Goal: Task Accomplishment & Management: Use online tool/utility

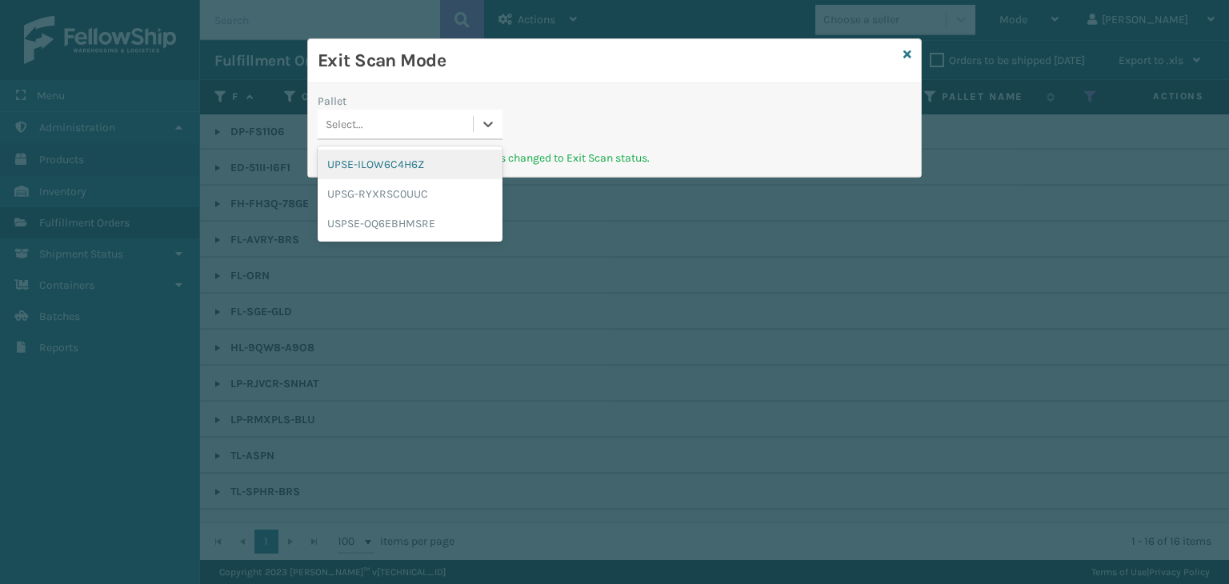
click at [424, 122] on div "Select..." at bounding box center [395, 124] width 155 height 26
click at [411, 194] on div "UPSG-RYXRSC0UUC" at bounding box center [410, 194] width 185 height 30
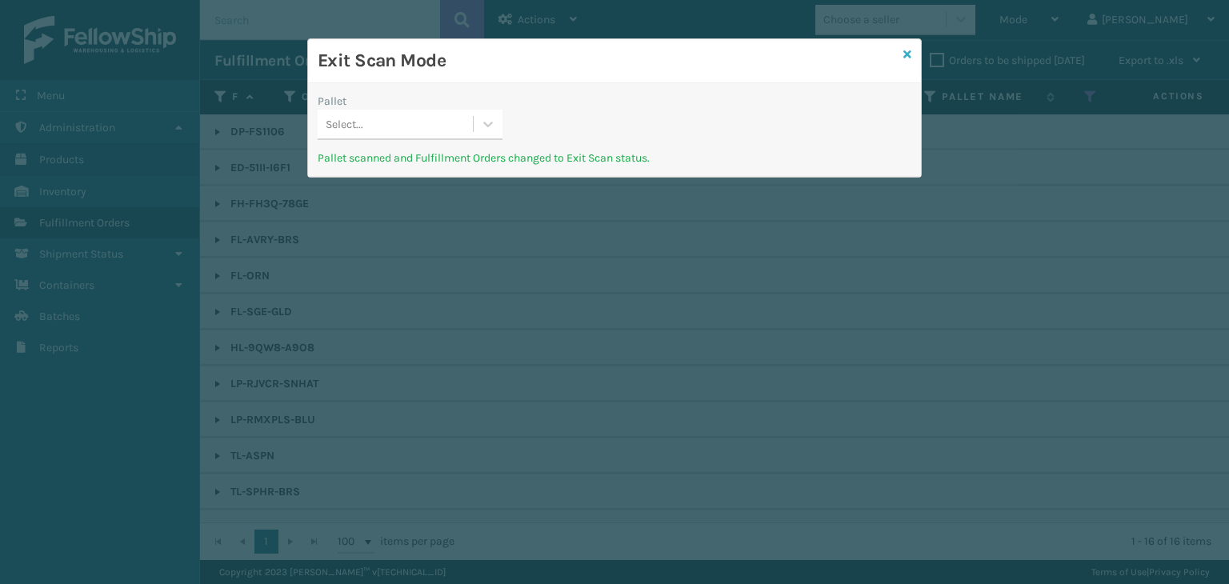
click at [910, 50] on icon at bounding box center [907, 54] width 8 height 11
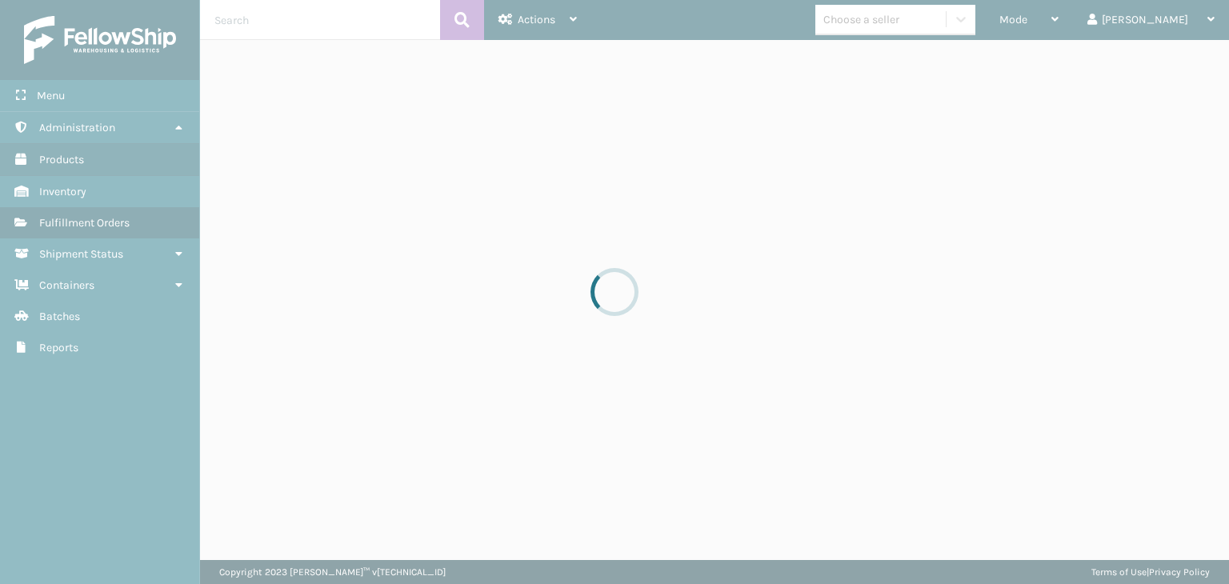
click at [1081, 18] on div at bounding box center [614, 292] width 1229 height 584
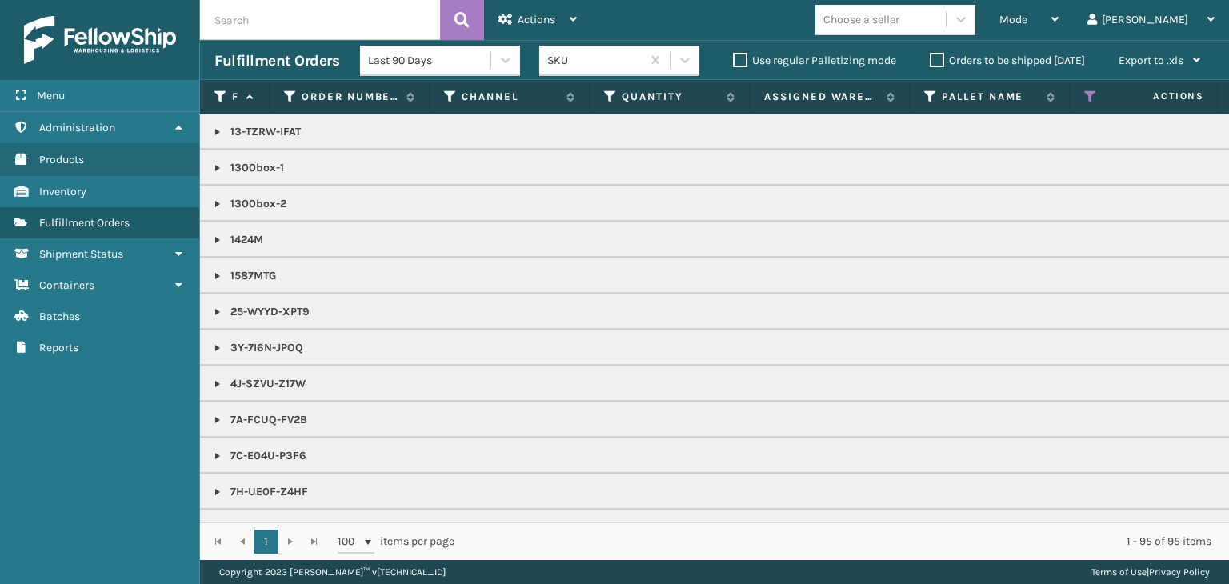
click at [1027, 18] on span "Mode" at bounding box center [1013, 20] width 28 height 14
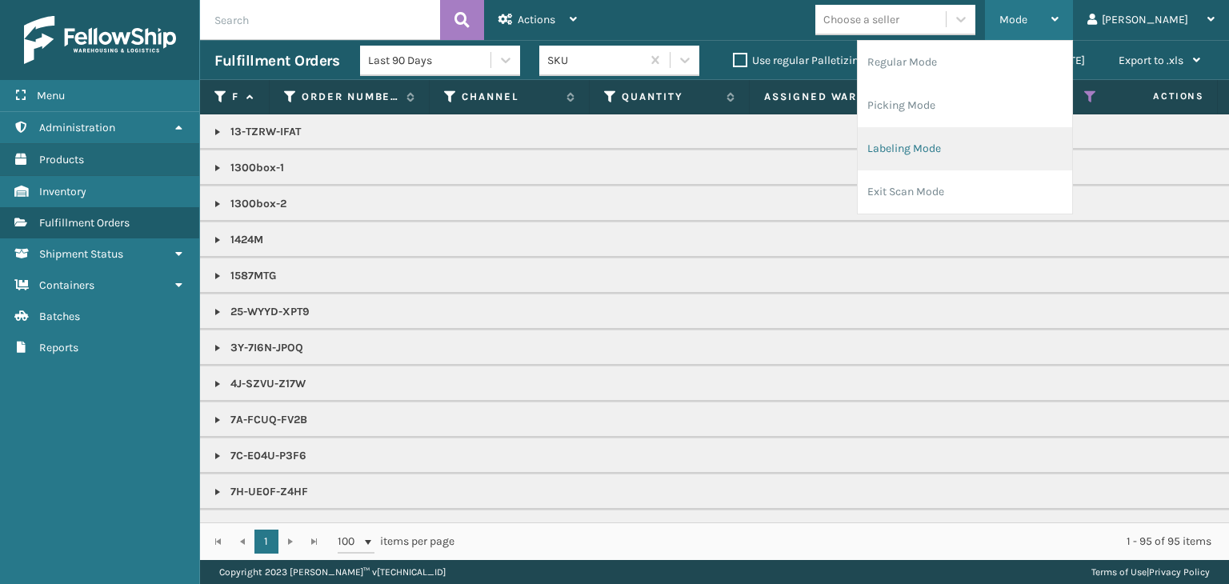
click at [1039, 139] on li "Labeling Mode" at bounding box center [965, 148] width 214 height 43
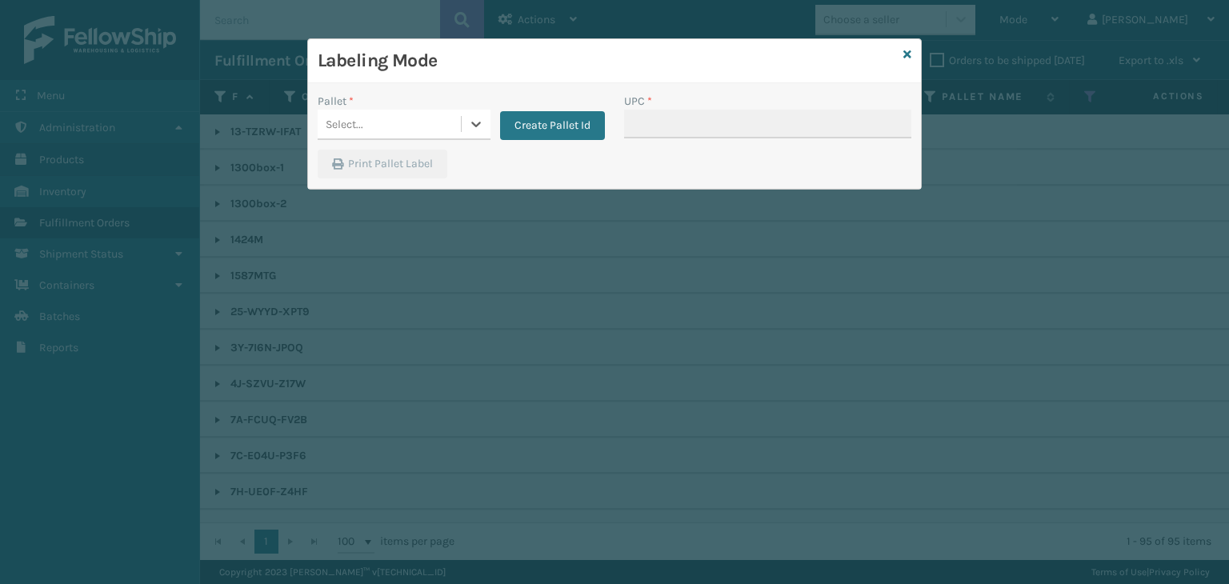
click at [376, 122] on div "Select..." at bounding box center [389, 124] width 143 height 26
click at [581, 113] on button "Create Pallet Id" at bounding box center [552, 125] width 105 height 29
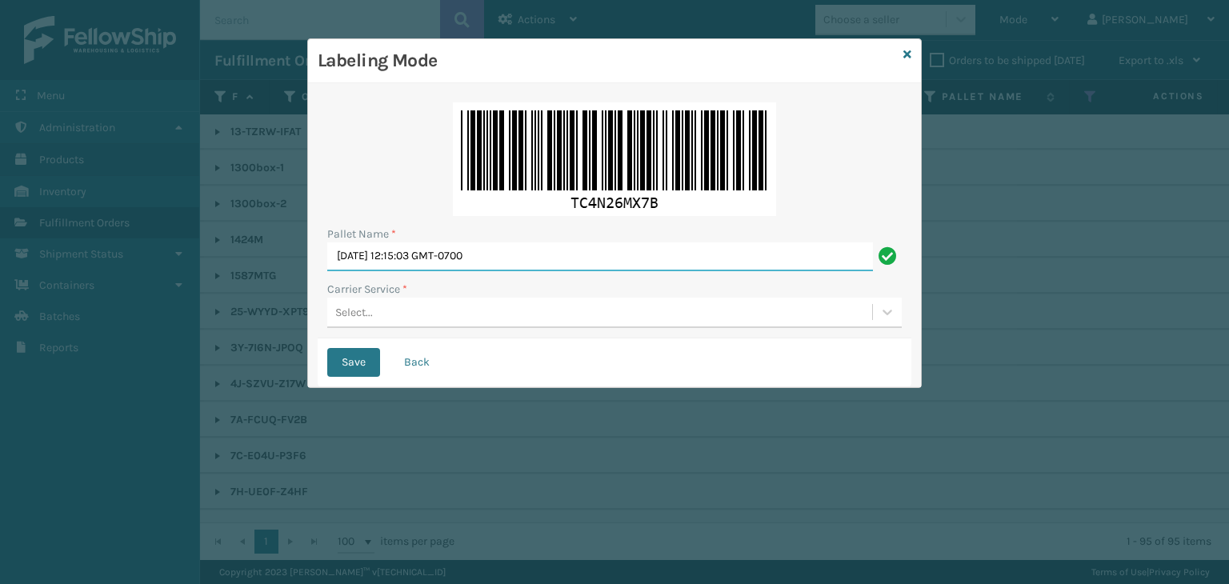
drag, startPoint x: 562, startPoint y: 262, endPoint x: 0, endPoint y: 288, distance: 563.0
click at [0, 289] on div "Labeling Mode Pallet Name * Wed Sep 17 2025 12:15:03 GMT-0700 Carrier Service *…" at bounding box center [614, 292] width 1229 height 584
paste input "UPSP001752791"
type input "UPSP001752791"
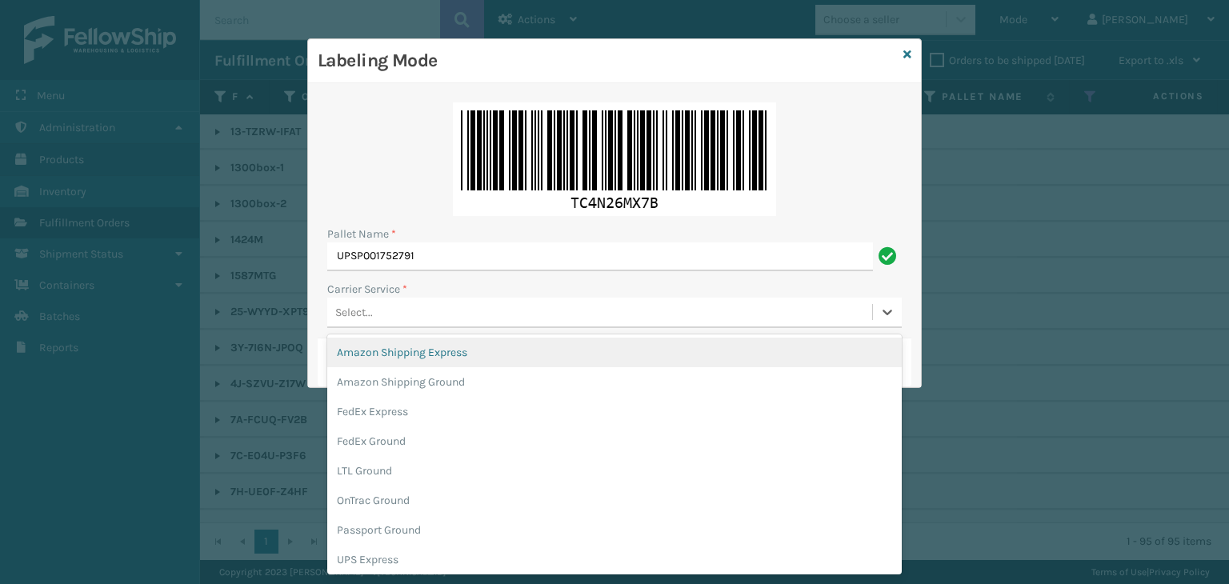
click at [432, 310] on div "Select..." at bounding box center [599, 312] width 545 height 26
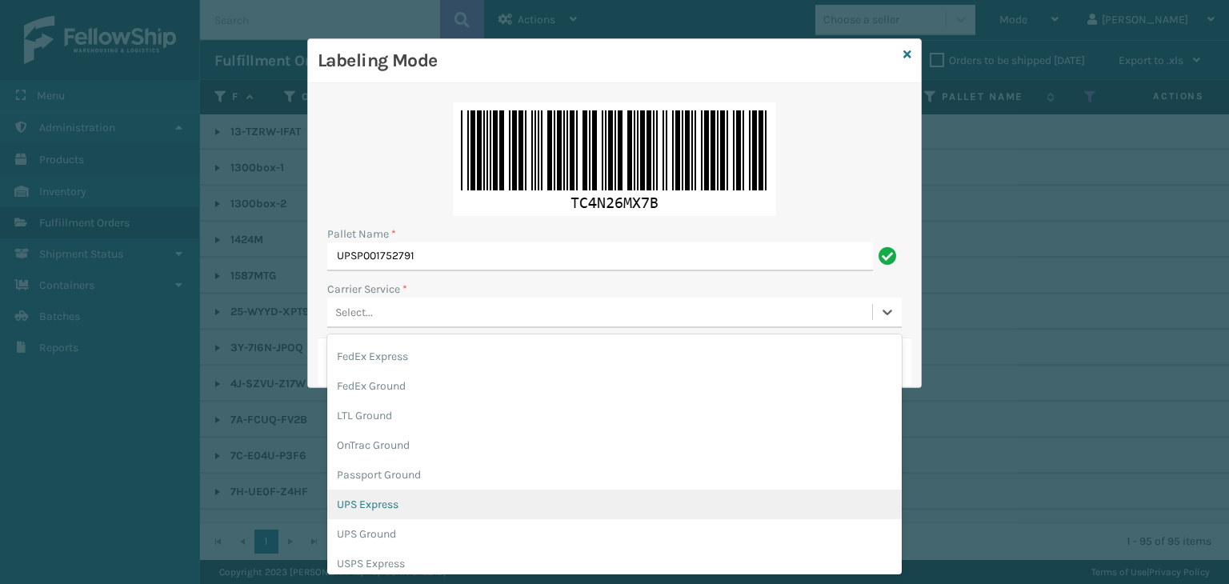
scroll to position [80, 0]
click at [416, 513] on div "UPS Ground" at bounding box center [614, 509] width 574 height 30
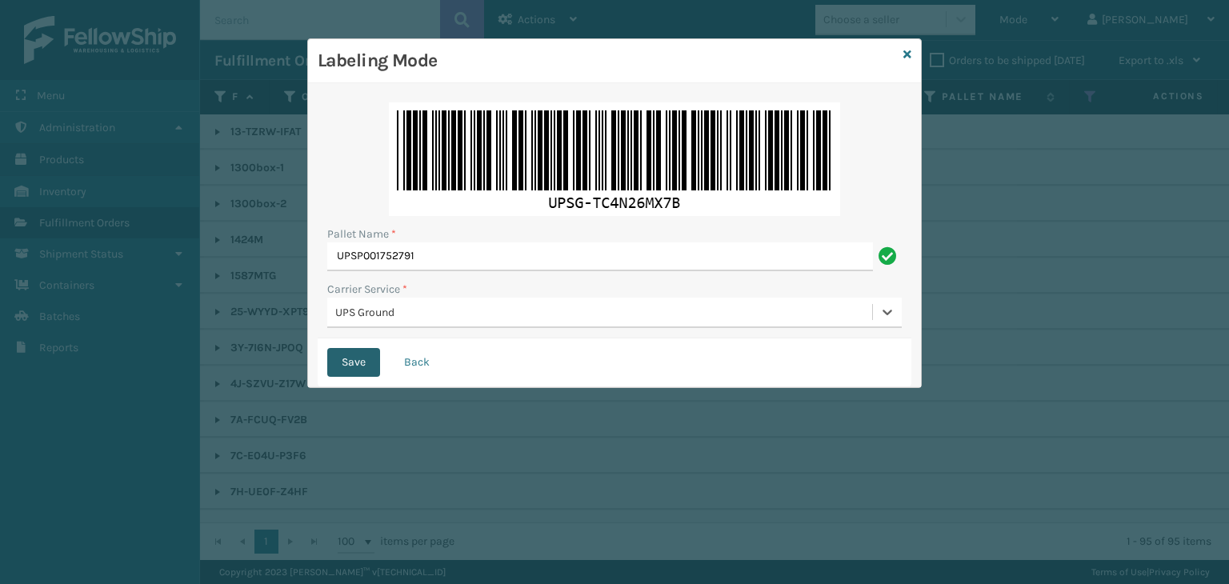
click at [351, 372] on button "Save" at bounding box center [353, 362] width 53 height 29
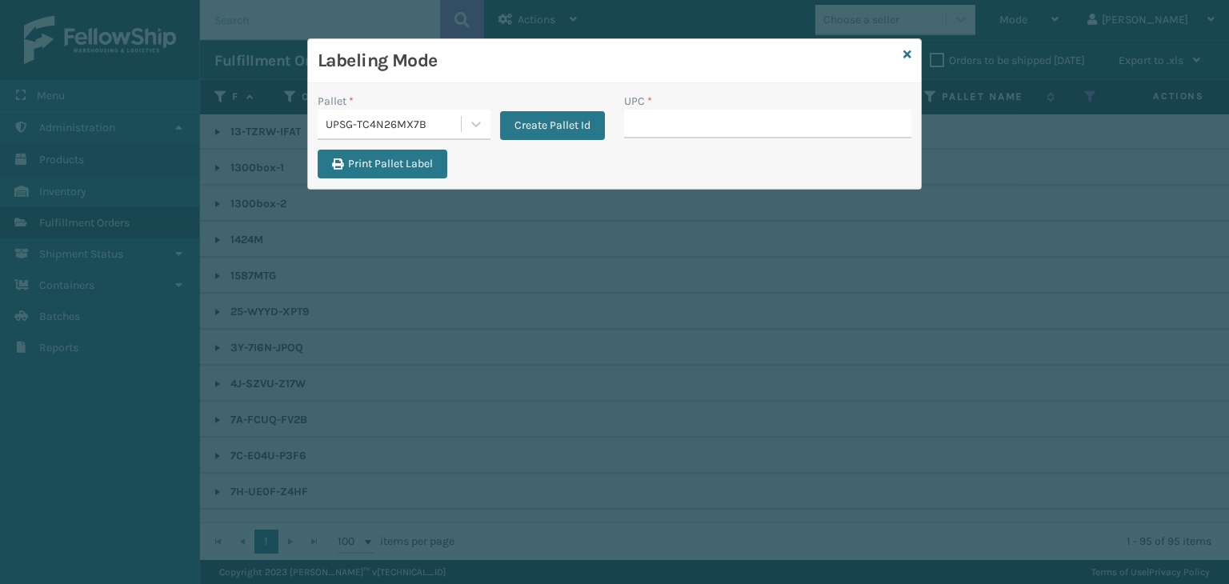
click at [910, 53] on icon at bounding box center [907, 54] width 8 height 11
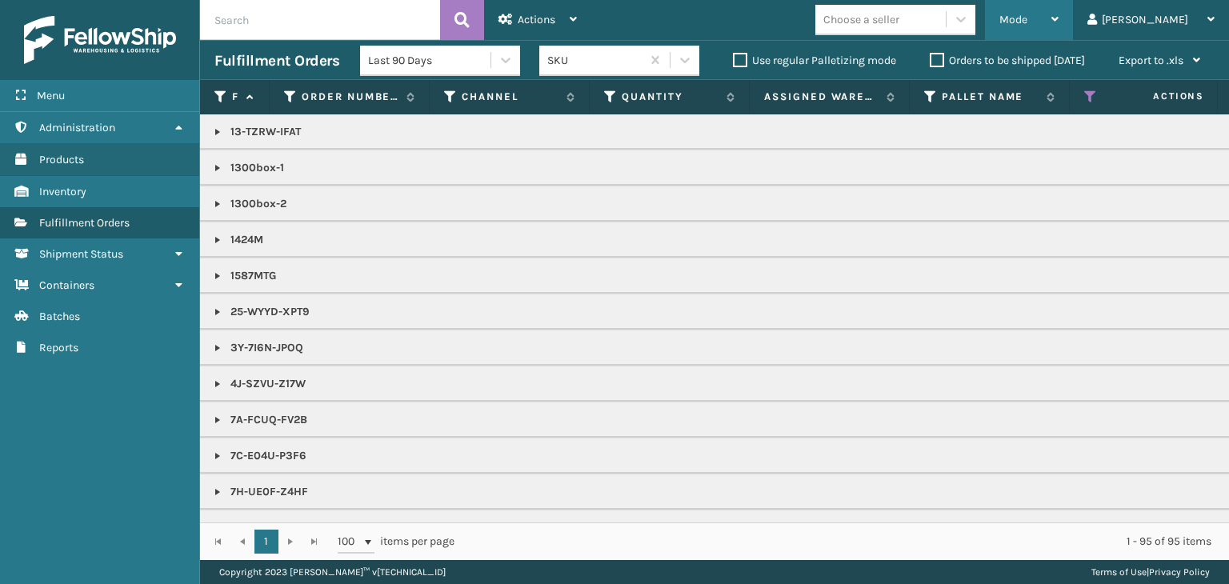
drag, startPoint x: 1090, startPoint y: 25, endPoint x: 1083, endPoint y: 29, distance: 8.2
click at [1058, 25] on div "Mode" at bounding box center [1028, 20] width 59 height 40
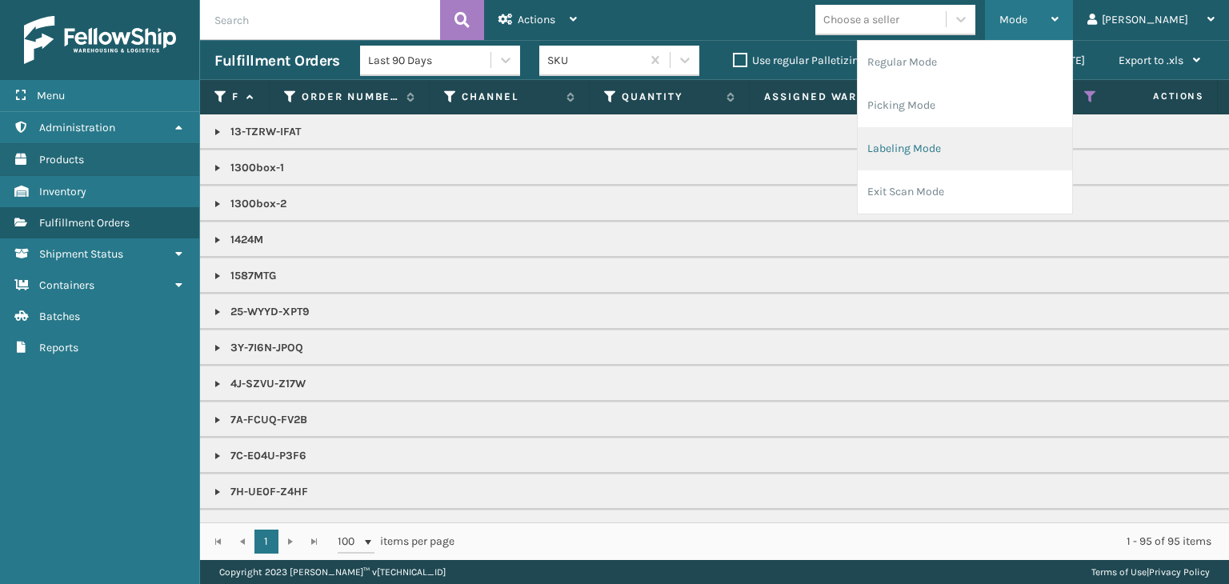
click at [1051, 149] on li "Labeling Mode" at bounding box center [965, 148] width 214 height 43
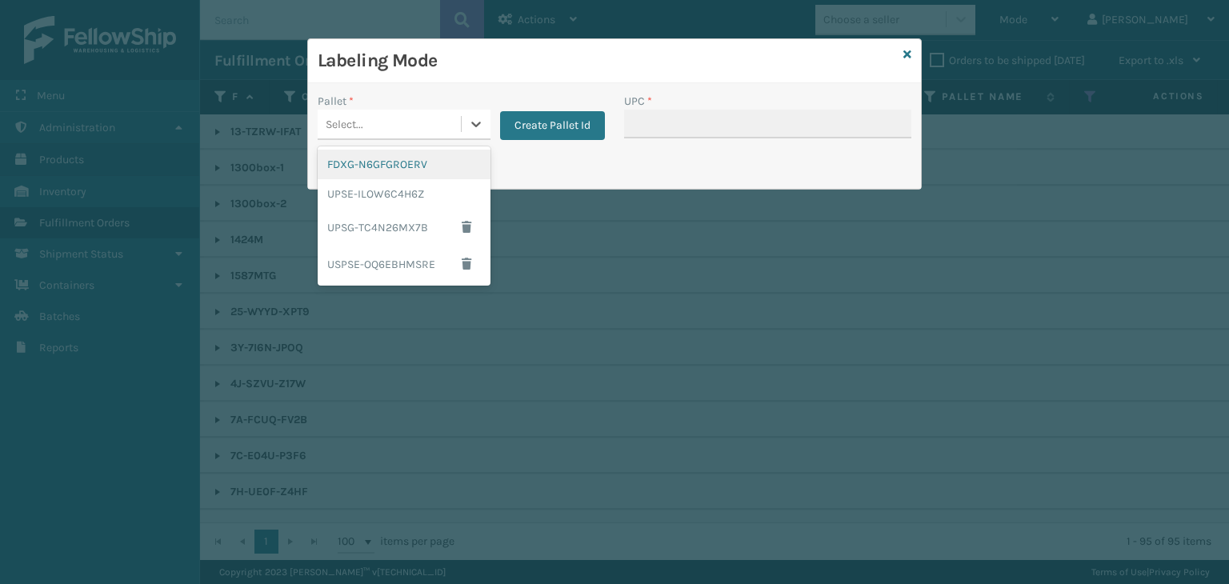
click at [403, 132] on div "Select..." at bounding box center [389, 124] width 143 height 26
drag, startPoint x: 378, startPoint y: 221, endPoint x: 486, endPoint y: 179, distance: 115.7
click at [379, 221] on div "UPSG-TC4N26MX7B" at bounding box center [404, 227] width 173 height 37
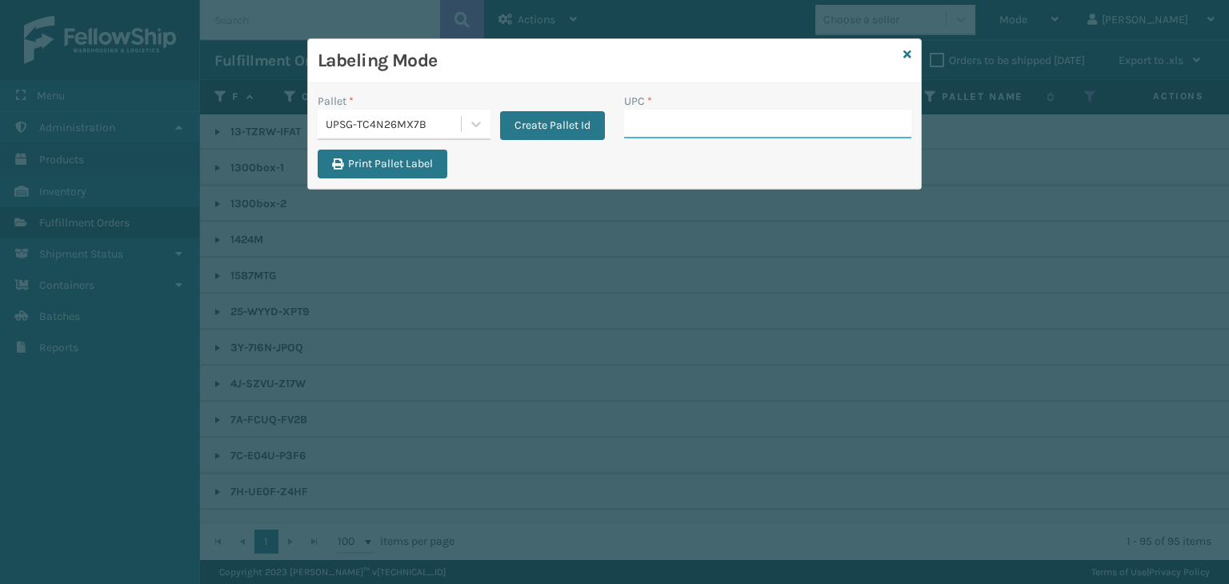
drag, startPoint x: 631, startPoint y: 130, endPoint x: 538, endPoint y: 110, distance: 95.7
click at [636, 125] on input "UPC *" at bounding box center [767, 124] width 287 height 29
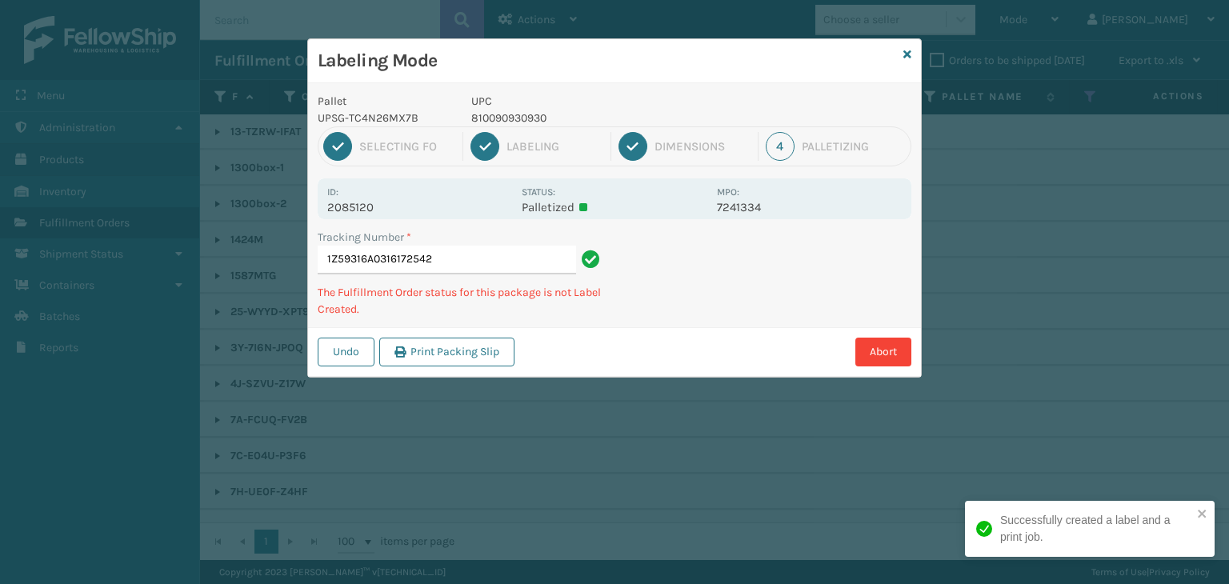
click at [510, 114] on p "810090930930" at bounding box center [589, 118] width 236 height 17
copy p "810090930930"
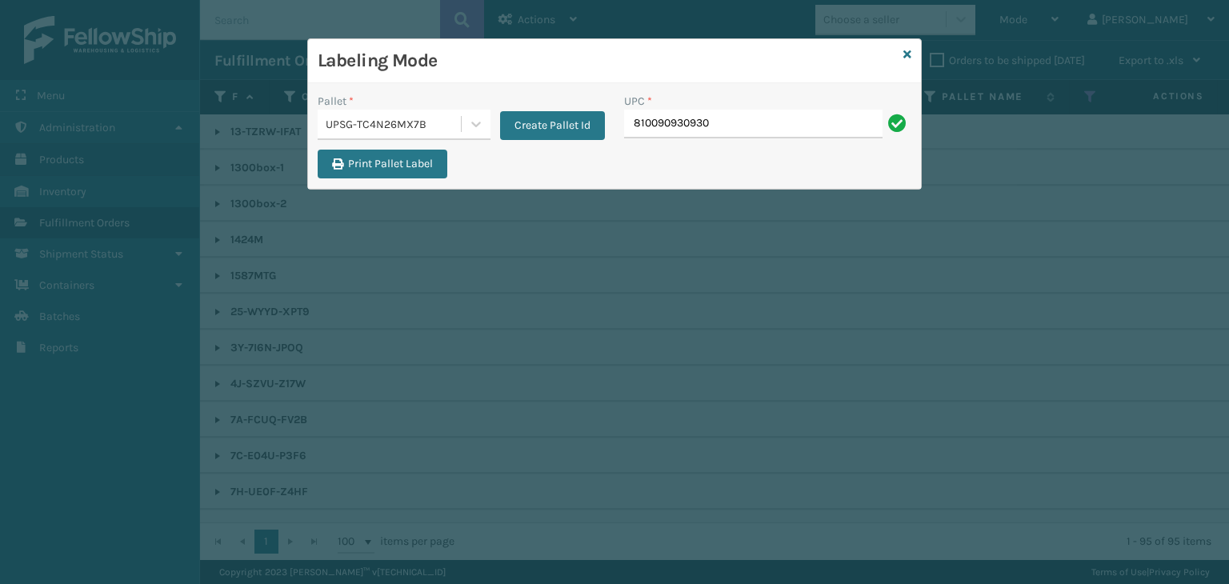
type input "810090930930"
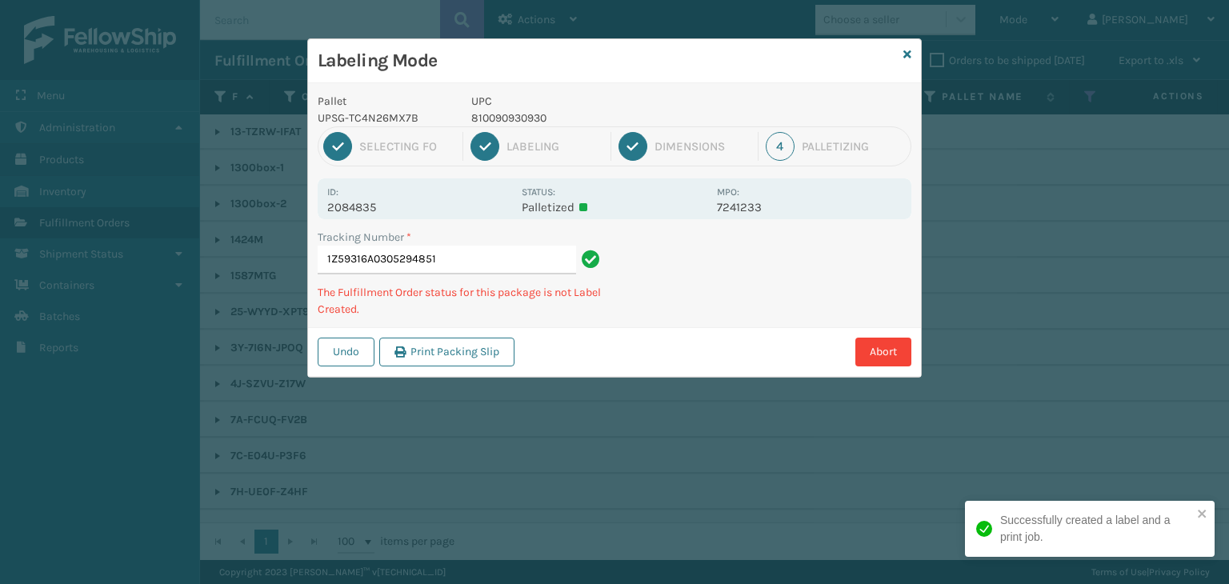
type input "1Z59316A0305294851810090930930"
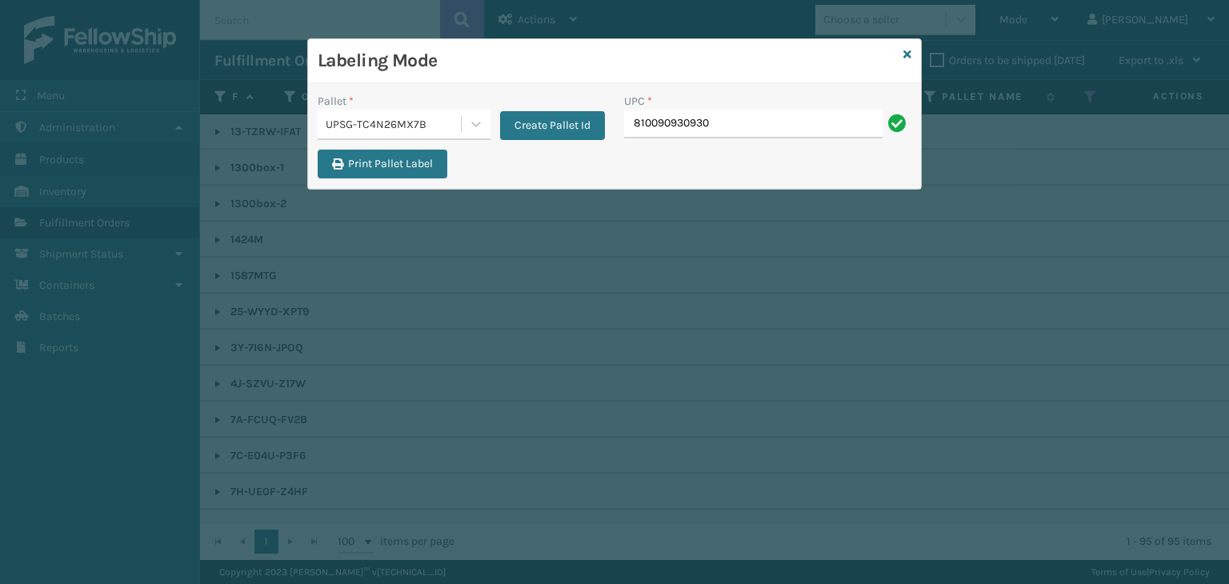
type input "810090930930"
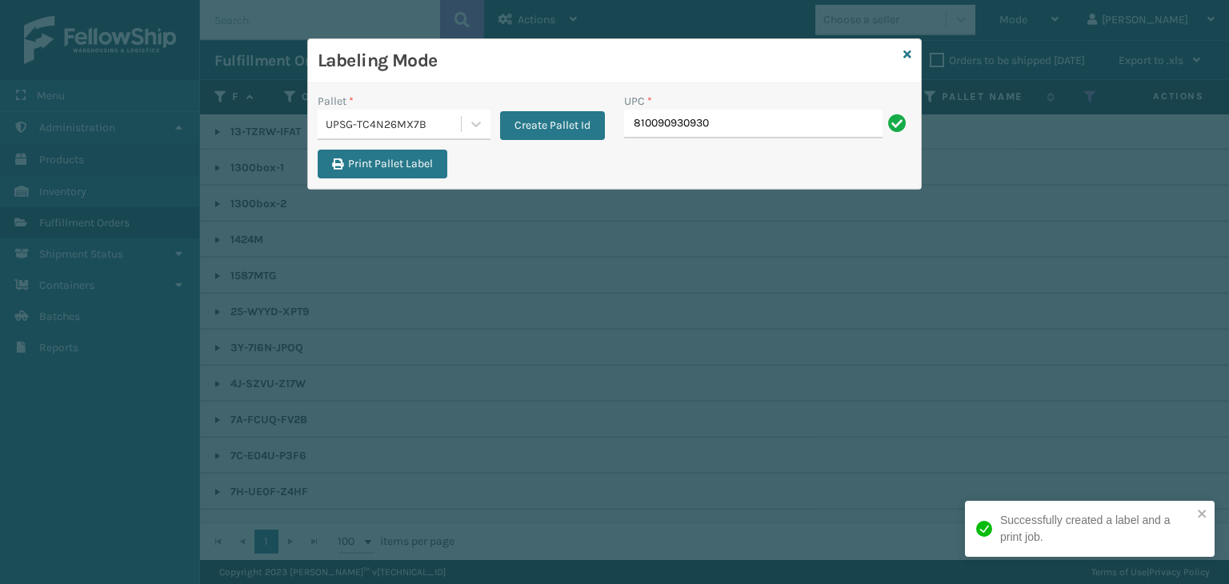
type input "810090930930"
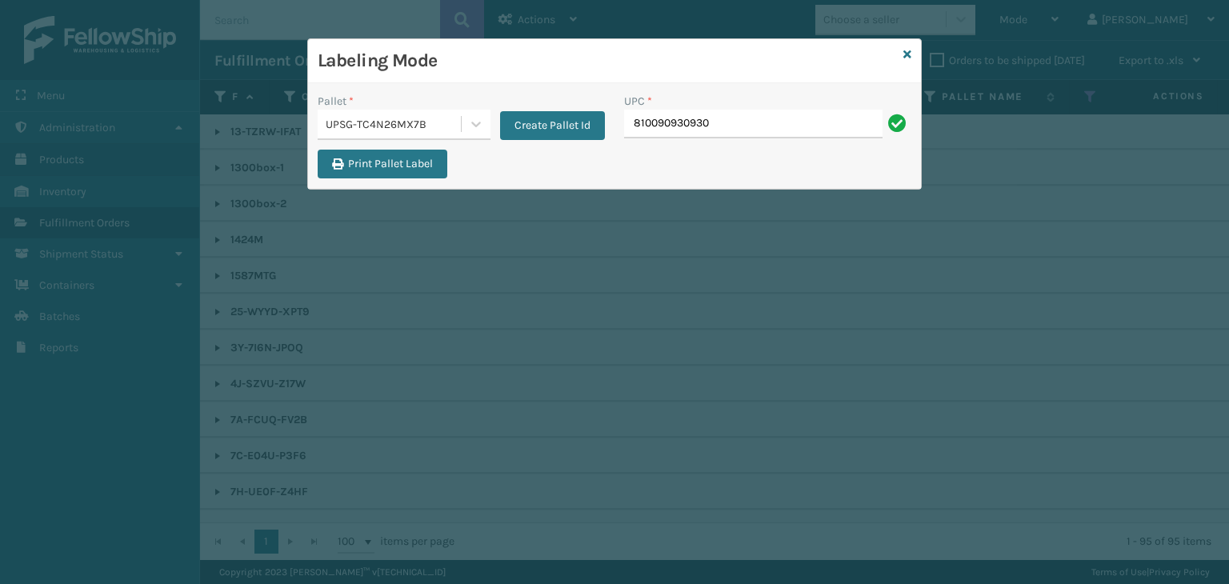
type input "810090930930"
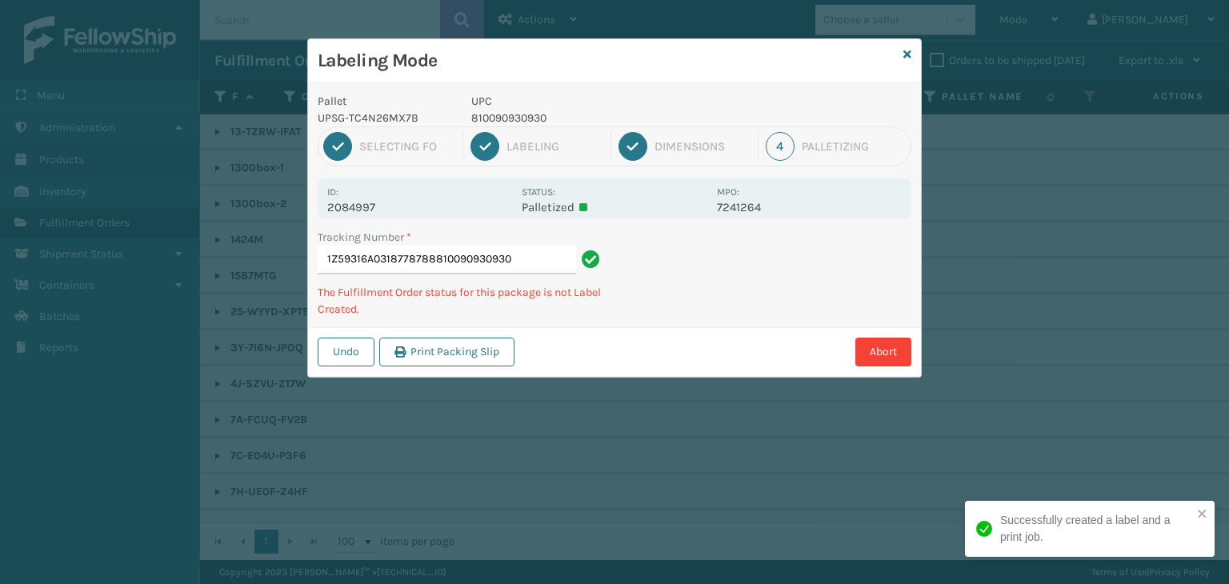
type input "1Z59316A0318778788810090930930810090930930"
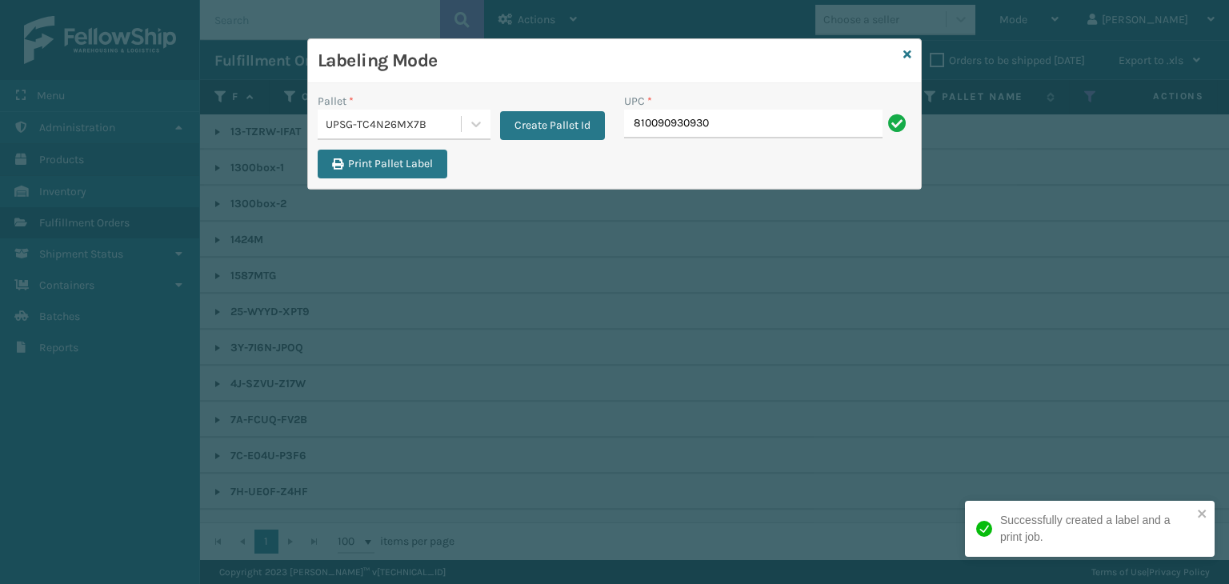
type input "810090930930"
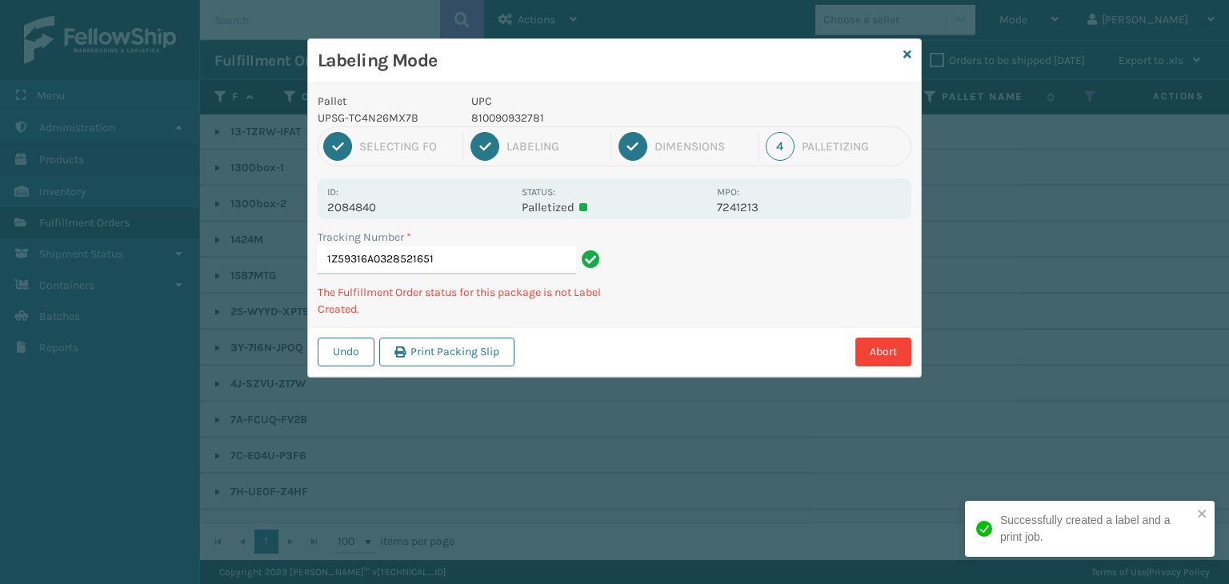
click at [524, 114] on p "810090932781" at bounding box center [589, 118] width 236 height 17
copy p "810090932781"
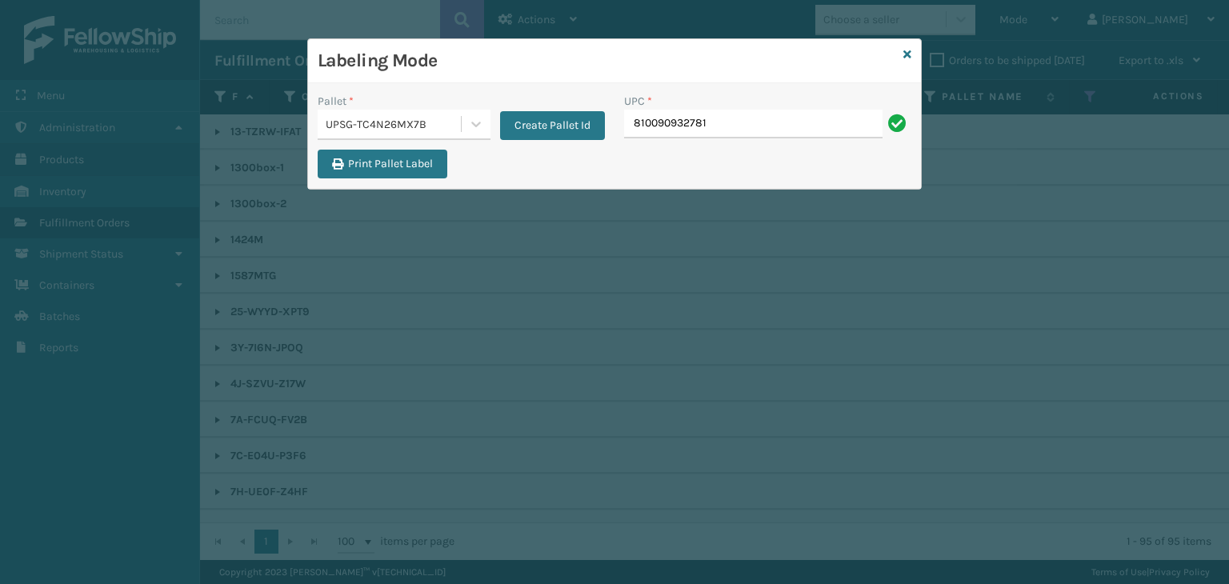
type input "810090932781"
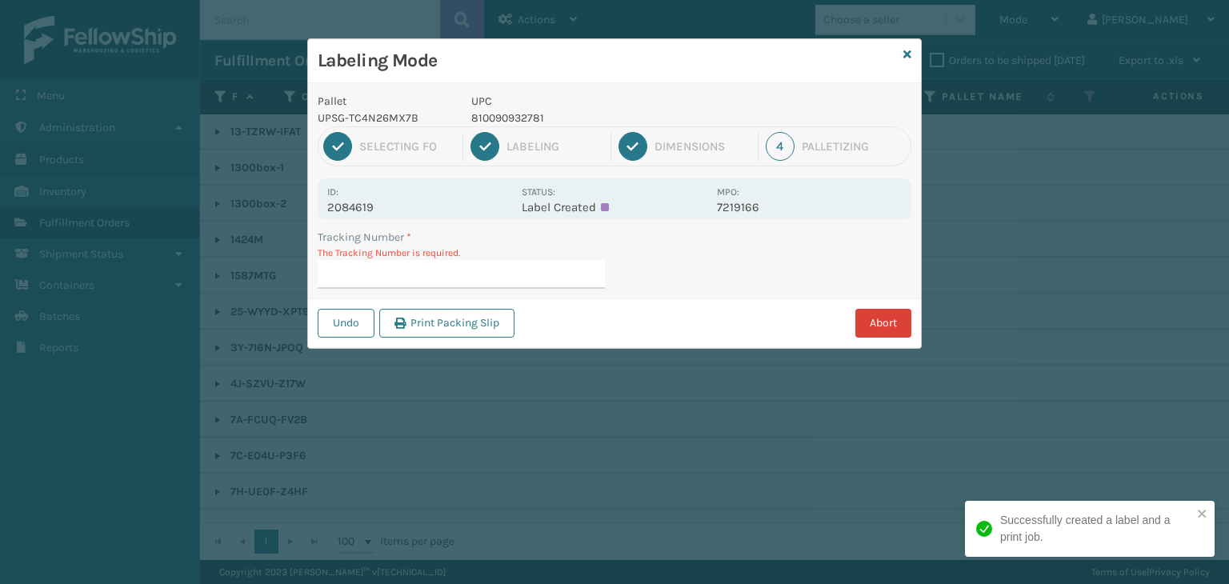
click at [886, 324] on button "Abort" at bounding box center [883, 323] width 56 height 29
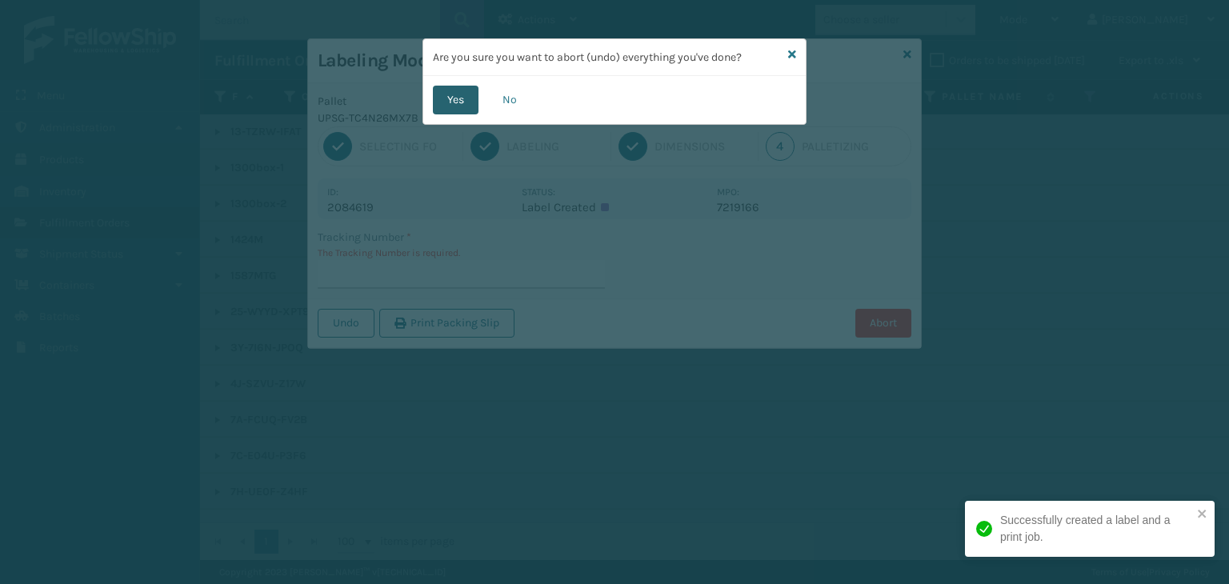
click at [465, 99] on button "Yes" at bounding box center [456, 100] width 46 height 29
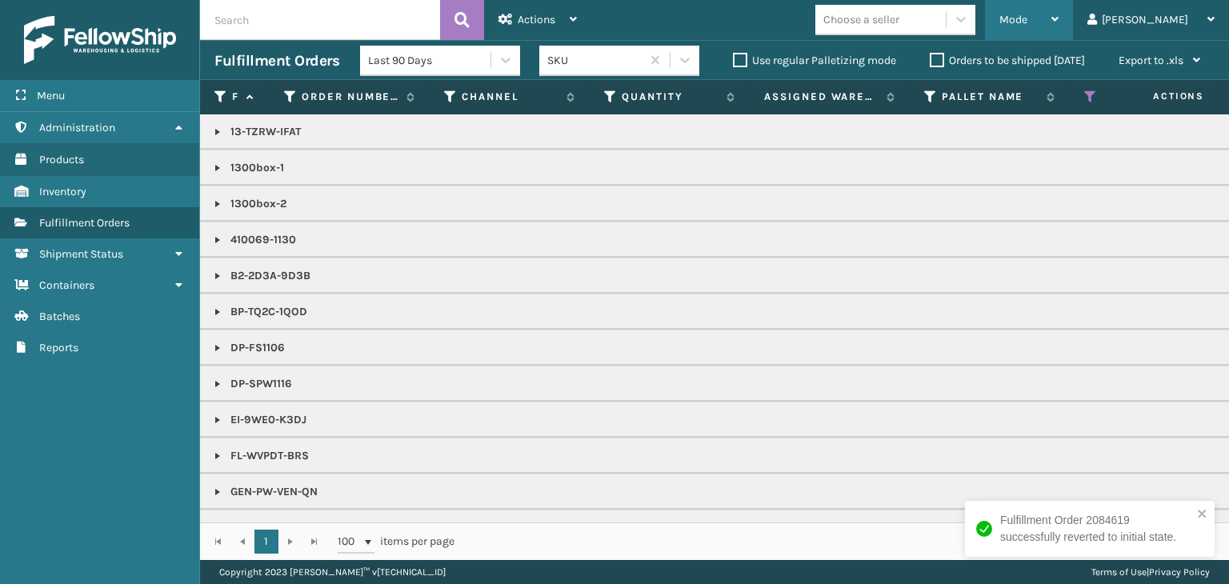
click at [1027, 16] on span "Mode" at bounding box center [1013, 20] width 28 height 14
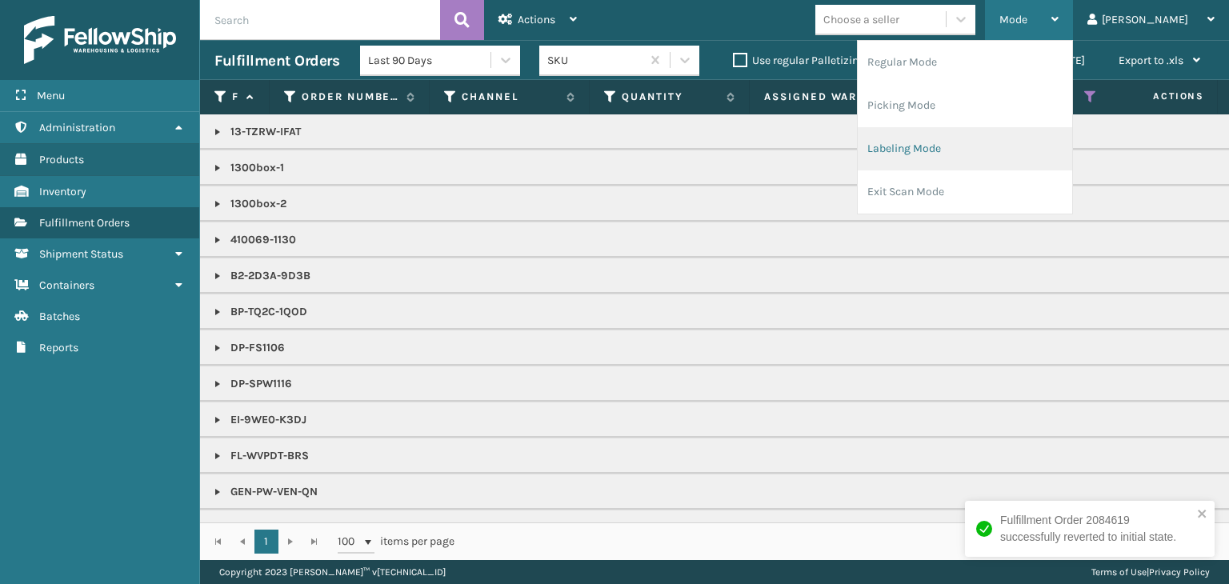
click at [1040, 142] on li "Labeling Mode" at bounding box center [965, 148] width 214 height 43
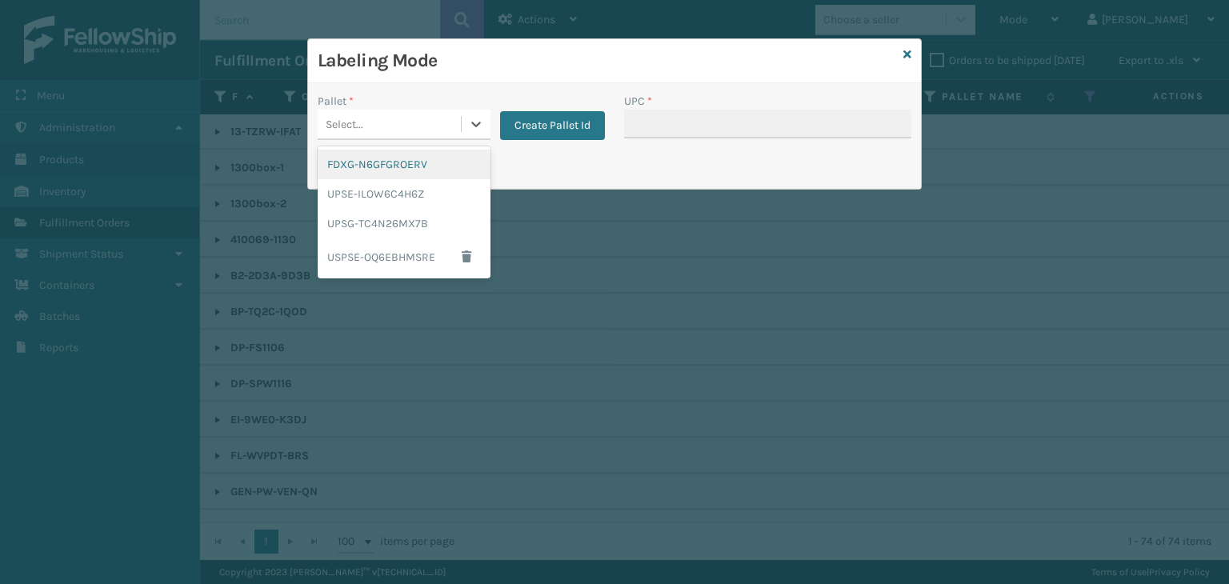
click at [444, 119] on div "Select..." at bounding box center [389, 124] width 143 height 26
click at [429, 217] on div "UPSG-TC4N26MX7B" at bounding box center [404, 224] width 173 height 30
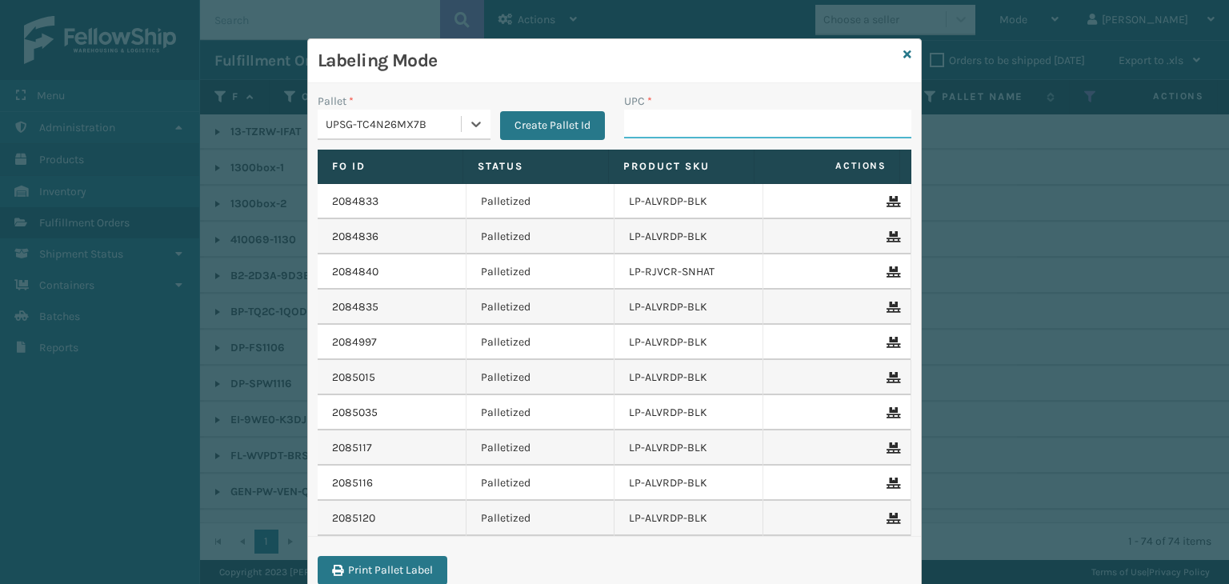
click at [679, 116] on input "UPC *" at bounding box center [767, 124] width 287 height 29
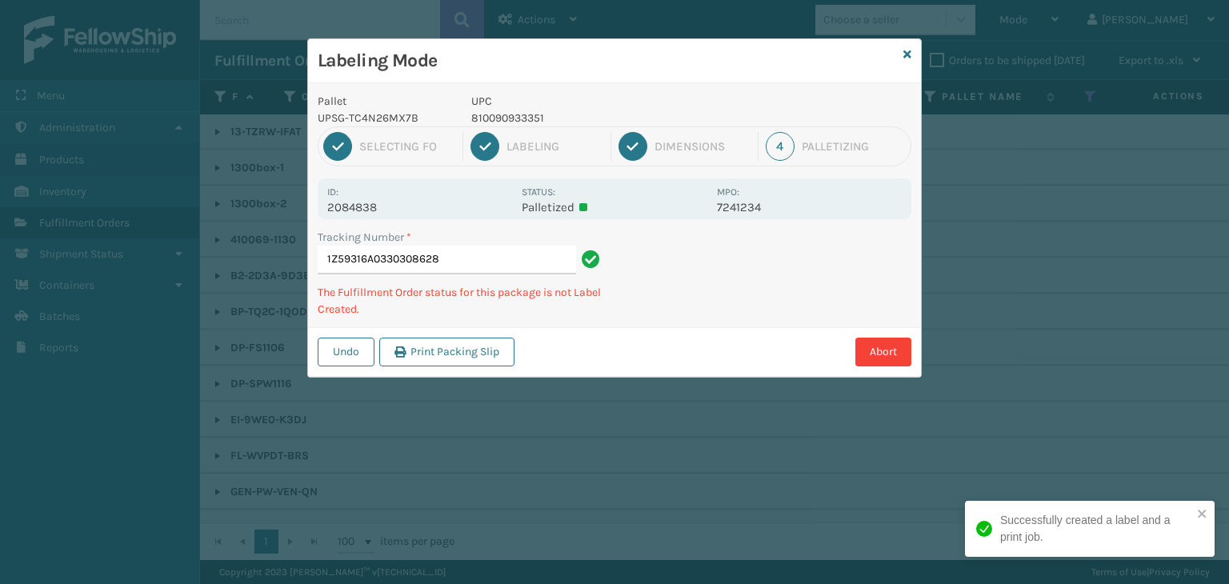
click at [491, 110] on p "810090933351" at bounding box center [589, 118] width 236 height 17
click at [496, 112] on p "810090933351" at bounding box center [589, 118] width 236 height 17
copy p "810090933351"
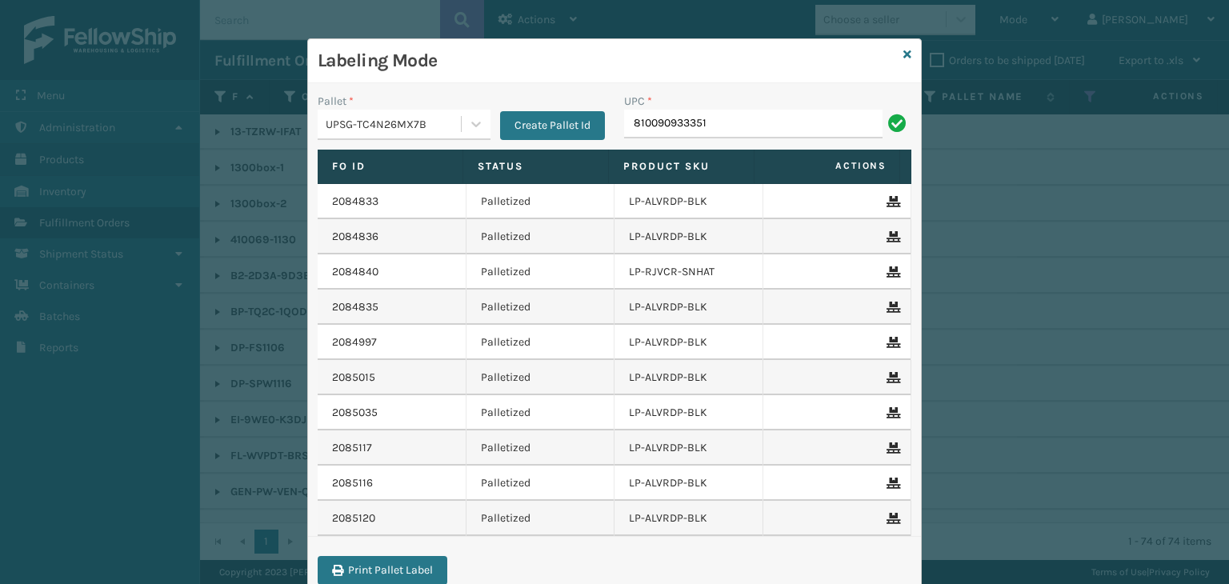
type input "810090933351"
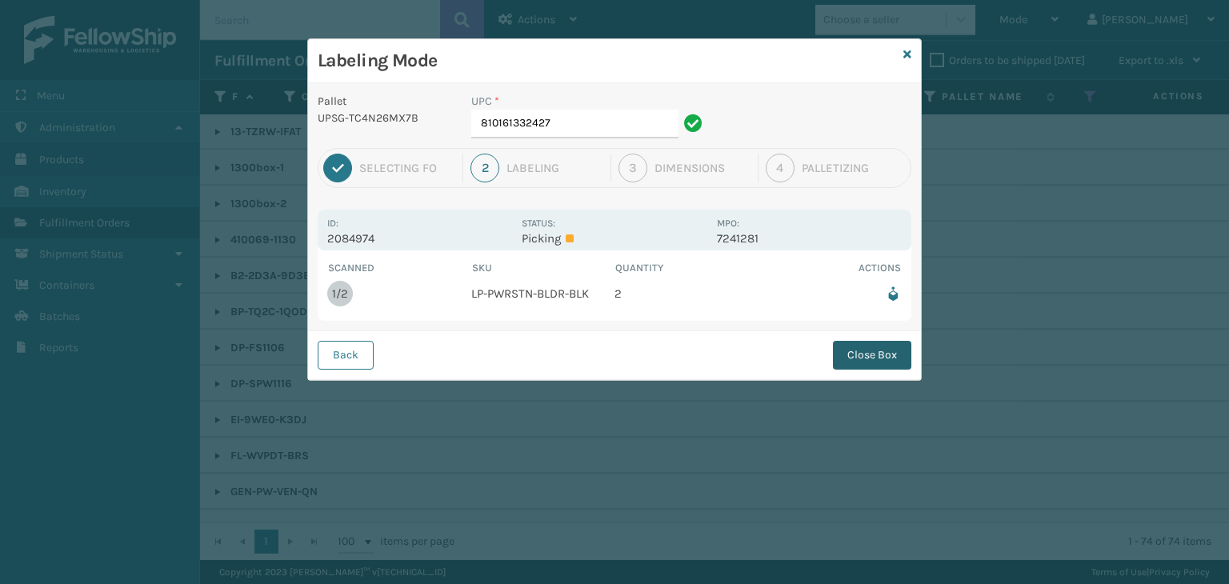
click at [874, 346] on button "Close Box" at bounding box center [872, 355] width 78 height 29
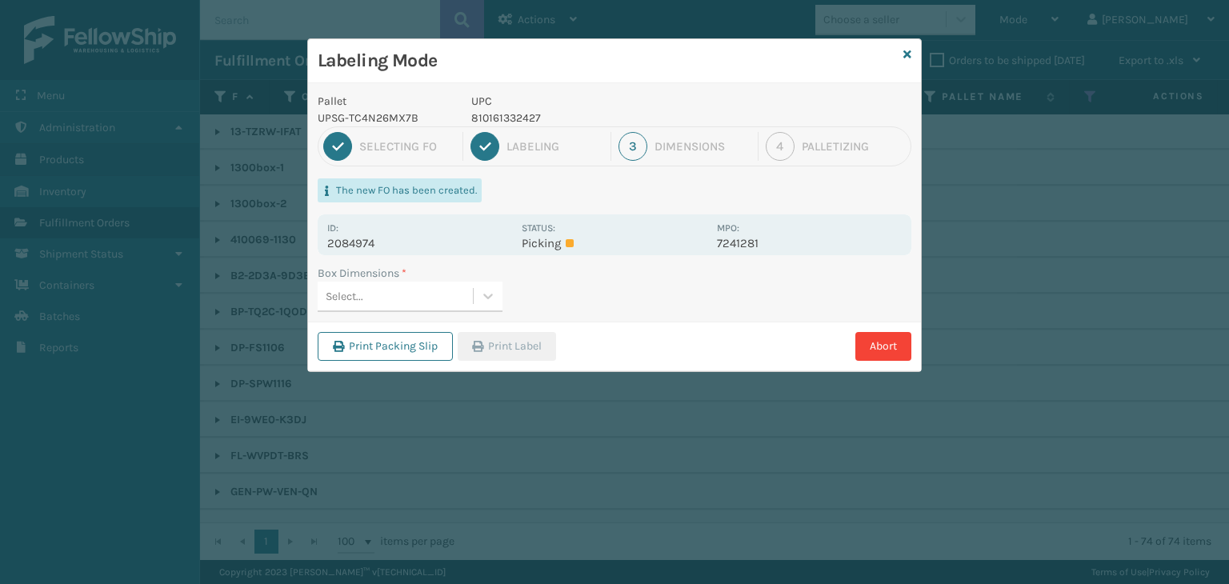
click at [446, 296] on div "Select..." at bounding box center [395, 296] width 155 height 26
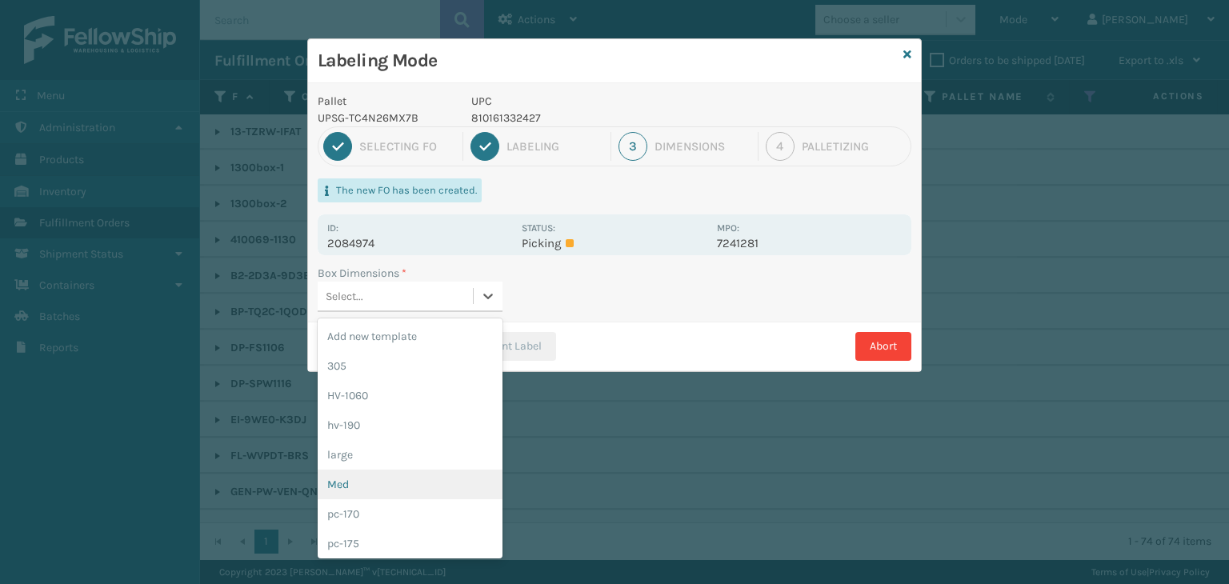
drag, startPoint x: 394, startPoint y: 487, endPoint x: 461, endPoint y: 398, distance: 111.4
click at [395, 487] on div "Med" at bounding box center [410, 485] width 185 height 30
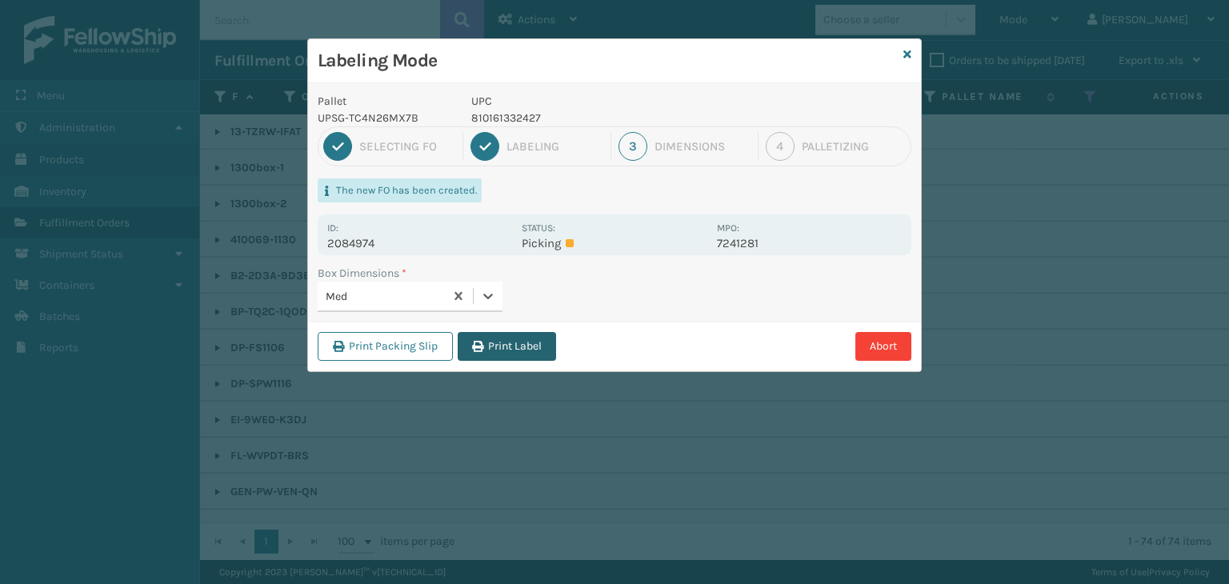
click at [498, 346] on button "Print Label" at bounding box center [507, 346] width 98 height 29
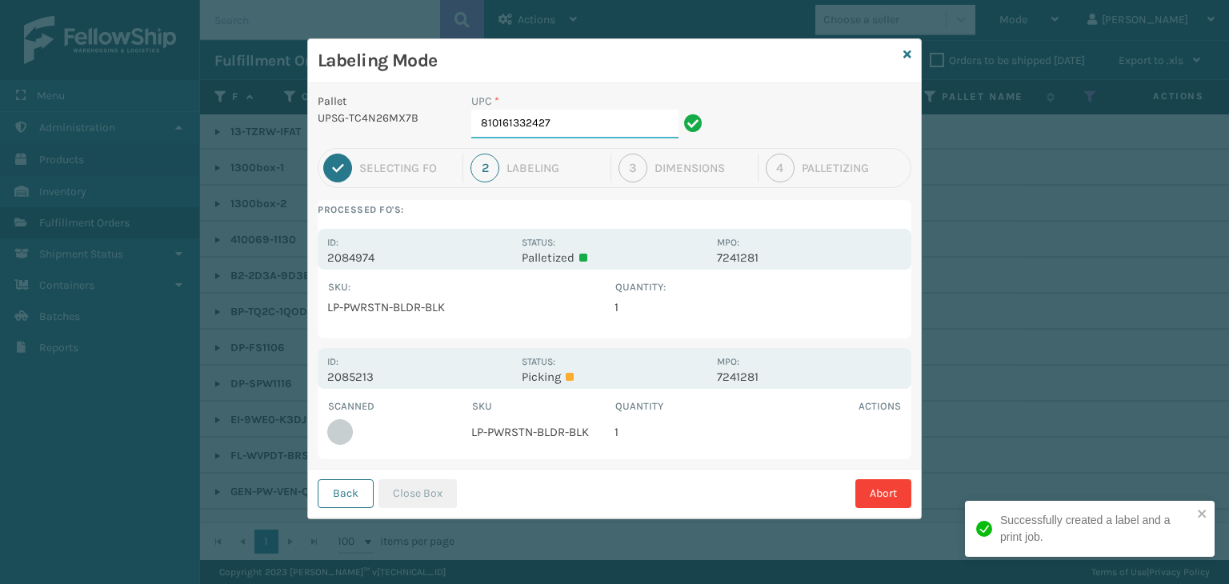
click at [579, 122] on input "810161332427" at bounding box center [574, 124] width 207 height 29
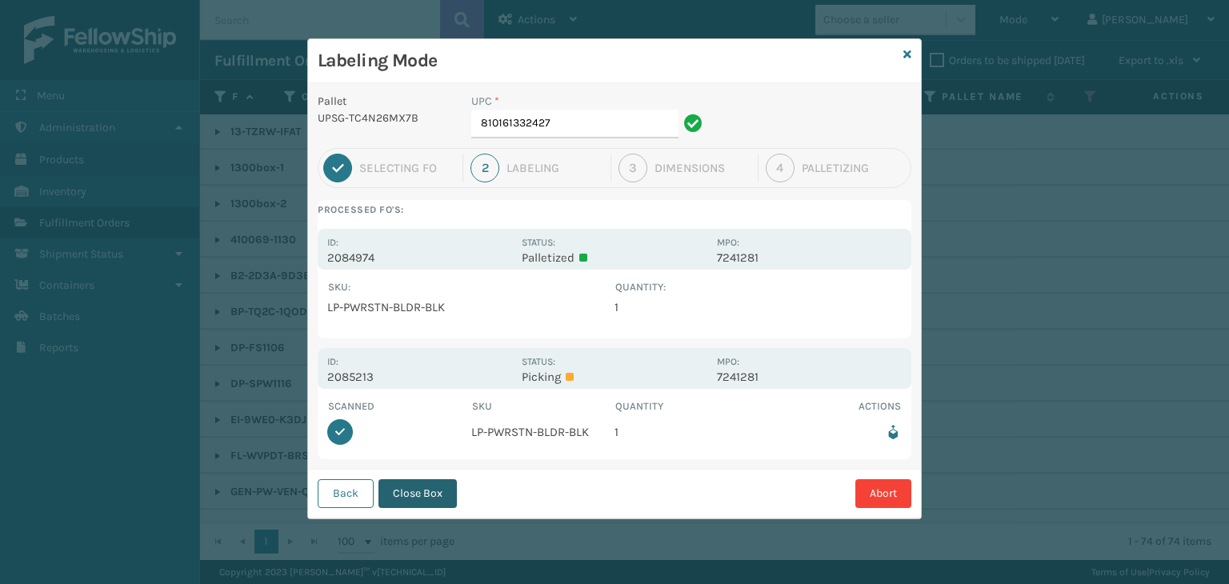
click at [420, 494] on button "Close Box" at bounding box center [417, 493] width 78 height 29
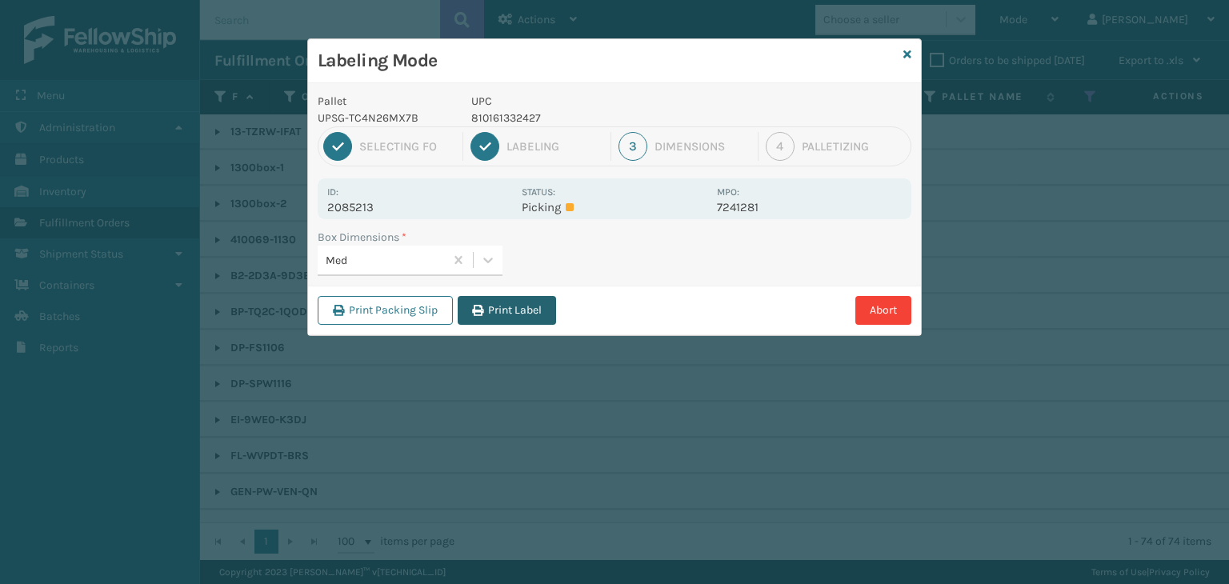
click at [524, 306] on button "Print Label" at bounding box center [507, 310] width 98 height 29
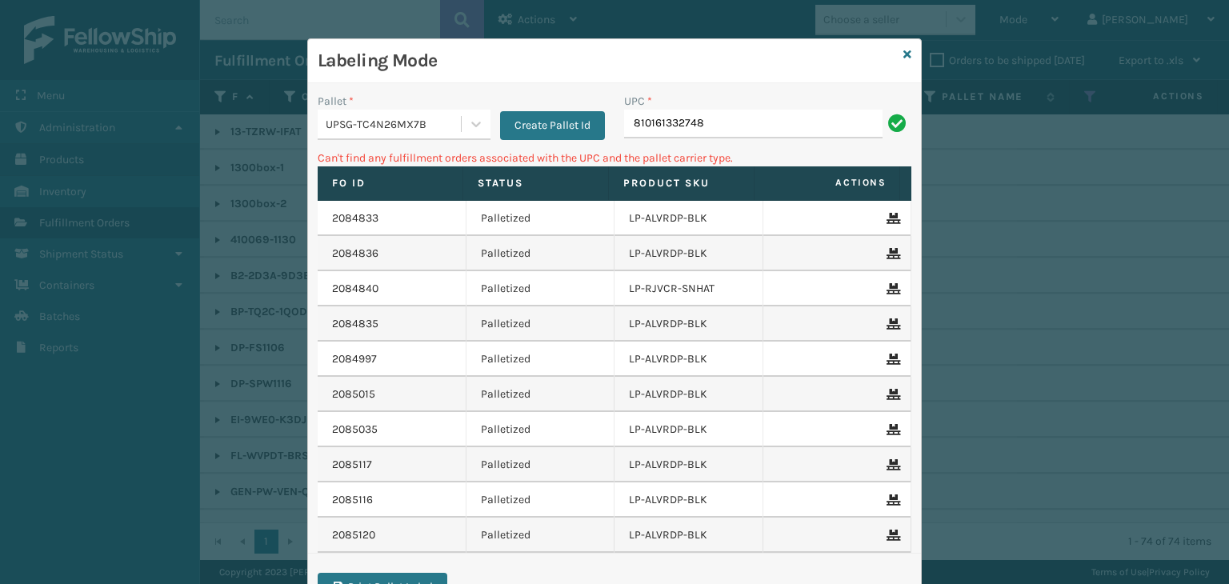
drag, startPoint x: 798, startPoint y: 134, endPoint x: 77, endPoint y: 82, distance: 722.6
click at [77, 82] on div "Labeling Mode Pallet * UPSG-TC4N26MX7B Create Pallet Id UPC * 810161332748 Can'…" at bounding box center [614, 292] width 1229 height 584
type input "LP-RMXPLS-GRY"
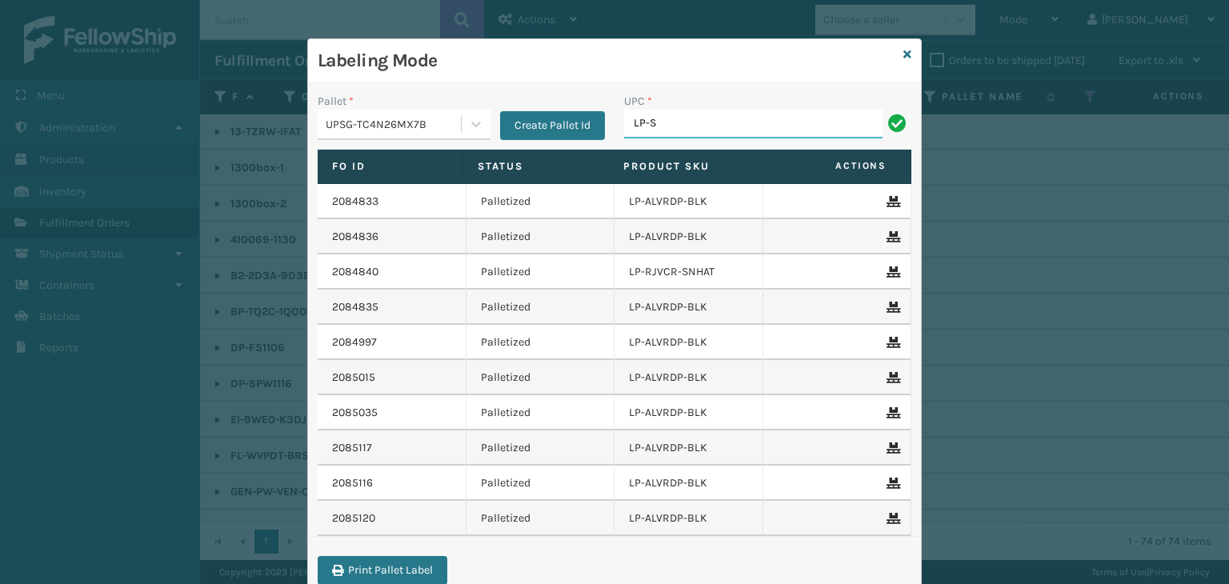
type input "LP-STMRC-SLV"
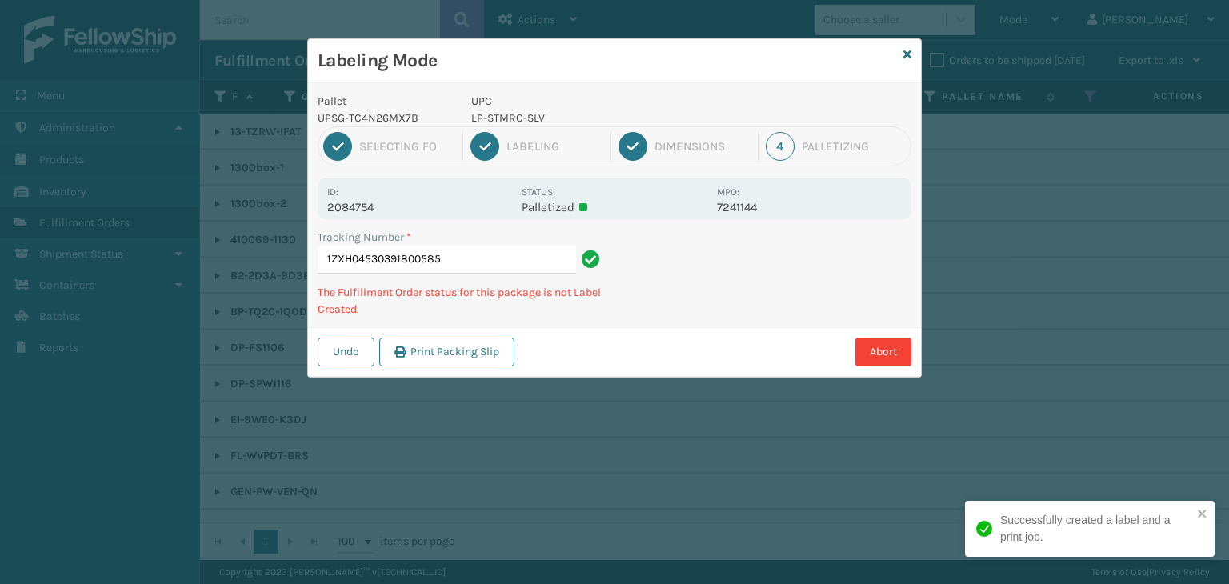
click at [353, 202] on p "2084754" at bounding box center [419, 207] width 185 height 14
copy p "2084754"
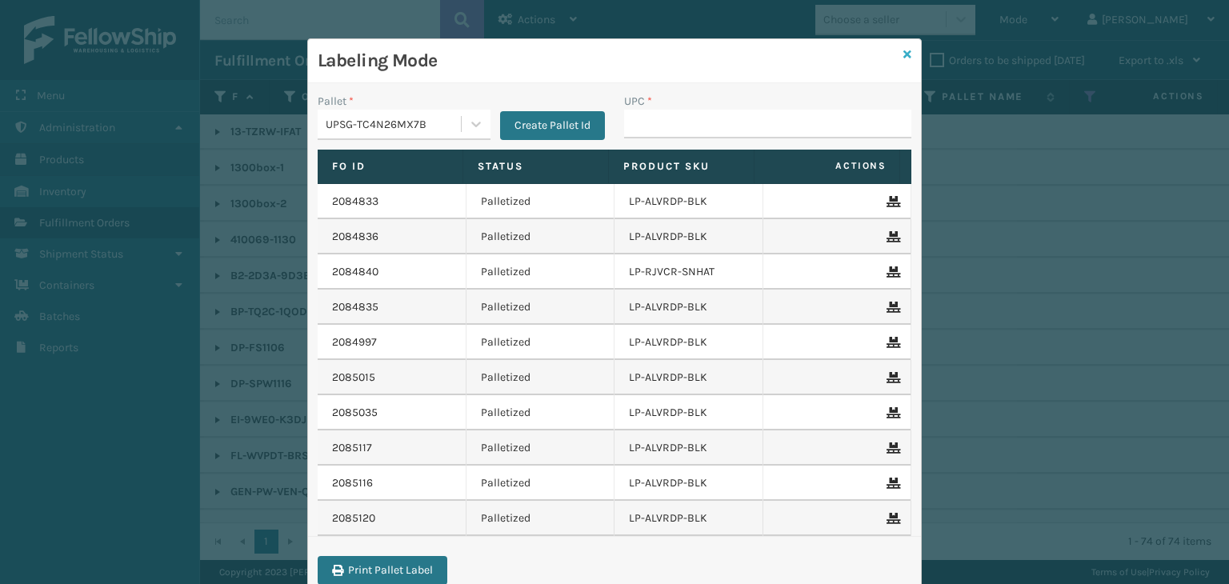
click at [903, 58] on icon at bounding box center [907, 54] width 8 height 11
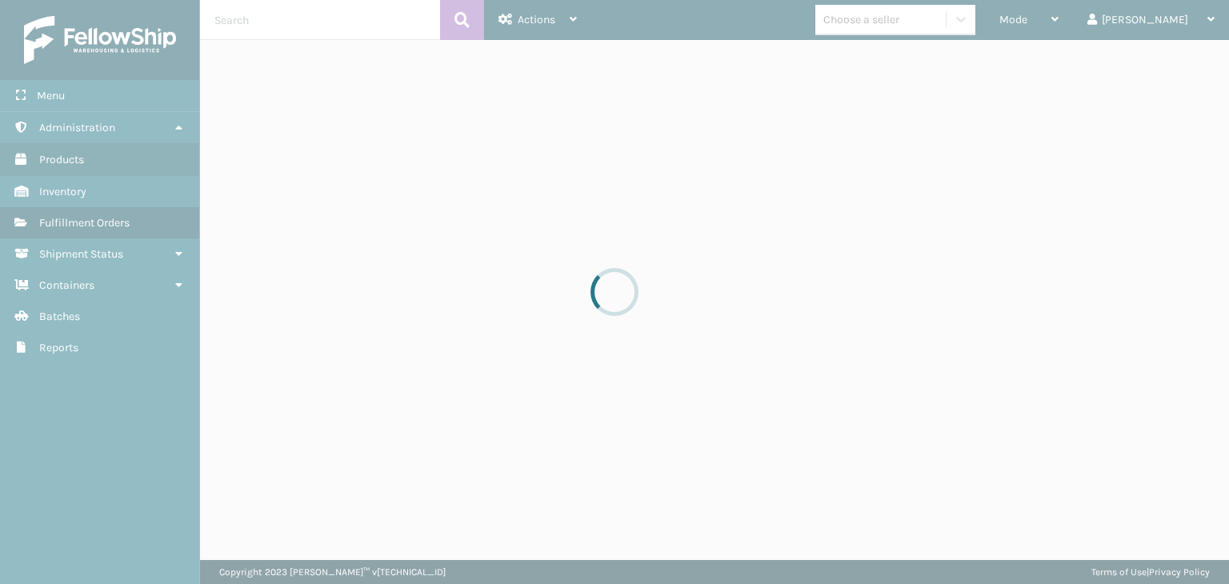
click at [922, 22] on div at bounding box center [614, 292] width 1229 height 584
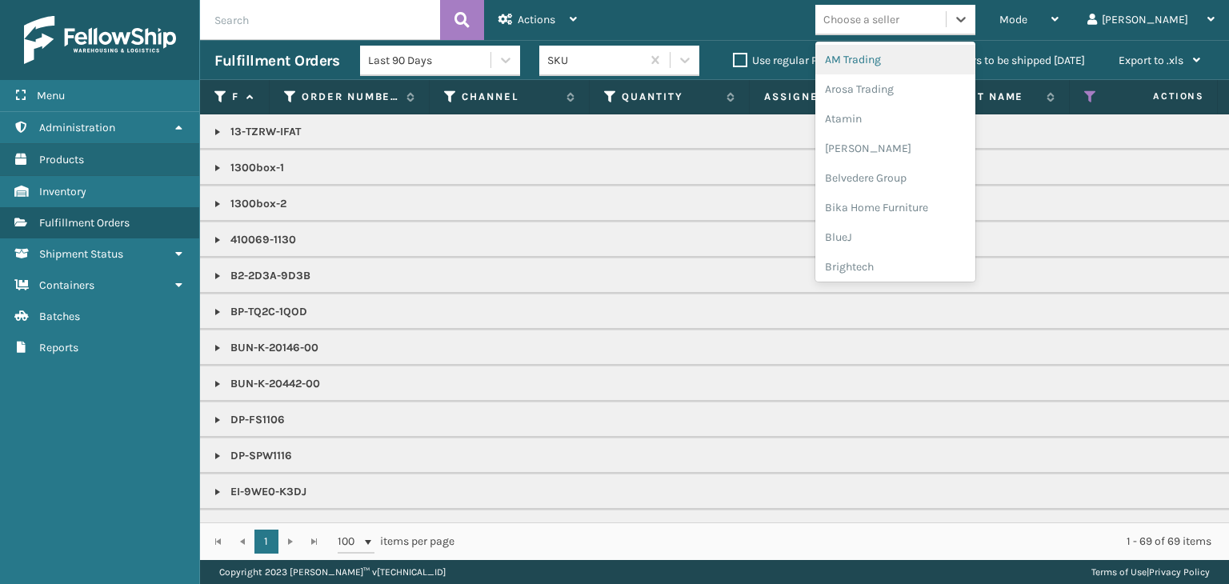
click at [899, 22] on div "Choose a seller" at bounding box center [861, 19] width 76 height 17
type input "PET"
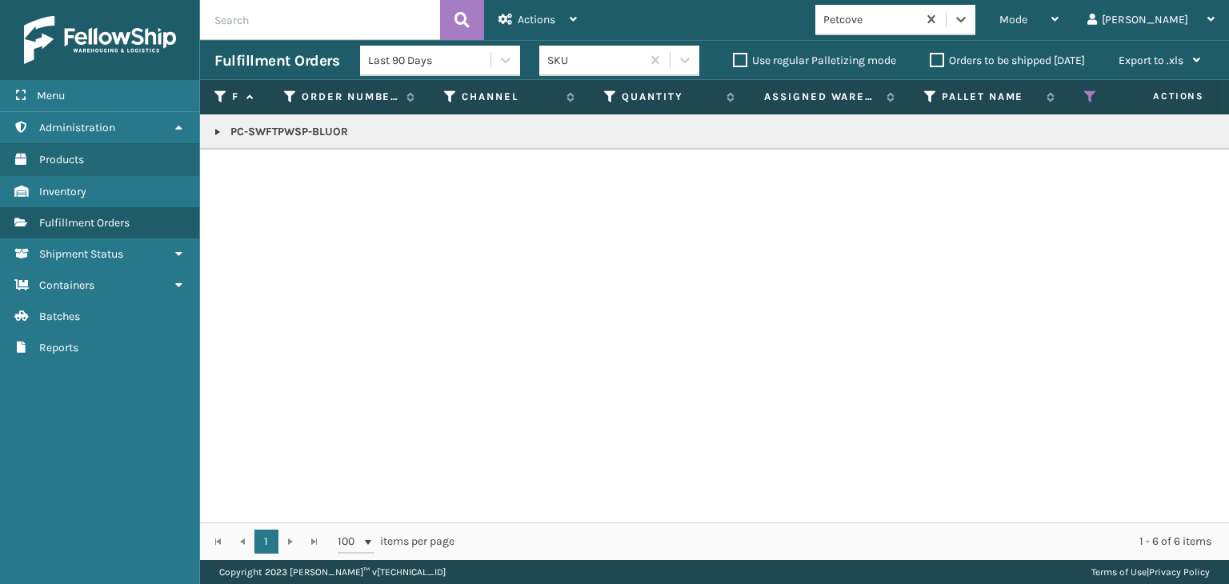
click at [219, 132] on link at bounding box center [217, 132] width 13 height 13
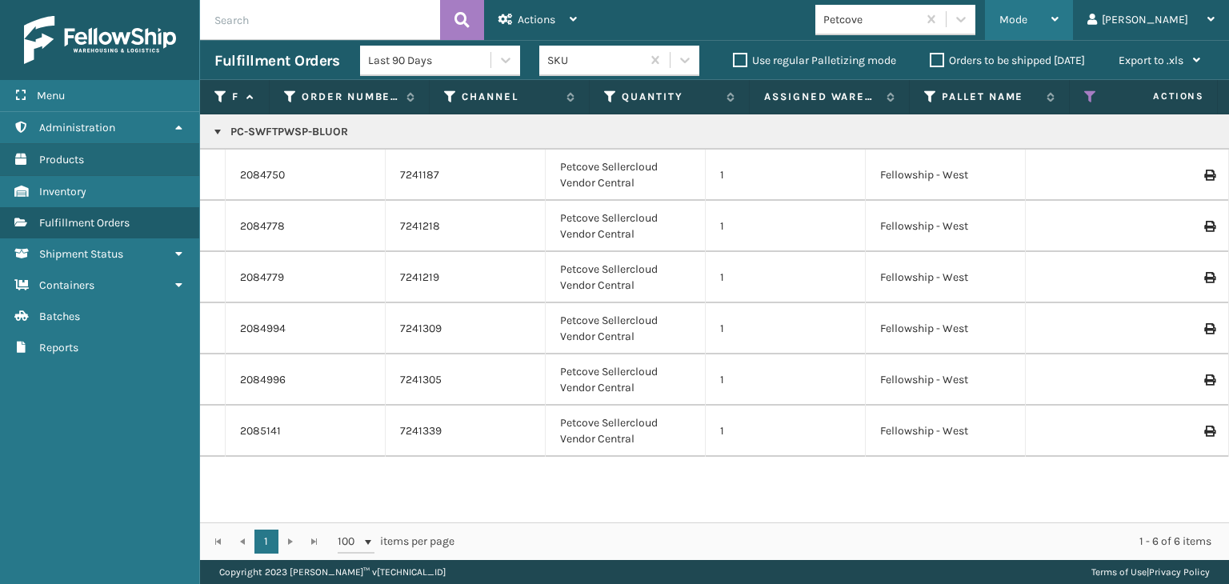
click at [1027, 17] on span "Mode" at bounding box center [1013, 20] width 28 height 14
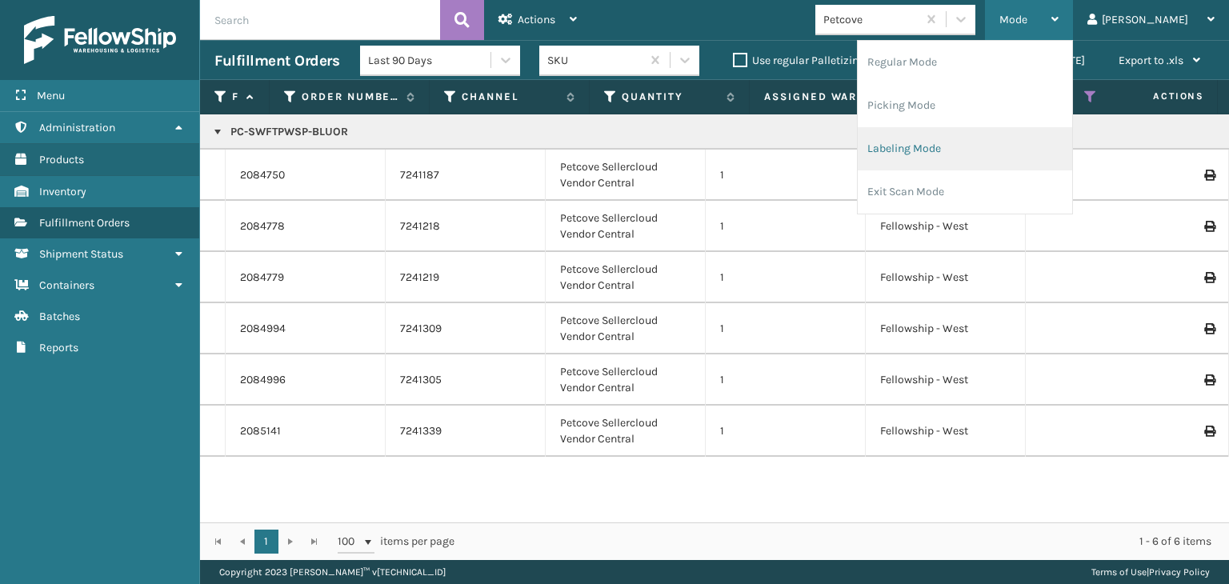
click at [1002, 166] on li "Labeling Mode" at bounding box center [965, 148] width 214 height 43
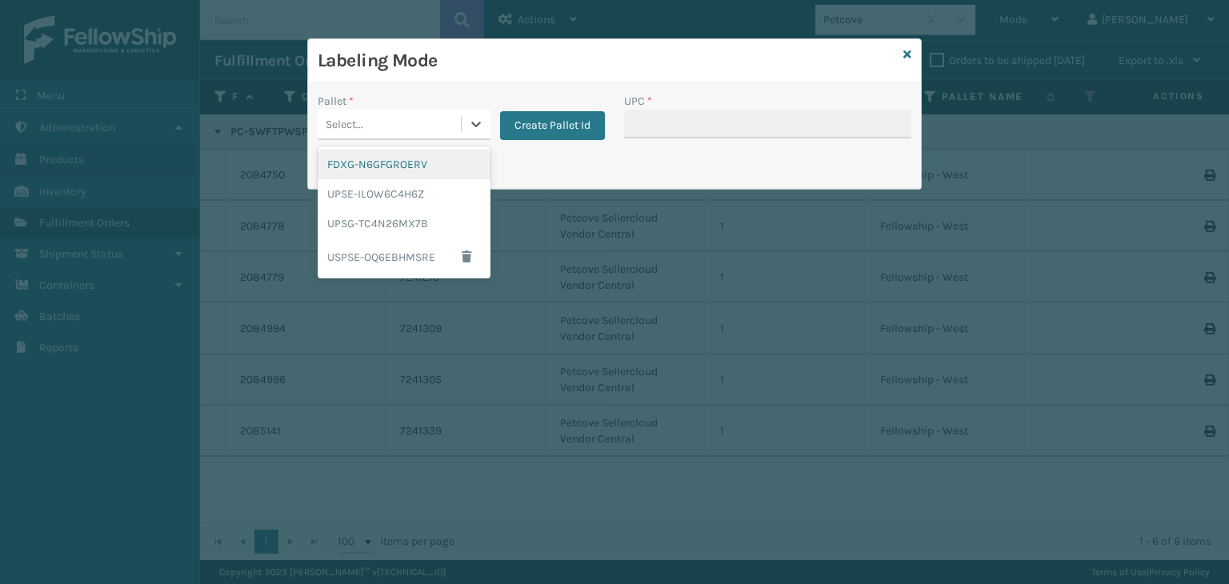
click at [450, 126] on div "Select..." at bounding box center [389, 124] width 143 height 26
click at [449, 210] on div "UPSG-TC4N26MX7B" at bounding box center [404, 224] width 173 height 30
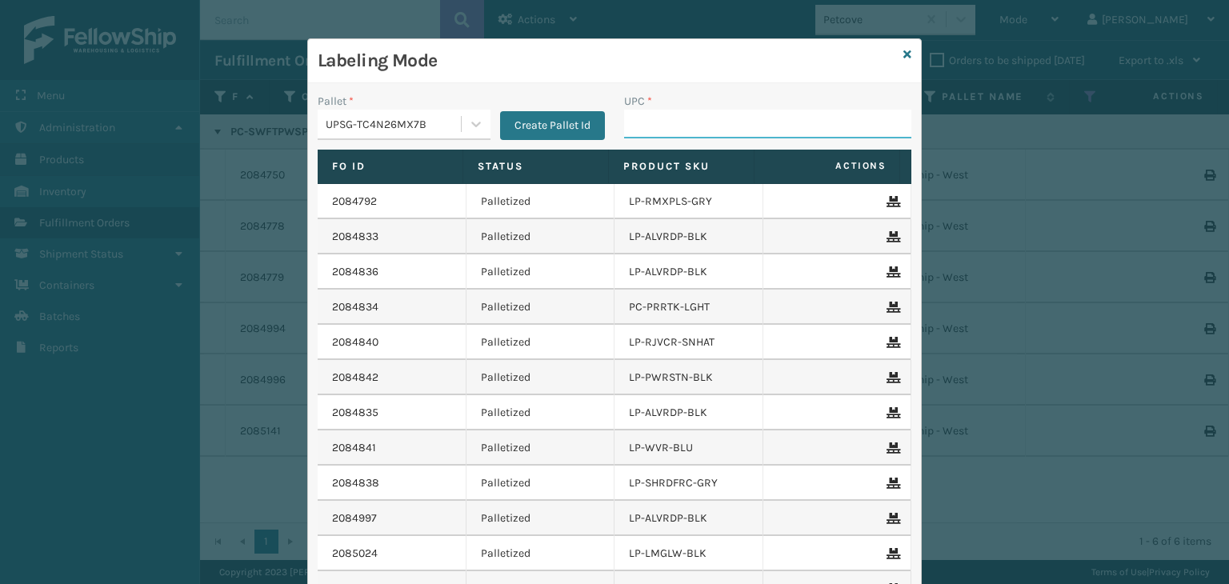
drag, startPoint x: 721, startPoint y: 128, endPoint x: 711, endPoint y: 129, distance: 9.6
click at [721, 128] on input "UPC *" at bounding box center [767, 124] width 287 height 29
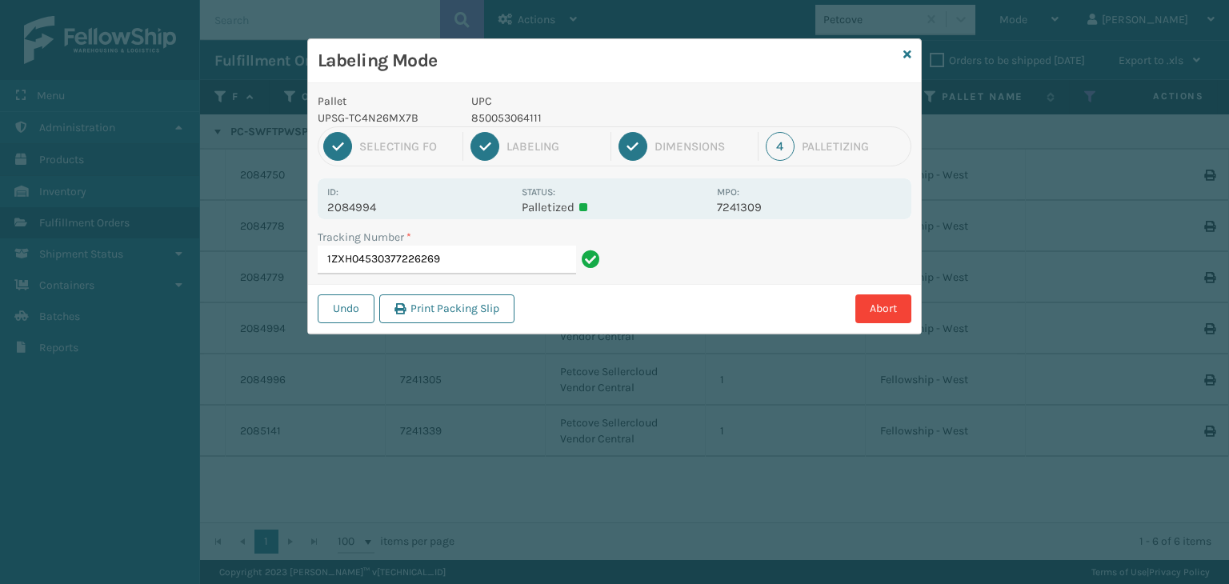
click at [506, 122] on p "850053064111" at bounding box center [589, 118] width 236 height 17
copy p "850053064111"
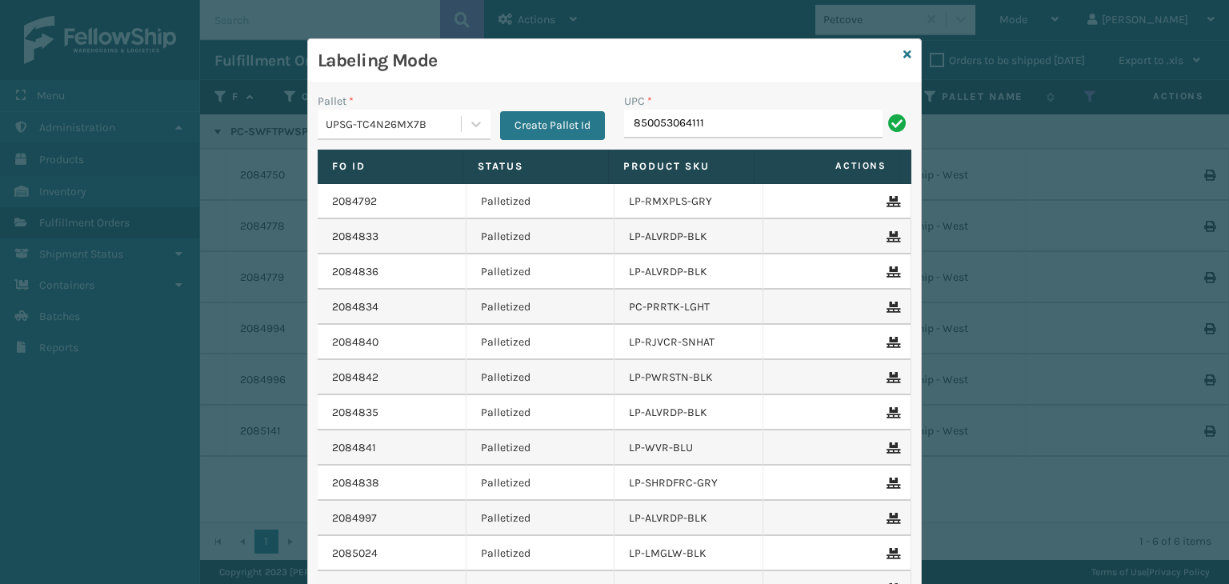
type input "850053064111"
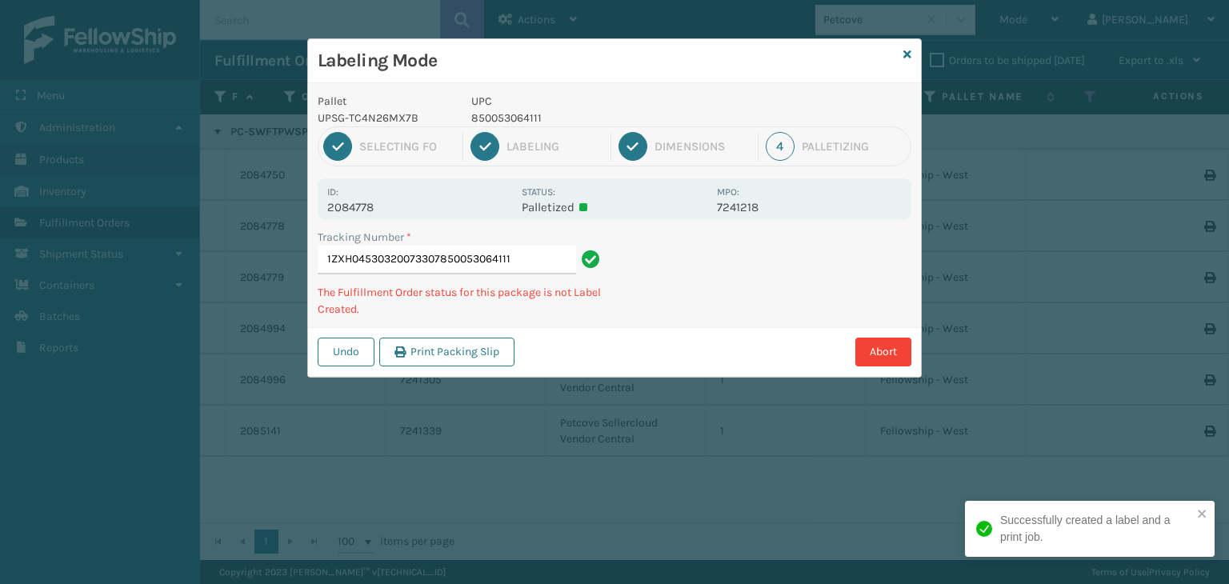
type input "1ZXH04530320073307850053064111850053064111"
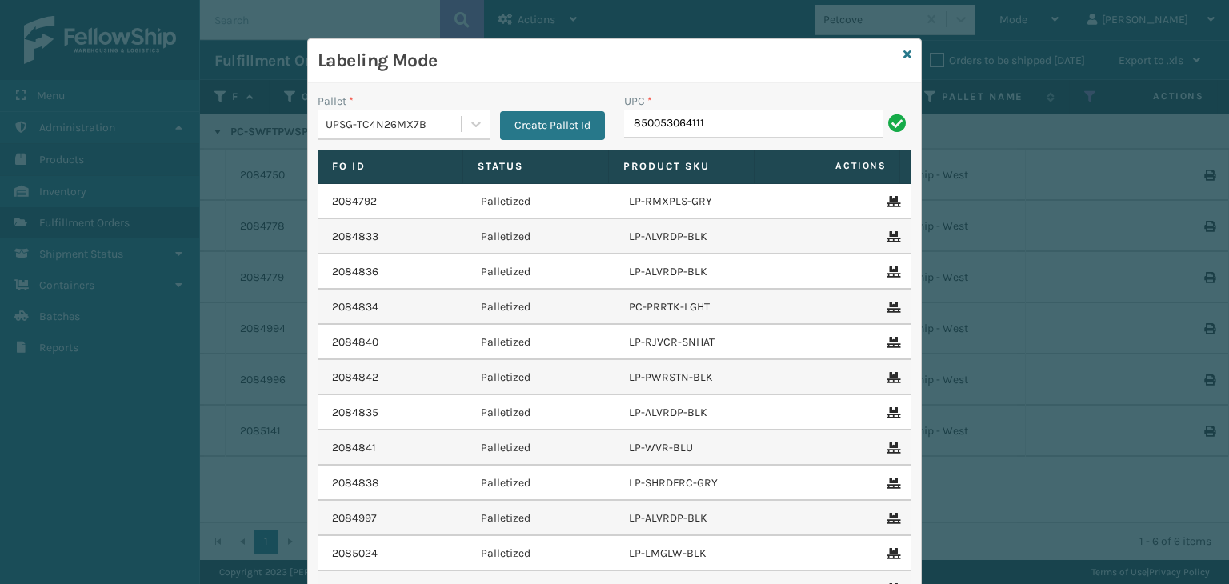
type input "850053064111"
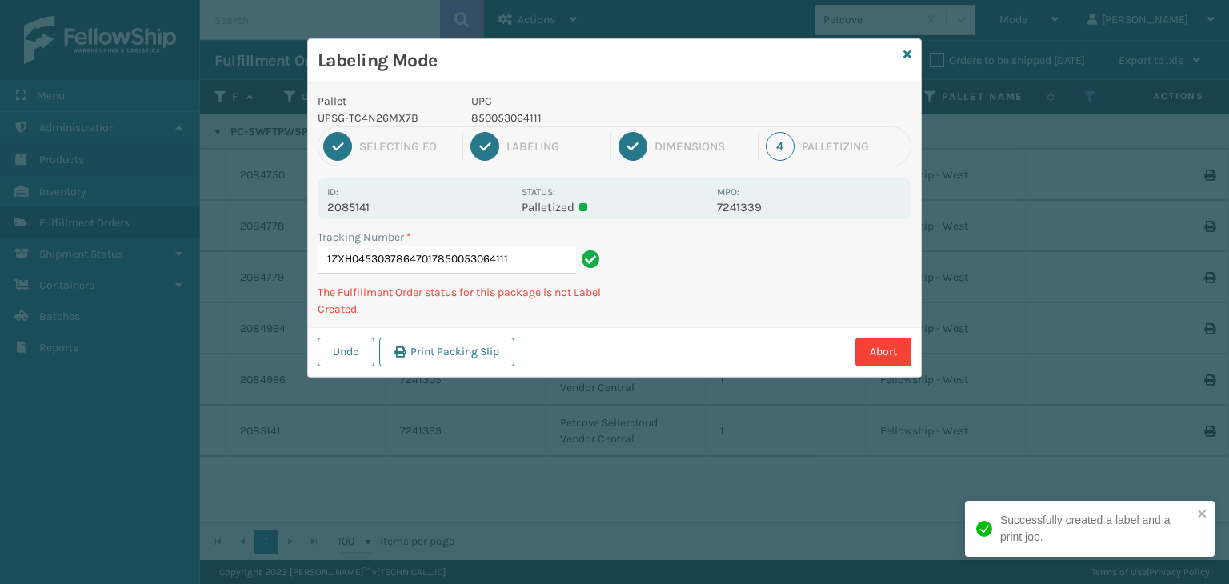
type input "1ZXH04530378647017850053064111850053064111"
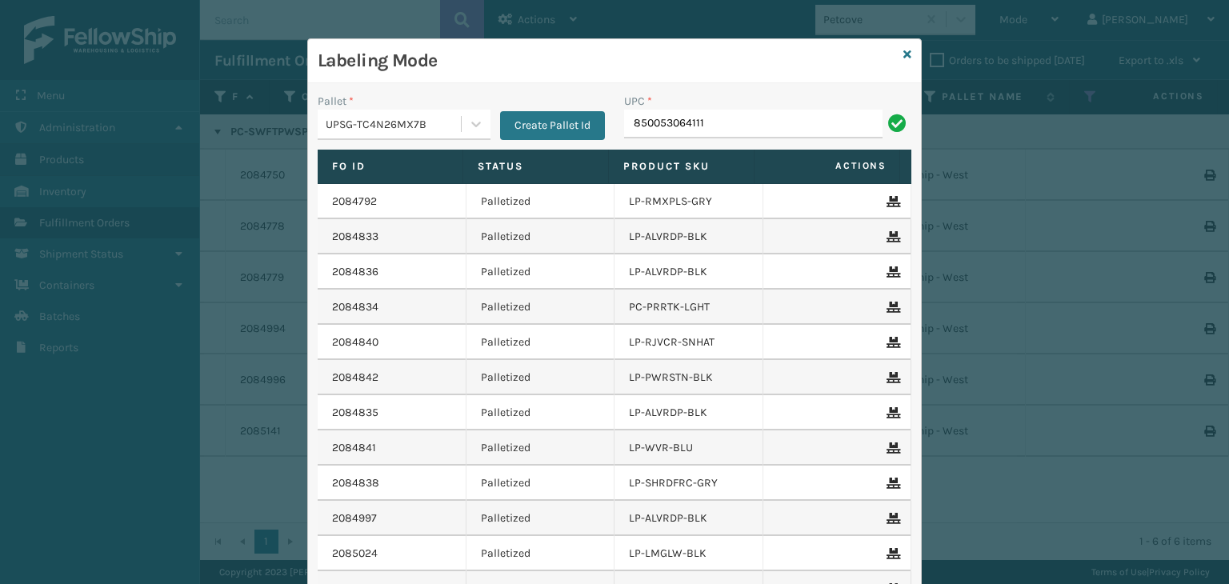
type input "850053064111"
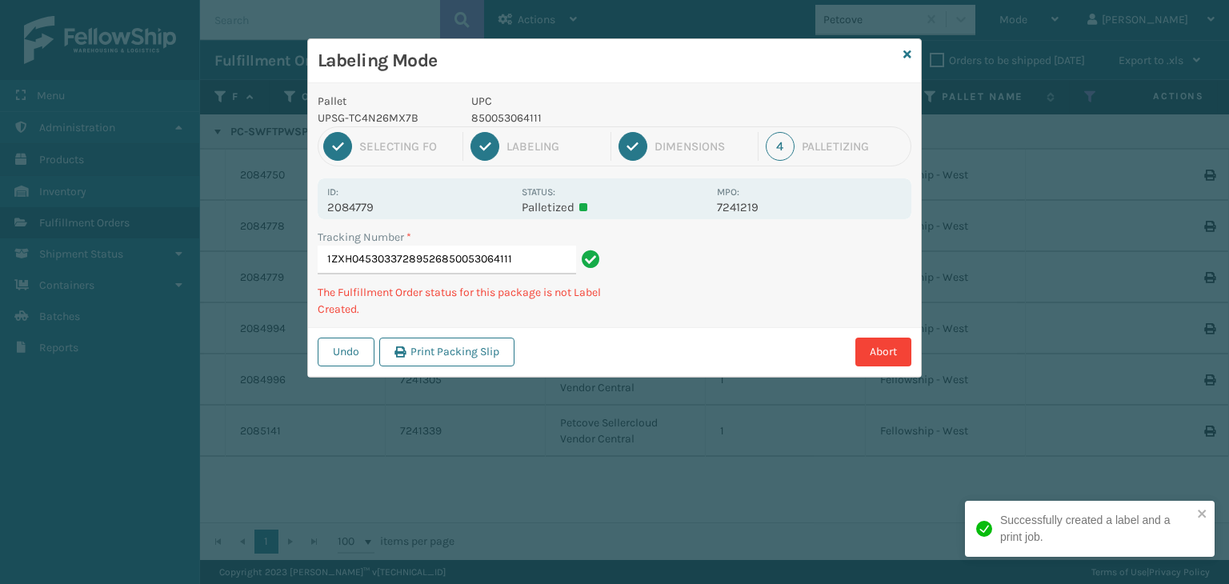
type input "1ZXH04530337289526850053064111850053064111"
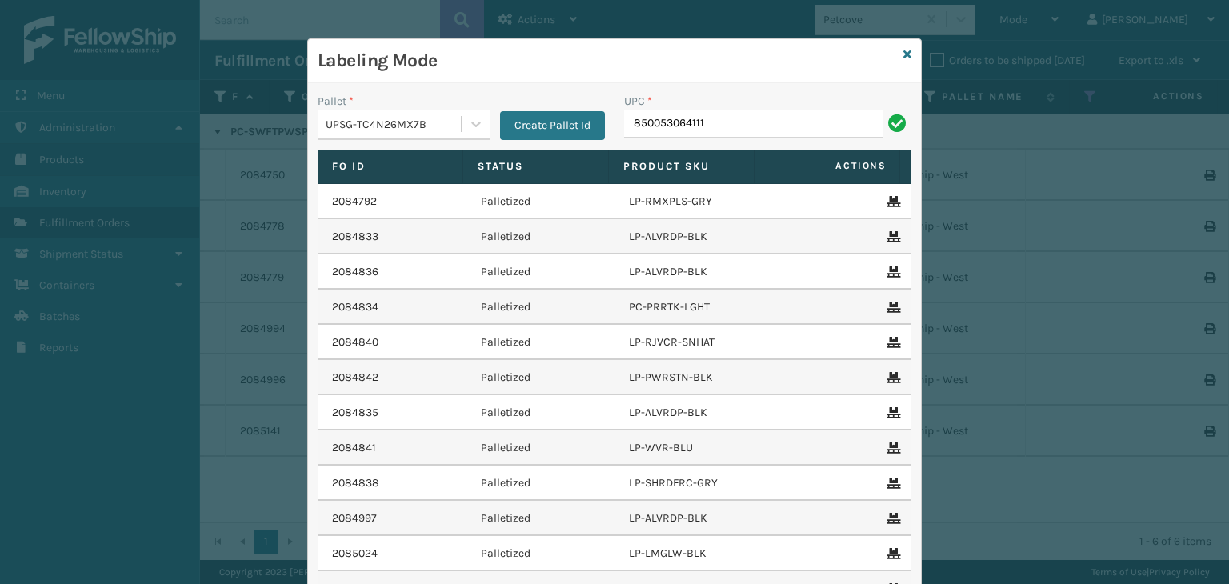
type input "850053064111"
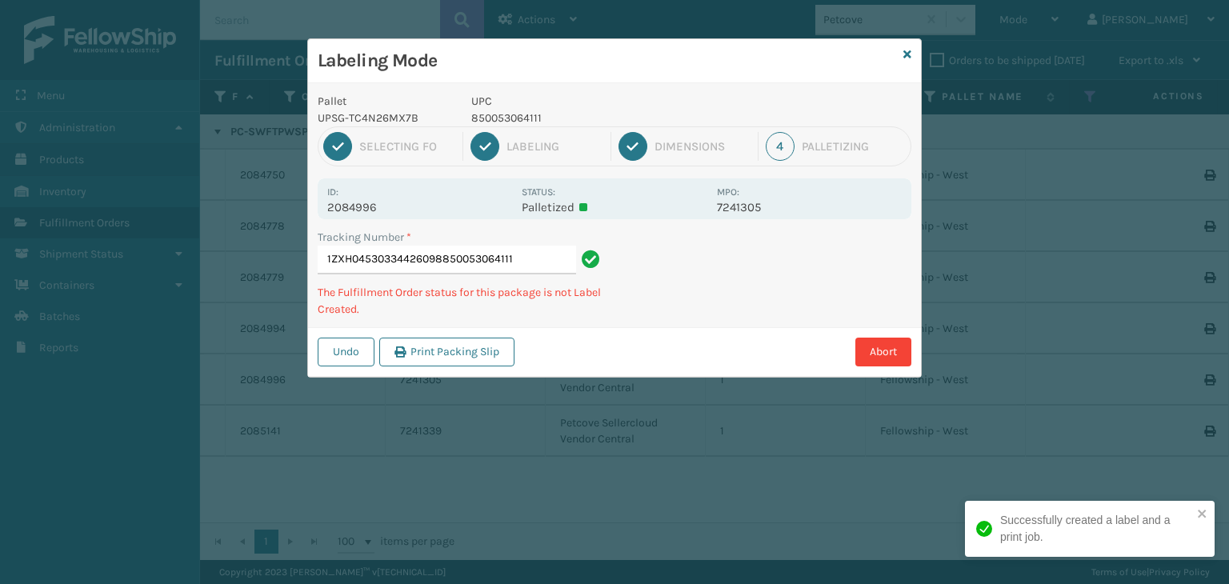
type input "1ZXH04530334426098850053064111850053064111"
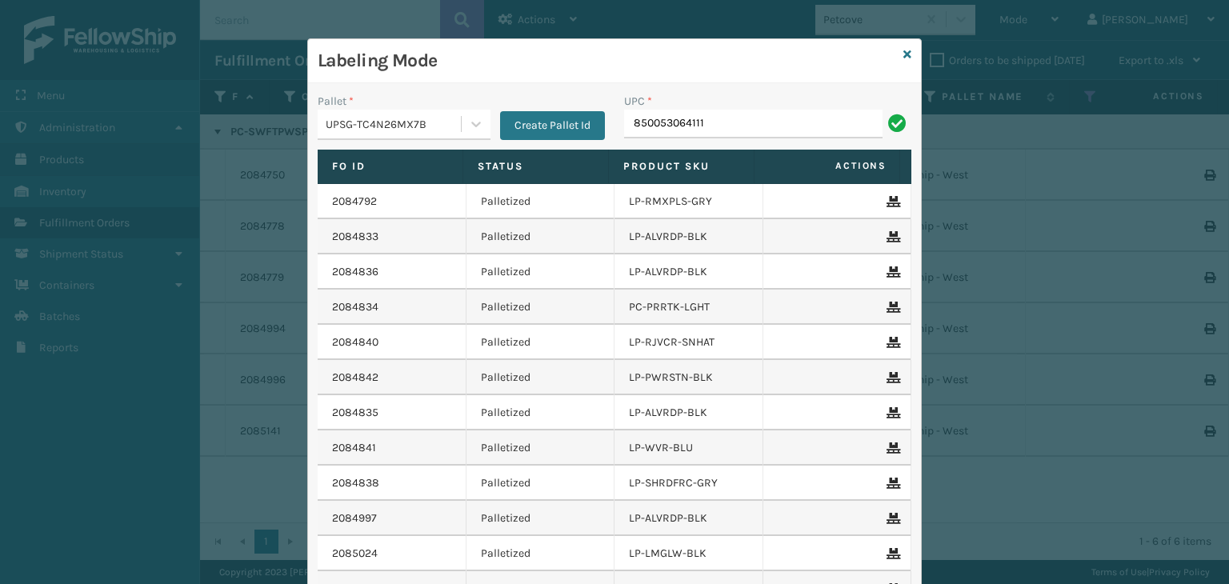
type input "850053064111"
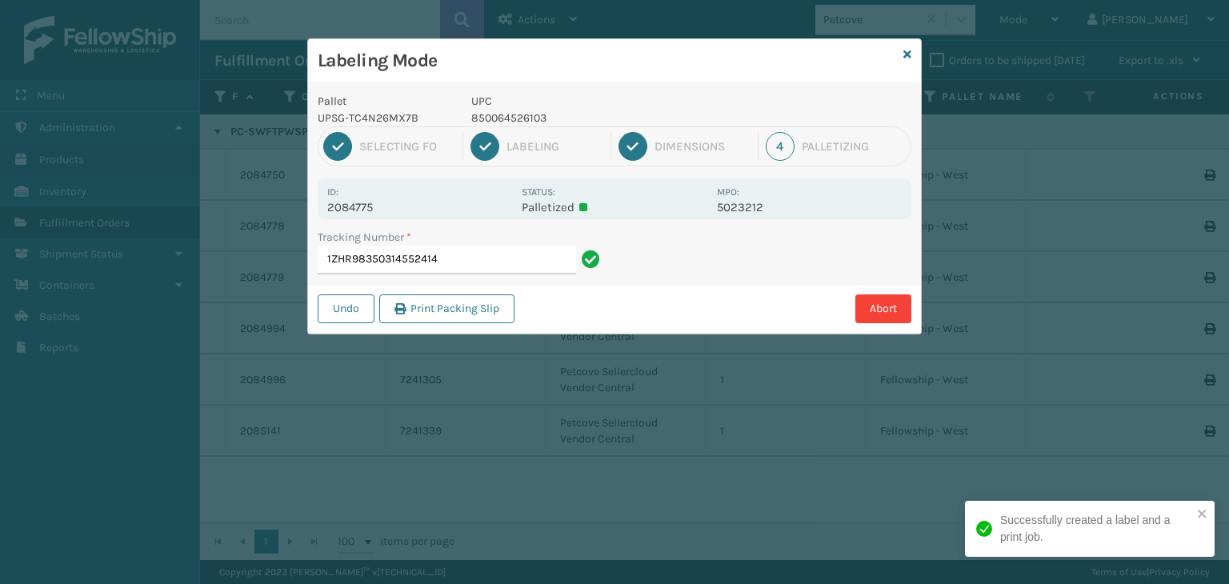
click at [527, 114] on p "850064526103" at bounding box center [589, 118] width 236 height 17
copy p "850064526103"
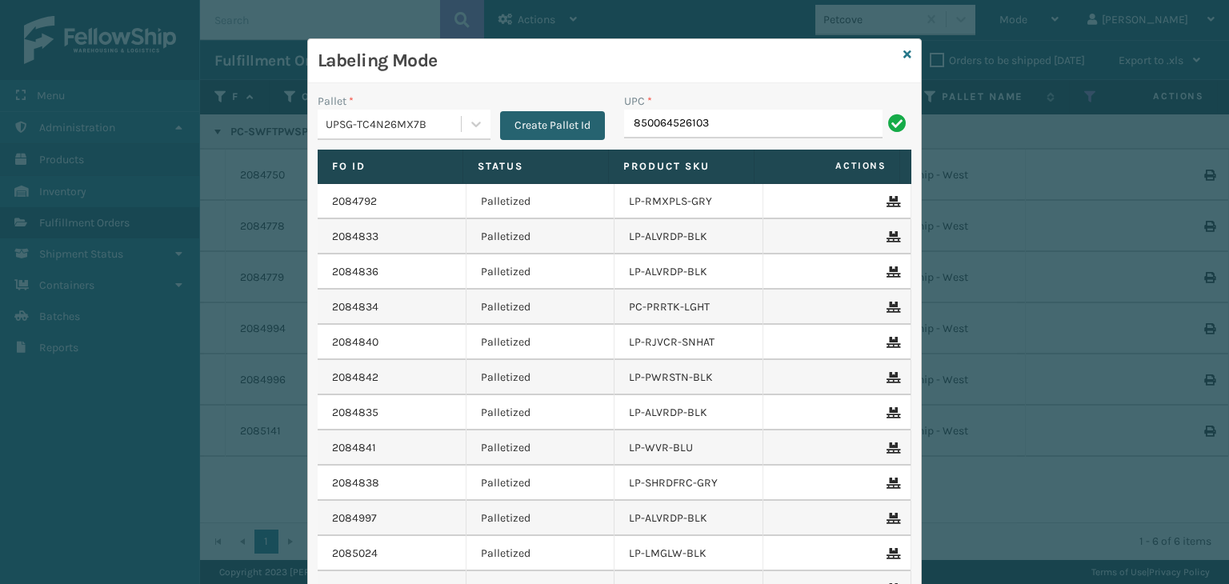
type input "850064526103"
type input "850012486763"
type input "850068315086"
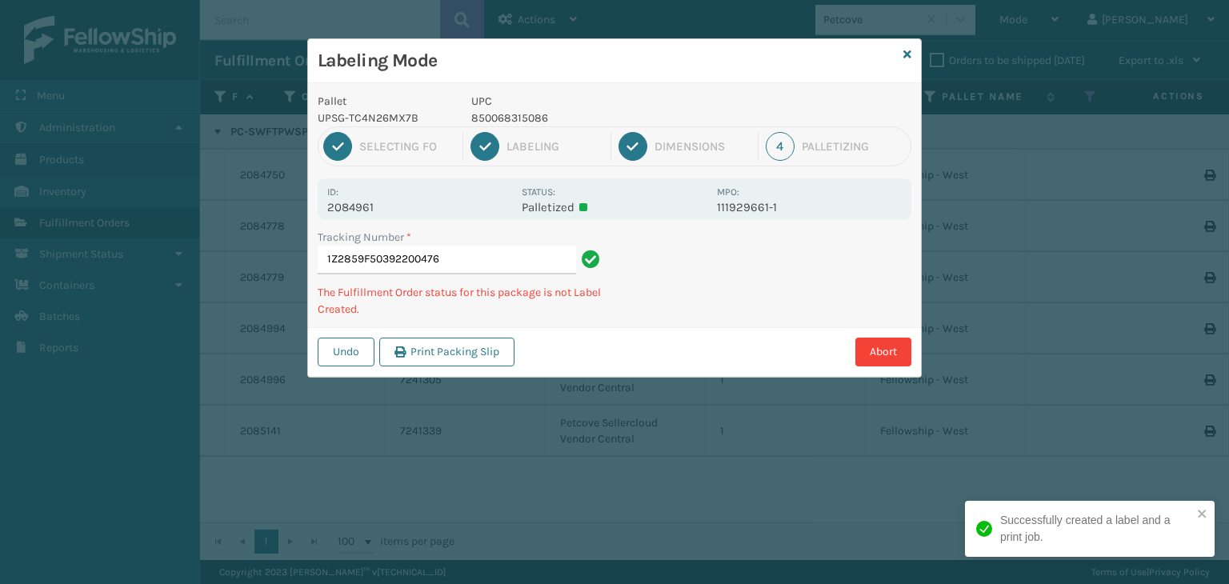
click at [515, 114] on p "850068315086" at bounding box center [589, 118] width 236 height 17
copy p "850068315086"
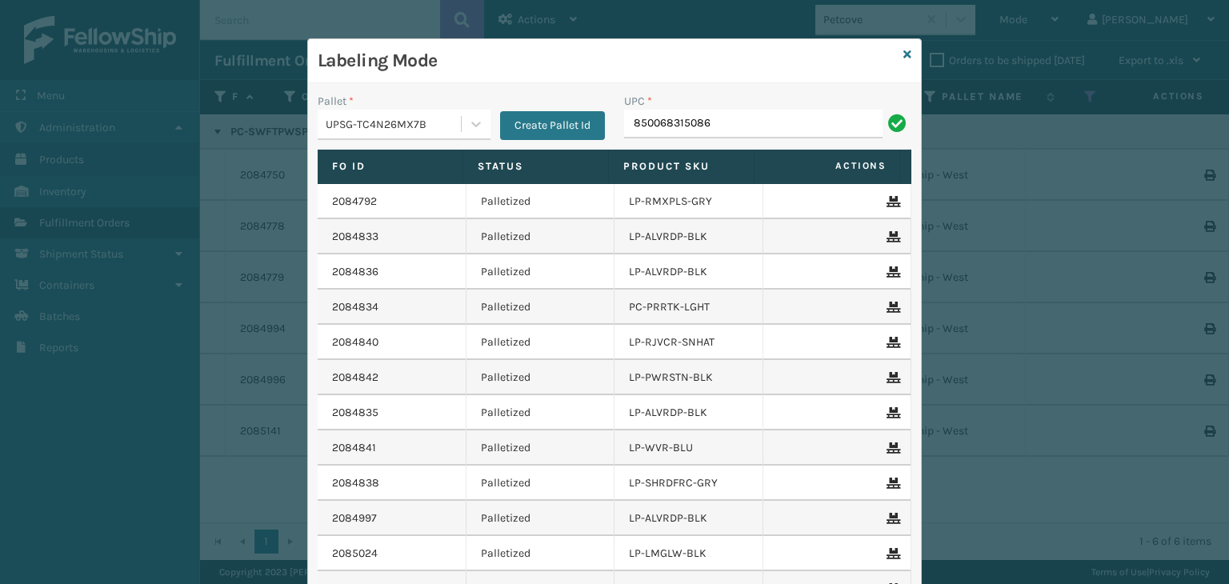
type input "850068315086"
type input "854403007438"
type input "850040667295"
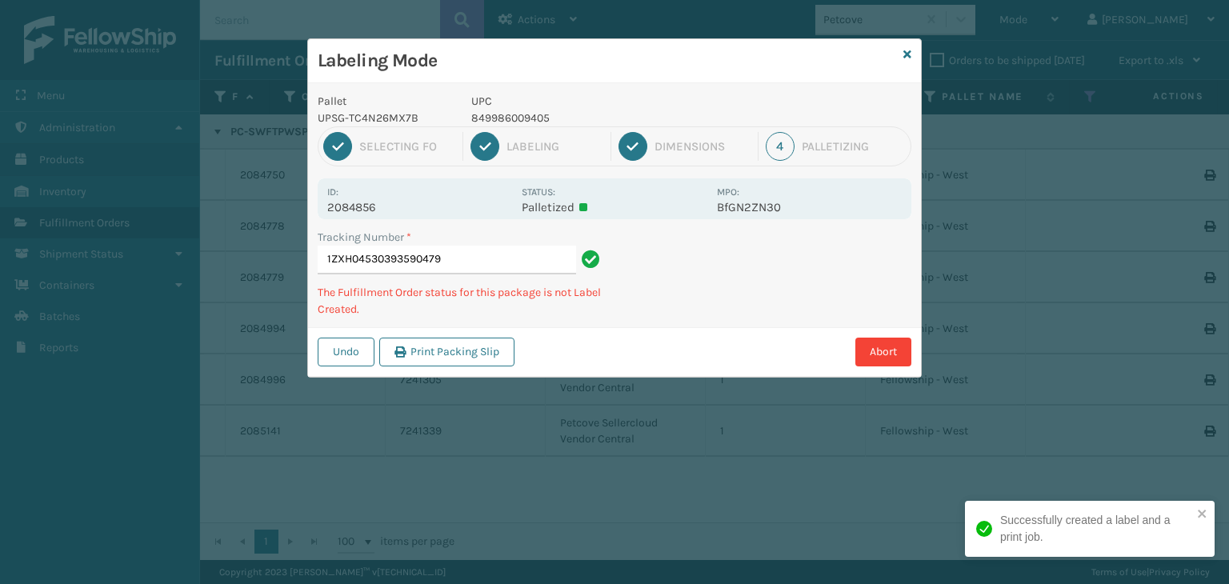
click at [530, 121] on p "849986009405" at bounding box center [589, 118] width 236 height 17
copy p "849986009405"
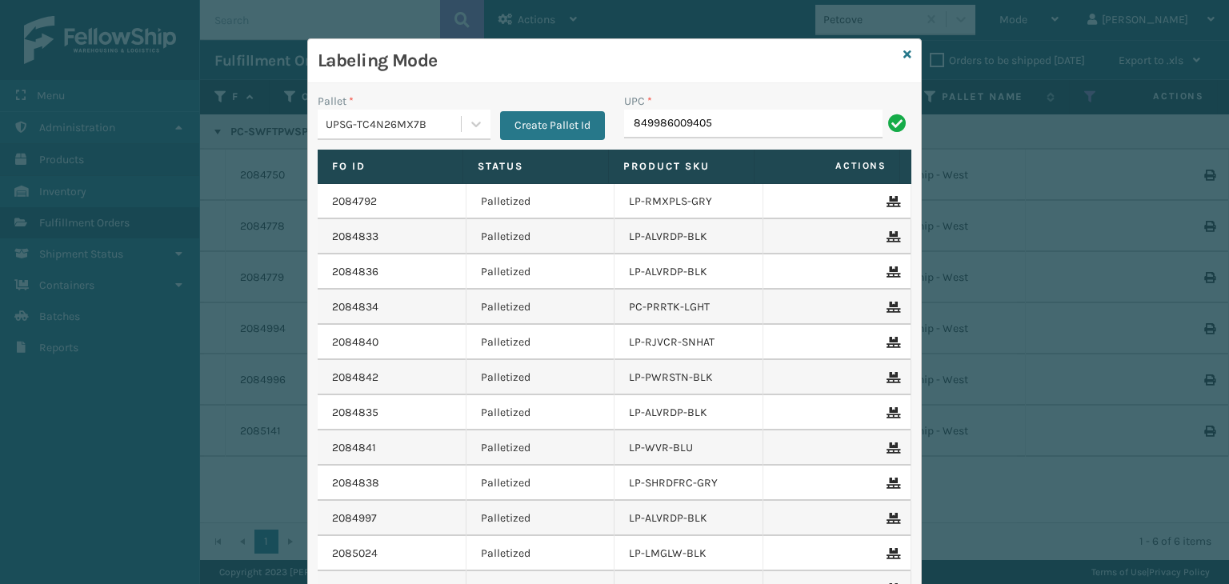
type input "849986009405"
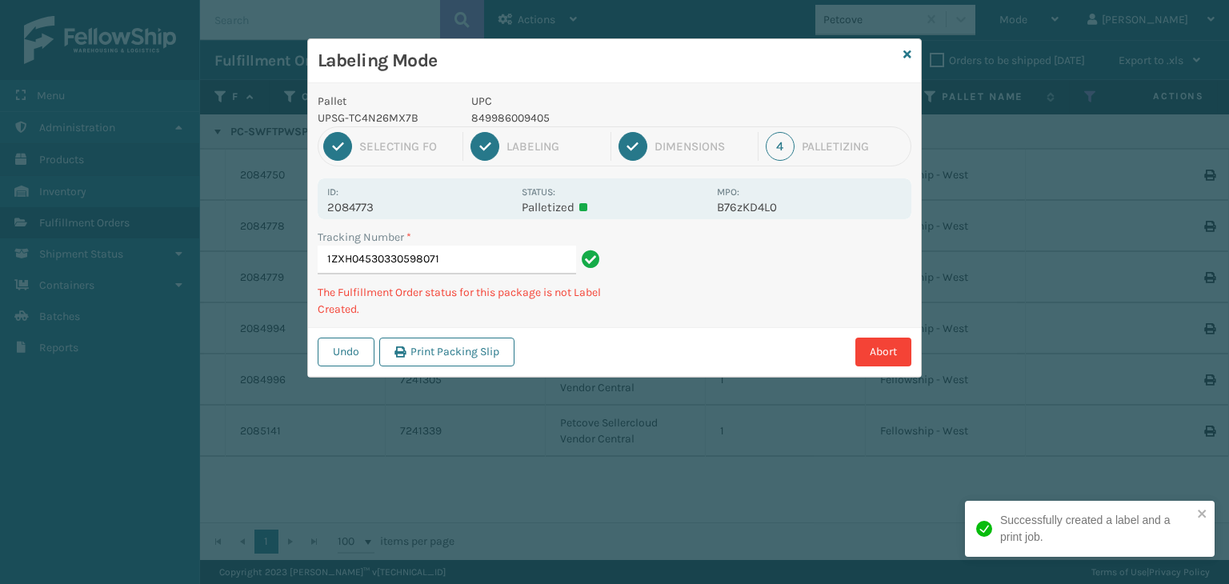
type input "1ZXH04530330598071849986009405"
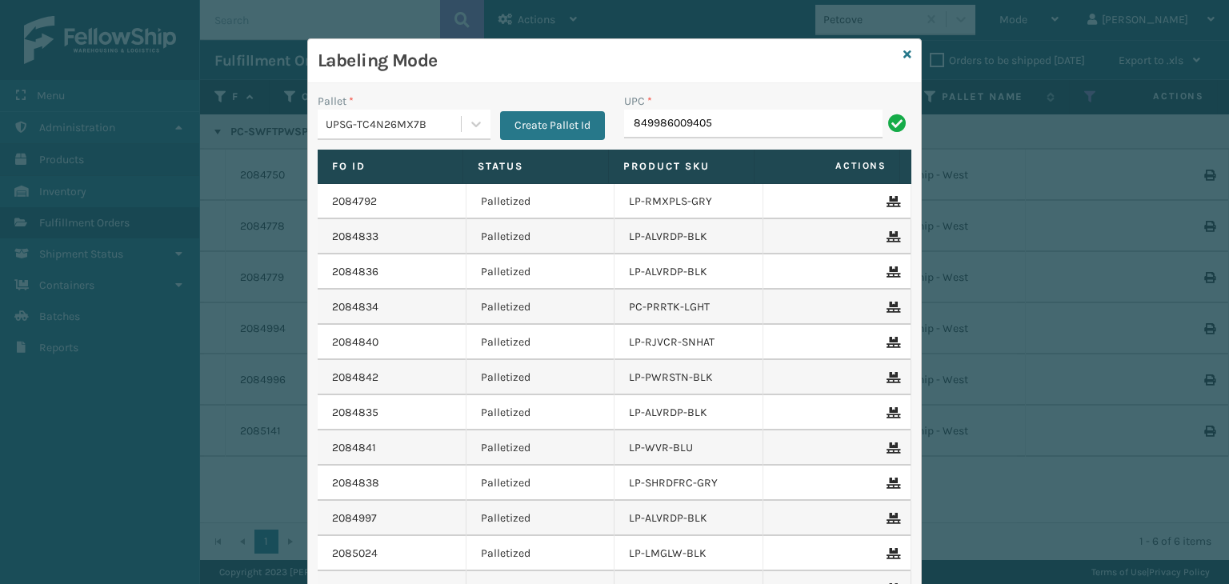
type input "849986009405"
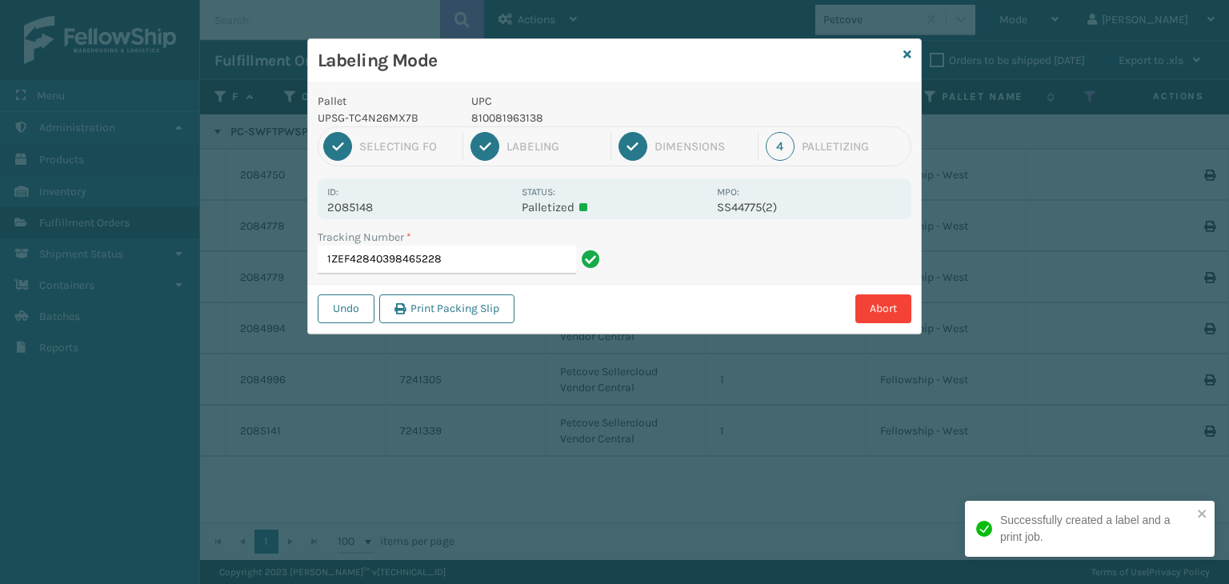
click at [503, 118] on p "810081963138" at bounding box center [589, 118] width 236 height 17
copy p "810081963138"
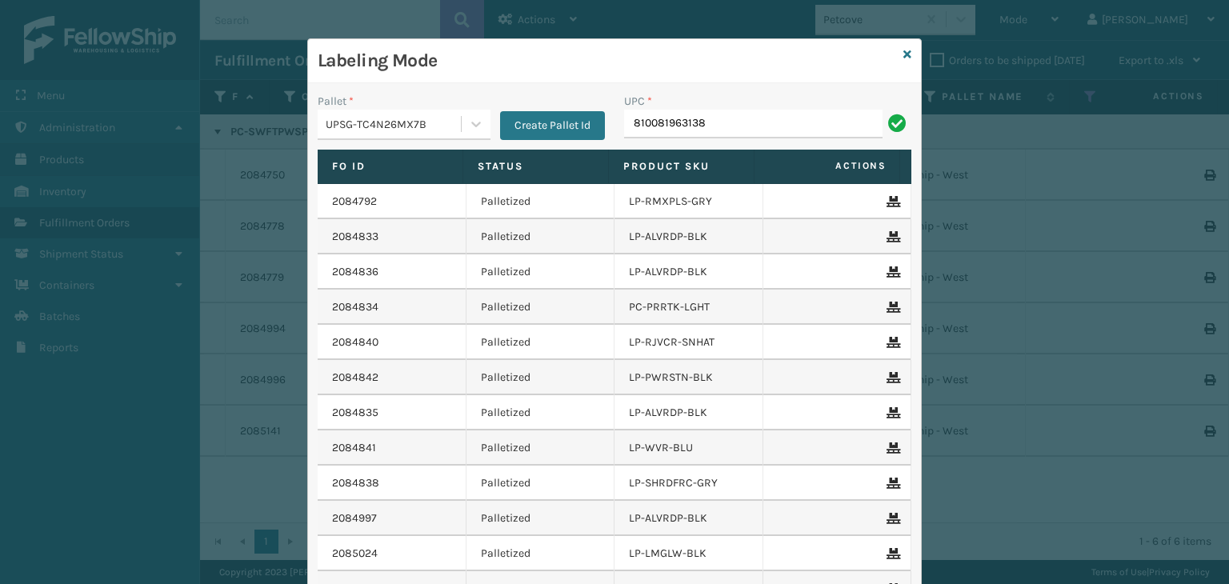
type input "810081963138"
click at [894, 49] on div "Labeling Mode" at bounding box center [614, 61] width 613 height 44
click at [903, 52] on icon at bounding box center [907, 54] width 8 height 11
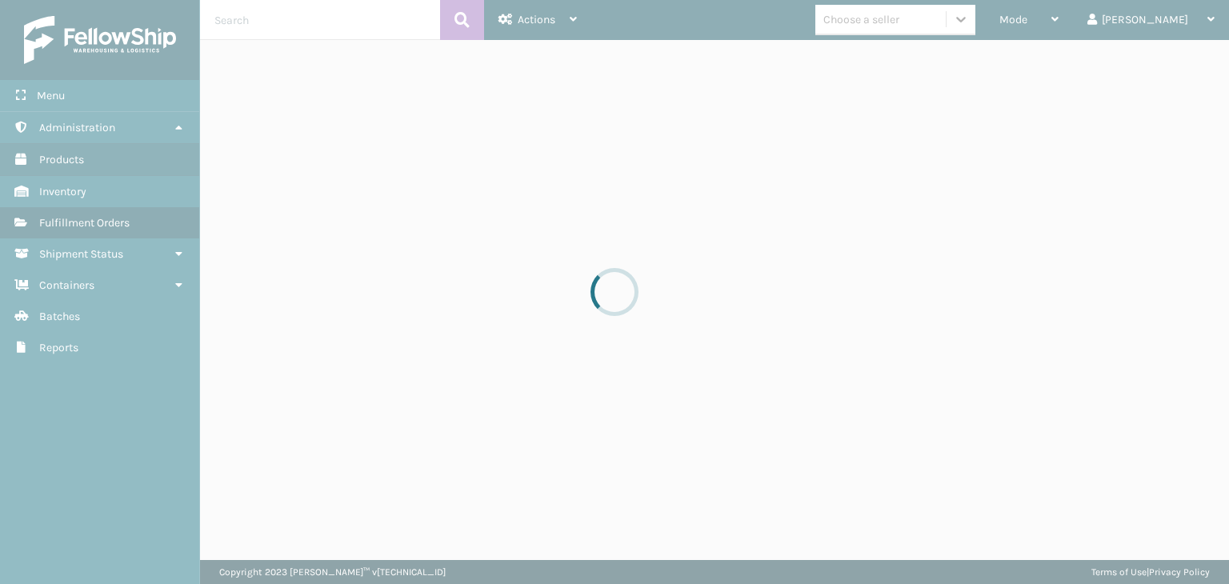
click at [961, 18] on div at bounding box center [614, 292] width 1229 height 584
click at [958, 20] on div at bounding box center [614, 292] width 1229 height 584
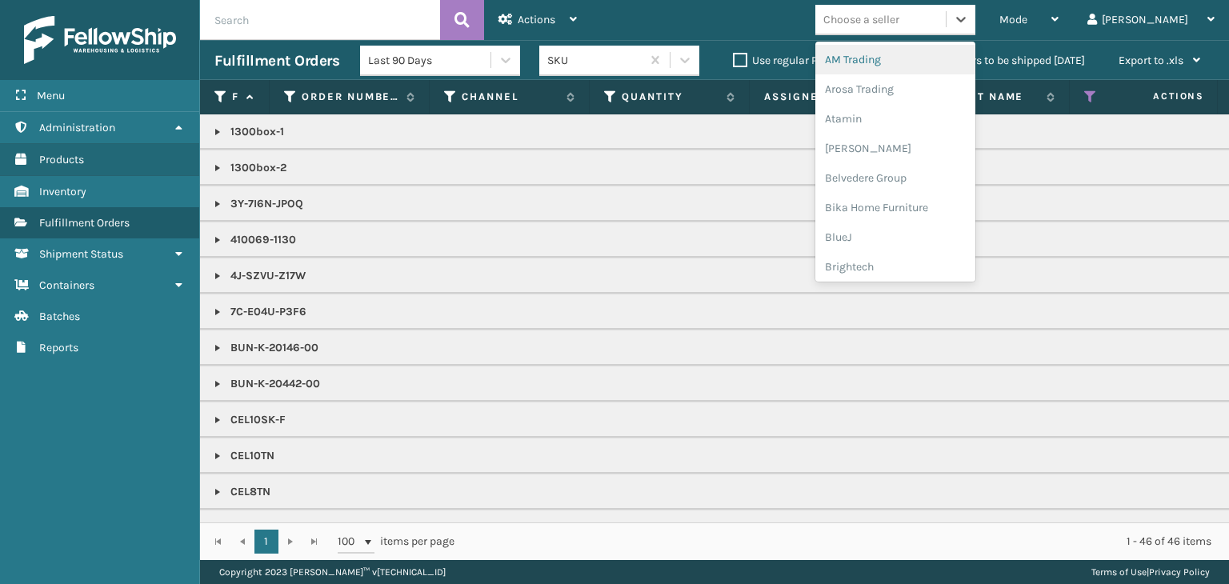
click at [899, 20] on div "Choose a seller" at bounding box center [861, 19] width 76 height 17
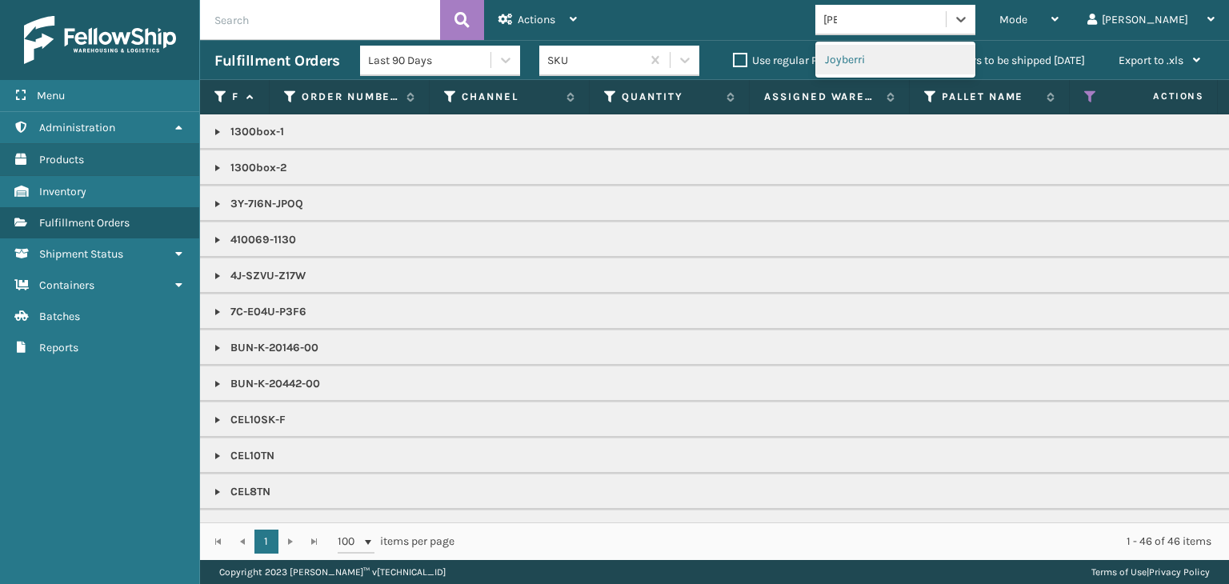
type input "JOY"
click at [915, 54] on div "Joyberri" at bounding box center [895, 60] width 160 height 30
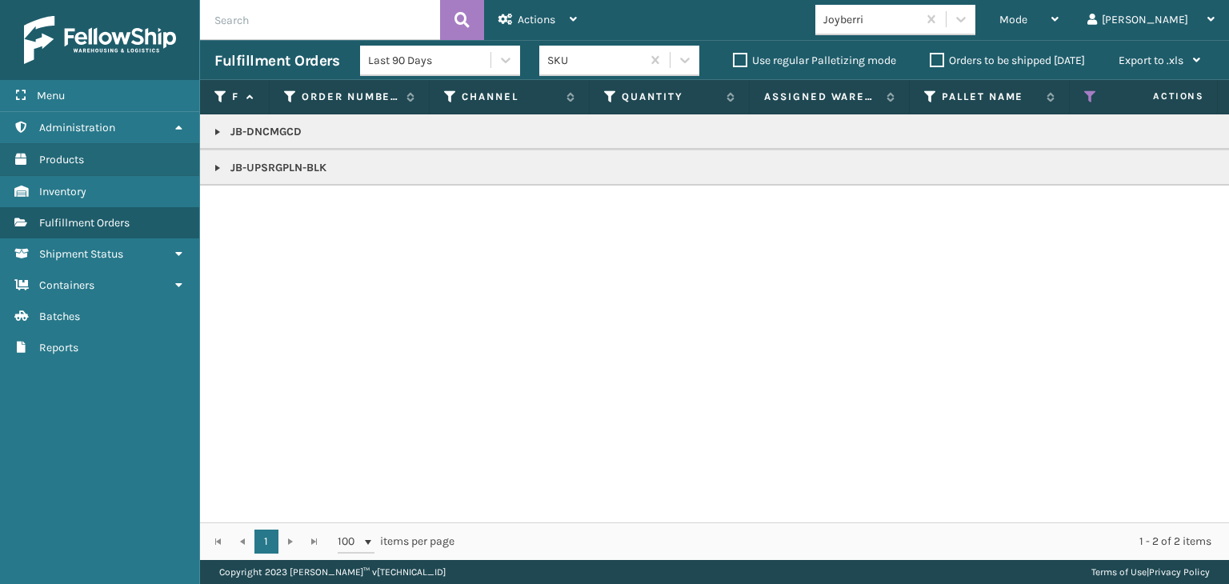
click at [213, 169] on link at bounding box center [217, 168] width 13 height 13
click at [256, 212] on link "2085140" at bounding box center [261, 211] width 43 height 16
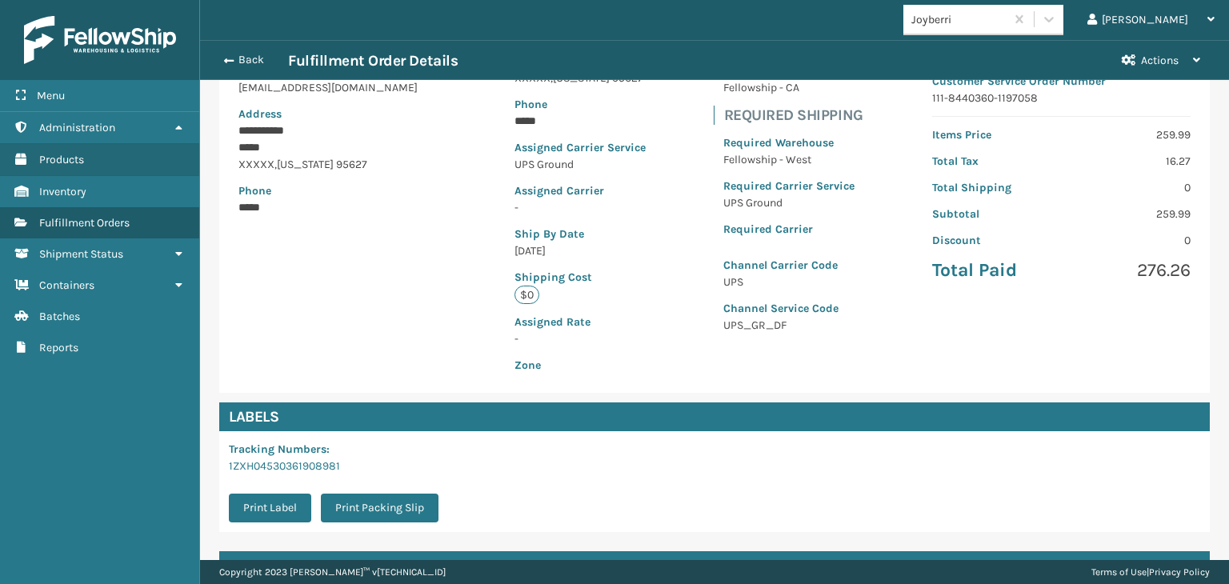
scroll to position [320, 0]
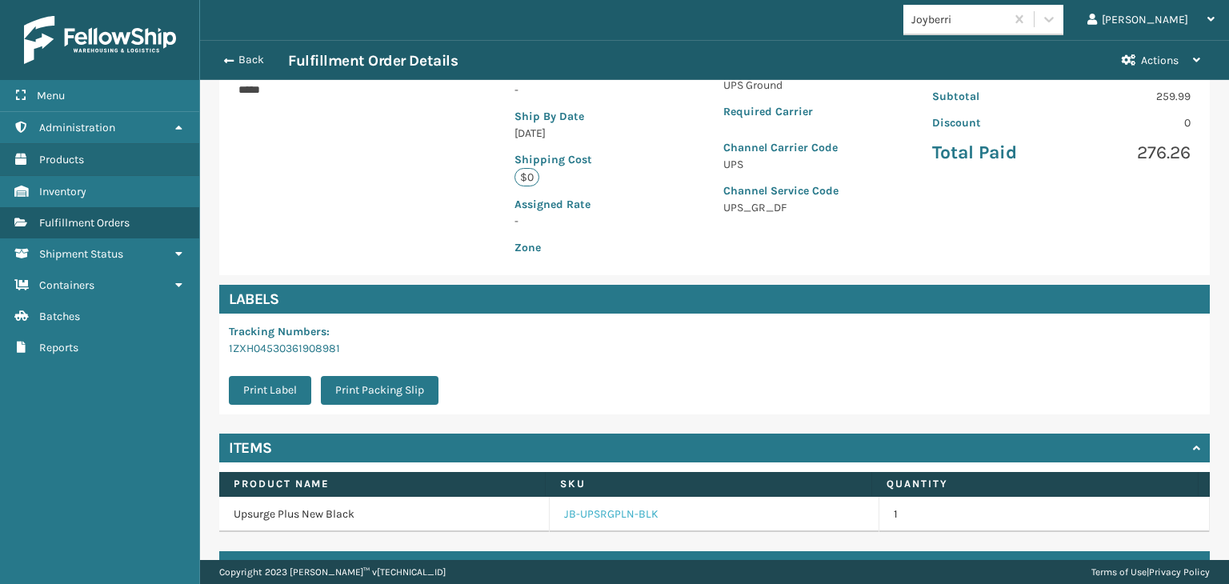
click at [621, 511] on link "JB-UPSRGPLN-BLK" at bounding box center [611, 514] width 94 height 16
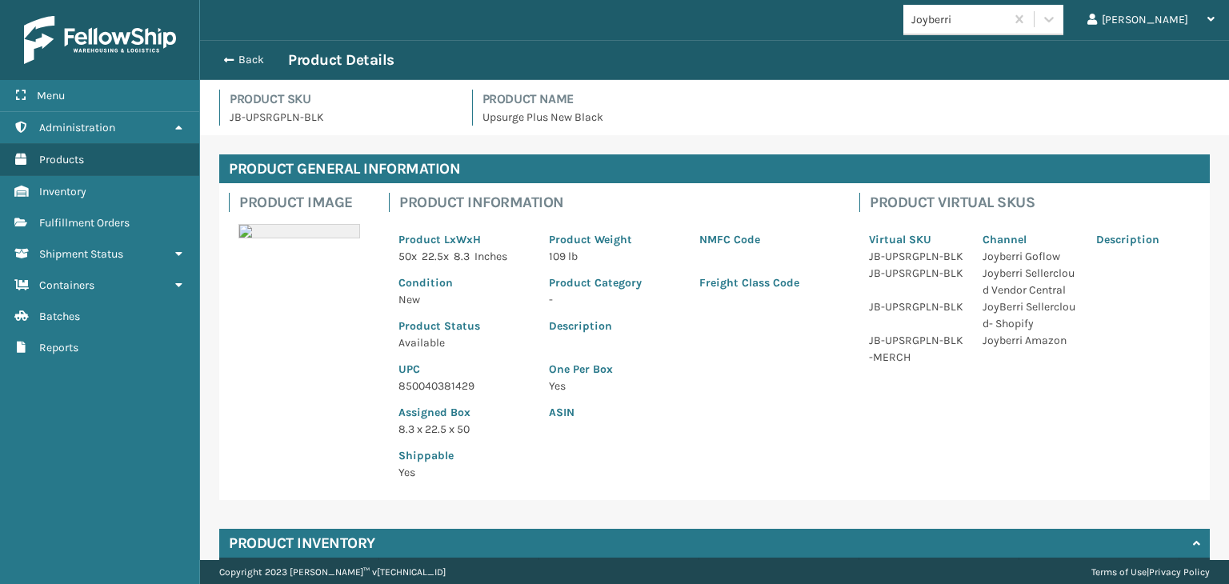
click at [438, 394] on p "850040381429" at bounding box center [463, 386] width 131 height 17
click at [437, 390] on p "850040381429" at bounding box center [463, 386] width 131 height 17
copy p "850040381429"
click at [262, 58] on button "Back" at bounding box center [251, 60] width 74 height 14
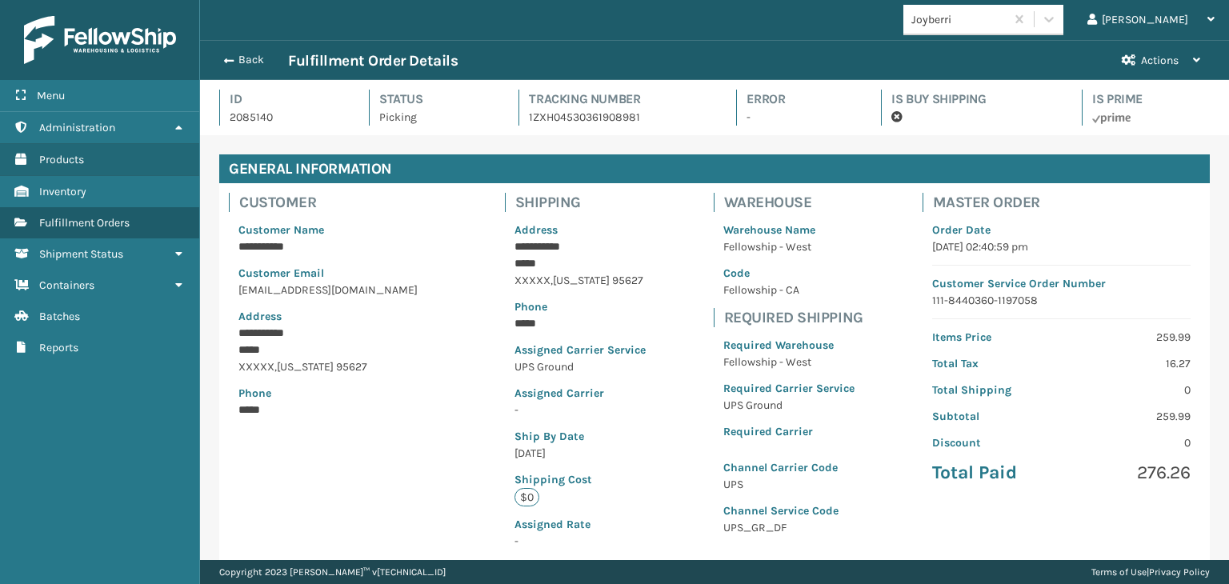
scroll to position [38, 1028]
click at [262, 58] on button "Back" at bounding box center [251, 60] width 74 height 14
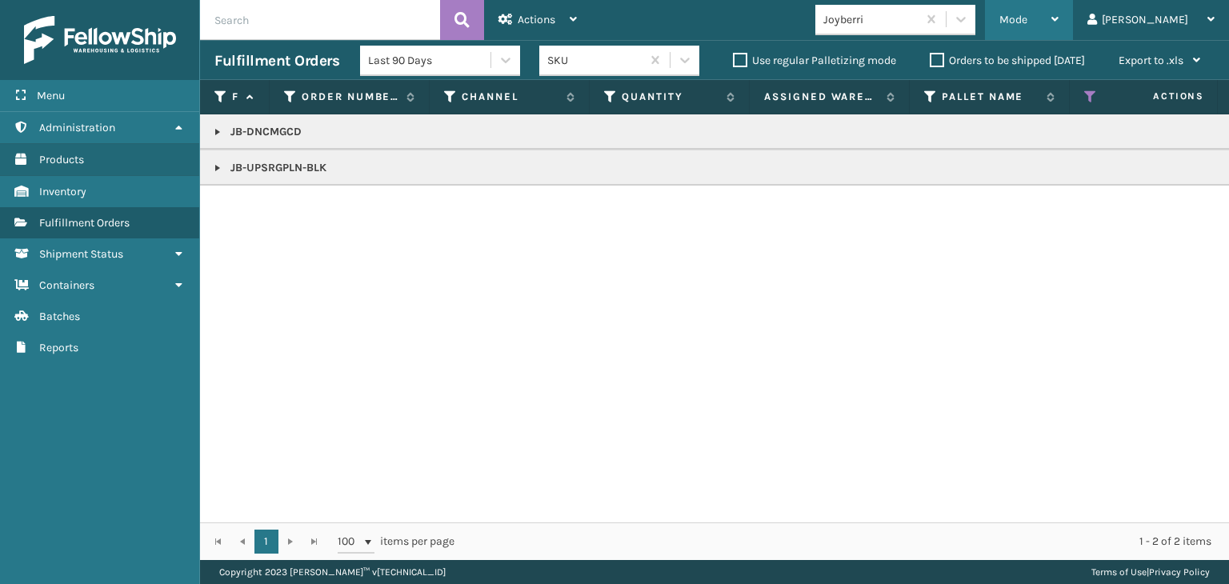
click at [1058, 22] on div "Mode" at bounding box center [1028, 20] width 59 height 40
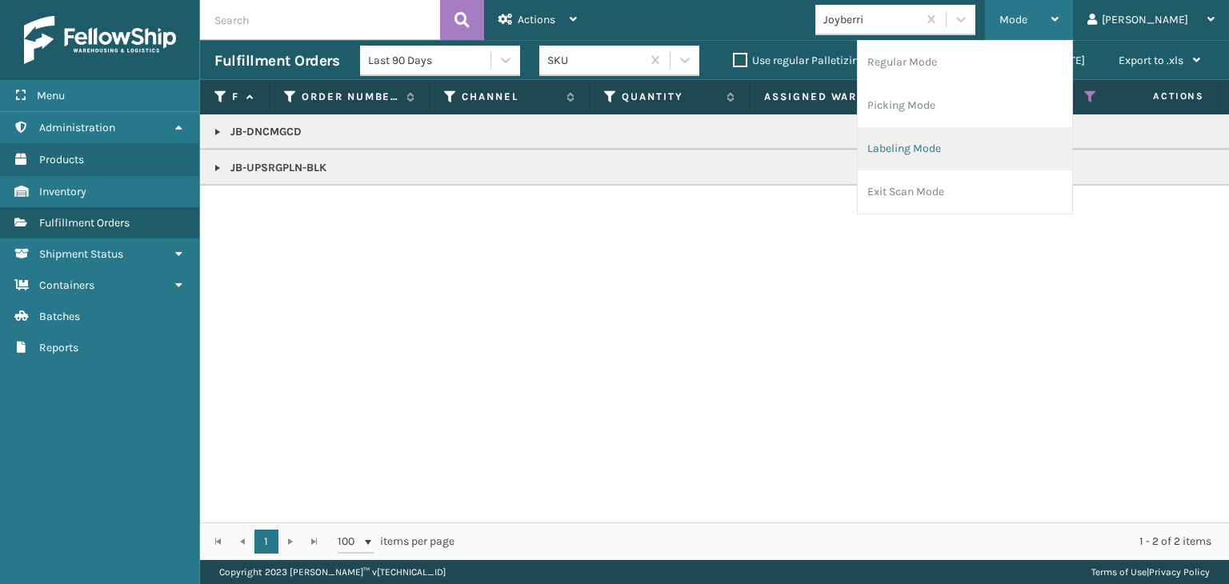
click at [1031, 133] on li "Labeling Mode" at bounding box center [965, 148] width 214 height 43
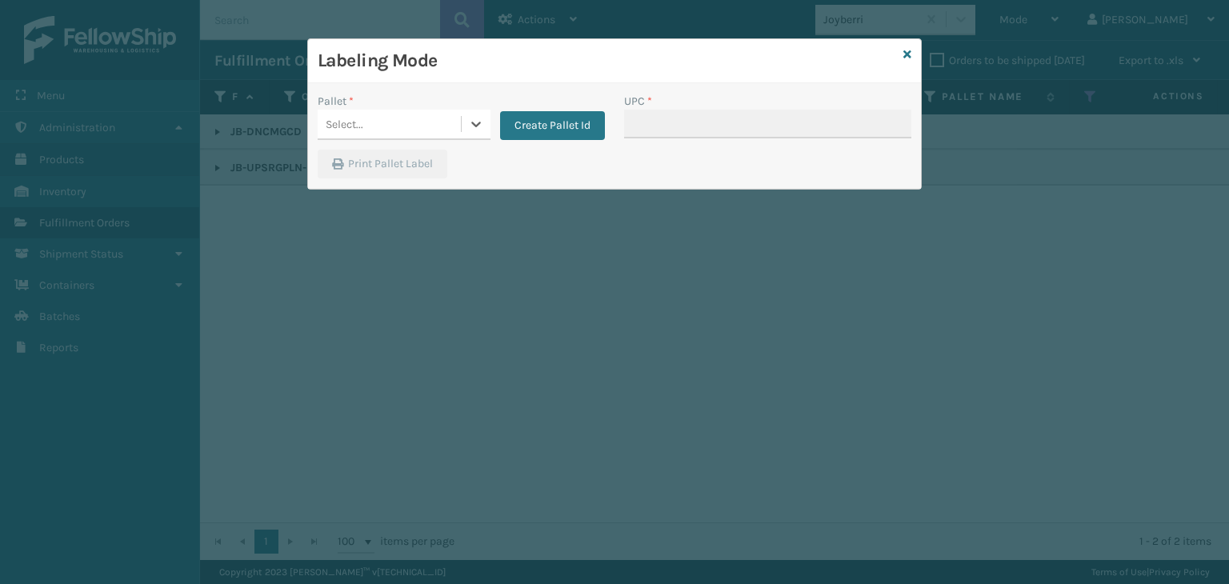
click at [454, 124] on div "Select..." at bounding box center [389, 124] width 143 height 26
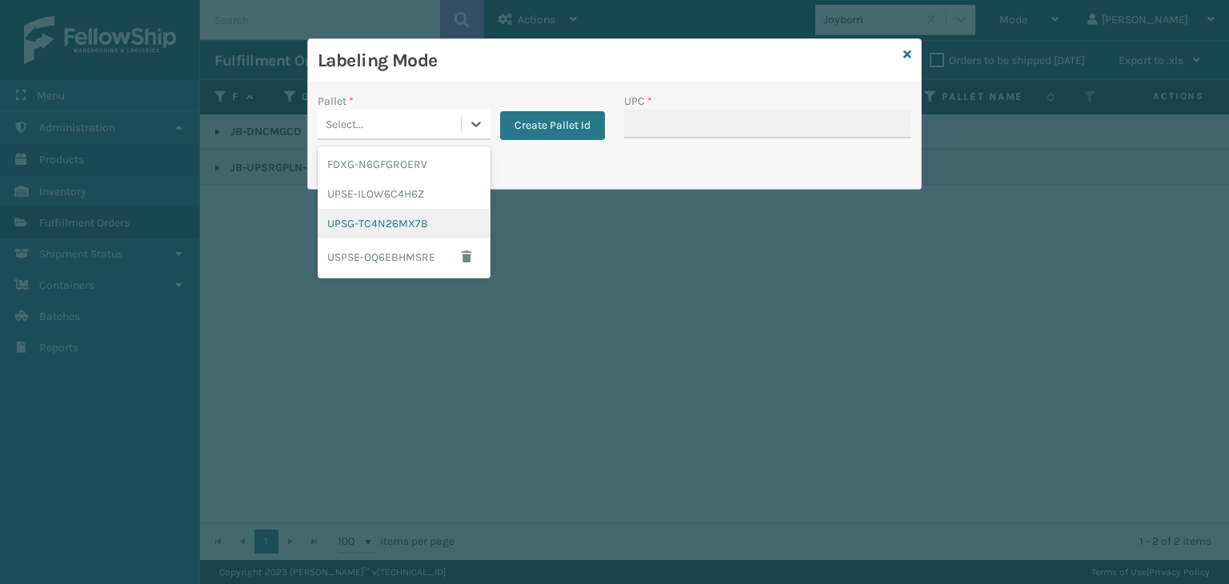
click at [394, 228] on div "UPSG-TC4N26MX7B" at bounding box center [404, 224] width 173 height 30
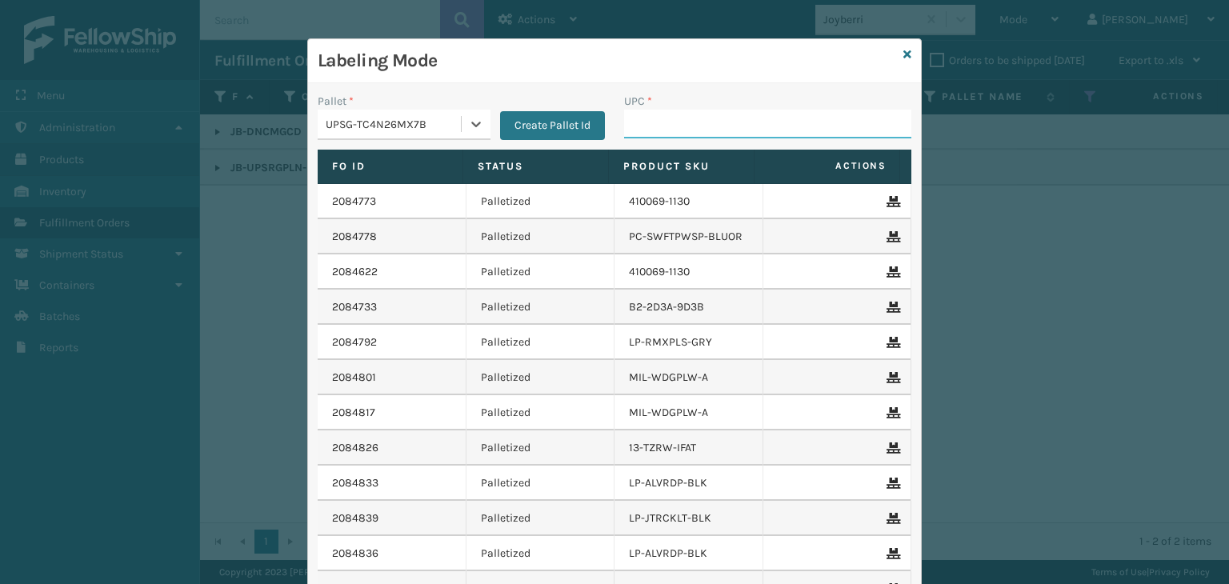
click at [638, 123] on input "UPC *" at bounding box center [767, 124] width 287 height 29
paste input "850040381429"
type input "850040381429"
paste input "850040381429"
type input "8"
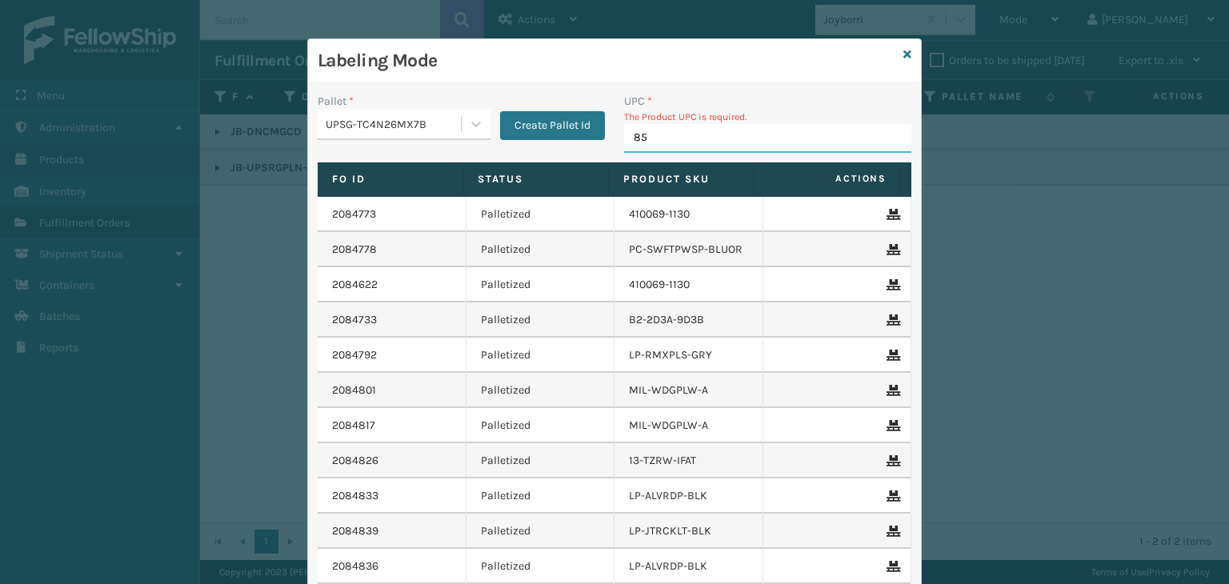
type input "850"
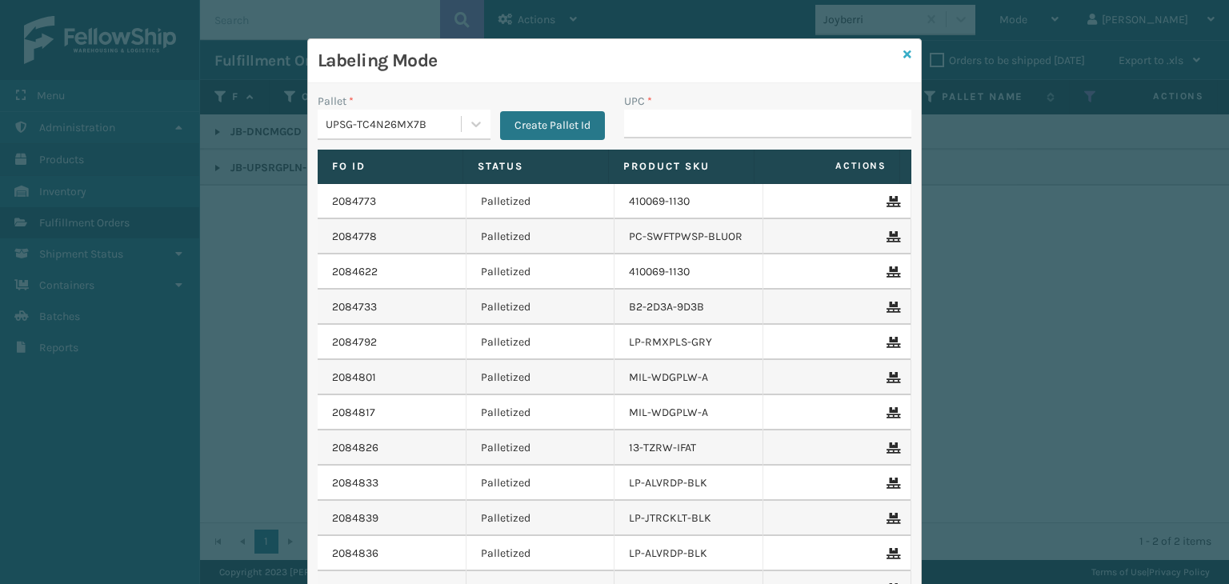
click at [903, 56] on icon at bounding box center [907, 54] width 8 height 11
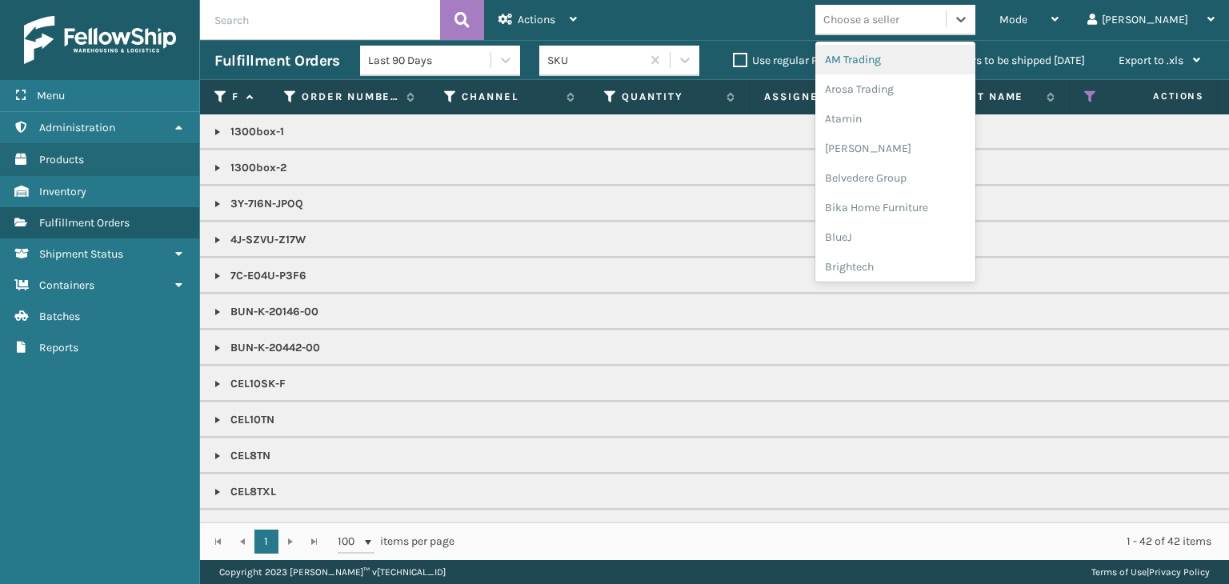
click at [938, 8] on div "Choose a seller" at bounding box center [880, 19] width 130 height 26
type input "BR"
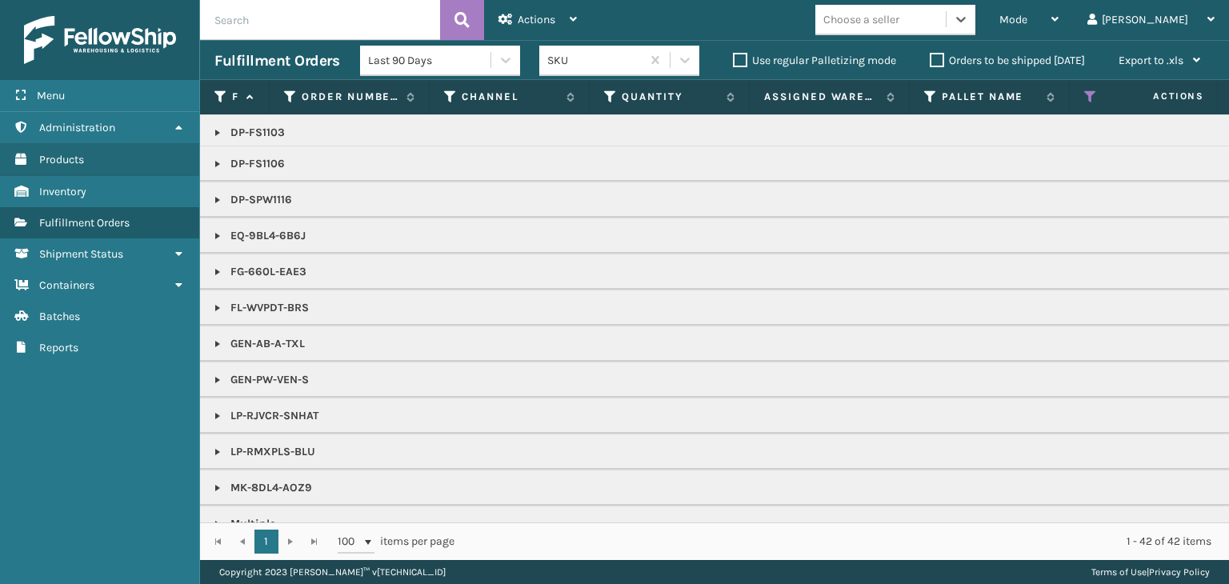
scroll to position [642, 0]
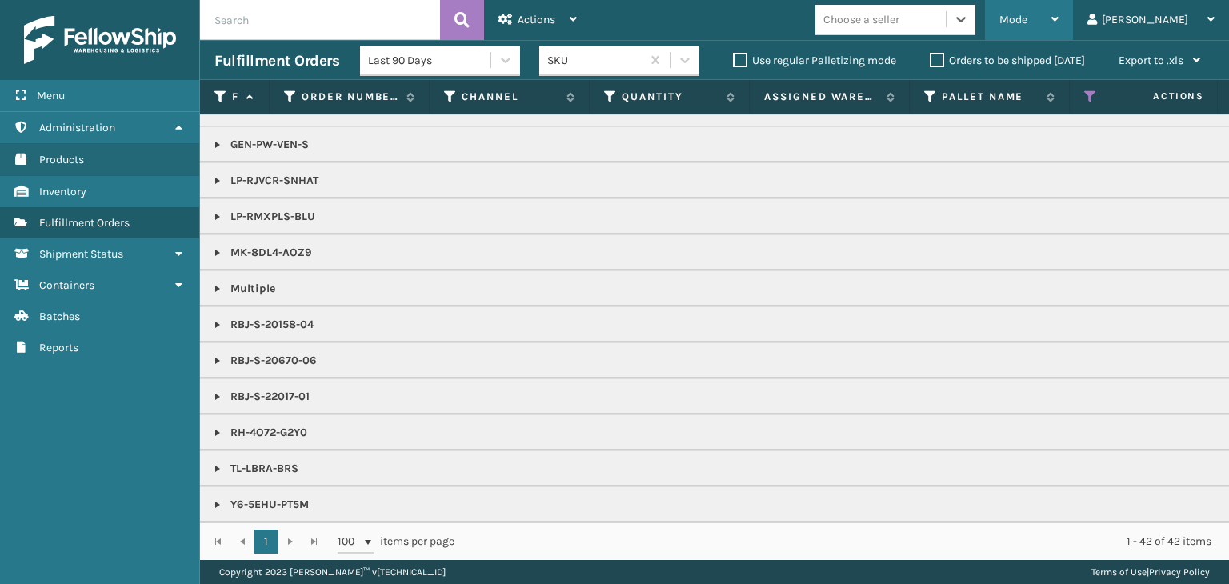
drag, startPoint x: 1069, startPoint y: 26, endPoint x: 1086, endPoint y: 46, distance: 27.2
click at [1027, 26] on span "Mode" at bounding box center [1013, 20] width 28 height 14
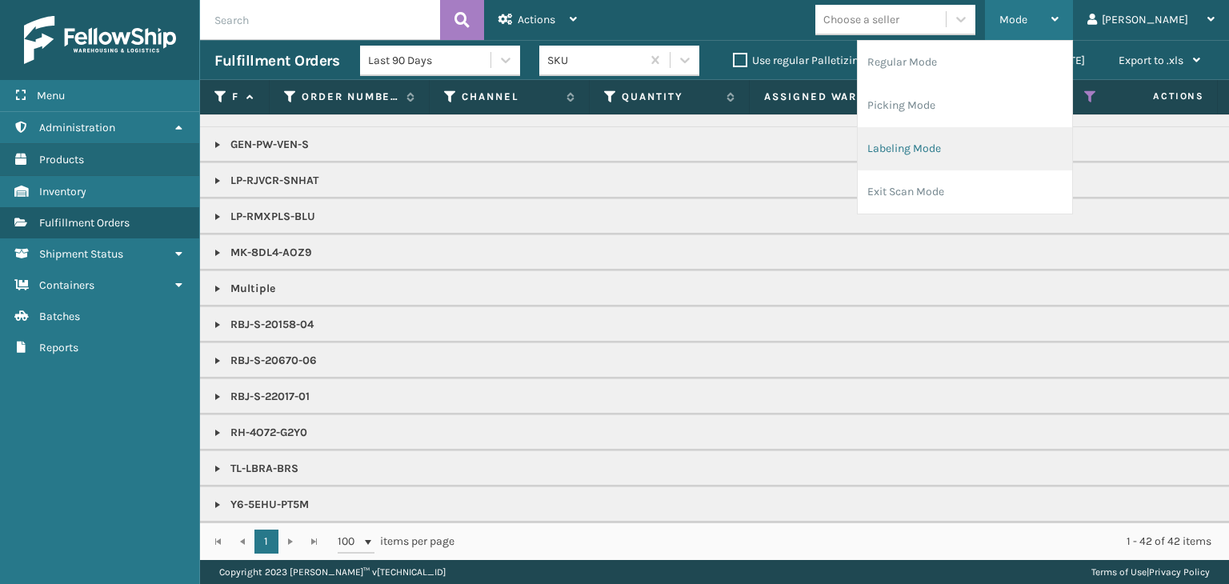
click at [992, 159] on li "Labeling Mode" at bounding box center [965, 148] width 214 height 43
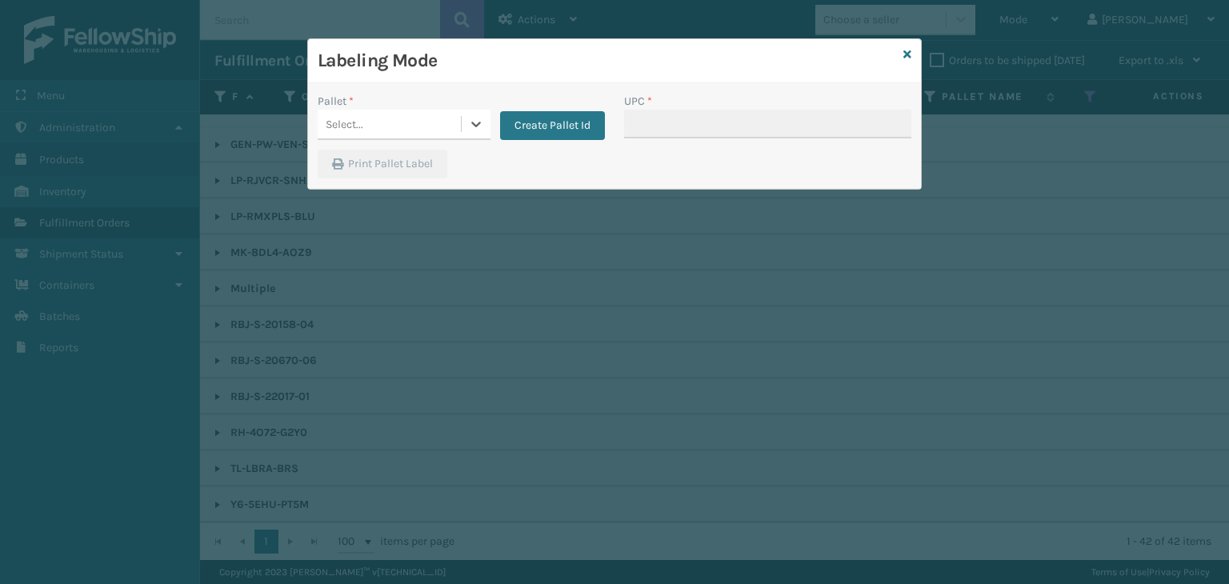
drag, startPoint x: 419, startPoint y: 94, endPoint x: 422, endPoint y: 106, distance: 12.4
click at [419, 95] on div "Pallet *" at bounding box center [404, 101] width 173 height 17
click at [423, 110] on div "Select..." at bounding box center [404, 125] width 173 height 30
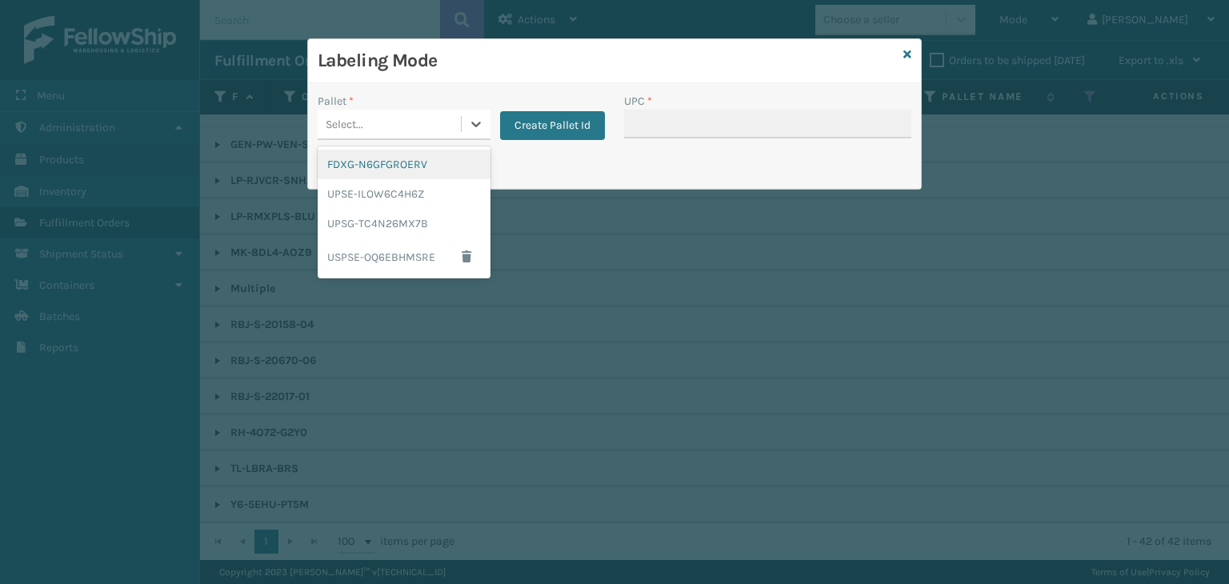
click at [414, 163] on div "FDXG-N6GFGROERV" at bounding box center [404, 165] width 173 height 30
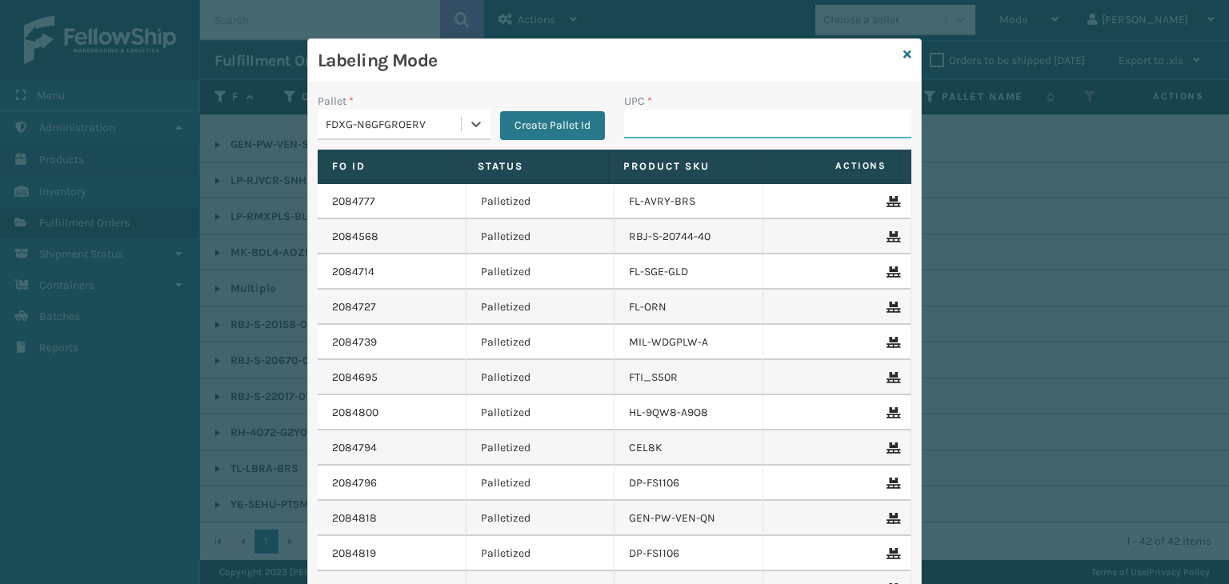
drag, startPoint x: 699, startPoint y: 110, endPoint x: 701, endPoint y: 96, distance: 13.7
click at [700, 110] on input "UPC *" at bounding box center [767, 124] width 287 height 29
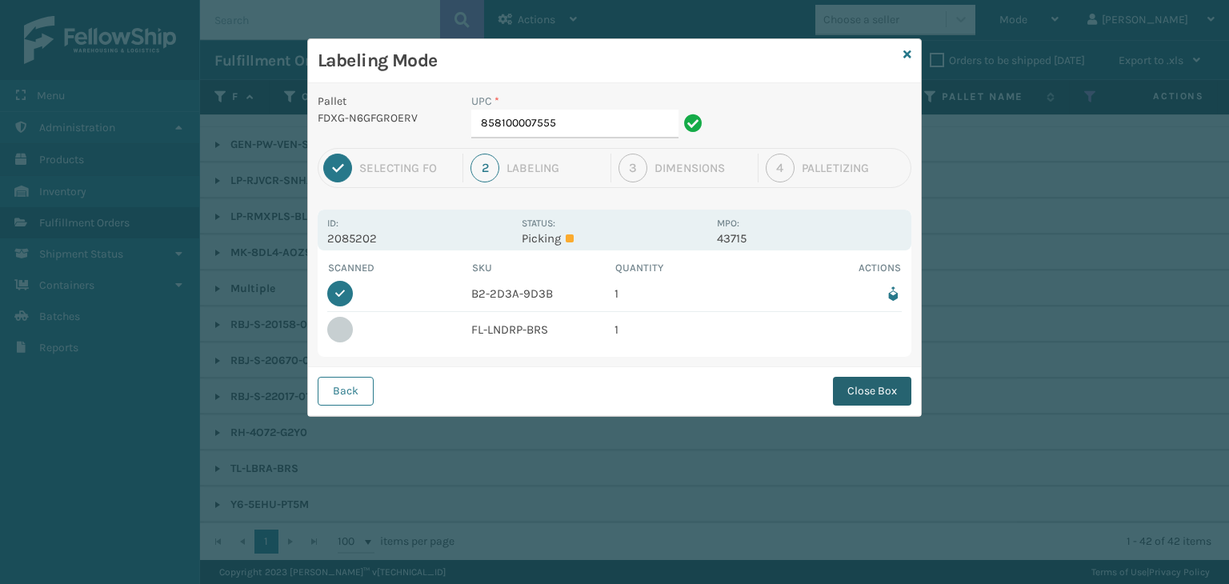
click at [879, 391] on button "Close Box" at bounding box center [872, 391] width 78 height 29
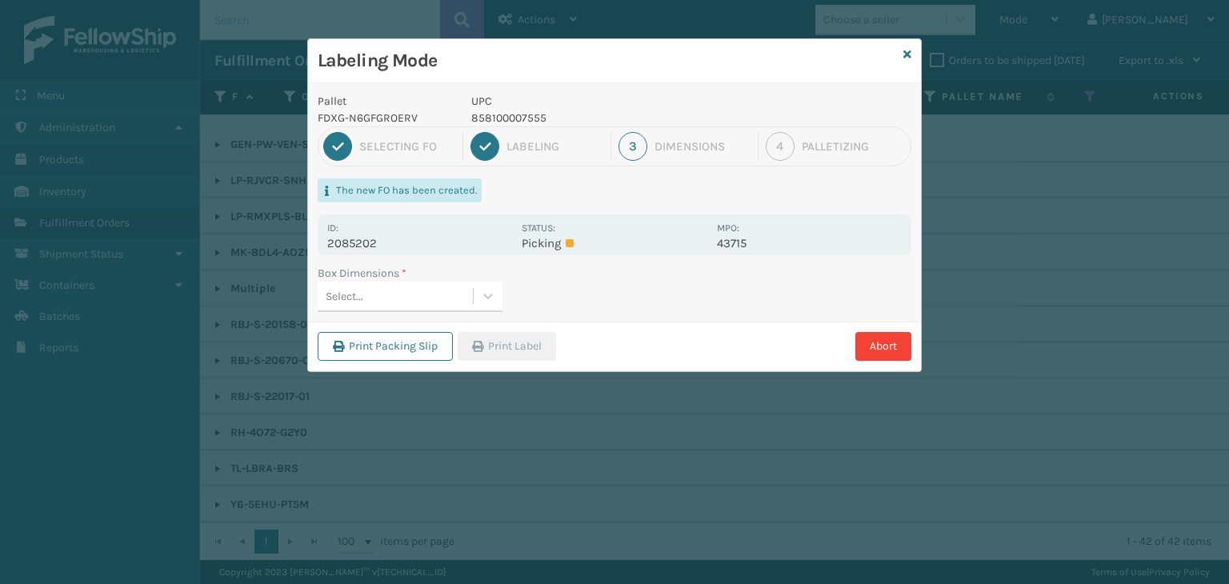
click at [459, 293] on div "Select..." at bounding box center [395, 296] width 155 height 26
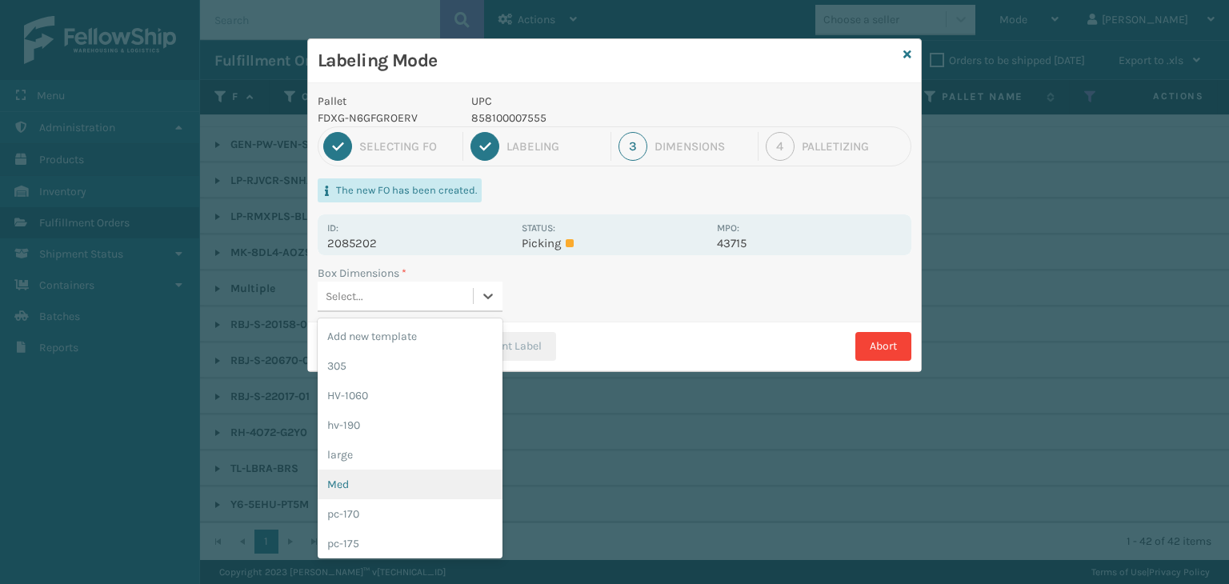
click at [352, 492] on div "Med" at bounding box center [410, 485] width 185 height 30
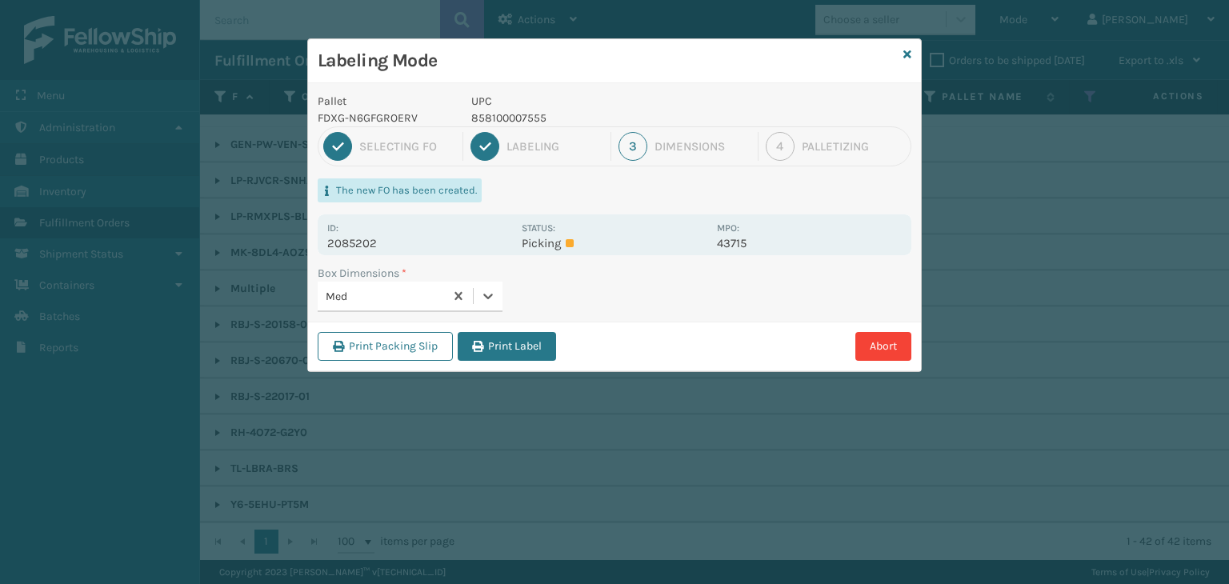
click at [500, 360] on div "Print Packing Slip Print Label Abort" at bounding box center [614, 346] width 613 height 49
click at [543, 343] on button "Print Label" at bounding box center [507, 346] width 98 height 29
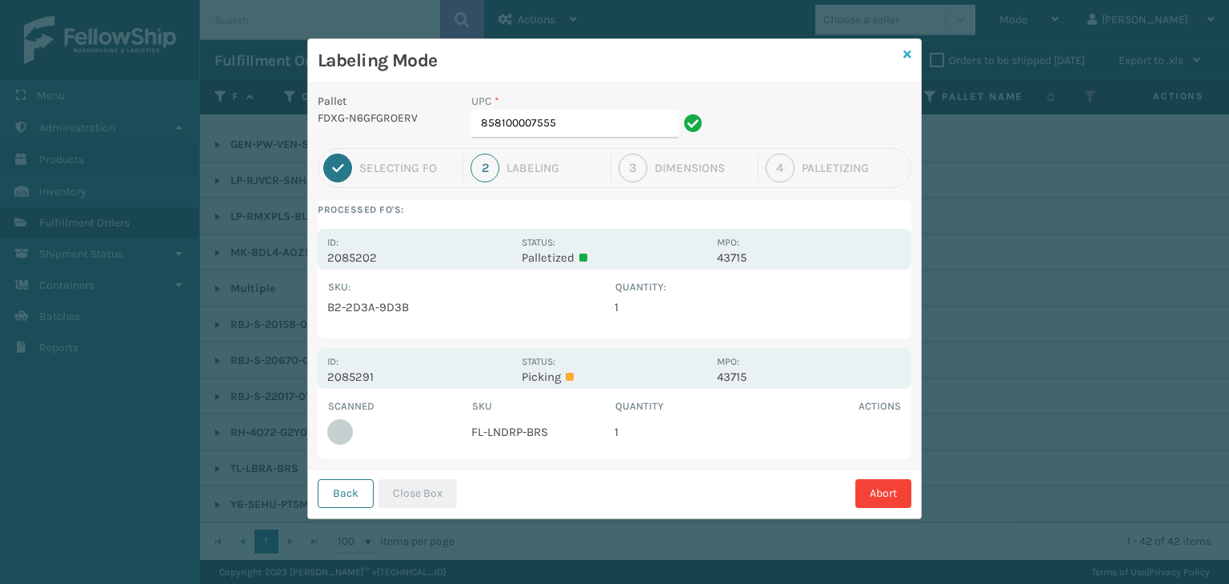
click at [905, 52] on icon at bounding box center [907, 54] width 8 height 11
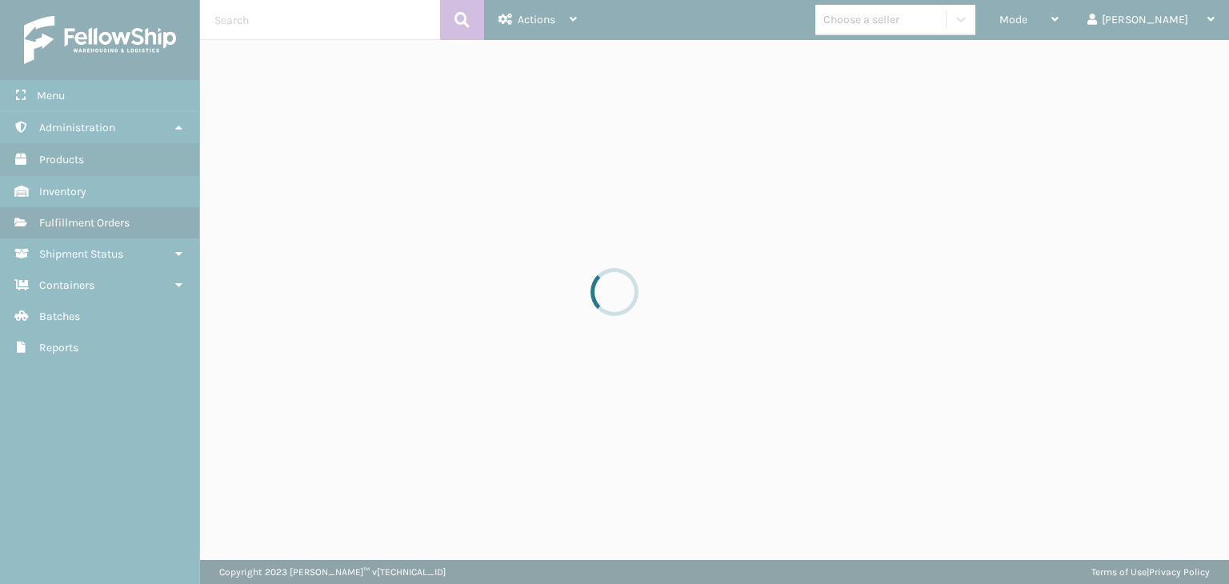
click at [1074, 15] on div at bounding box center [614, 292] width 1229 height 584
click at [1074, 14] on div at bounding box center [614, 292] width 1229 height 584
click at [1072, 17] on div at bounding box center [614, 292] width 1229 height 584
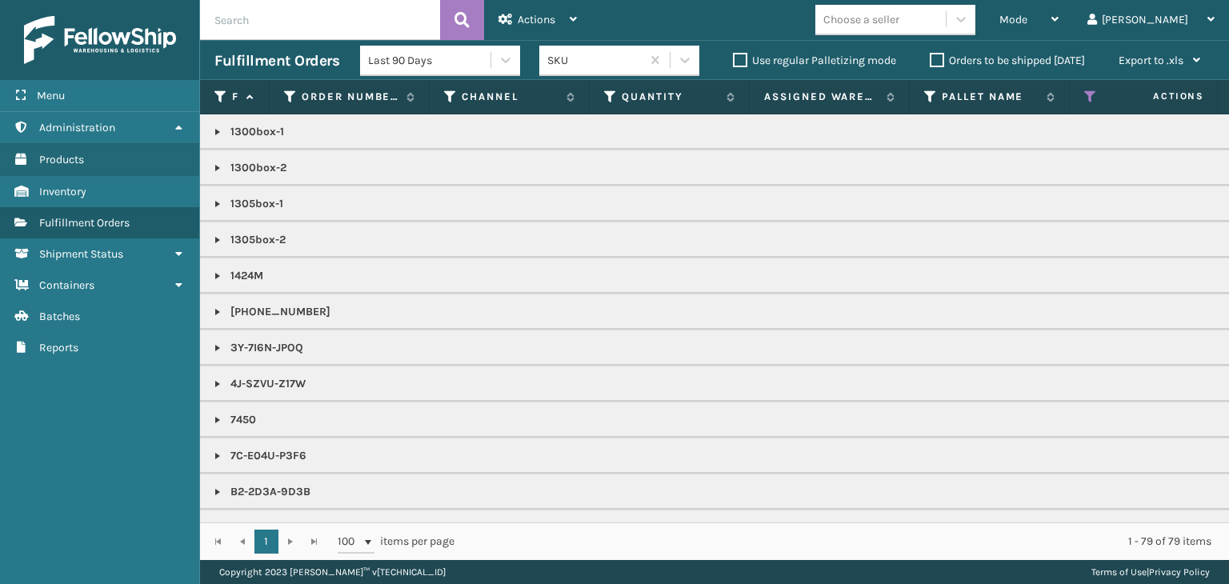
click at [1027, 20] on span "Mode" at bounding box center [1013, 20] width 28 height 14
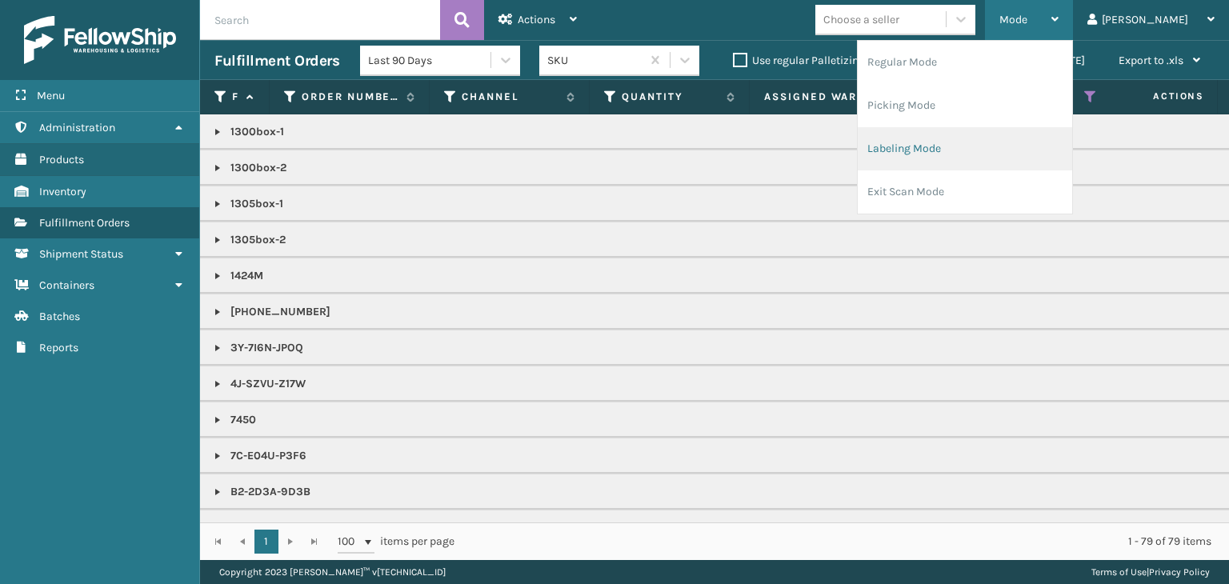
click at [986, 138] on li "Labeling Mode" at bounding box center [965, 148] width 214 height 43
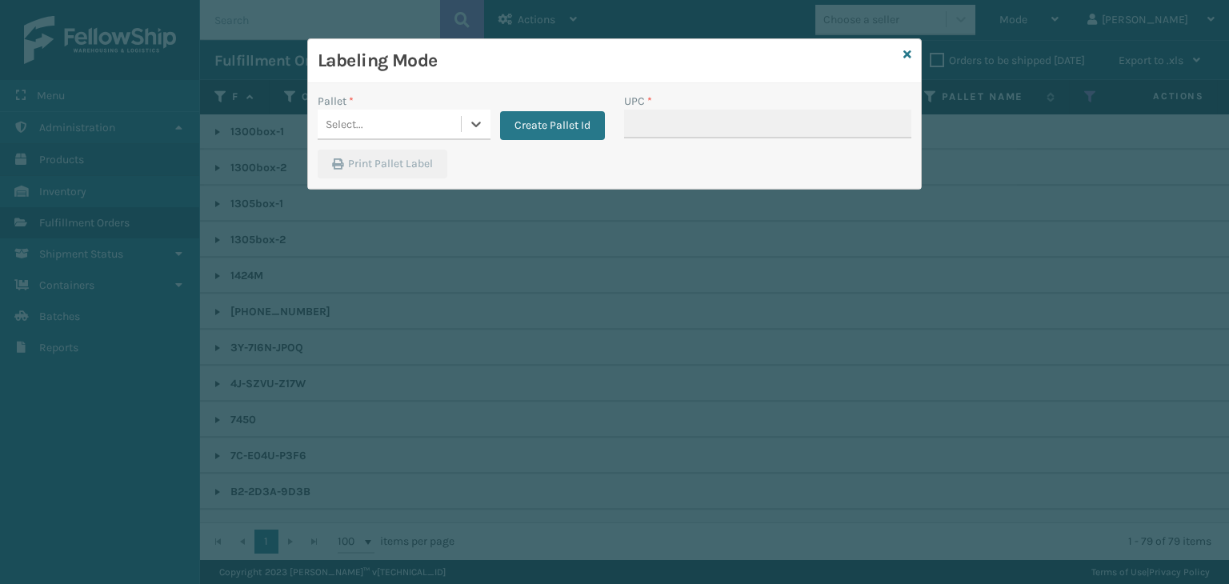
click at [369, 111] on div "Select..." at bounding box center [389, 124] width 143 height 26
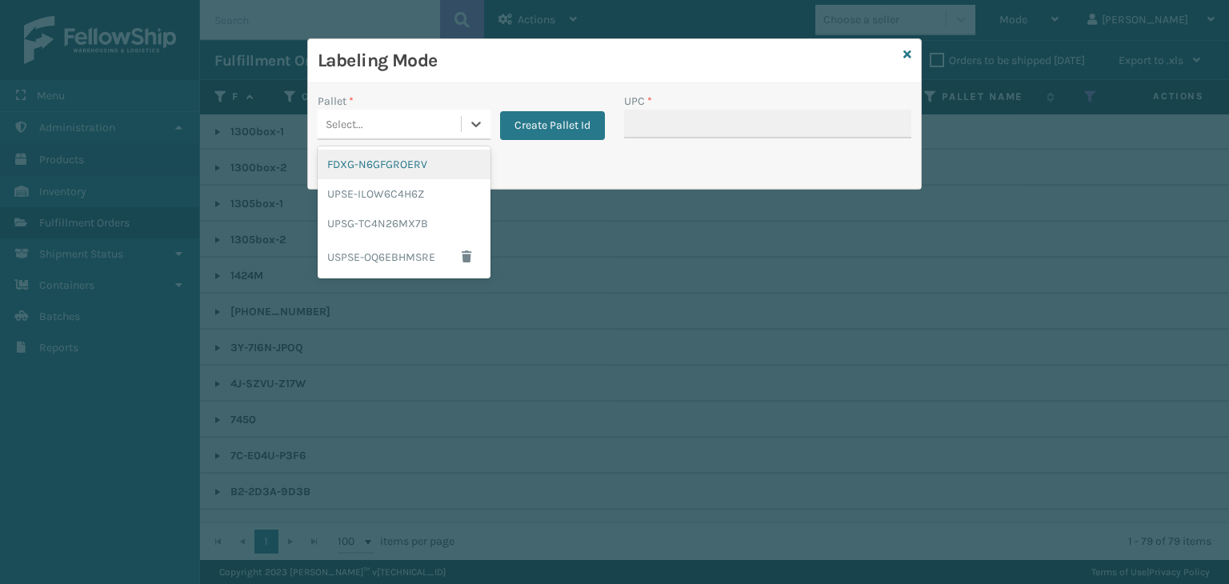
click at [407, 168] on div "FDXG-N6GFGROERV" at bounding box center [404, 165] width 173 height 30
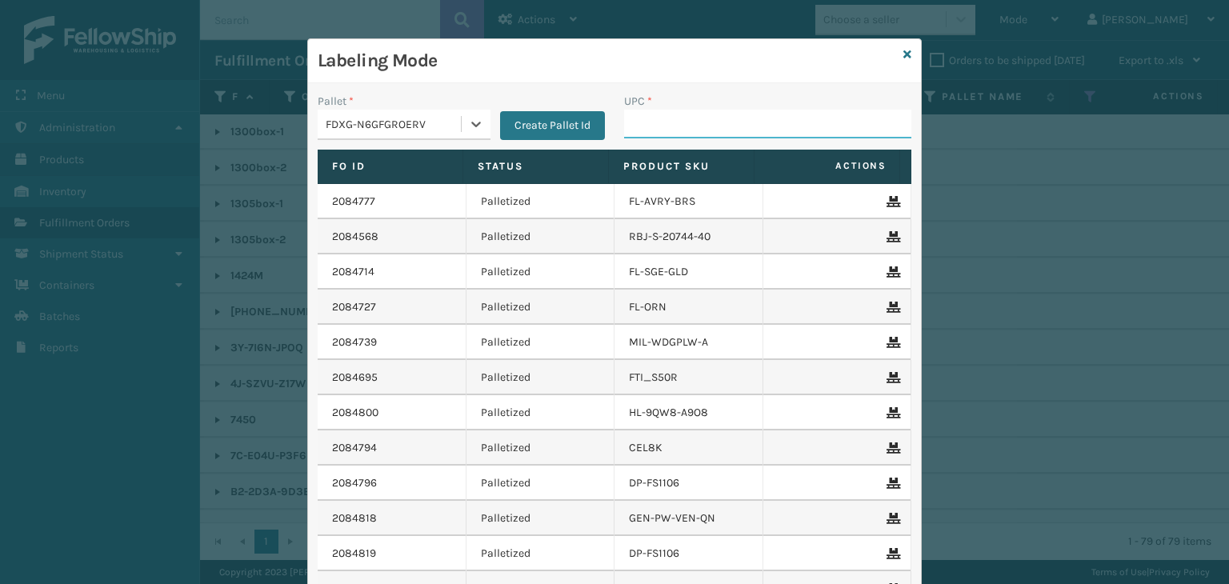
click at [682, 119] on input "UPC *" at bounding box center [767, 124] width 287 height 29
type input "853913008065"
type input "85001248658"
type input "850012486763"
type input "853913008119"
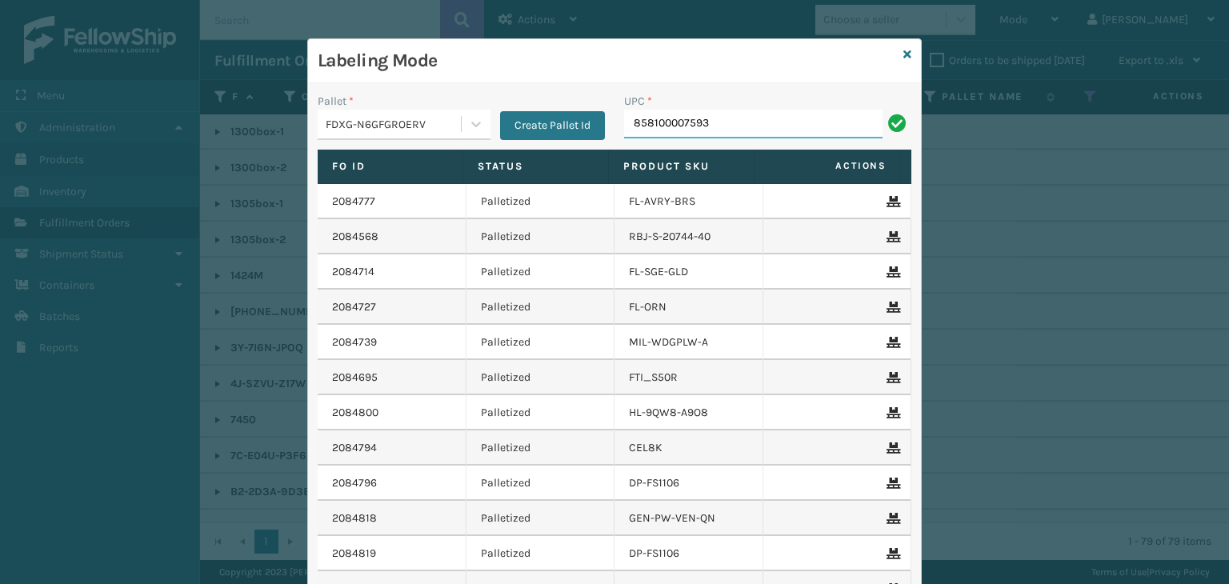
type input "858100007593"
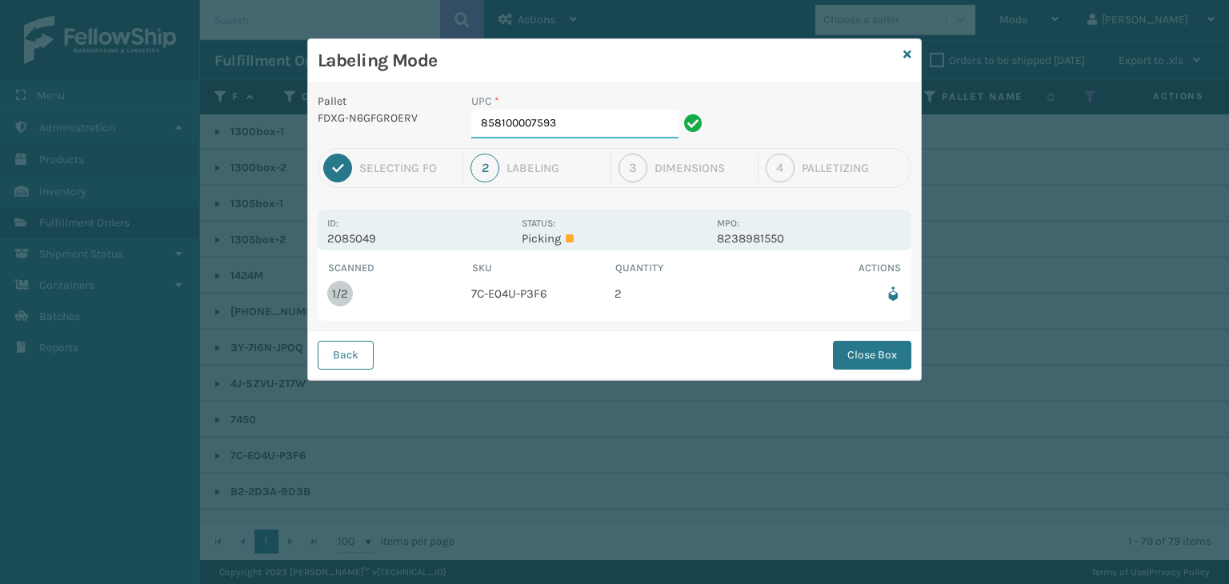
click at [660, 133] on input "858100007593" at bounding box center [574, 124] width 207 height 29
click at [873, 360] on button "Close Box" at bounding box center [872, 355] width 78 height 29
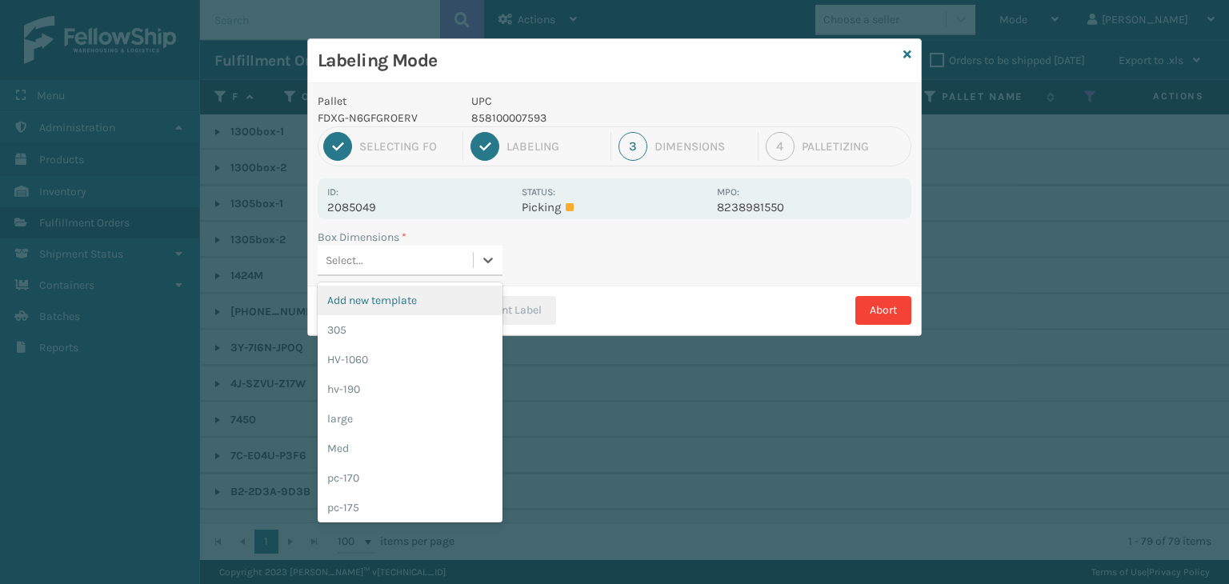
click at [406, 264] on div "Select..." at bounding box center [395, 260] width 155 height 26
click at [399, 434] on div "Med" at bounding box center [410, 449] width 185 height 30
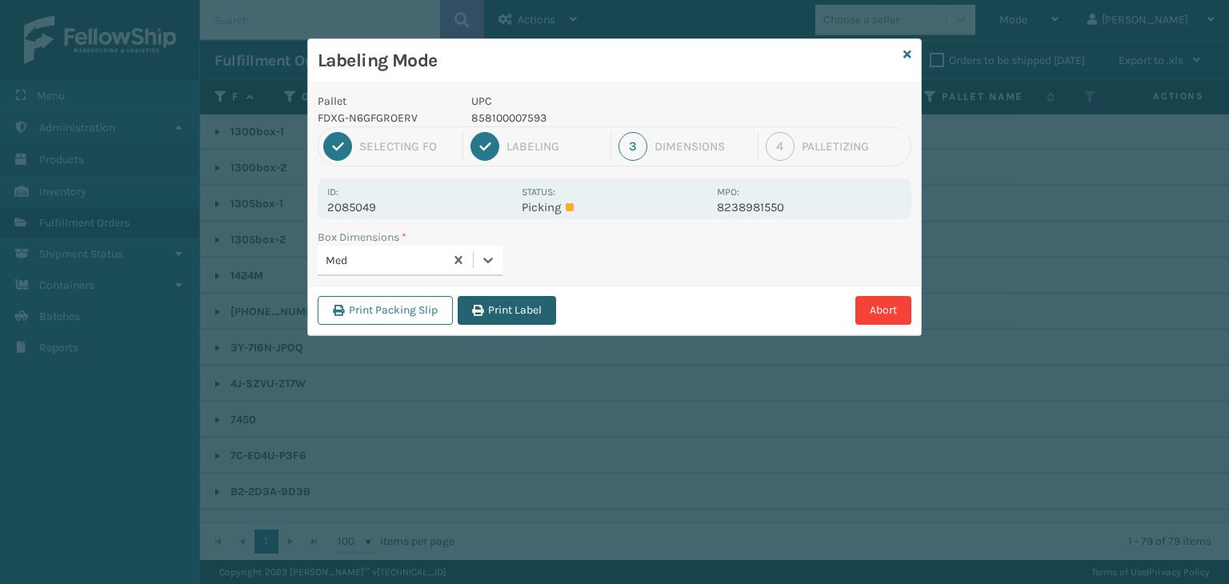
click at [506, 309] on button "Print Label" at bounding box center [507, 310] width 98 height 29
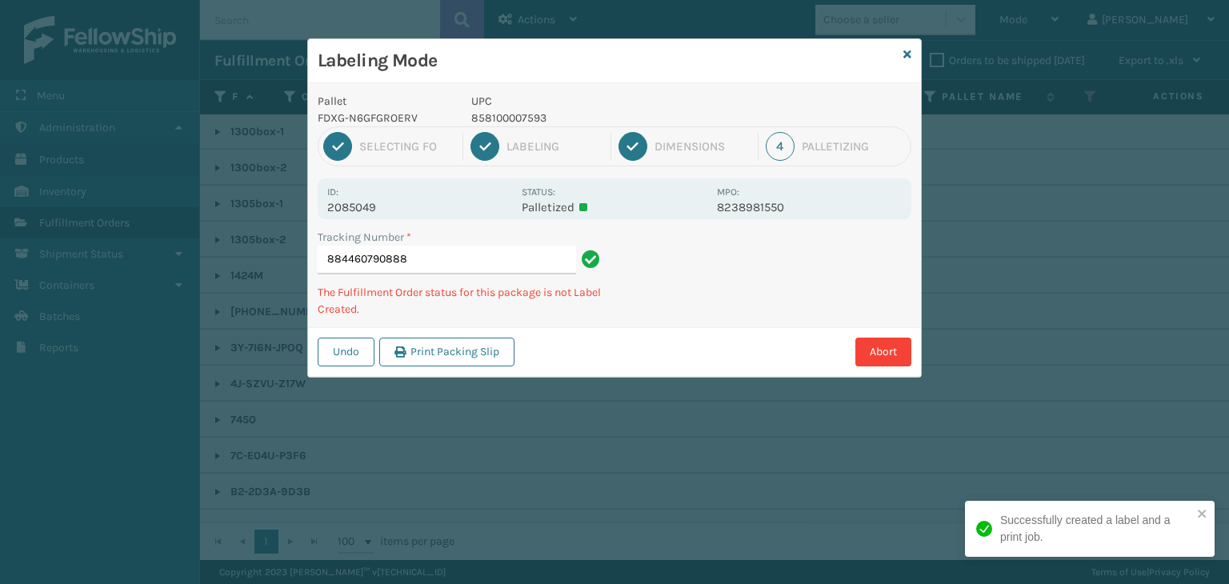
click at [370, 206] on p "2085049" at bounding box center [419, 207] width 185 height 14
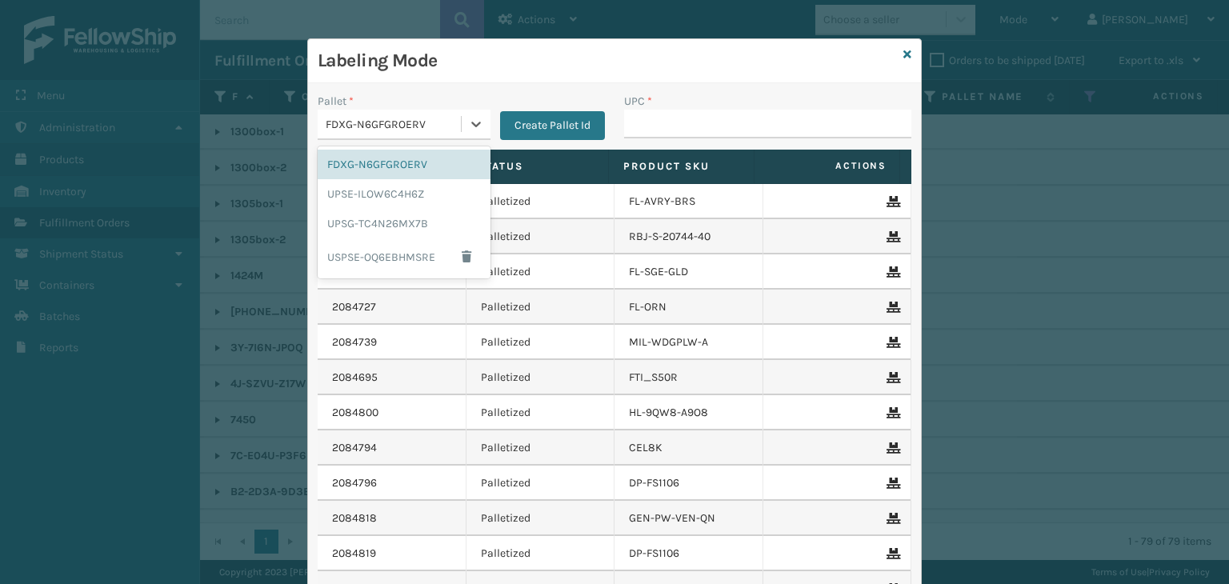
click at [426, 127] on div "FDXG-N6GFGROERV" at bounding box center [394, 124] width 137 height 17
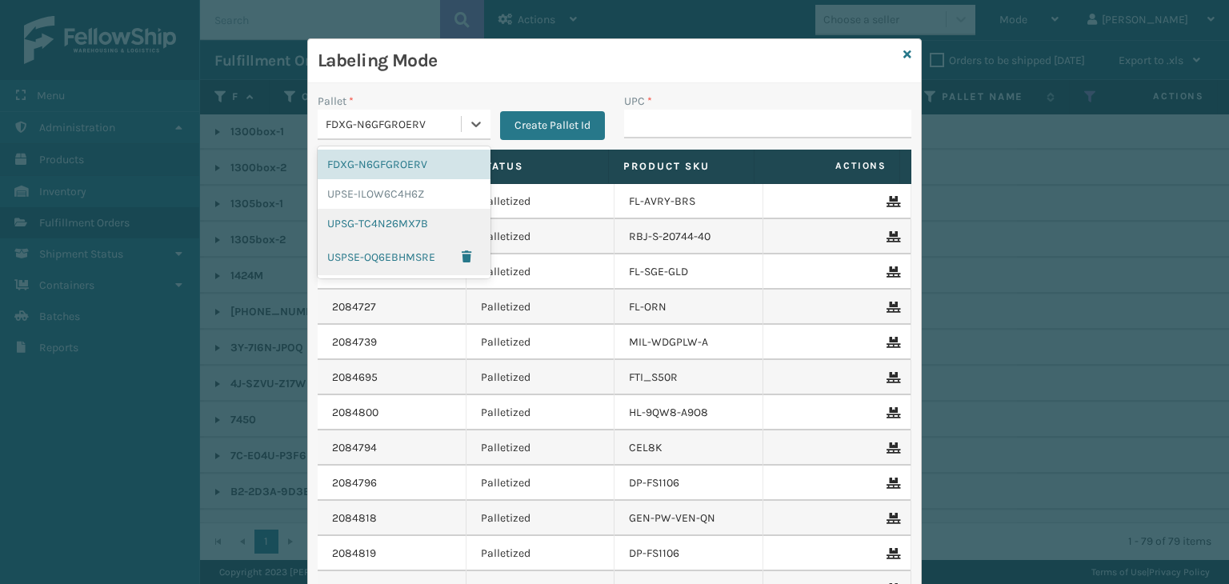
click at [406, 228] on div "UPSG-TC4N26MX7B" at bounding box center [404, 224] width 173 height 30
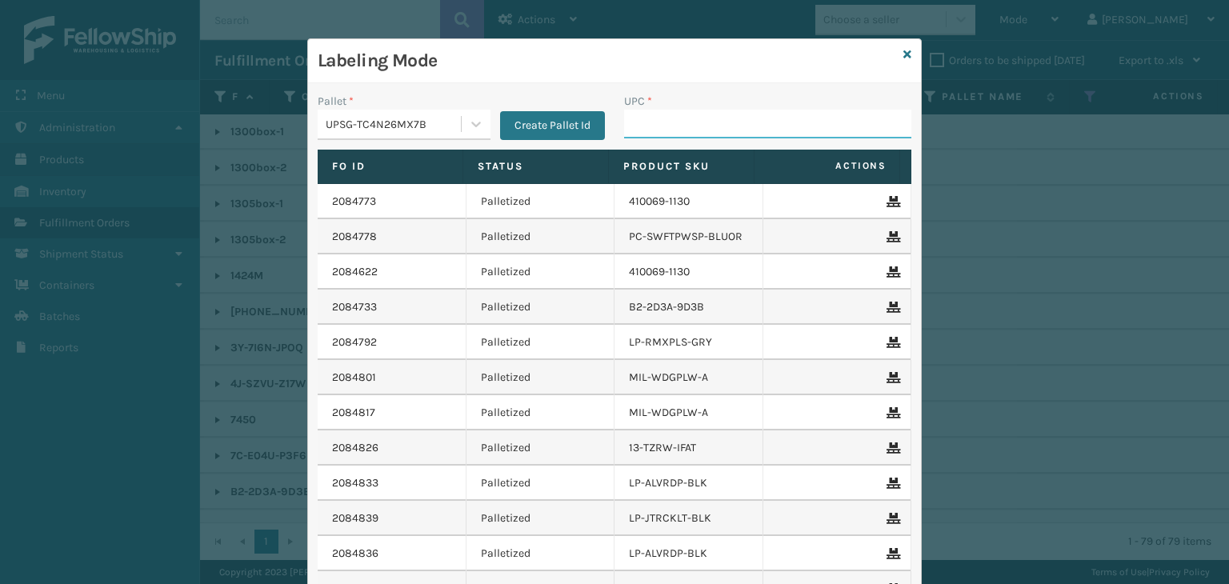
click at [657, 110] on input "UPC *" at bounding box center [767, 124] width 287 height 29
type input "850012486"
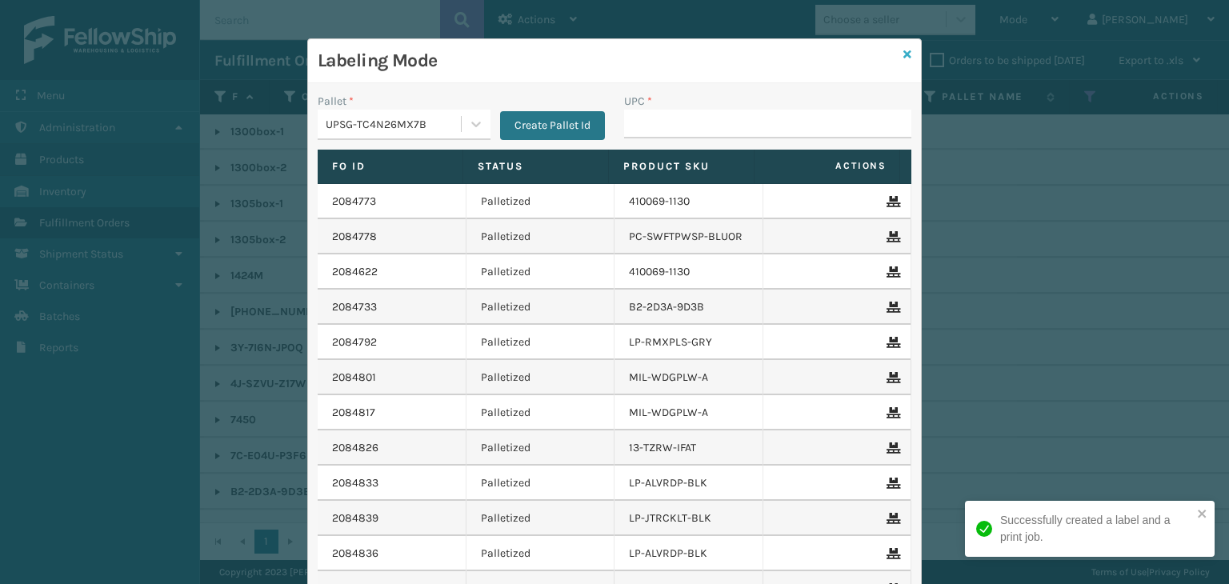
click at [903, 54] on icon at bounding box center [907, 54] width 8 height 11
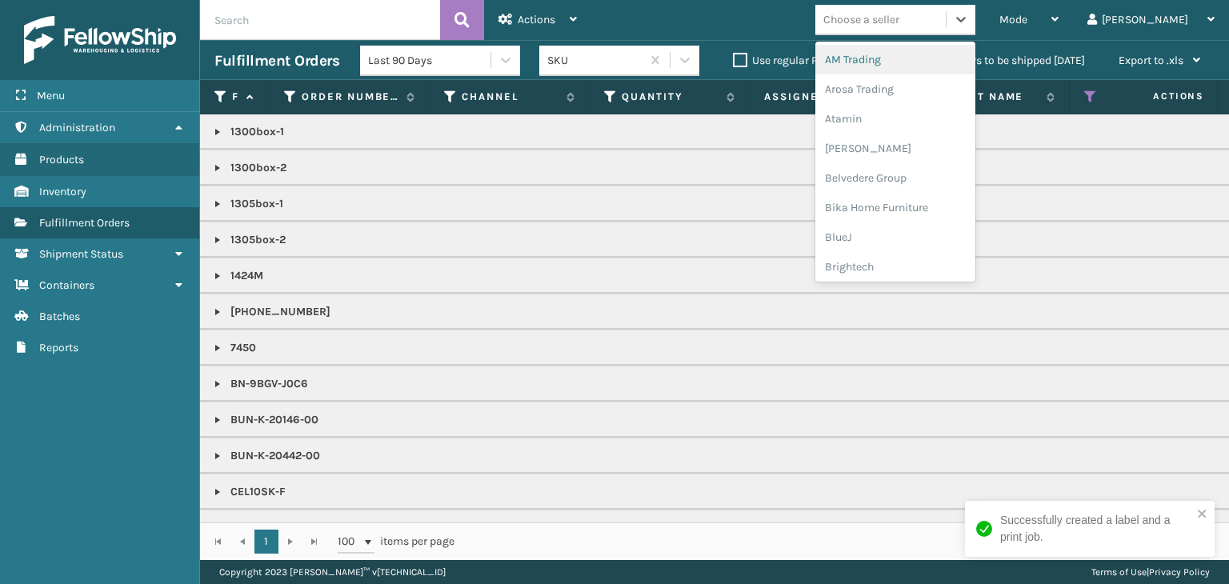
click at [899, 17] on div "Choose a seller" at bounding box center [861, 19] width 76 height 17
type input "BR"
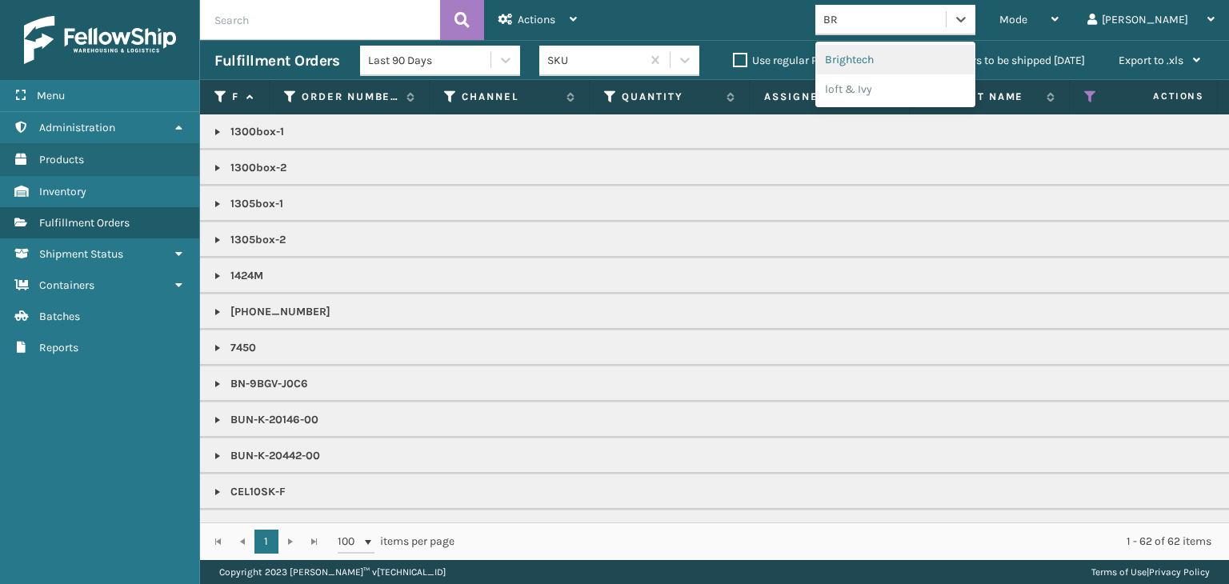
click at [910, 56] on div "Brightech" at bounding box center [895, 60] width 160 height 30
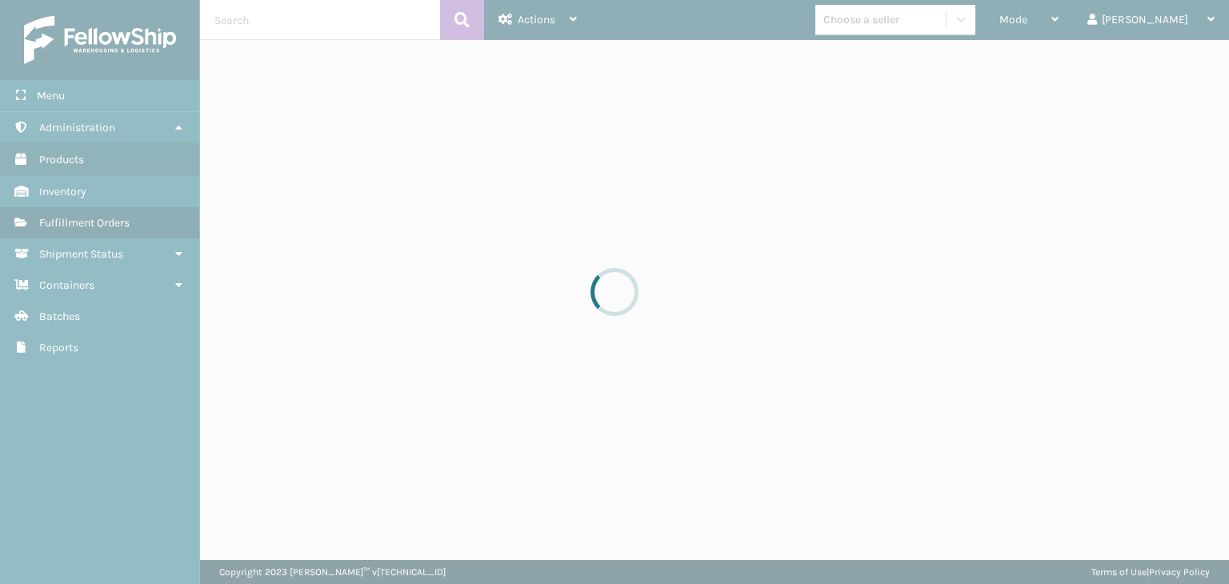
click at [903, 28] on div at bounding box center [614, 292] width 1229 height 584
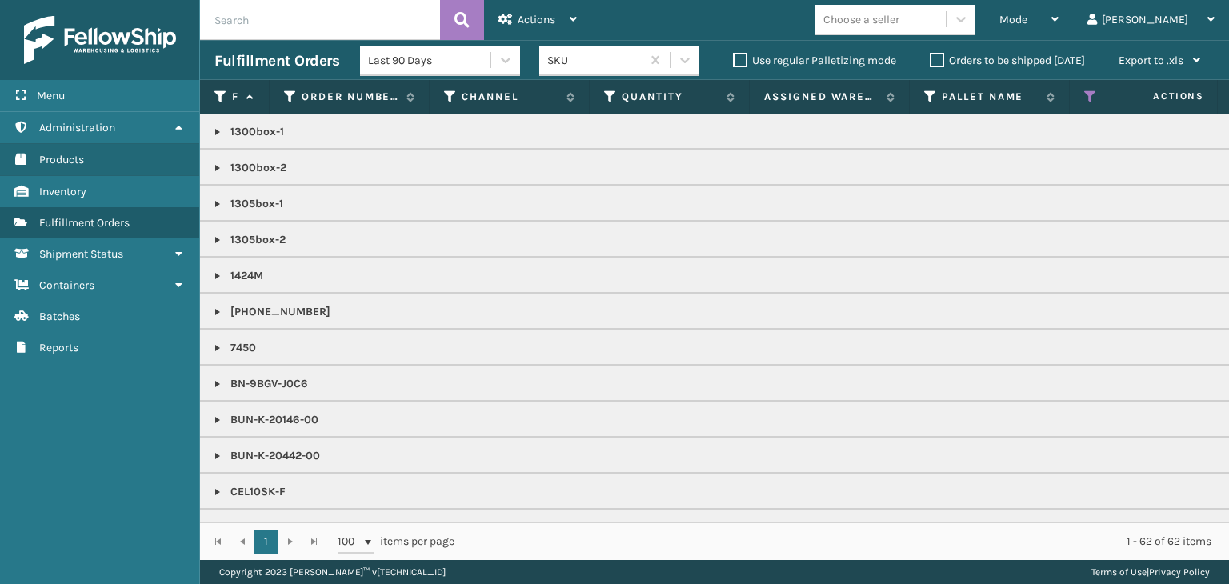
click at [903, 28] on div "Choose a seller" at bounding box center [880, 19] width 130 height 26
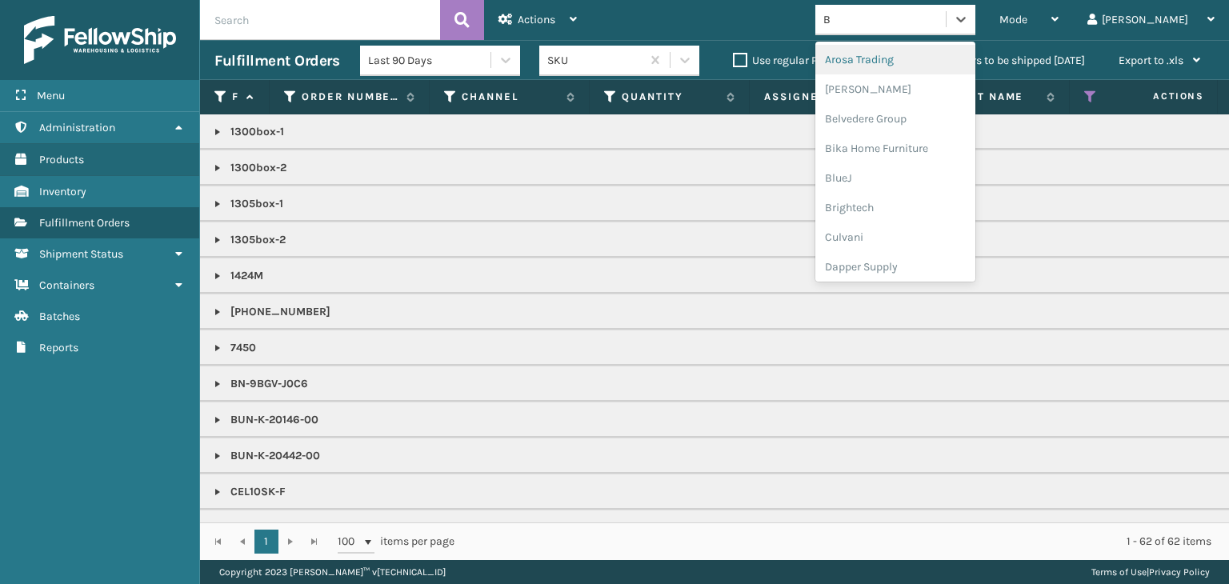
type input "BR"
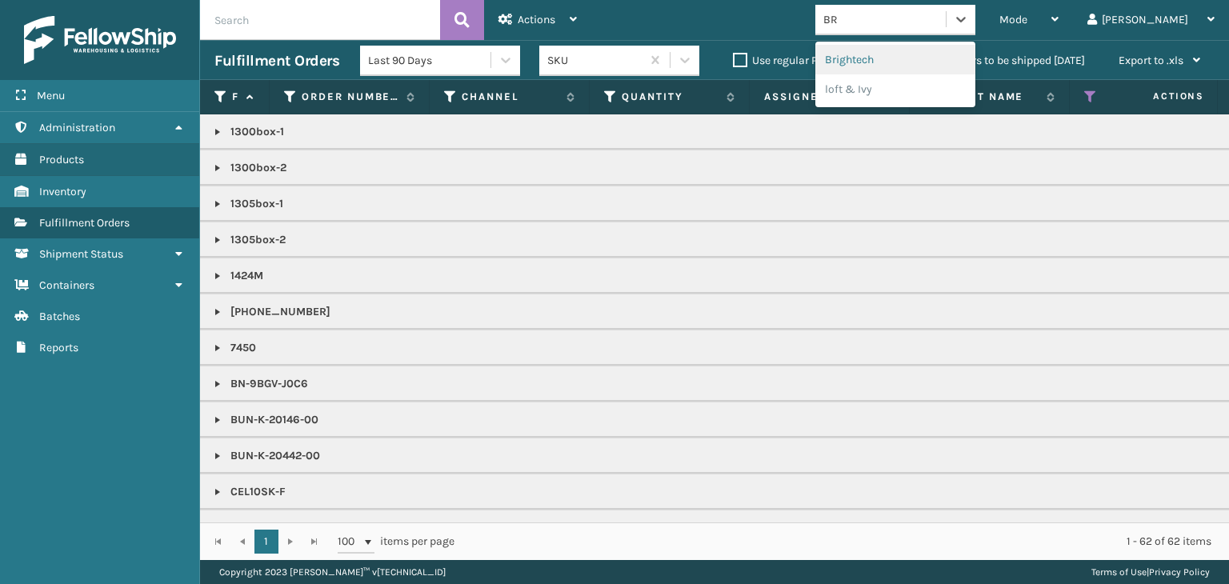
click at [910, 55] on div "Brightech" at bounding box center [895, 60] width 160 height 30
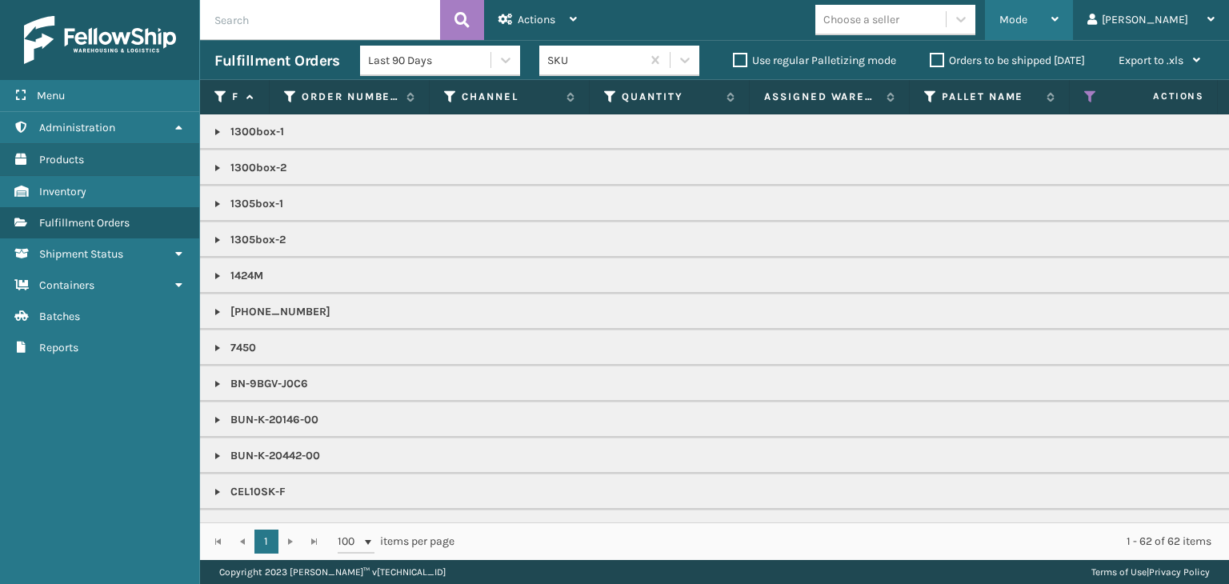
click at [1058, 33] on div "Mode" at bounding box center [1028, 20] width 59 height 40
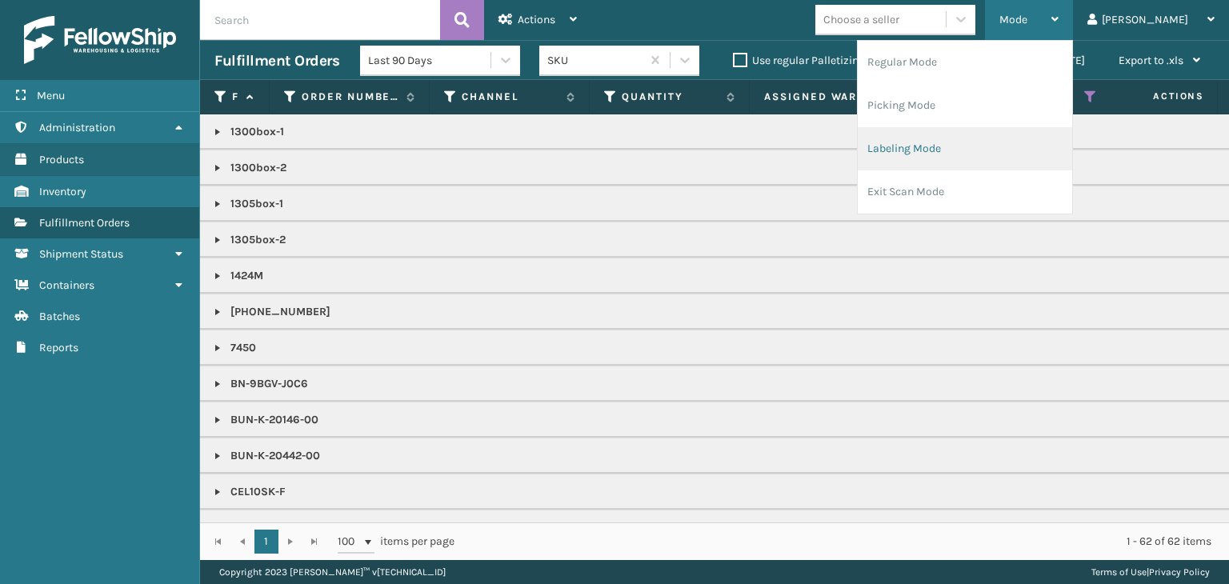
click at [1025, 165] on li "Labeling Mode" at bounding box center [965, 148] width 214 height 43
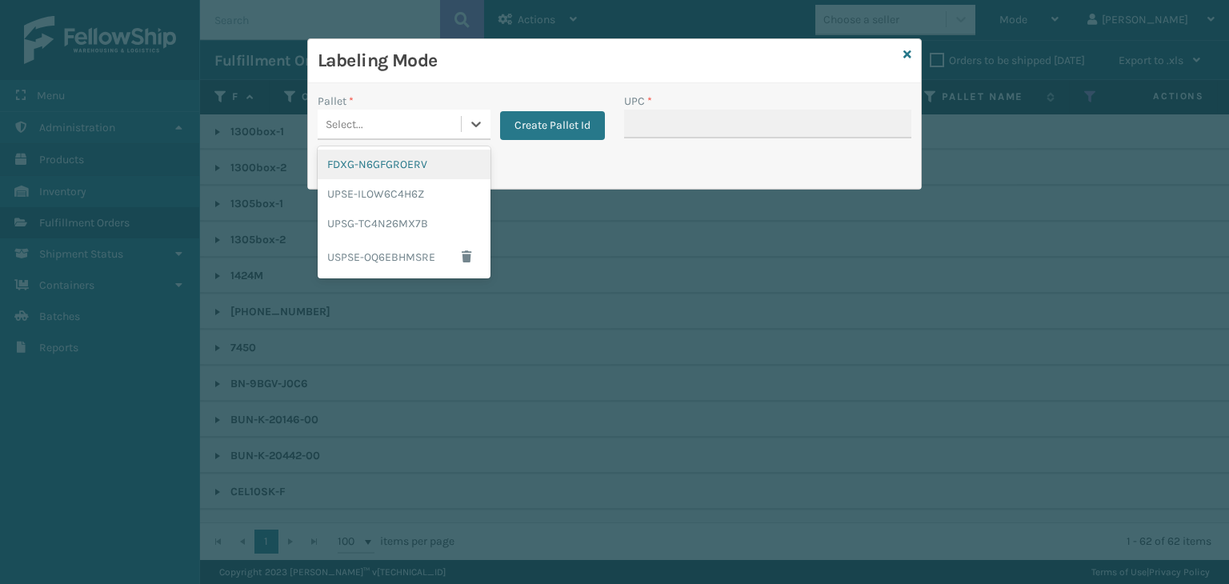
click at [368, 137] on div "Select..." at bounding box center [404, 125] width 173 height 30
click at [378, 232] on div "UPSG-TC4N26MX7B" at bounding box center [404, 224] width 173 height 30
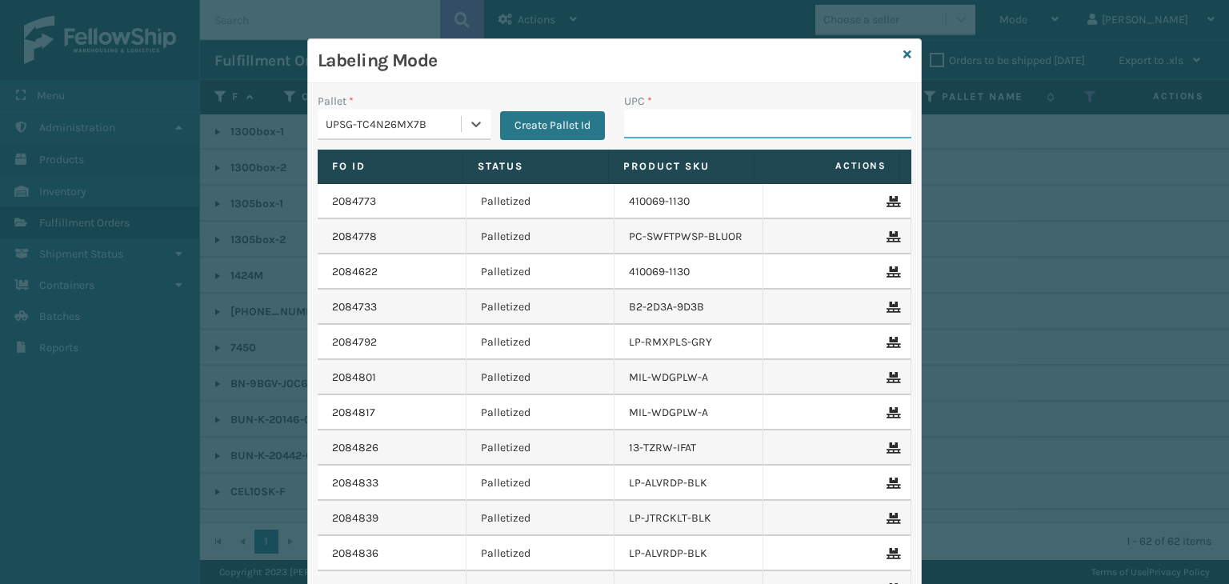
click at [734, 126] on input "UPC *" at bounding box center [767, 124] width 287 height 29
type input "8409851179"
type input "DE"
drag, startPoint x: 906, startPoint y: 54, endPoint x: 892, endPoint y: 54, distance: 13.6
click at [905, 54] on div "Labeling Mode Pallet * UPSG-TC4N26MX7B Create Pallet Id UPC * DE Fo Id Status P…" at bounding box center [614, 363] width 614 height 651
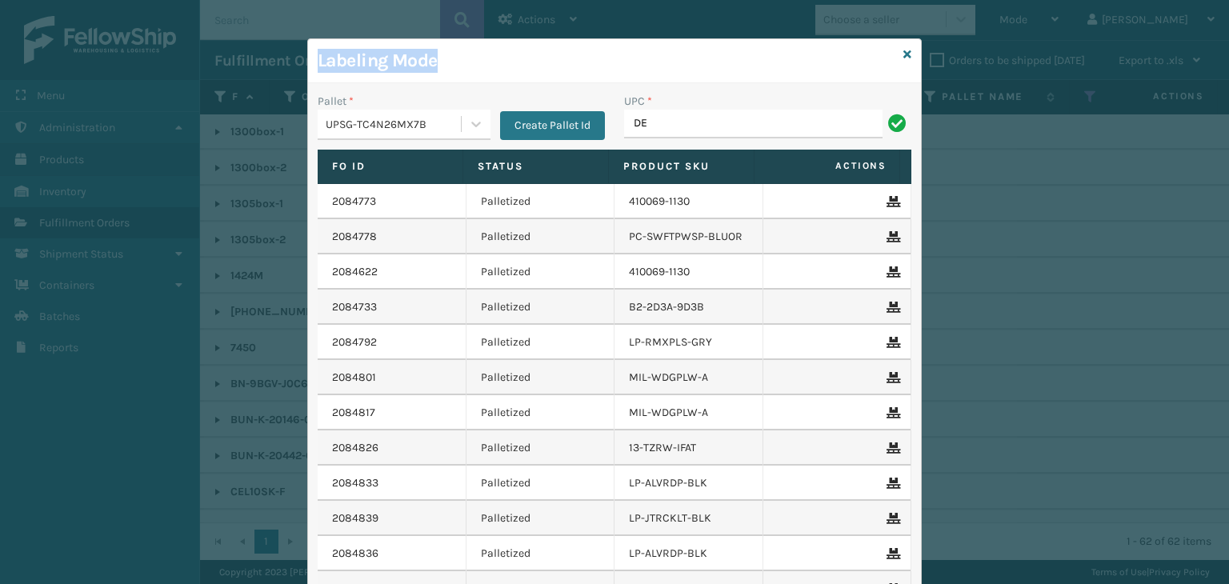
click at [892, 54] on div "Labeling Mode" at bounding box center [614, 61] width 613 height 44
click at [903, 56] on icon at bounding box center [907, 54] width 8 height 11
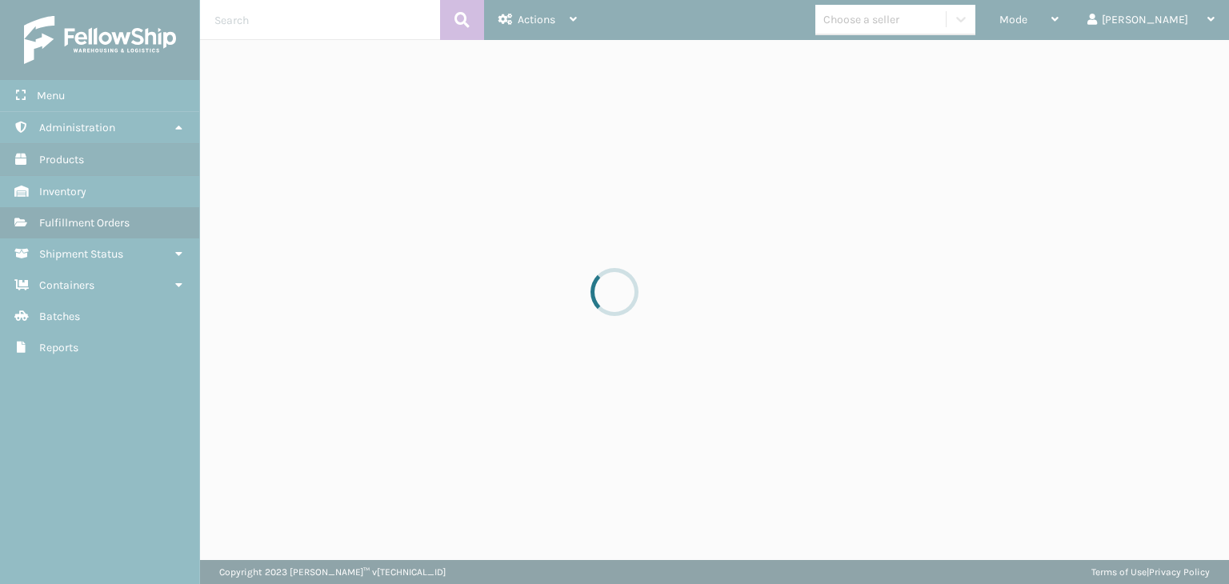
click at [934, 23] on div at bounding box center [614, 292] width 1229 height 584
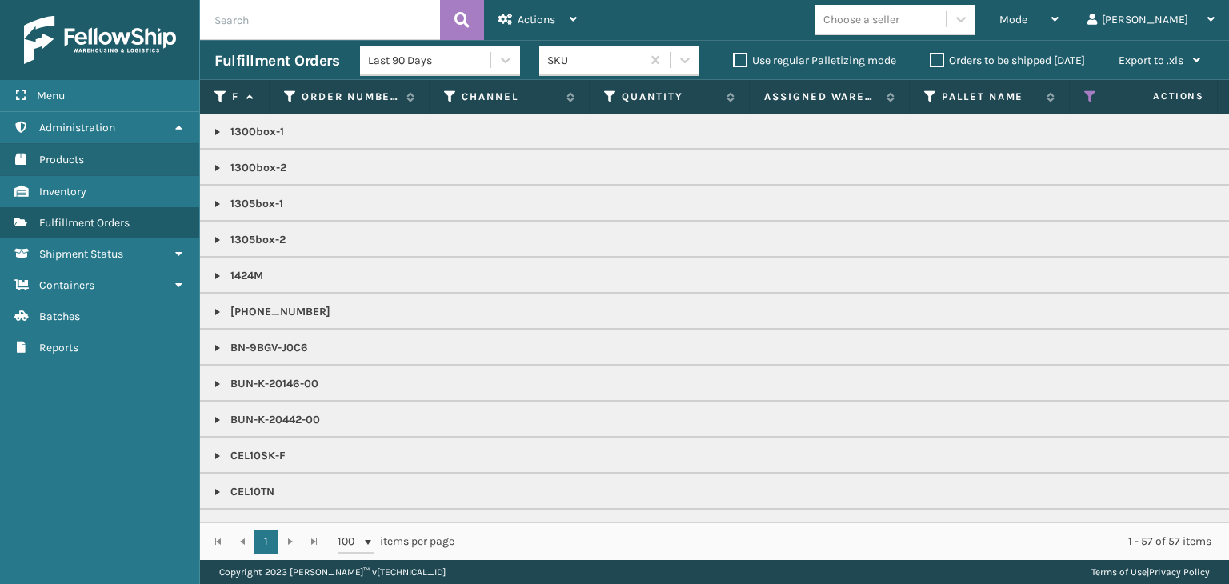
click at [899, 23] on div "Choose a seller" at bounding box center [861, 19] width 76 height 17
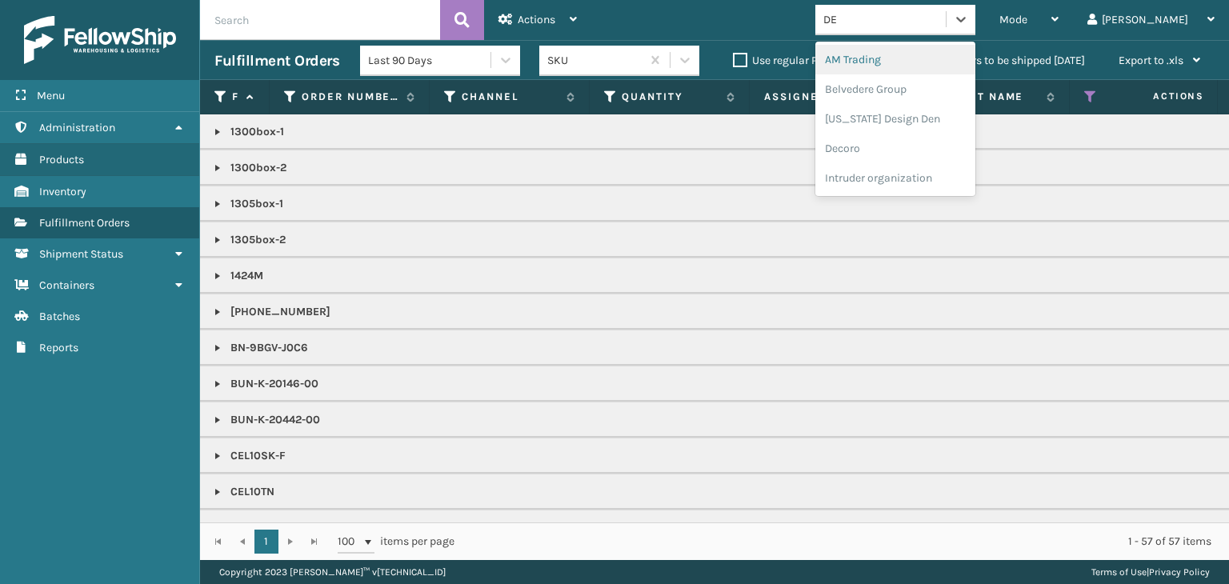
type input "DEC"
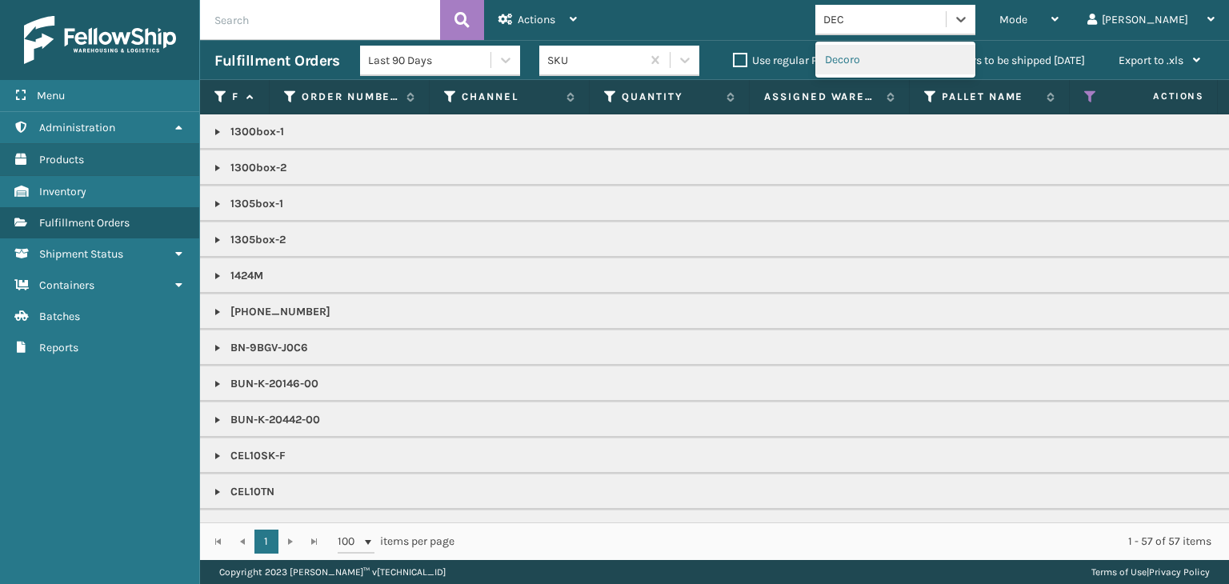
click at [904, 62] on div "Decoro" at bounding box center [895, 60] width 160 height 30
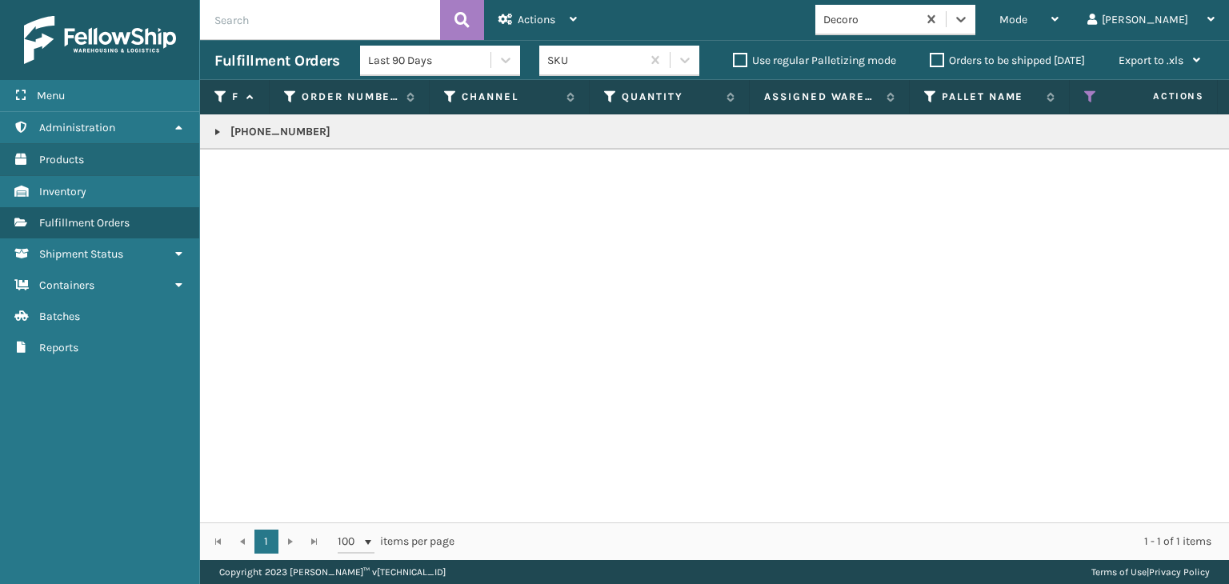
click at [244, 134] on p "[PHONE_NUMBER]" at bounding box center [1232, 132] width 2037 height 16
click at [223, 128] on link at bounding box center [217, 132] width 13 height 13
click at [256, 174] on link "2085065" at bounding box center [263, 175] width 46 height 16
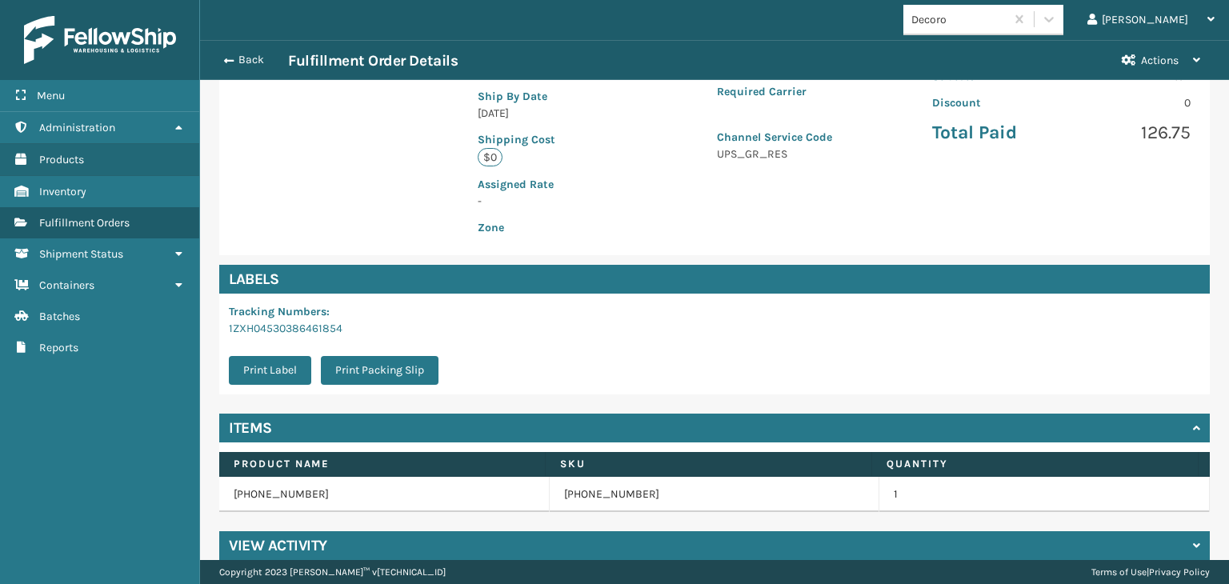
scroll to position [358, 0]
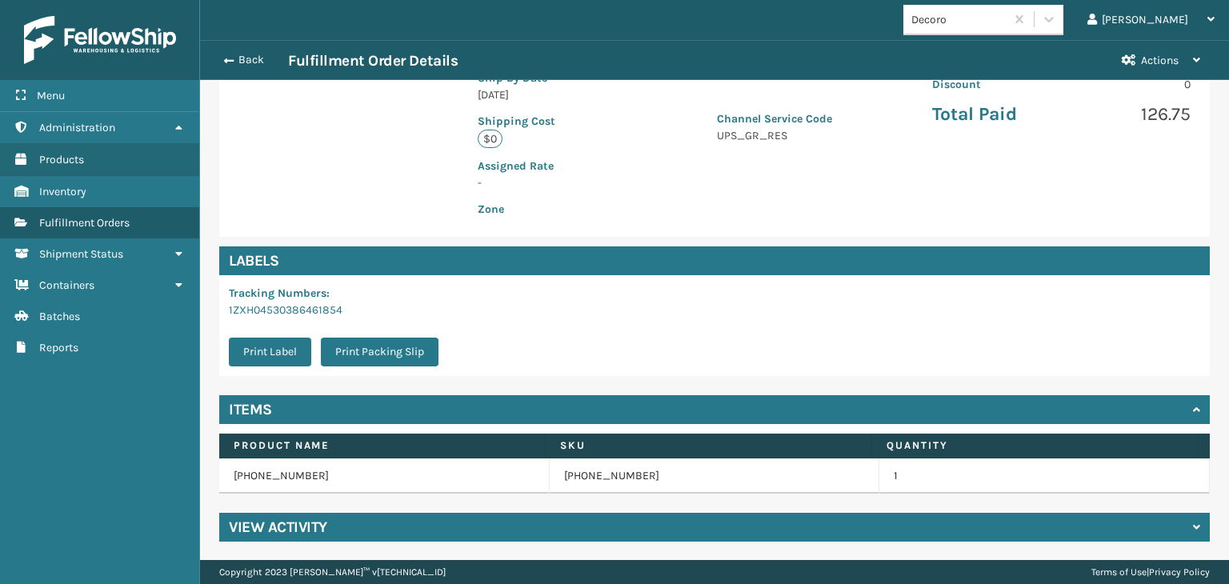
click at [587, 466] on td "[PHONE_NUMBER]" at bounding box center [715, 475] width 330 height 35
click at [587, 471] on link "[PHONE_NUMBER]" at bounding box center [611, 476] width 95 height 16
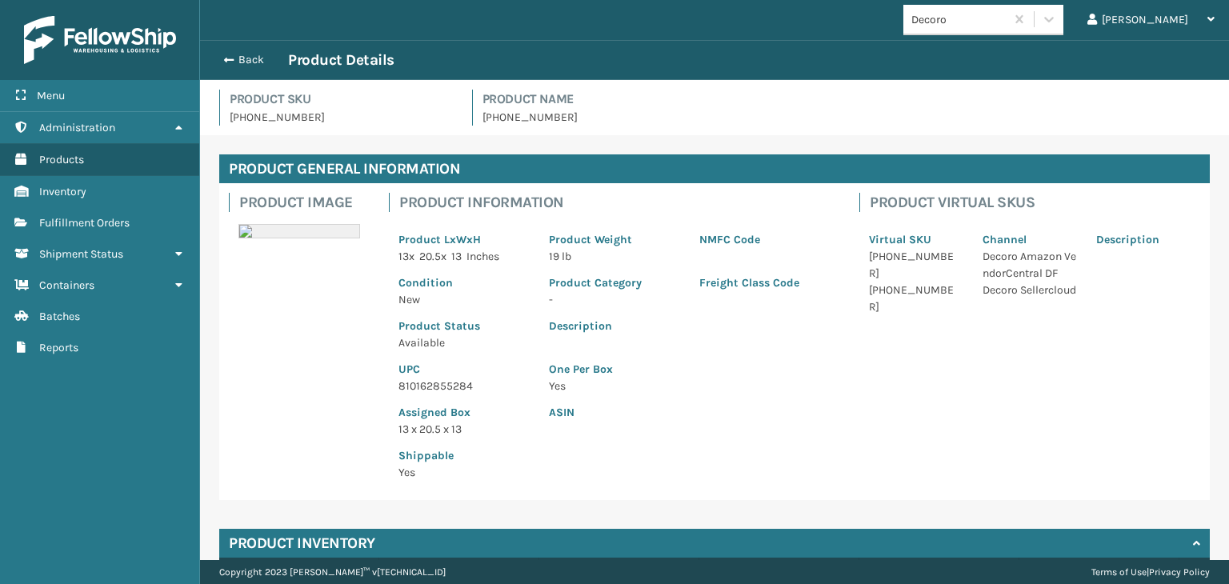
click at [429, 386] on p "810162855284" at bounding box center [463, 386] width 131 height 17
click at [242, 53] on button "Back" at bounding box center [251, 60] width 74 height 14
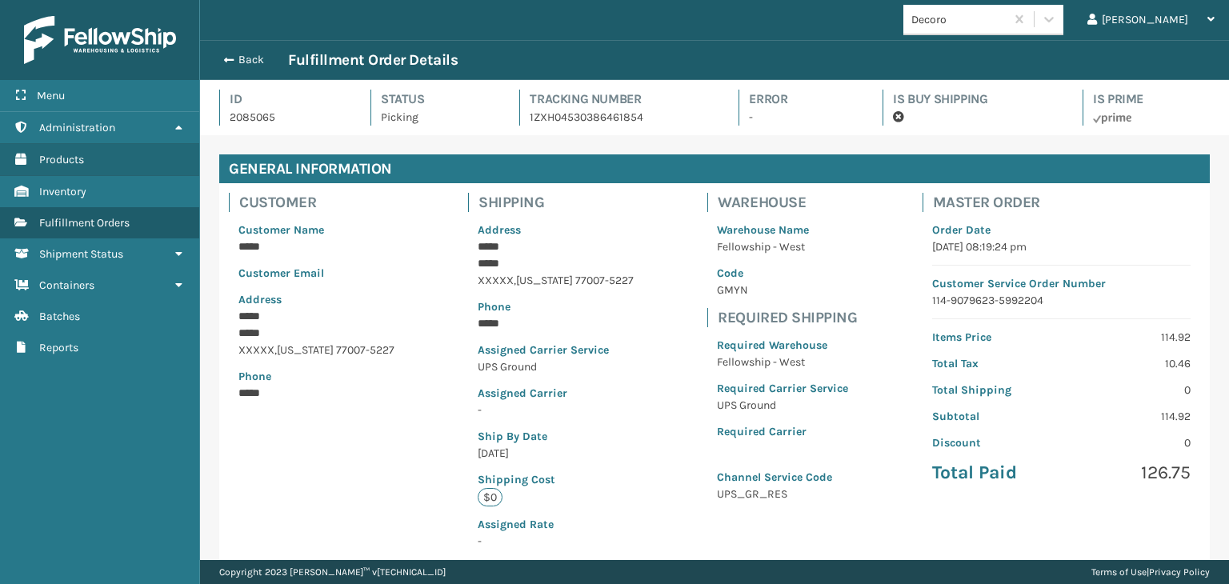
scroll to position [38, 1028]
click at [249, 55] on button "Back" at bounding box center [251, 60] width 74 height 14
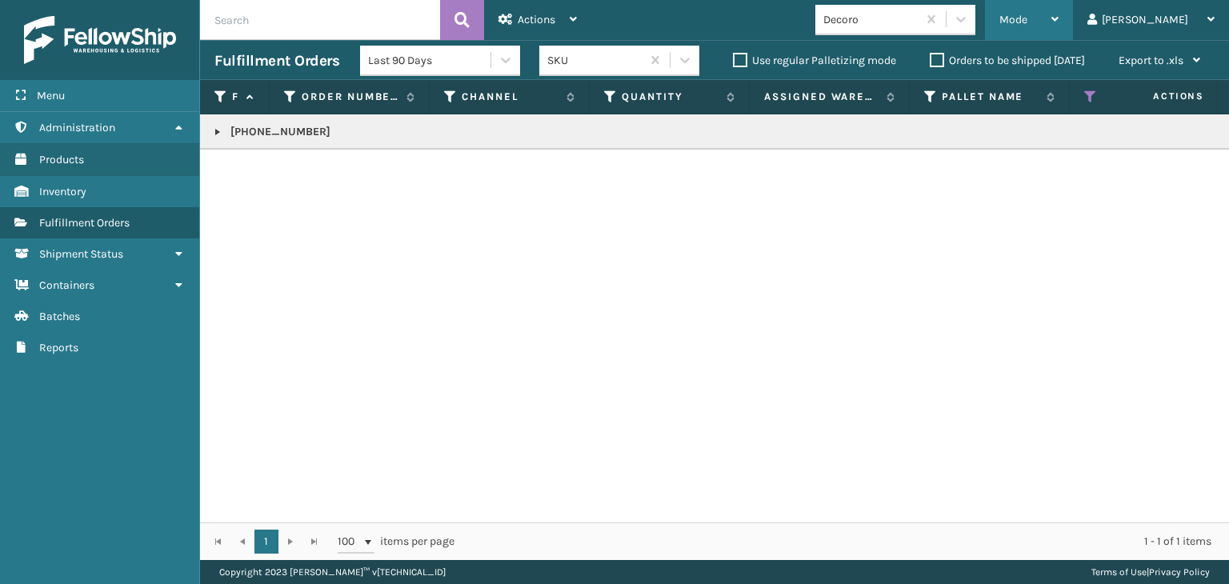
click at [1027, 20] on span "Mode" at bounding box center [1013, 20] width 28 height 14
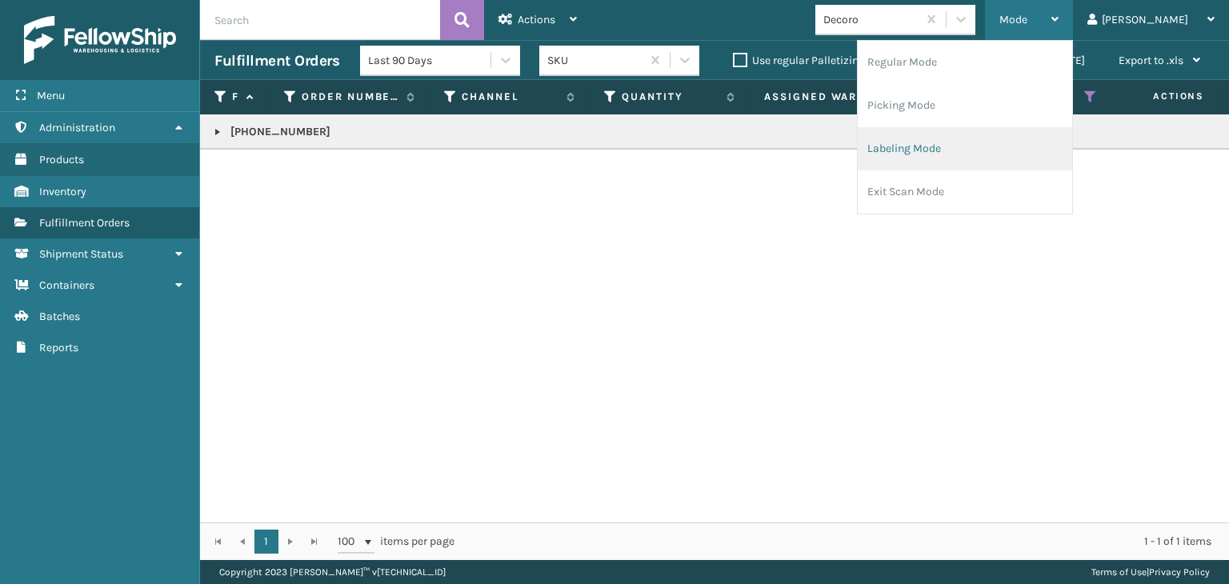
click at [1014, 161] on li "Labeling Mode" at bounding box center [965, 148] width 214 height 43
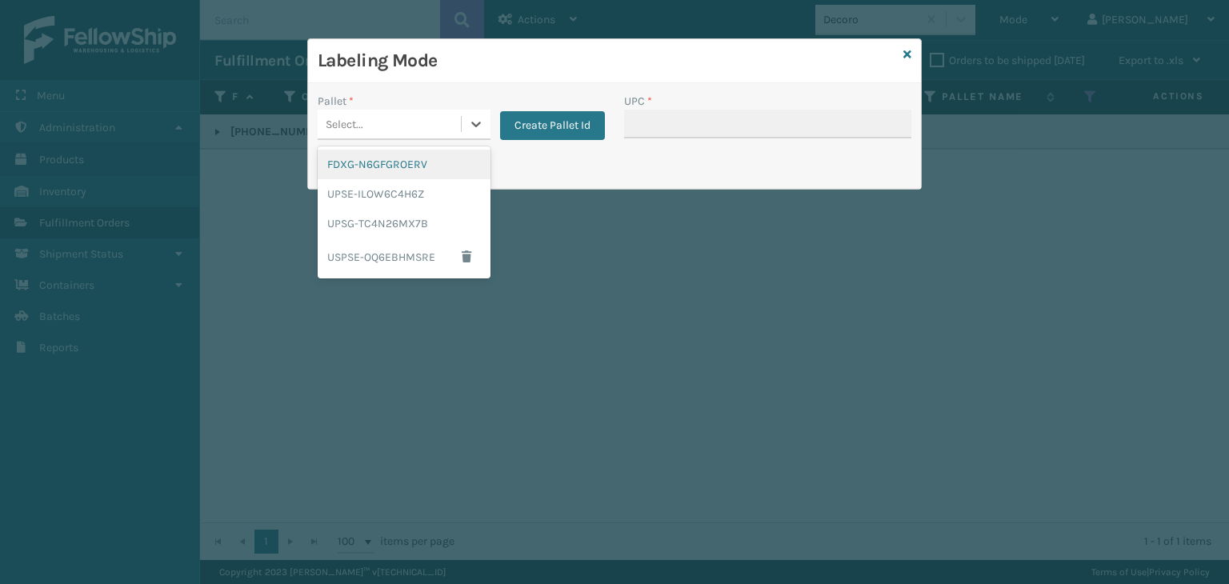
click at [406, 115] on div "Select..." at bounding box center [389, 124] width 143 height 26
click at [418, 220] on div "UPSG-TC4N26MX7B" at bounding box center [404, 224] width 173 height 30
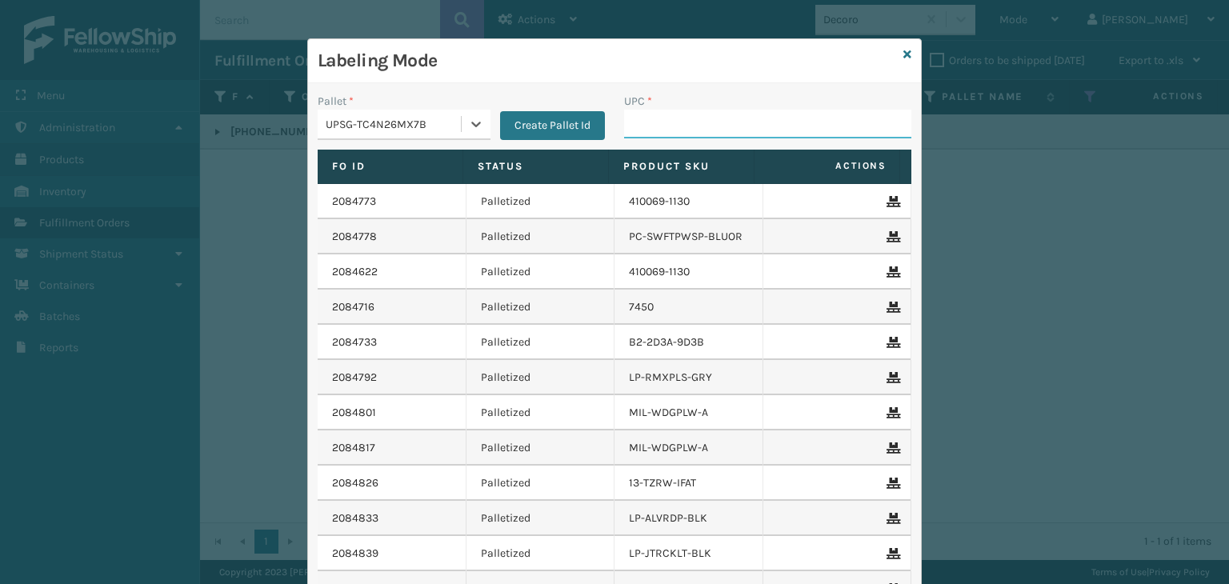
click at [654, 125] on input "UPC *" at bounding box center [767, 124] width 287 height 29
paste input "810162855284"
type input "810162855284"
type input "1305box-"
type input "1305Box-2"
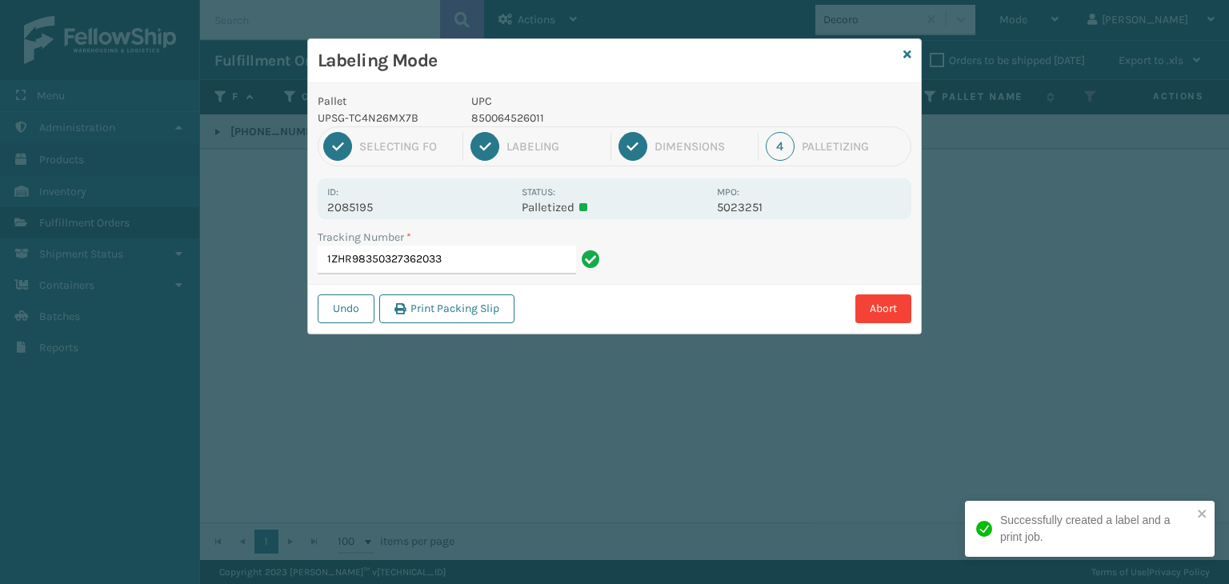
click at [502, 118] on p "850064526011" at bounding box center [589, 118] width 236 height 17
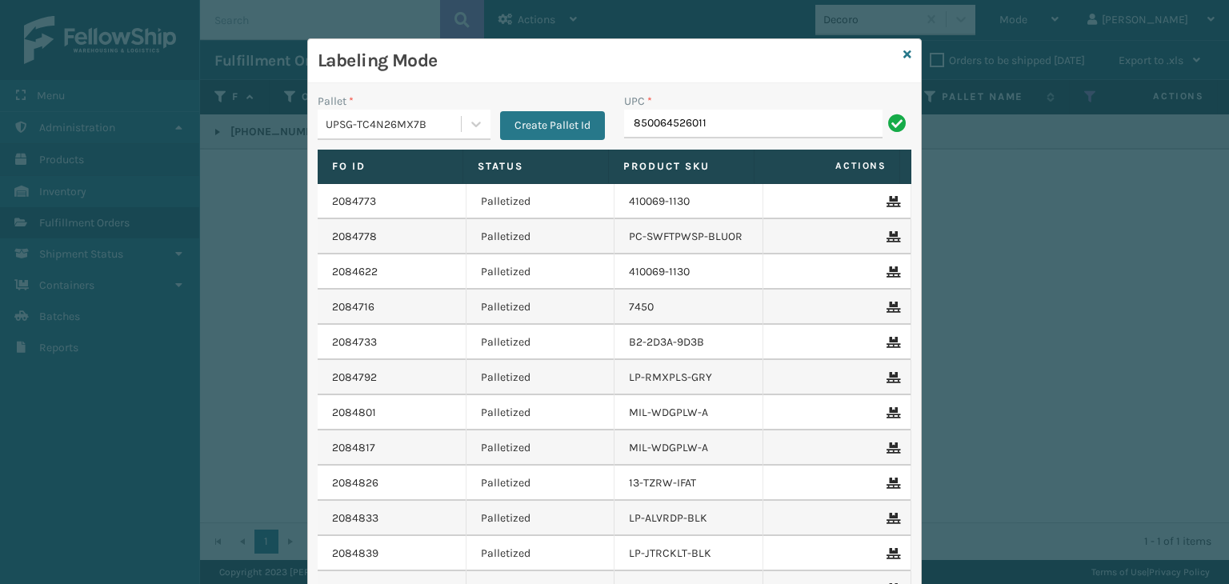
type input "850064526011"
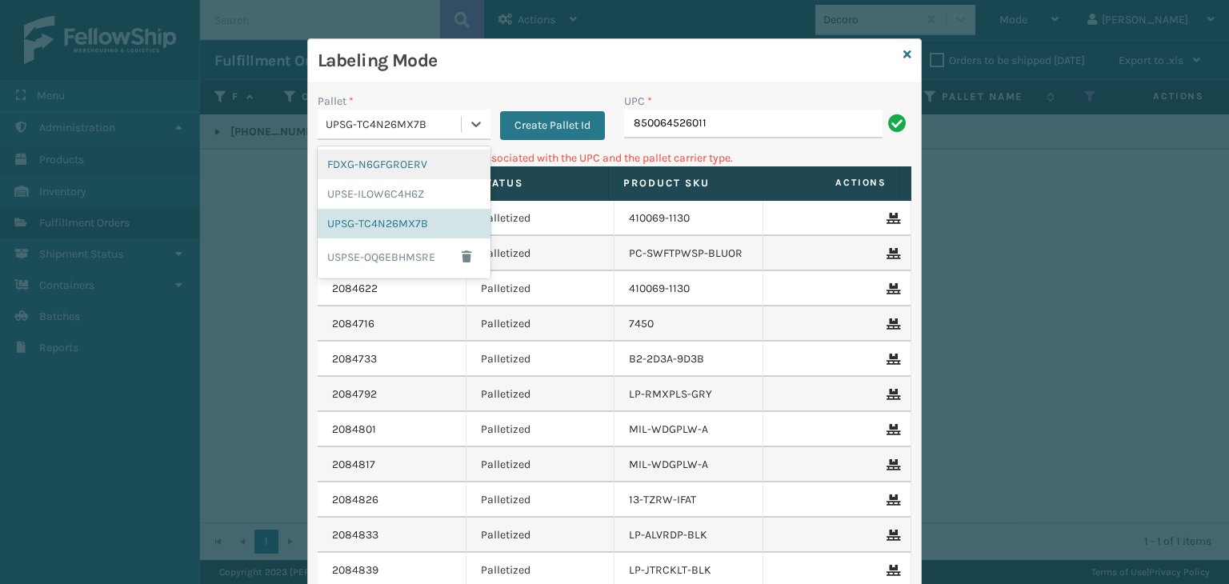
click at [408, 126] on div "UPSG-TC4N26MX7B" at bounding box center [394, 124] width 137 height 17
click at [363, 170] on div "FDXG-N6GFGROERV" at bounding box center [404, 165] width 173 height 30
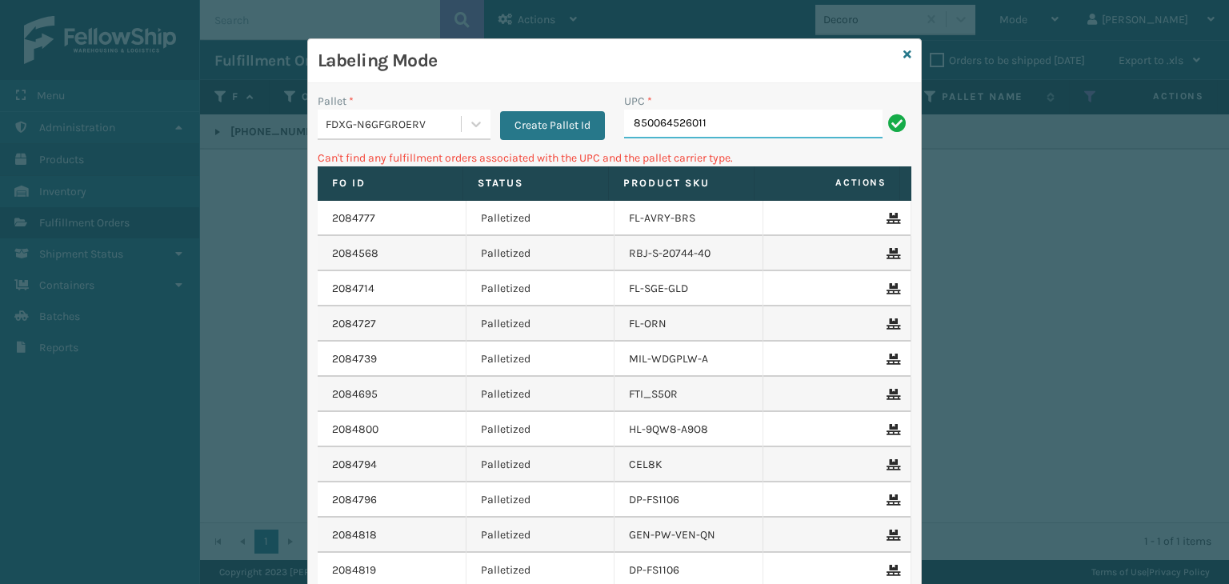
click at [721, 124] on input "850064526011" at bounding box center [753, 124] width 258 height 29
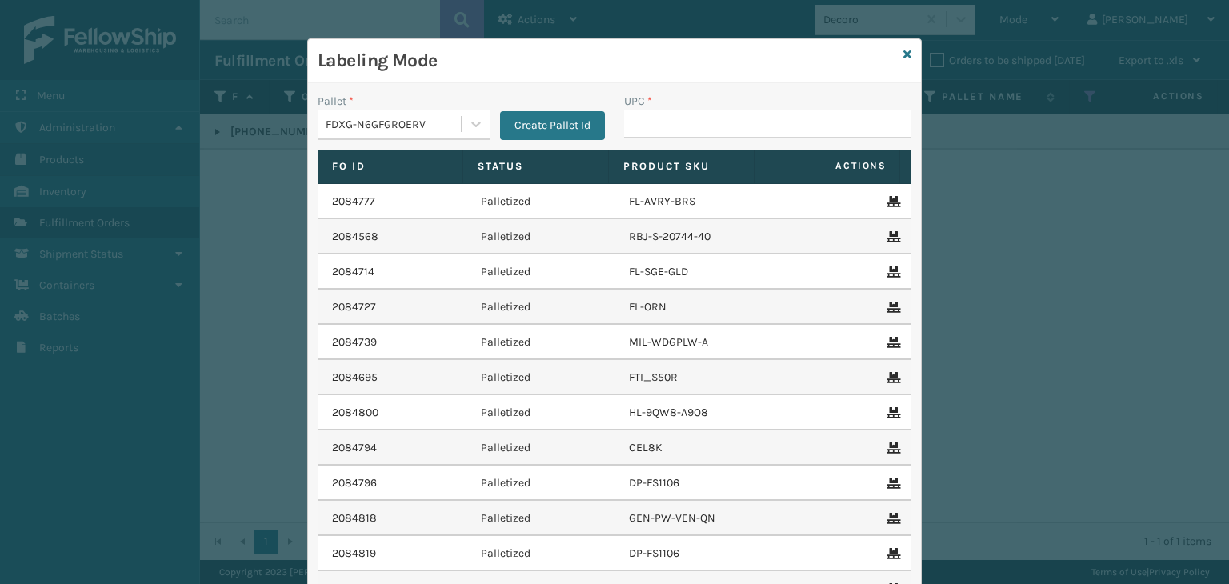
click at [353, 130] on div "FDXG-N6GFGROERV" at bounding box center [394, 124] width 137 height 17
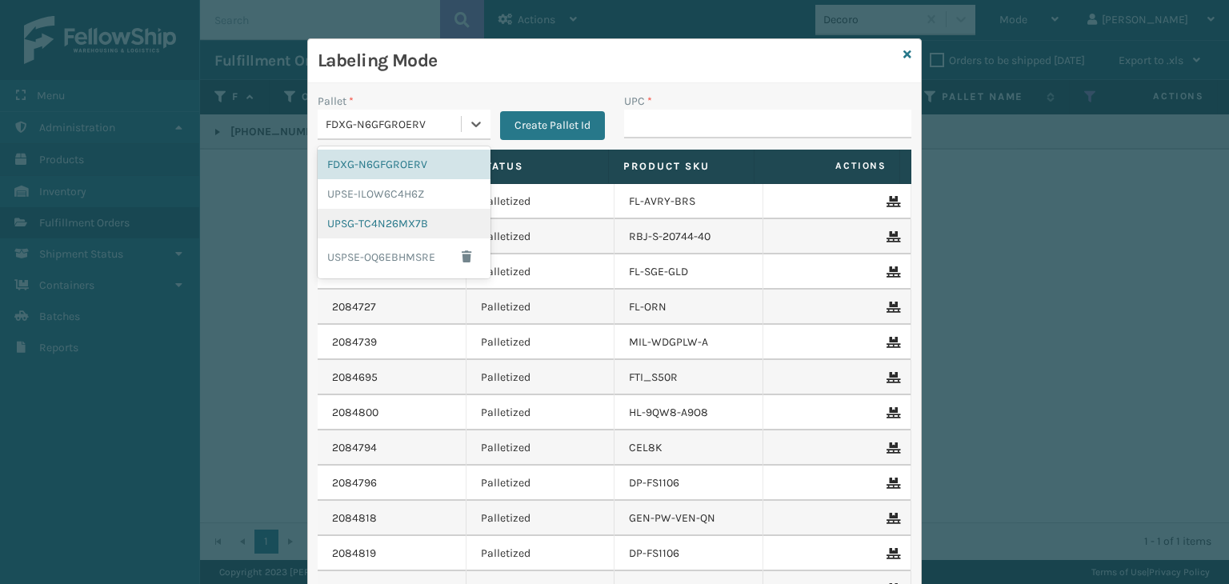
click at [378, 222] on div "UPSG-TC4N26MX7B" at bounding box center [404, 224] width 173 height 30
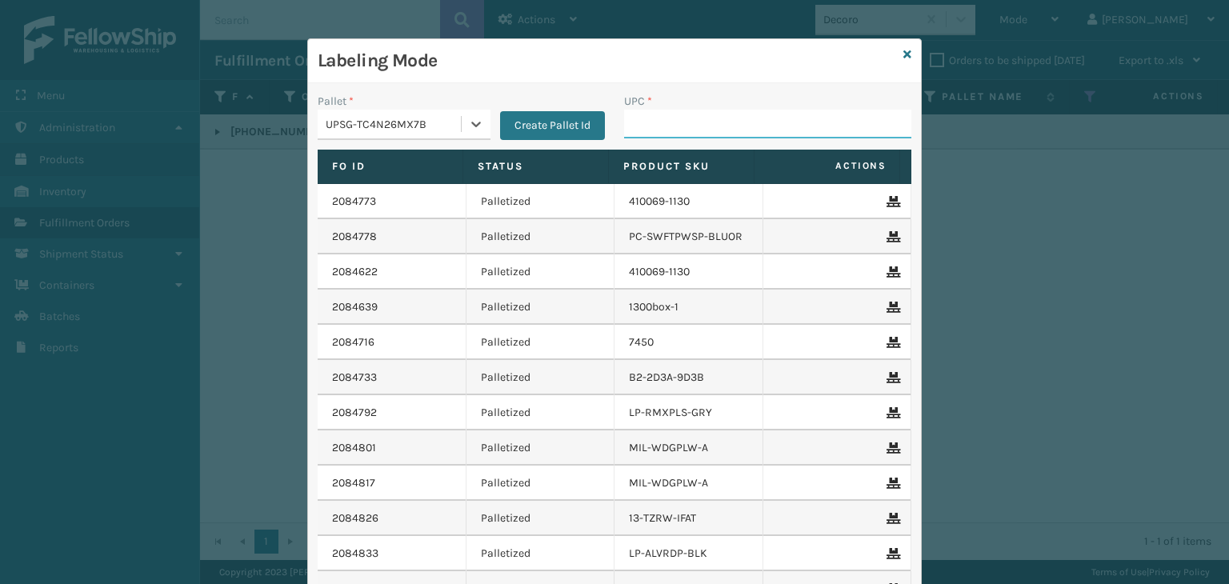
click at [625, 113] on input "UPC *" at bounding box center [767, 124] width 287 height 29
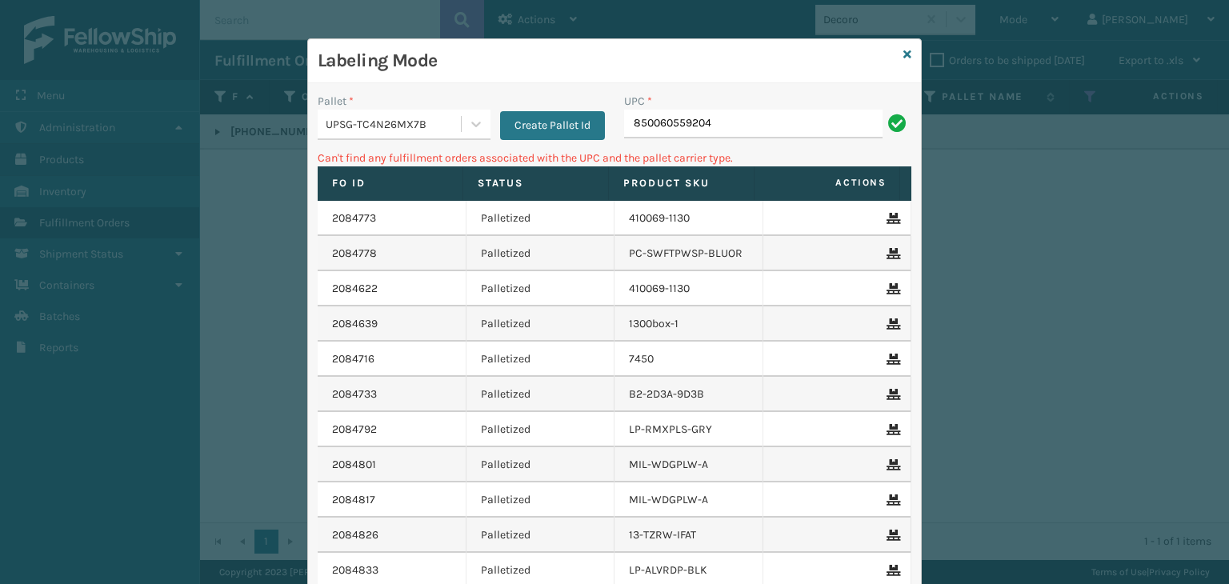
drag, startPoint x: 711, startPoint y: 134, endPoint x: 182, endPoint y: 158, distance: 530.1
click at [182, 158] on div "Labeling Mode Pallet * UPSG-TC4N26MX7B Create Pallet Id UPC * 850060559204 Can'…" at bounding box center [614, 292] width 1229 height 584
type input "OT-SLPD-BGE-TSP"
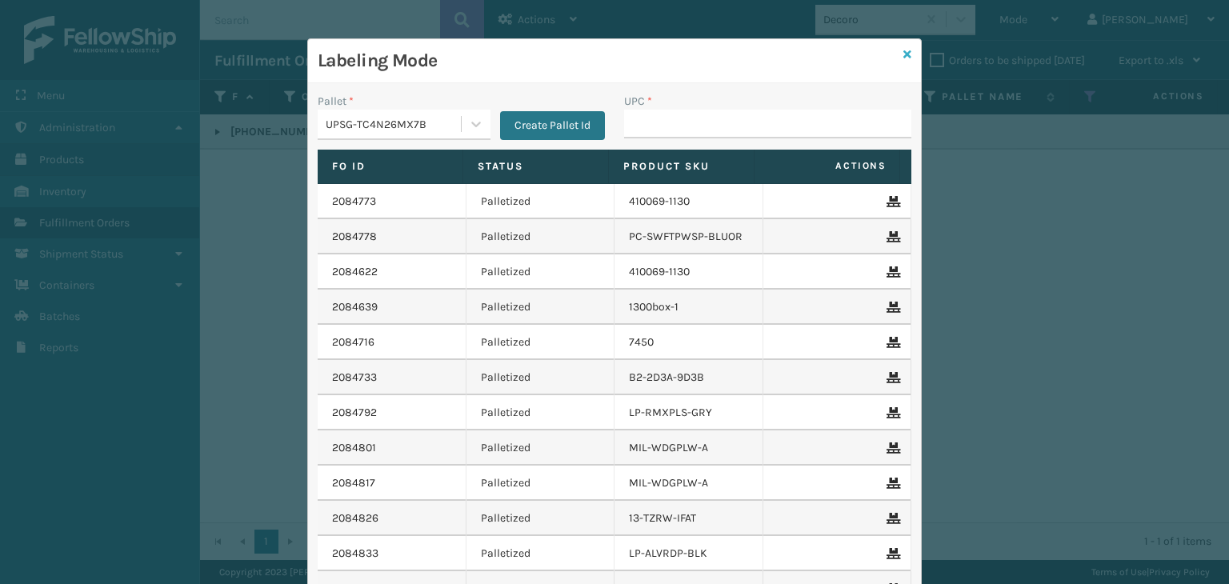
click at [903, 54] on icon at bounding box center [907, 54] width 8 height 11
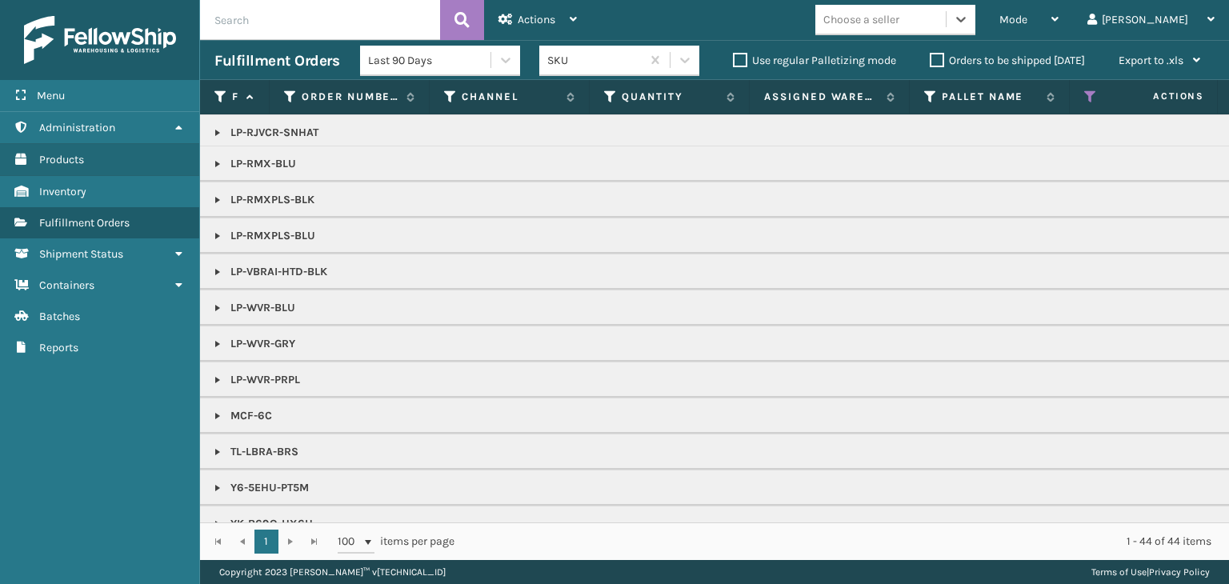
scroll to position [714, 0]
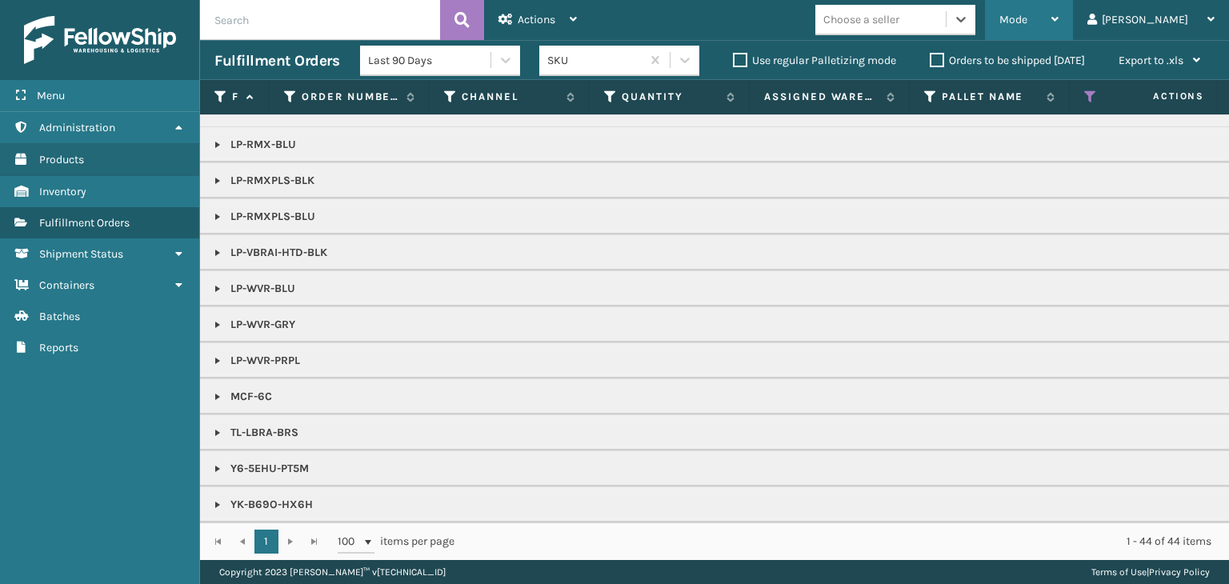
click at [1058, 28] on div "Mode" at bounding box center [1028, 20] width 59 height 40
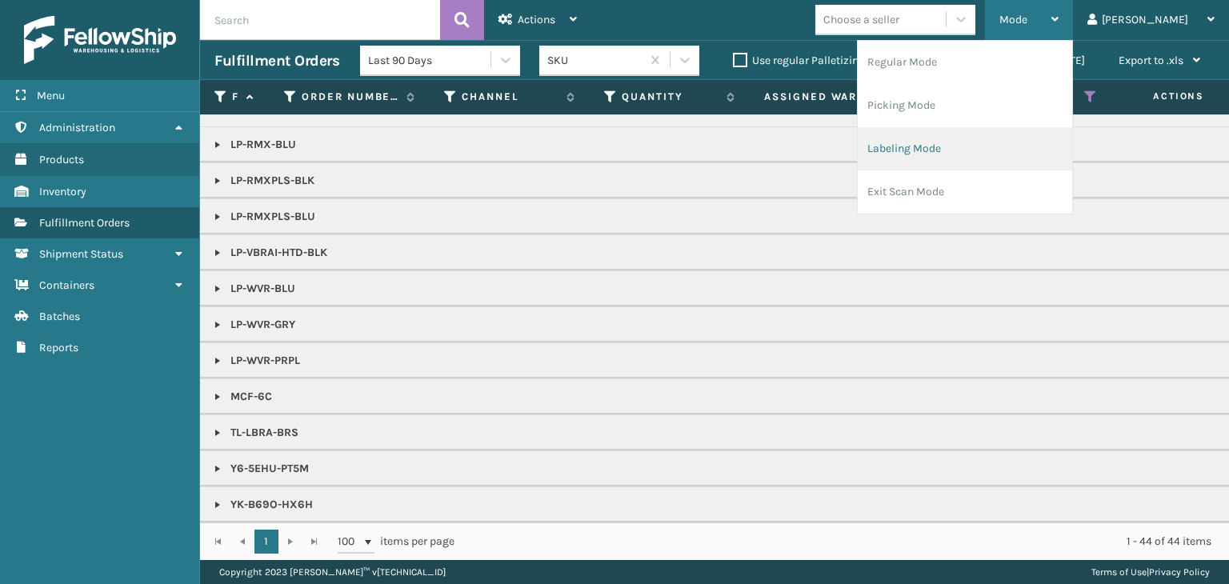
click at [973, 142] on li "Labeling Mode" at bounding box center [965, 148] width 214 height 43
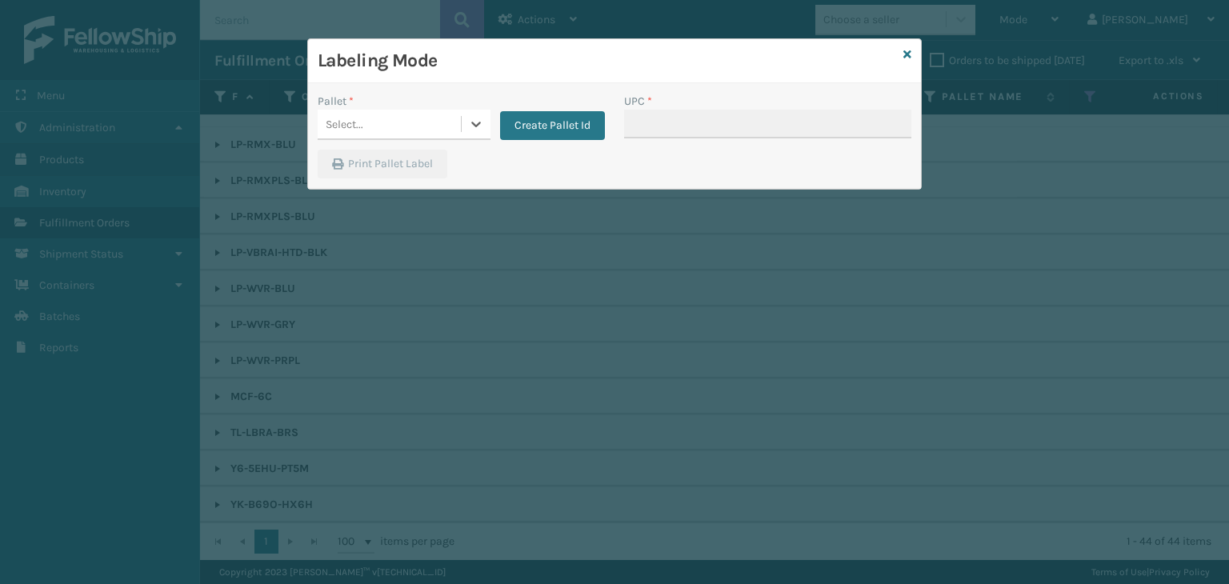
click at [358, 128] on div "Select..." at bounding box center [345, 124] width 38 height 17
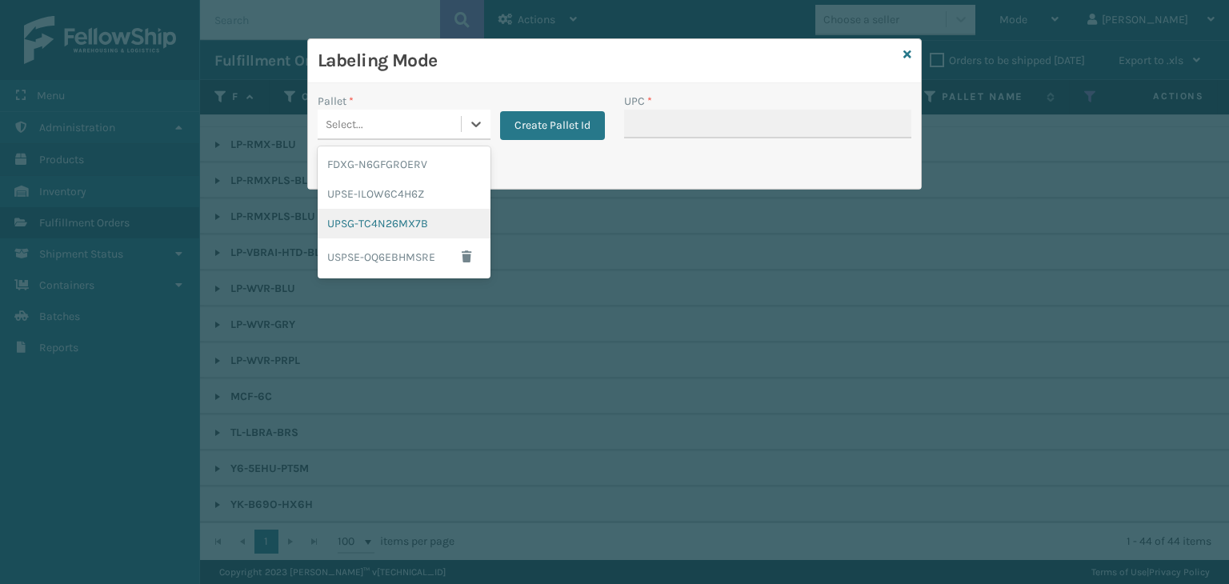
click at [369, 225] on div "UPSG-TC4N26MX7B" at bounding box center [404, 224] width 173 height 30
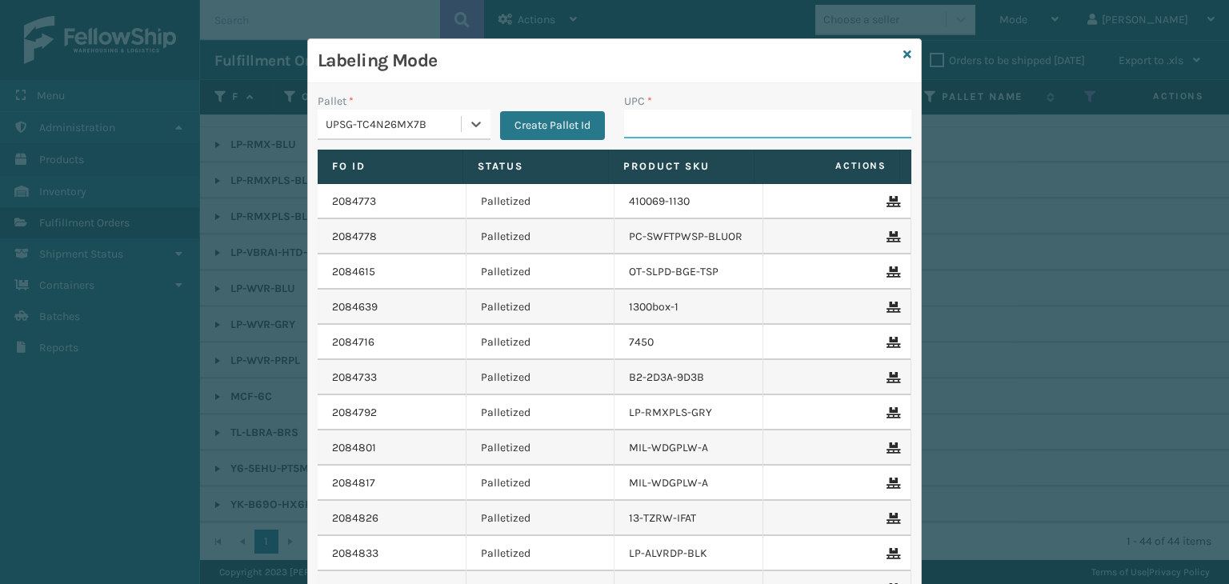
click at [666, 126] on input "UPC *" at bounding box center [767, 124] width 287 height 29
type input "KM-CWO24-SS"
type input "KM-MD-1SS"
drag, startPoint x: 706, startPoint y: 102, endPoint x: 694, endPoint y: 121, distance: 22.0
click at [704, 113] on div "UPC * KM-MD-1SS" at bounding box center [767, 116] width 287 height 46
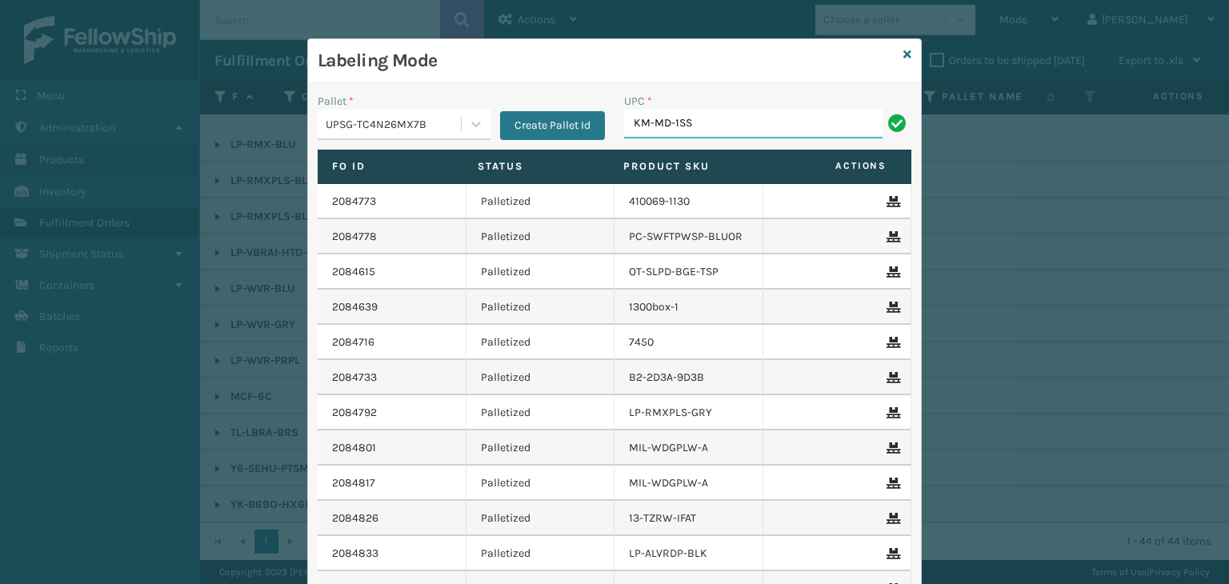
drag, startPoint x: 694, startPoint y: 121, endPoint x: 198, endPoint y: 143, distance: 496.5
click at [198, 143] on div "Labeling Mode Pallet * UPSG-TC4N26MX7B Create Pallet Id UPC * KM-MD-1SS Fo Id S…" at bounding box center [614, 292] width 1229 height 584
type input "KM-MD-1SS"
type input "MCF-6C"
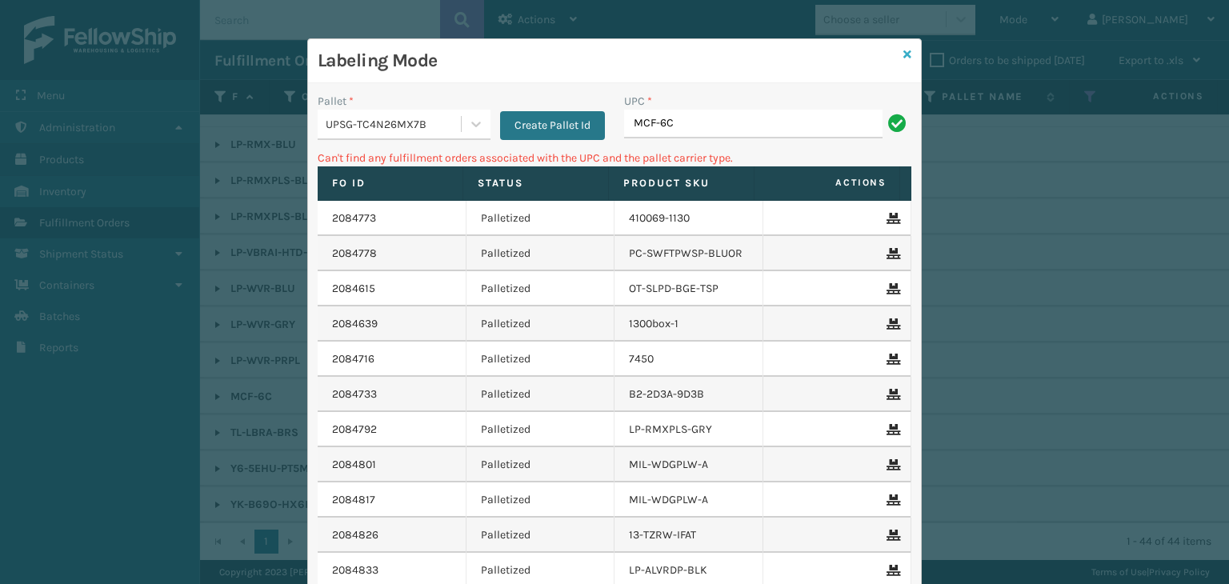
click at [903, 46] on link at bounding box center [907, 54] width 8 height 17
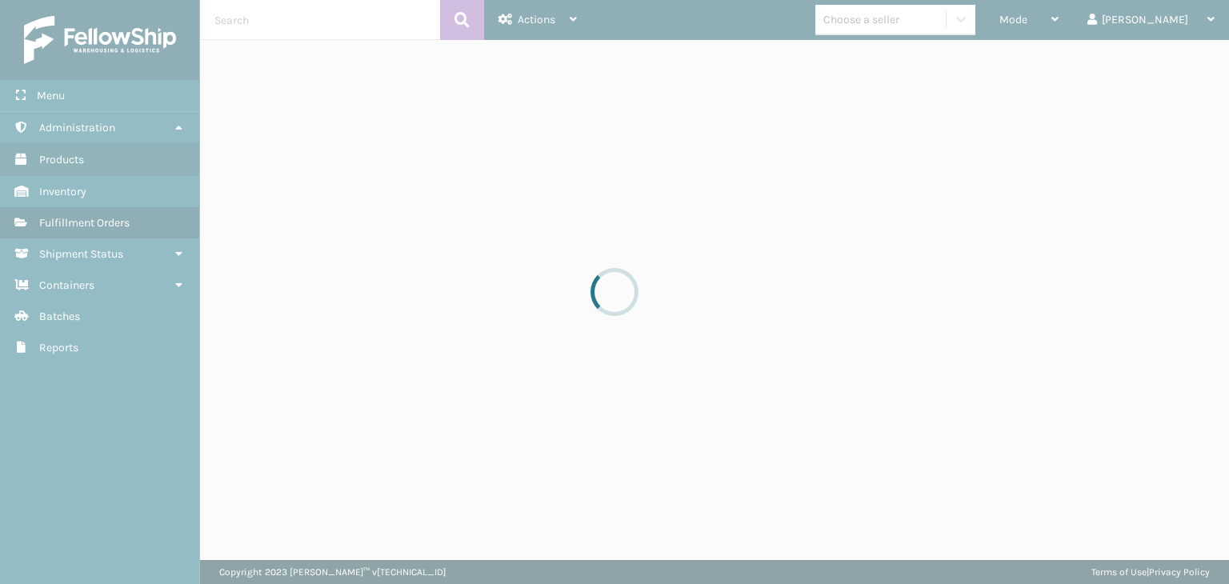
click at [946, 13] on div at bounding box center [614, 292] width 1229 height 584
click at [945, 13] on div at bounding box center [614, 292] width 1229 height 584
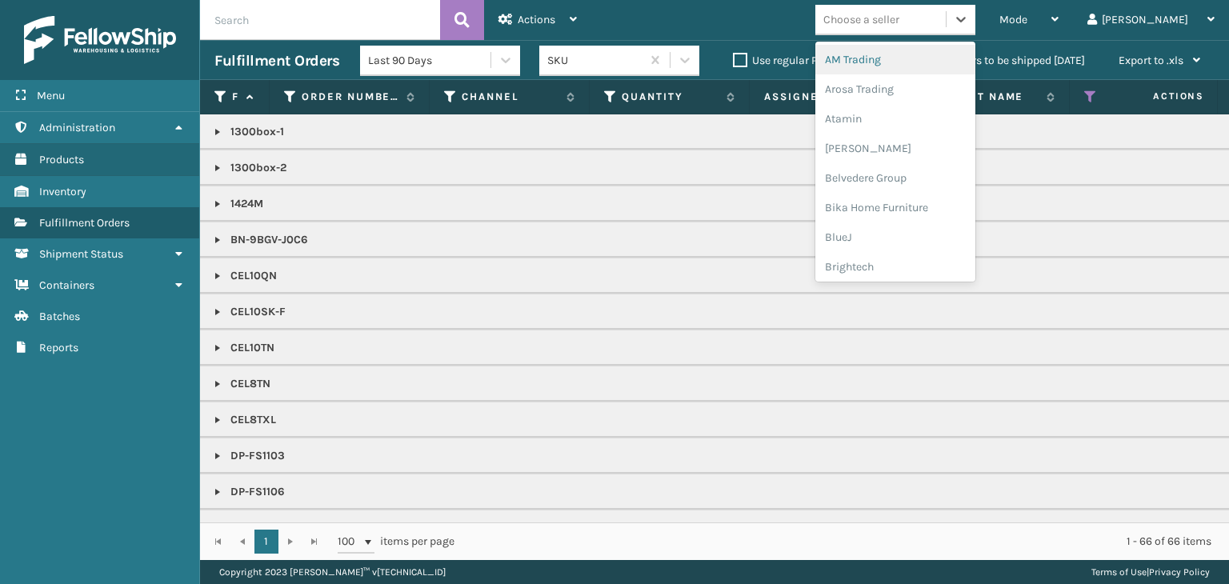
click at [899, 15] on div "Choose a seller" at bounding box center [861, 19] width 76 height 17
type input "KO"
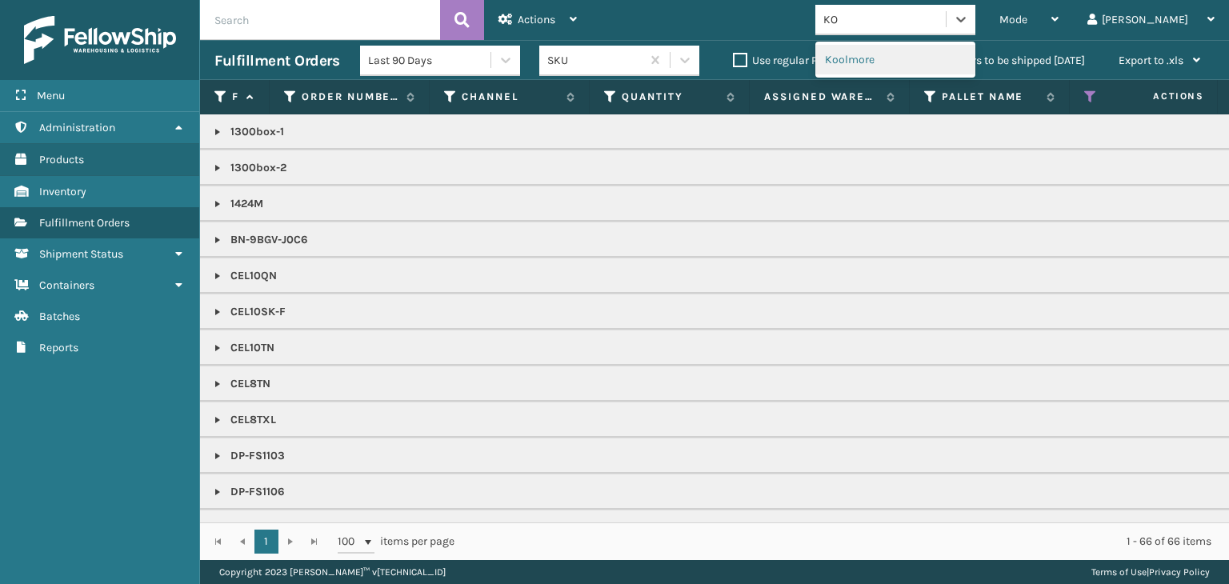
click at [931, 61] on div "Koolmore" at bounding box center [895, 60] width 160 height 30
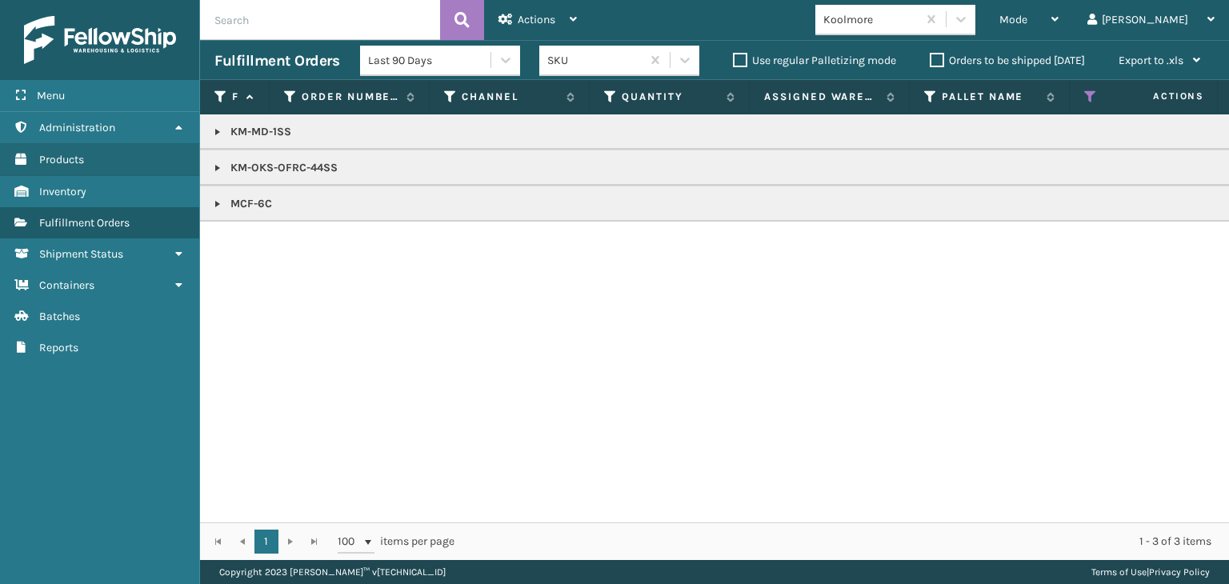
drag, startPoint x: 217, startPoint y: 202, endPoint x: 313, endPoint y: 290, distance: 130.2
click at [217, 202] on link at bounding box center [217, 204] width 13 height 13
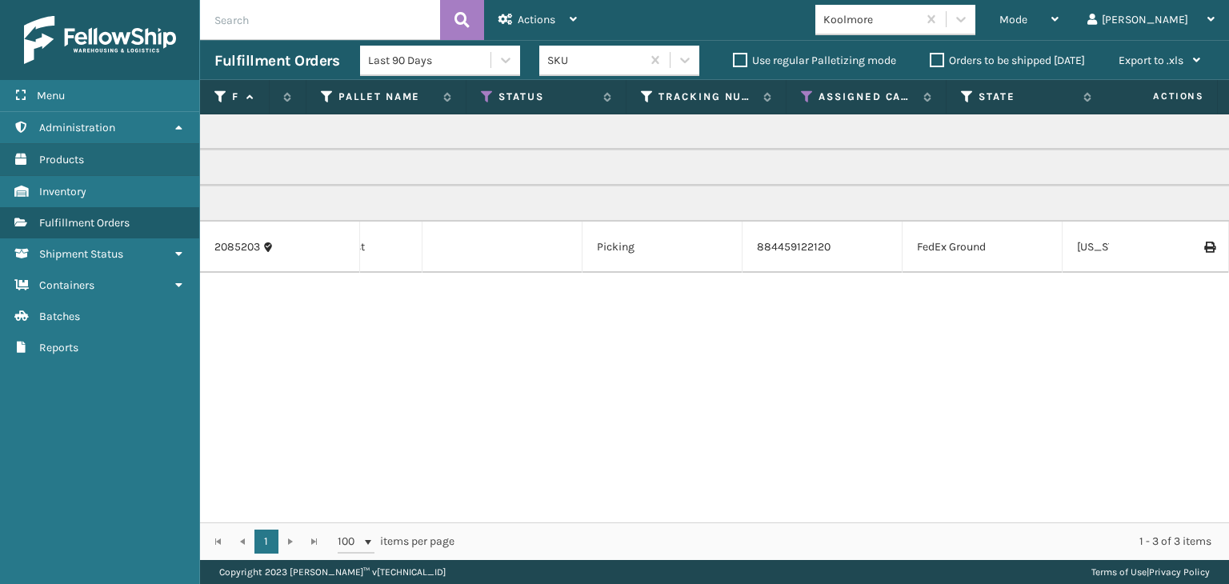
scroll to position [0, 0]
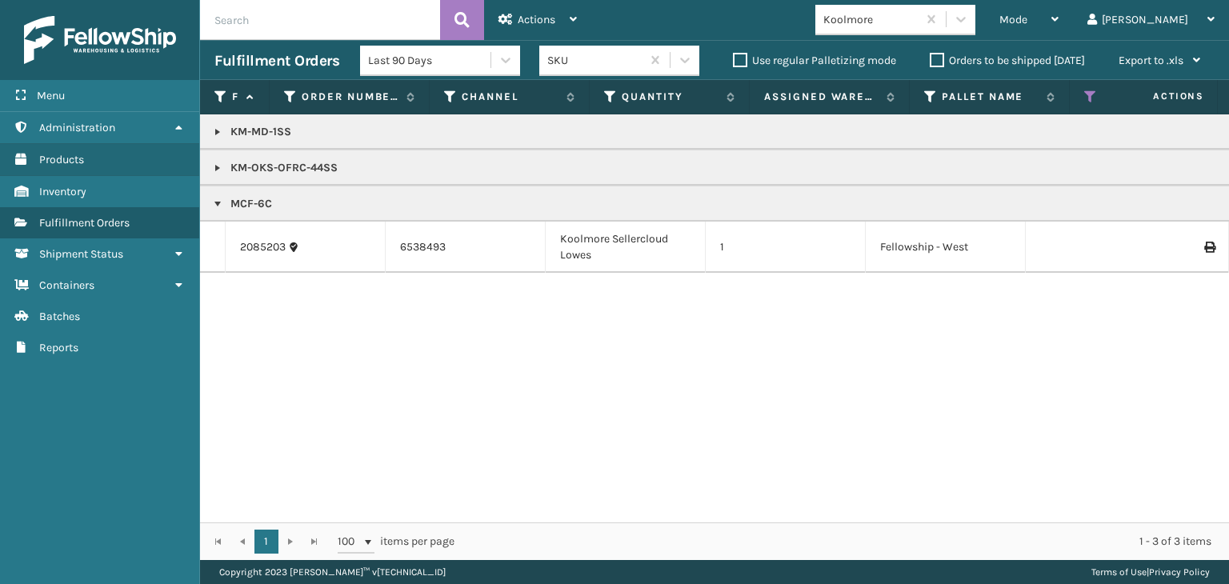
drag, startPoint x: 231, startPoint y: 200, endPoint x: 288, endPoint y: 196, distance: 56.9
click at [288, 196] on p "MCF-6C" at bounding box center [1232, 204] width 2037 height 16
click at [251, 199] on p "MCF-6C" at bounding box center [1232, 204] width 2037 height 16
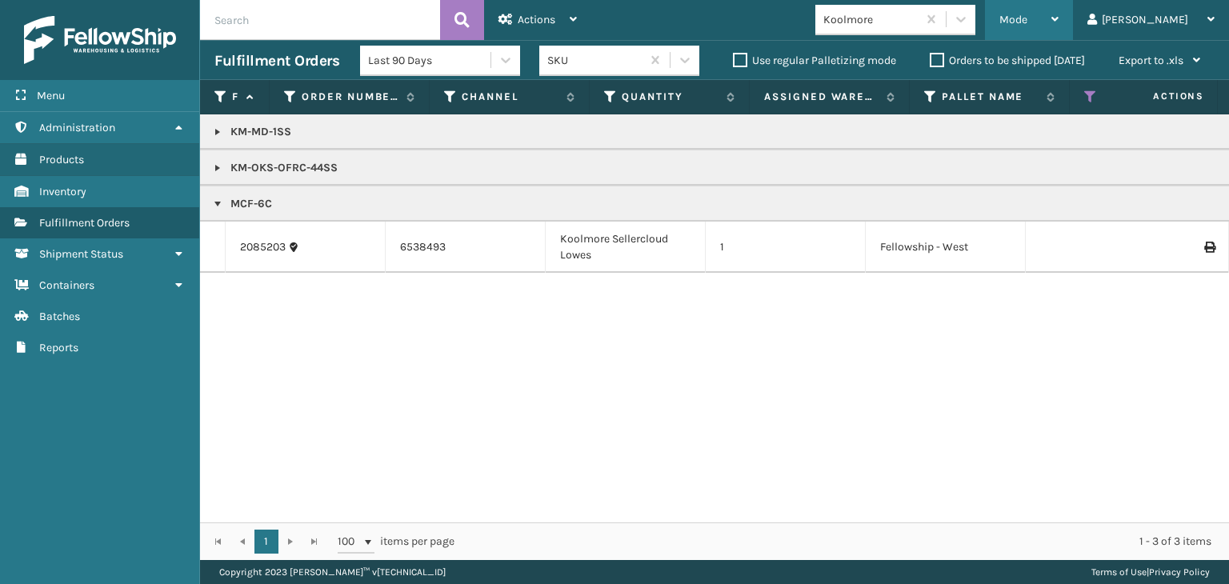
click at [1058, 26] on div "Mode" at bounding box center [1028, 20] width 59 height 40
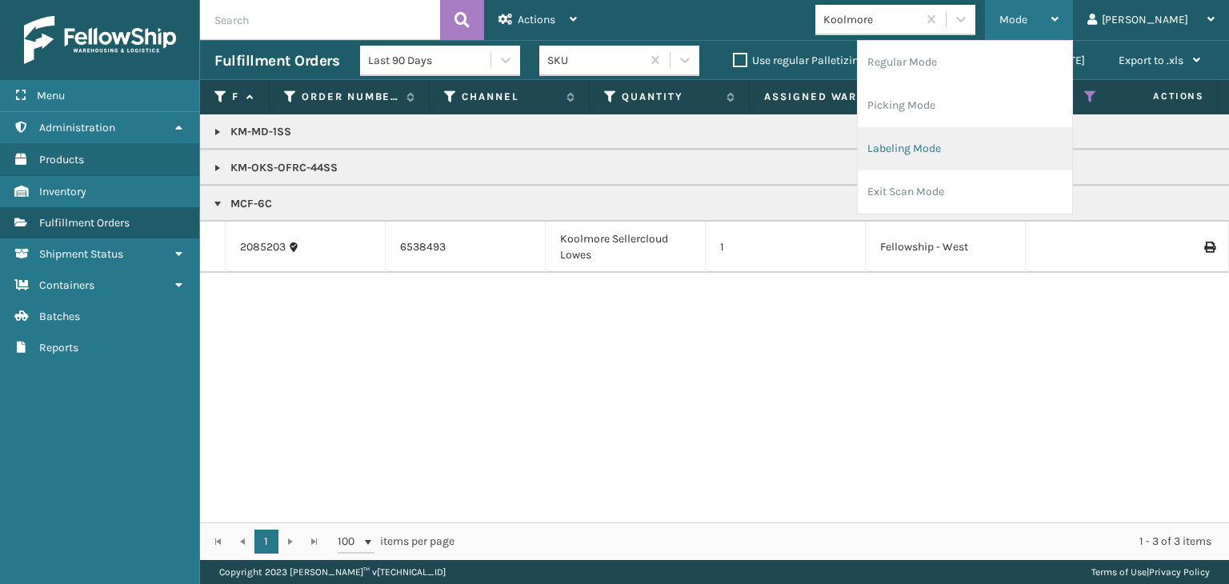
click at [1002, 152] on li "Labeling Mode" at bounding box center [965, 148] width 214 height 43
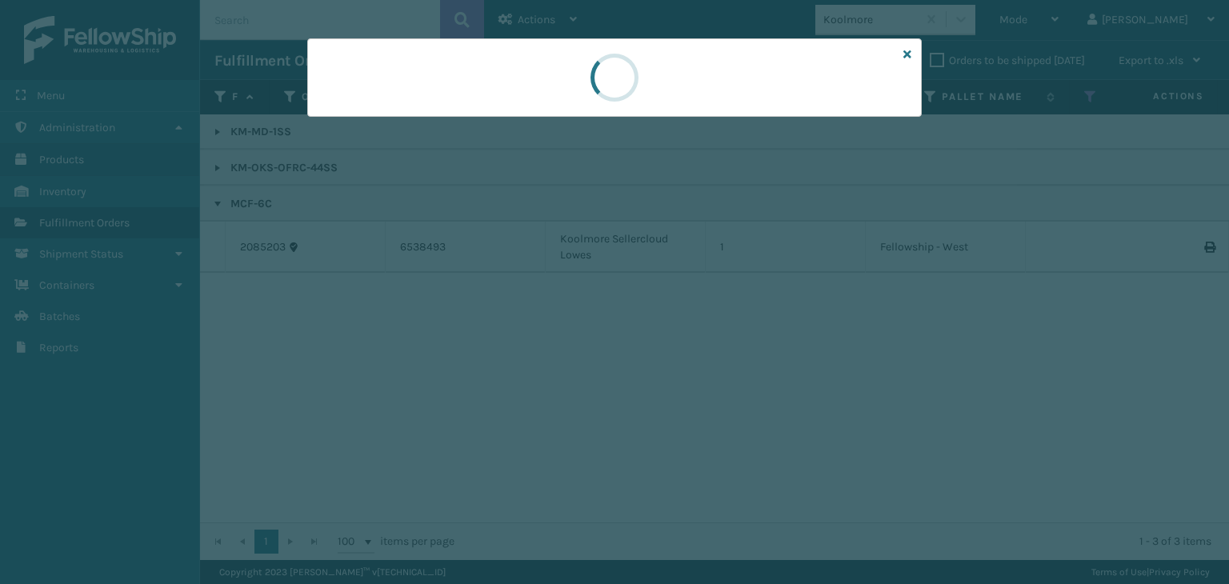
click at [406, 126] on div at bounding box center [614, 292] width 1229 height 584
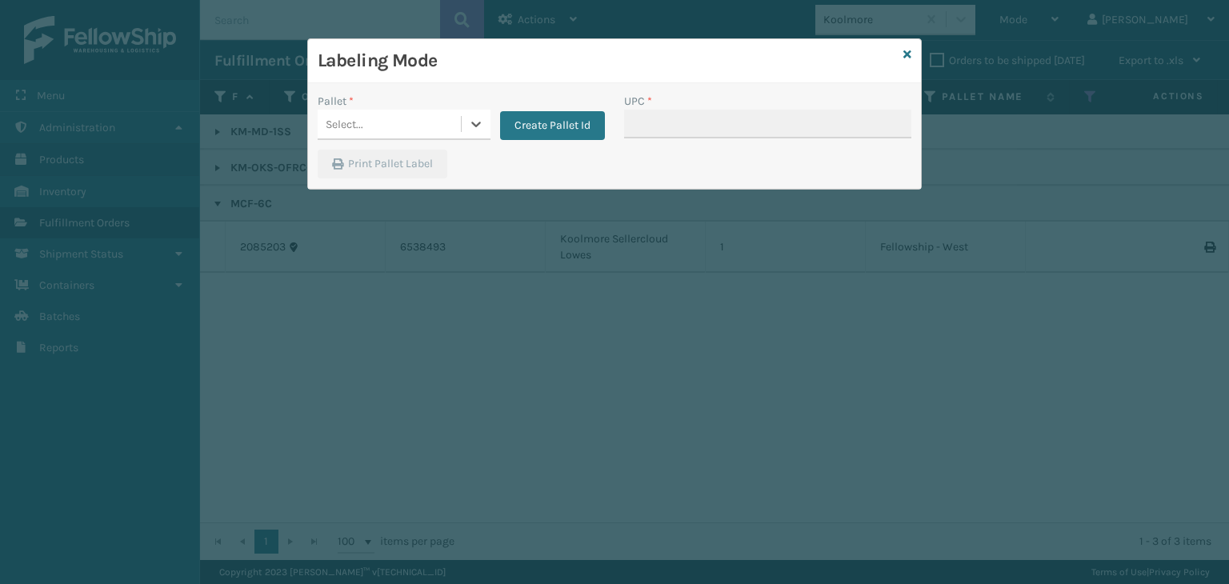
click at [406, 126] on div "Select..." at bounding box center [389, 124] width 143 height 26
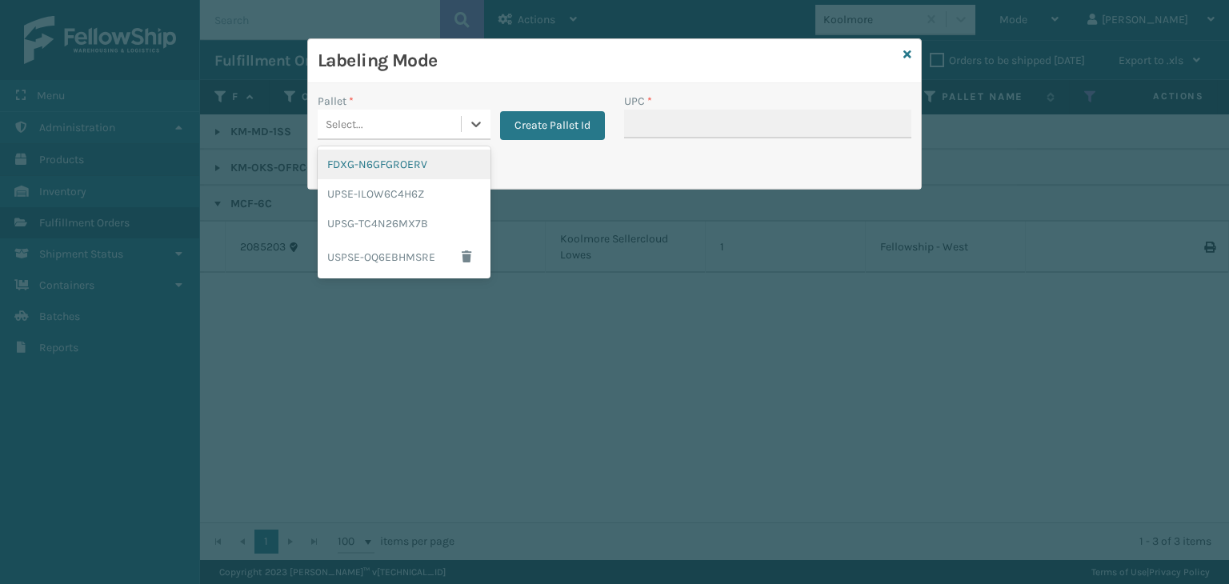
click at [377, 168] on div "FDXG-N6GFGROERV" at bounding box center [404, 165] width 173 height 30
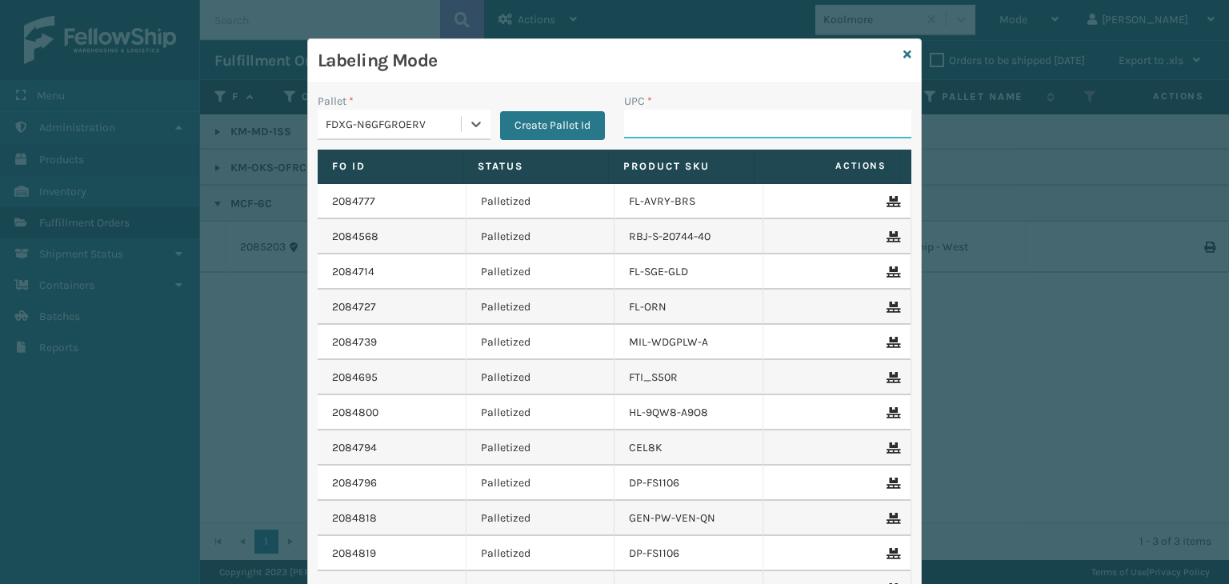
drag, startPoint x: 655, startPoint y: 118, endPoint x: 657, endPoint y: 150, distance: 32.0
click at [655, 118] on input "UPC *" at bounding box center [767, 124] width 287 height 29
paste input "MCF-6C"
type input "MCF-6C"
click at [374, 139] on div "Pallet * FDXG-N6GFGROERV Create Pallet Id" at bounding box center [461, 121] width 306 height 57
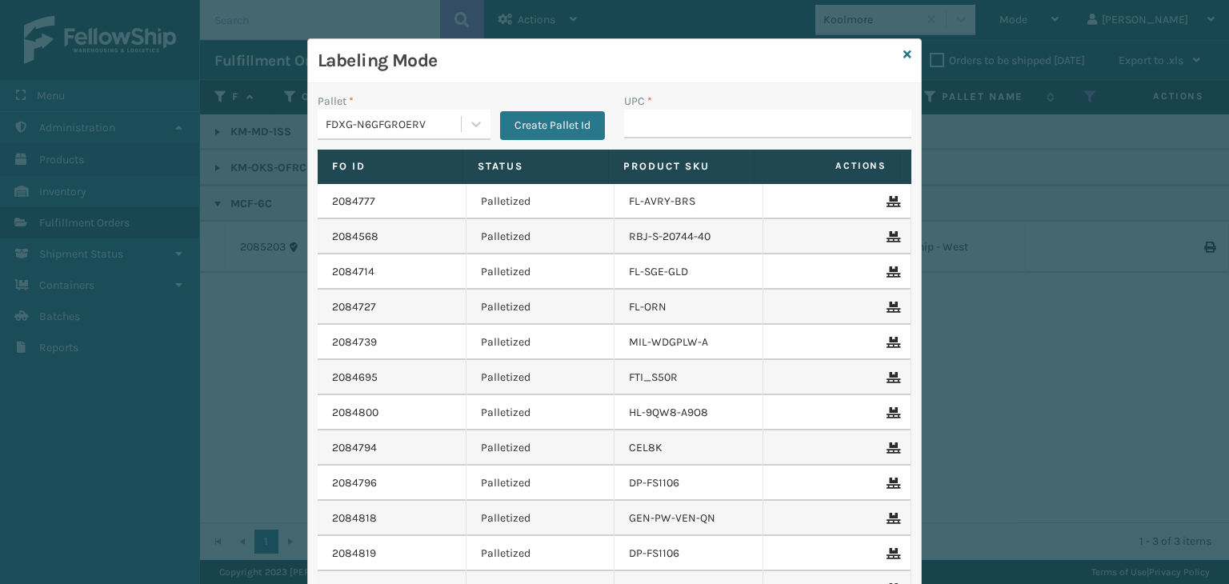
click at [386, 138] on div "FDXG-N6GFGROERV" at bounding box center [404, 125] width 173 height 30
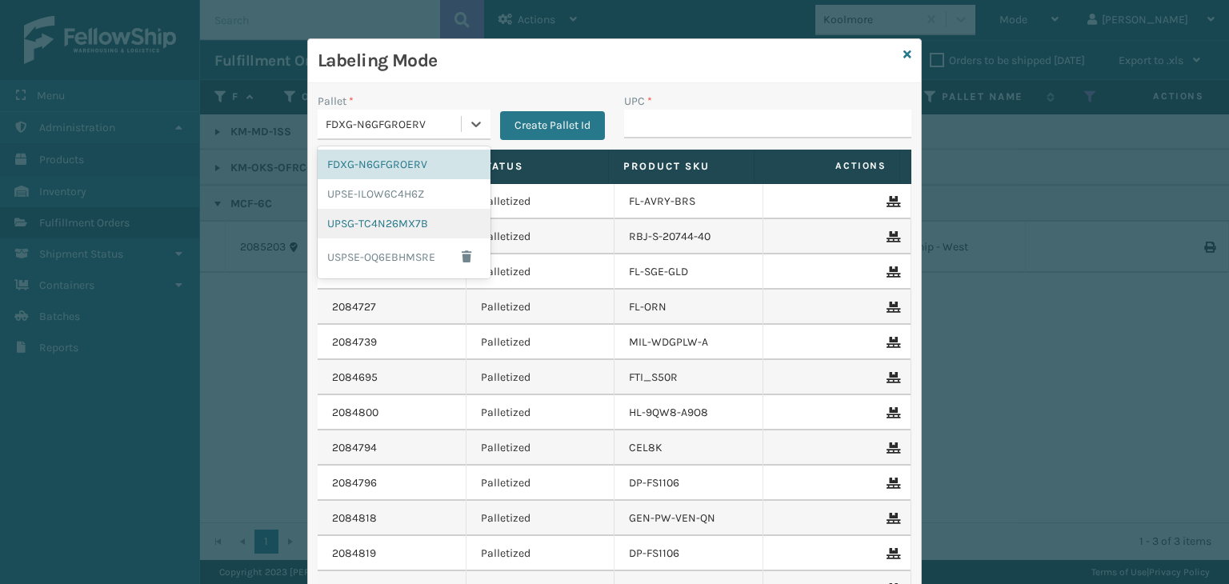
click at [369, 228] on div "UPSG-TC4N26MX7B" at bounding box center [404, 224] width 173 height 30
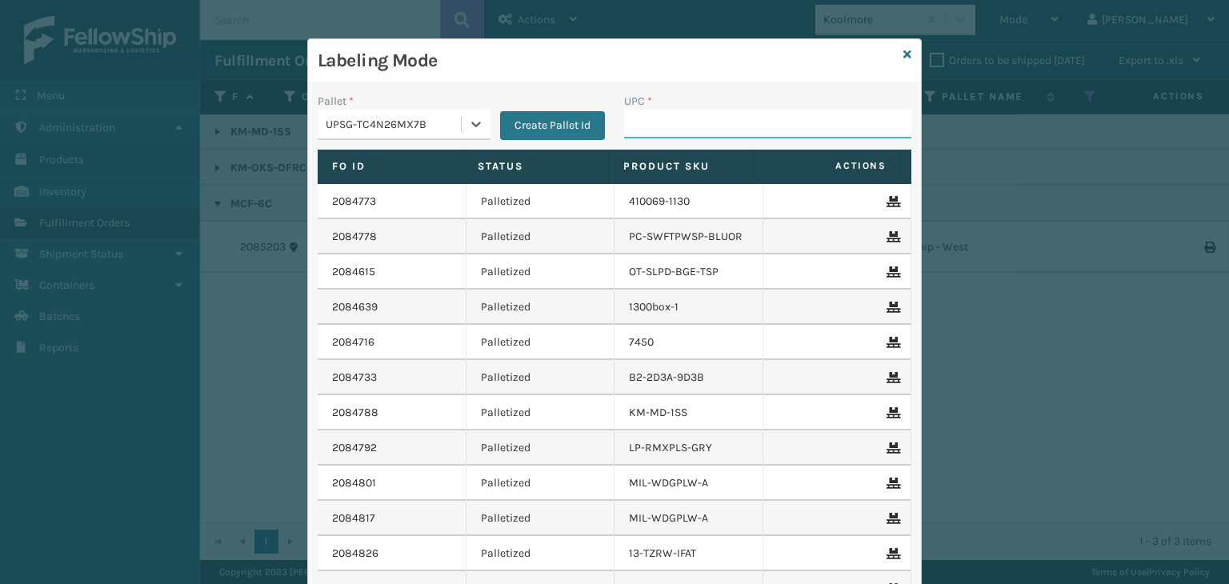
click at [669, 117] on input "UPC *" at bounding box center [767, 124] width 287 height 29
type input "KM-MD-1SS"
type input "810"
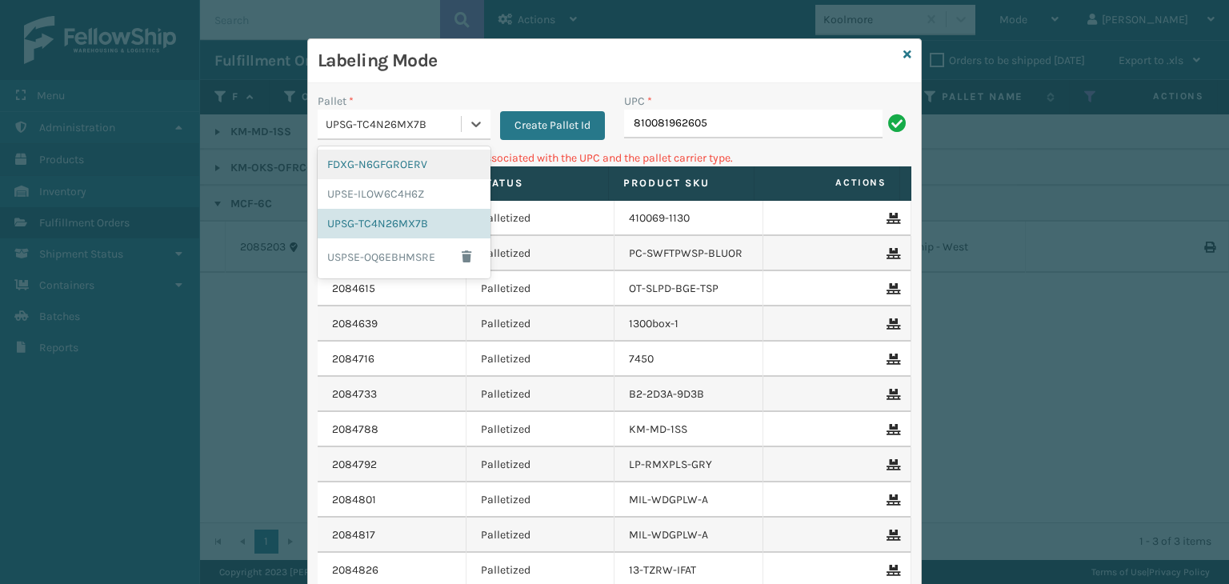
click at [403, 126] on div "UPSG-TC4N26MX7B" at bounding box center [394, 124] width 137 height 17
click at [394, 167] on div "FDXG-N6GFGROERV" at bounding box center [404, 165] width 173 height 30
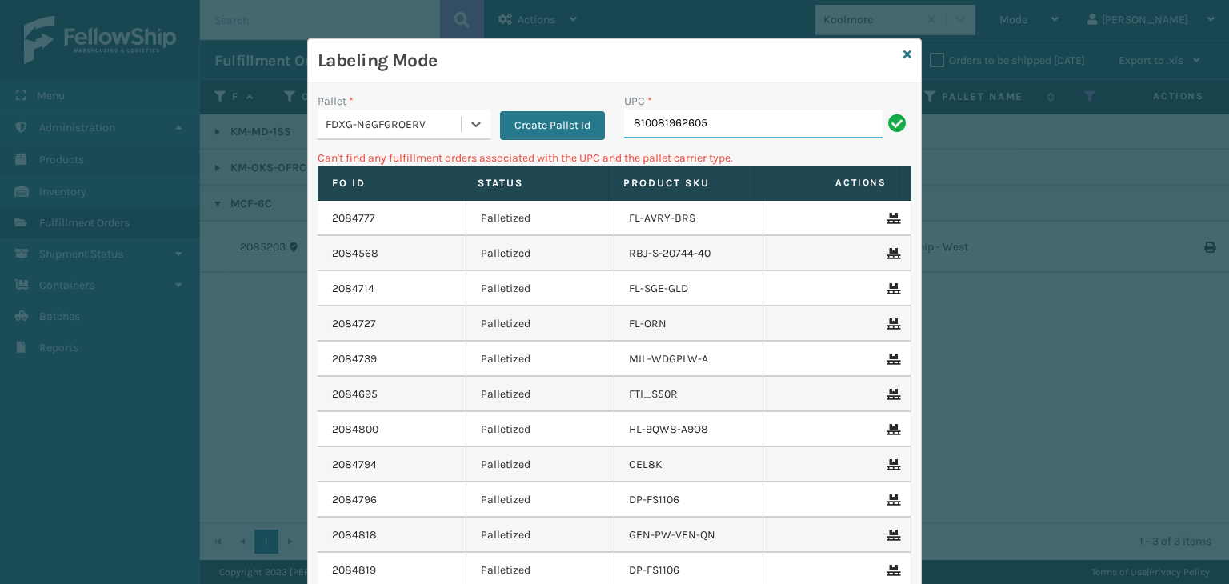
click at [729, 113] on input "810081962605" at bounding box center [753, 124] width 258 height 29
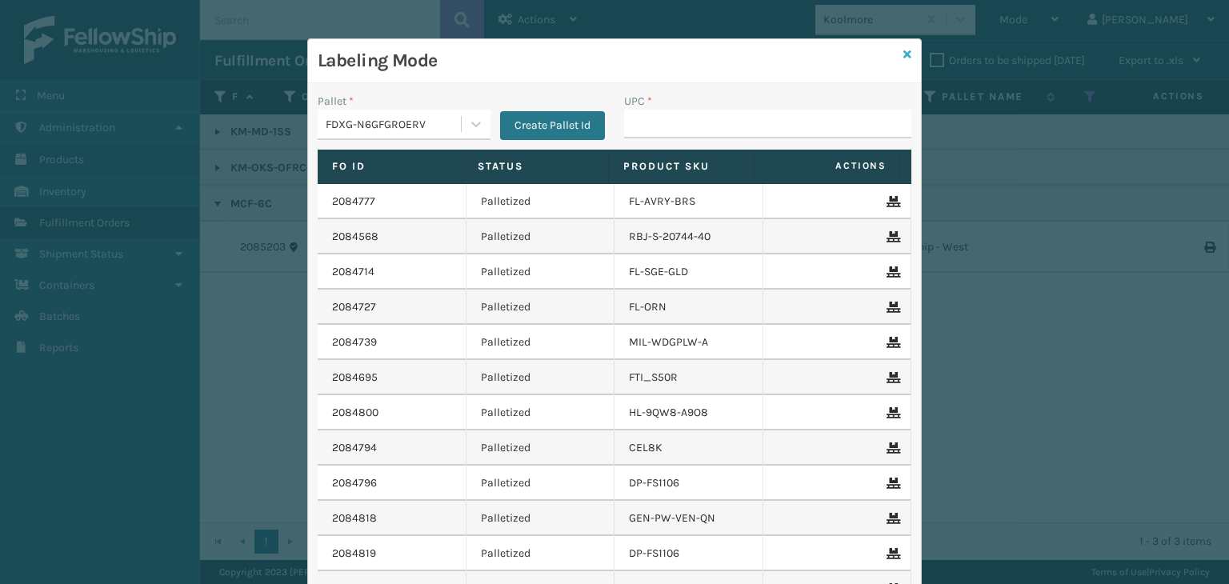
click at [903, 55] on icon at bounding box center [907, 54] width 8 height 11
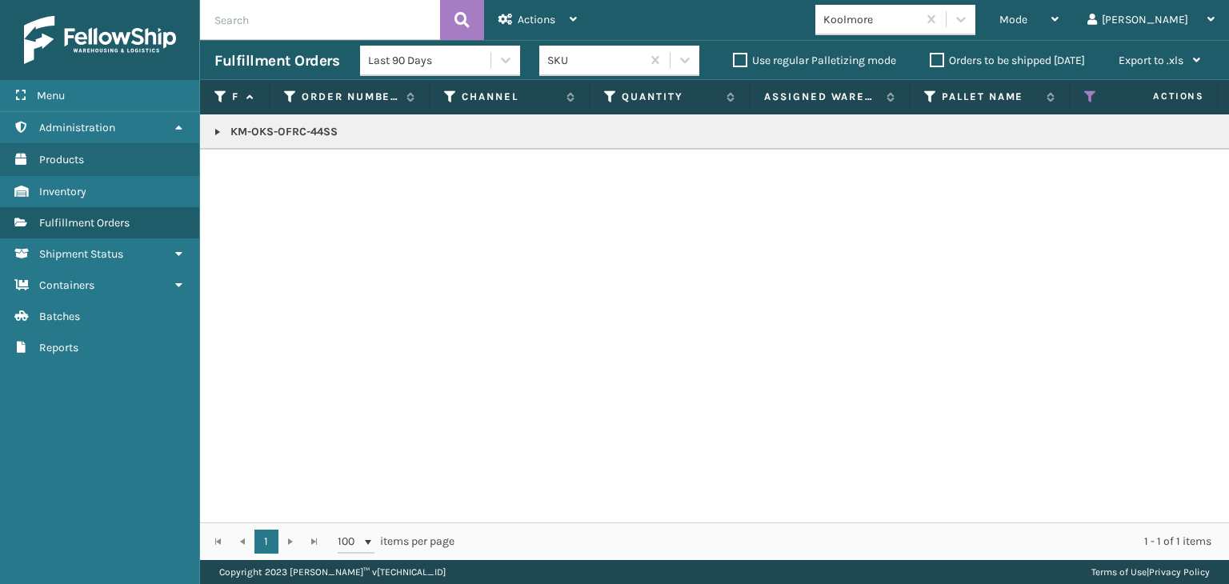
click at [304, 126] on p "KM-OKS-OFRC-44SS" at bounding box center [1232, 132] width 2037 height 16
click at [214, 129] on link at bounding box center [217, 132] width 13 height 13
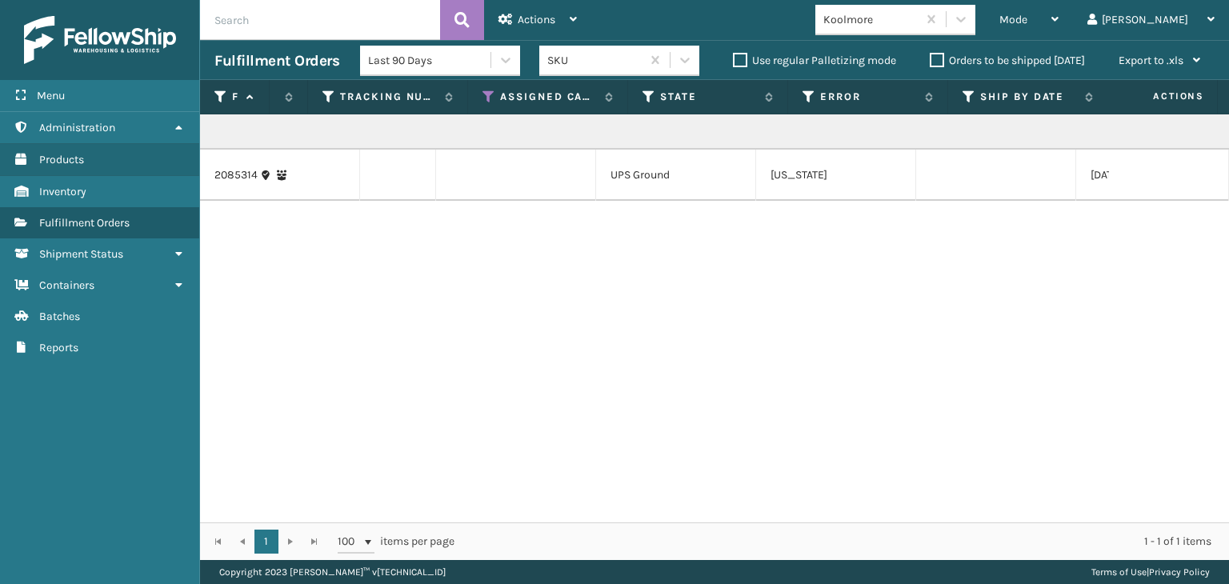
scroll to position [0, 910]
click at [1027, 21] on span "Mode" at bounding box center [1013, 20] width 28 height 14
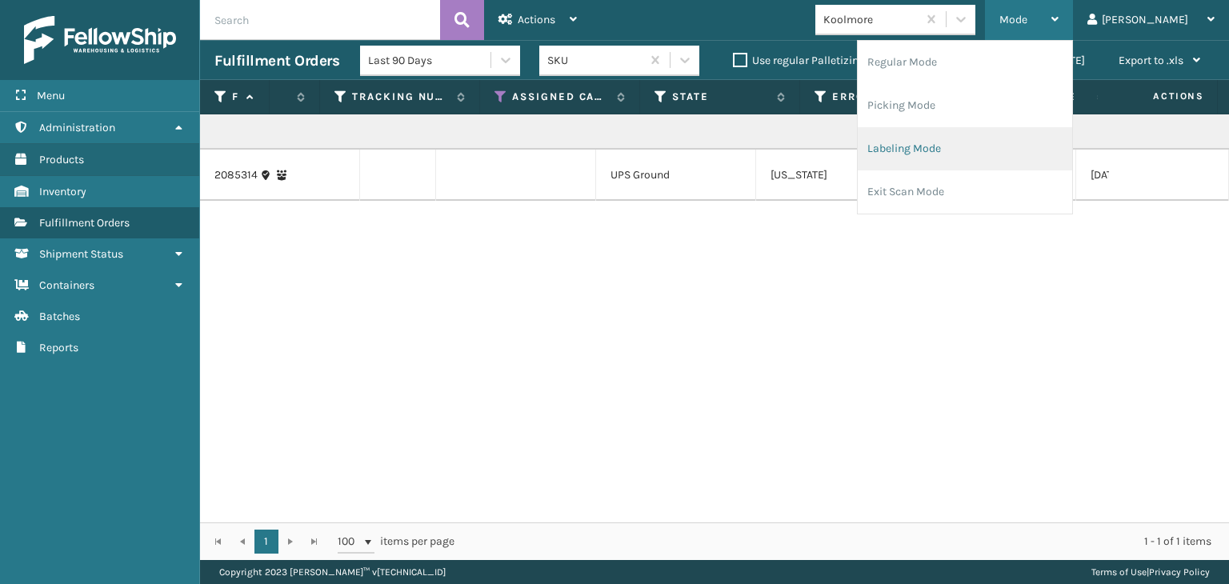
click at [979, 163] on li "Labeling Mode" at bounding box center [965, 148] width 214 height 43
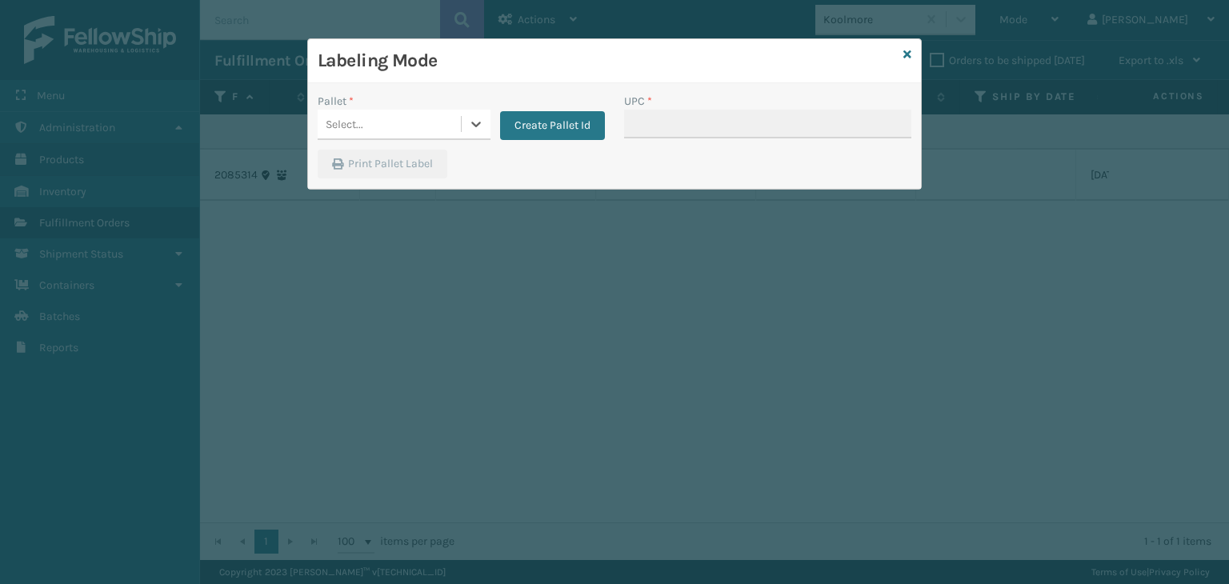
click at [435, 131] on div "Select..." at bounding box center [389, 124] width 143 height 26
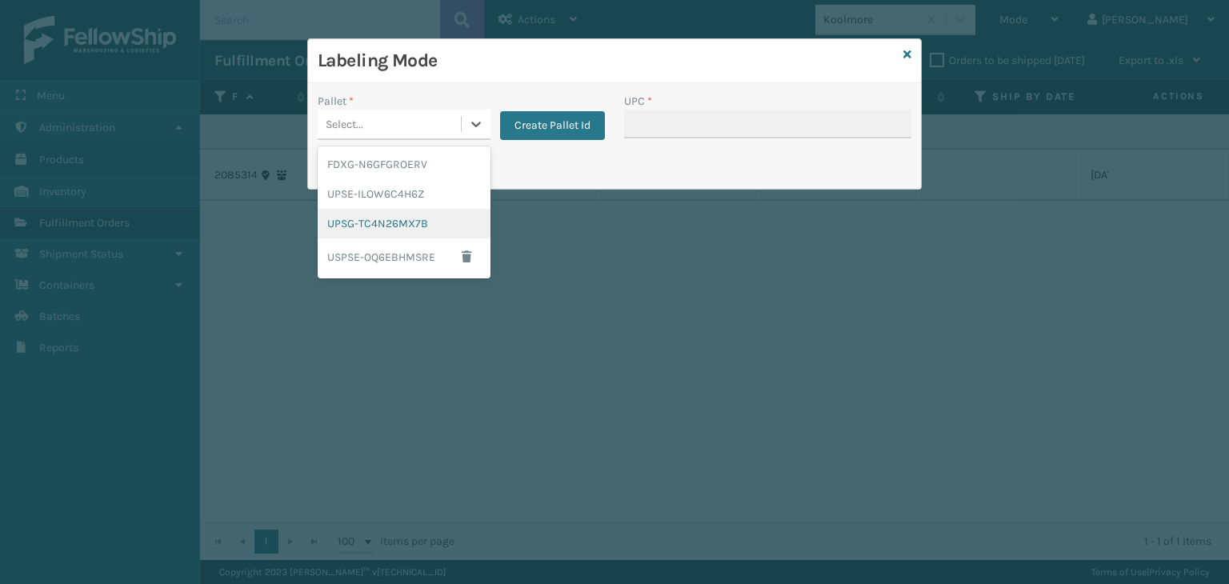
click at [418, 216] on div "UPSG-TC4N26MX7B" at bounding box center [404, 224] width 173 height 30
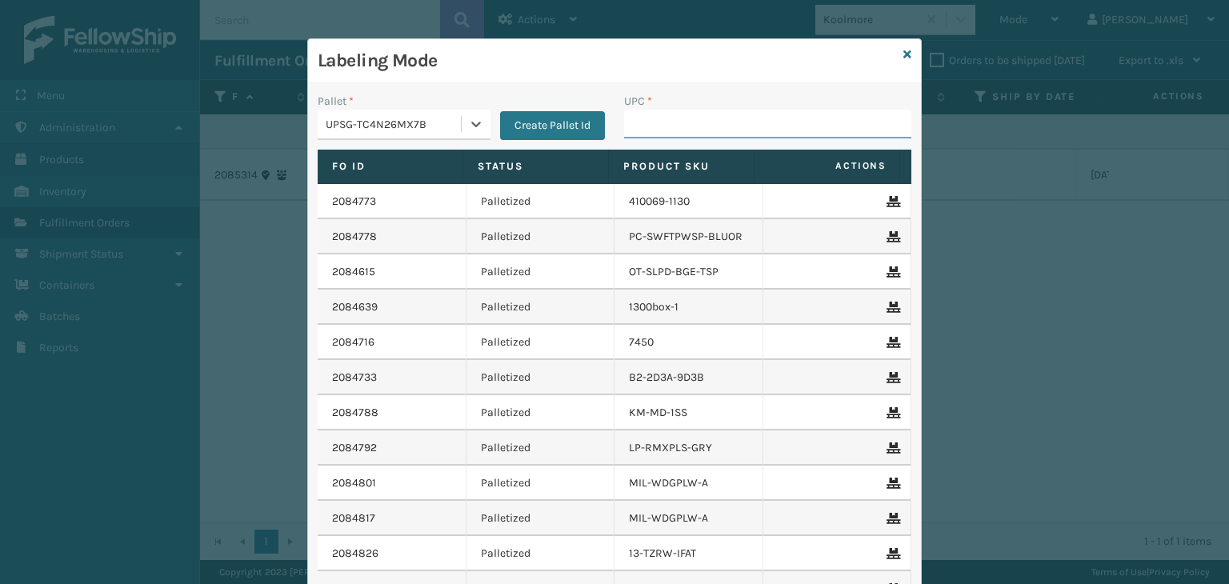
click at [704, 130] on input "UPC *" at bounding box center [767, 124] width 287 height 29
paste input "KM-OKS-OFRC-44SS"
type input "KM-OKS-OFRC-44SS"
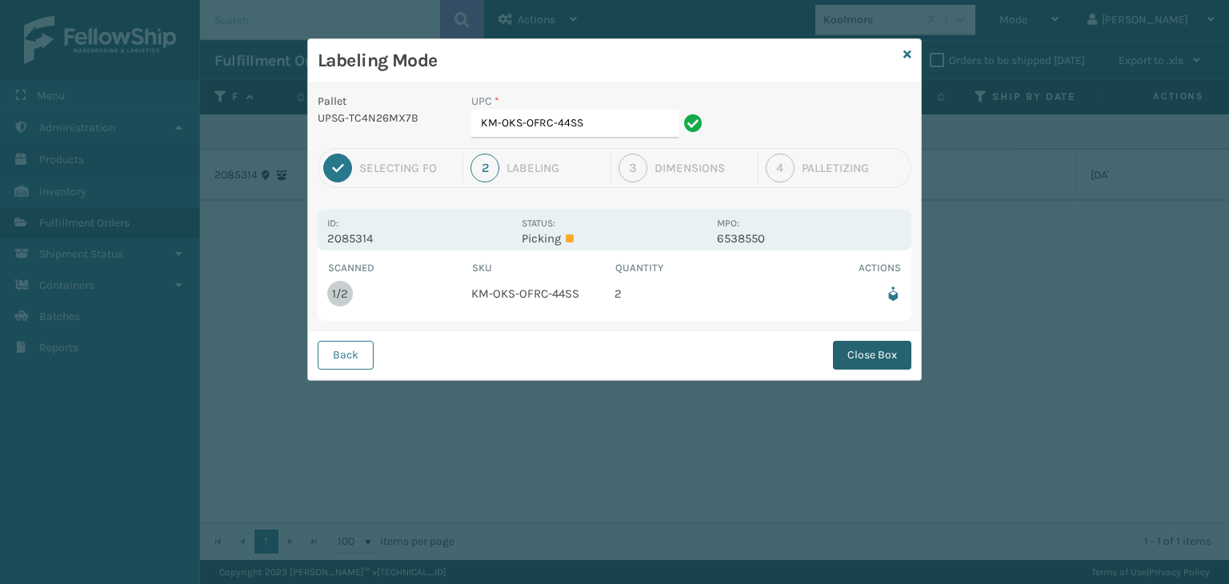
click at [862, 356] on button "Close Box" at bounding box center [872, 355] width 78 height 29
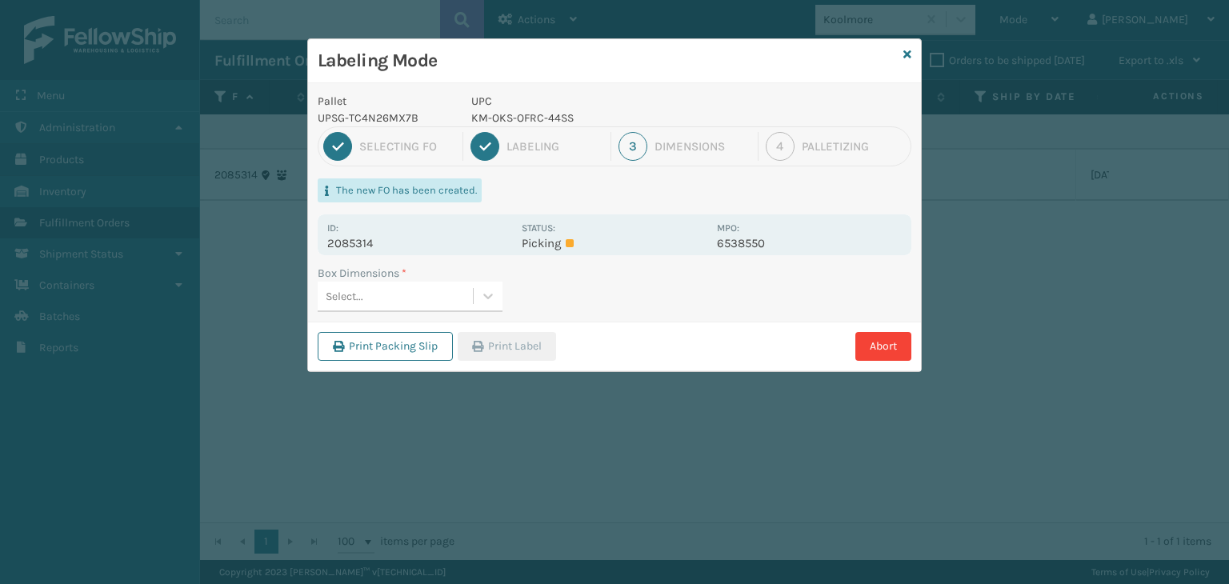
click at [448, 282] on div "Select..." at bounding box center [410, 297] width 185 height 30
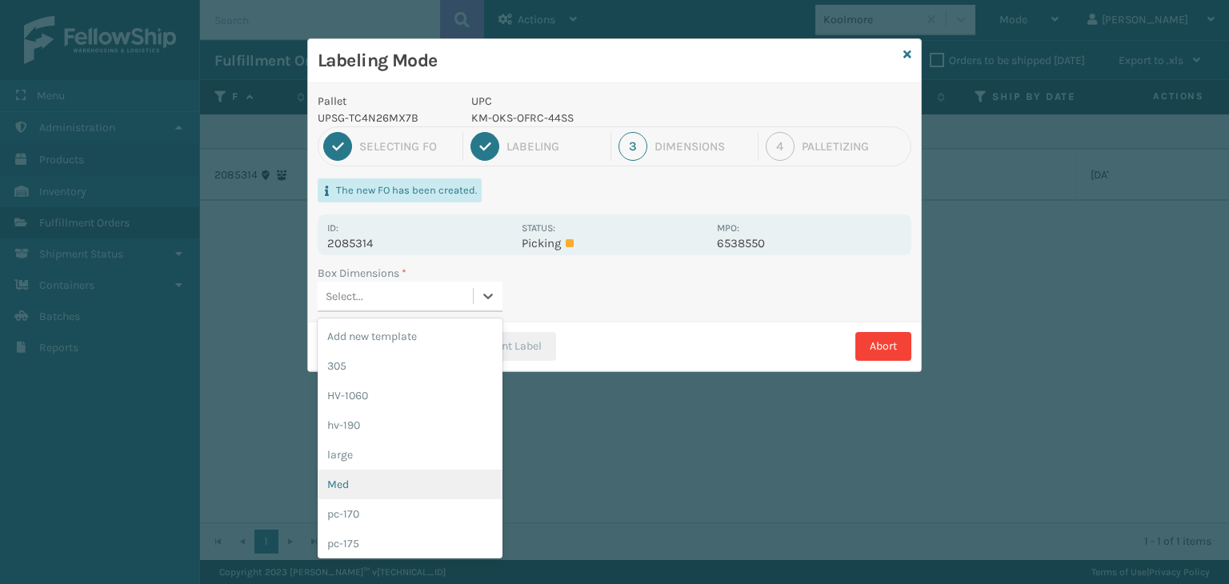
click at [378, 479] on div "Med" at bounding box center [410, 485] width 185 height 30
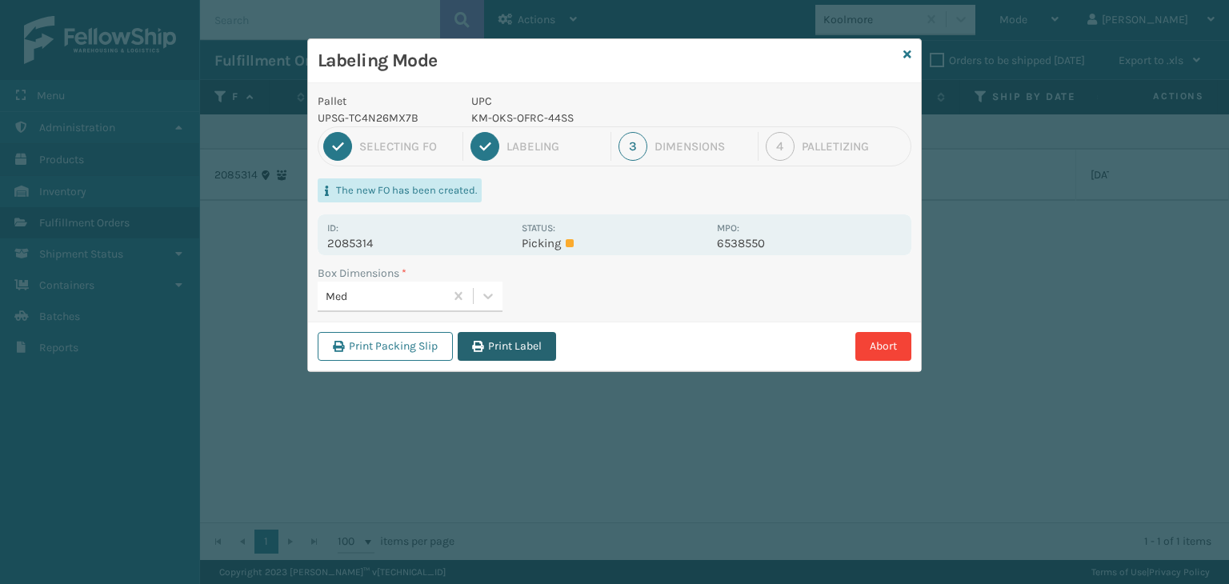
click at [503, 334] on button "Print Label" at bounding box center [507, 346] width 98 height 29
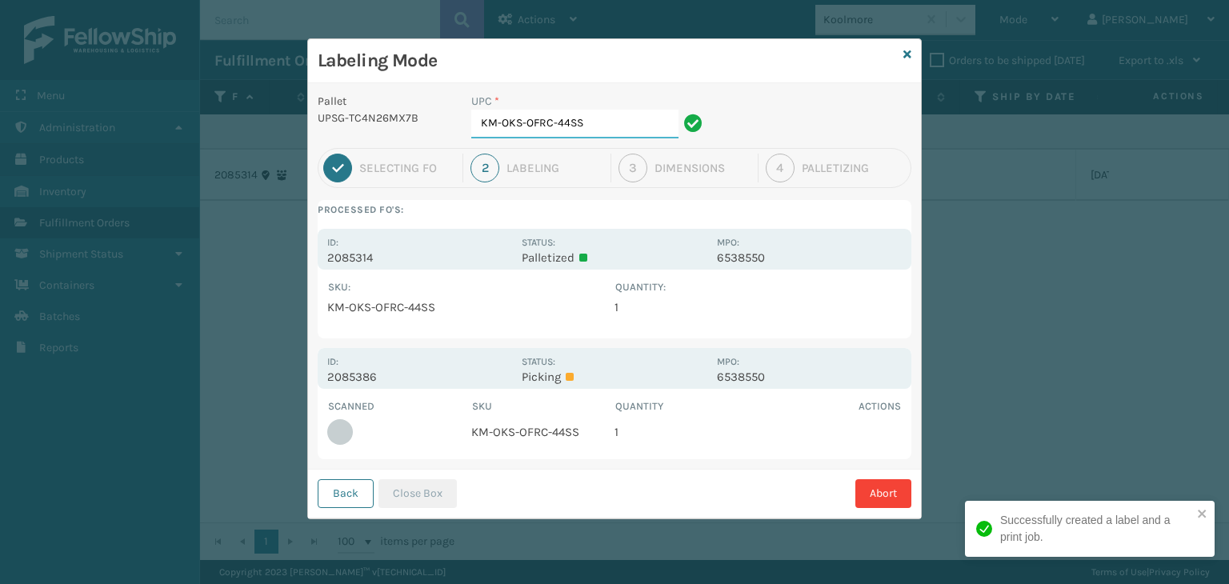
click at [609, 125] on input "KM-OKS-OFRC-44SS" at bounding box center [574, 124] width 207 height 29
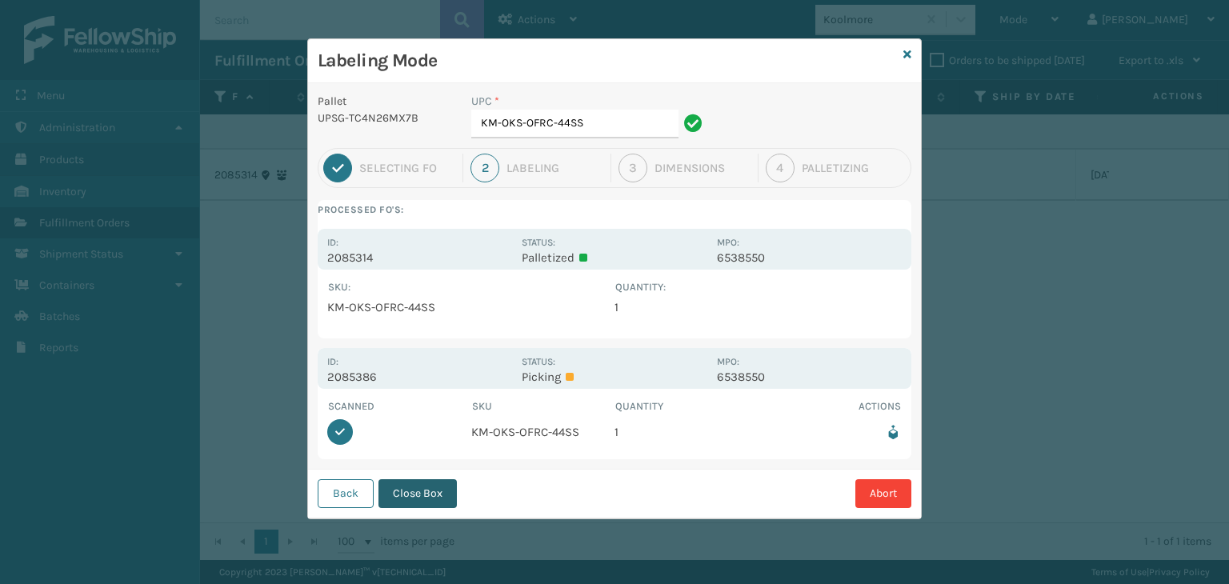
click at [422, 484] on button "Close Box" at bounding box center [417, 493] width 78 height 29
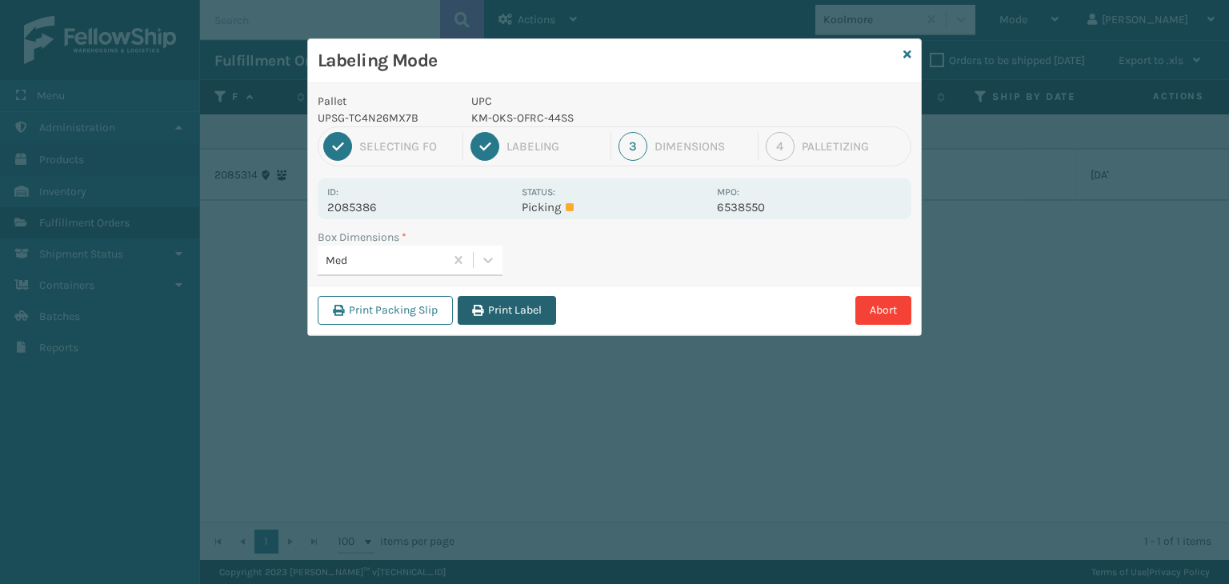
click at [517, 307] on button "Print Label" at bounding box center [507, 310] width 98 height 29
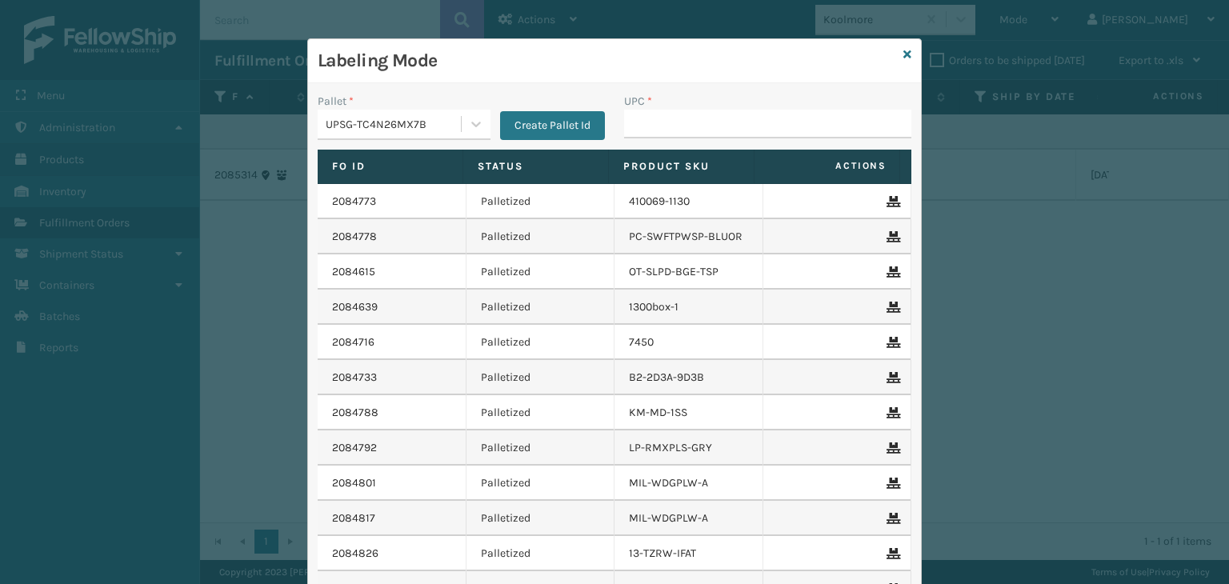
click at [415, 117] on div "UPSG-TC4N26MX7B" at bounding box center [394, 124] width 137 height 17
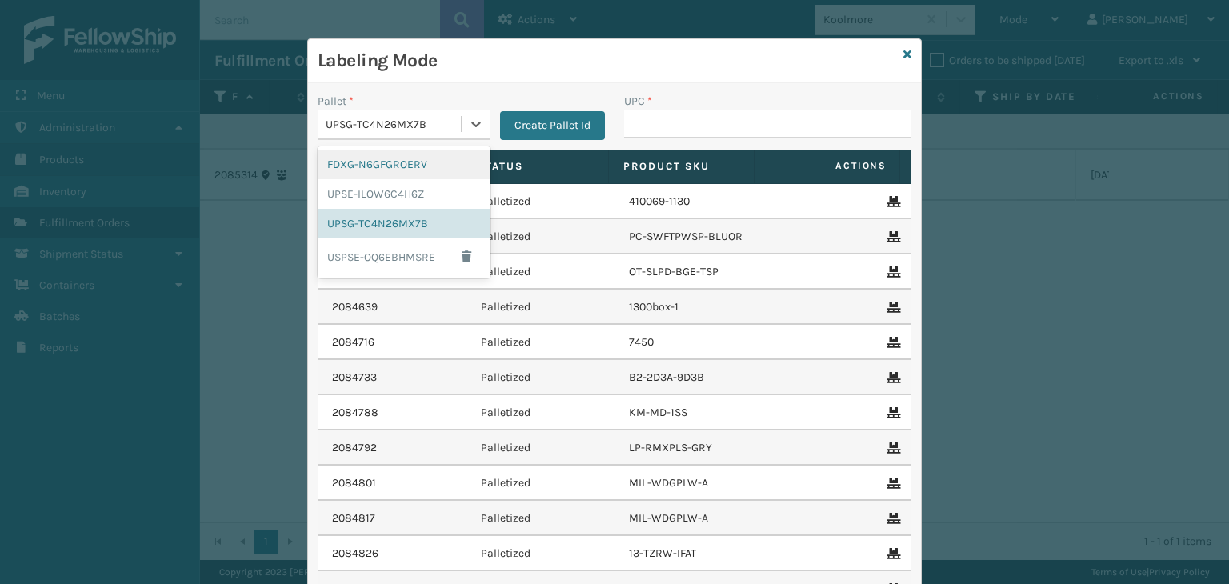
drag, startPoint x: 382, startPoint y: 166, endPoint x: 476, endPoint y: 150, distance: 95.1
click at [384, 164] on div "FDXG-N6GFGROERV" at bounding box center [404, 165] width 173 height 30
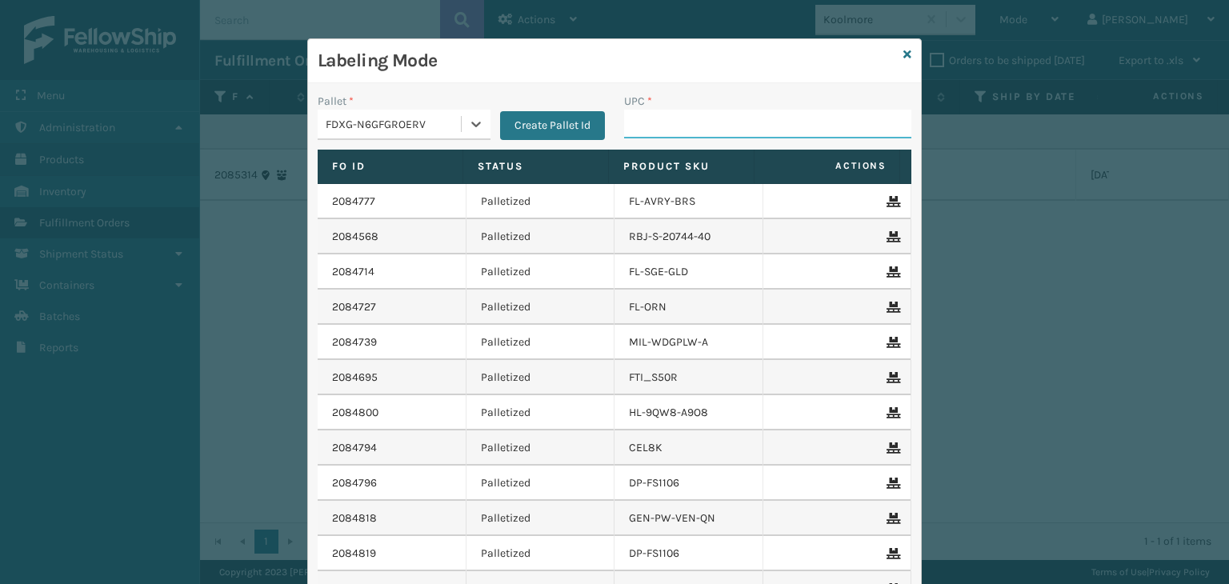
click at [714, 129] on input "UPC *" at bounding box center [767, 124] width 287 height 29
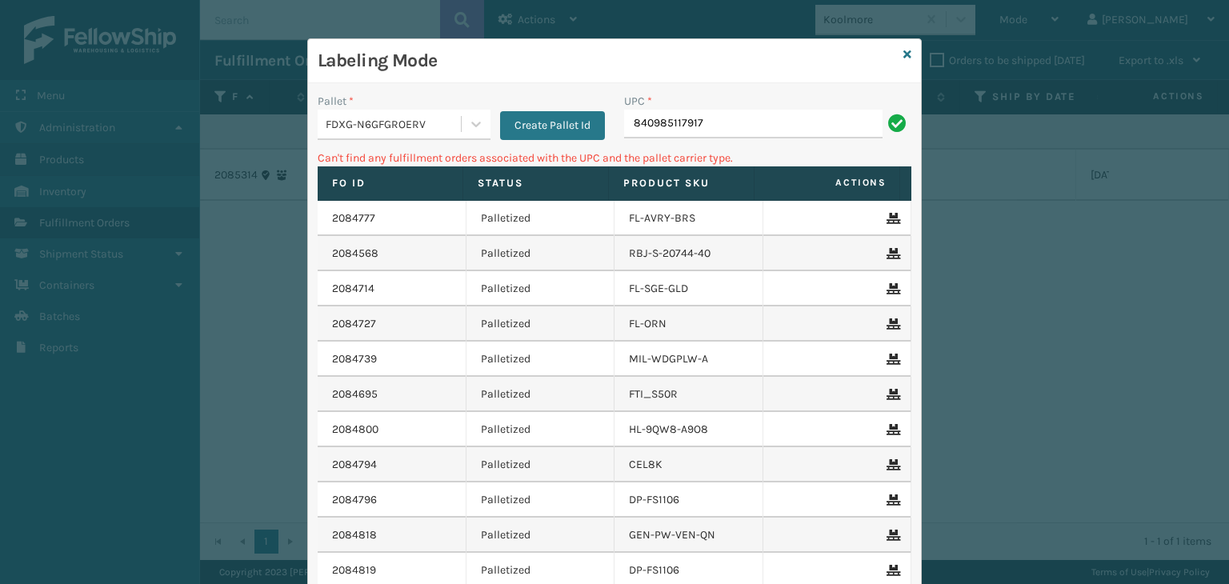
click at [438, 123] on div "FDXG-N6GFGROERV" at bounding box center [394, 124] width 137 height 17
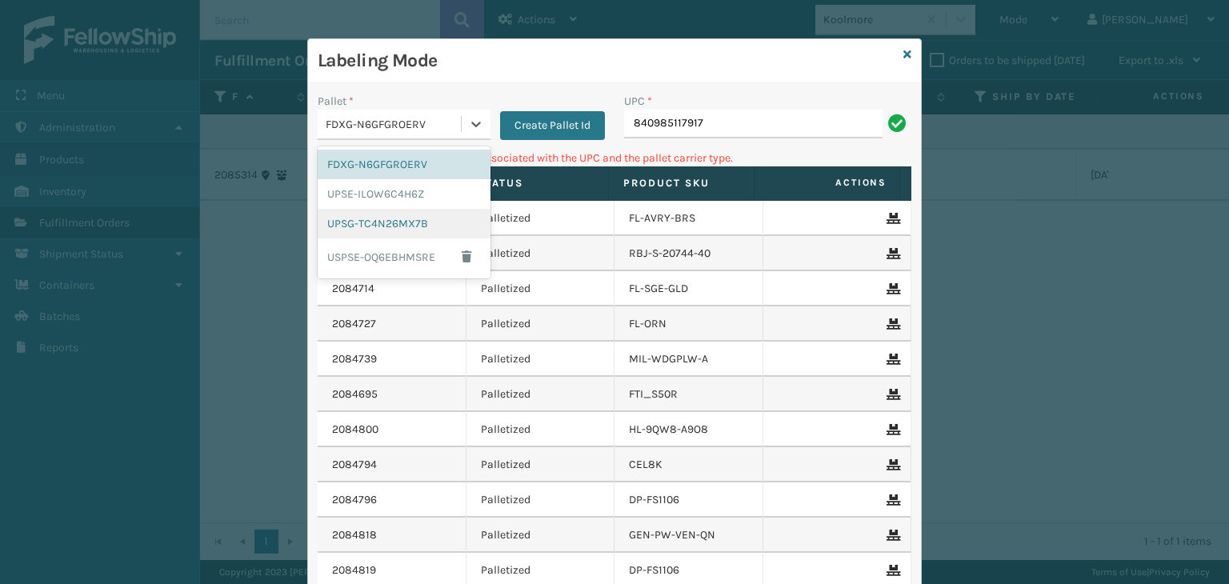
click at [370, 223] on div "UPSG-TC4N26MX7B" at bounding box center [404, 224] width 173 height 30
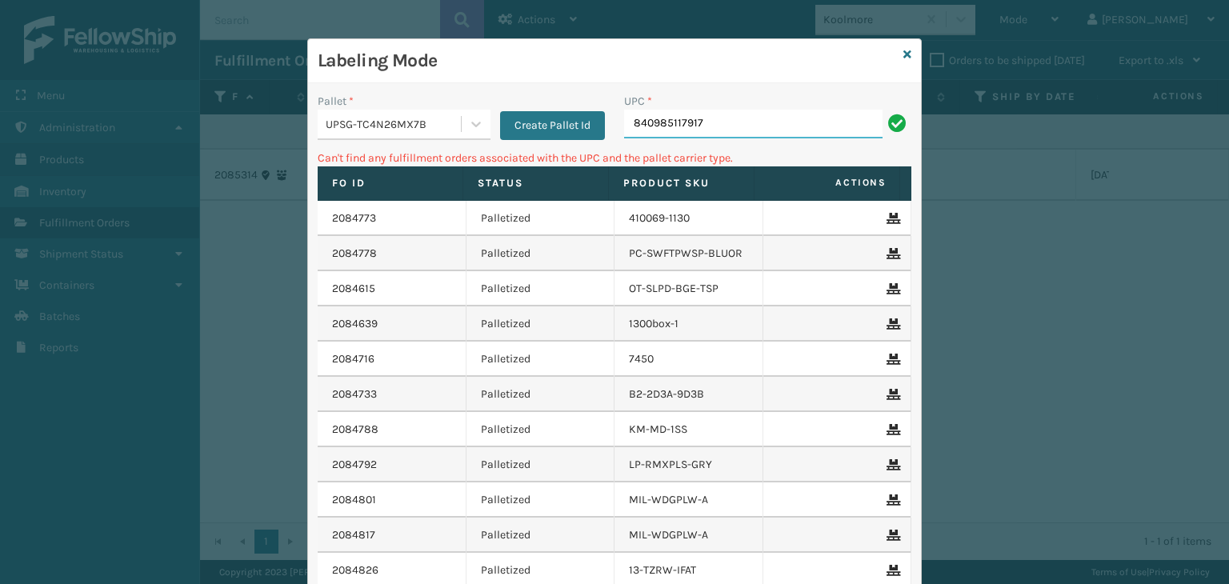
drag, startPoint x: 704, startPoint y: 116, endPoint x: 270, endPoint y: 97, distance: 434.0
click at [270, 97] on div "Labeling Mode Pallet * UPSG-TC4N26MX7B Create Pallet Id UPC * 840985117917 Can'…" at bounding box center [614, 292] width 1229 height 584
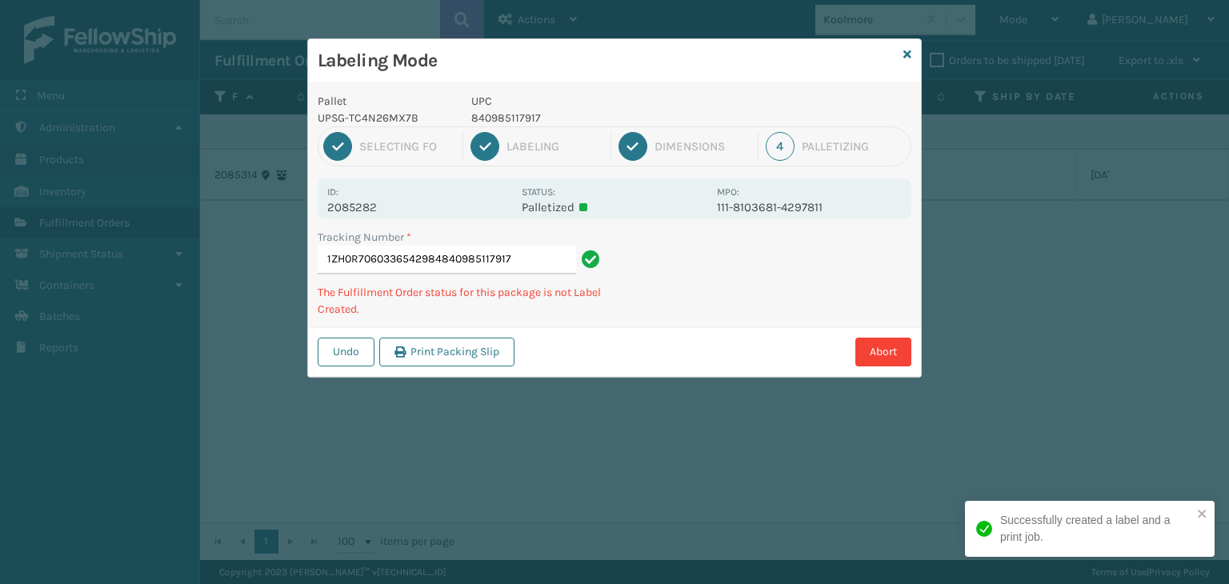
type input "1ZH0R7060336542984840985117917840985117917"
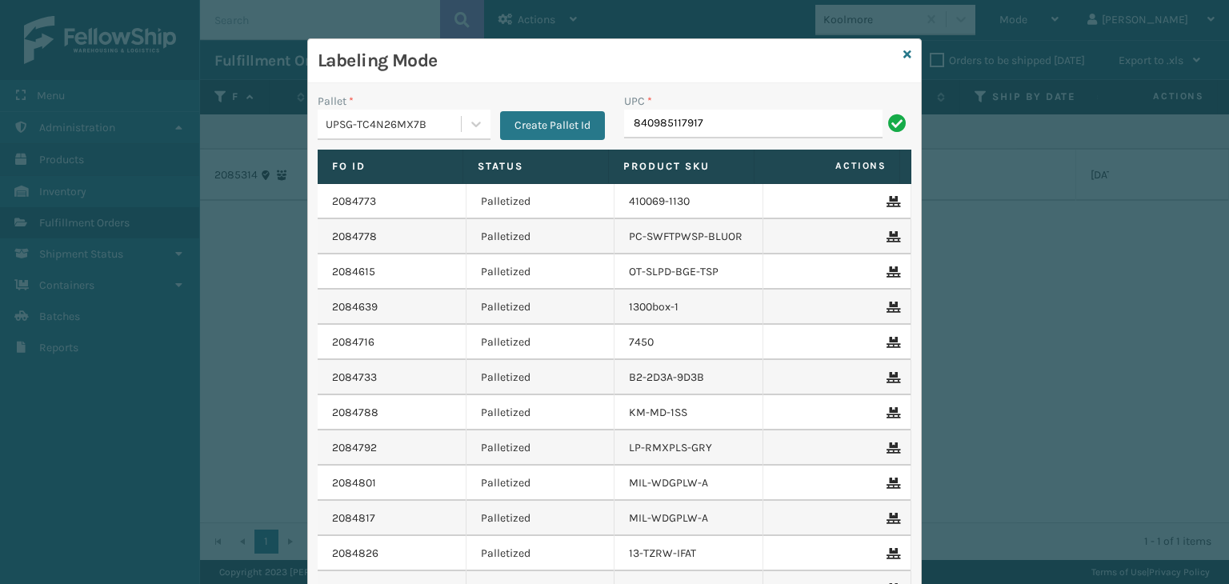
type input "840985117917"
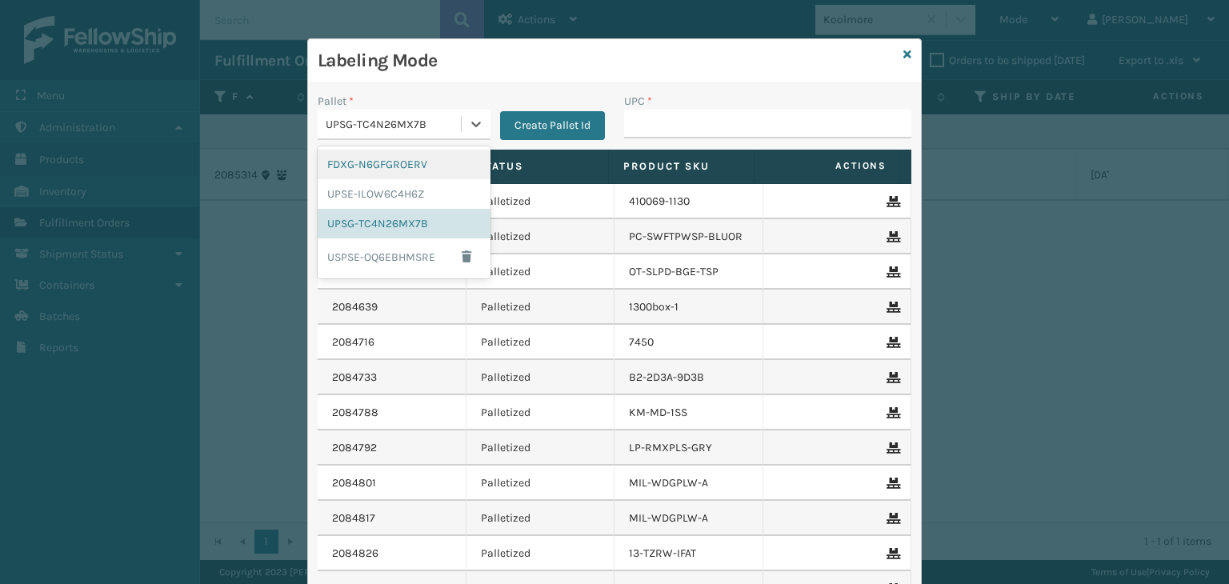
click at [385, 129] on div "UPSG-TC4N26MX7B" at bounding box center [394, 124] width 137 height 17
click at [398, 168] on div "FDXG-N6GFGROERV" at bounding box center [404, 165] width 173 height 30
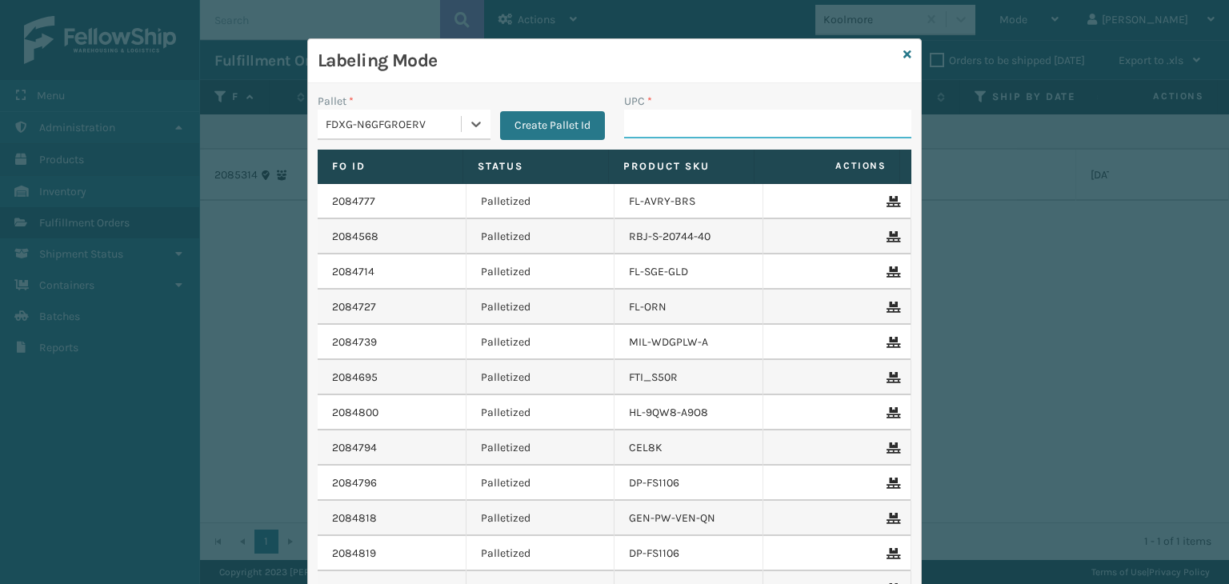
click at [634, 128] on input "UPC *" at bounding box center [767, 124] width 287 height 29
type input "850012486589"
click at [367, 124] on div "FDXG-N6GFGROERV" at bounding box center [394, 124] width 137 height 17
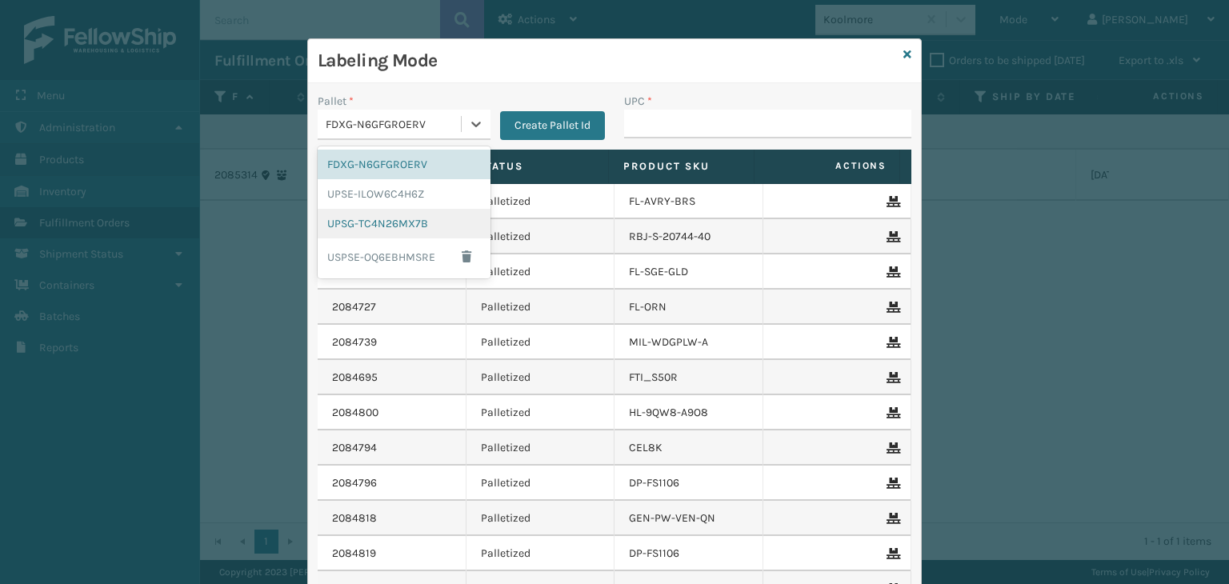
click at [386, 230] on div "UPSG-TC4N26MX7B" at bounding box center [404, 224] width 173 height 30
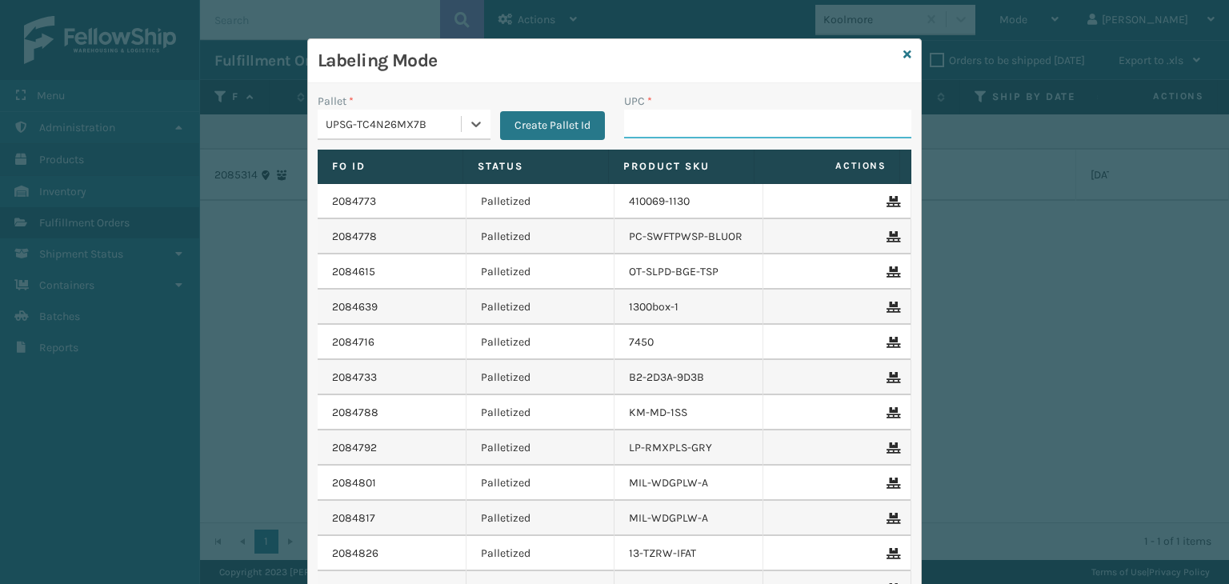
click at [730, 124] on input "UPC *" at bounding box center [767, 124] width 287 height 29
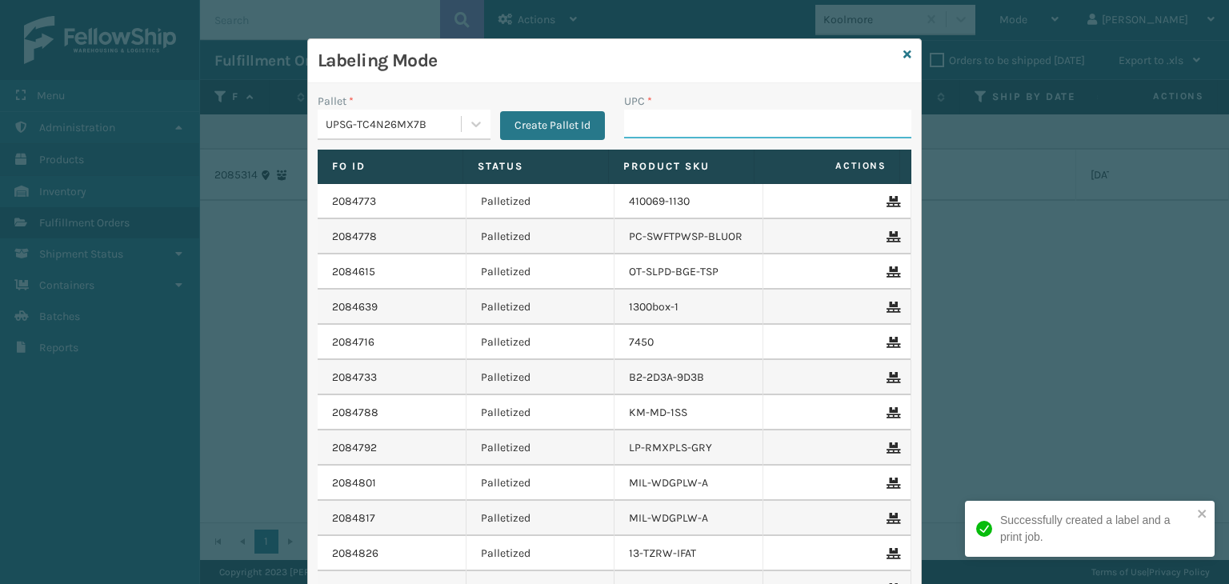
paste input "68888779418"
type input "68888779418"
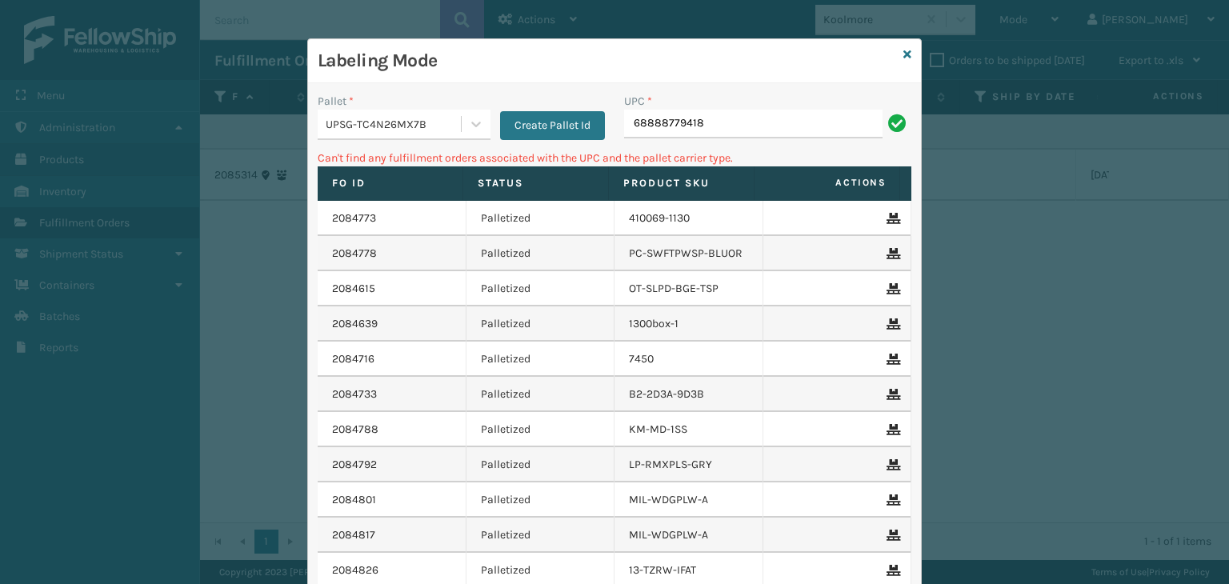
drag, startPoint x: 746, startPoint y: 129, endPoint x: 323, endPoint y: 120, distance: 422.5
click at [323, 120] on div "Pallet * UPSG-TC4N26MX7B Create Pallet Id UPC * 68888779418" at bounding box center [614, 121] width 613 height 57
click at [388, 130] on div "UPSG-TC4N26MX7B" at bounding box center [394, 124] width 137 height 17
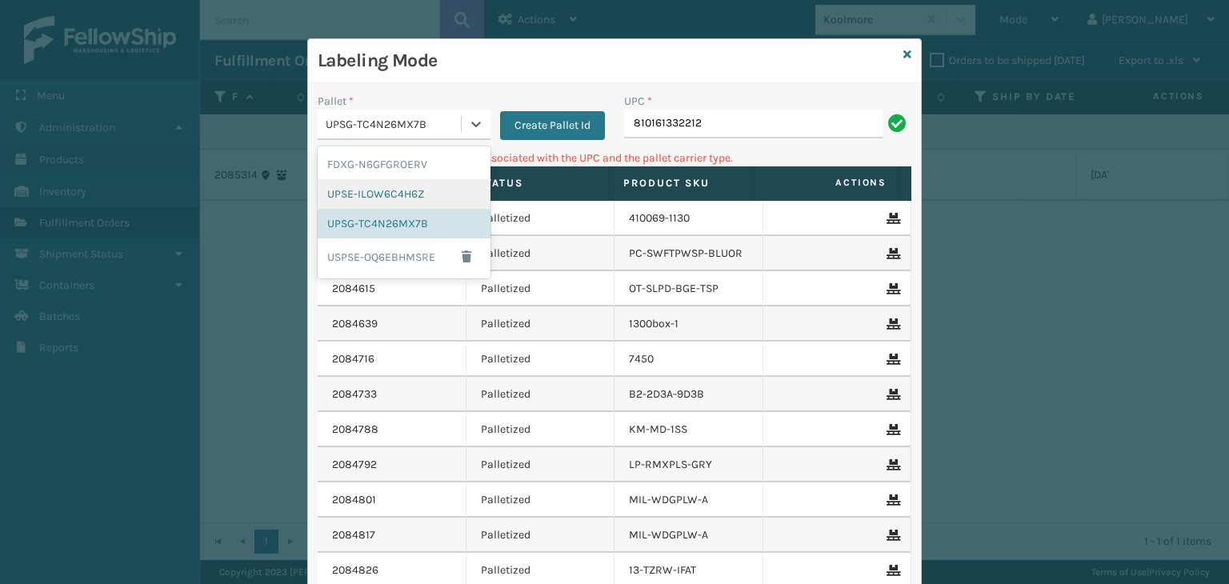
click at [390, 194] on div "UPSE-ILOW6C4H6Z" at bounding box center [404, 194] width 173 height 30
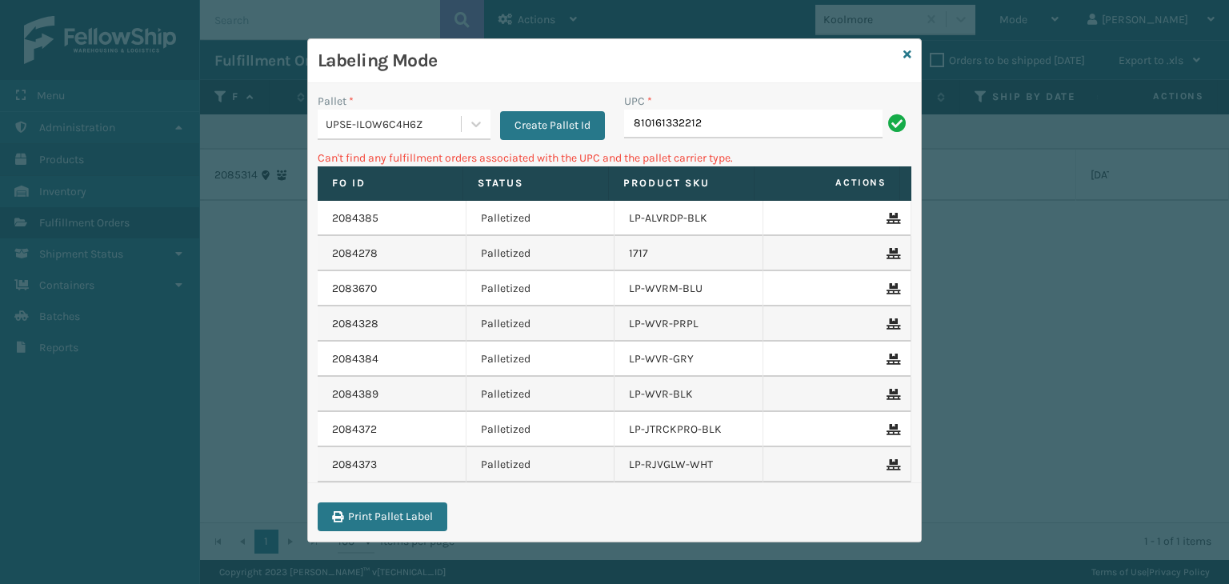
click at [727, 138] on div "UPC * 810161332212" at bounding box center [767, 121] width 306 height 57
click at [728, 129] on input "810161332212" at bounding box center [753, 124] width 258 height 29
click at [406, 126] on div "UPSE-ILOW6C4H6Z" at bounding box center [394, 124] width 137 height 17
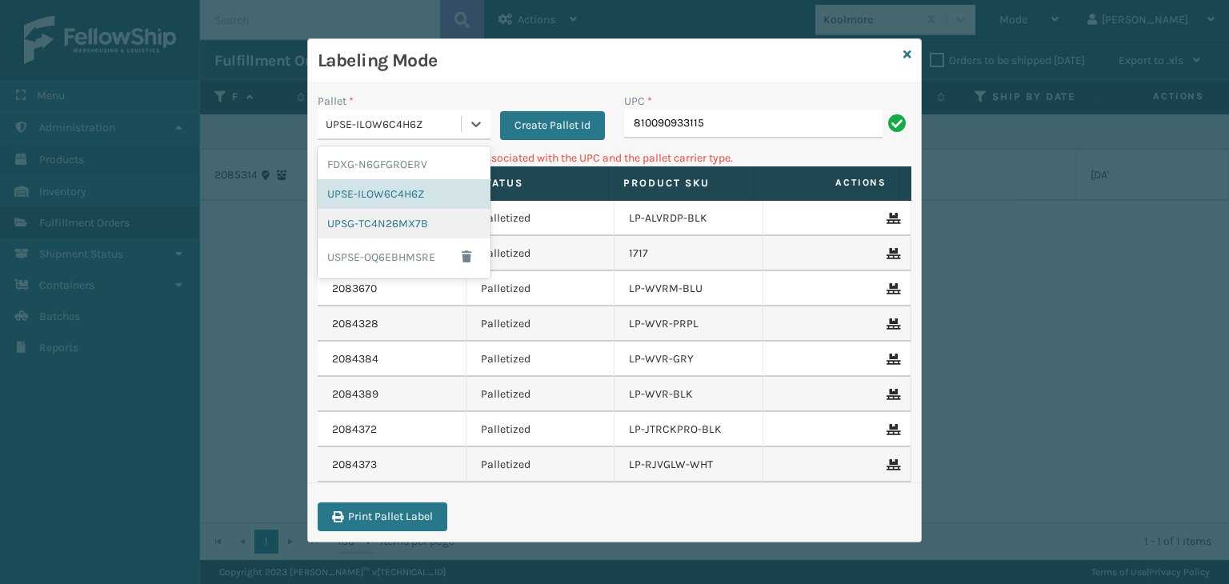
click at [378, 224] on div "UPSG-TC4N26MX7B" at bounding box center [404, 224] width 173 height 30
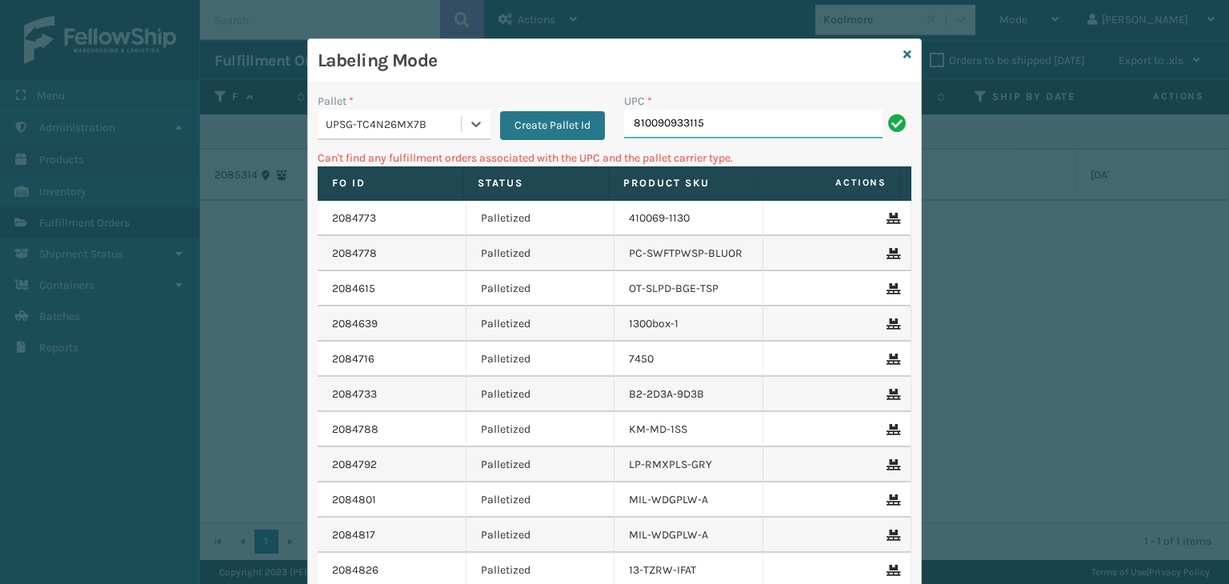
click at [698, 126] on input "810090933115" at bounding box center [753, 124] width 258 height 29
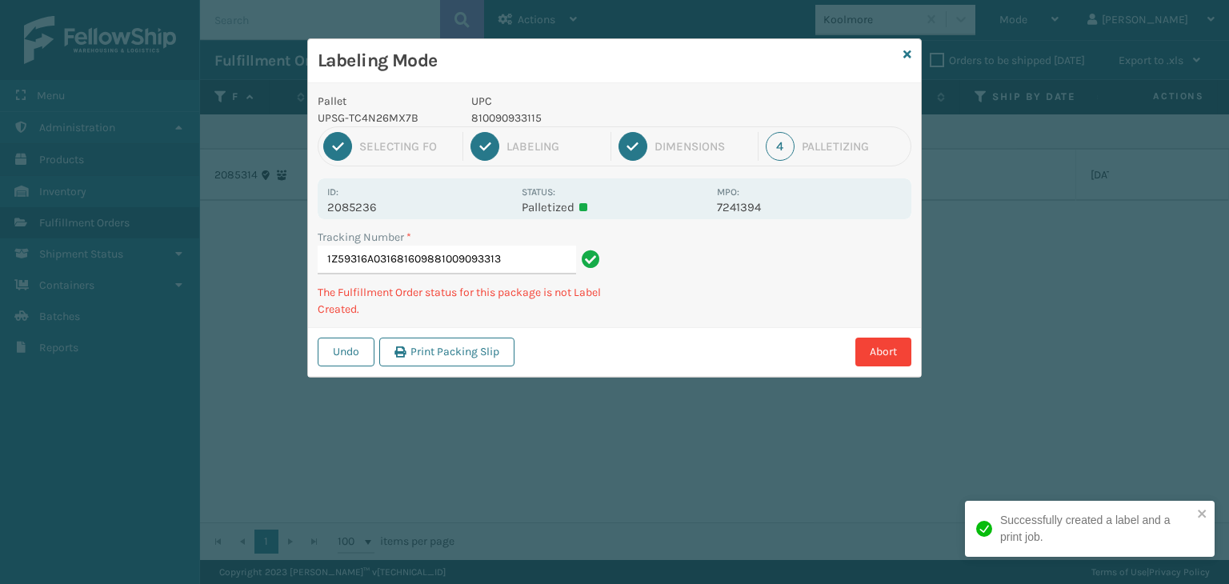
type input "1Z59316A0316816098810090933139"
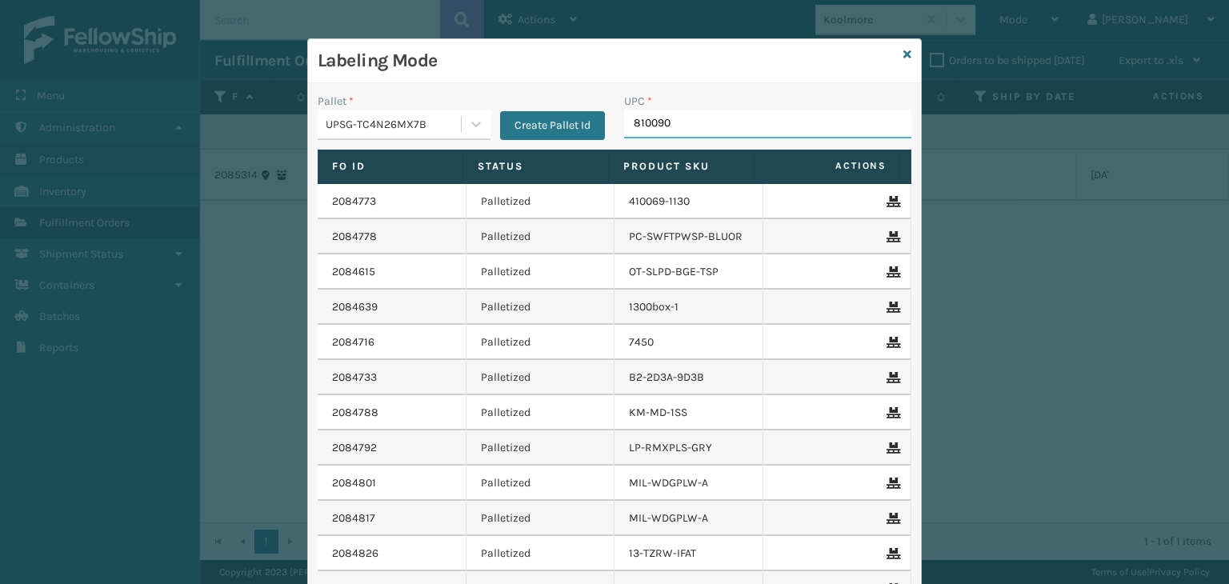
type input "8100909"
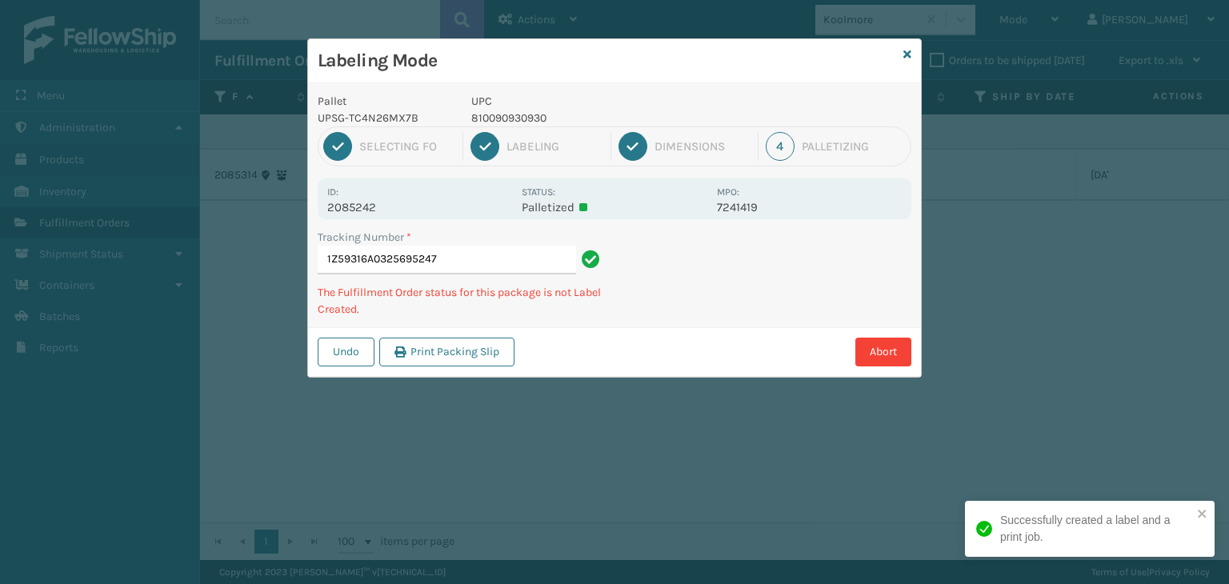
click at [529, 106] on p "UPC" at bounding box center [589, 101] width 236 height 17
click at [524, 113] on p "810090930930" at bounding box center [589, 118] width 236 height 17
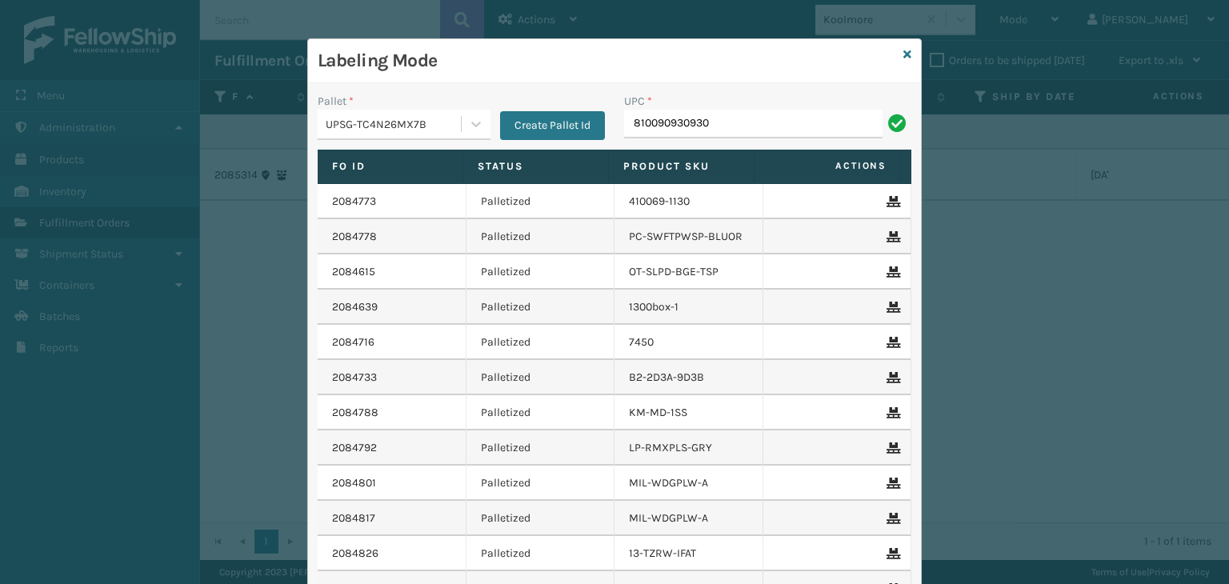
type input "810090930930"
type input "850040667059"
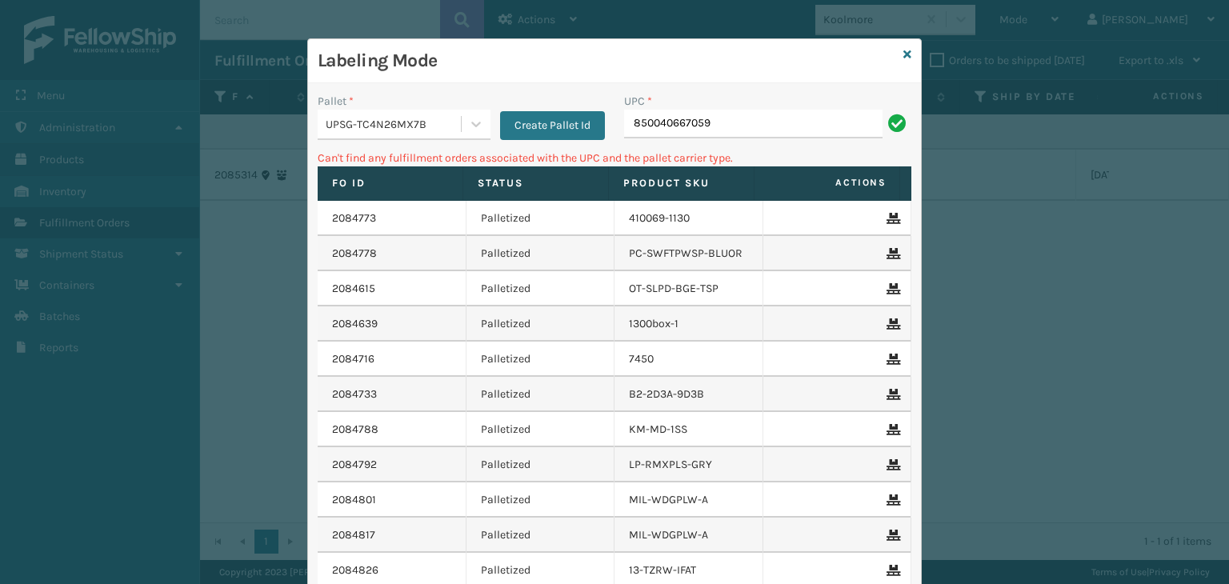
click at [386, 122] on div "UPSG-TC4N26MX7B" at bounding box center [394, 124] width 137 height 17
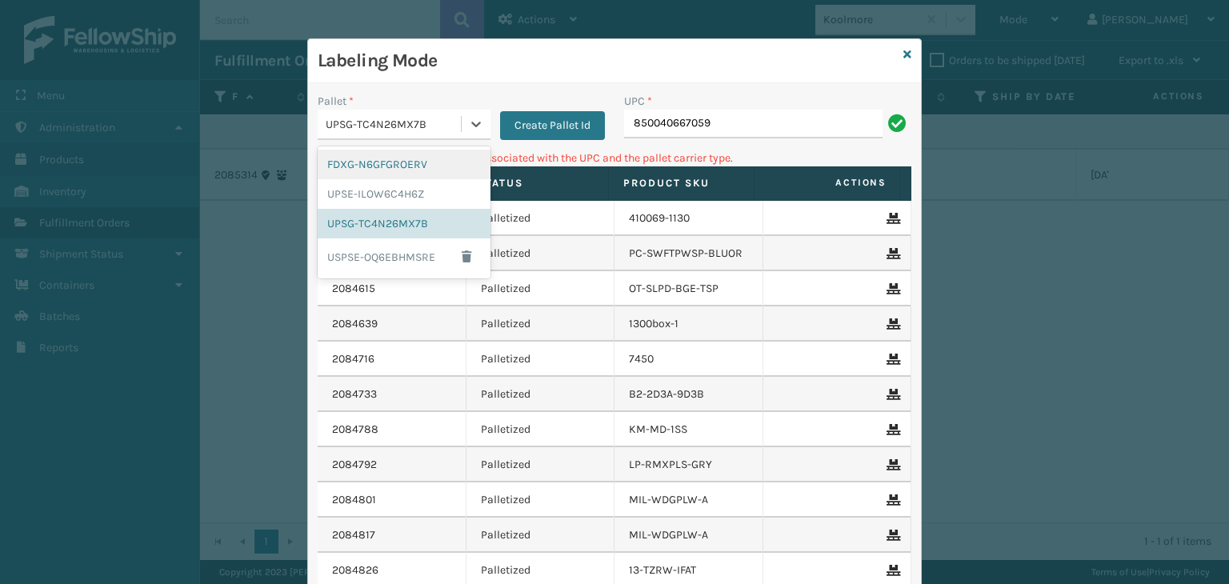
drag, startPoint x: 354, startPoint y: 167, endPoint x: 725, endPoint y: 129, distance: 372.4
click at [354, 166] on div "FDXG-N6GFGROERV" at bounding box center [404, 165] width 173 height 30
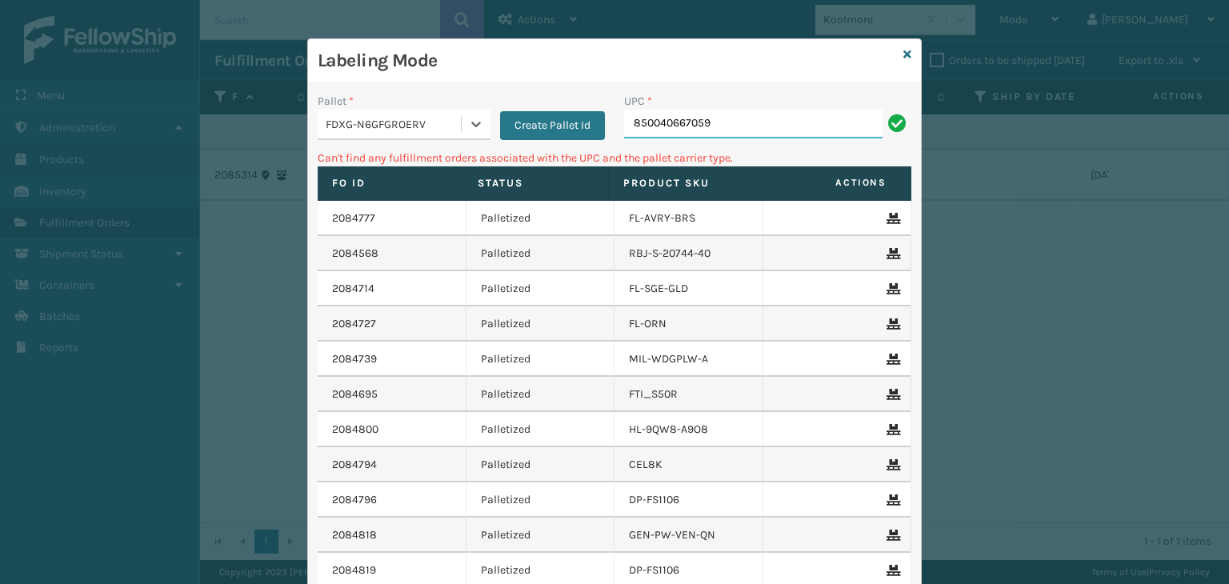
click at [730, 123] on input "850040667059" at bounding box center [753, 124] width 258 height 29
drag, startPoint x: 721, startPoint y: 118, endPoint x: 227, endPoint y: 103, distance: 493.8
click at [224, 103] on div "Labeling Mode Pallet * FDXG-N6GFGROERV Create Pallet Id UPC * 850040667059 Can'…" at bounding box center [614, 292] width 1229 height 584
type input "850040667059"
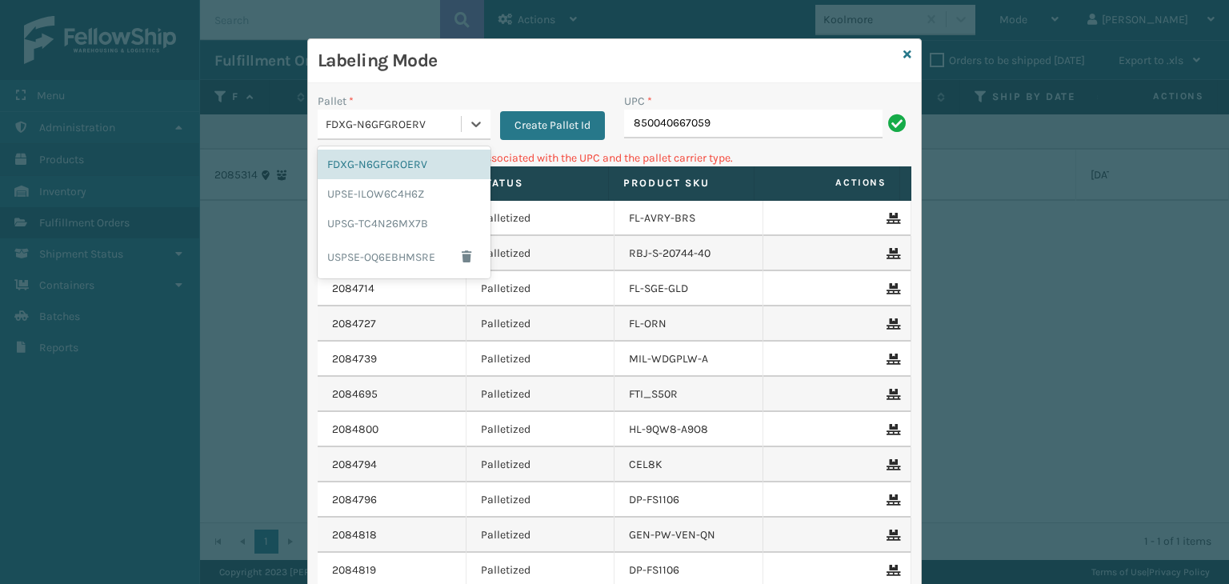
click at [416, 126] on div "FDXG-N6GFGROERV" at bounding box center [394, 124] width 137 height 17
click at [387, 231] on div "UPSG-TC4N26MX7B" at bounding box center [404, 224] width 173 height 30
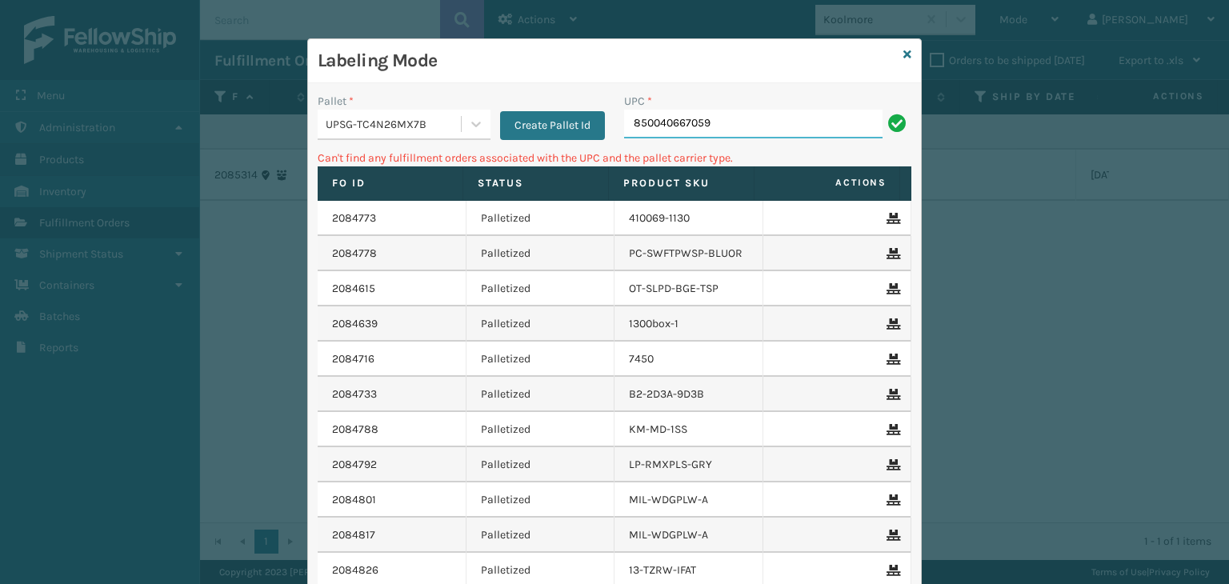
click at [747, 134] on input "850040667059" at bounding box center [753, 124] width 258 height 29
click at [903, 59] on icon at bounding box center [907, 54] width 8 height 11
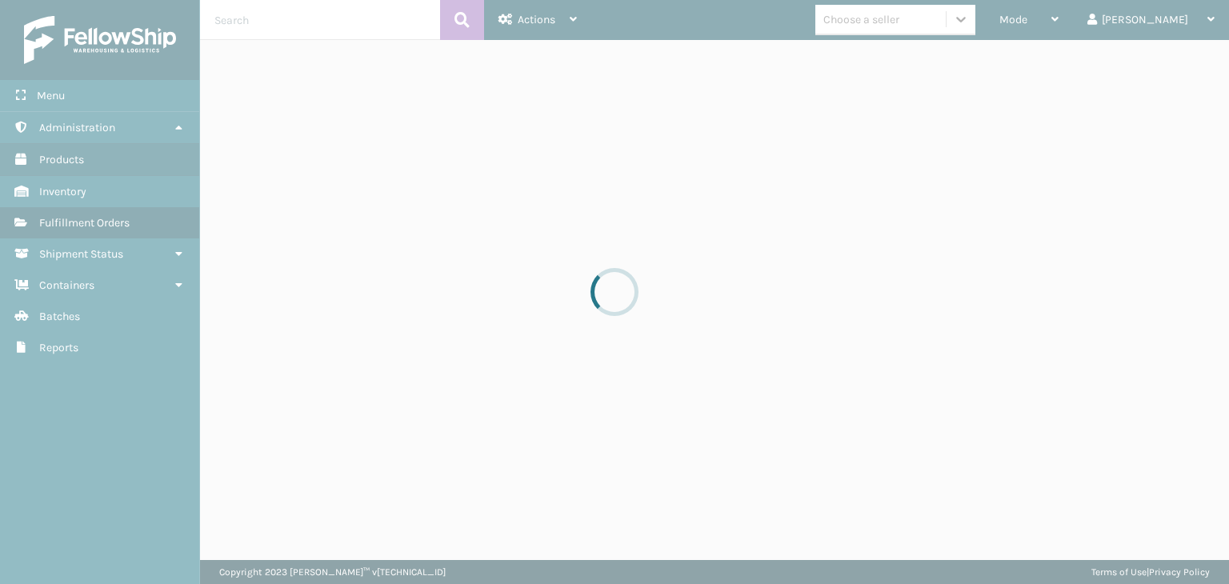
click at [915, 23] on div at bounding box center [614, 292] width 1229 height 584
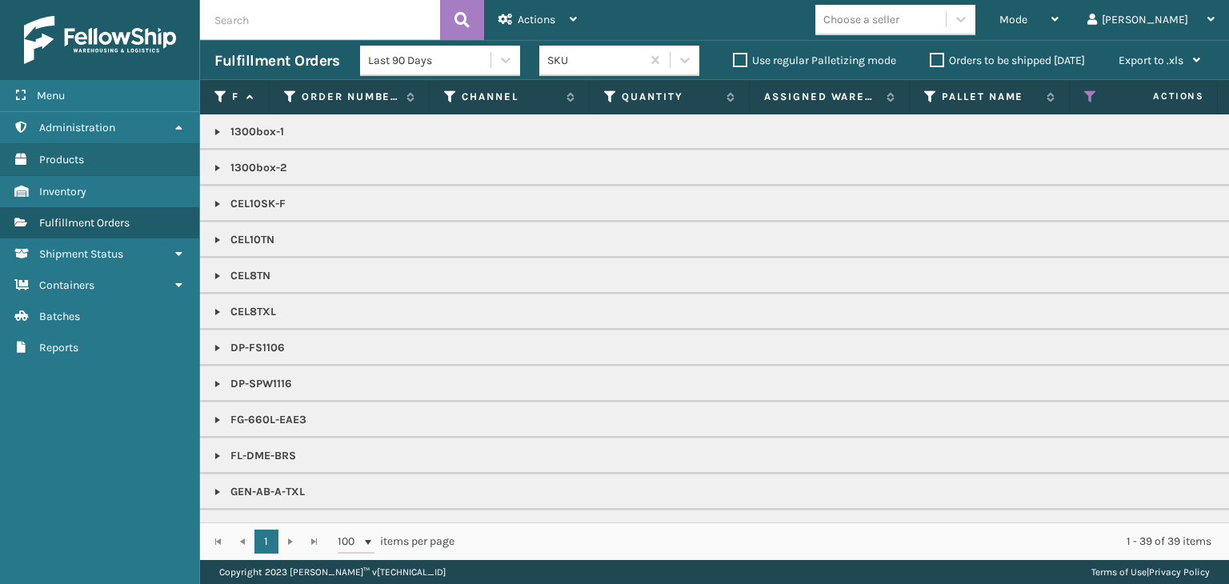
click at [899, 23] on div "Choose a seller" at bounding box center [861, 19] width 76 height 17
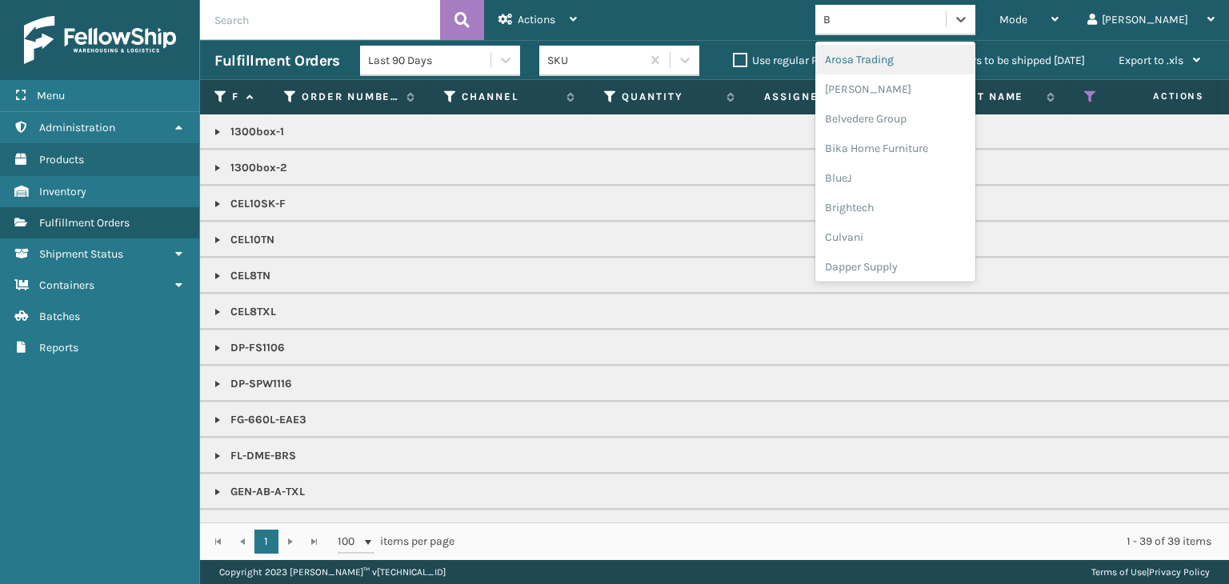
type input "BR"
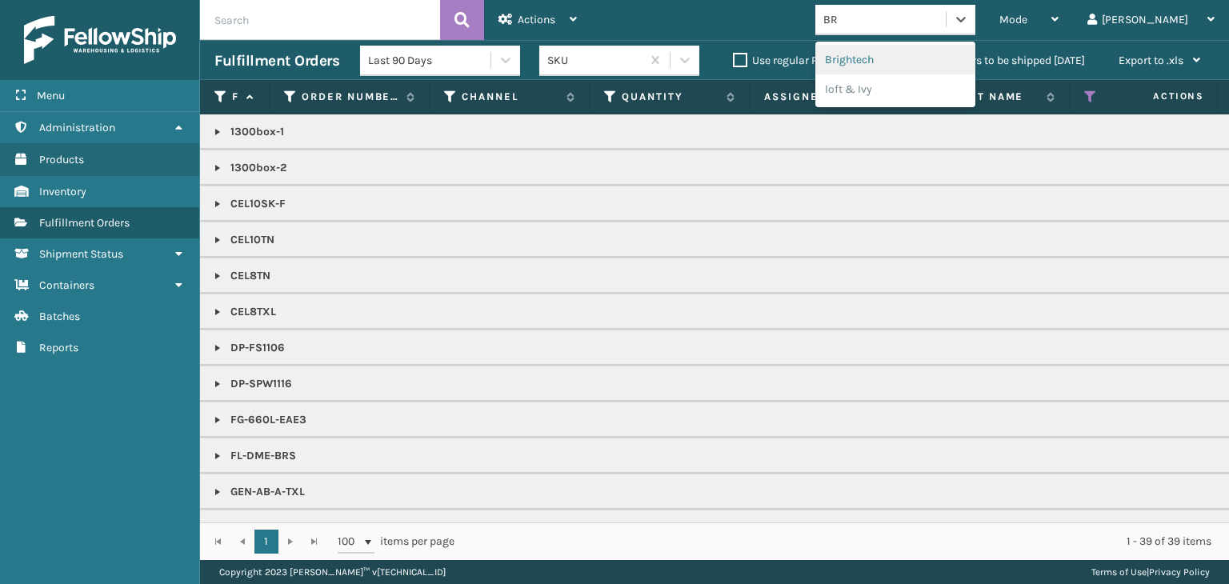
click at [914, 51] on div "Brightech" at bounding box center [895, 60] width 160 height 30
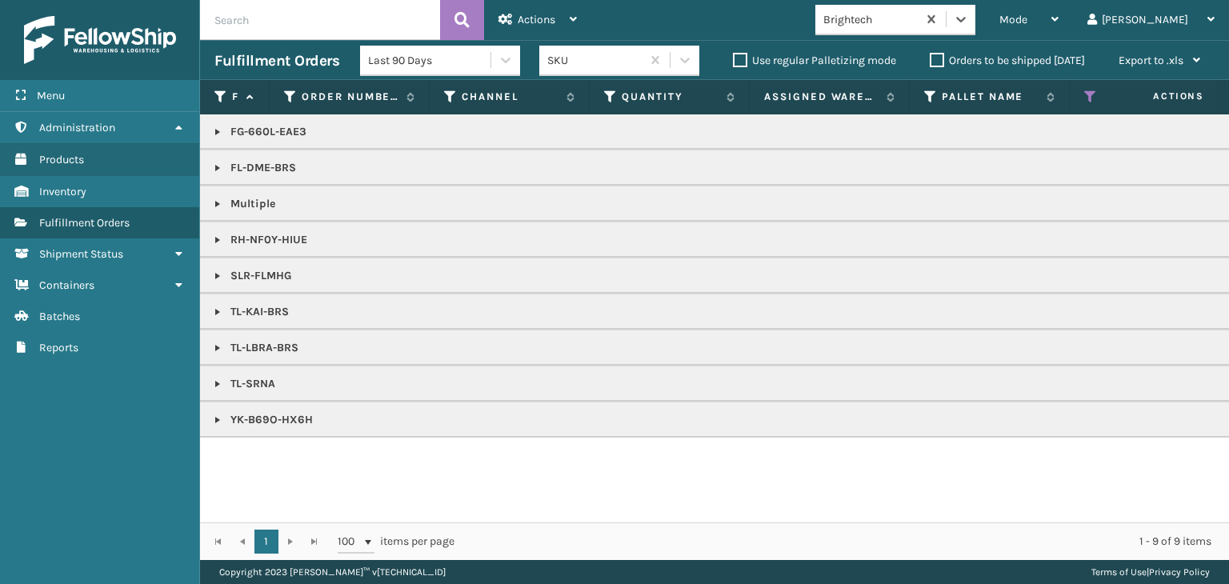
click at [223, 206] on link at bounding box center [217, 204] width 13 height 13
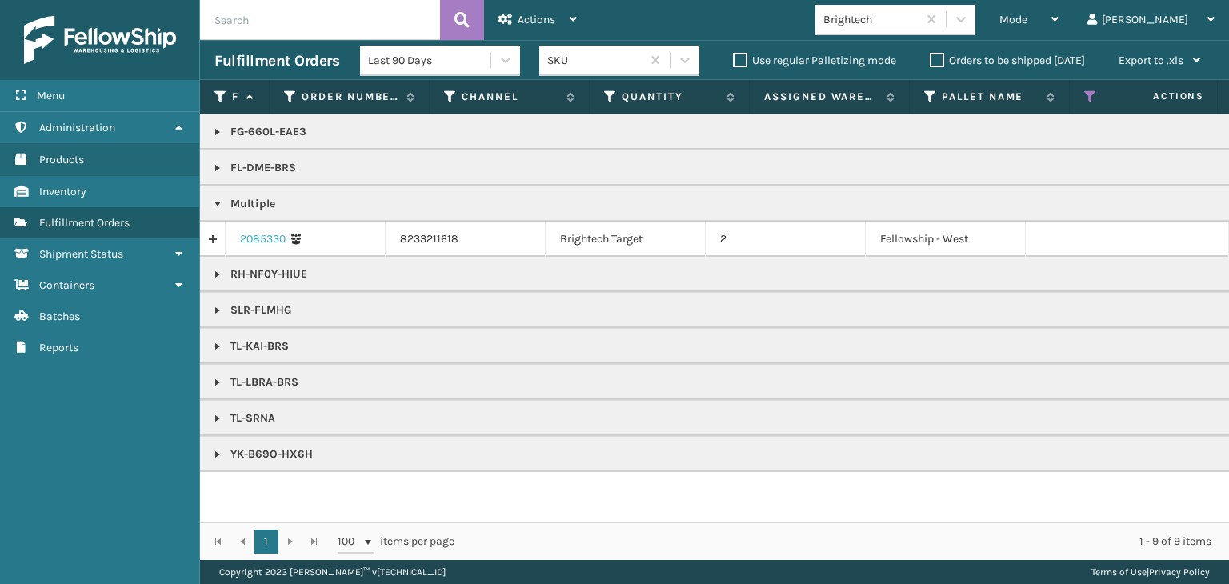
click at [261, 234] on link "2085330" at bounding box center [263, 239] width 46 height 16
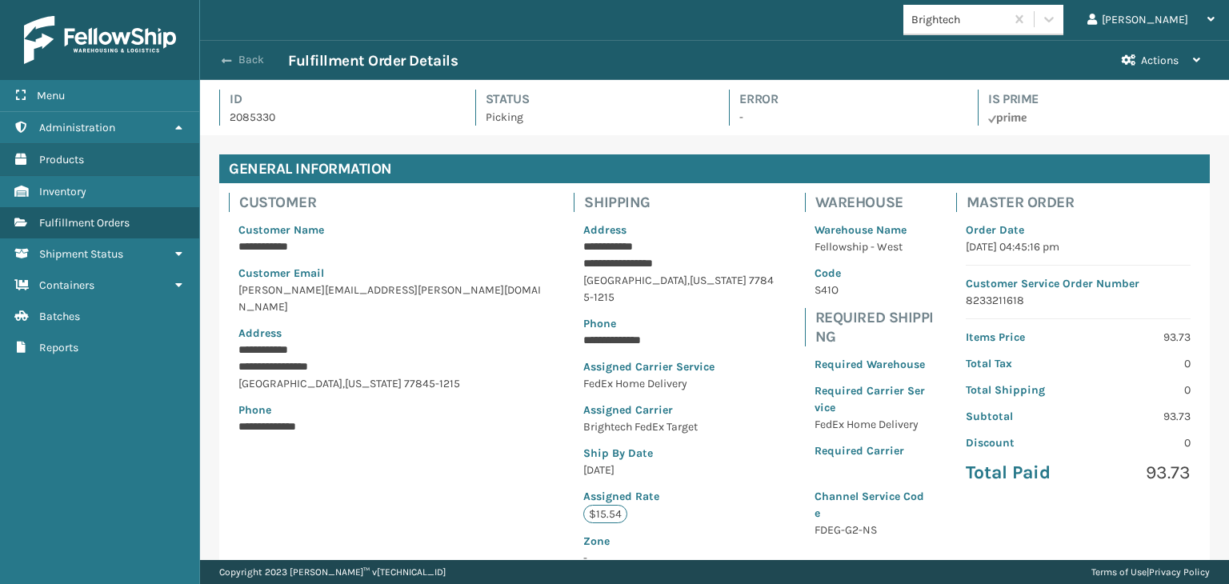
click at [251, 62] on button "Back" at bounding box center [251, 60] width 74 height 14
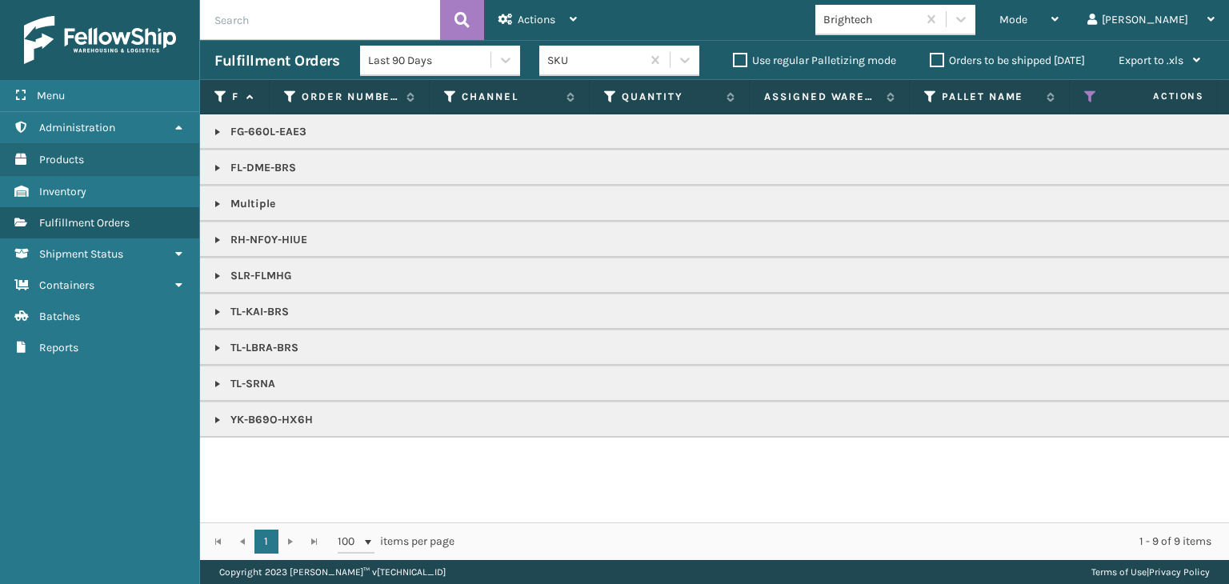
click at [214, 346] on link at bounding box center [217, 348] width 13 height 13
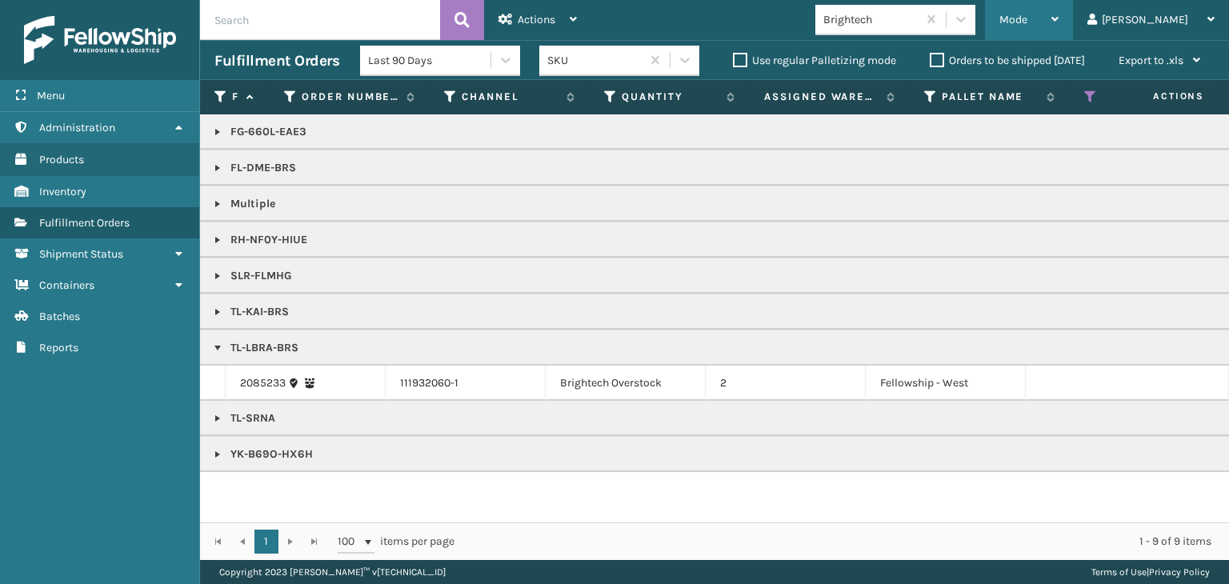
click at [1058, 16] on div "Mode" at bounding box center [1028, 20] width 59 height 40
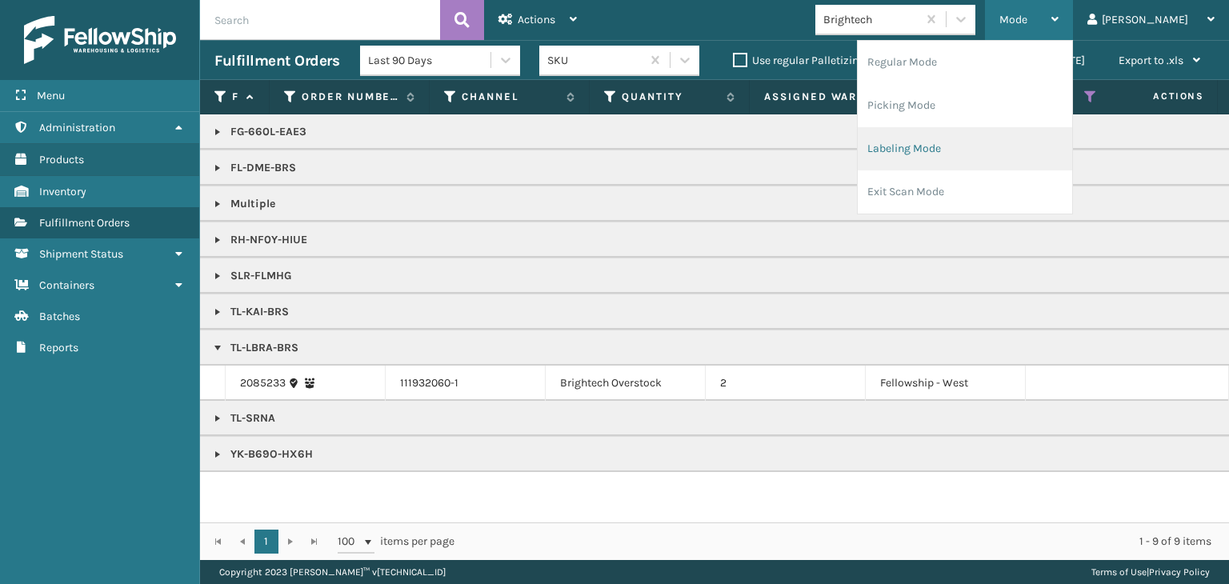
click at [959, 163] on li "Labeling Mode" at bounding box center [965, 148] width 214 height 43
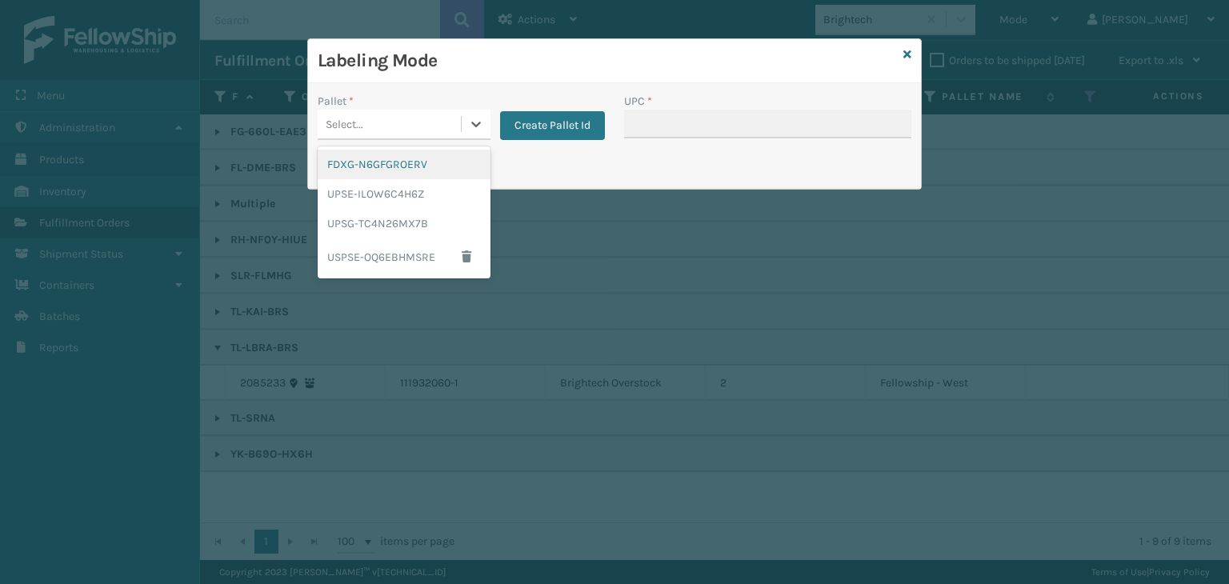
click at [434, 119] on div "Select..." at bounding box center [389, 124] width 143 height 26
click at [403, 186] on div "UPSE-ILOW6C4H6Z" at bounding box center [404, 194] width 173 height 30
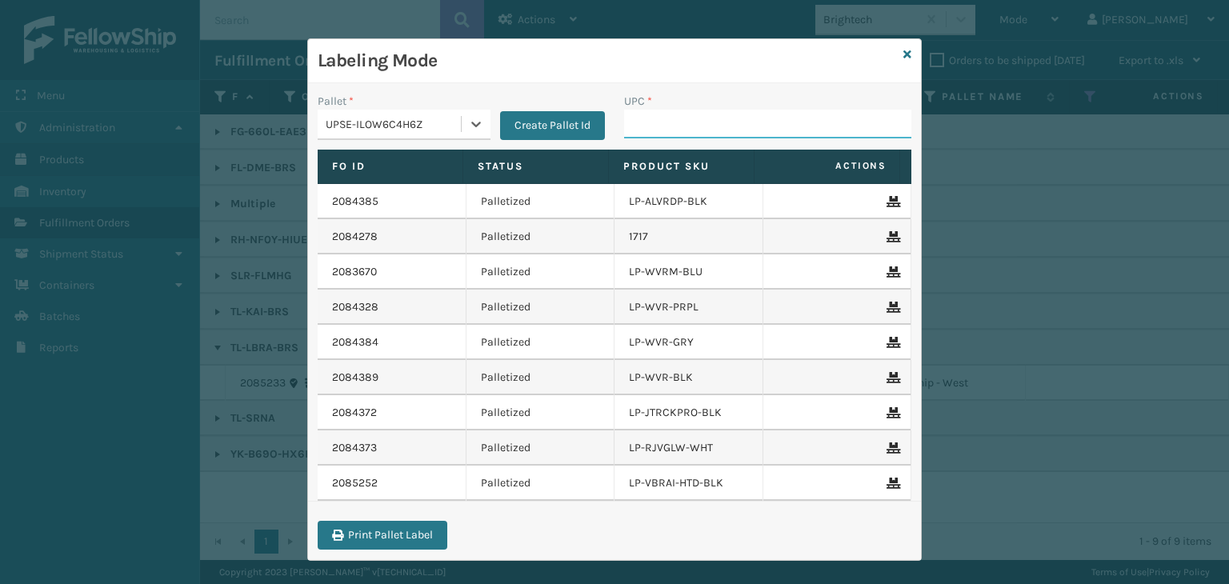
click at [666, 118] on input "UPC *" at bounding box center [767, 124] width 287 height 29
type input "850040667059"
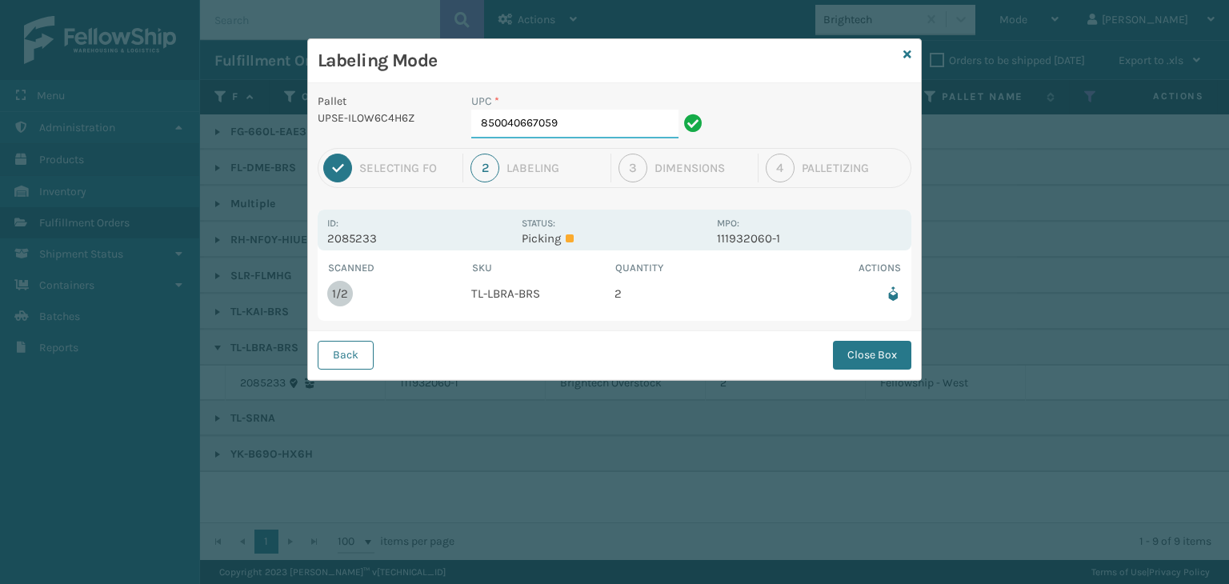
click at [637, 136] on input "850040667059" at bounding box center [574, 124] width 207 height 29
click at [858, 350] on button "Close Box" at bounding box center [872, 355] width 78 height 29
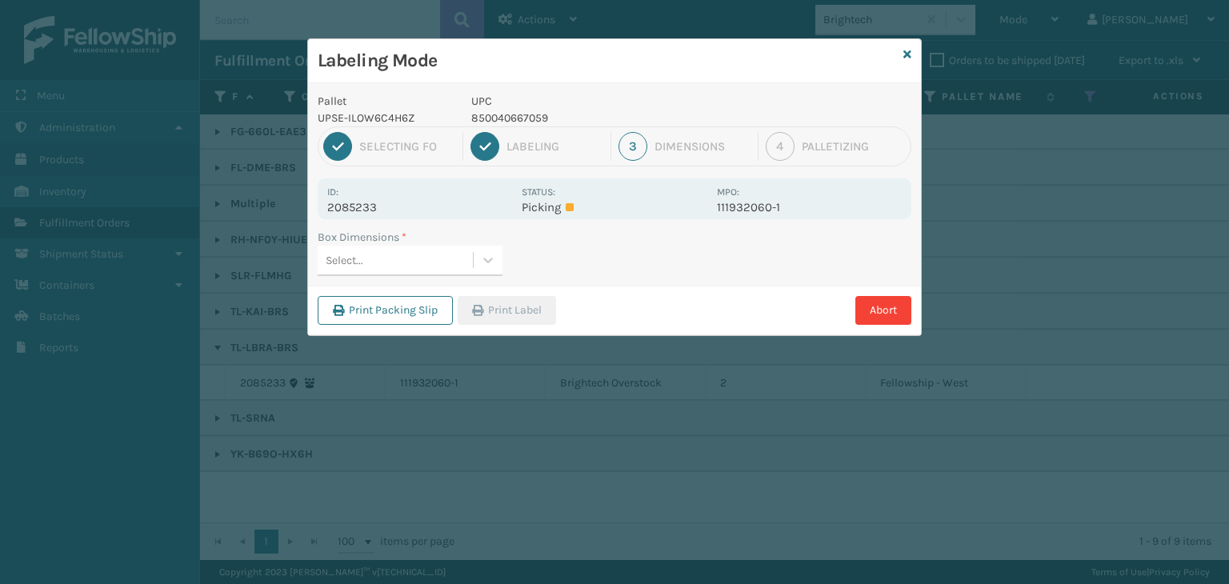
click at [422, 254] on div "Select..." at bounding box center [395, 260] width 155 height 26
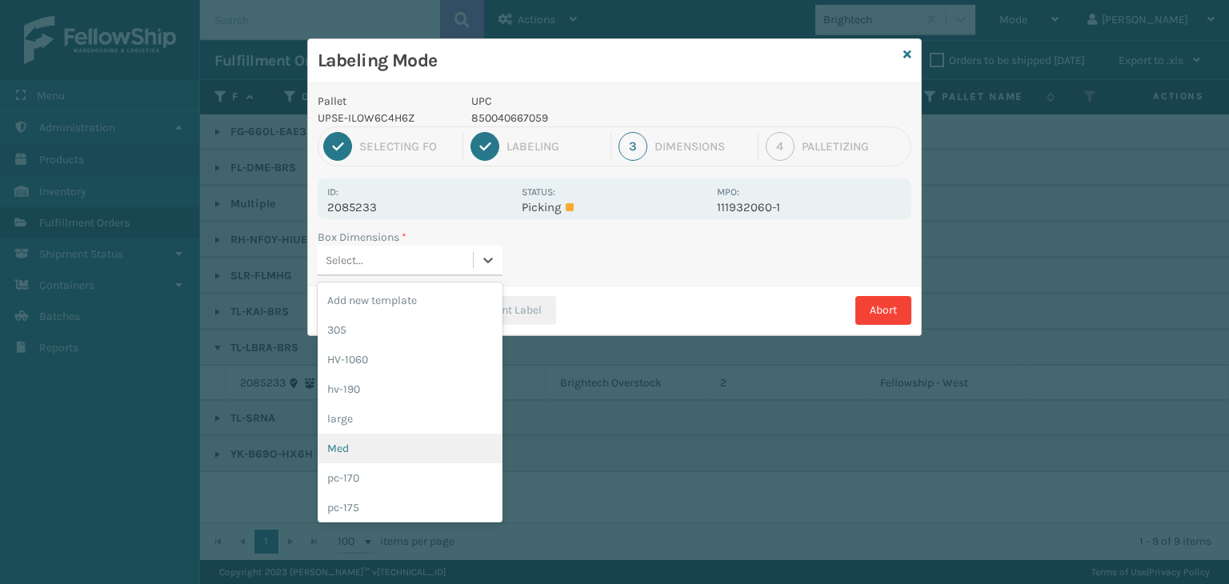
click at [387, 451] on div "Med" at bounding box center [410, 449] width 185 height 30
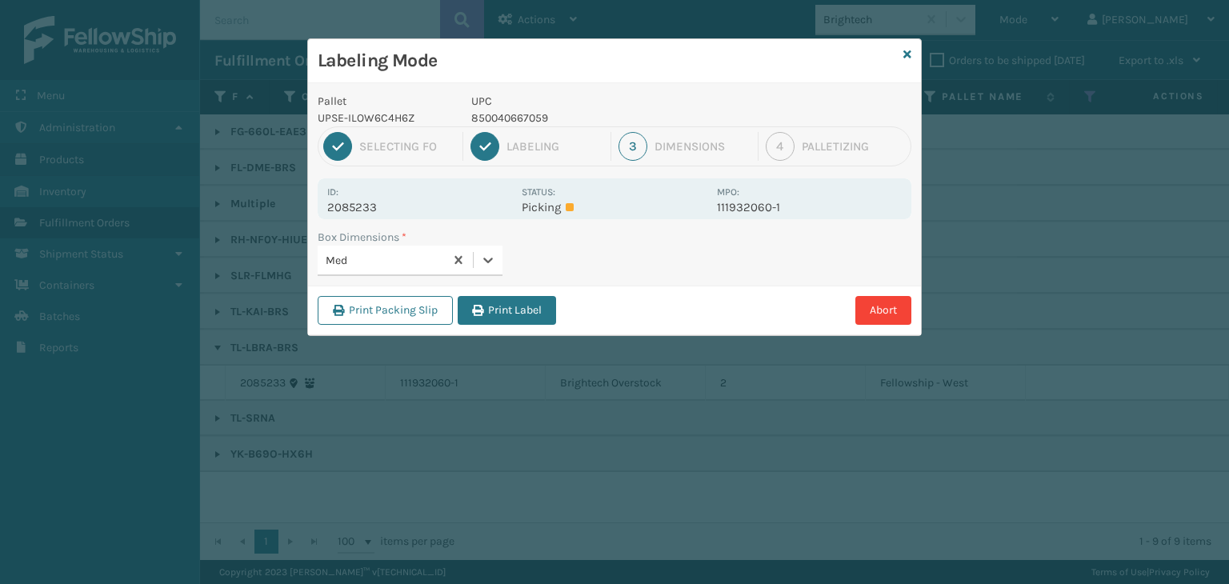
click at [535, 292] on div "Print Packing Slip Print Label Abort" at bounding box center [614, 310] width 613 height 49
click at [536, 305] on button "Print Label" at bounding box center [507, 310] width 98 height 29
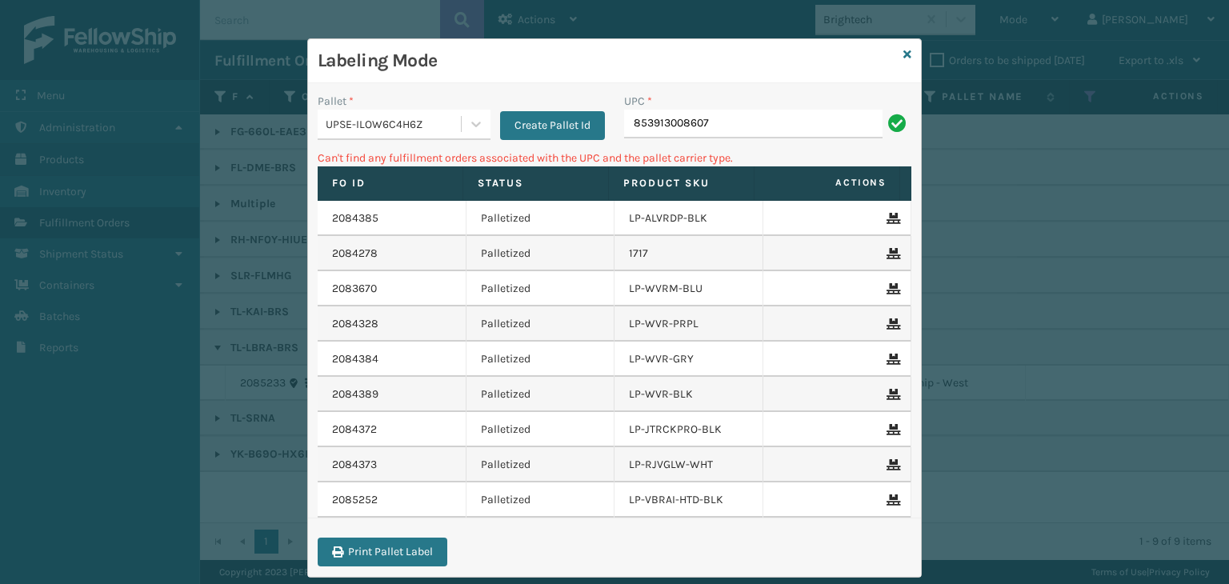
click at [337, 135] on div "UPSE-ILOW6C4H6Z" at bounding box center [389, 124] width 143 height 26
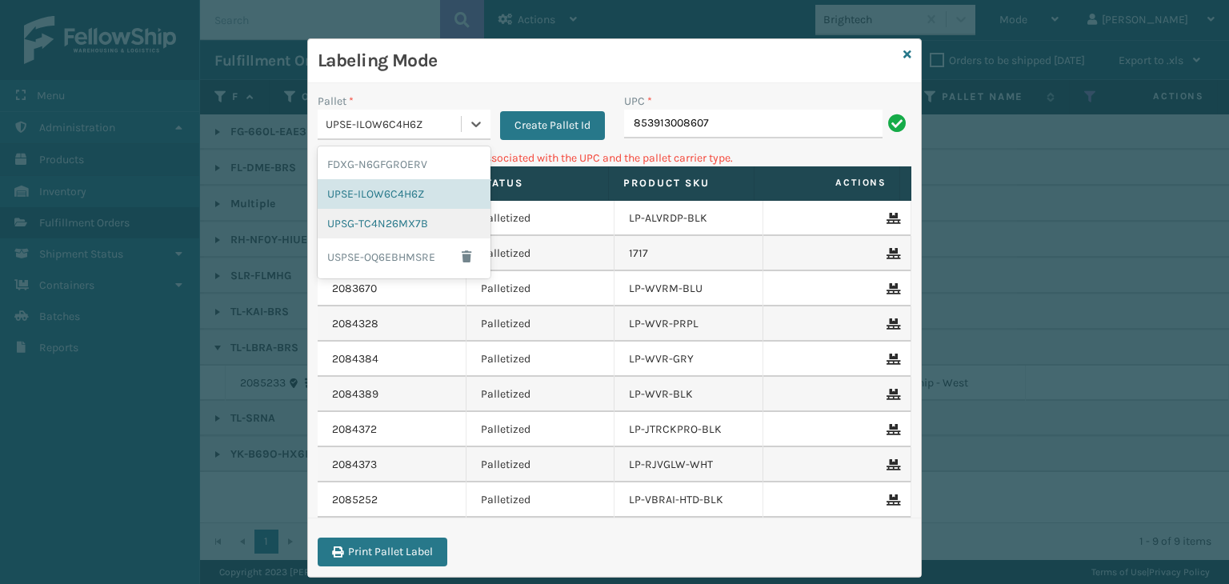
click at [362, 225] on div "UPSG-TC4N26MX7B" at bounding box center [404, 224] width 173 height 30
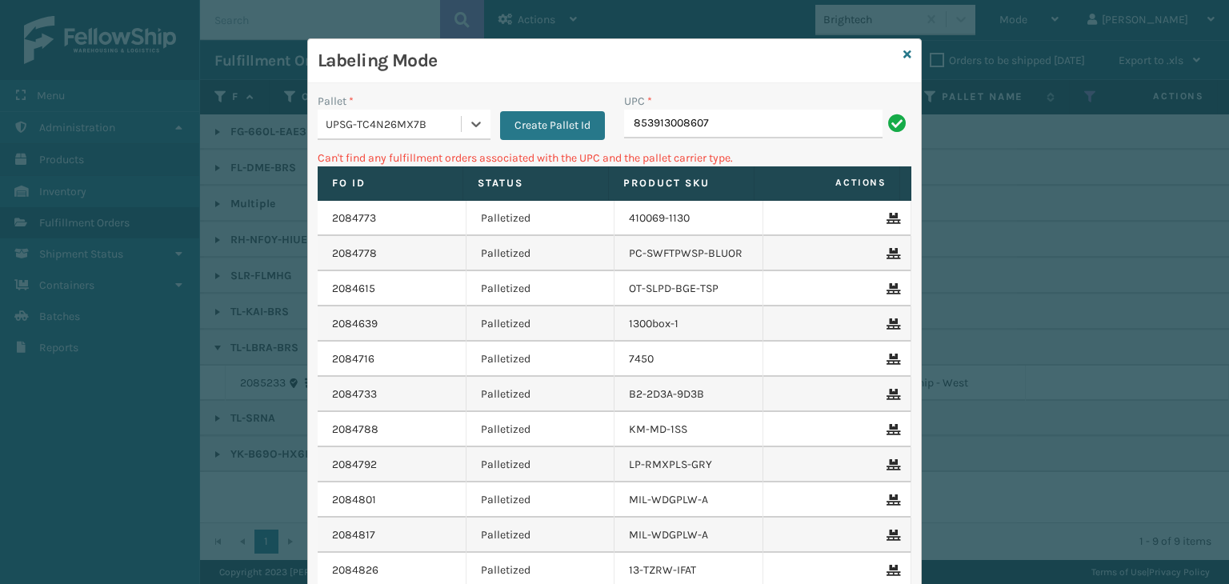
click at [731, 106] on div "UPC *" at bounding box center [767, 101] width 287 height 17
click at [755, 130] on input "853913008607" at bounding box center [753, 124] width 258 height 29
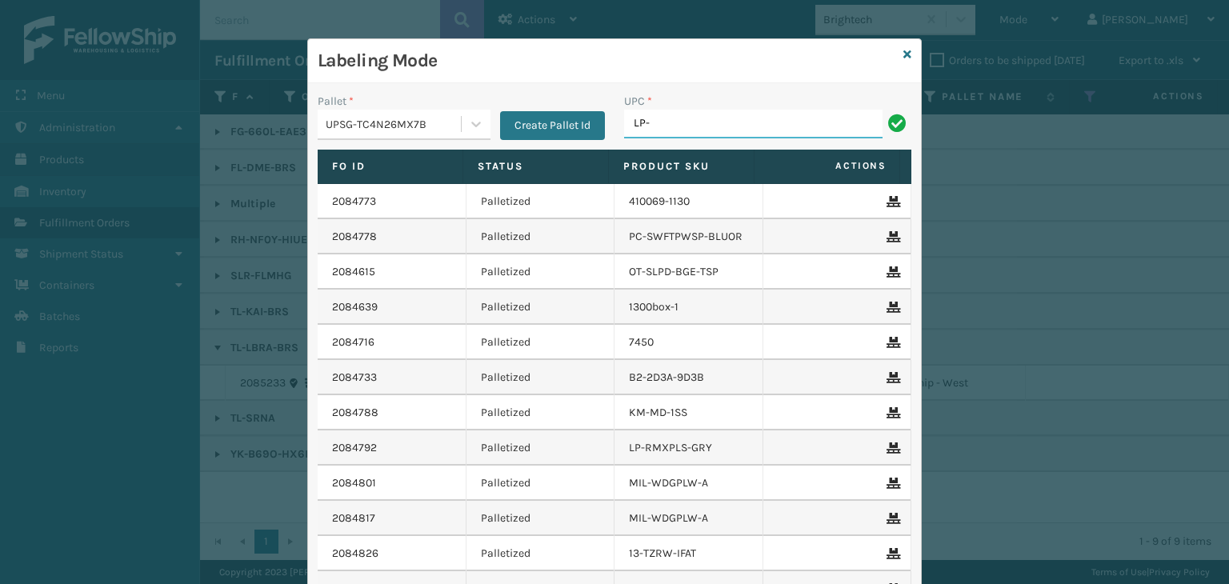
type input "LP-RMXPLS-BLK"
click at [903, 57] on icon at bounding box center [907, 54] width 8 height 11
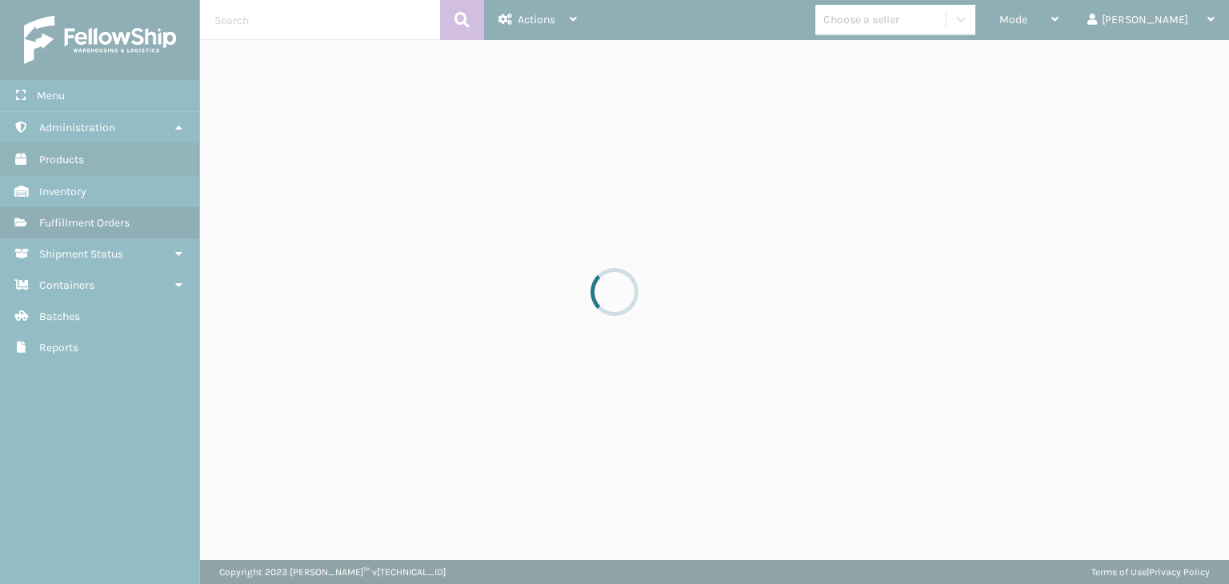
click at [954, 22] on div at bounding box center [614, 292] width 1229 height 584
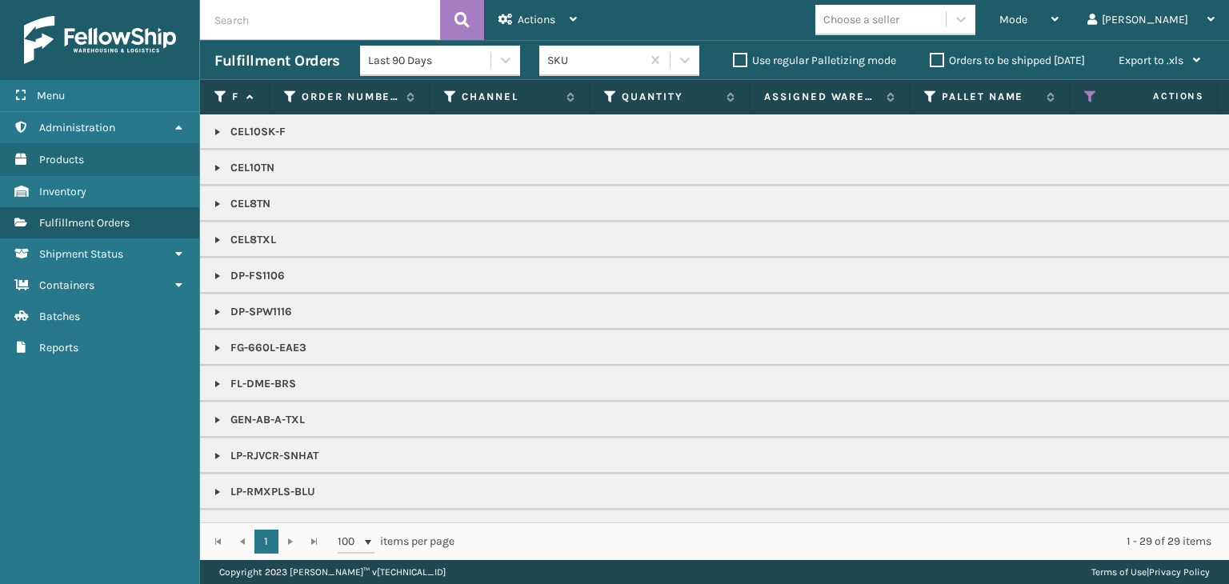
click at [899, 22] on div "Choose a seller" at bounding box center [861, 19] width 76 height 17
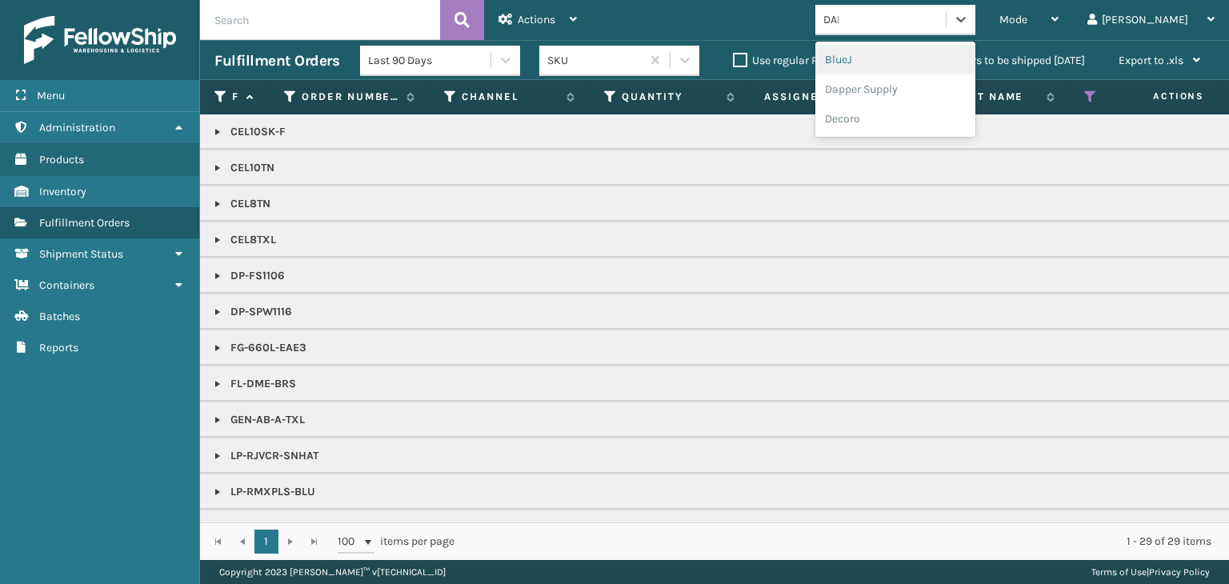
type input "DAPP"
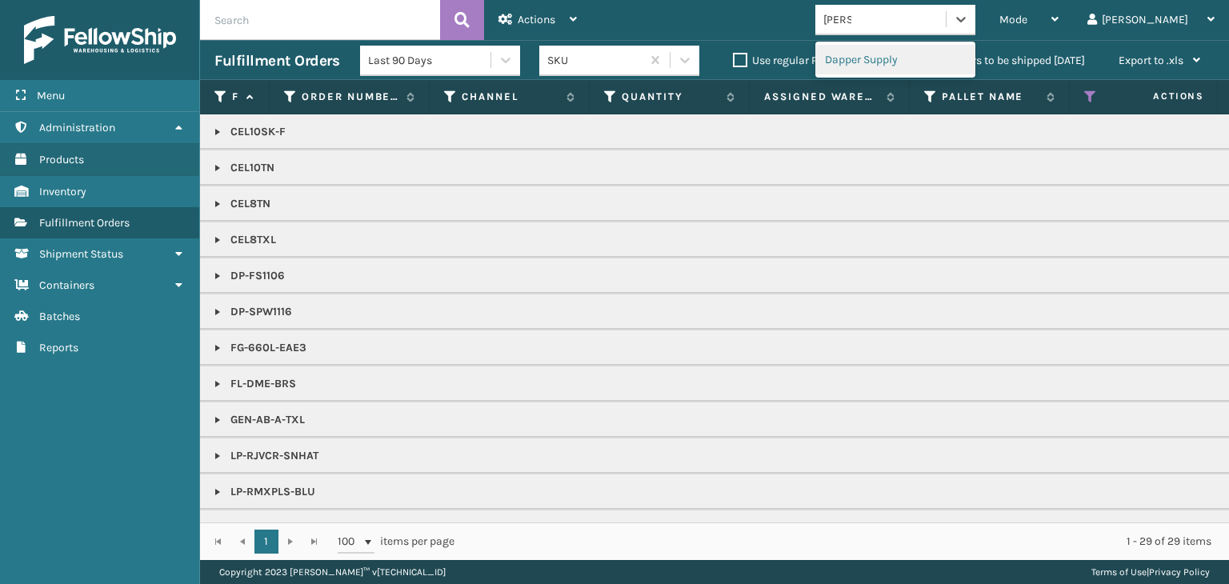
click at [912, 66] on div "Dapper Supply" at bounding box center [895, 60] width 160 height 30
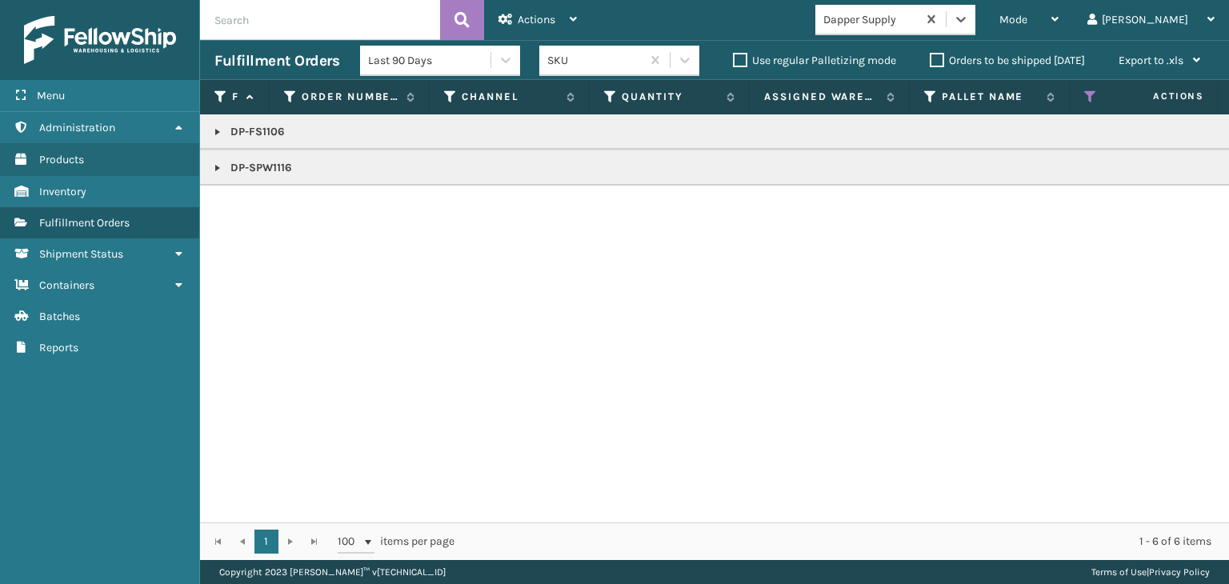
click at [218, 170] on link at bounding box center [217, 168] width 13 height 13
click at [219, 138] on link at bounding box center [217, 132] width 13 height 13
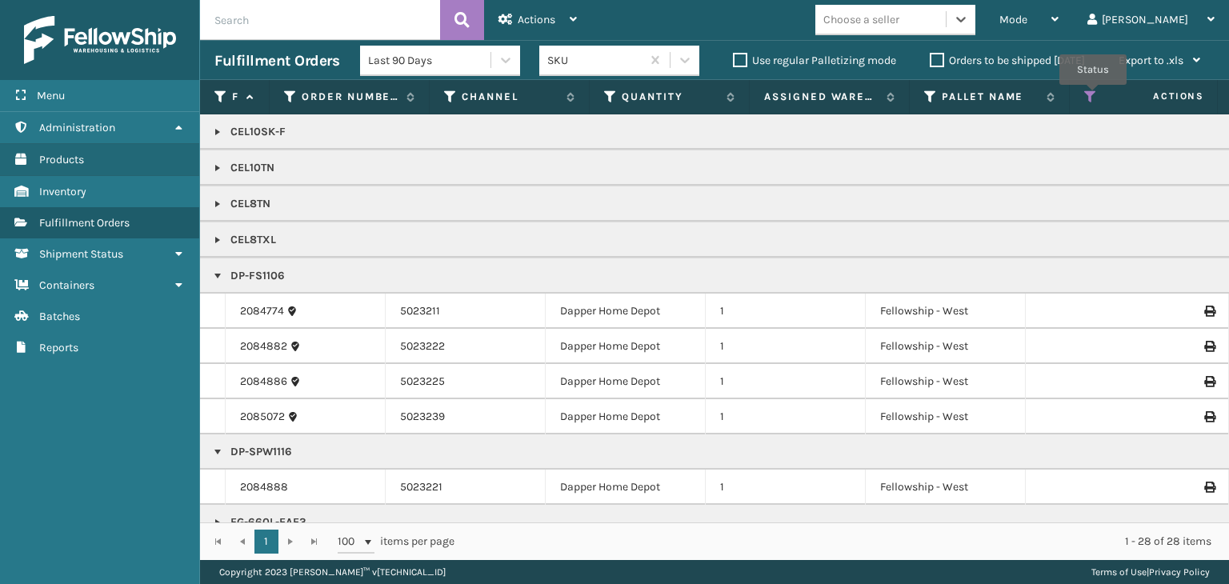
click at [1093, 96] on icon at bounding box center [1090, 97] width 13 height 14
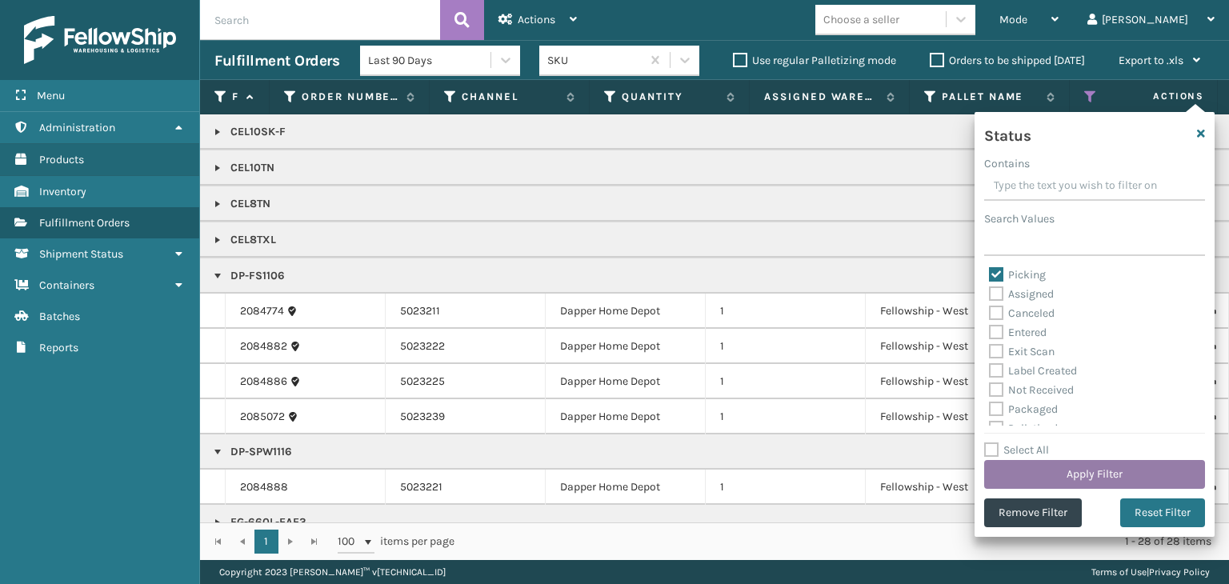
click at [1035, 480] on button "Apply Filter" at bounding box center [1094, 474] width 221 height 29
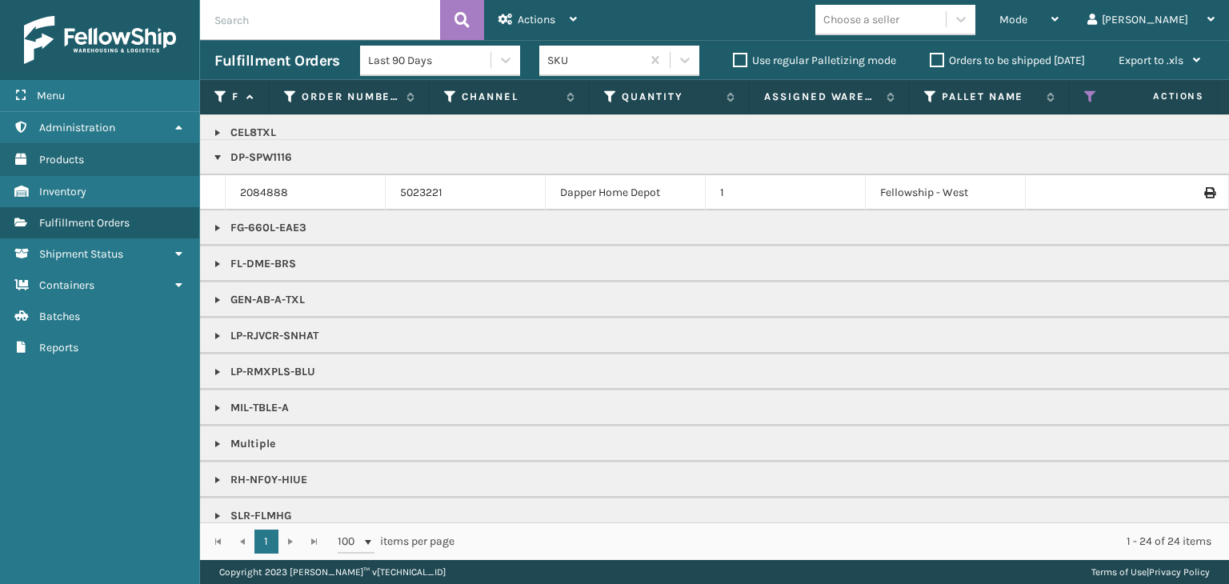
scroll to position [246, 0]
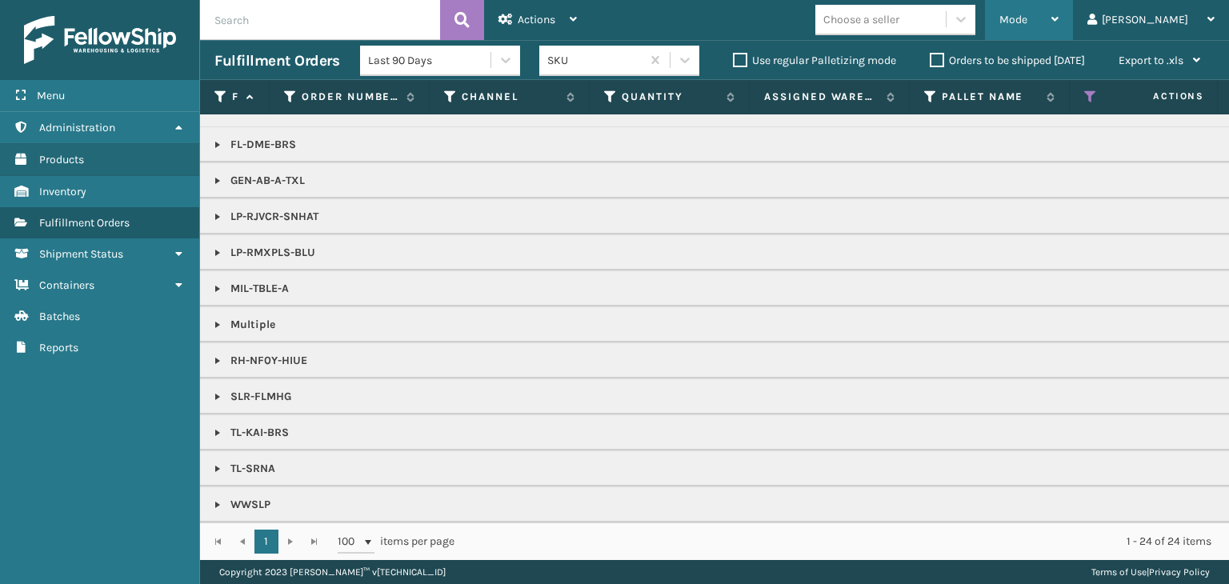
click at [1027, 18] on span "Mode" at bounding box center [1013, 20] width 28 height 14
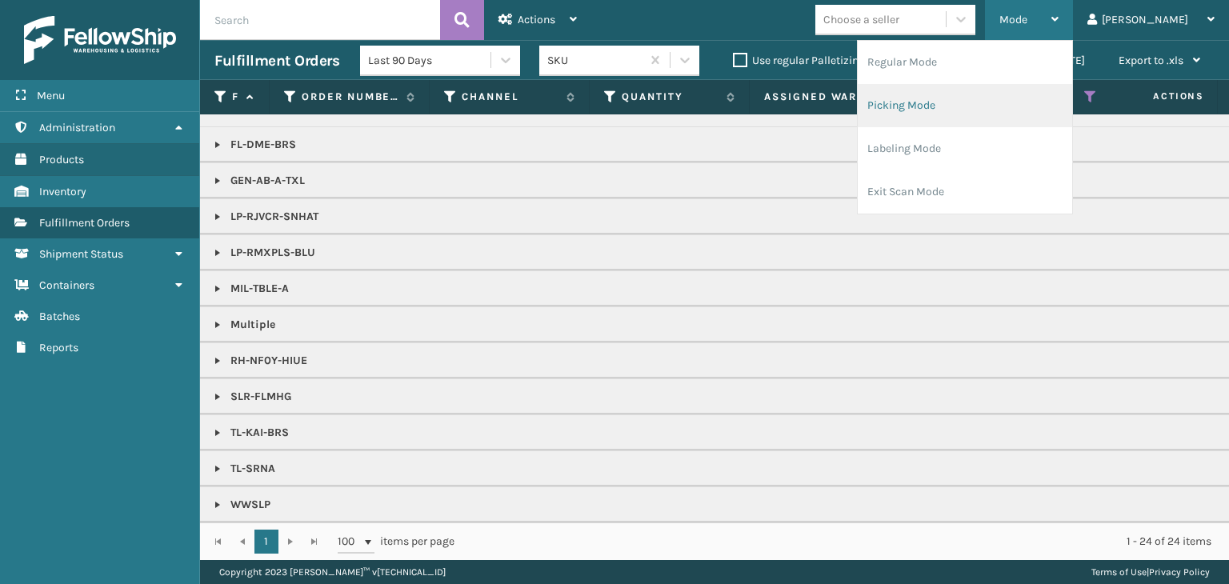
click at [1030, 126] on li "Picking Mode" at bounding box center [965, 105] width 214 height 43
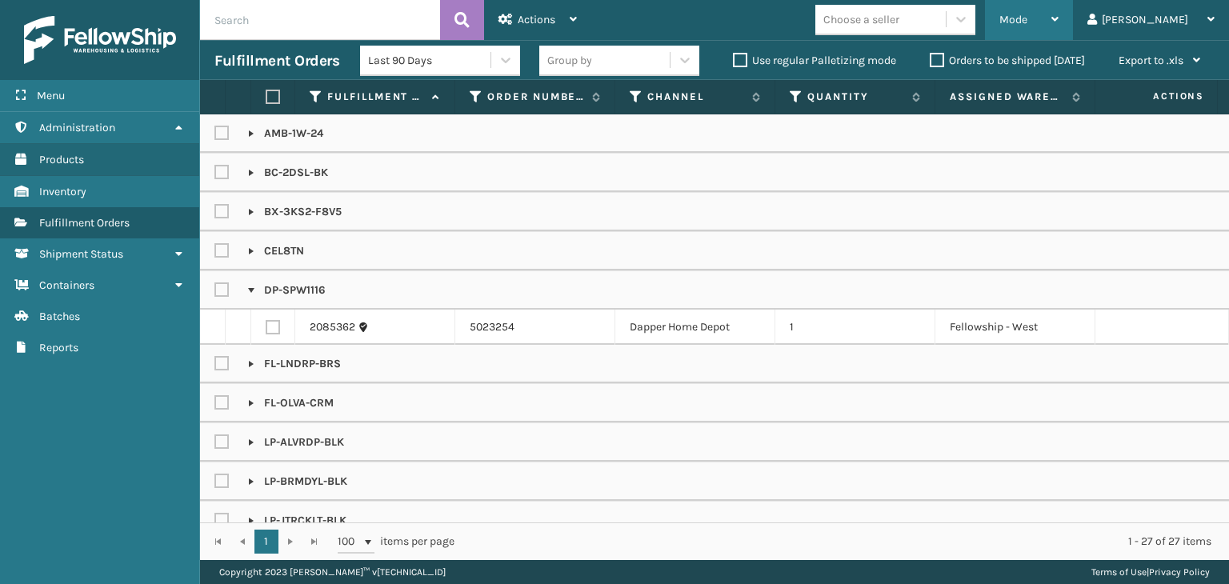
click at [1058, 10] on div "Mode" at bounding box center [1028, 20] width 59 height 40
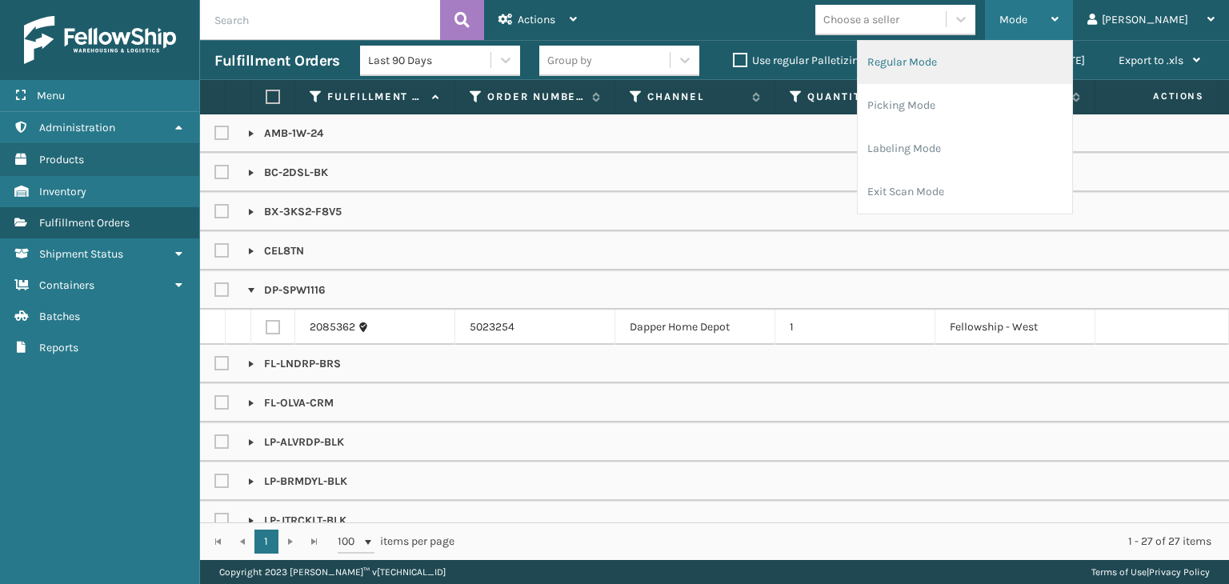
click at [1056, 41] on li "Regular Mode" at bounding box center [965, 62] width 214 height 43
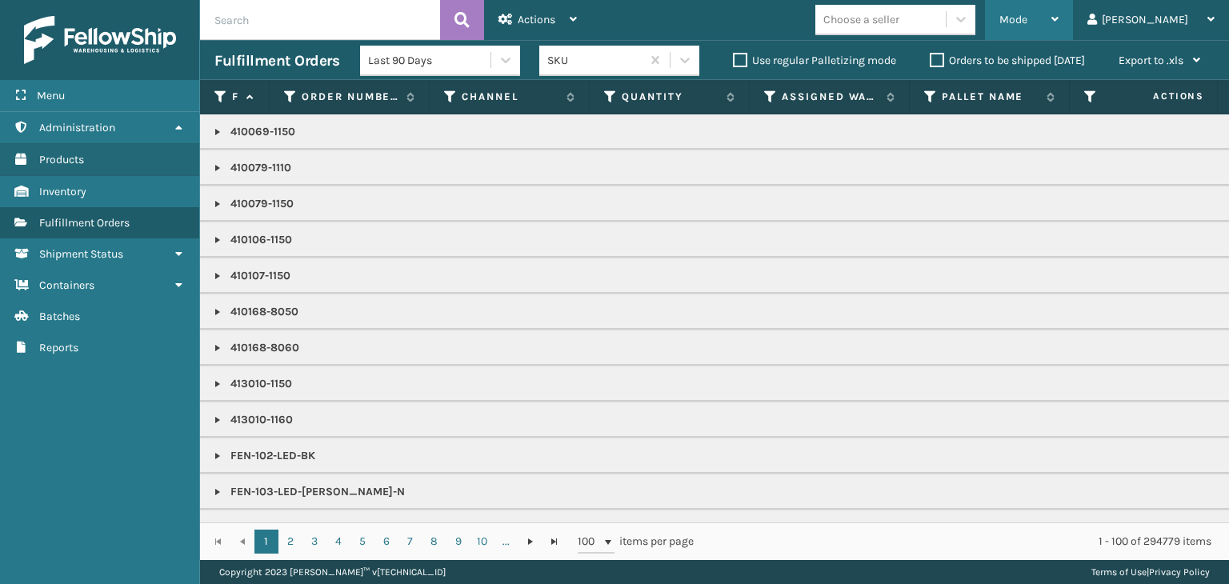
click at [1027, 22] on span "Mode" at bounding box center [1013, 20] width 28 height 14
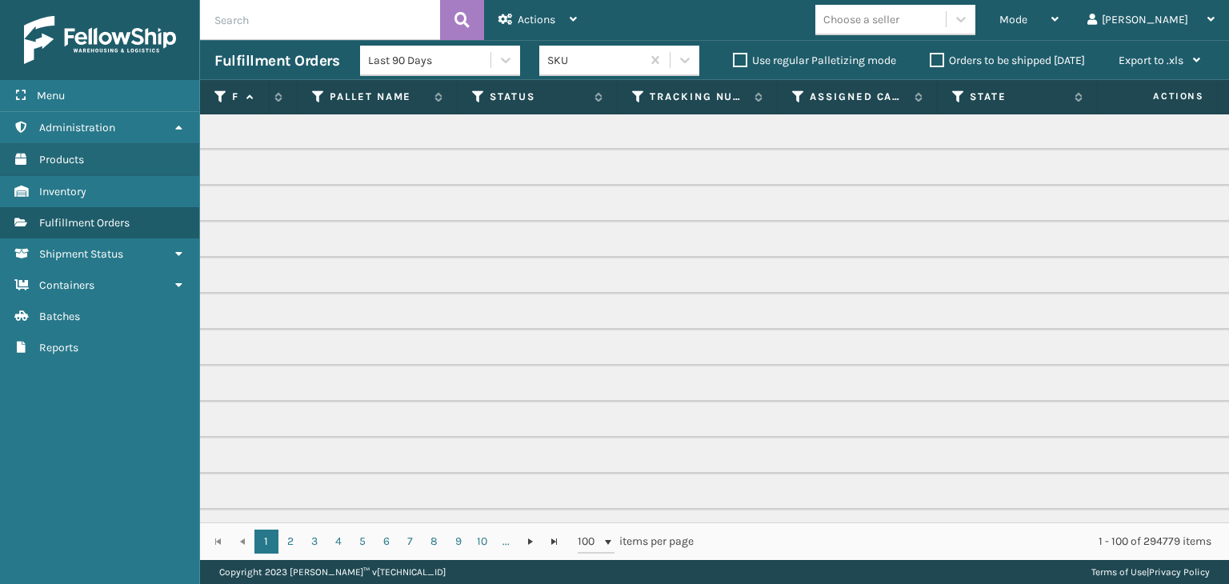
scroll to position [0, 616]
click at [483, 97] on icon at bounding box center [487, 97] width 13 height 14
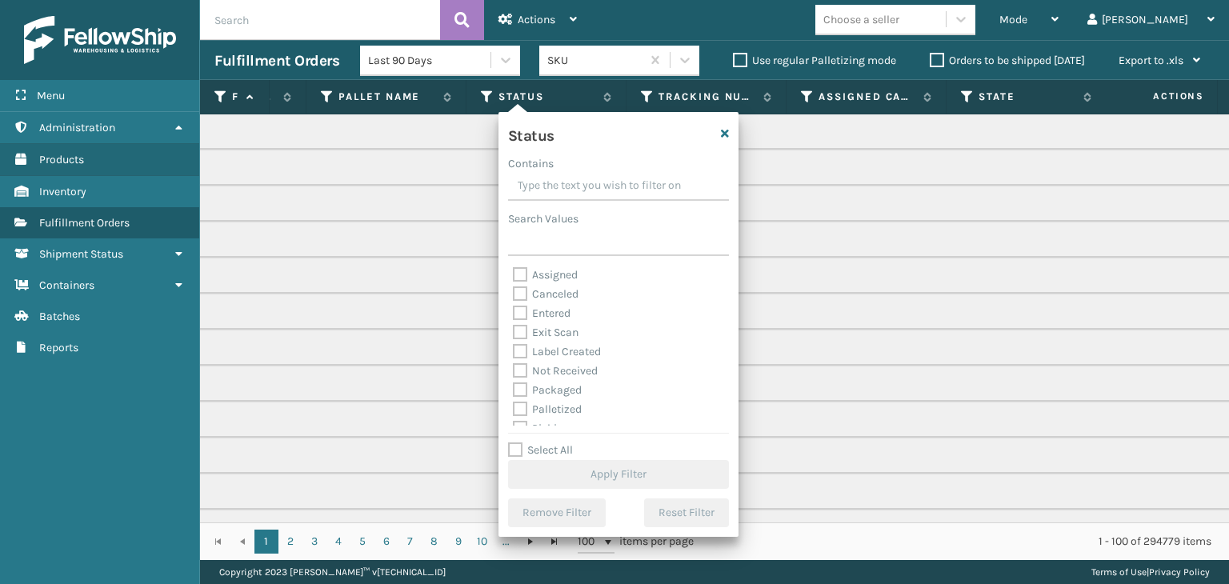
scroll to position [80, 0]
click at [546, 346] on label "Picking" at bounding box center [541, 349] width 57 height 14
click at [514, 346] on input "Picking" at bounding box center [513, 344] width 1 height 10
checkbox input "true"
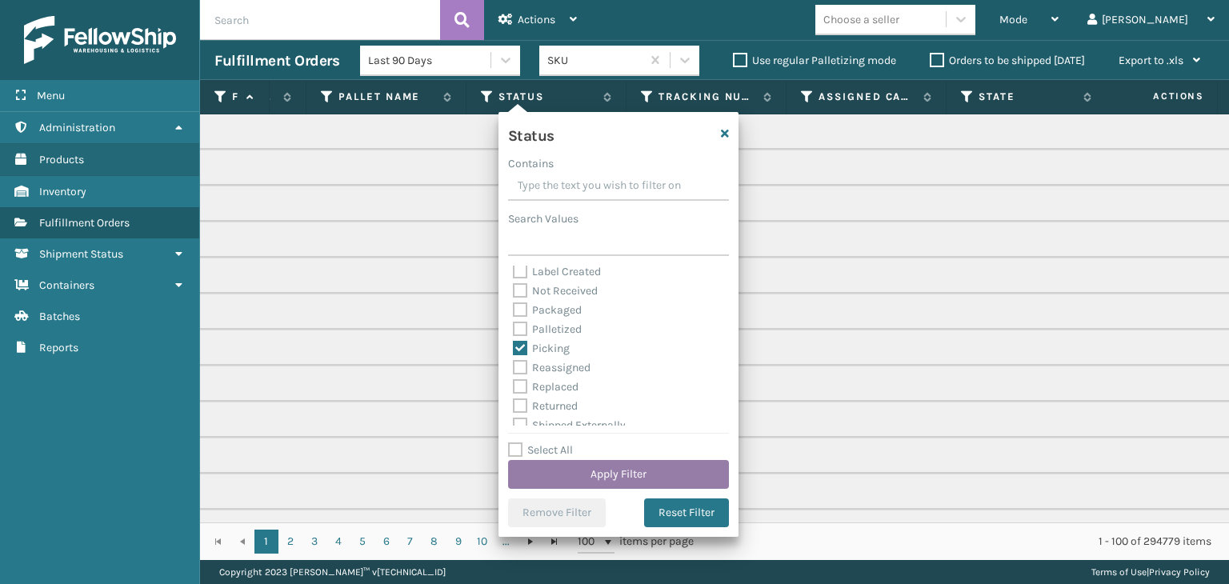
click at [624, 468] on button "Apply Filter" at bounding box center [618, 474] width 221 height 29
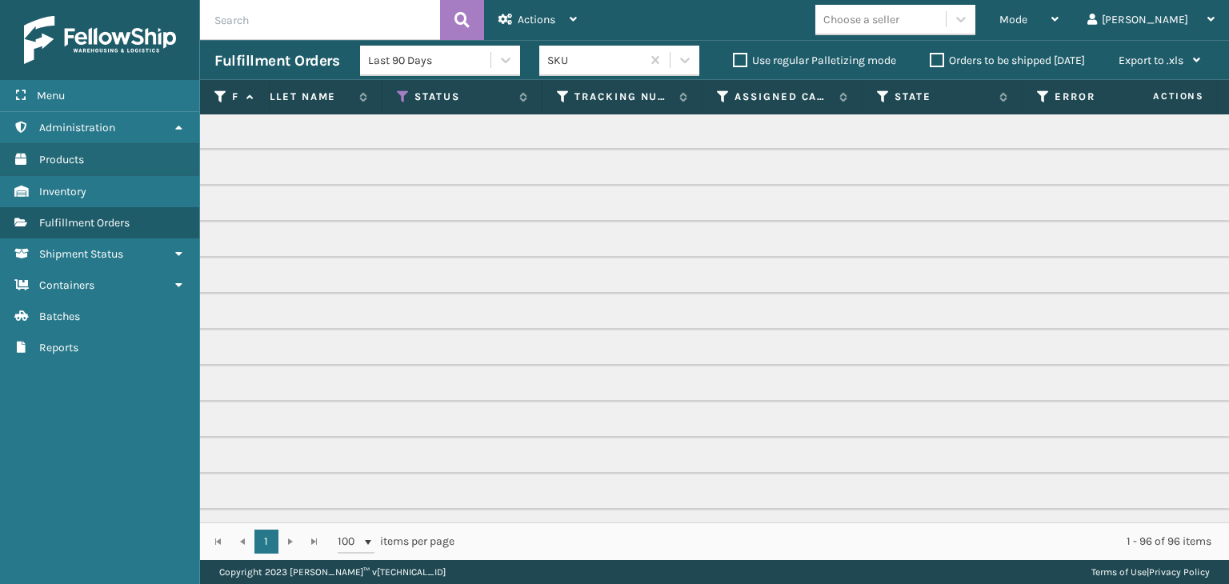
scroll to position [0, 691]
click at [714, 100] on icon at bounding box center [719, 97] width 13 height 14
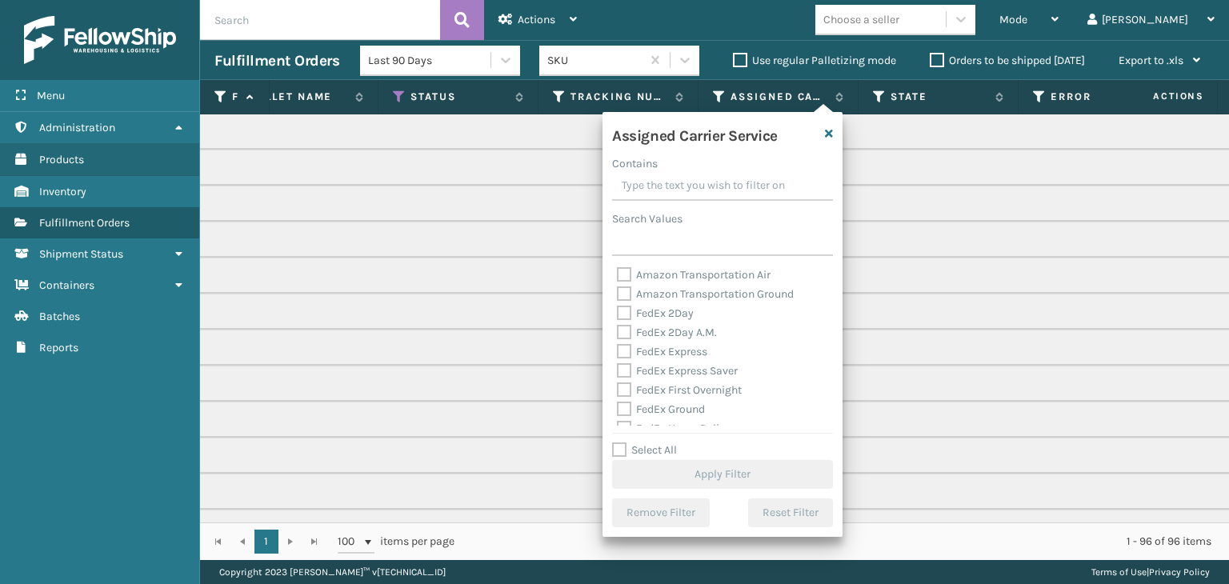
click at [657, 445] on label "Select All" at bounding box center [644, 450] width 65 height 14
click at [657, 442] on input "Select All" at bounding box center [732, 442] width 240 height 2
checkbox input "true"
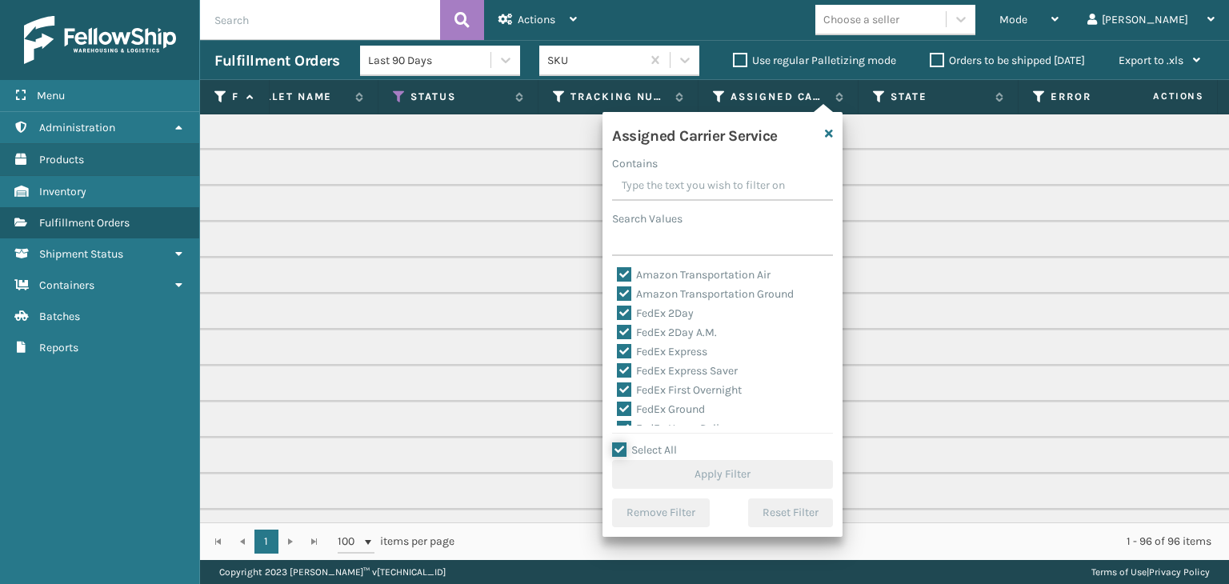
checkbox input "true"
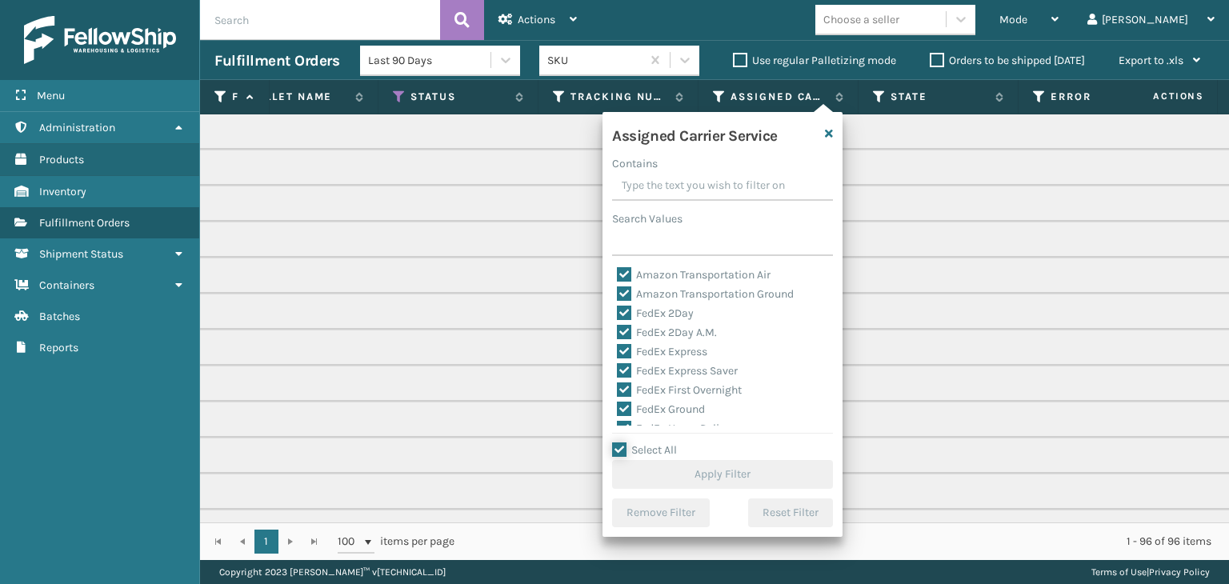
checkbox input "true"
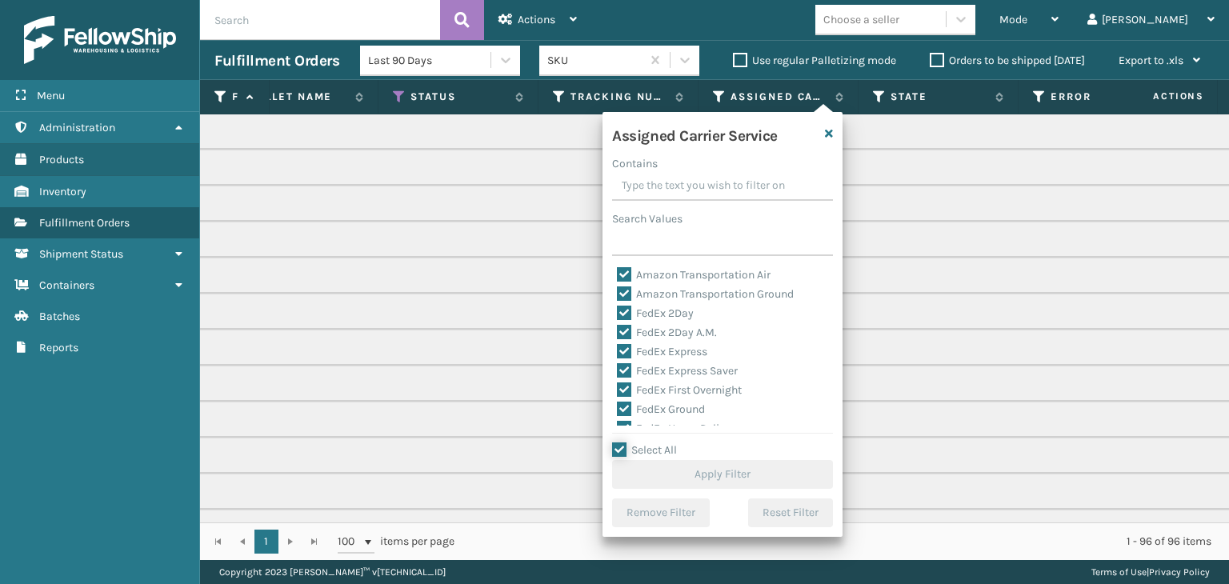
checkbox input "true"
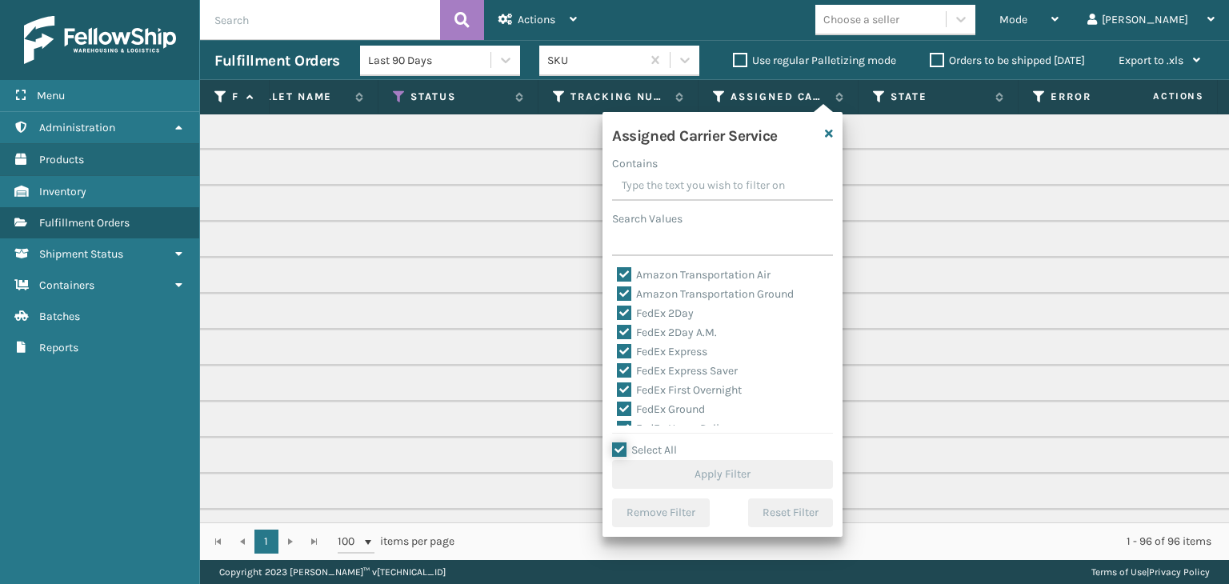
checkbox input "true"
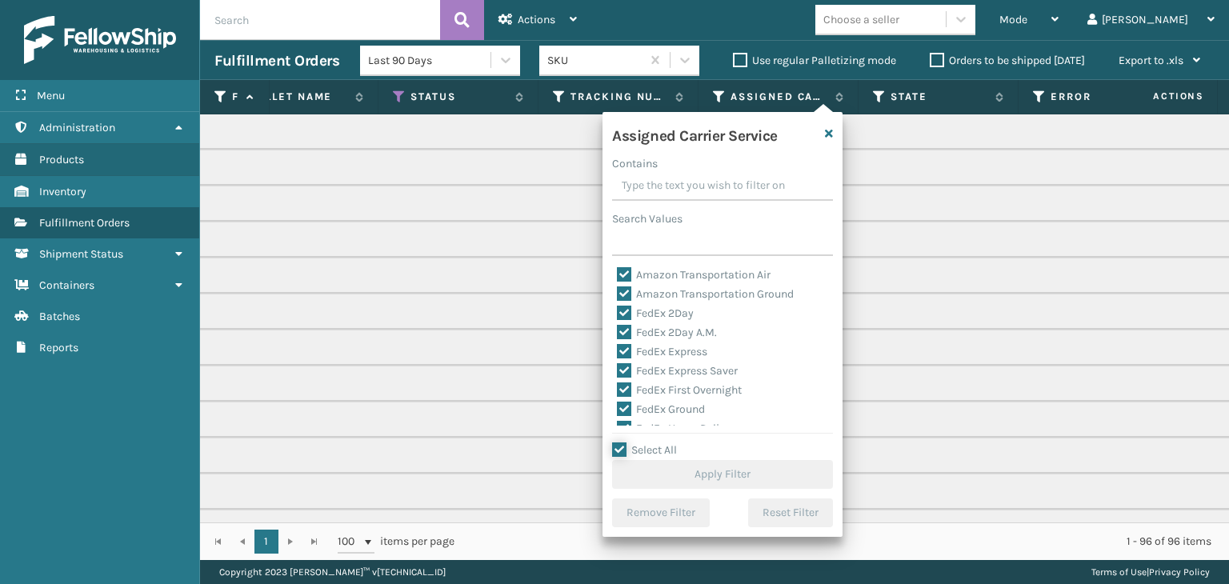
checkbox input "true"
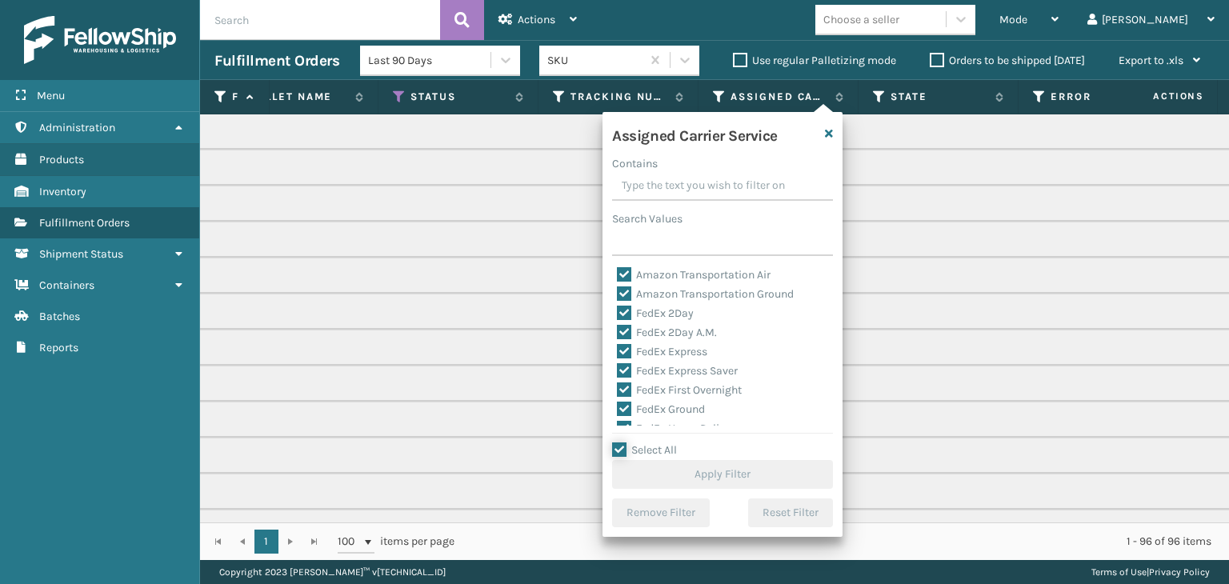
checkbox input "true"
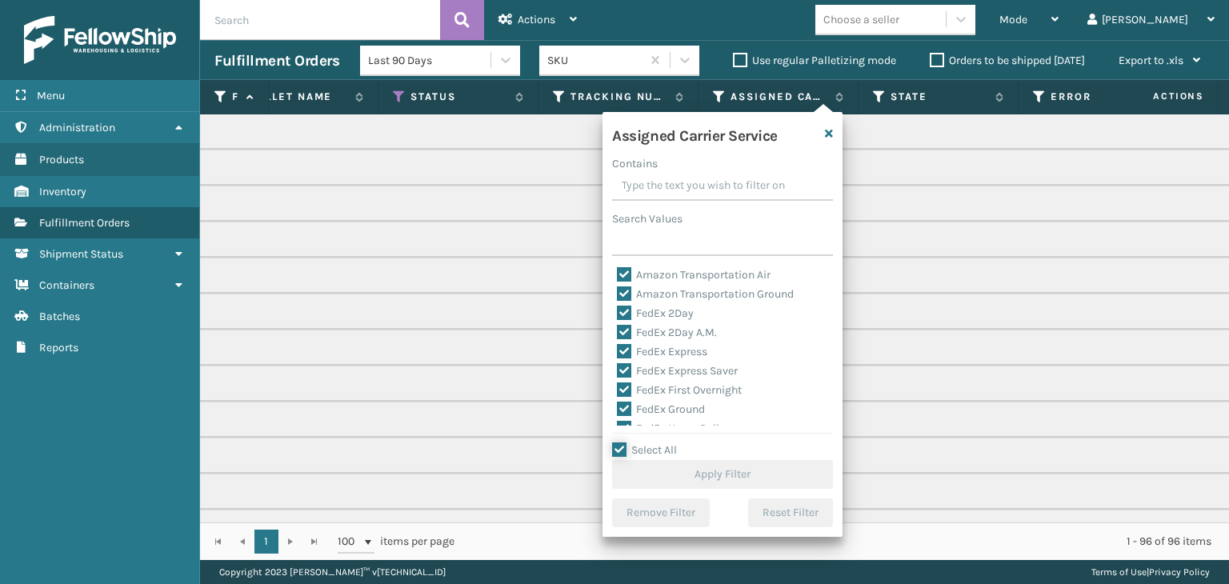
checkbox input "true"
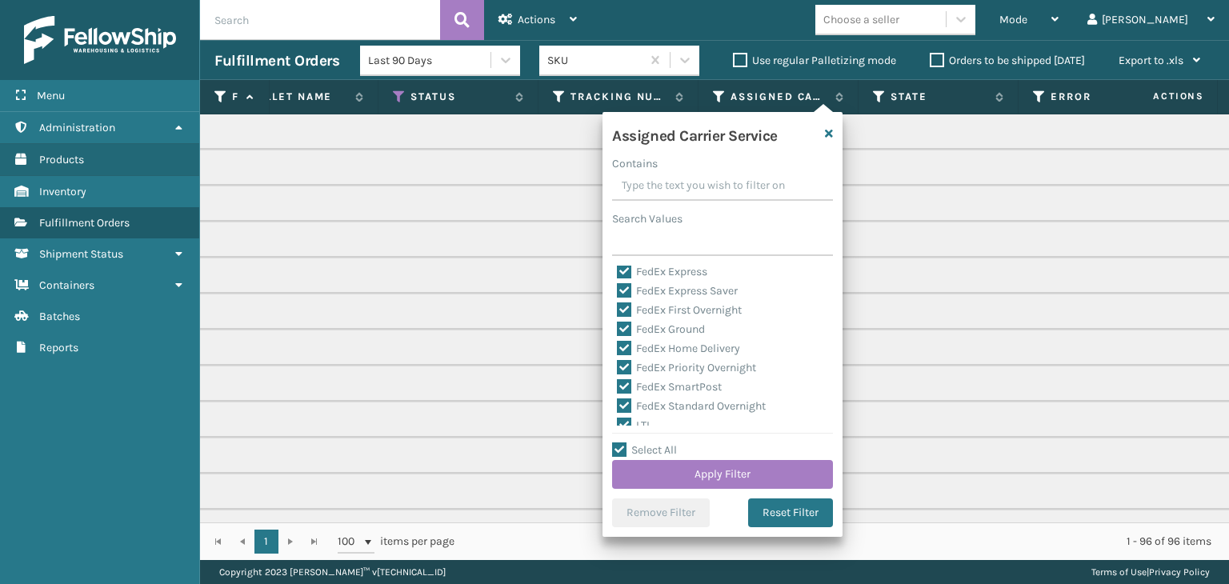
click at [640, 423] on label "LTL" at bounding box center [634, 425] width 35 height 14
click at [618, 423] on input "LTL" at bounding box center [617, 421] width 1 height 10
checkbox input "false"
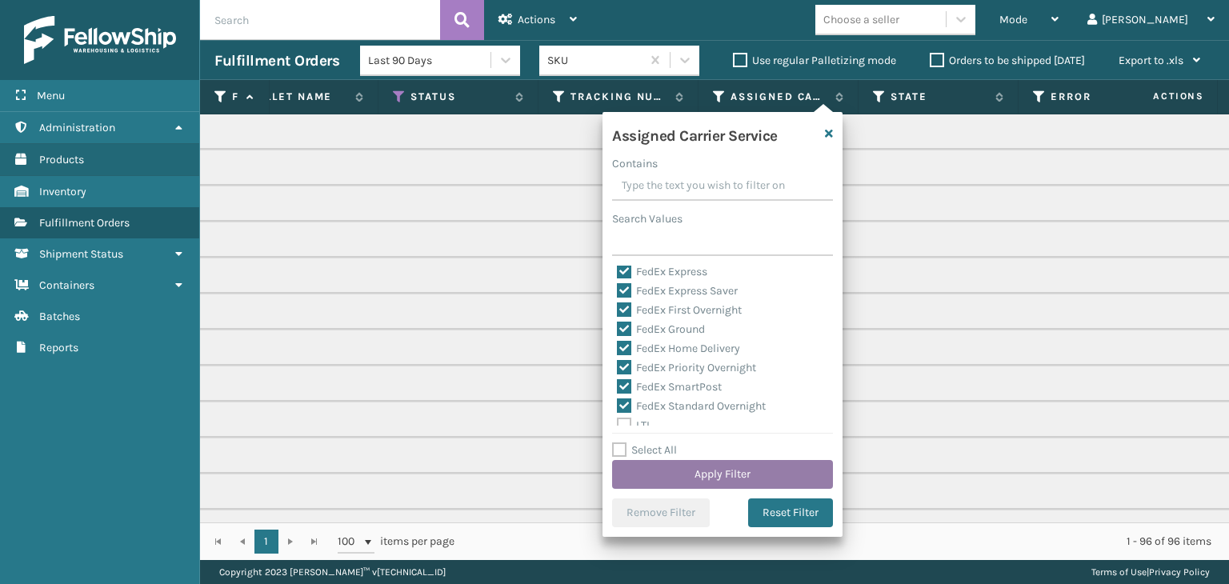
click at [717, 474] on button "Apply Filter" at bounding box center [722, 474] width 221 height 29
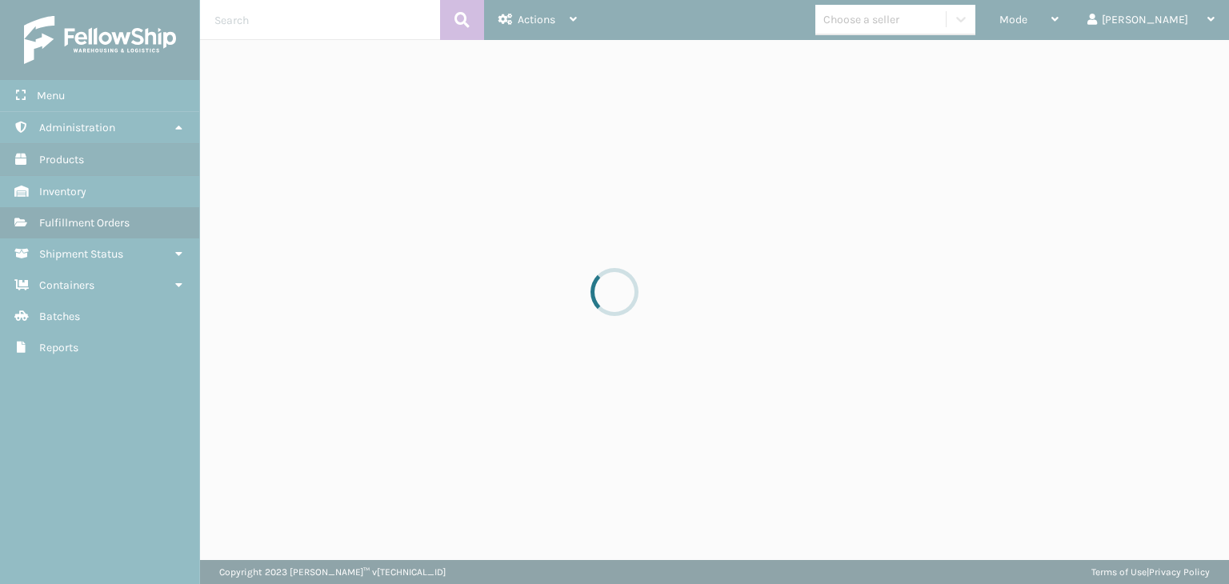
click at [1073, 34] on div at bounding box center [614, 292] width 1229 height 584
click at [1058, 34] on div "Mode" at bounding box center [1028, 20] width 59 height 40
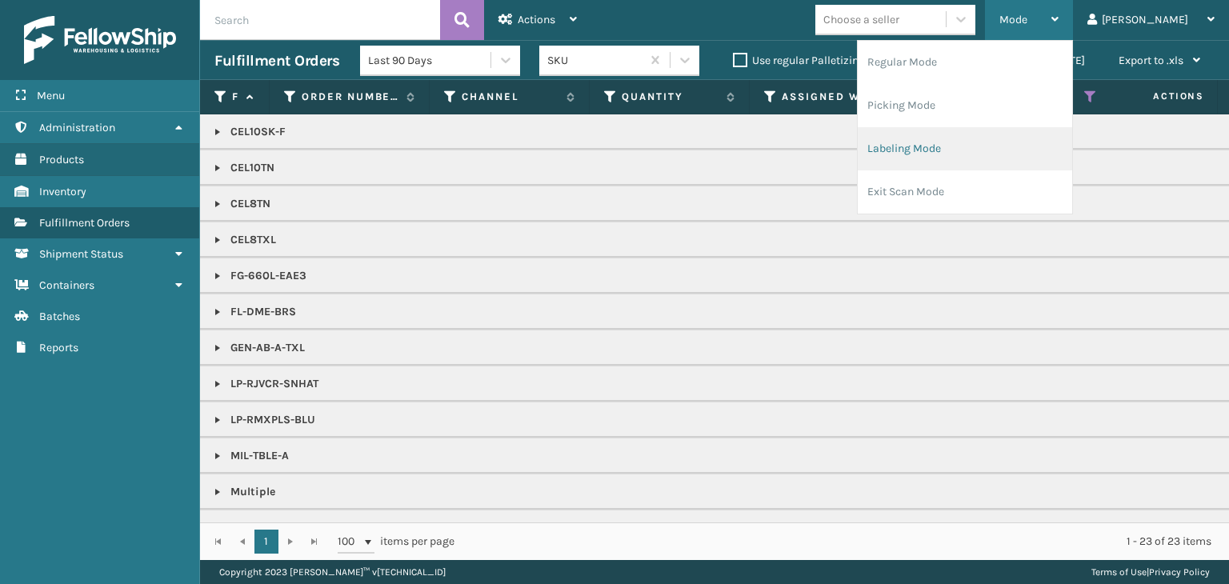
click at [1013, 154] on li "Labeling Mode" at bounding box center [965, 148] width 214 height 43
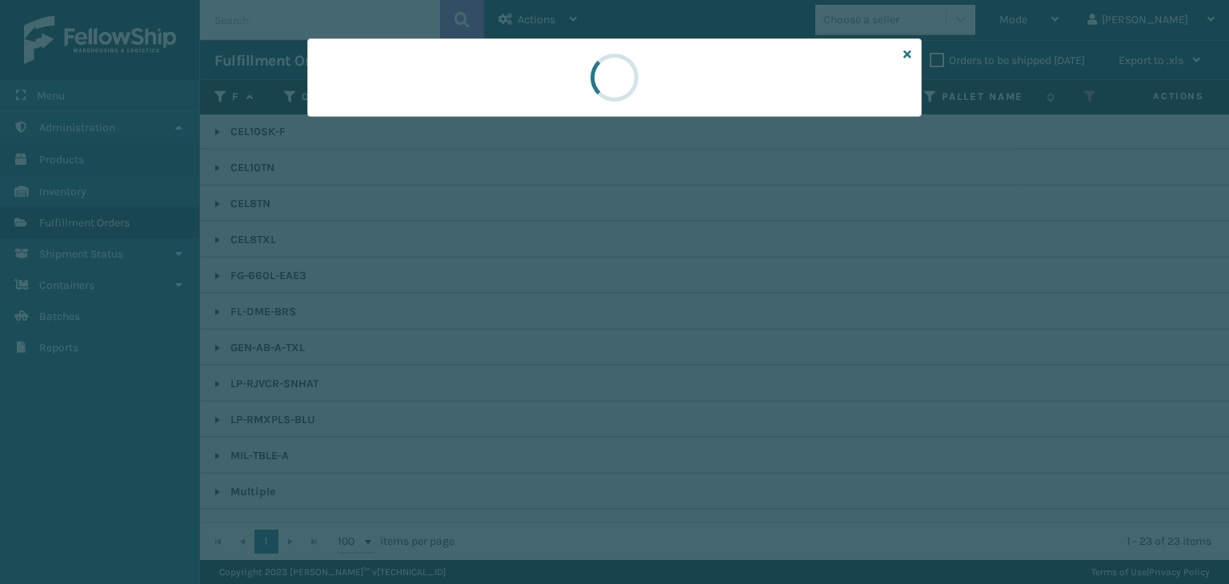
click at [403, 125] on div at bounding box center [614, 292] width 1229 height 584
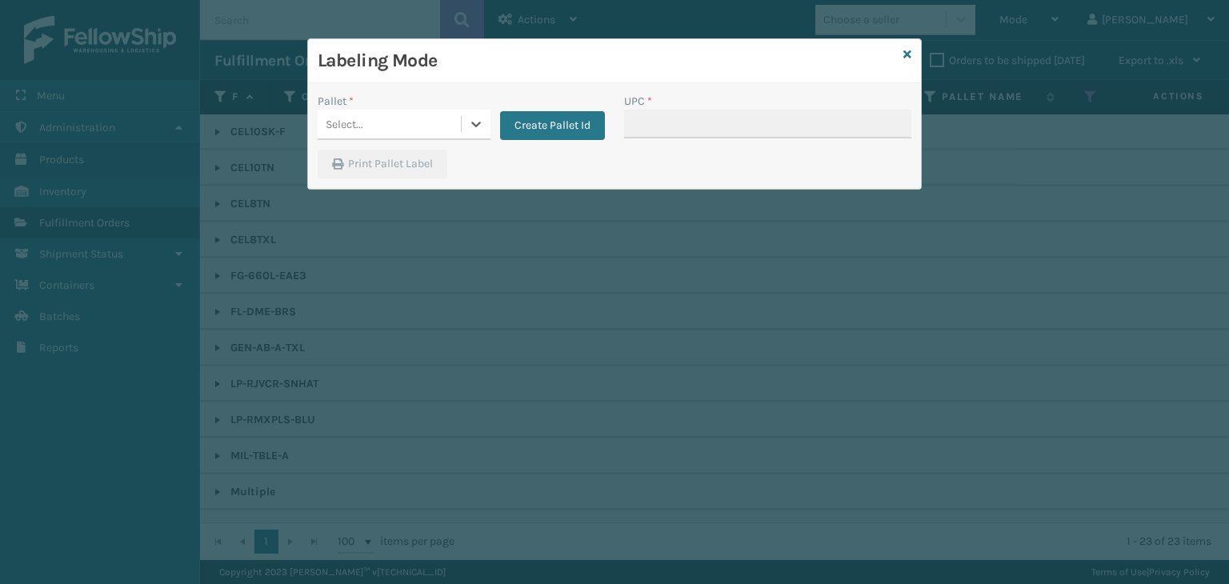
click at [403, 125] on div "Select..." at bounding box center [389, 124] width 143 height 26
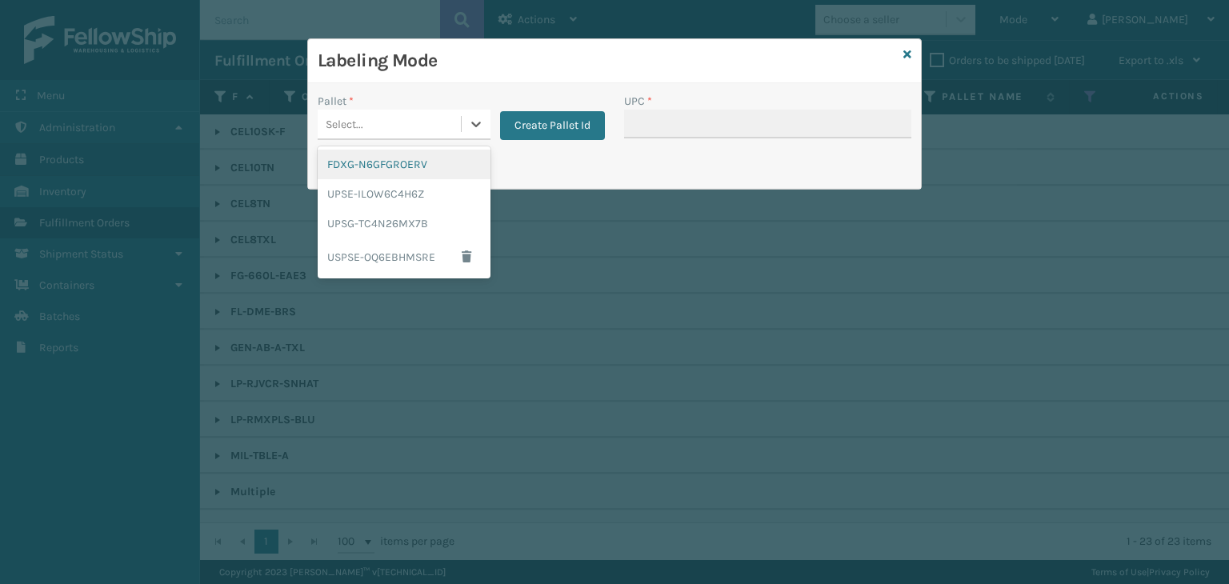
click at [389, 161] on div "FDXG-N6GFGROERV" at bounding box center [404, 165] width 173 height 30
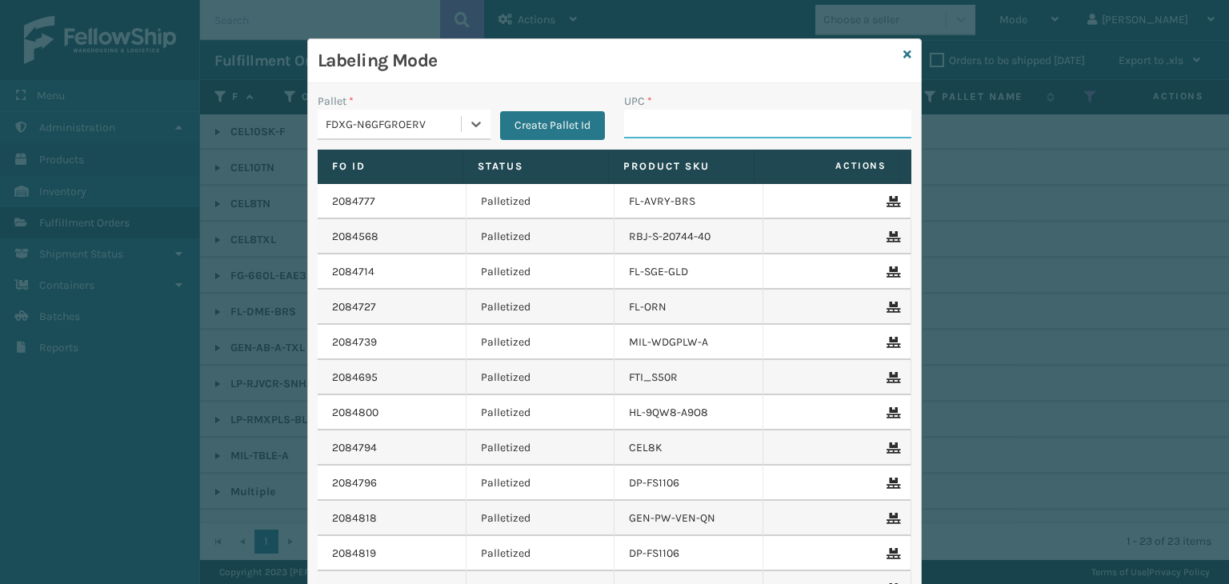
drag, startPoint x: 652, startPoint y: 130, endPoint x: 638, endPoint y: 142, distance: 18.1
click at [642, 138] on input "UPC *" at bounding box center [767, 124] width 287 height 29
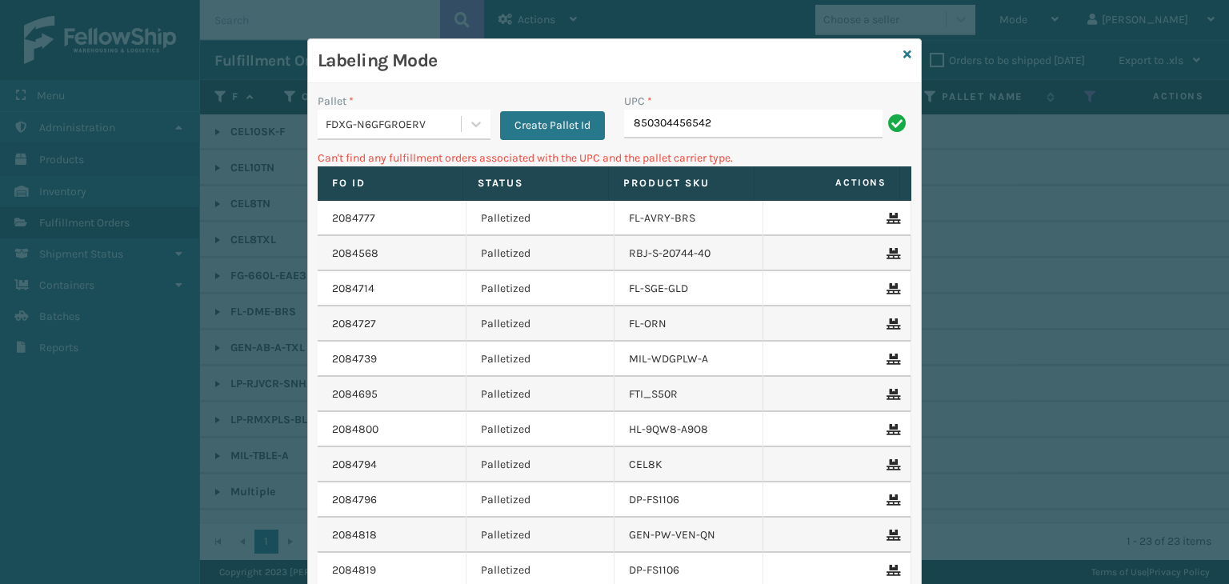
click at [453, 130] on div "FDXG-N6GFGROERV" at bounding box center [394, 124] width 137 height 17
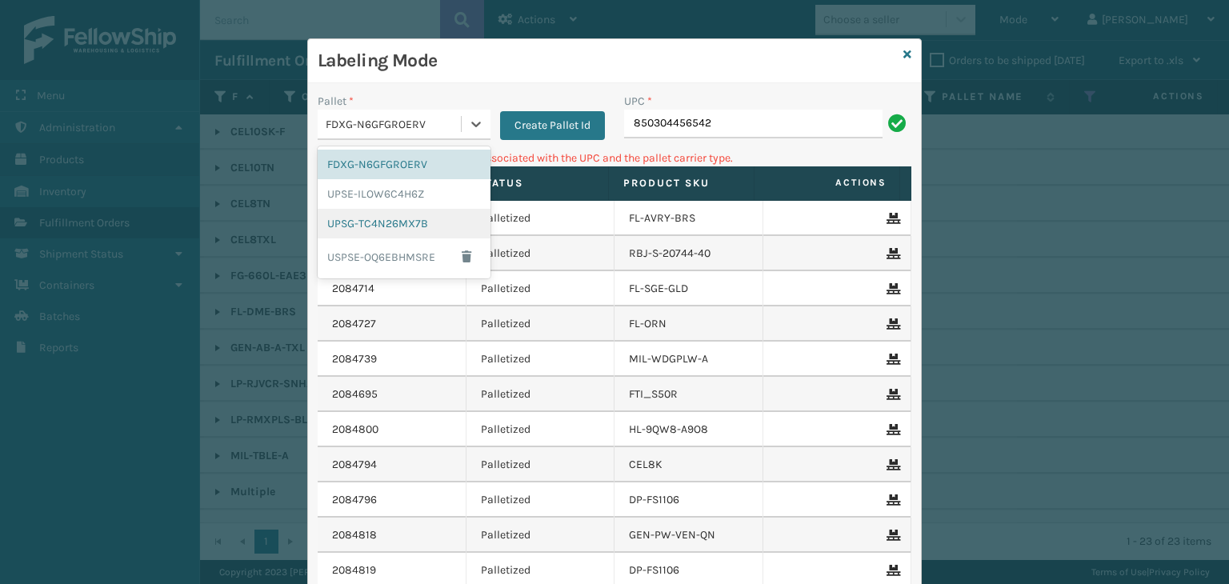
click at [427, 223] on div "UPSG-TC4N26MX7B" at bounding box center [404, 224] width 173 height 30
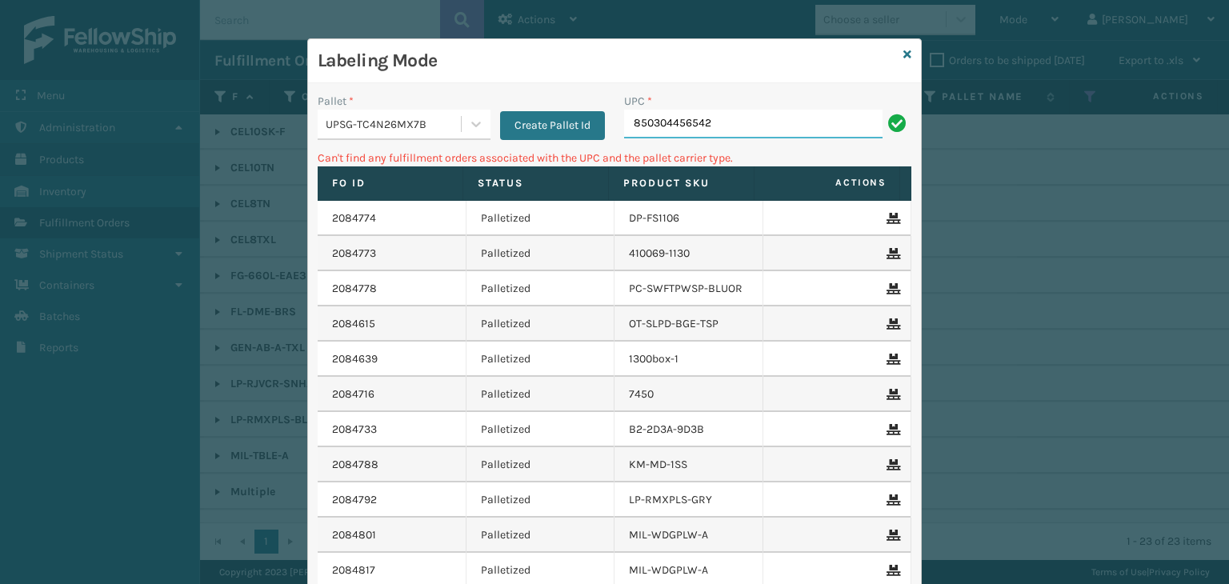
click at [794, 114] on input "850304456542" at bounding box center [753, 124] width 258 height 29
click at [402, 116] on div "UPSG-TC4N26MX7B" at bounding box center [394, 124] width 137 height 17
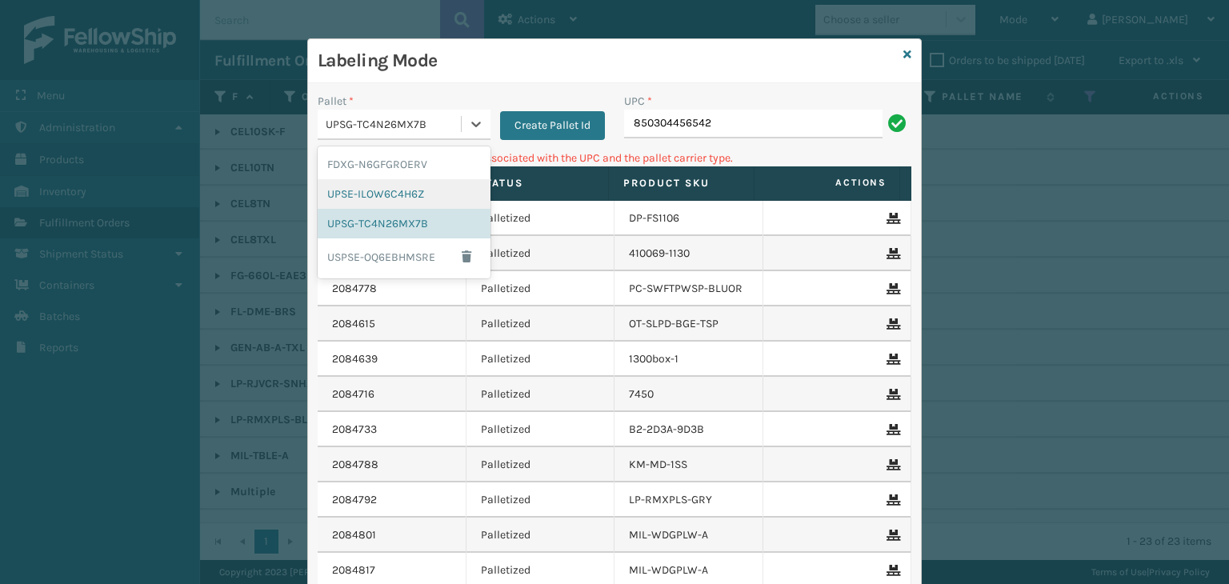
drag, startPoint x: 393, startPoint y: 194, endPoint x: 675, endPoint y: 132, distance: 289.2
click at [394, 194] on div "UPSE-ILOW6C4H6Z" at bounding box center [404, 194] width 173 height 30
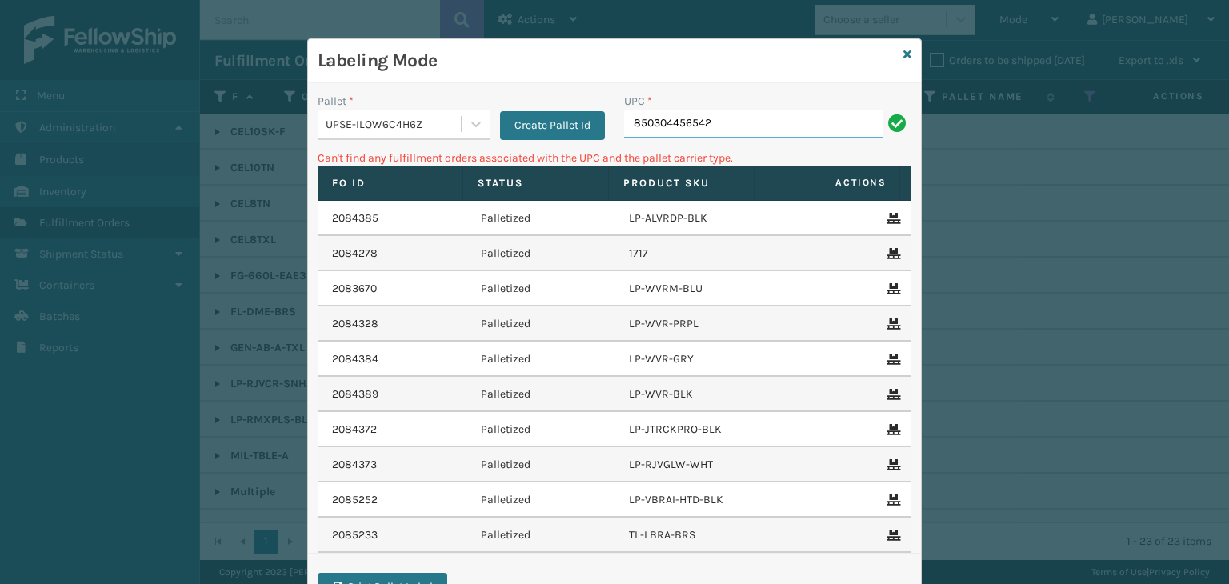
click at [727, 119] on input "850304456542" at bounding box center [753, 124] width 258 height 29
click at [903, 58] on icon at bounding box center [907, 54] width 8 height 11
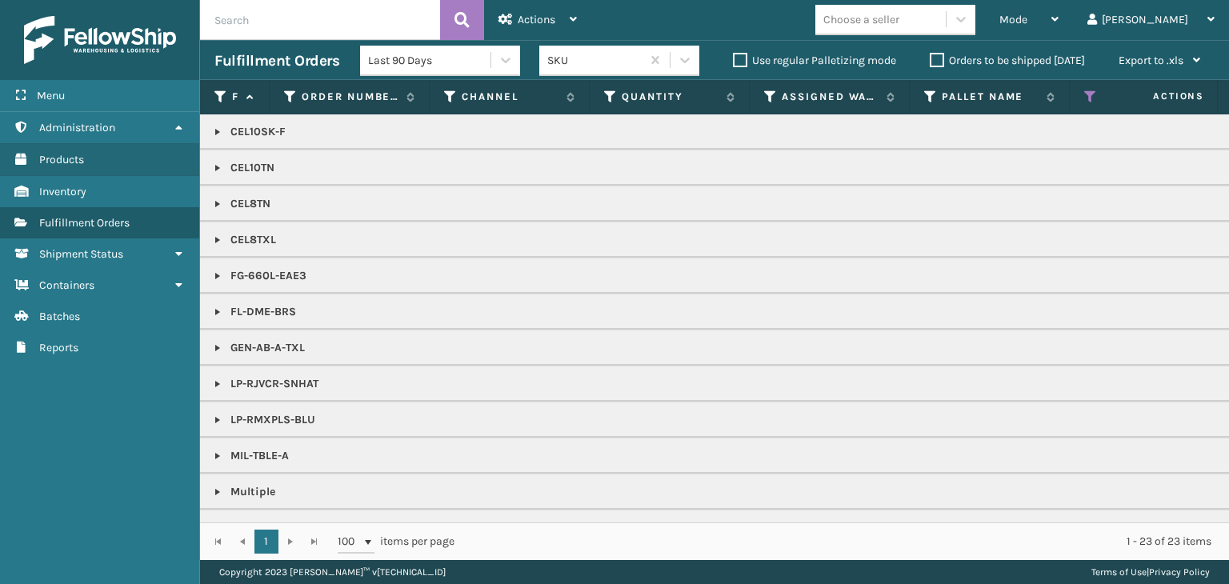
click at [946, 25] on div "Choose a seller" at bounding box center [880, 19] width 130 height 26
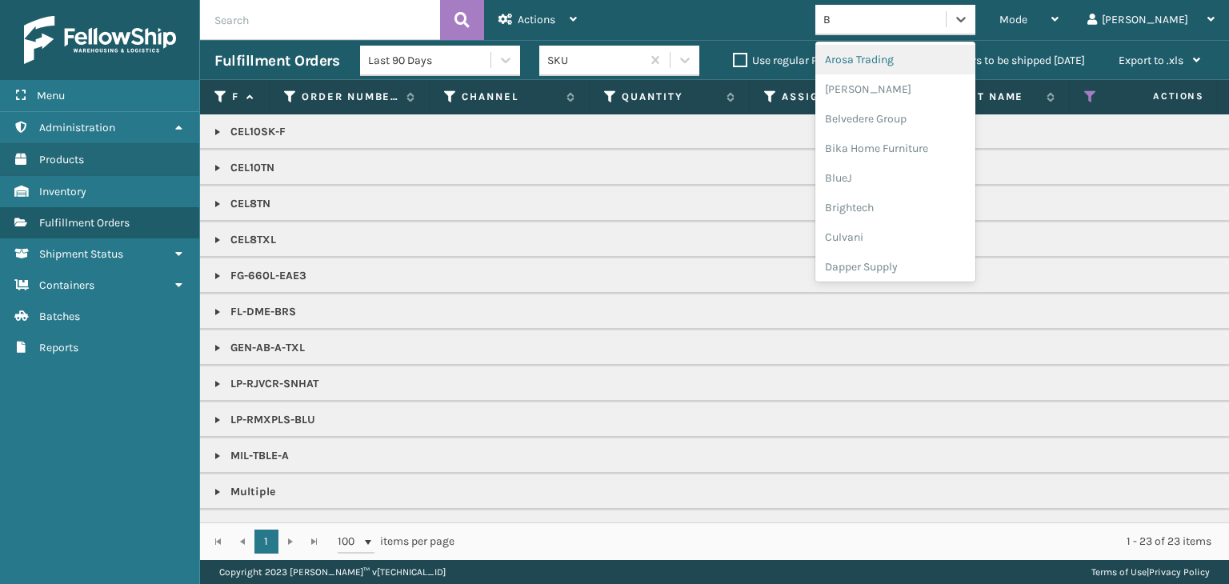
type input "BR"
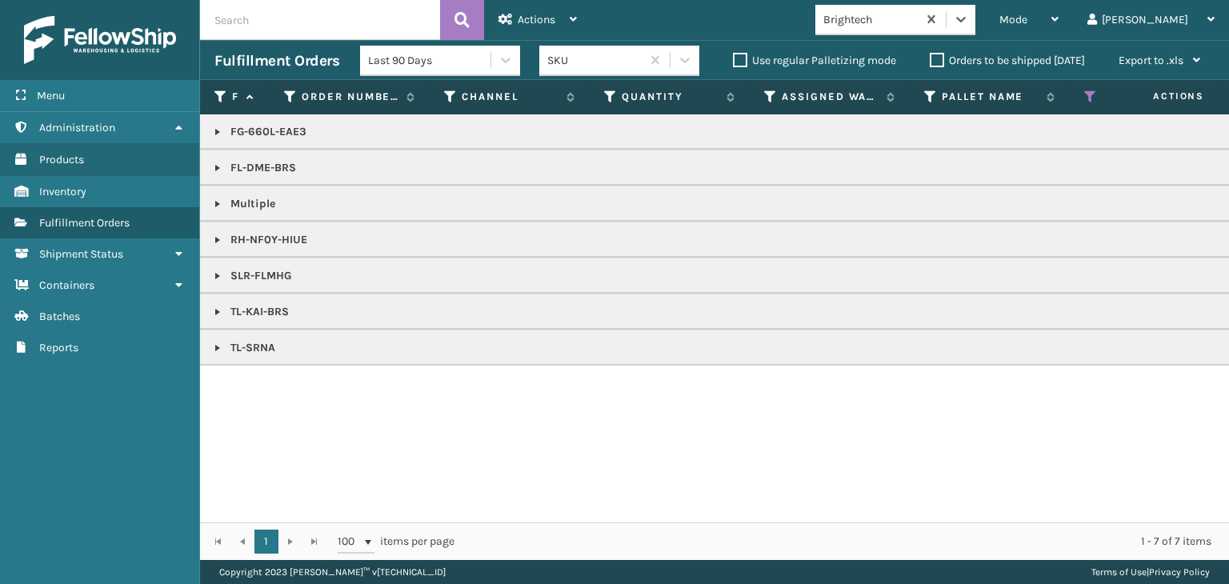
click at [221, 170] on link at bounding box center [217, 168] width 13 height 13
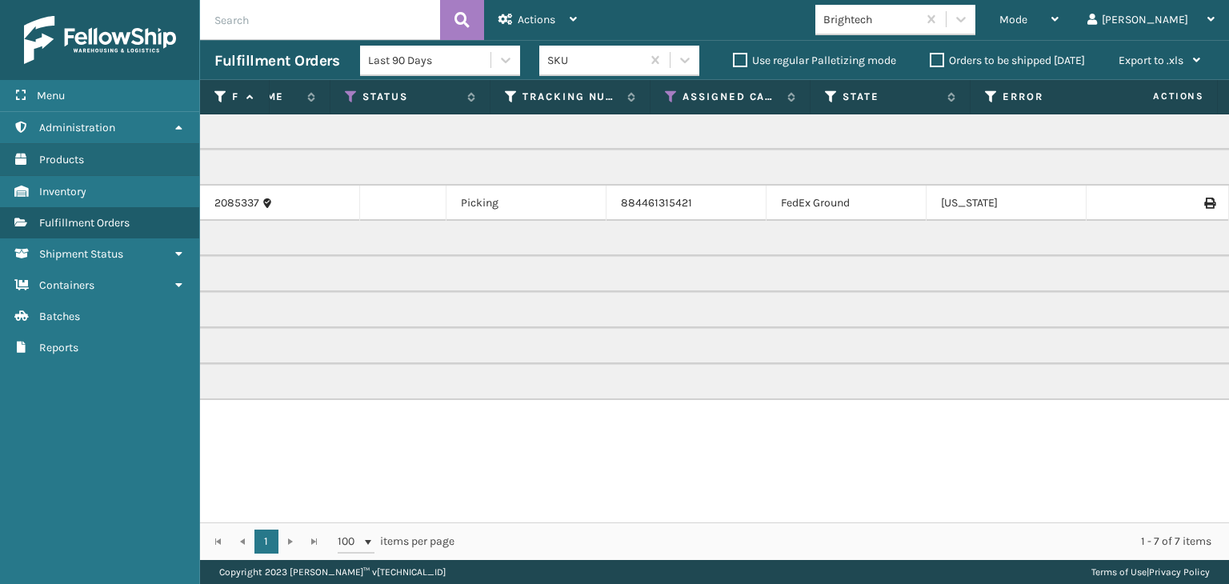
scroll to position [0, 851]
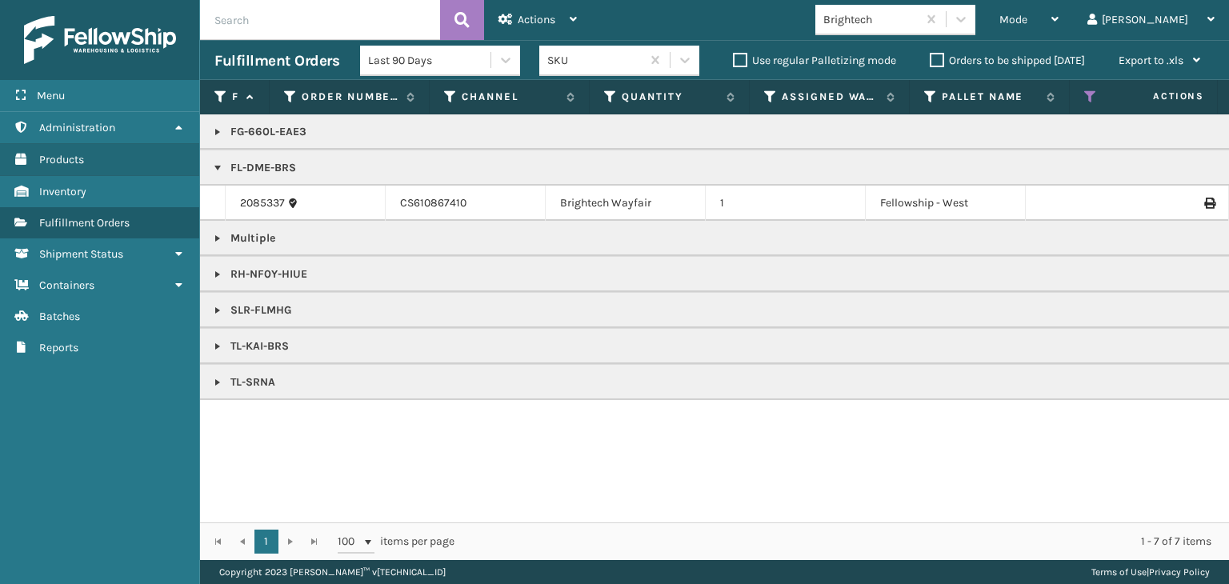
drag, startPoint x: 1072, startPoint y: 26, endPoint x: 1036, endPoint y: 38, distance: 37.7
click at [1058, 26] on div "Mode" at bounding box center [1028, 20] width 59 height 40
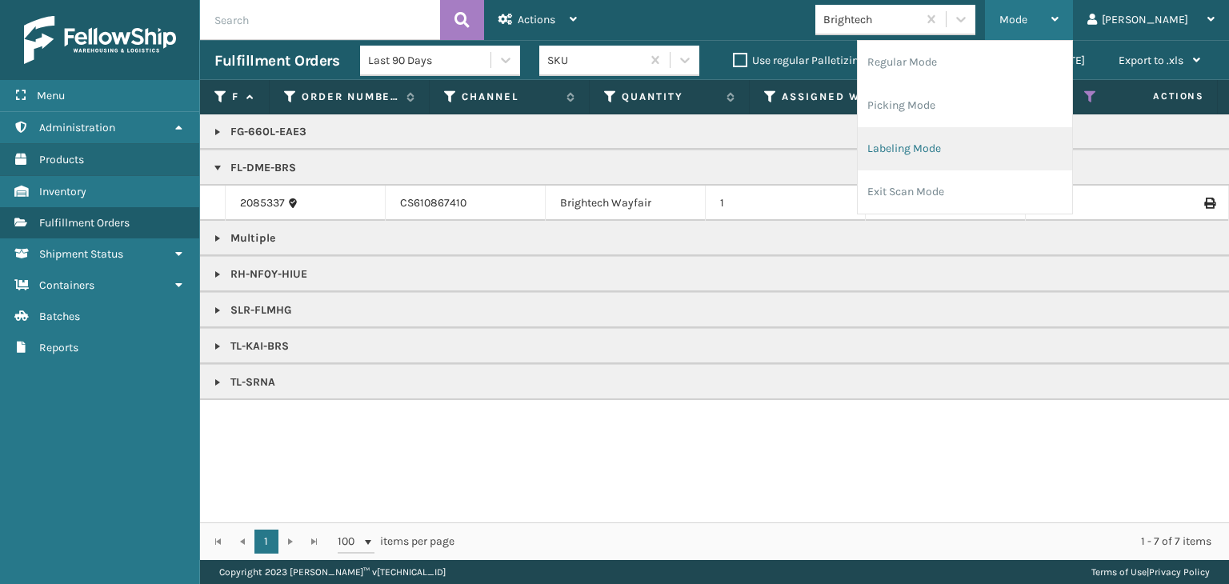
click at [970, 145] on li "Labeling Mode" at bounding box center [965, 148] width 214 height 43
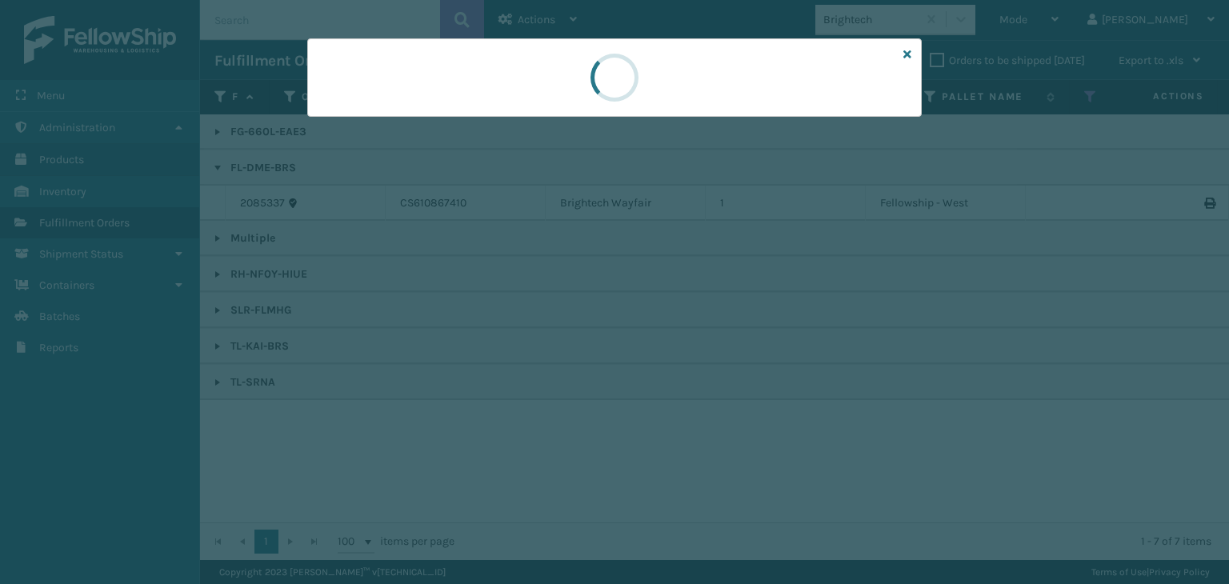
click at [426, 120] on div at bounding box center [614, 292] width 1229 height 584
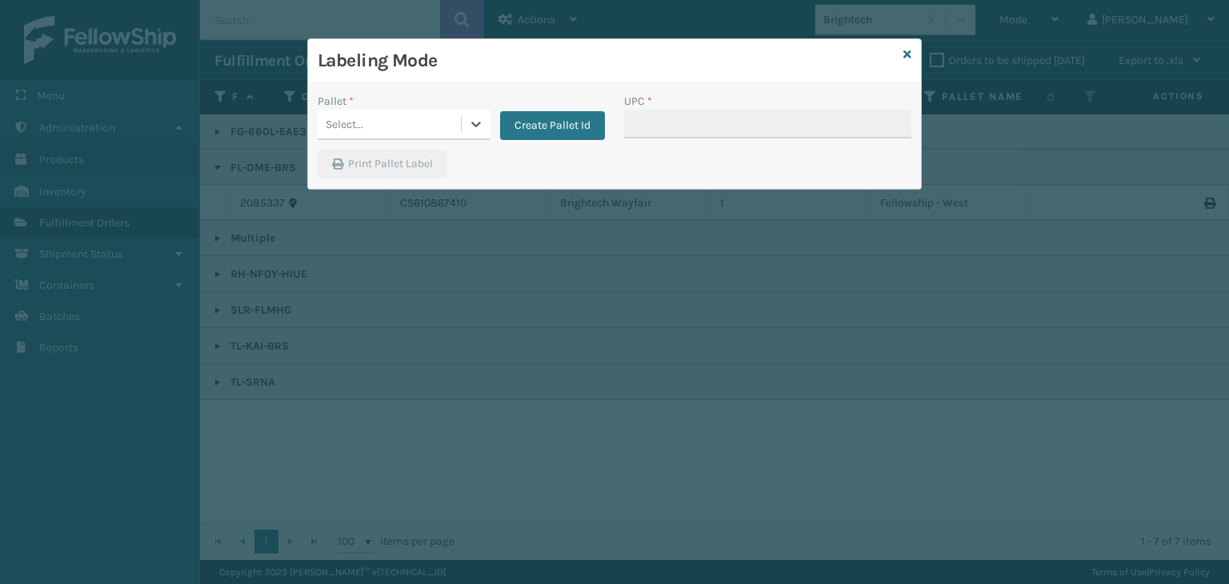
click at [426, 120] on div "Select..." at bounding box center [389, 124] width 143 height 26
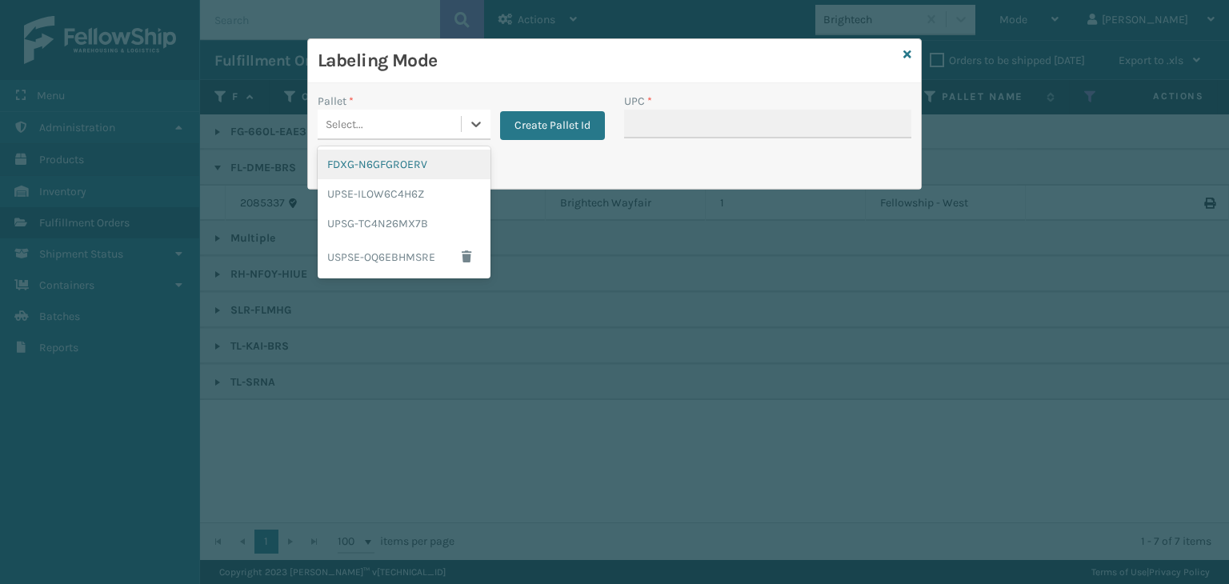
click at [398, 162] on div "FDXG-N6GFGROERV" at bounding box center [404, 165] width 173 height 30
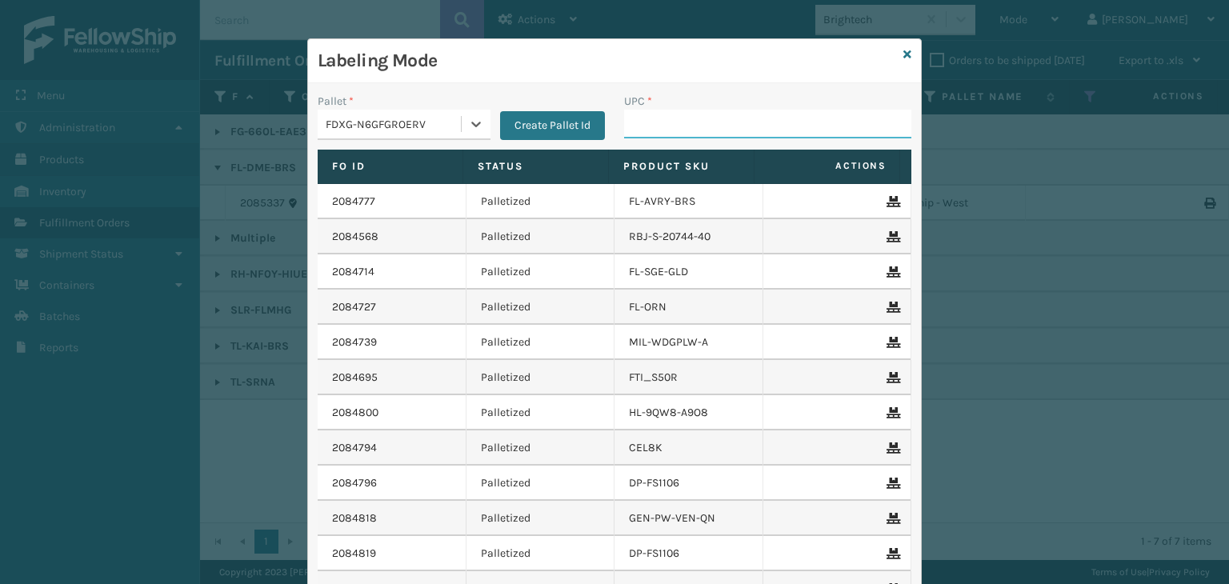
click at [669, 110] on input "UPC *" at bounding box center [767, 124] width 287 height 29
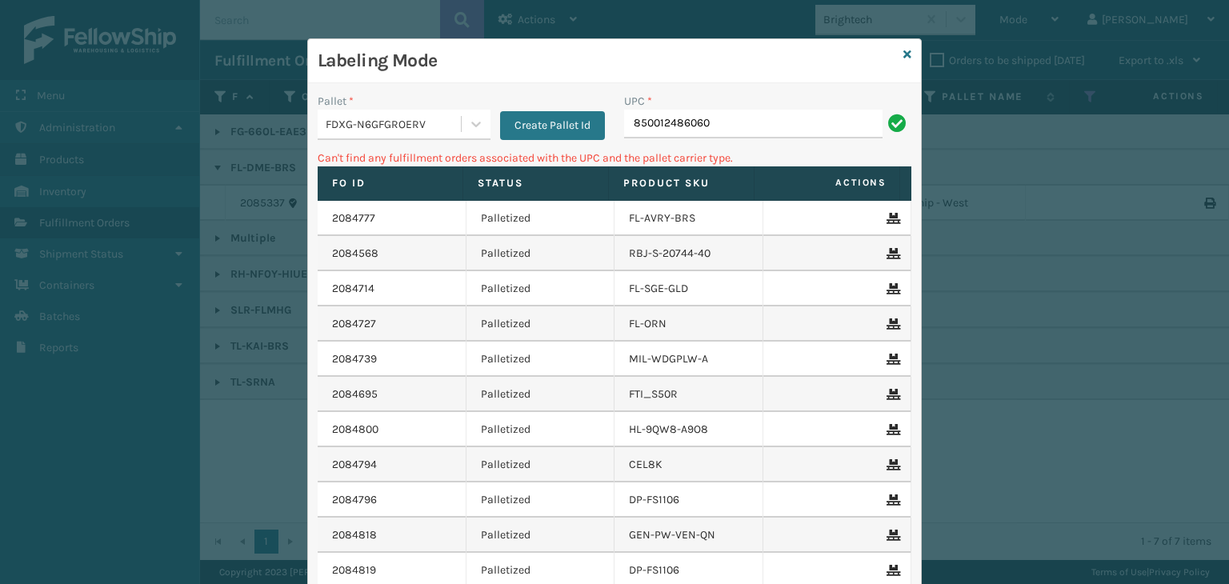
click at [401, 116] on div "FDXG-N6GFGROERV" at bounding box center [394, 124] width 137 height 17
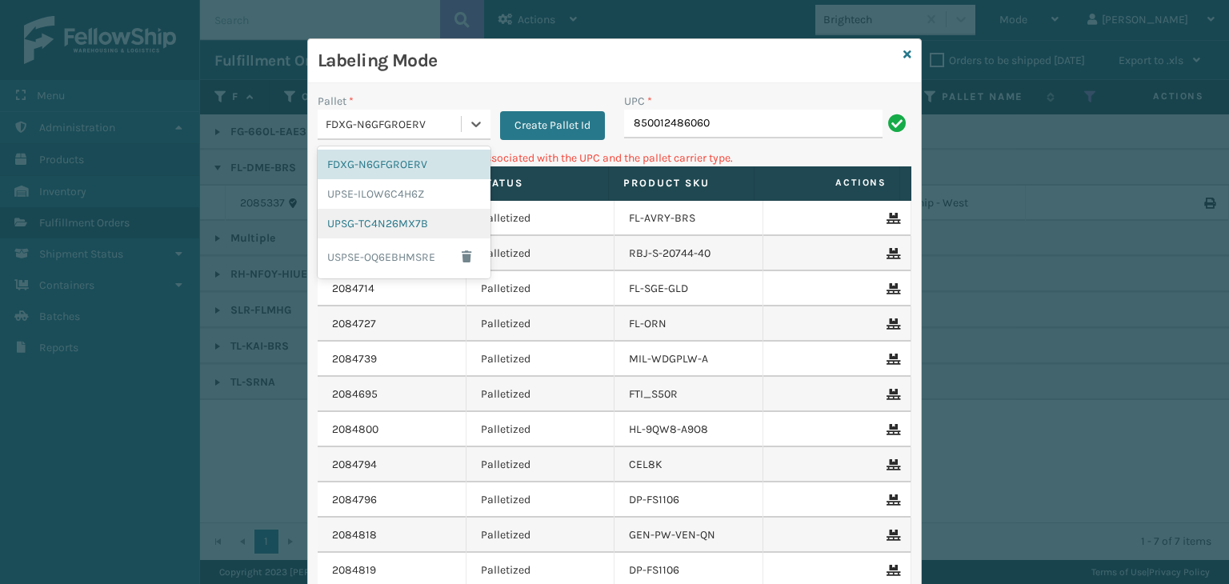
click at [411, 227] on div "UPSG-TC4N26MX7B" at bounding box center [404, 224] width 173 height 30
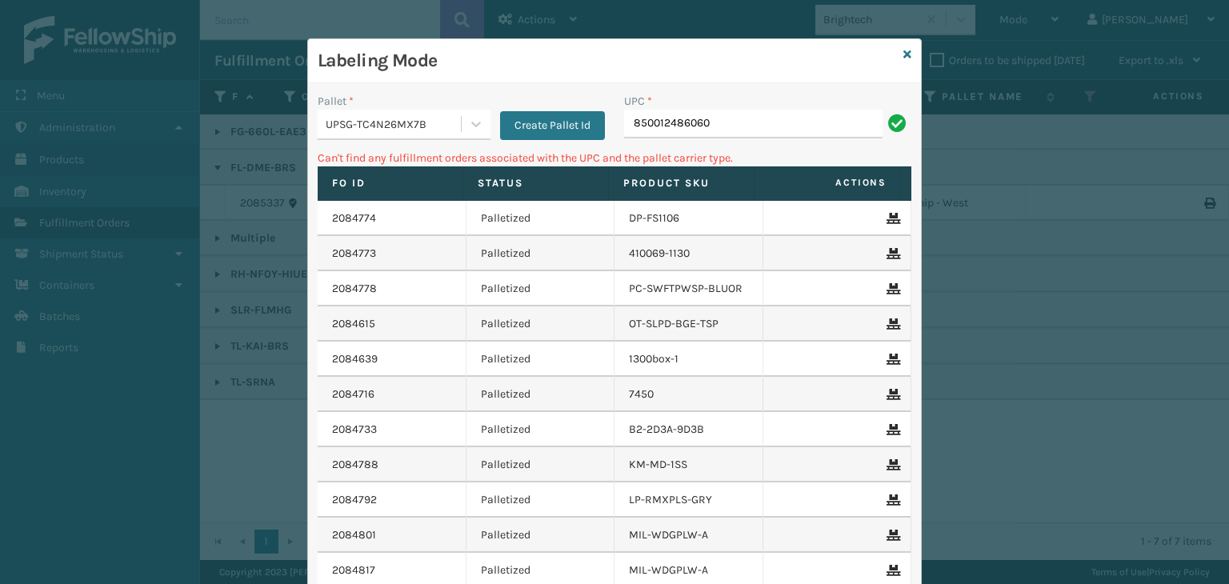
click at [701, 143] on div "UPC * 850012486060" at bounding box center [767, 121] width 306 height 57
click at [724, 130] on input "850012486060" at bounding box center [753, 124] width 258 height 29
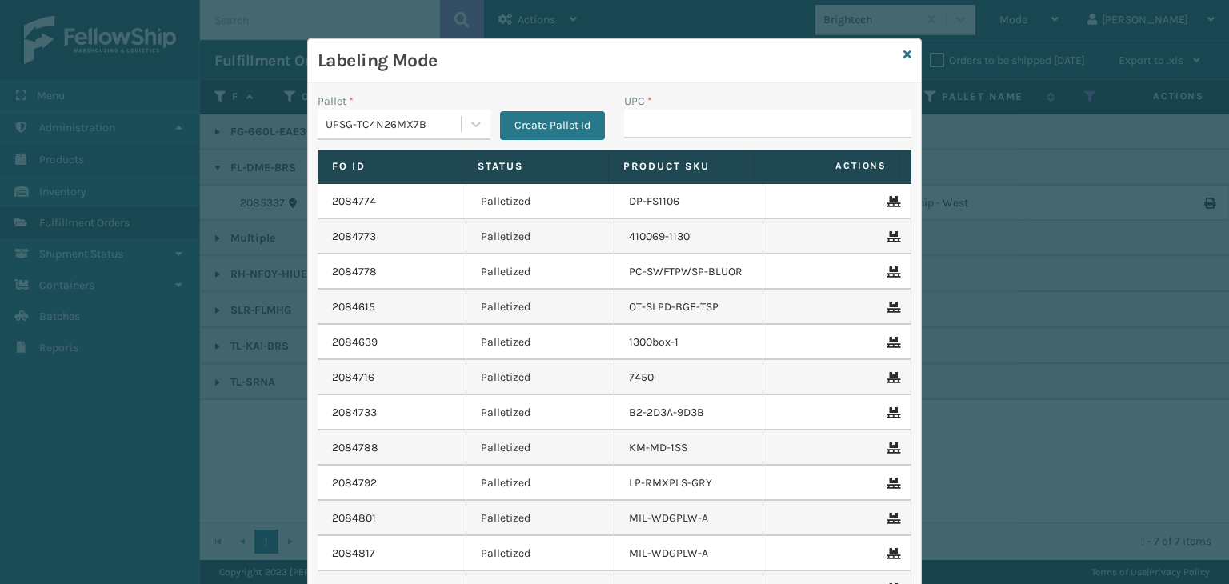
click at [398, 129] on div "UPSG-TC4N26MX7B" at bounding box center [394, 124] width 137 height 17
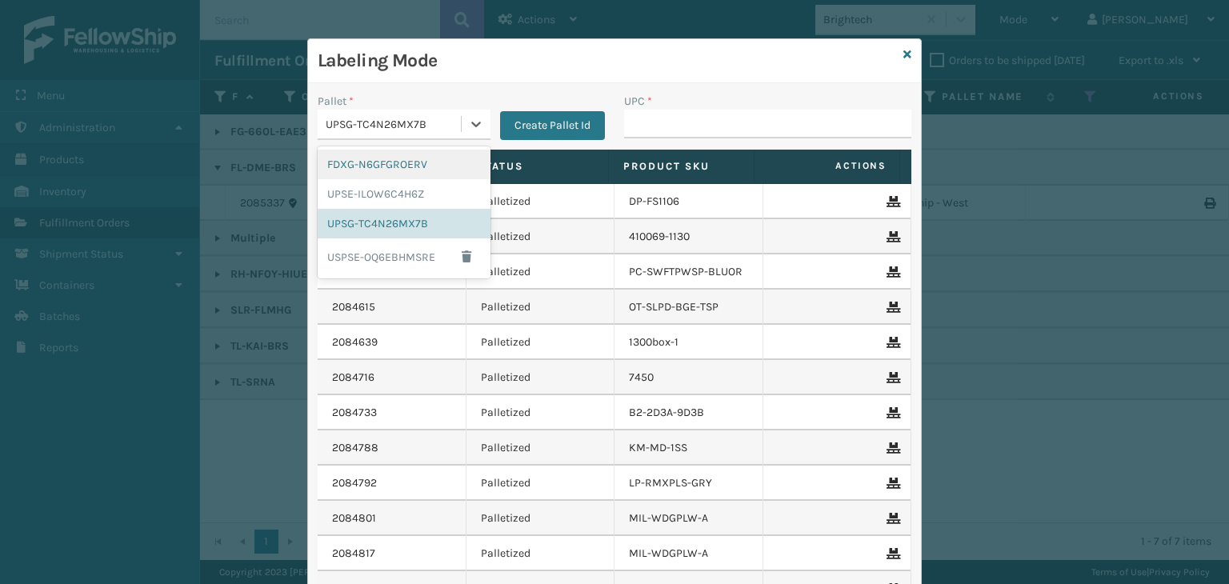
click at [394, 159] on div "FDXG-N6GFGROERV" at bounding box center [404, 165] width 173 height 30
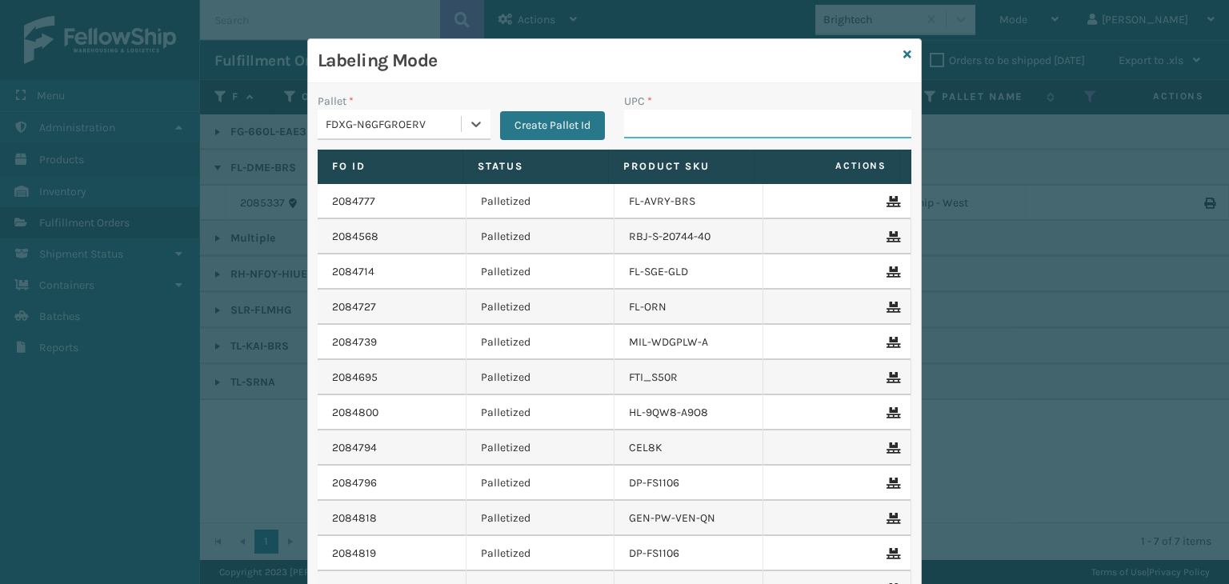
click at [658, 118] on input "UPC *" at bounding box center [767, 124] width 287 height 29
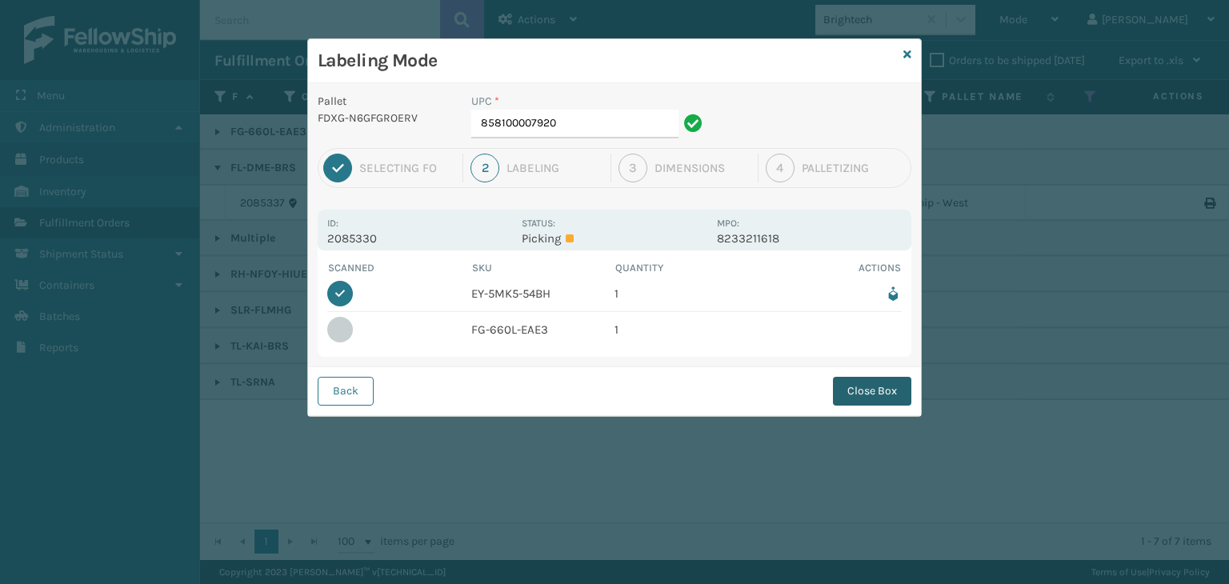
click at [864, 384] on button "Close Box" at bounding box center [872, 391] width 78 height 29
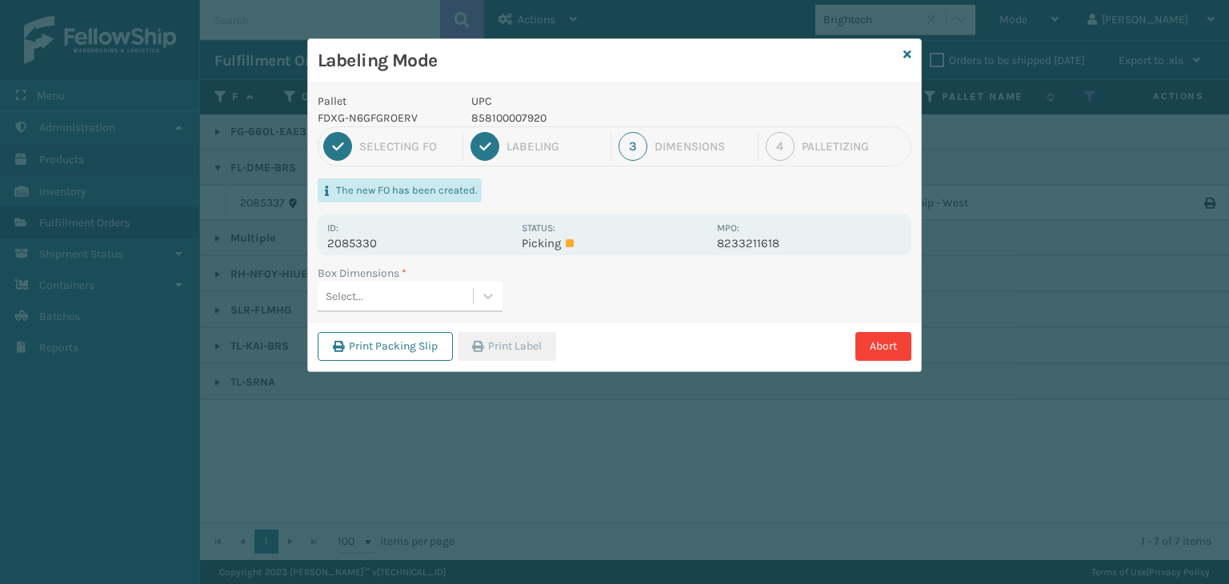
click at [400, 298] on div "Select..." at bounding box center [395, 296] width 155 height 26
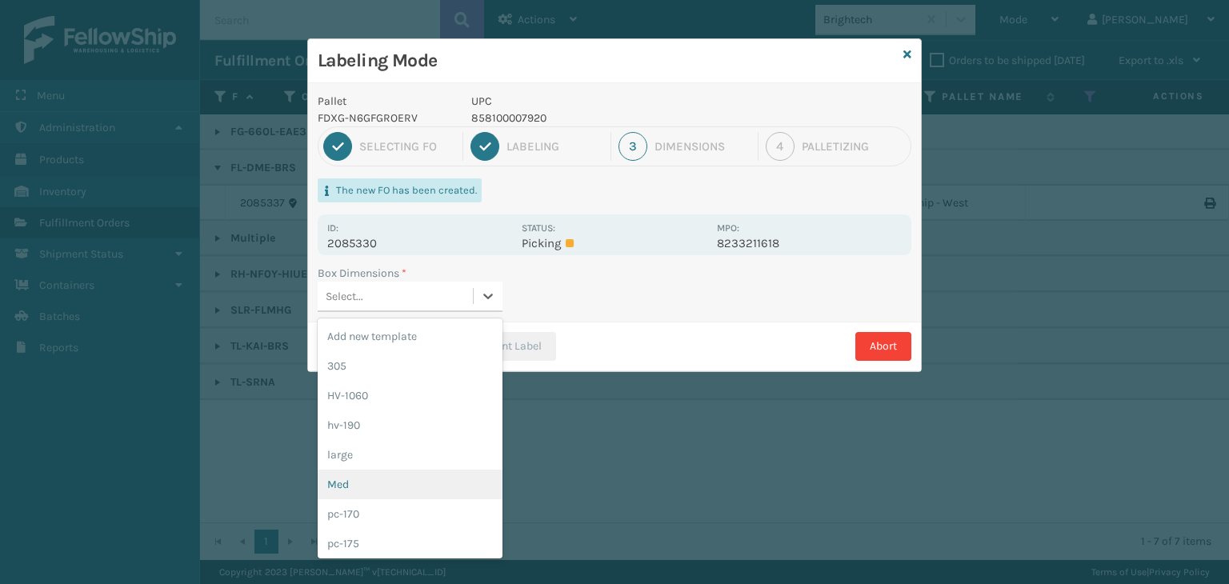
click at [380, 471] on div "Med" at bounding box center [410, 485] width 185 height 30
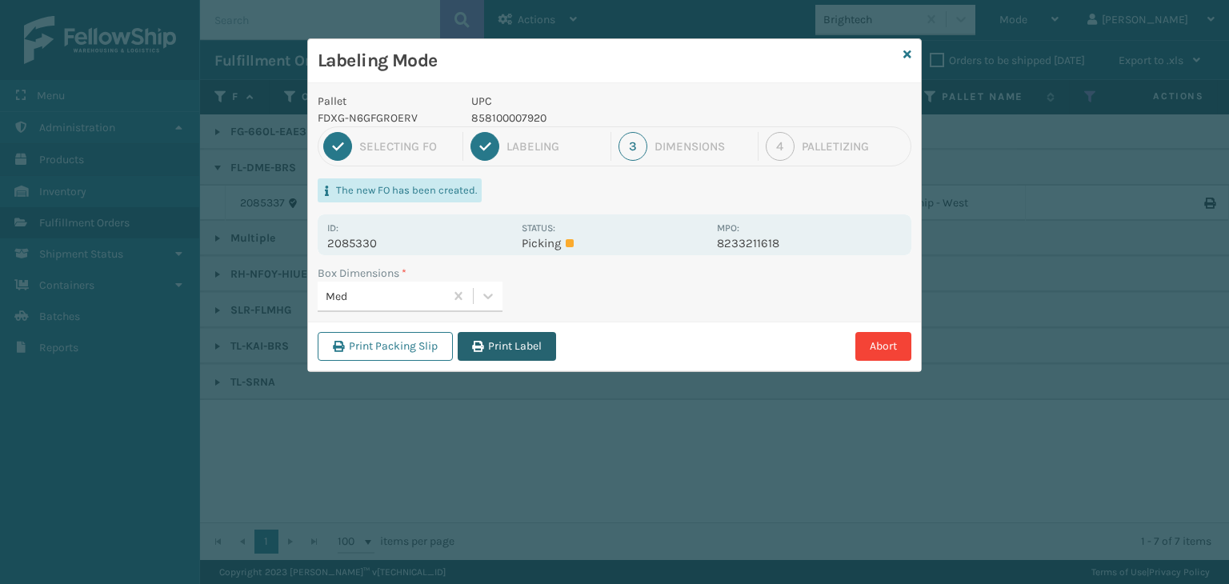
click at [537, 337] on button "Print Label" at bounding box center [507, 346] width 98 height 29
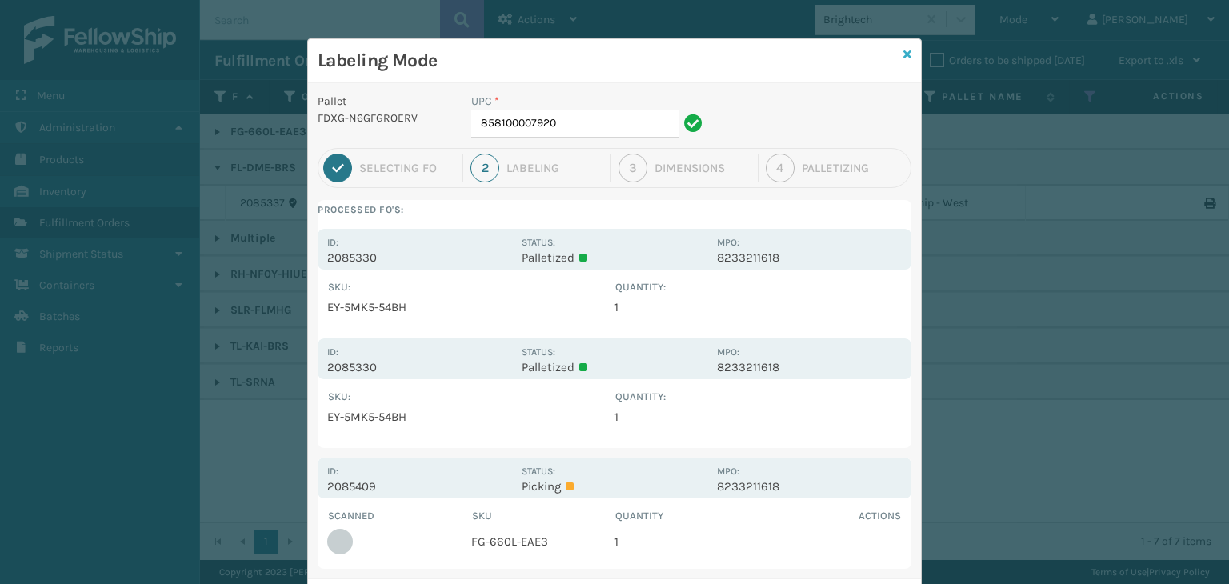
click at [903, 55] on icon at bounding box center [907, 54] width 8 height 11
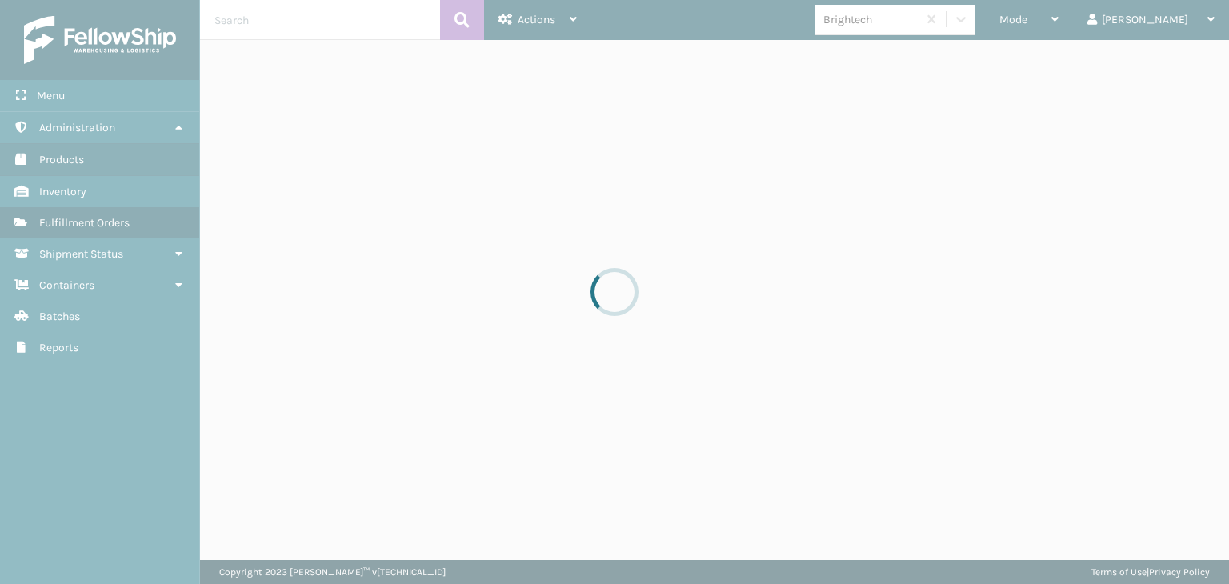
click at [1090, 19] on div at bounding box center [614, 292] width 1229 height 584
click at [1088, 19] on div at bounding box center [614, 292] width 1229 height 584
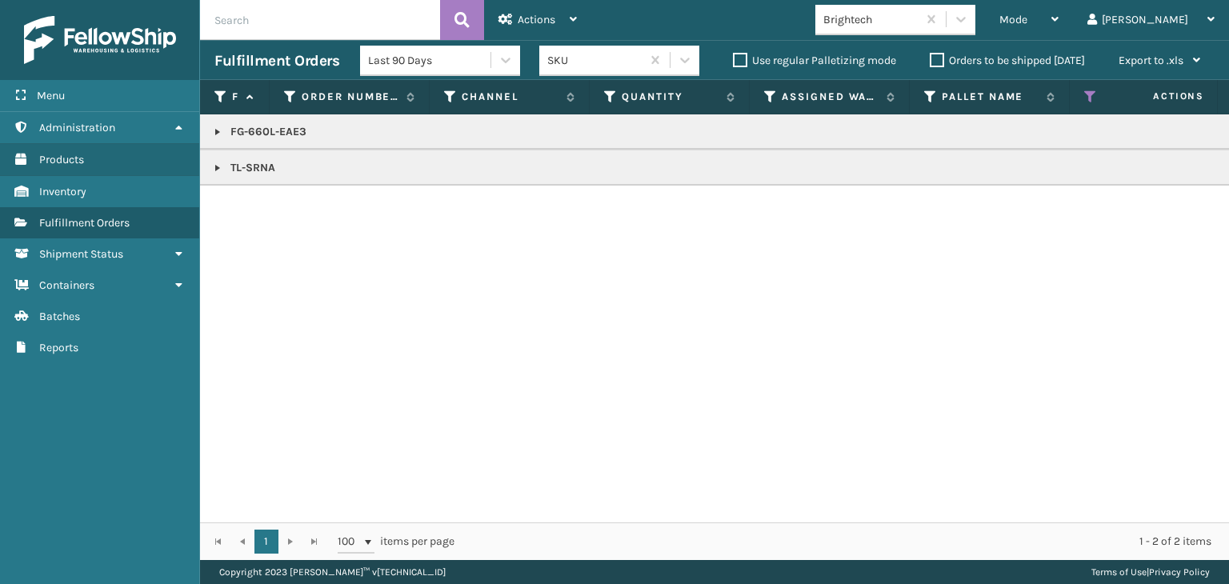
click at [1058, 19] on div "Mode" at bounding box center [1028, 20] width 59 height 40
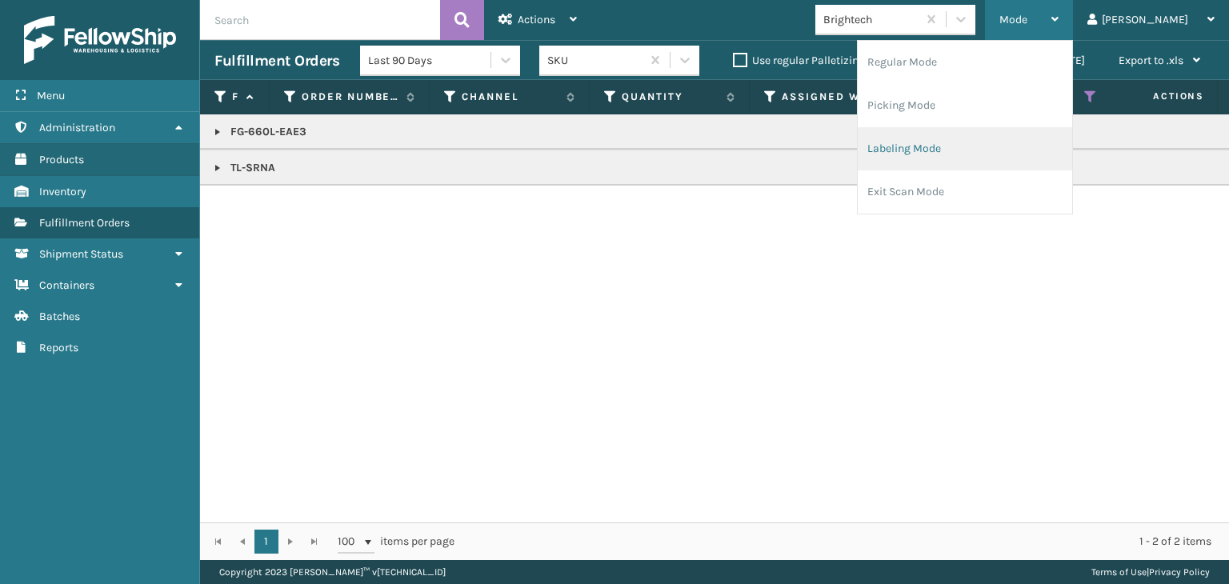
click at [1008, 134] on li "Labeling Mode" at bounding box center [965, 148] width 214 height 43
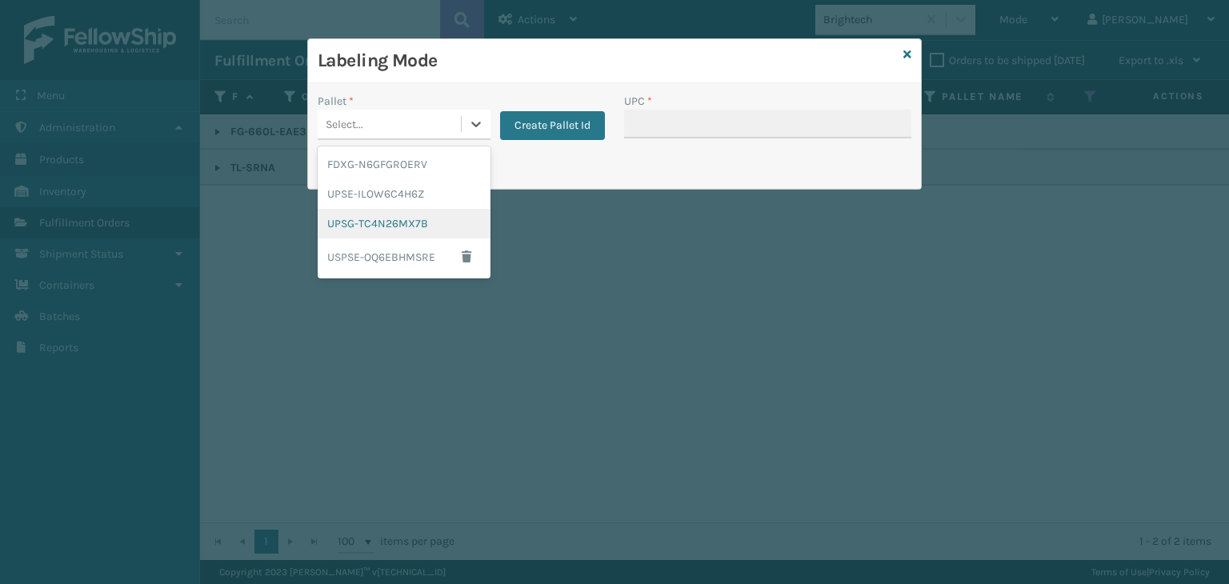
click at [338, 226] on div "UPSG-TC4N26MX7B" at bounding box center [404, 224] width 173 height 30
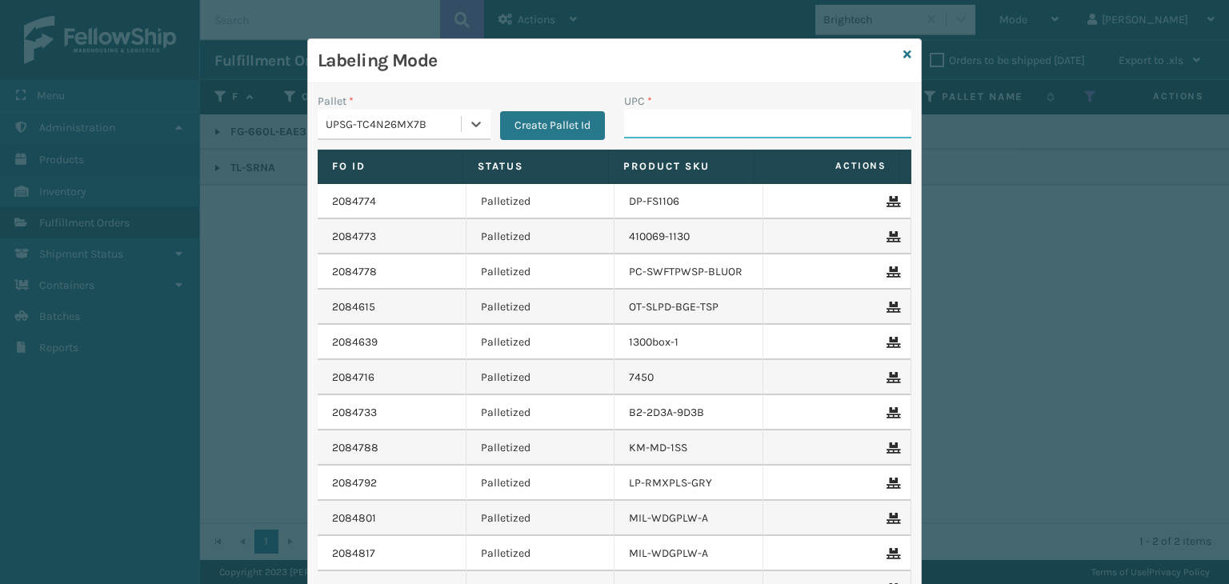
click at [628, 114] on input "UPC *" at bounding box center [767, 124] width 287 height 29
type input "850040667295"
click at [903, 52] on icon at bounding box center [907, 54] width 8 height 11
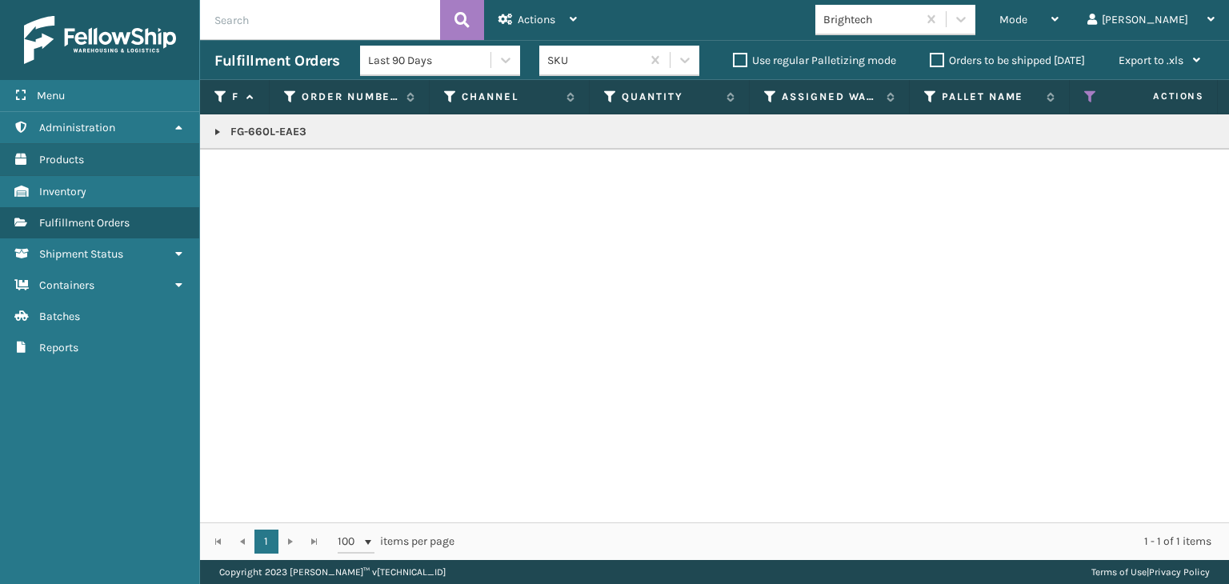
click at [223, 131] on link at bounding box center [217, 132] width 13 height 13
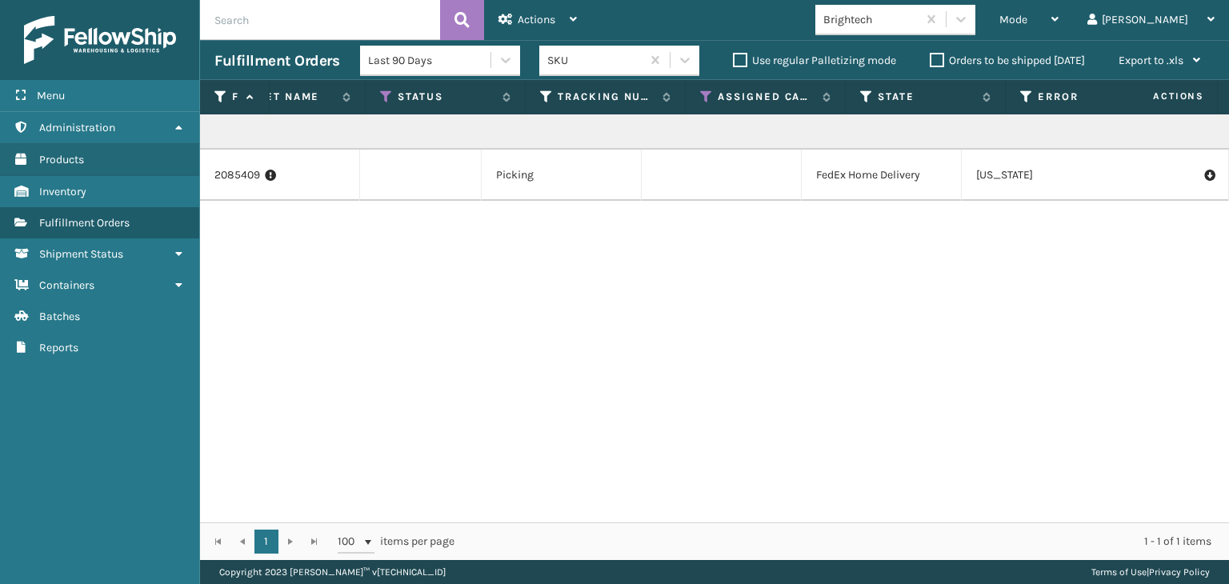
scroll to position [0, 705]
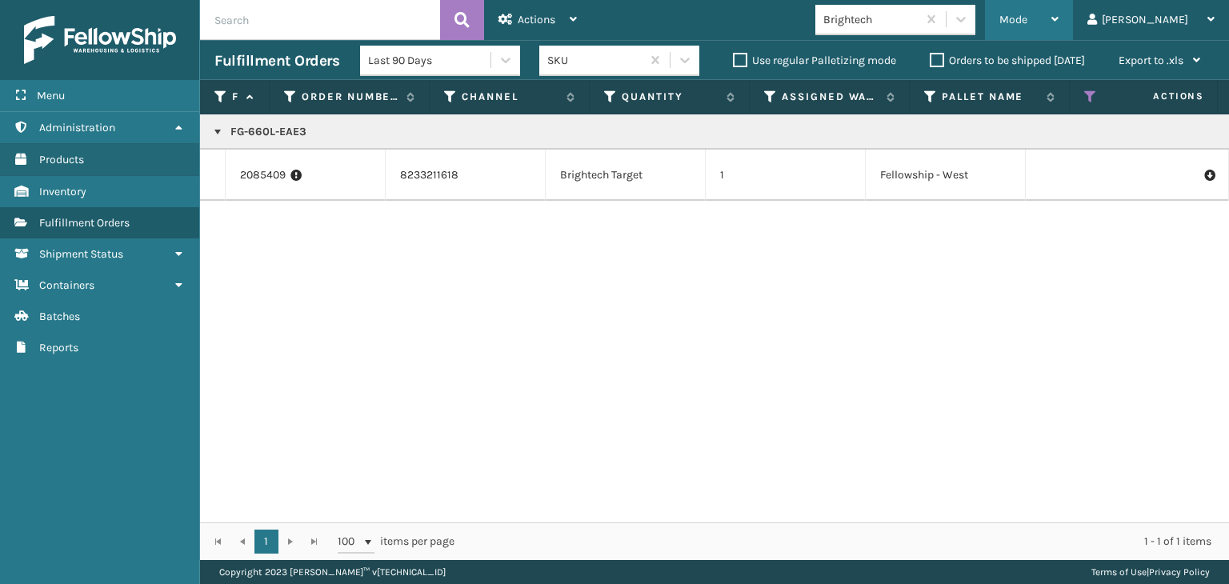
click at [1027, 23] on span "Mode" at bounding box center [1013, 20] width 28 height 14
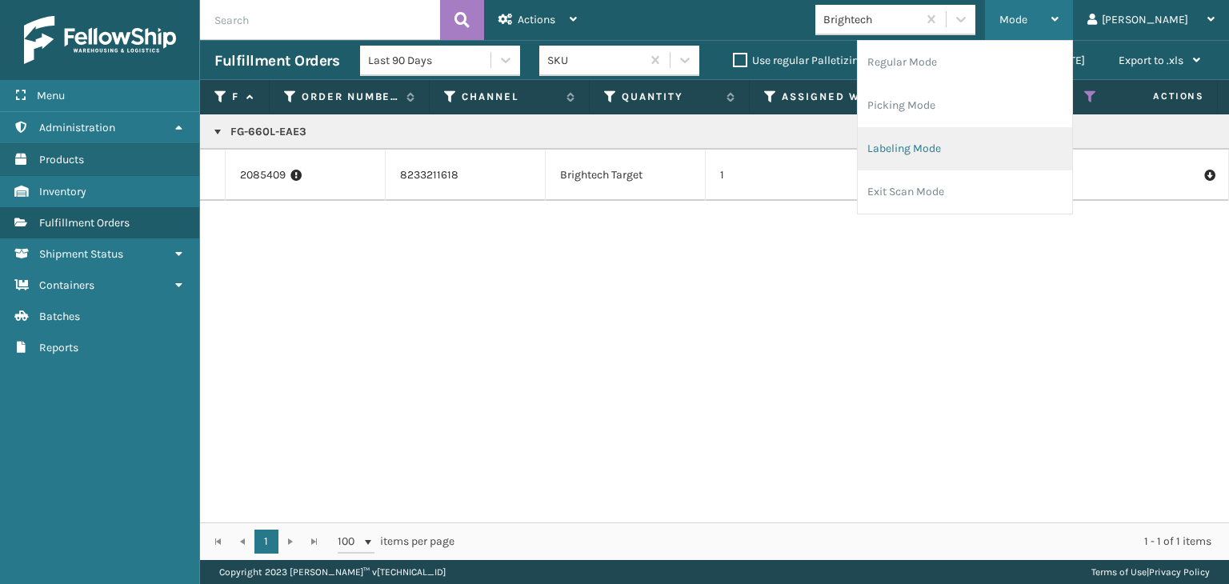
click at [1027, 130] on li "Labeling Mode" at bounding box center [965, 148] width 214 height 43
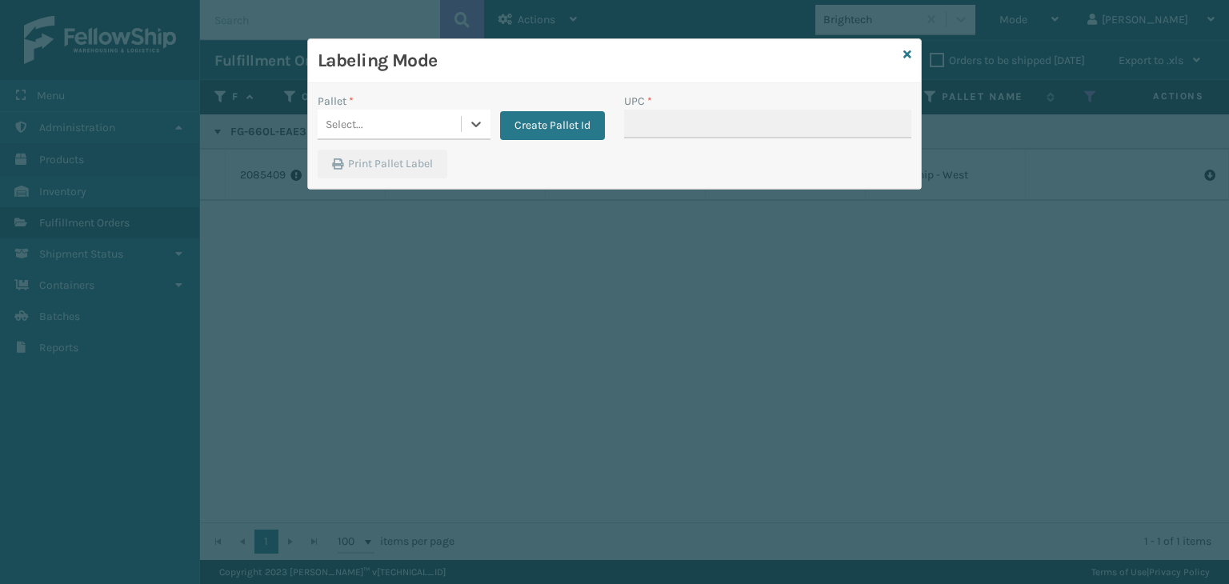
click at [399, 115] on div "Select..." at bounding box center [389, 124] width 143 height 26
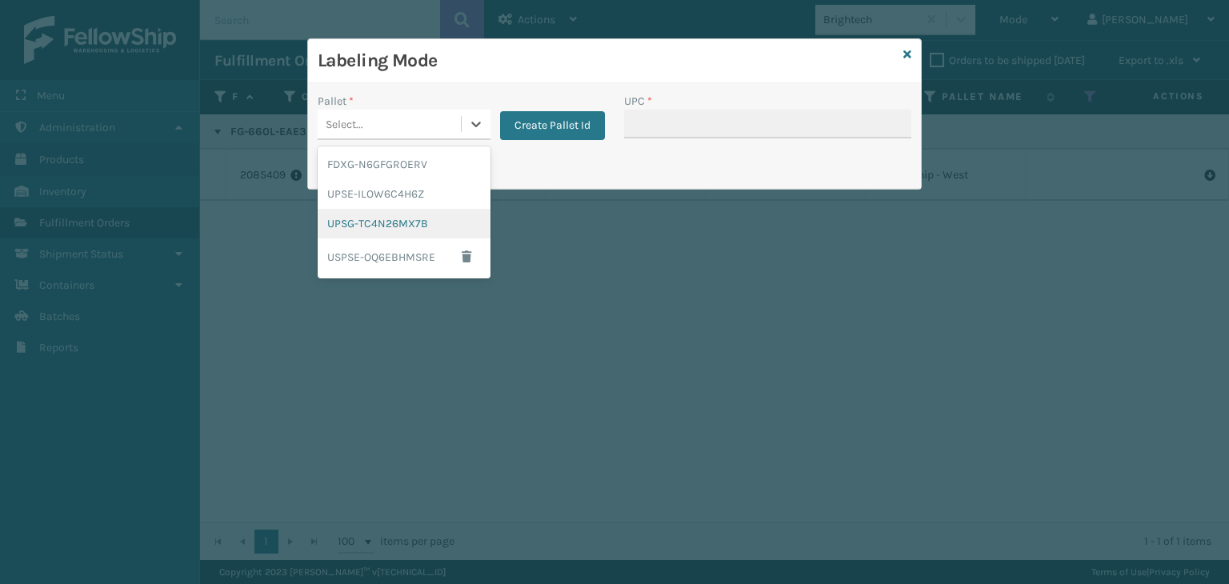
click at [423, 209] on div "UPSG-TC4N26MX7B" at bounding box center [404, 224] width 173 height 30
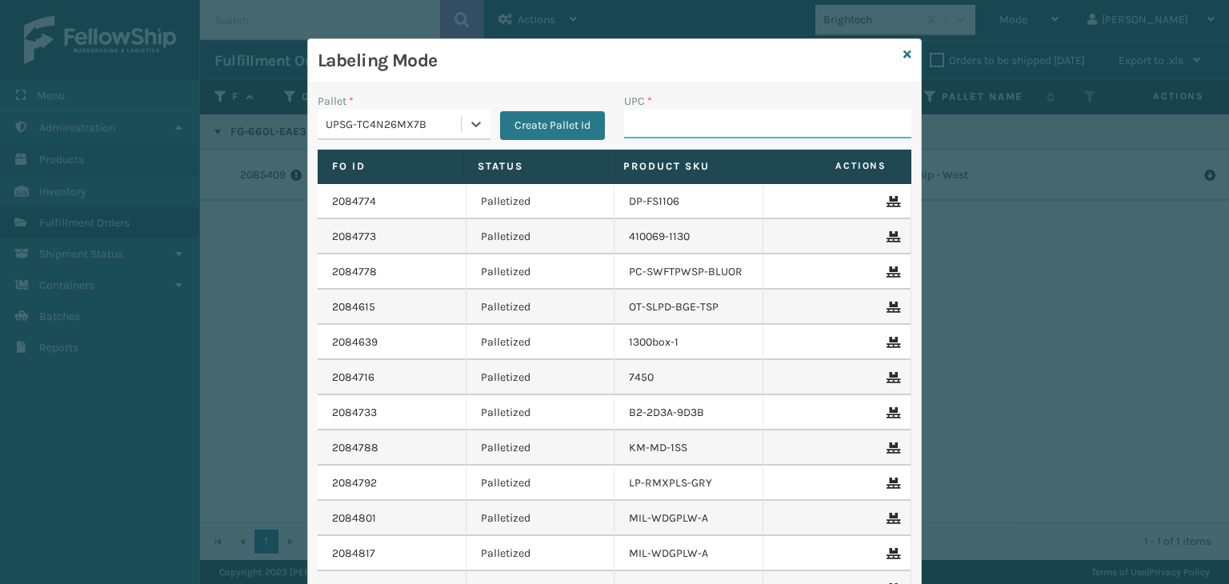
click at [745, 113] on input "UPC *" at bounding box center [767, 124] width 287 height 29
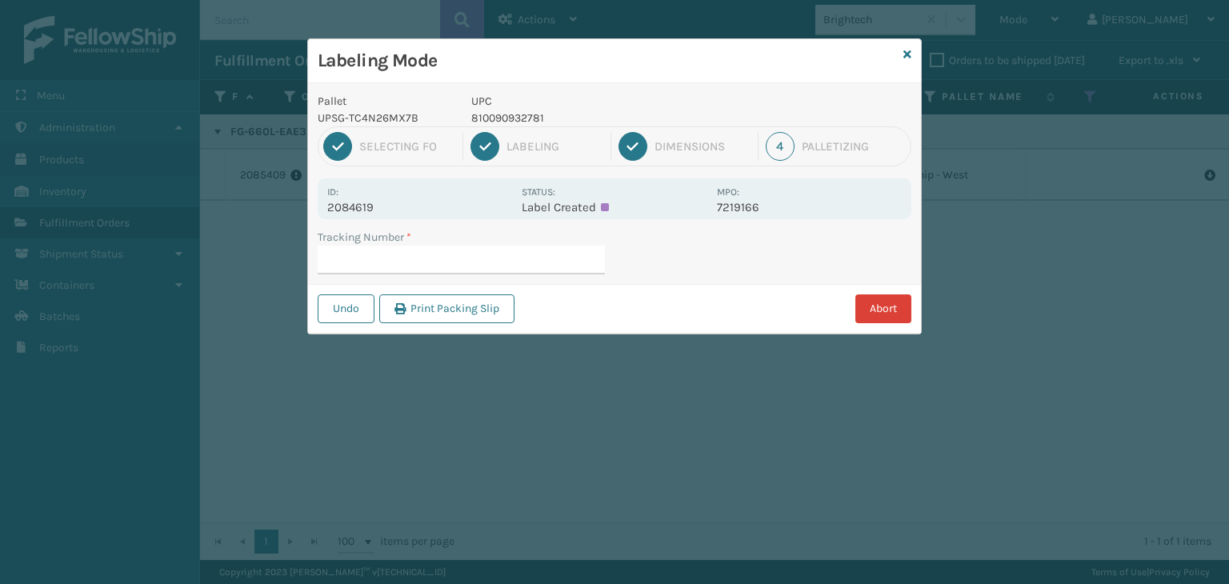
click at [867, 302] on button "Abort" at bounding box center [883, 308] width 56 height 29
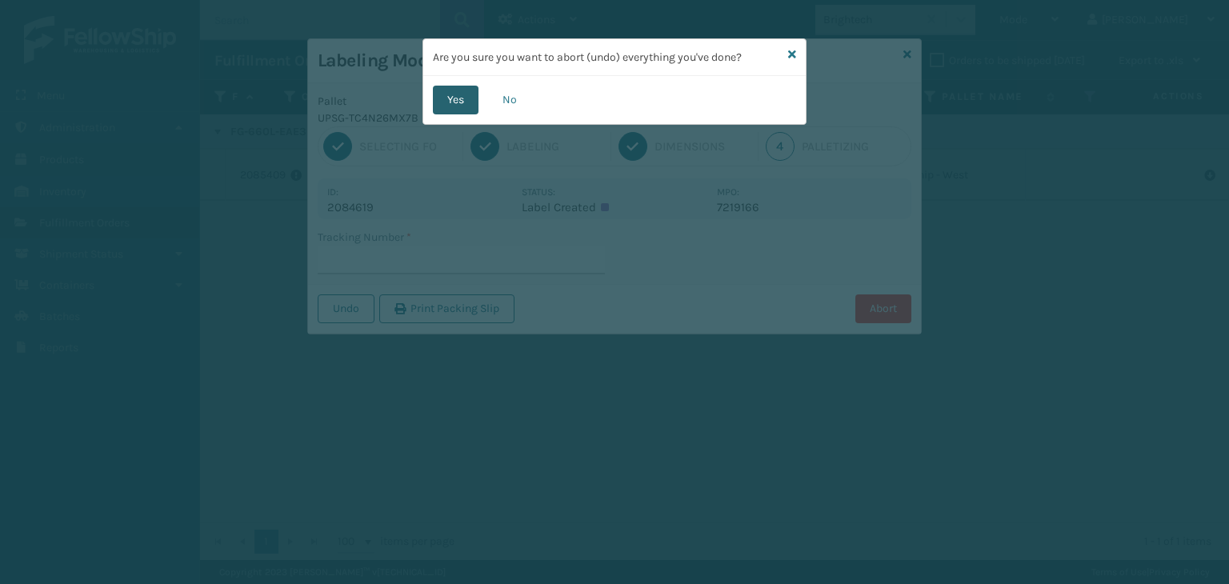
click at [467, 91] on button "Yes" at bounding box center [456, 100] width 46 height 29
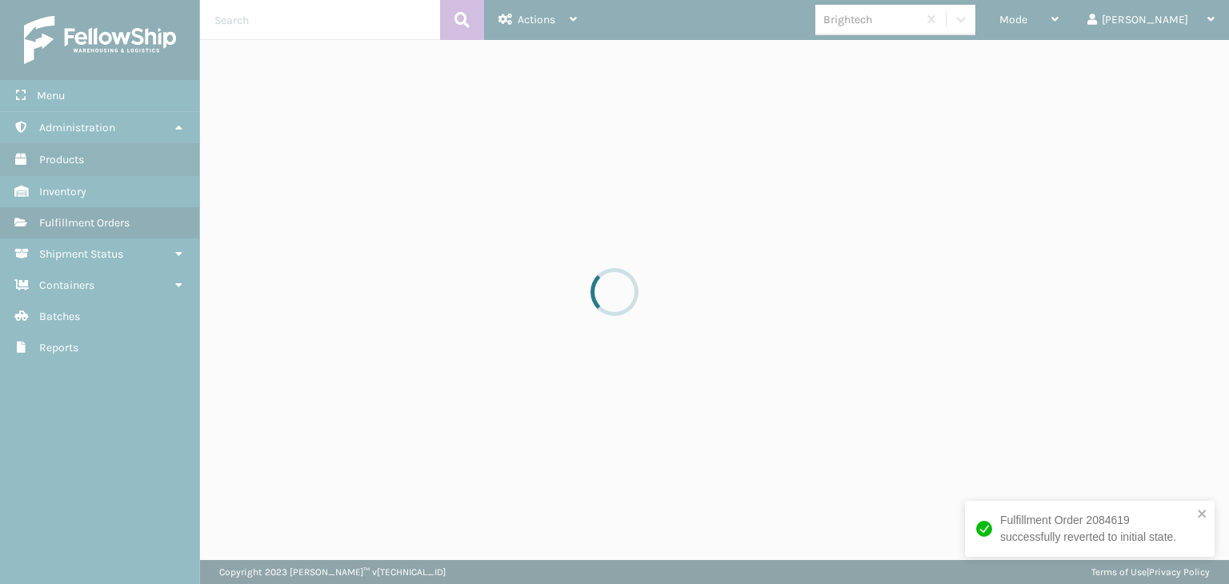
click at [1076, 28] on div at bounding box center [614, 292] width 1229 height 584
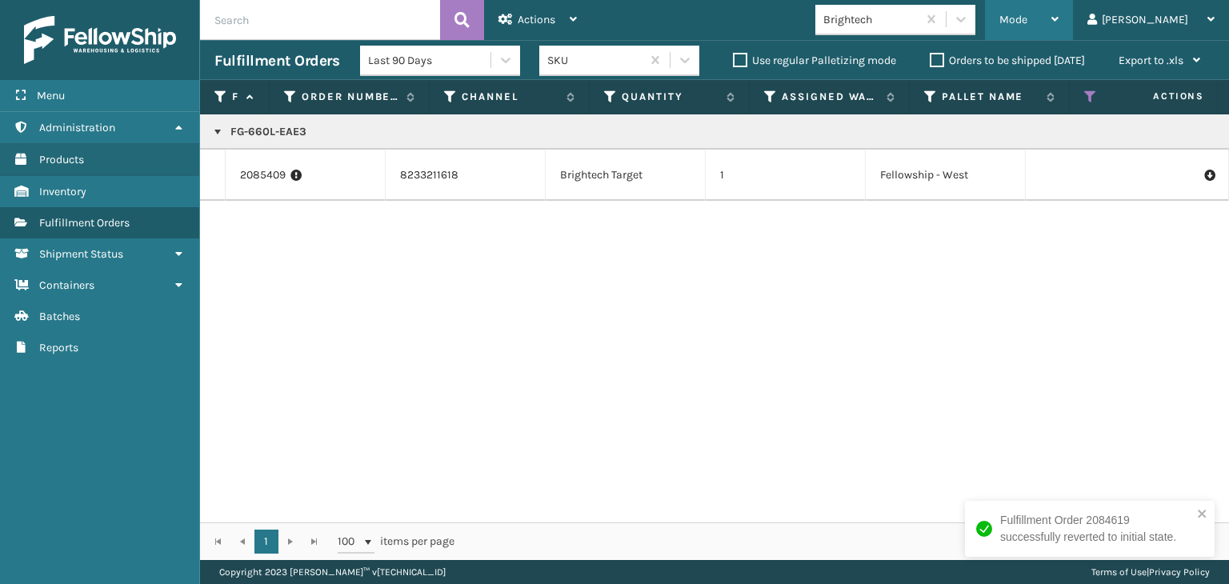
click at [1058, 28] on div "Mode" at bounding box center [1028, 20] width 59 height 40
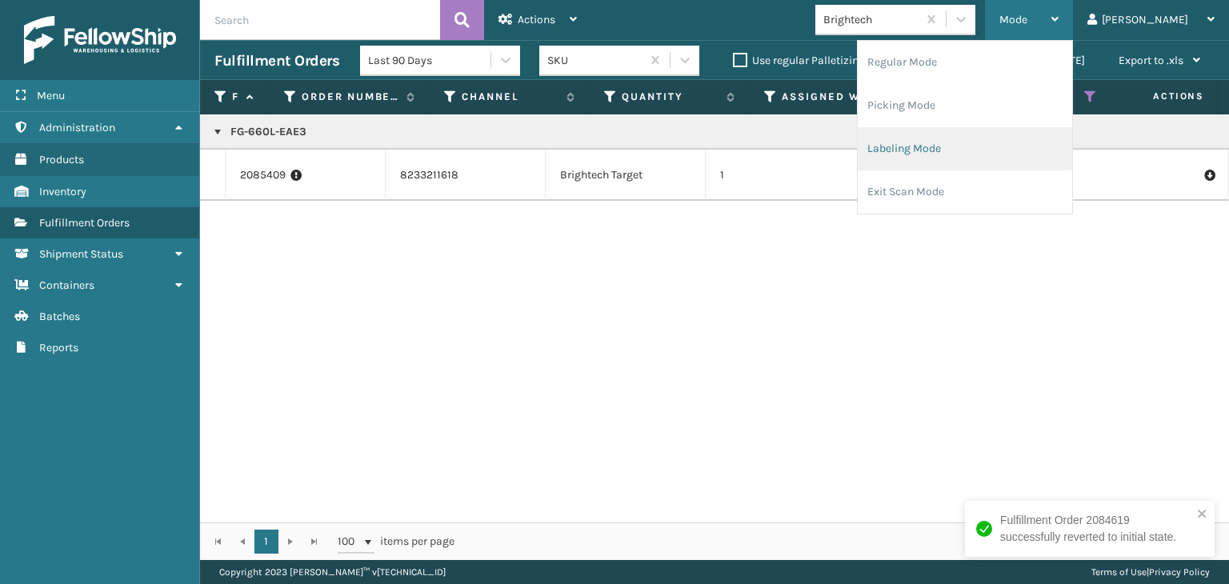
click at [1030, 145] on li "Labeling Mode" at bounding box center [965, 148] width 214 height 43
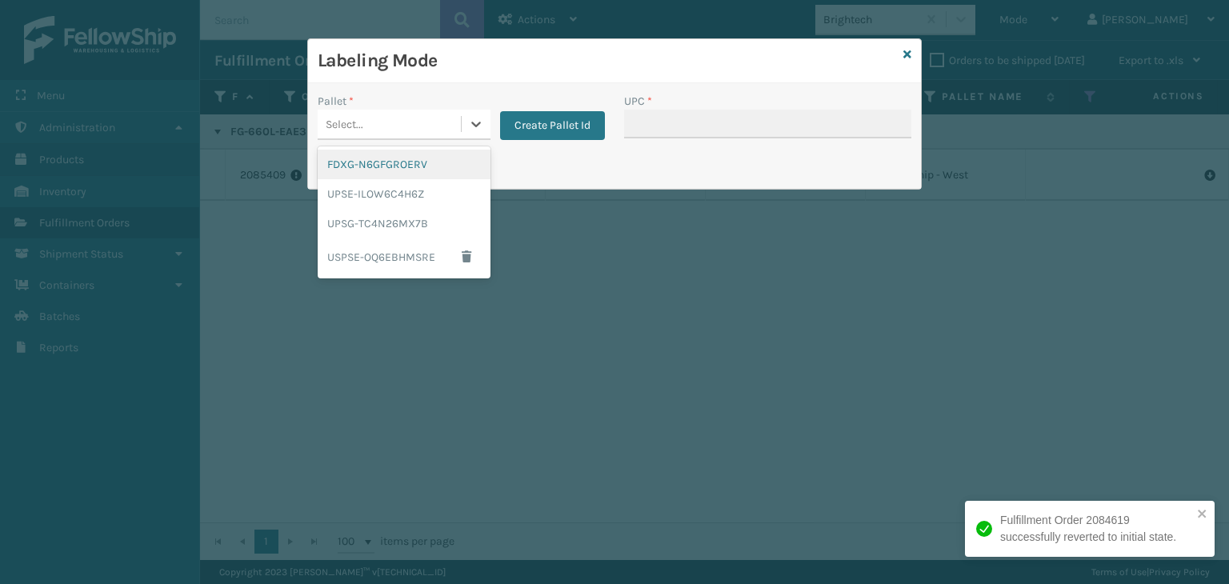
click at [383, 135] on div "Select..." at bounding box center [389, 124] width 143 height 26
click at [432, 219] on div "UPSG-TC4N26MX7B" at bounding box center [404, 224] width 173 height 30
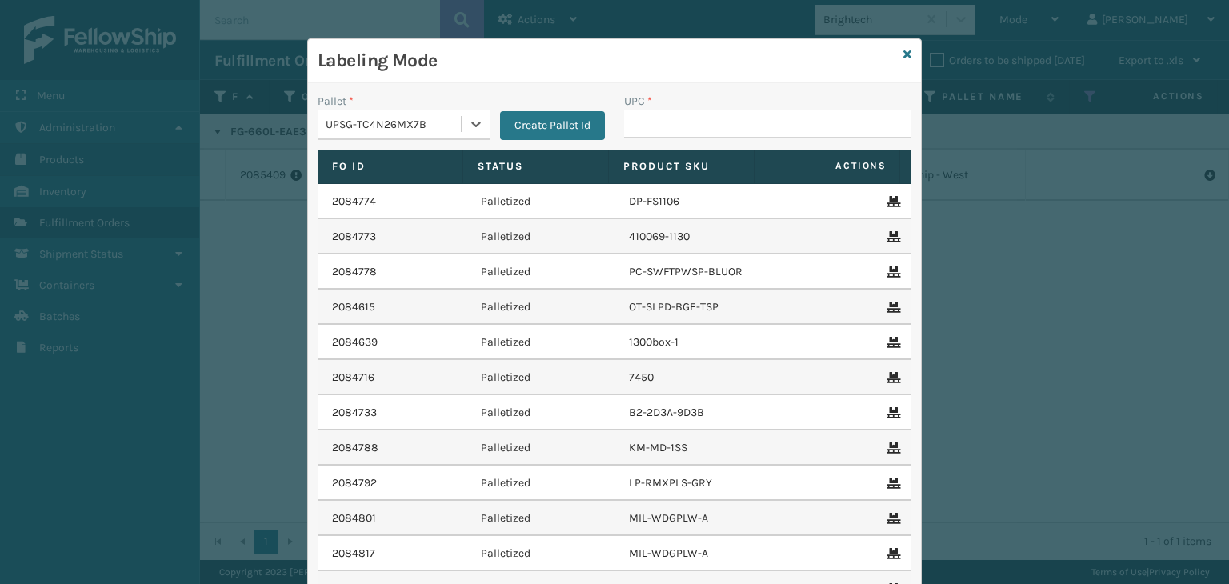
click at [358, 129] on div "UPSG-TC4N26MX7B" at bounding box center [394, 124] width 137 height 17
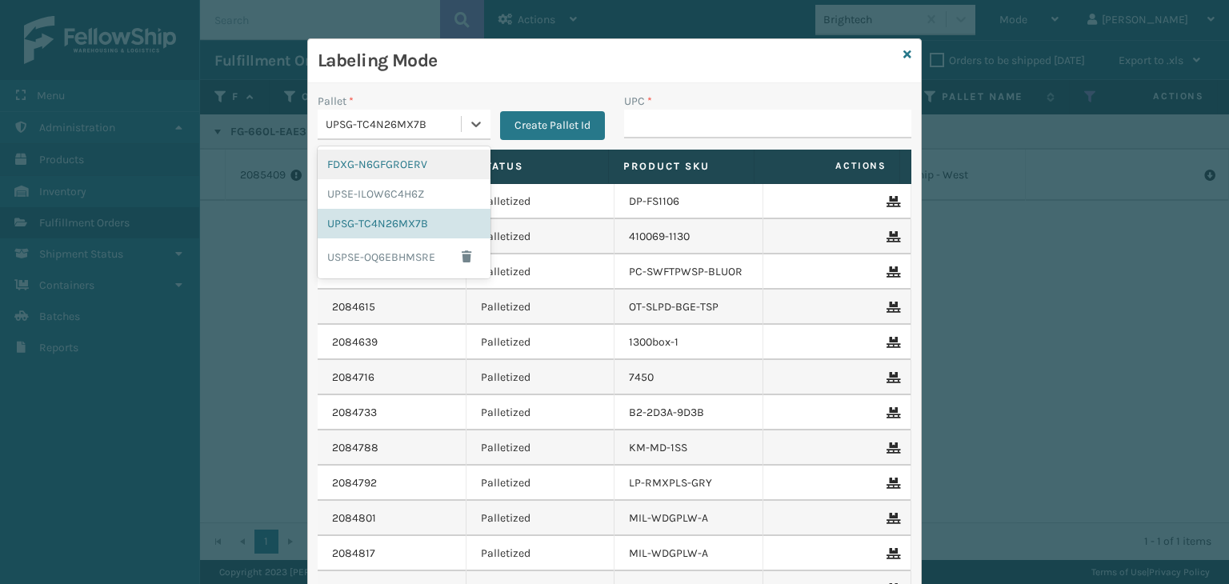
click at [388, 162] on div "FDXG-N6GFGROERV" at bounding box center [404, 165] width 173 height 30
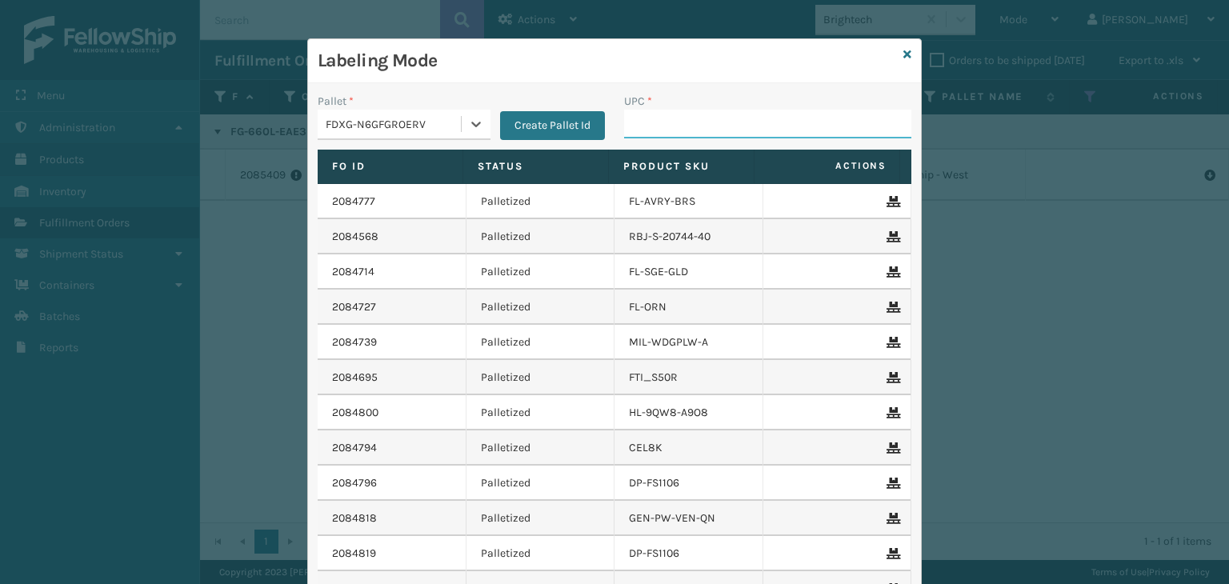
drag, startPoint x: 723, startPoint y: 119, endPoint x: 710, endPoint y: 119, distance: 12.8
click at [723, 119] on input "UPC *" at bounding box center [767, 124] width 287 height 29
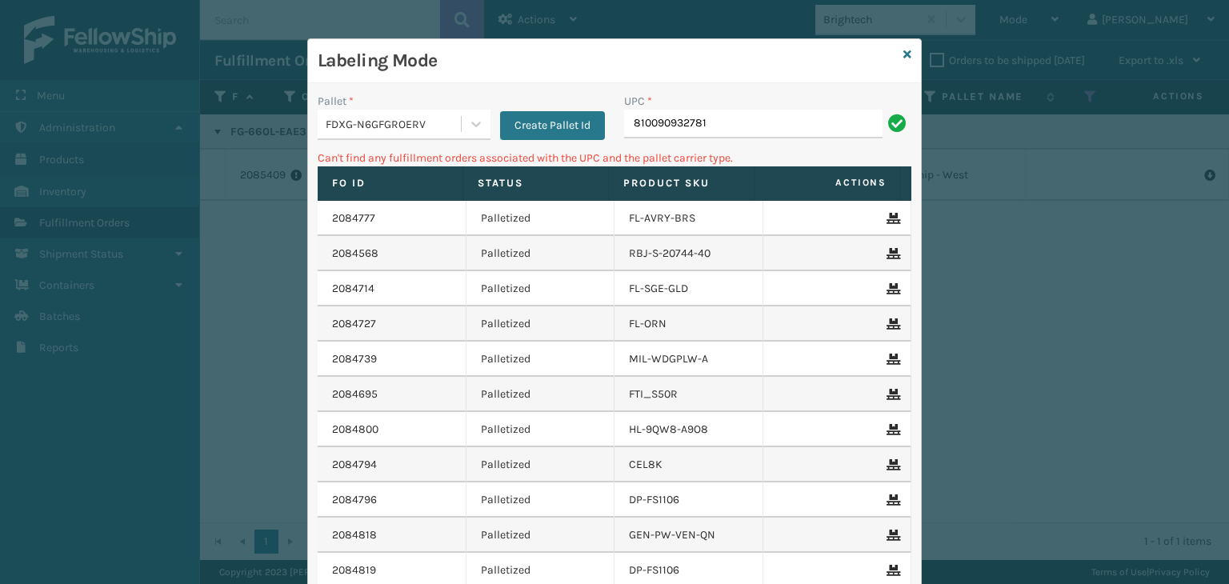
click at [406, 118] on div "FDXG-N6GFGROERV" at bounding box center [394, 124] width 137 height 17
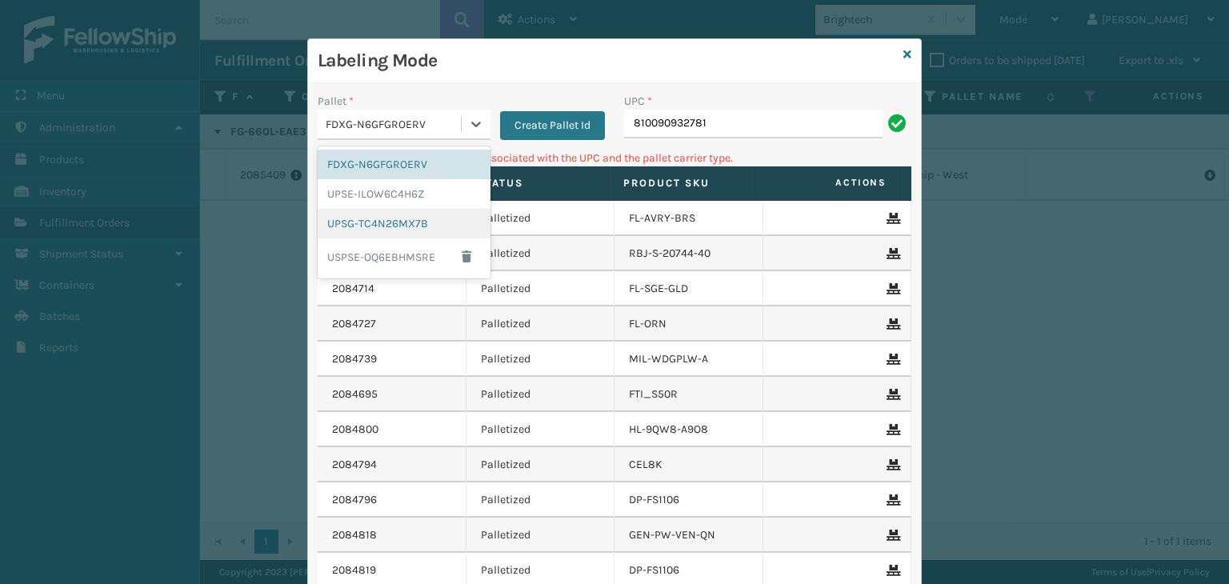
click at [414, 226] on div "UPSG-TC4N26MX7B" at bounding box center [404, 224] width 173 height 30
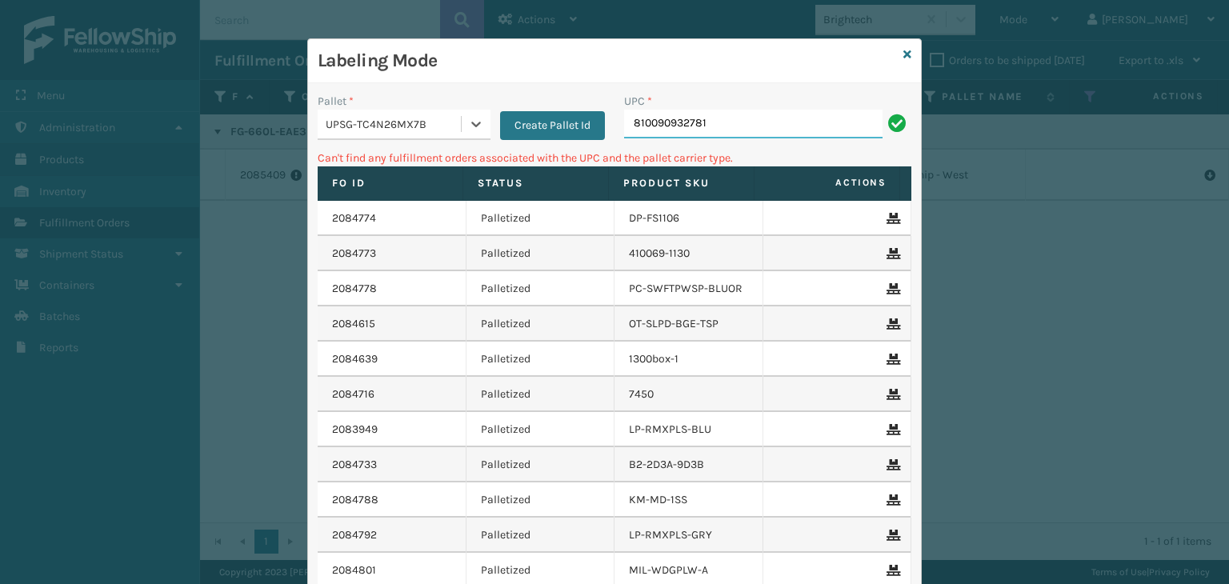
click at [749, 127] on input "810090932781" at bounding box center [753, 124] width 258 height 29
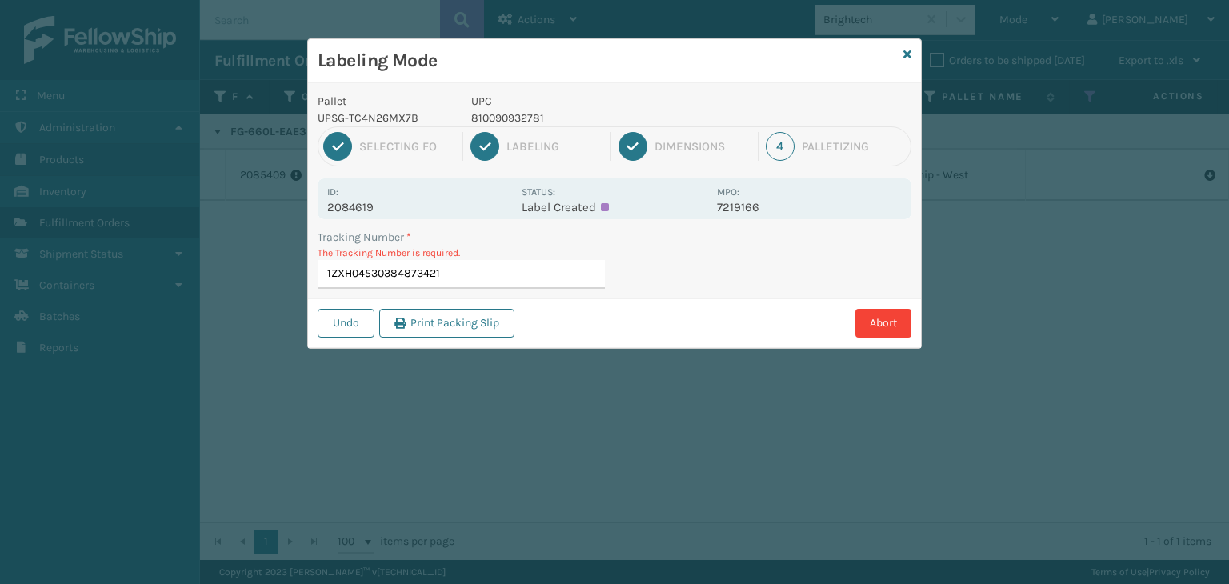
type input "1ZXH04530384873421"
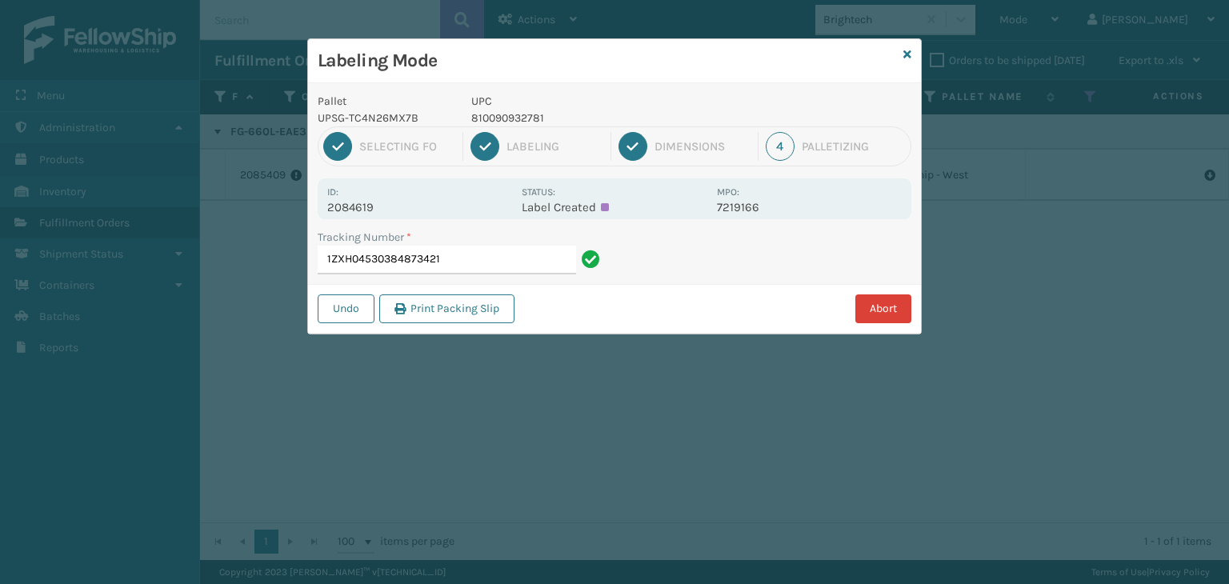
click at [873, 303] on button "Abort" at bounding box center [883, 308] width 56 height 29
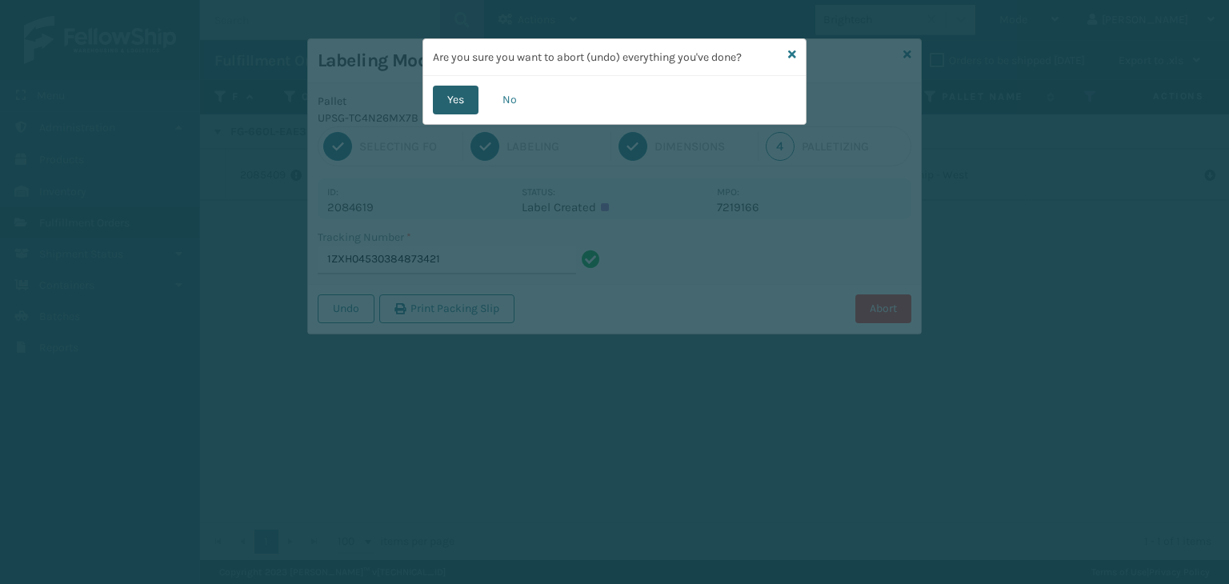
click at [454, 101] on button "Yes" at bounding box center [456, 100] width 46 height 29
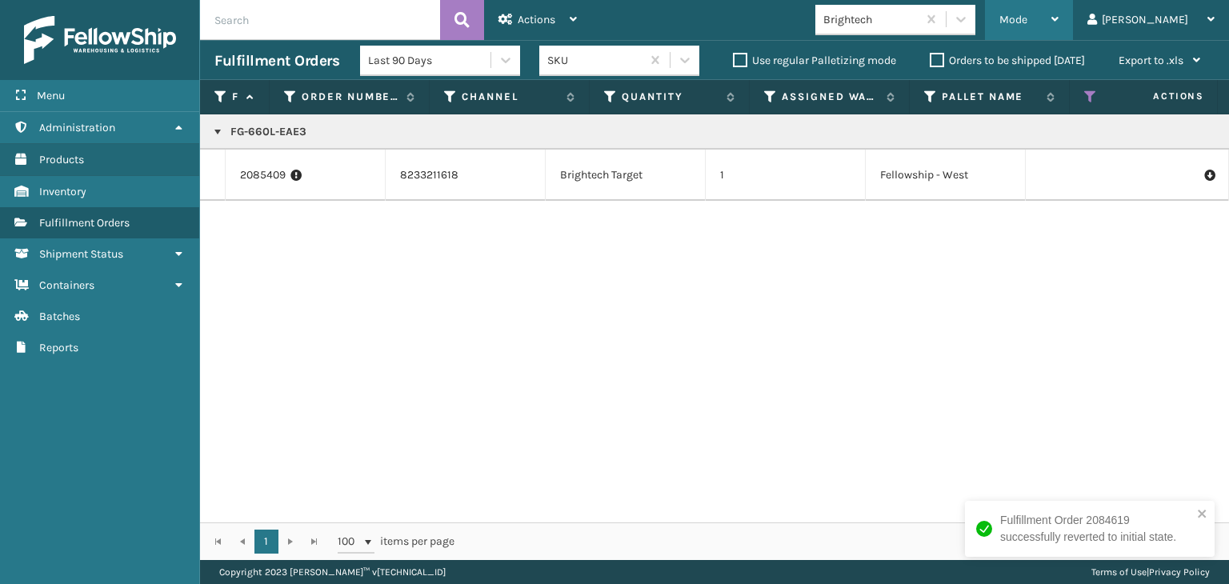
click at [1058, 21] on div "Mode" at bounding box center [1028, 20] width 59 height 40
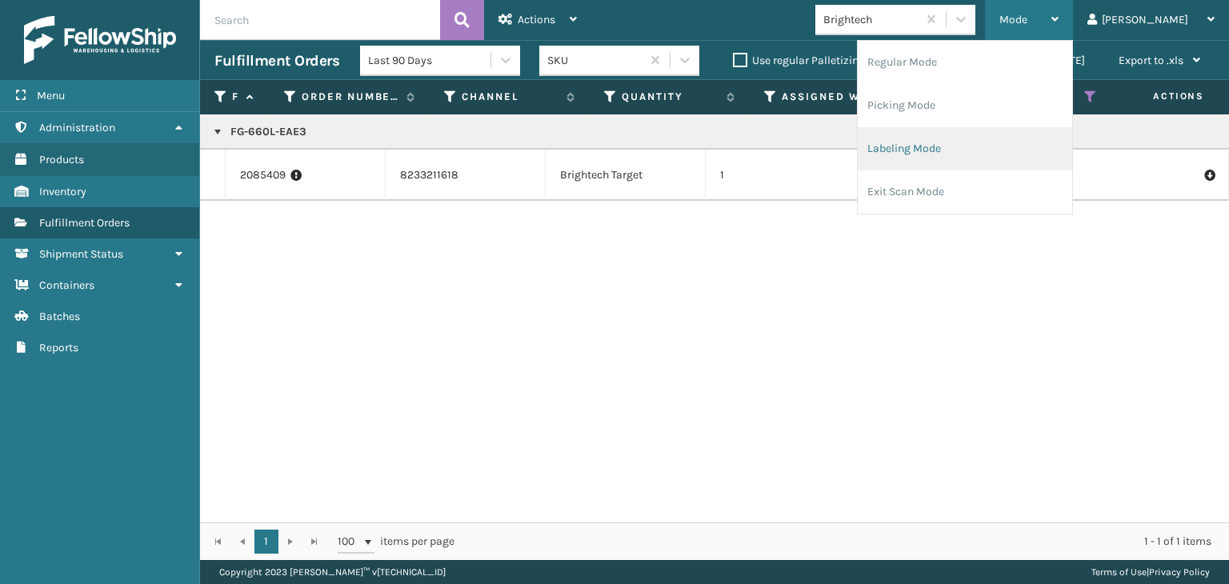
click at [990, 156] on li "Labeling Mode" at bounding box center [965, 148] width 214 height 43
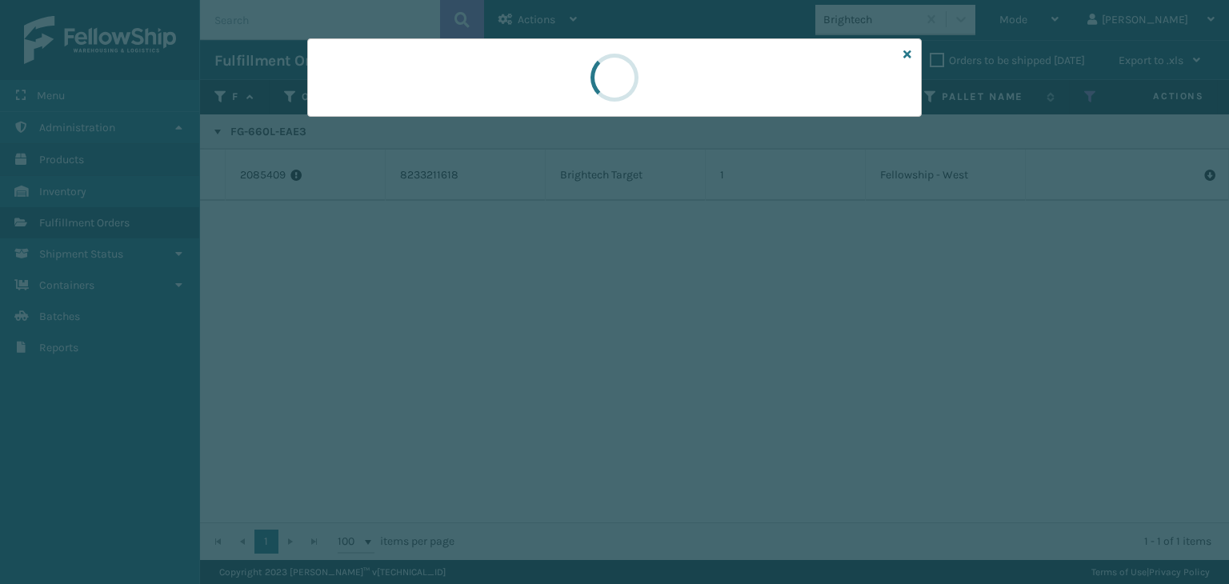
click at [421, 116] on div at bounding box center [614, 77] width 614 height 78
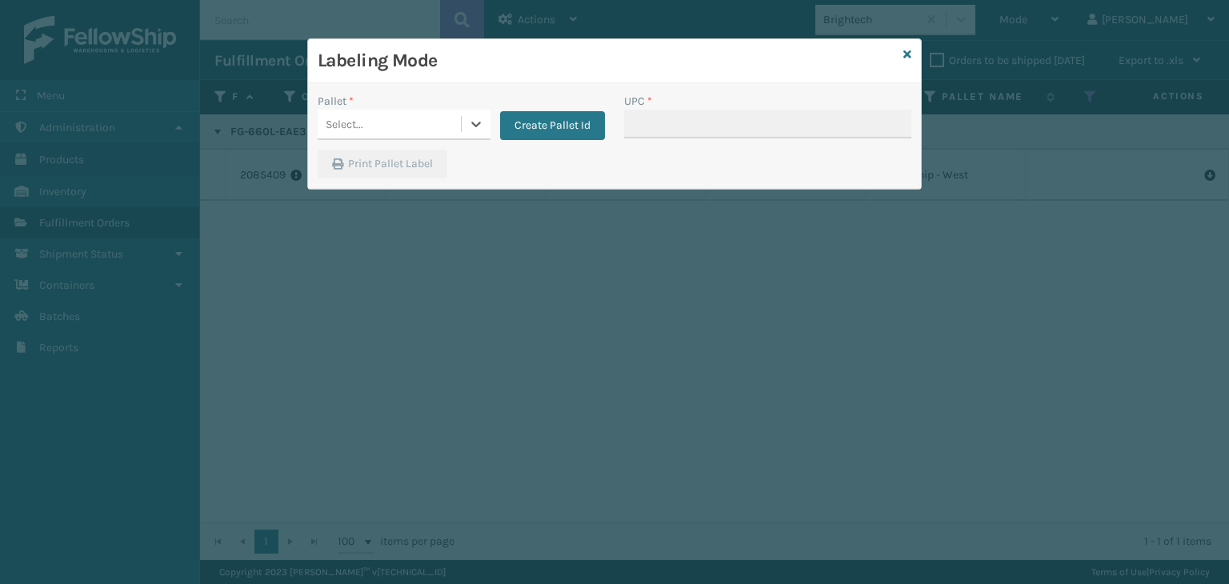
click at [421, 116] on div "Select..." at bounding box center [389, 124] width 143 height 26
drag, startPoint x: 904, startPoint y: 53, endPoint x: 963, endPoint y: 34, distance: 62.2
click at [903, 53] on icon at bounding box center [907, 54] width 8 height 11
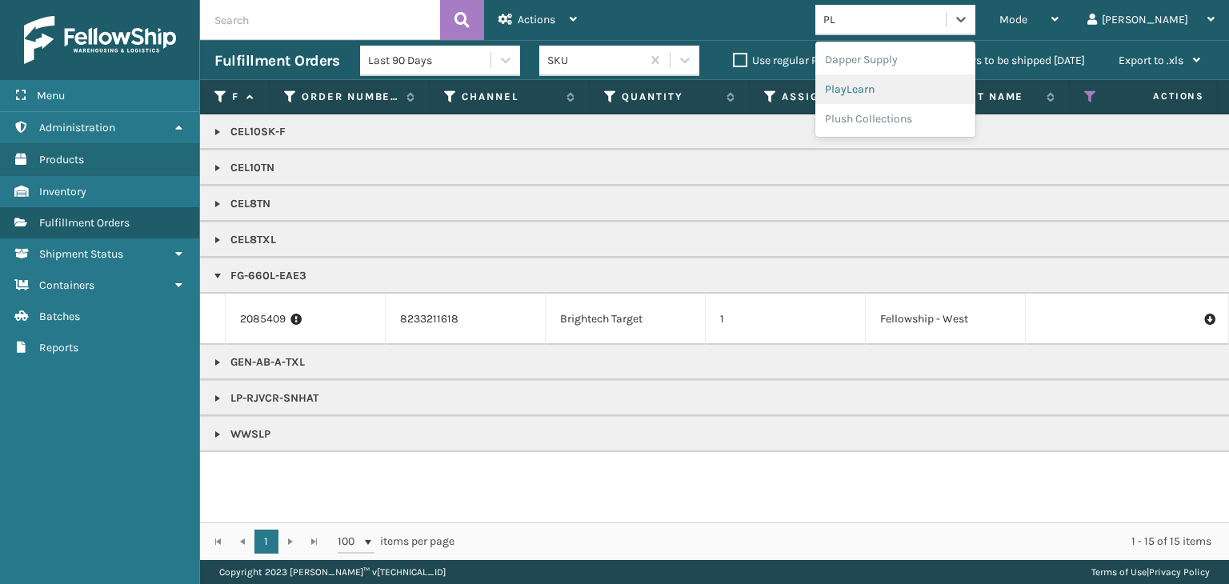
type input "PL"
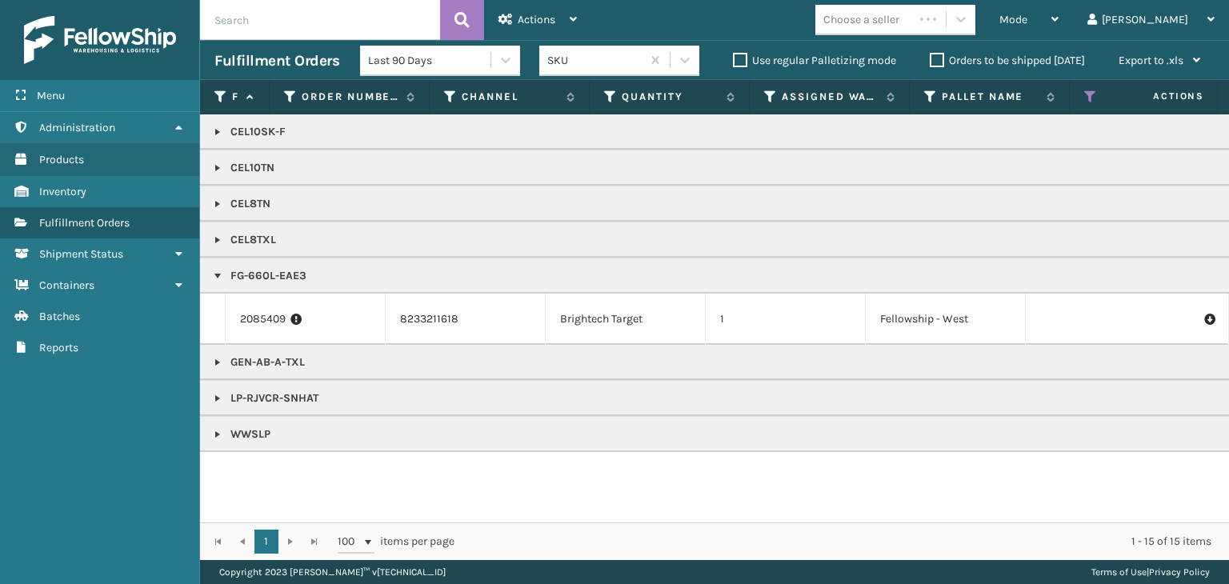
click at [213, 398] on link at bounding box center [217, 398] width 13 height 13
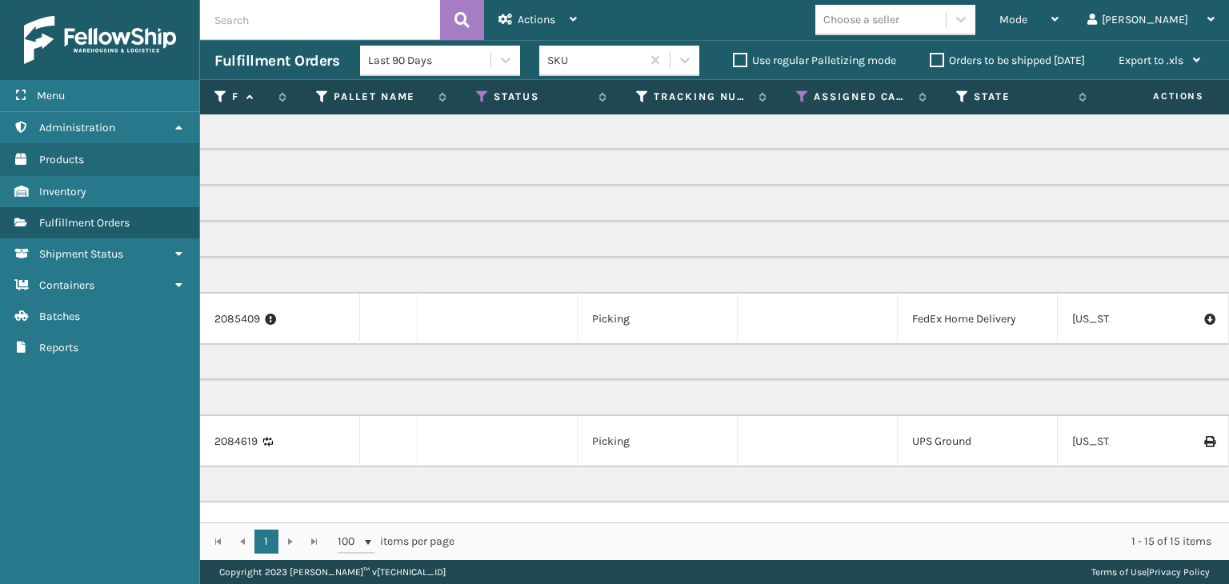
scroll to position [0, 672]
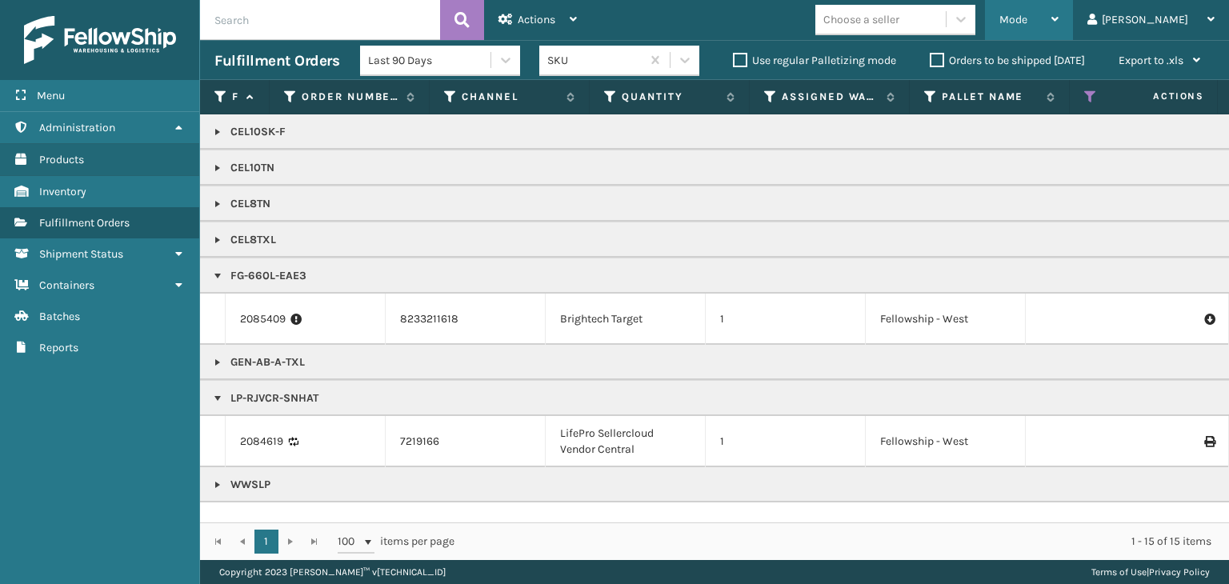
click at [1058, 27] on div "Mode" at bounding box center [1028, 20] width 59 height 40
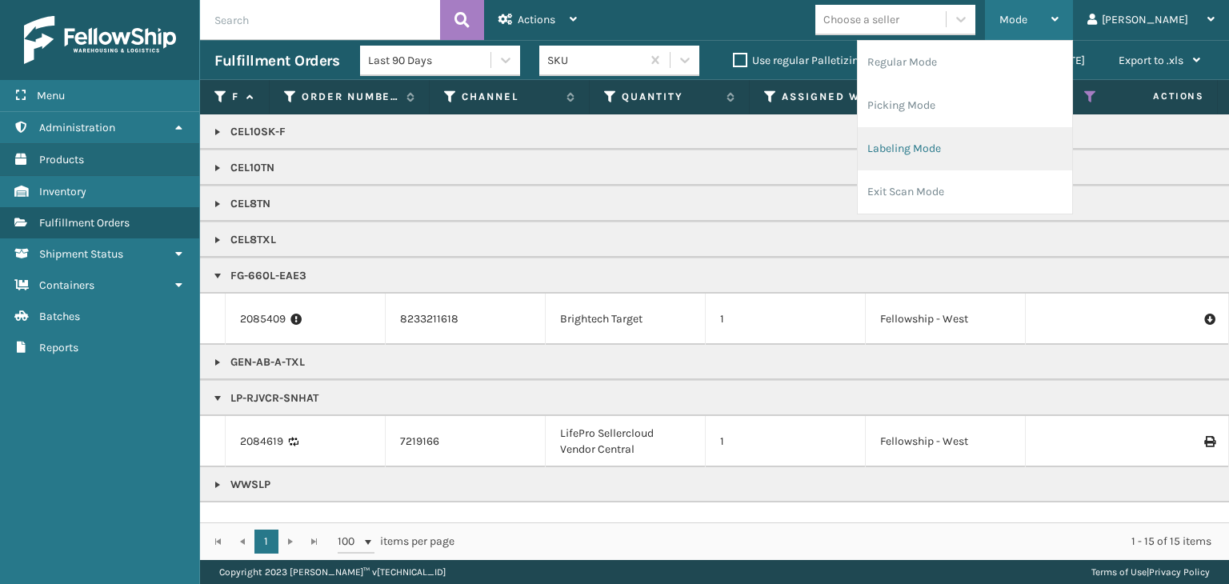
click at [958, 164] on li "Labeling Mode" at bounding box center [965, 148] width 214 height 43
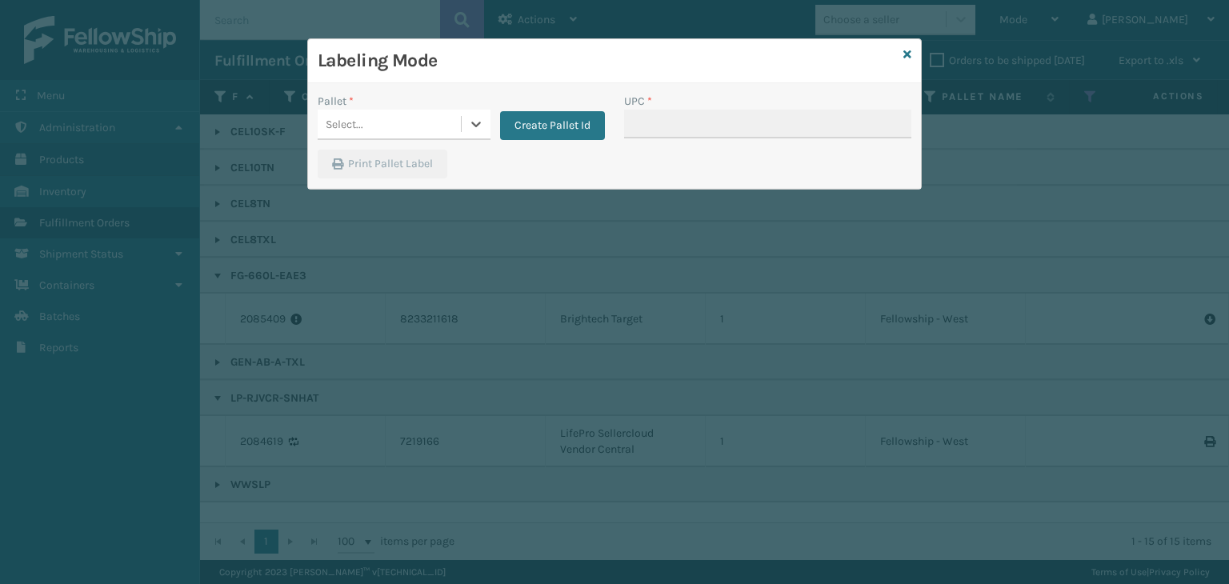
click at [387, 130] on div "Select..." at bounding box center [389, 124] width 143 height 26
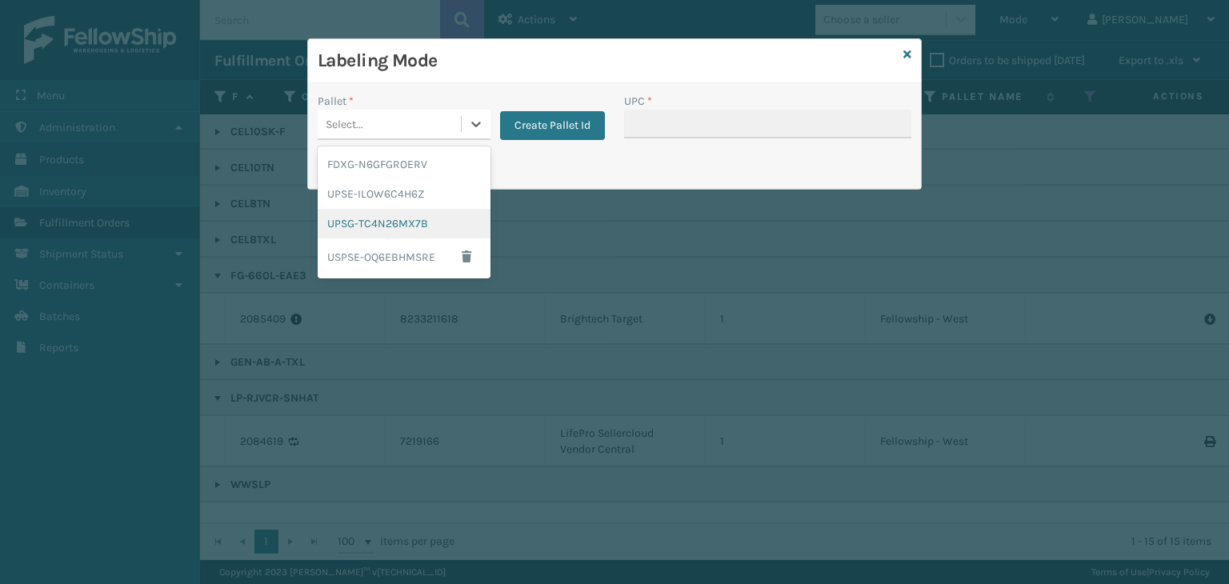
click at [432, 227] on div "UPSG-TC4N26MX7B" at bounding box center [404, 224] width 173 height 30
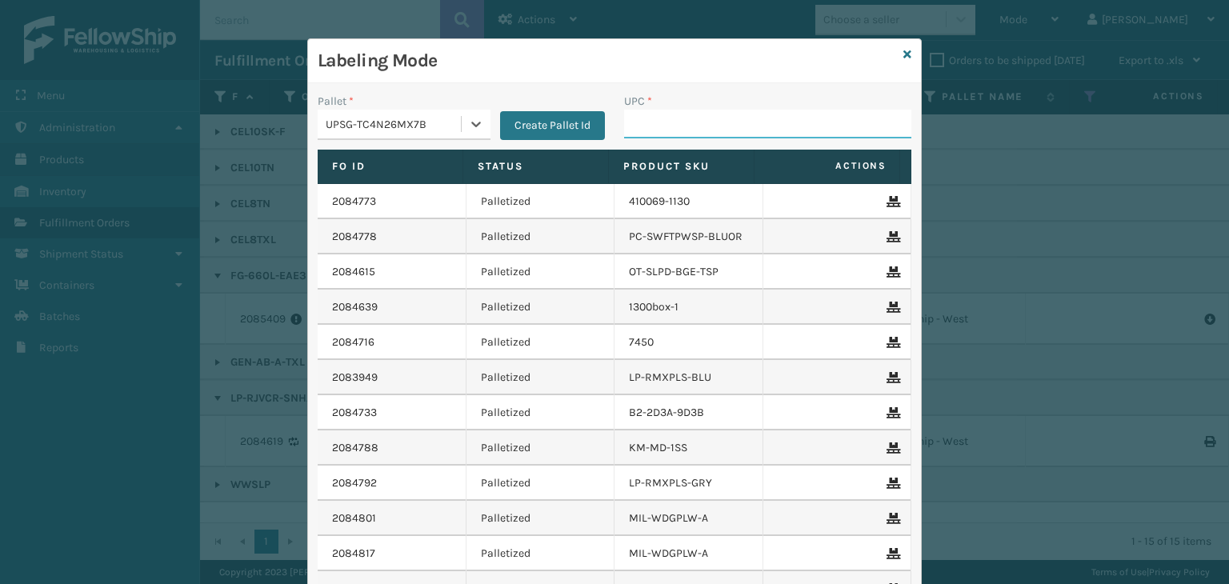
click at [692, 131] on input "UPC *" at bounding box center [767, 124] width 287 height 29
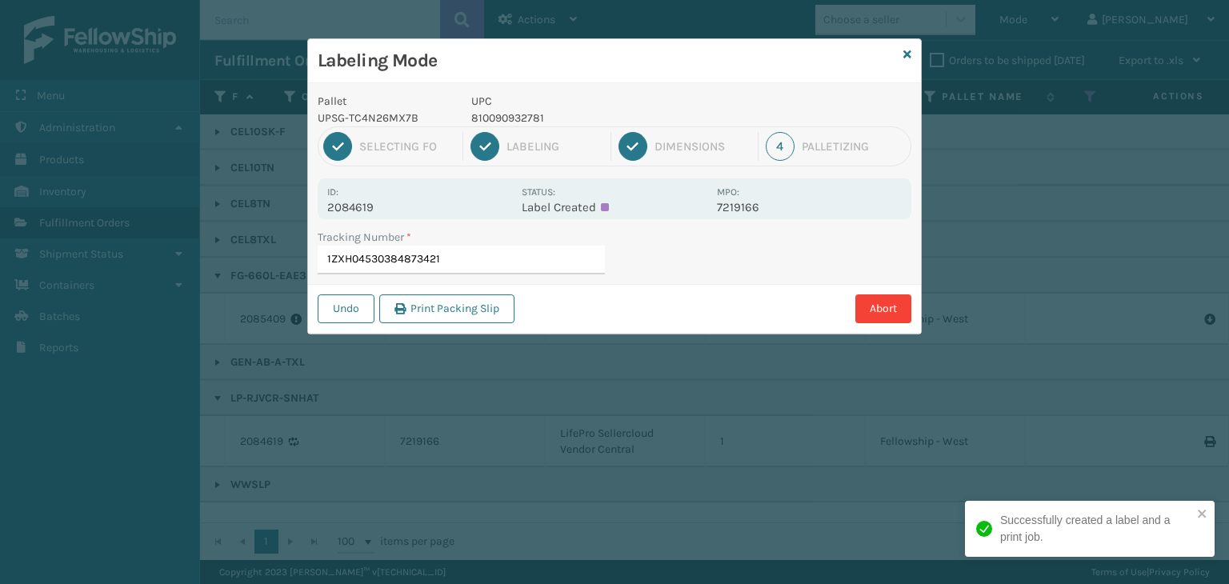
type input "1ZXH04530384873421"
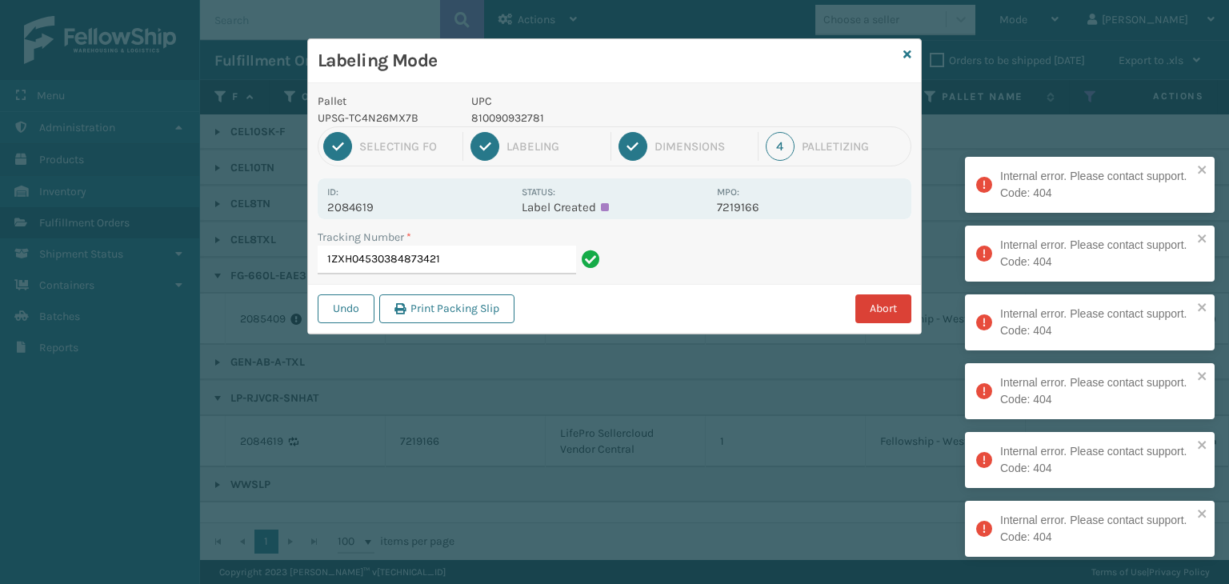
click at [870, 304] on button "Abort" at bounding box center [883, 308] width 56 height 29
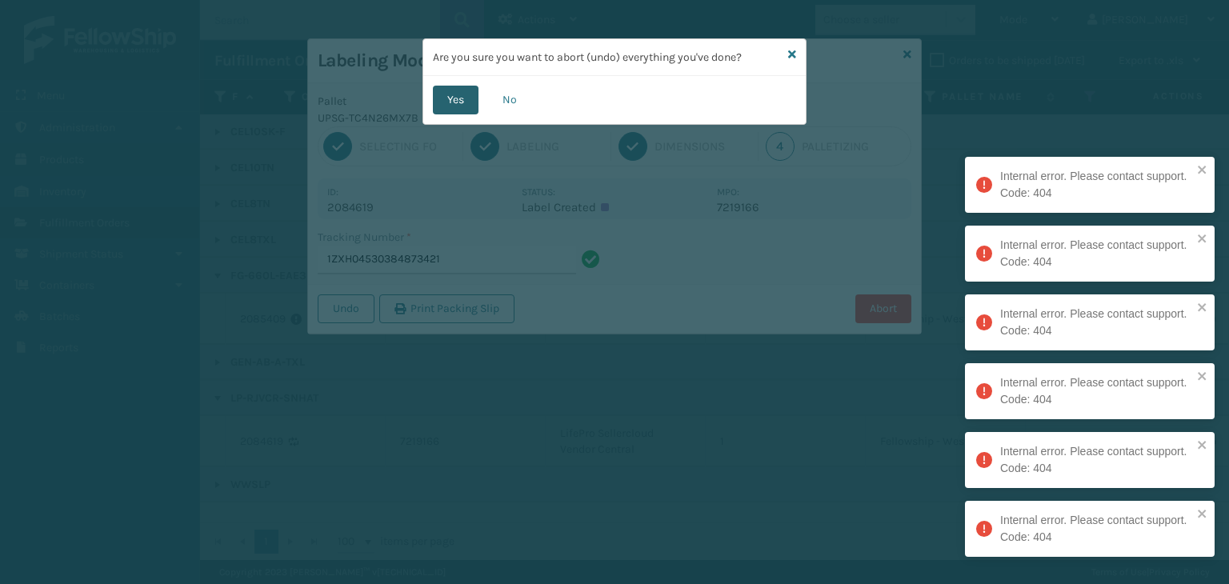
click at [451, 104] on button "Yes" at bounding box center [456, 100] width 46 height 29
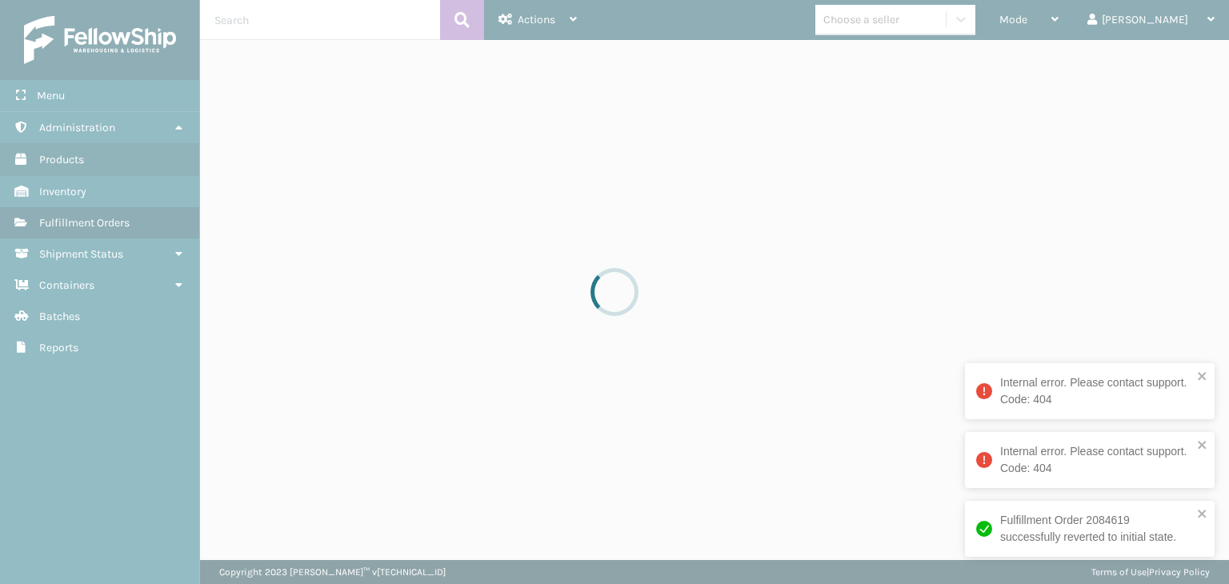
click at [953, 20] on div at bounding box center [614, 292] width 1229 height 584
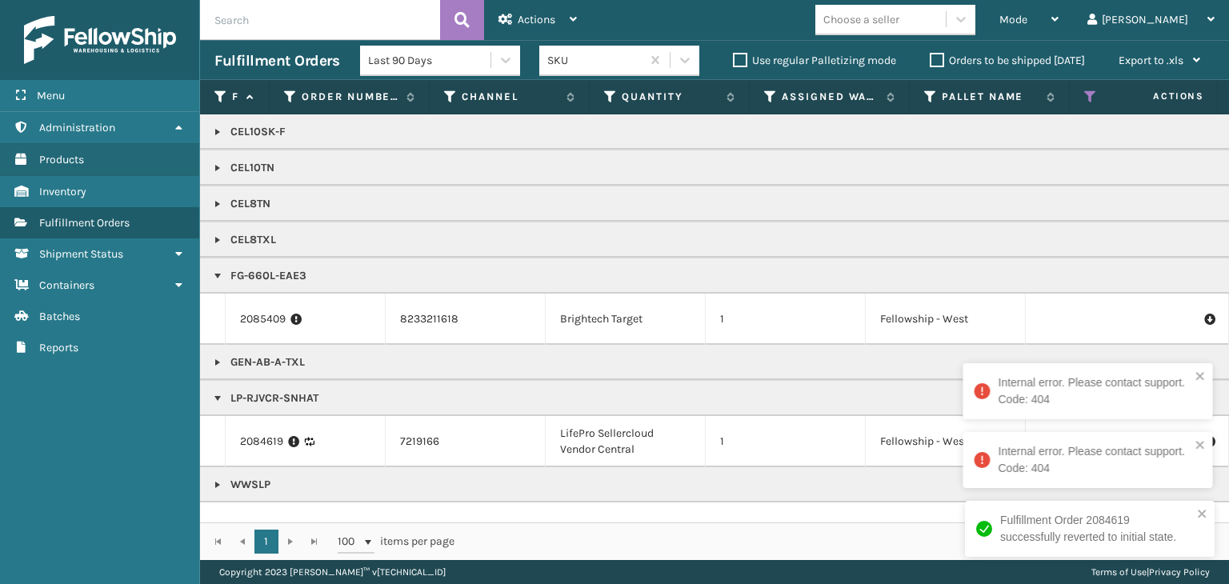
click at [899, 20] on div "Choose a seller" at bounding box center [861, 19] width 76 height 17
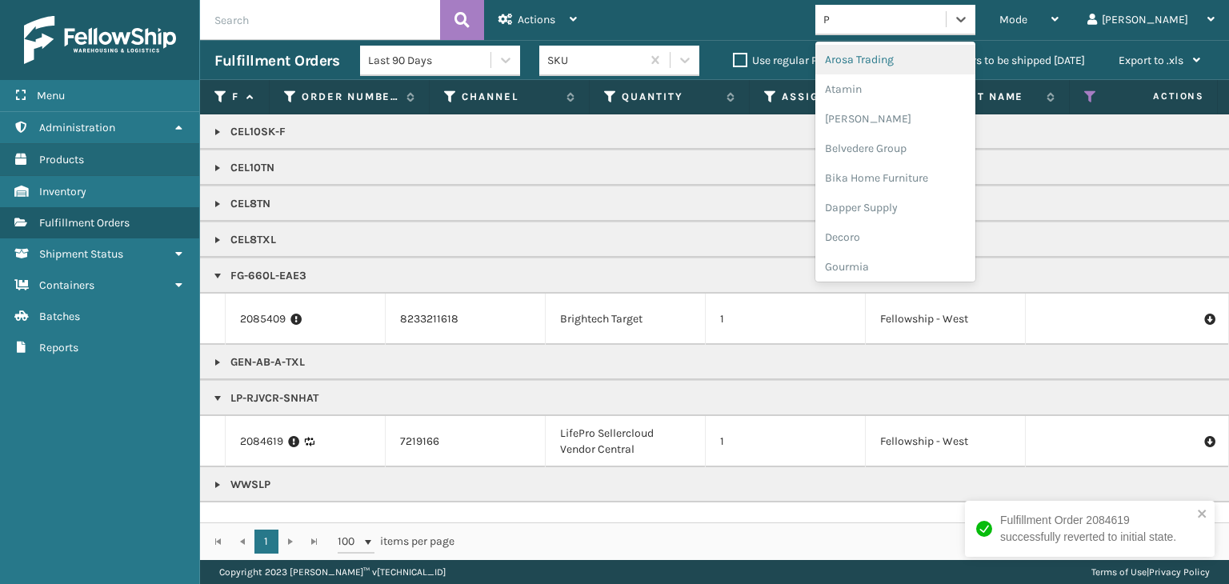
type input "PL"
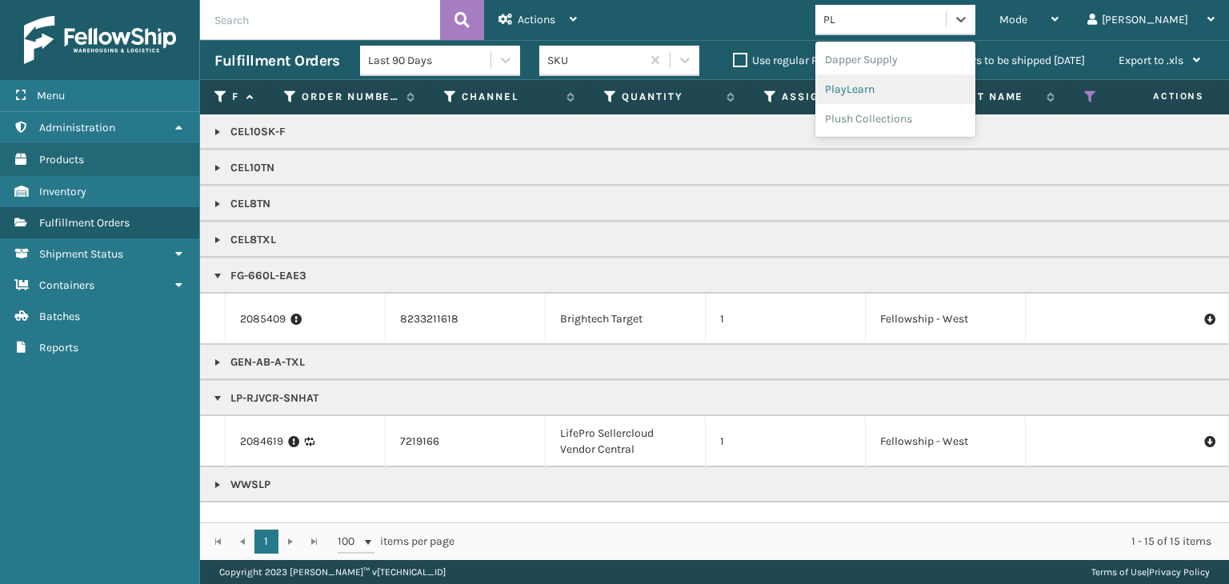
click at [913, 94] on div "PlayLearn" at bounding box center [895, 89] width 160 height 30
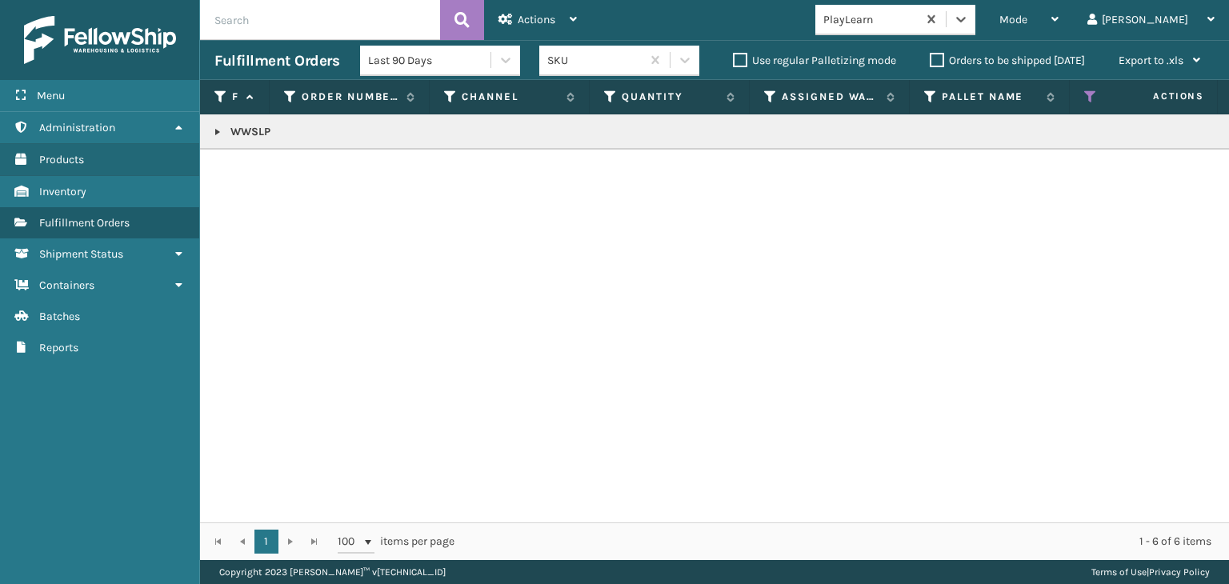
click at [212, 128] on link at bounding box center [217, 132] width 13 height 13
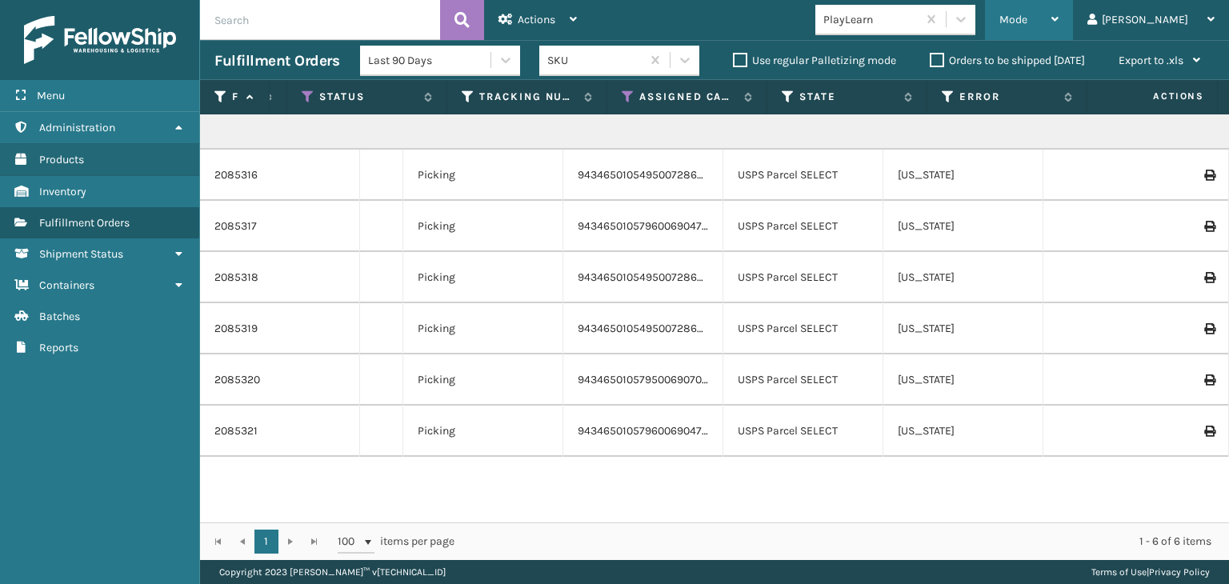
click at [1027, 14] on span "Mode" at bounding box center [1013, 20] width 28 height 14
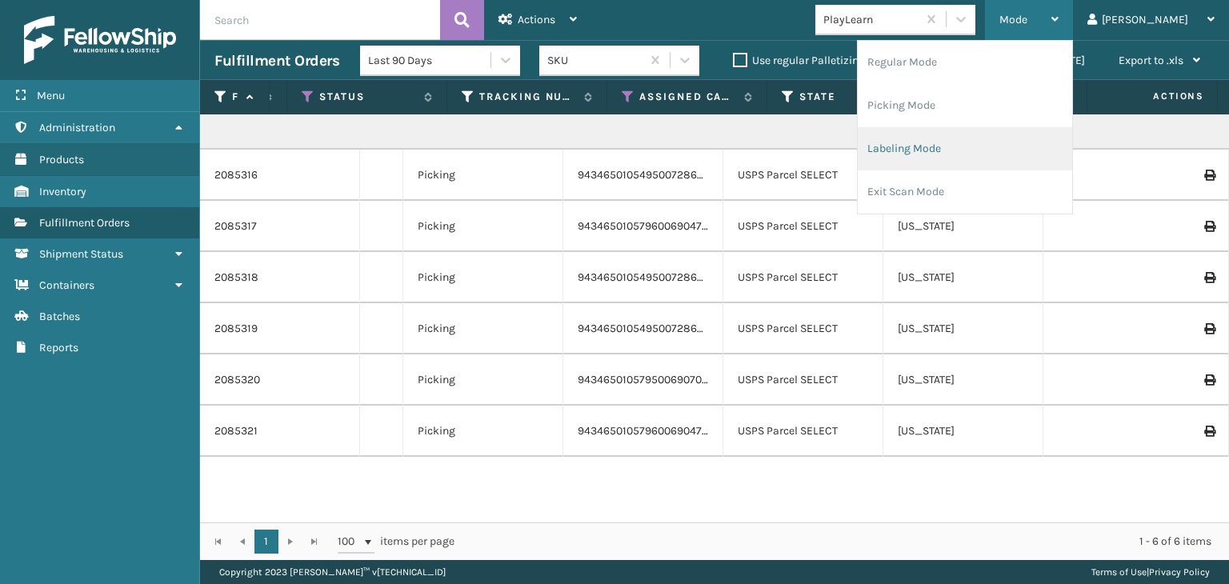
click at [1004, 158] on li "Labeling Mode" at bounding box center [965, 148] width 214 height 43
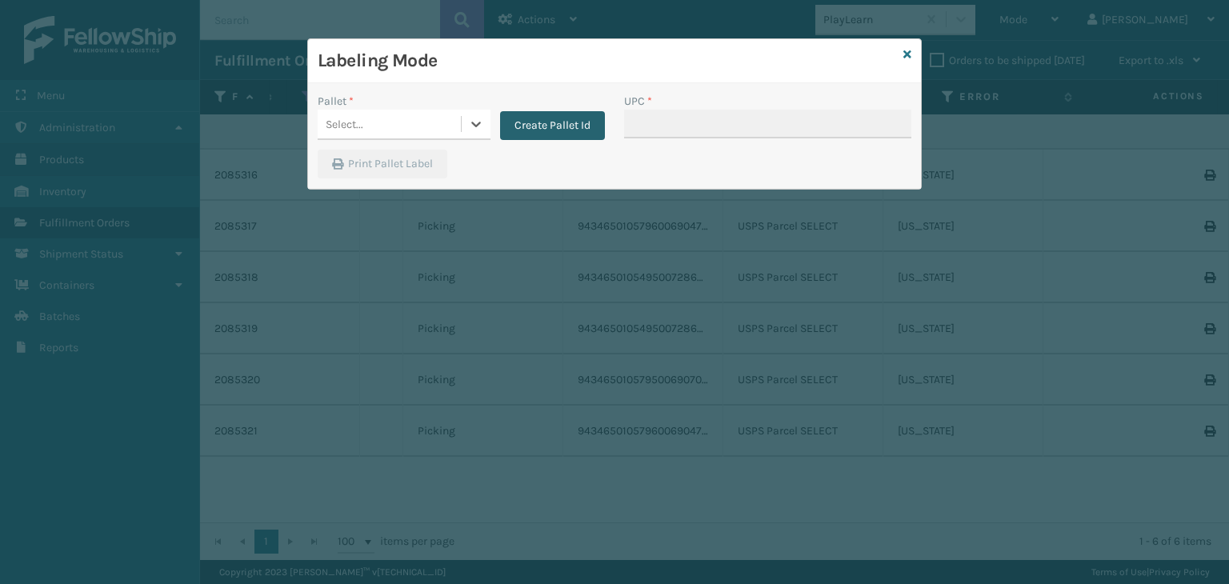
click at [554, 127] on button "Create Pallet Id" at bounding box center [552, 125] width 105 height 29
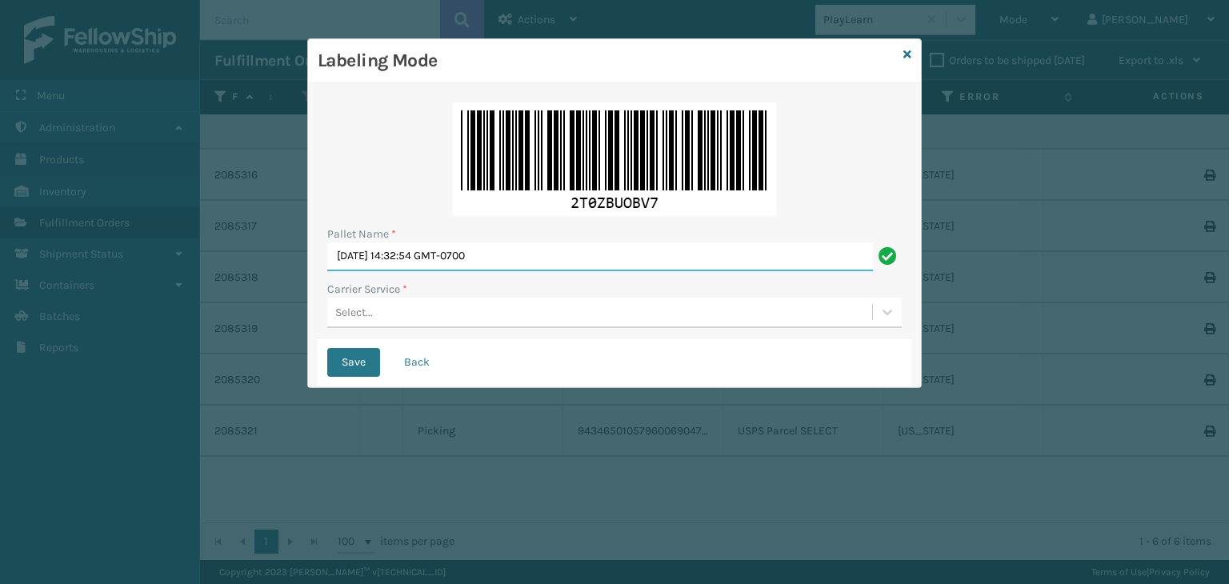
click at [24, 327] on div "Labeling Mode Pallet Name * Wed Sep 17 2025 14:32:54 GMT-0700 Carrier Service *…" at bounding box center [614, 292] width 1229 height 584
type input "BOXTRUCK"
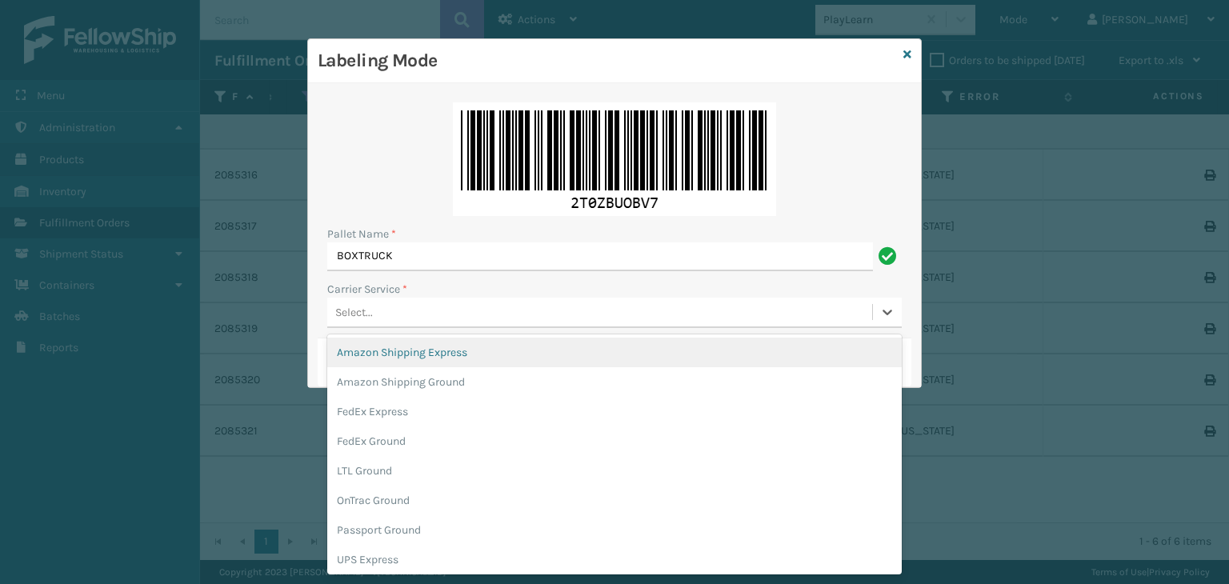
click at [416, 311] on div "Select..." at bounding box center [599, 312] width 545 height 26
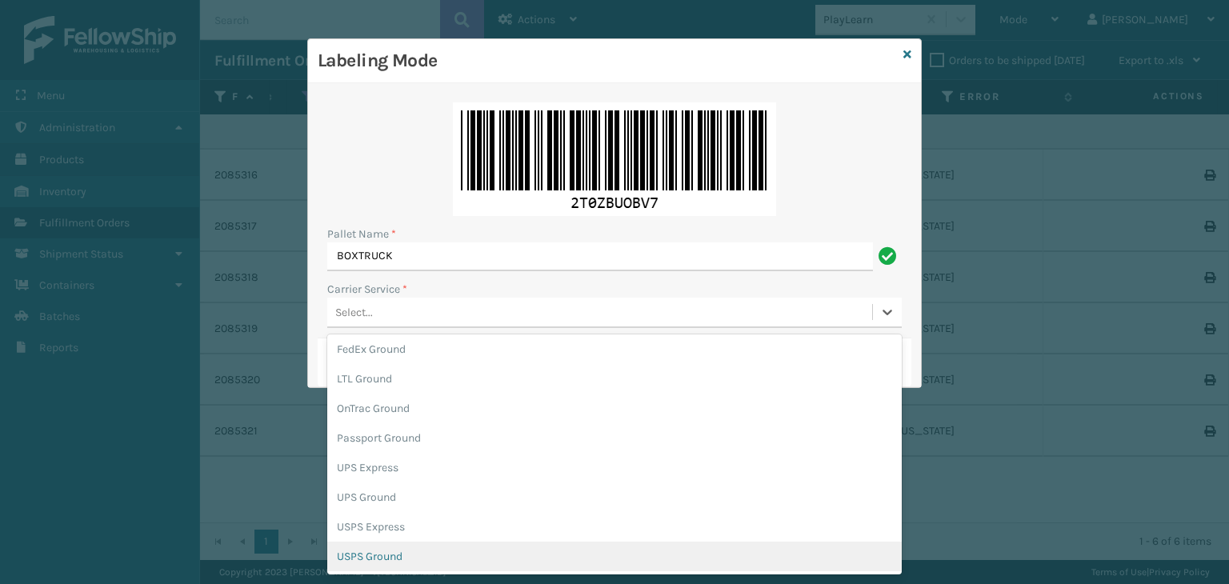
click at [418, 552] on div "USPS Ground" at bounding box center [614, 557] width 574 height 30
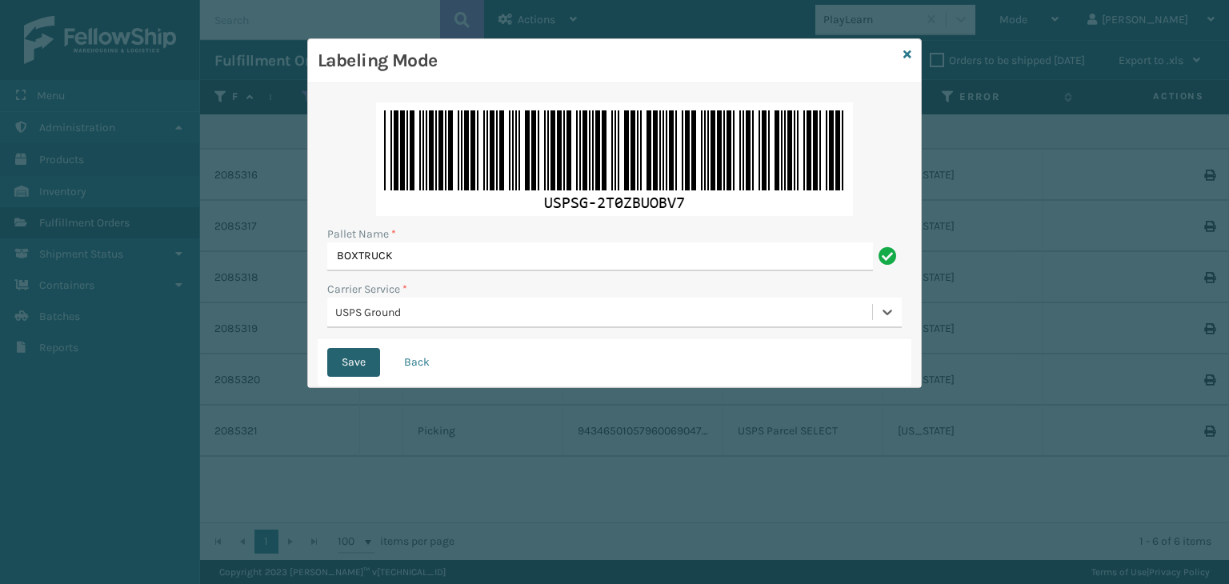
click at [357, 360] on button "Save" at bounding box center [353, 362] width 53 height 29
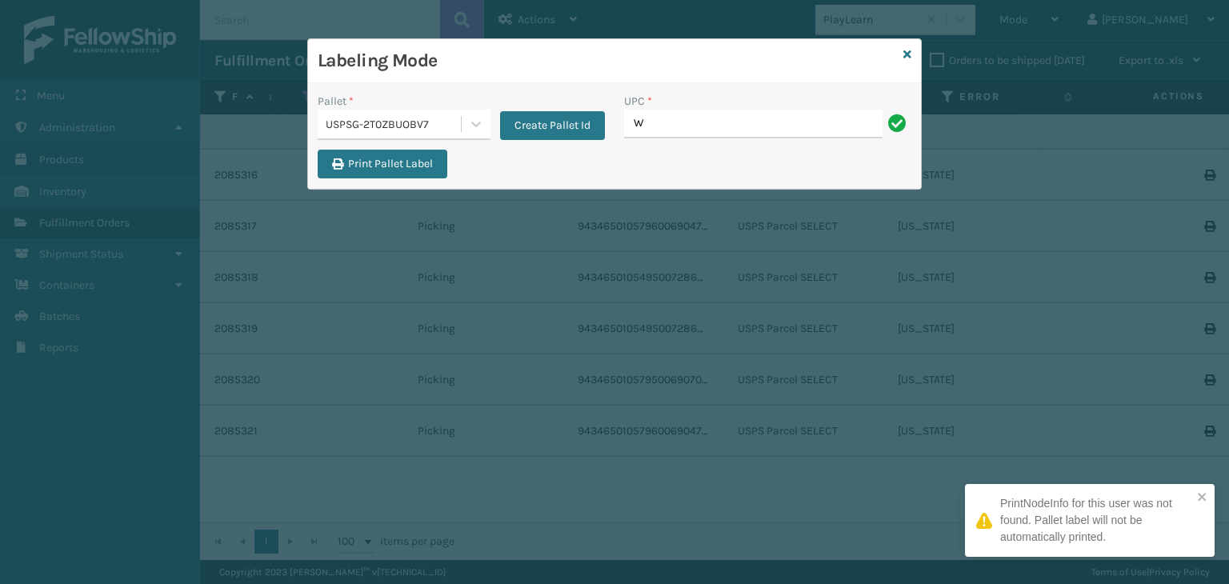
type input "WWSLP"
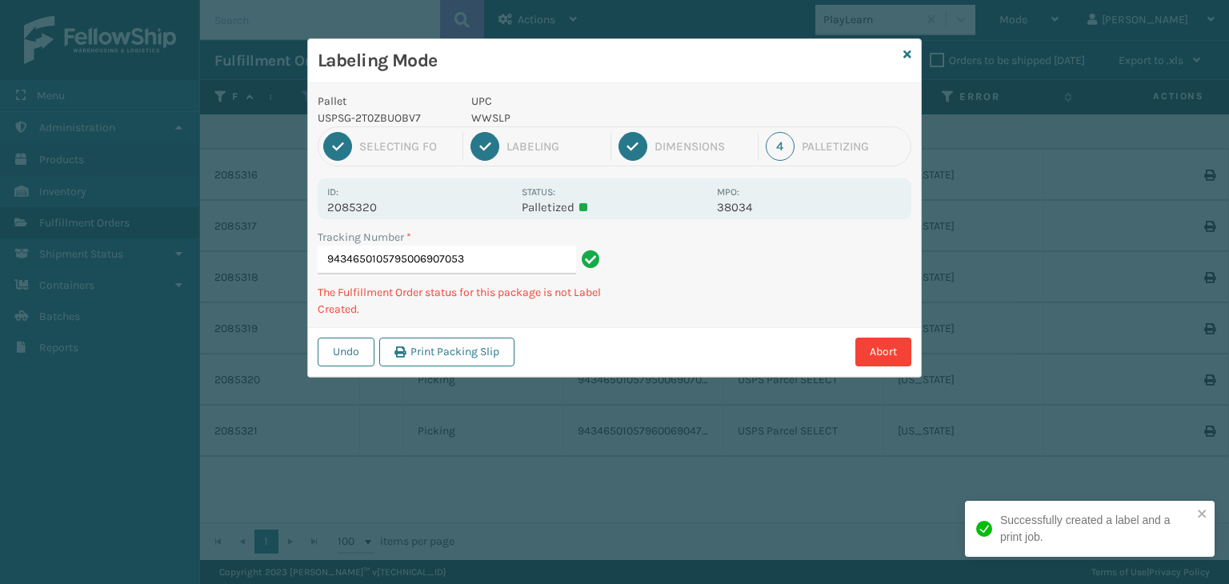
click at [488, 118] on p "WWSLP" at bounding box center [589, 118] width 236 height 17
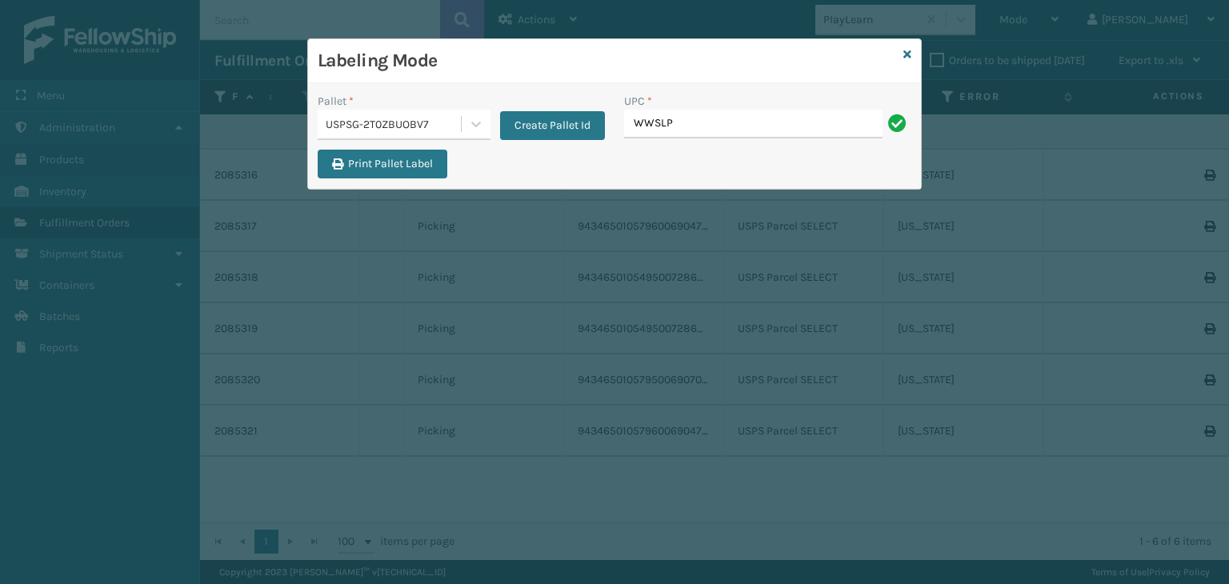
type input "WWSLP"
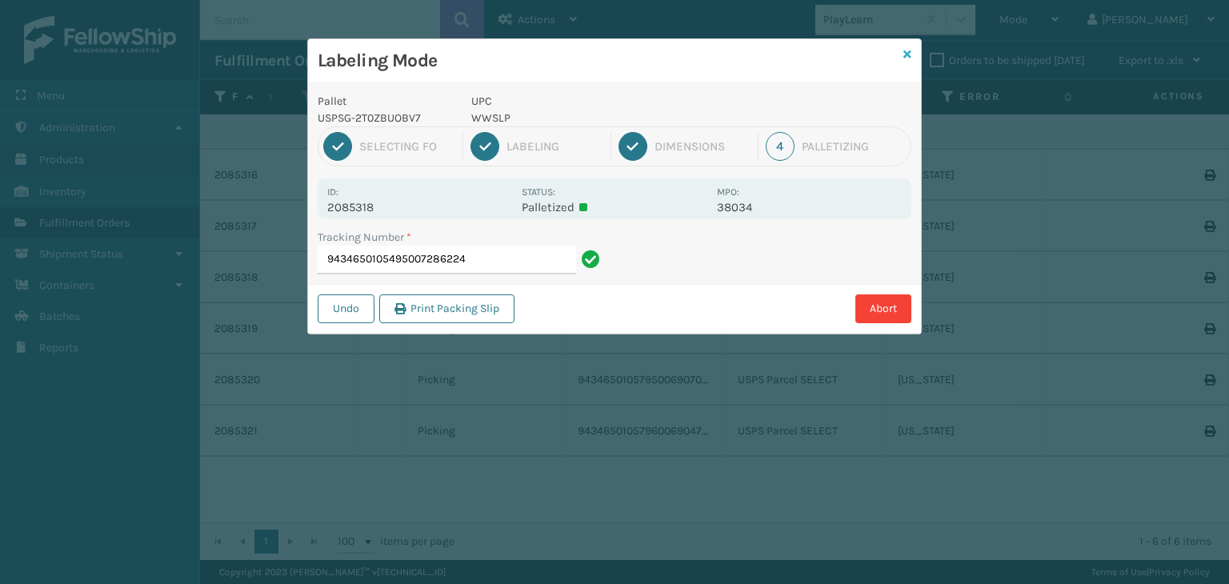
click at [906, 55] on icon at bounding box center [907, 54] width 8 height 11
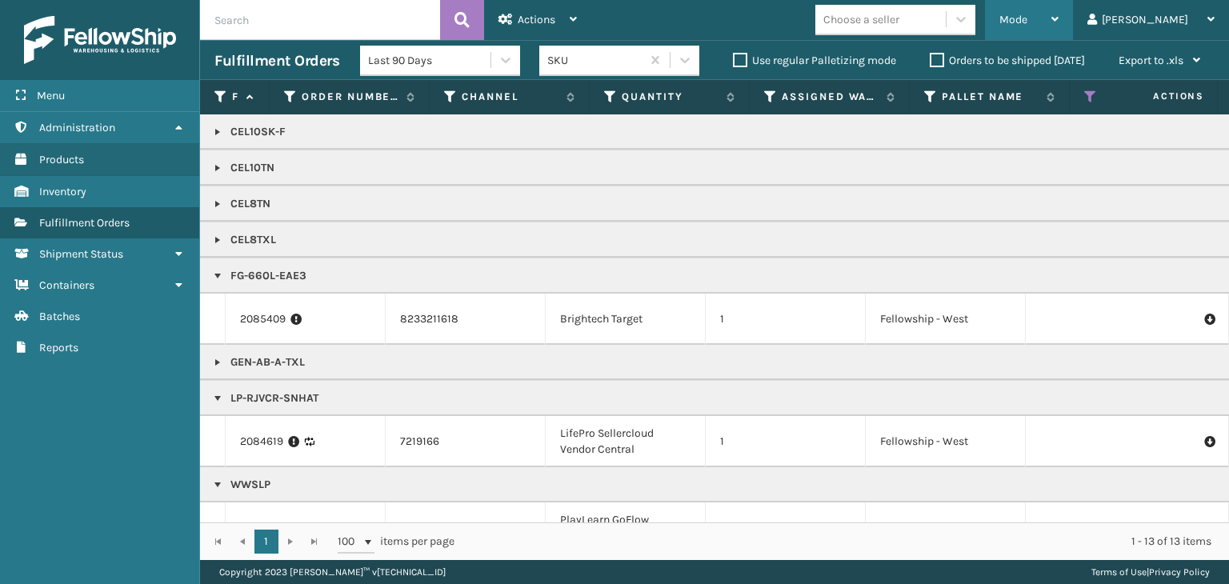
drag, startPoint x: 1085, startPoint y: 10, endPoint x: 1042, endPoint y: 123, distance: 120.5
click at [1058, 8] on div "Mode" at bounding box center [1028, 20] width 59 height 40
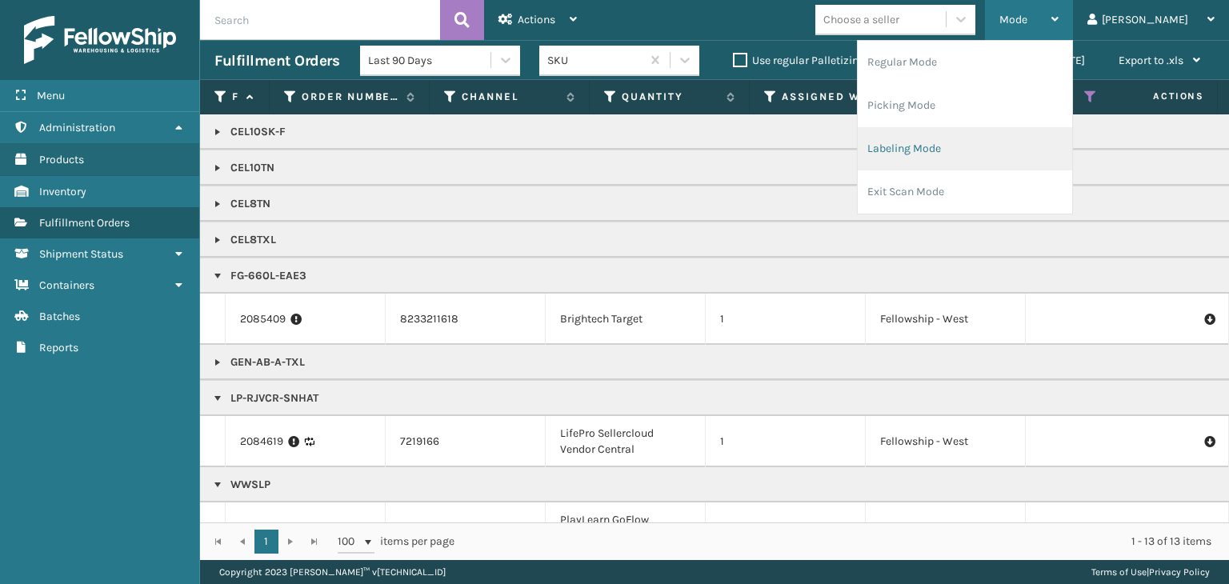
click at [976, 149] on li "Labeling Mode" at bounding box center [965, 148] width 214 height 43
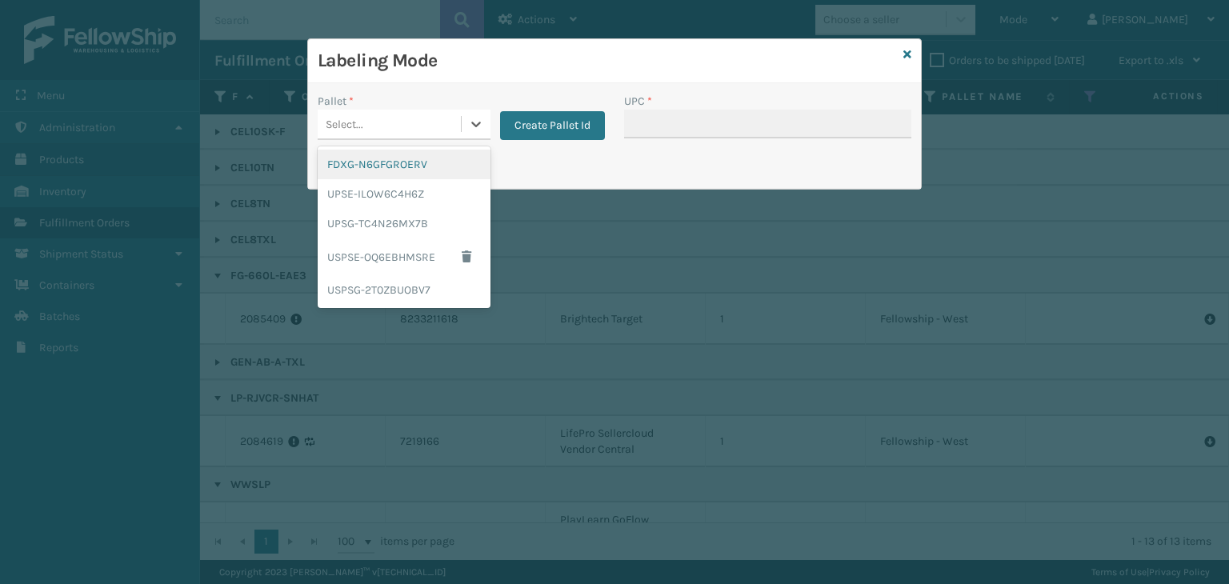
click at [412, 121] on div "Select..." at bounding box center [389, 124] width 143 height 26
click at [397, 288] on div "USPSG-2T0ZBUOBV7" at bounding box center [404, 290] width 173 height 30
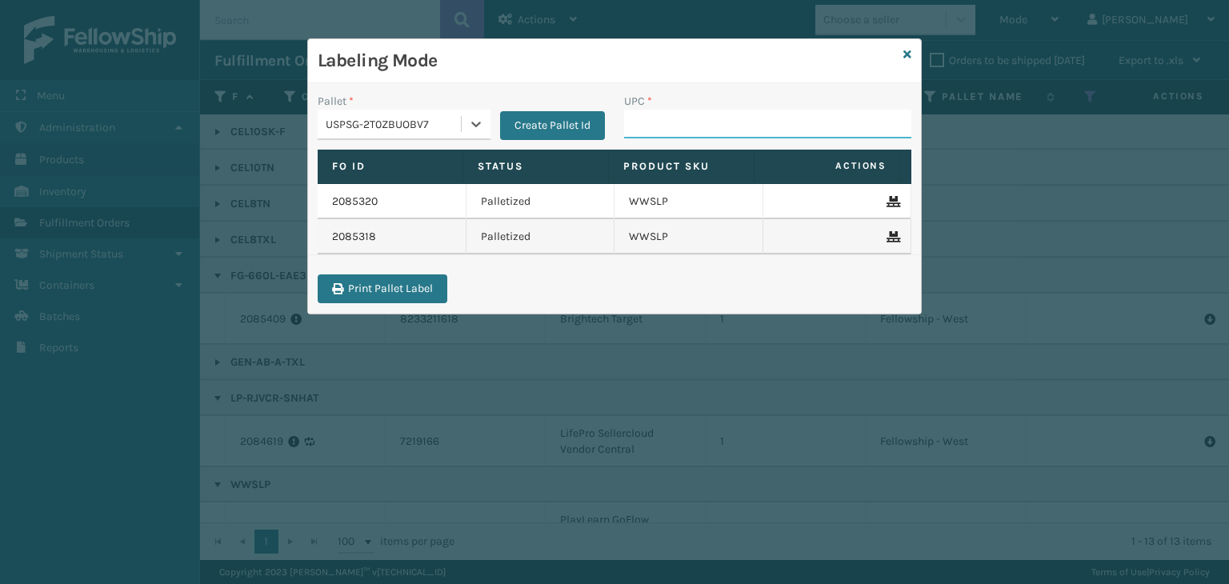
drag, startPoint x: 657, startPoint y: 128, endPoint x: 611, endPoint y: 154, distance: 52.3
click at [657, 128] on input "UPC *" at bounding box center [767, 124] width 287 height 29
paste input "WWSLP"
type input "WWSLP"
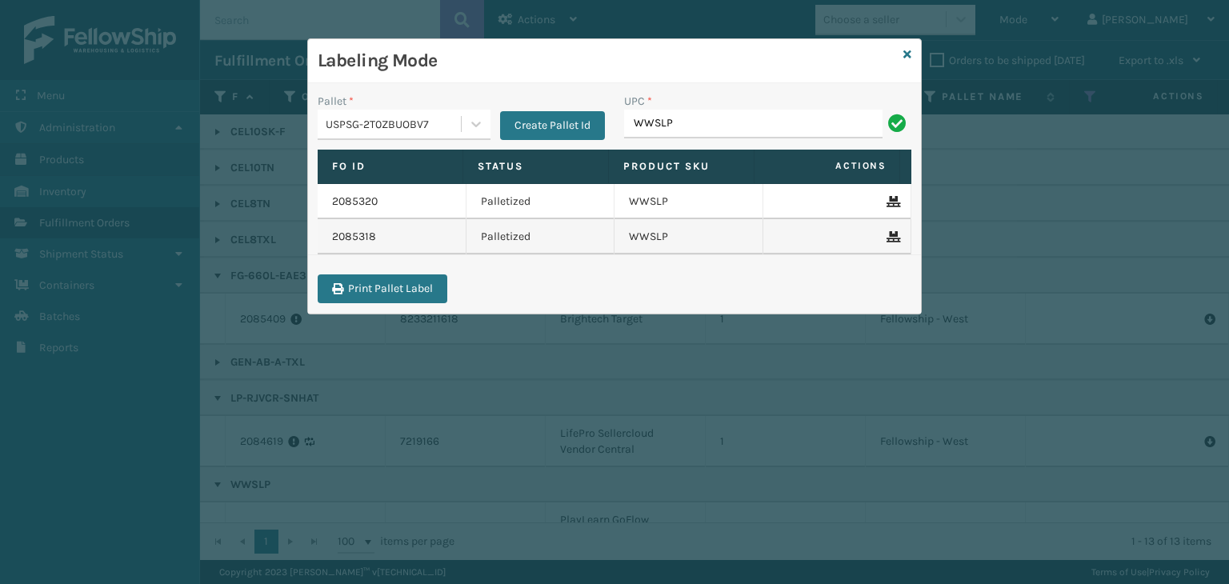
type input "WWSLP"
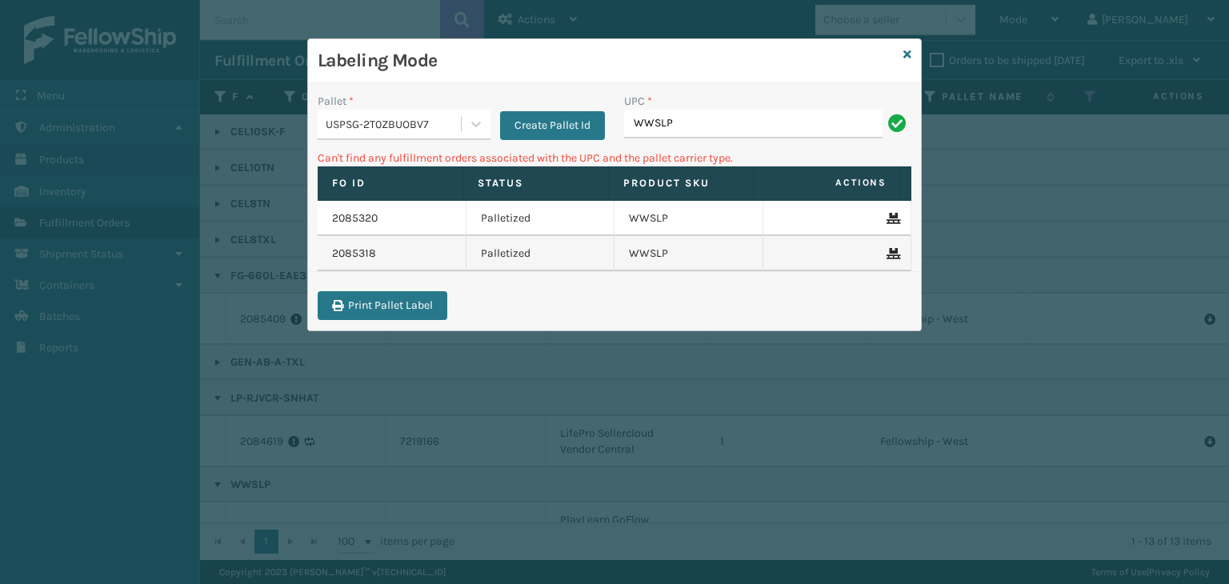
click at [914, 53] on div "Labeling Mode" at bounding box center [614, 61] width 613 height 44
click at [906, 54] on icon at bounding box center [907, 54] width 8 height 11
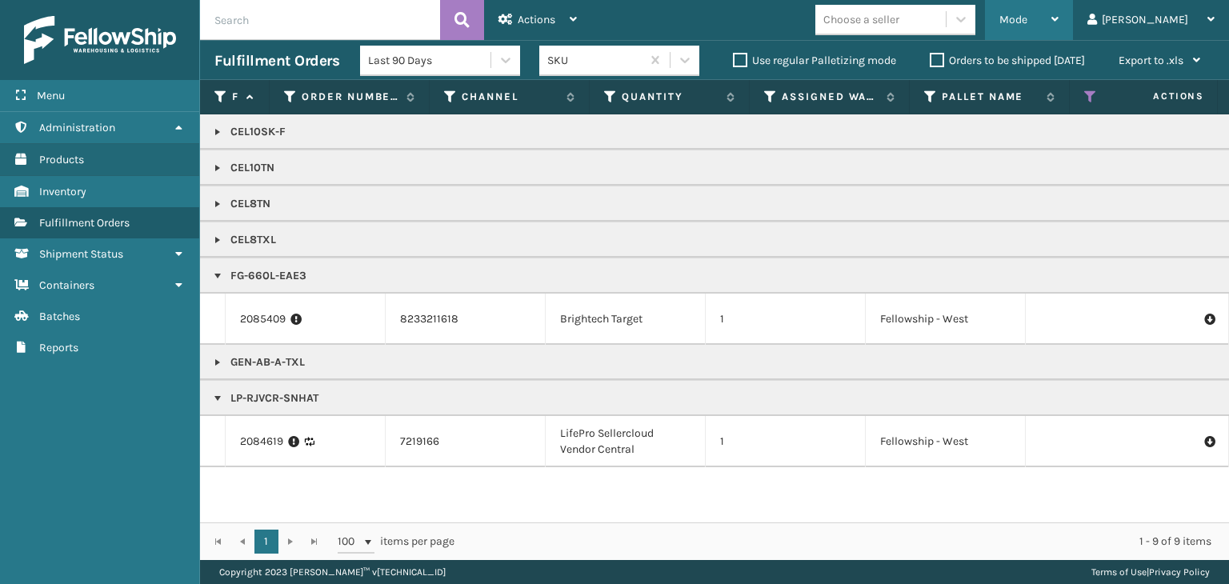
click at [1058, 6] on div "Mode" at bounding box center [1028, 20] width 59 height 40
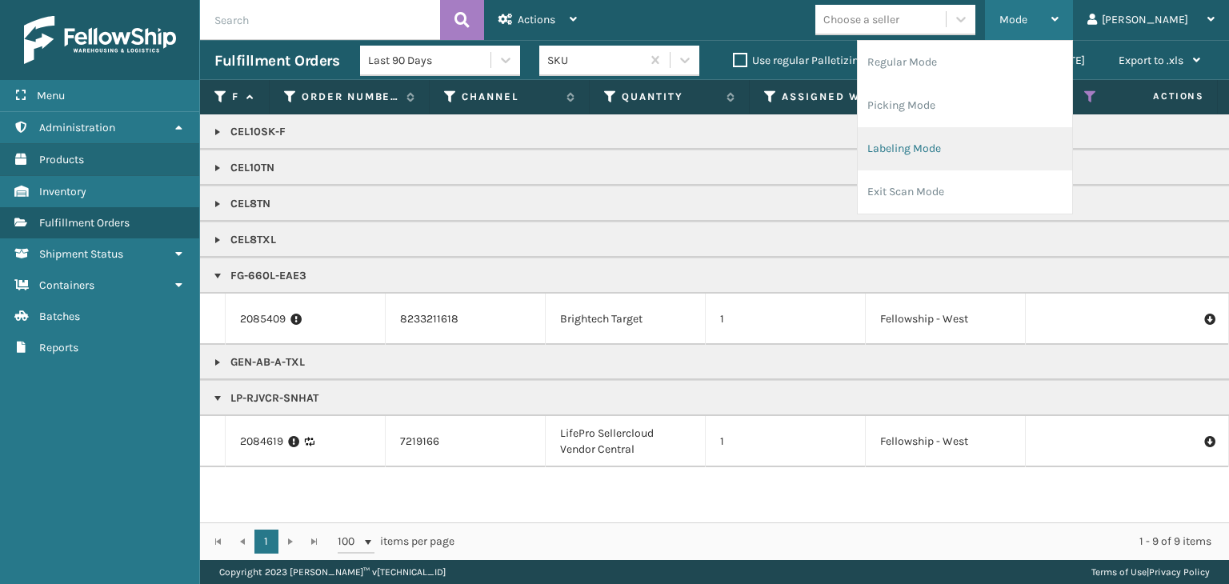
click at [1023, 142] on li "Labeling Mode" at bounding box center [965, 148] width 214 height 43
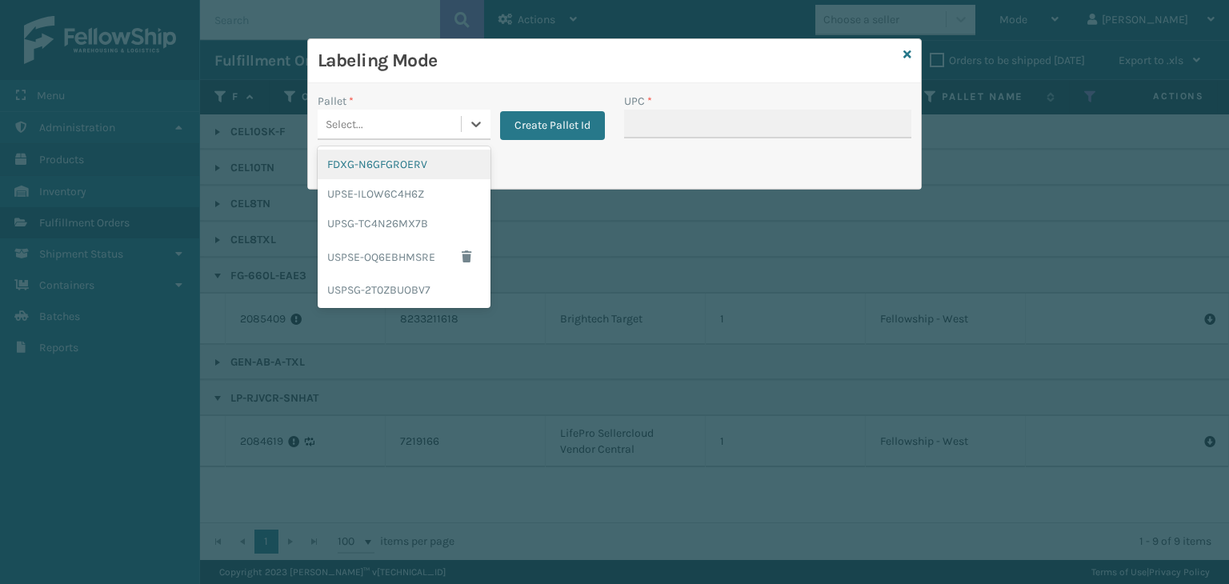
click at [406, 130] on div "Select..." at bounding box center [389, 124] width 143 height 26
click at [412, 158] on div "FDXG-N6GFGROERV" at bounding box center [404, 165] width 173 height 30
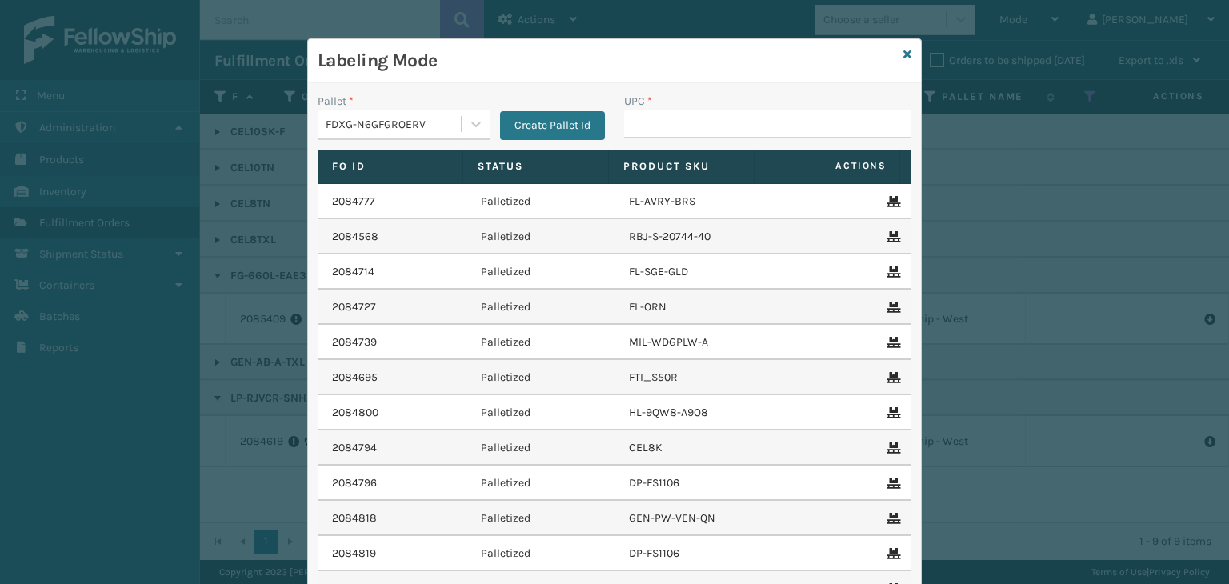
click at [614, 128] on div "UPC *" at bounding box center [767, 121] width 306 height 57
drag, startPoint x: 661, startPoint y: 122, endPoint x: 648, endPoint y: 132, distance: 16.5
click at [661, 122] on input "UPC *" at bounding box center [767, 124] width 287 height 29
type input "CEL8TN"
click at [903, 54] on icon at bounding box center [907, 54] width 8 height 11
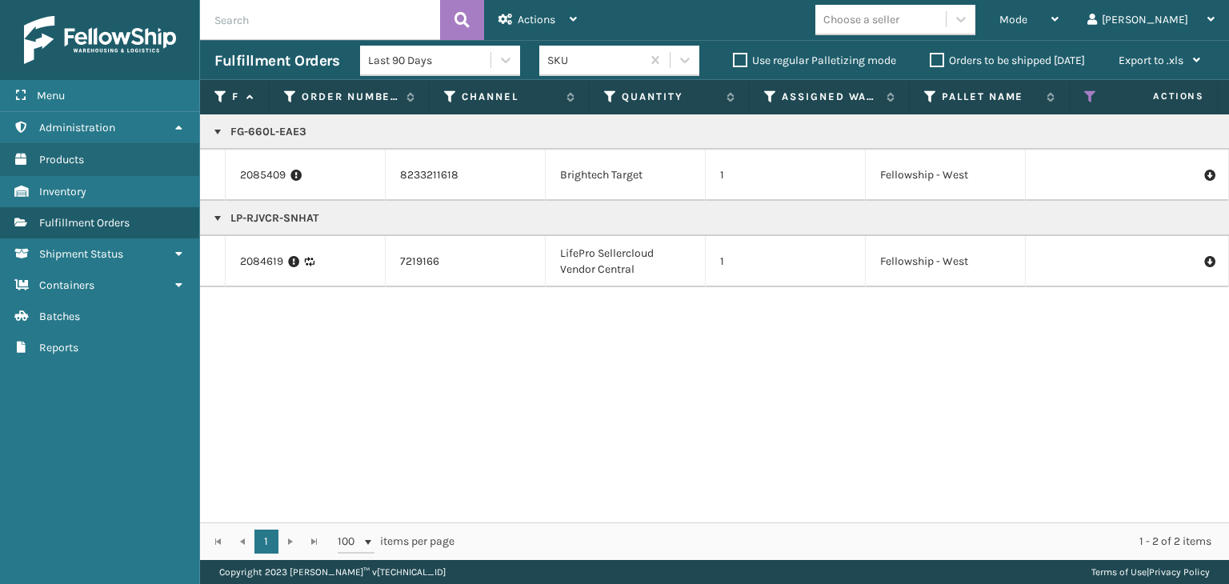
click at [269, 132] on p "FG-660L-EAE3" at bounding box center [1232, 132] width 2037 height 16
click at [1058, 28] on div "Mode" at bounding box center [1028, 20] width 59 height 40
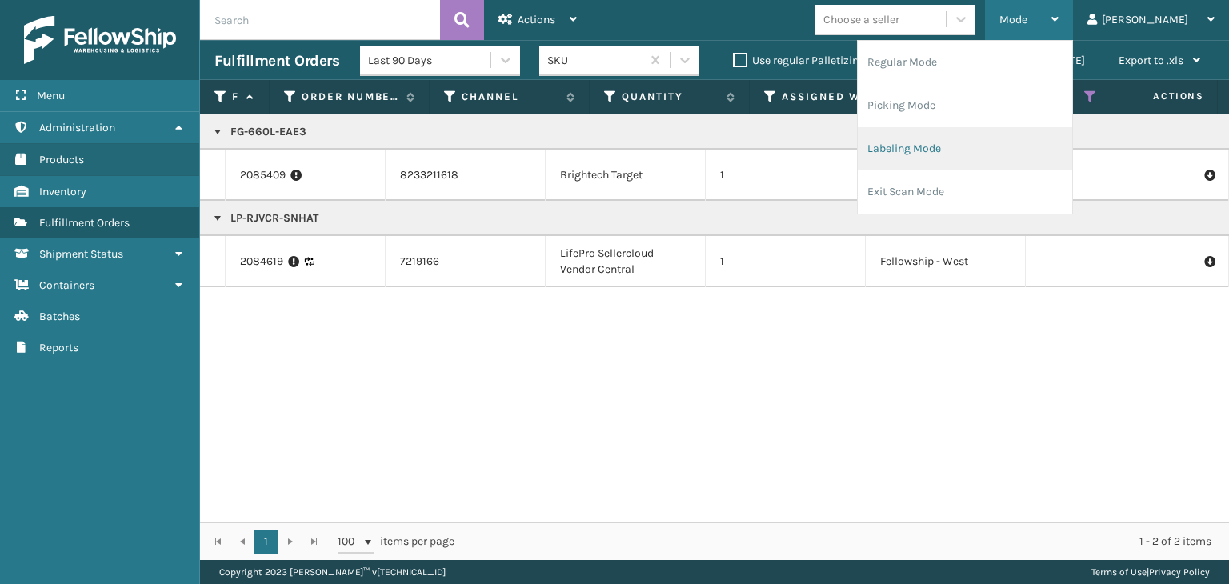
click at [1014, 159] on li "Labeling Mode" at bounding box center [965, 148] width 214 height 43
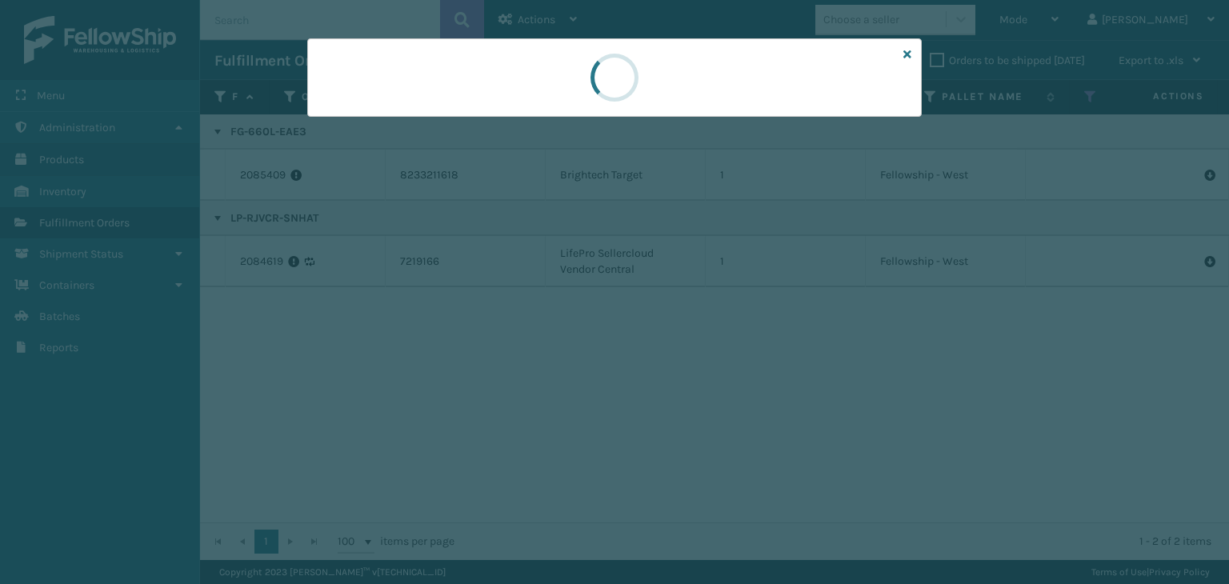
click at [434, 126] on div at bounding box center [614, 292] width 1229 height 584
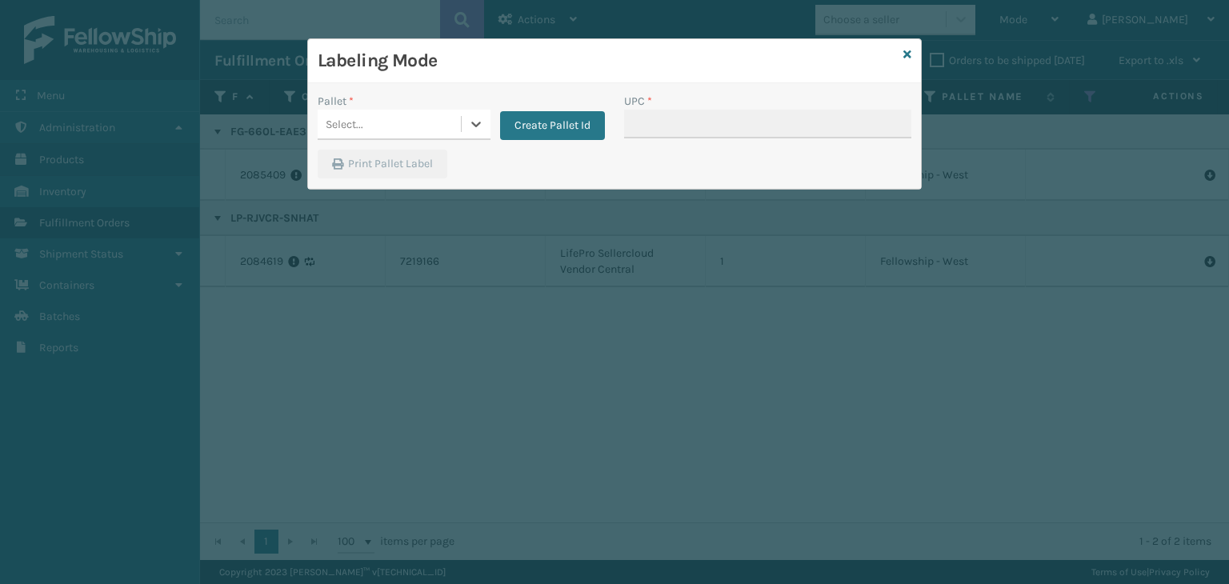
click at [434, 126] on div "Select..." at bounding box center [389, 124] width 143 height 26
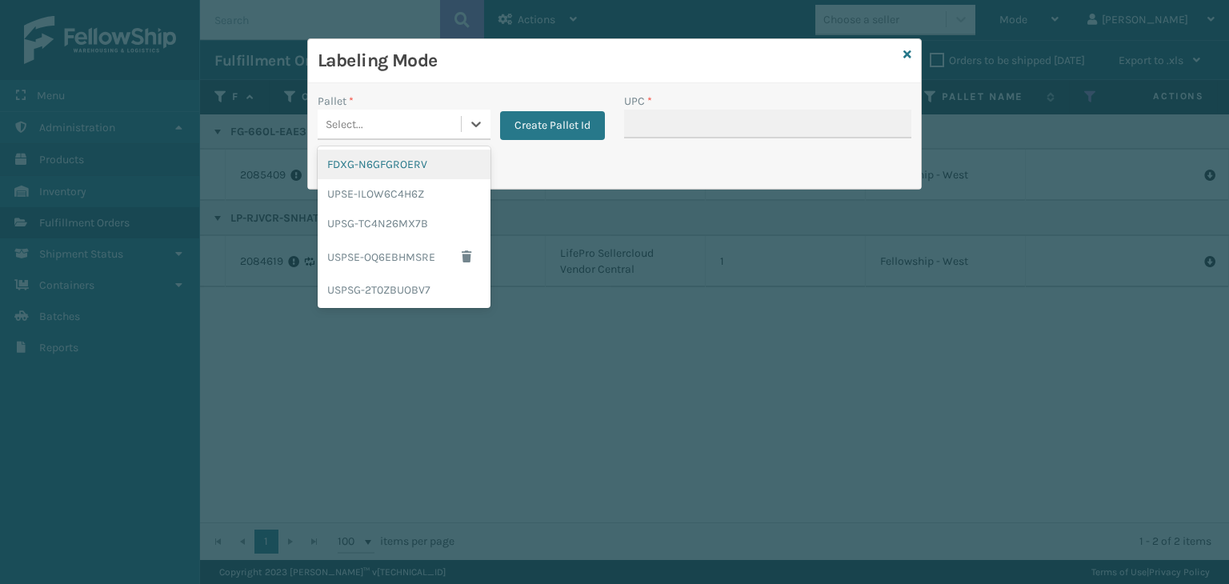
click at [385, 167] on div "FDXG-N6GFGROERV" at bounding box center [404, 165] width 173 height 30
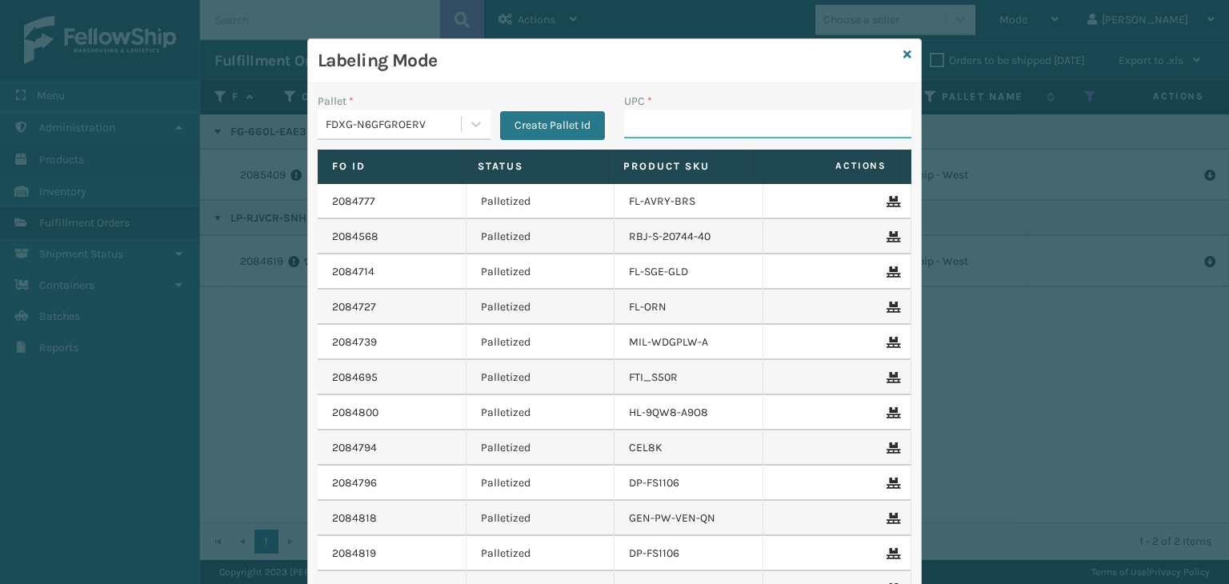
click at [742, 129] on input "UPC *" at bounding box center [767, 124] width 287 height 29
type input "858100007906"
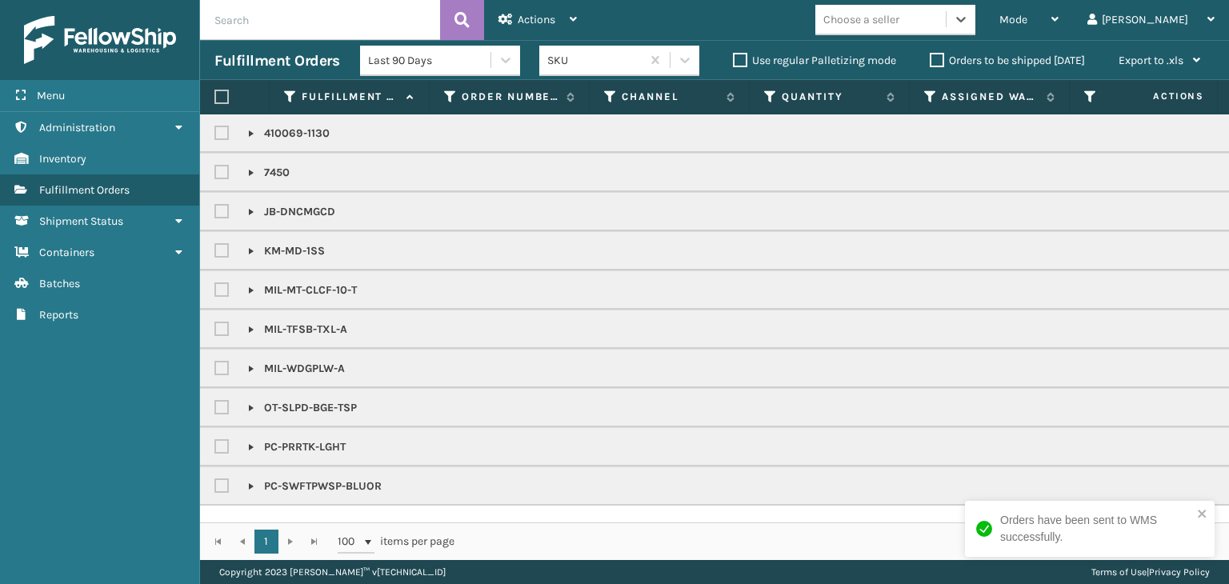
click at [297, 24] on input "text" at bounding box center [320, 20] width 240 height 40
paste input "2084754"
type input "2084754"
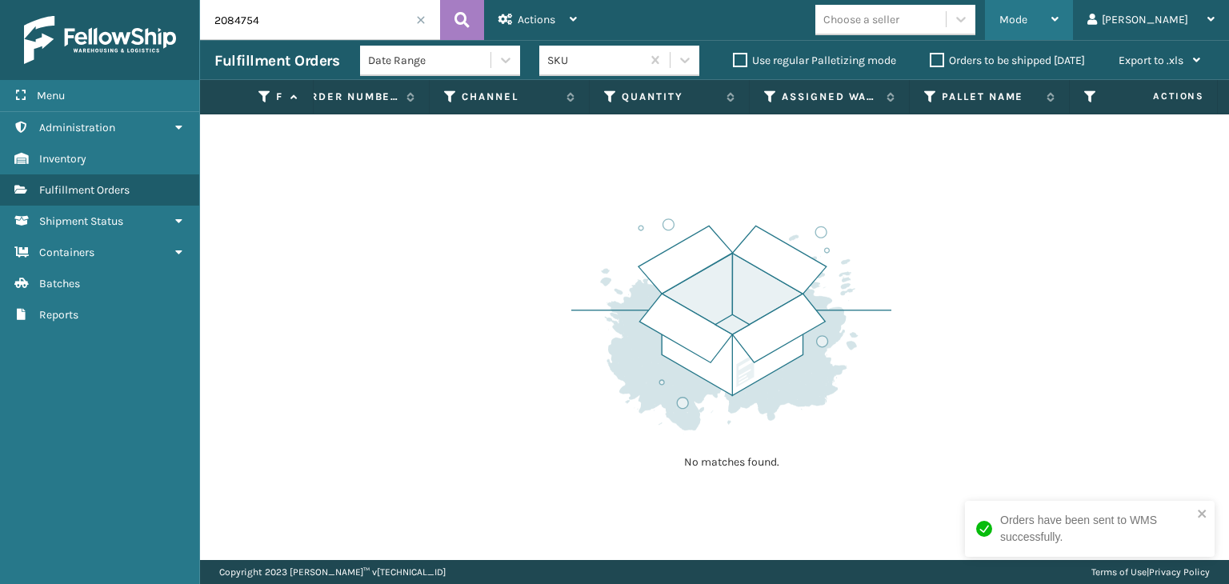
click at [1058, 32] on div "Mode" at bounding box center [1028, 20] width 59 height 40
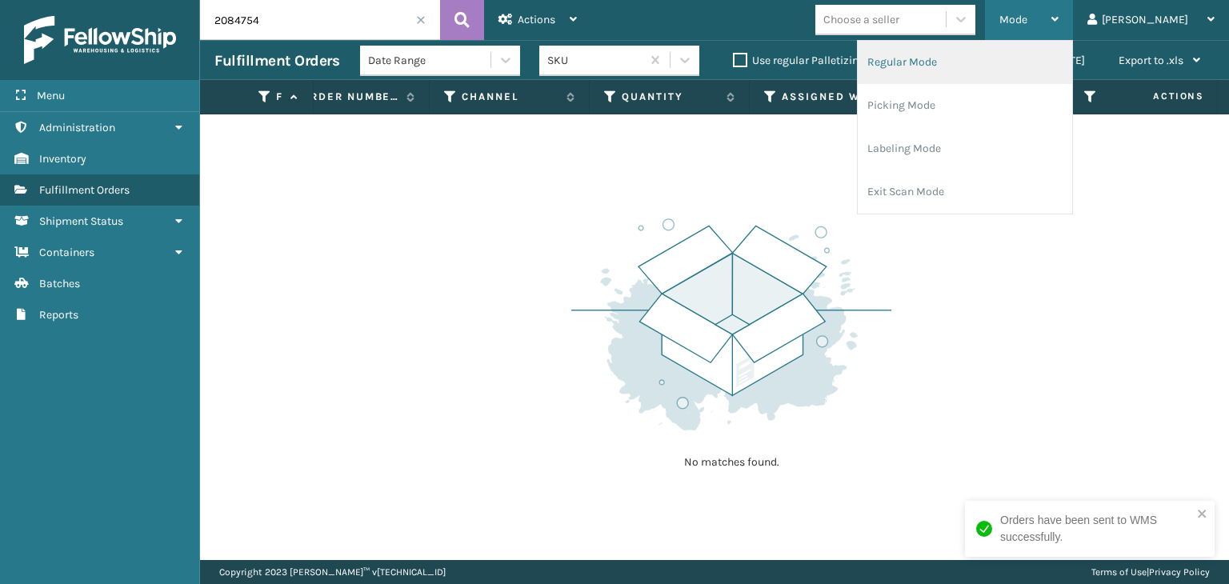
click at [1046, 71] on li "Regular Mode" at bounding box center [965, 62] width 214 height 43
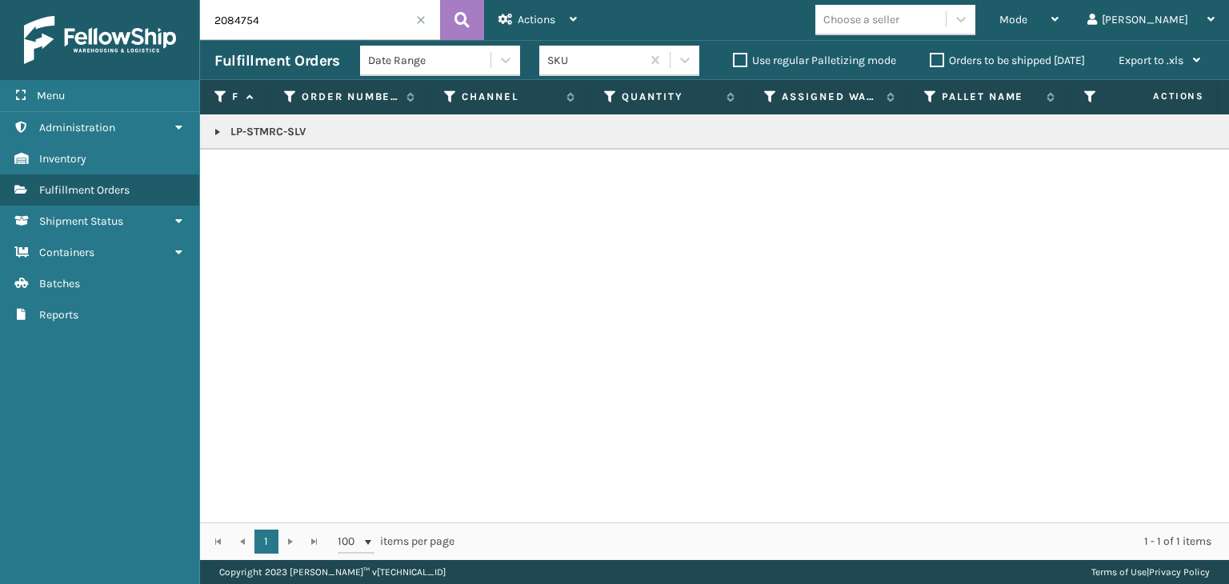
click at [215, 132] on link at bounding box center [217, 132] width 13 height 13
click at [1204, 174] on icon at bounding box center [1209, 175] width 10 height 11
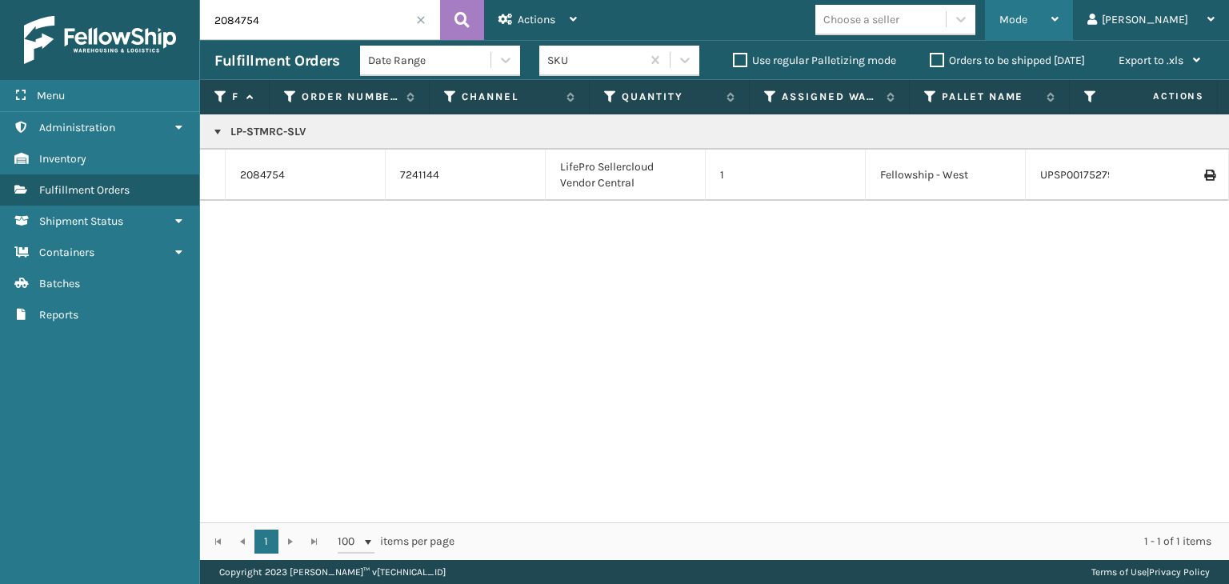
click at [1027, 14] on span "Mode" at bounding box center [1013, 20] width 28 height 14
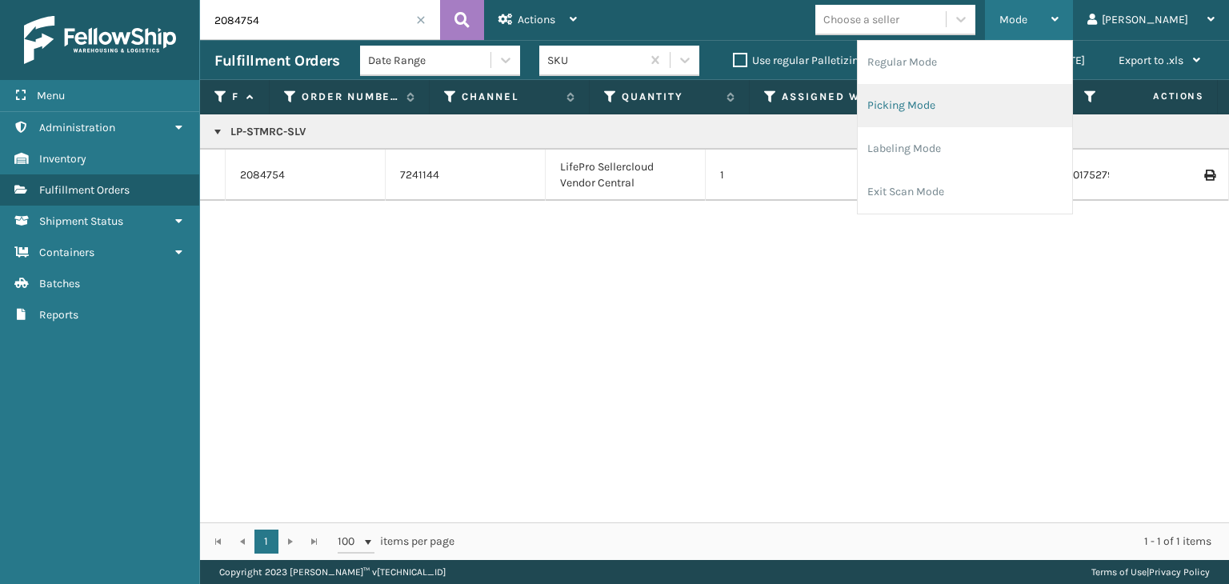
click at [1035, 95] on li "Picking Mode" at bounding box center [965, 105] width 214 height 43
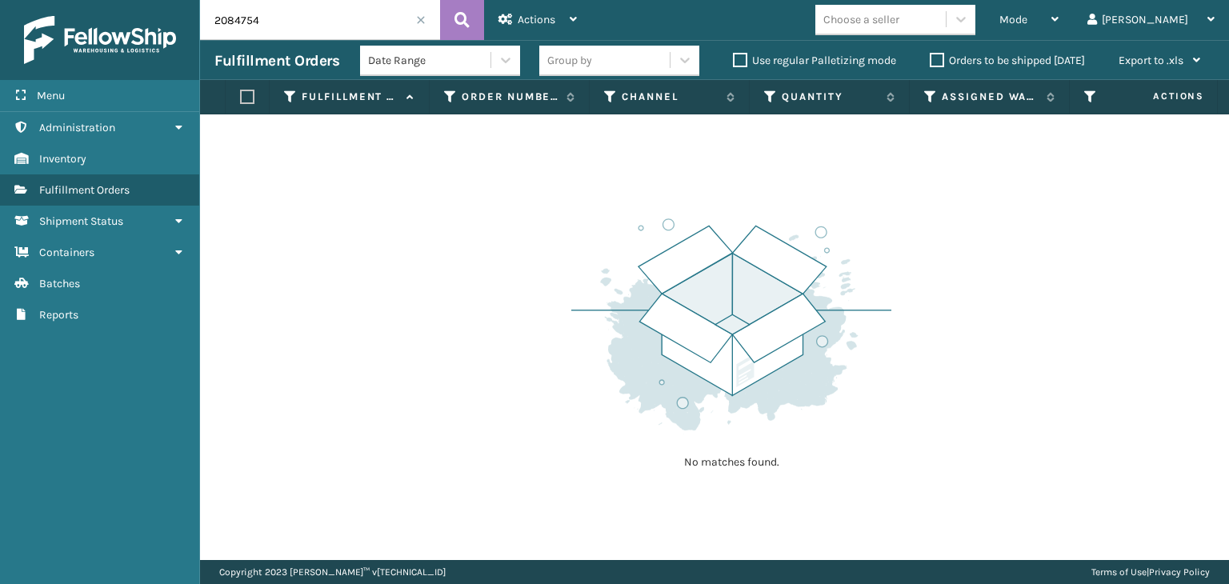
click at [418, 17] on span at bounding box center [421, 20] width 10 height 10
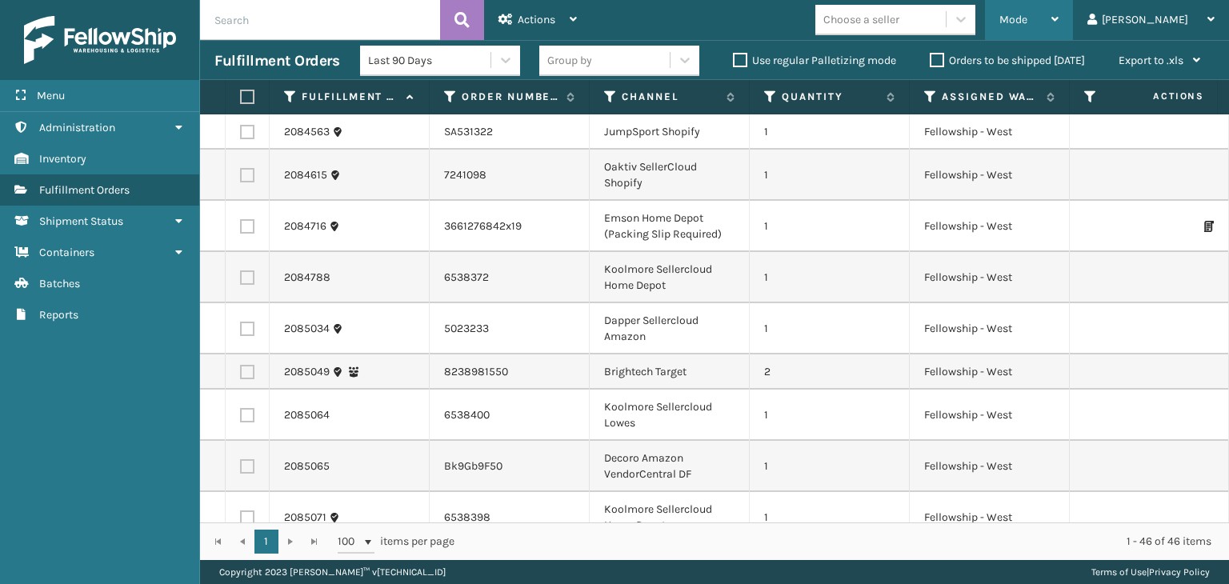
click at [1058, 14] on icon at bounding box center [1054, 19] width 7 height 11
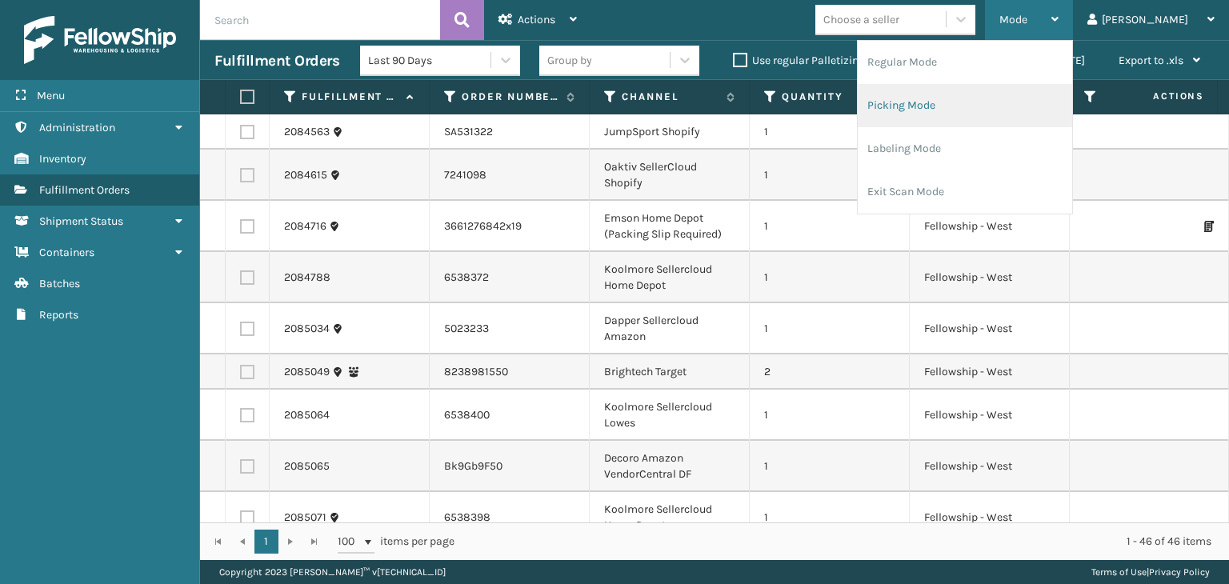
click at [1057, 87] on li "Picking Mode" at bounding box center [965, 105] width 214 height 43
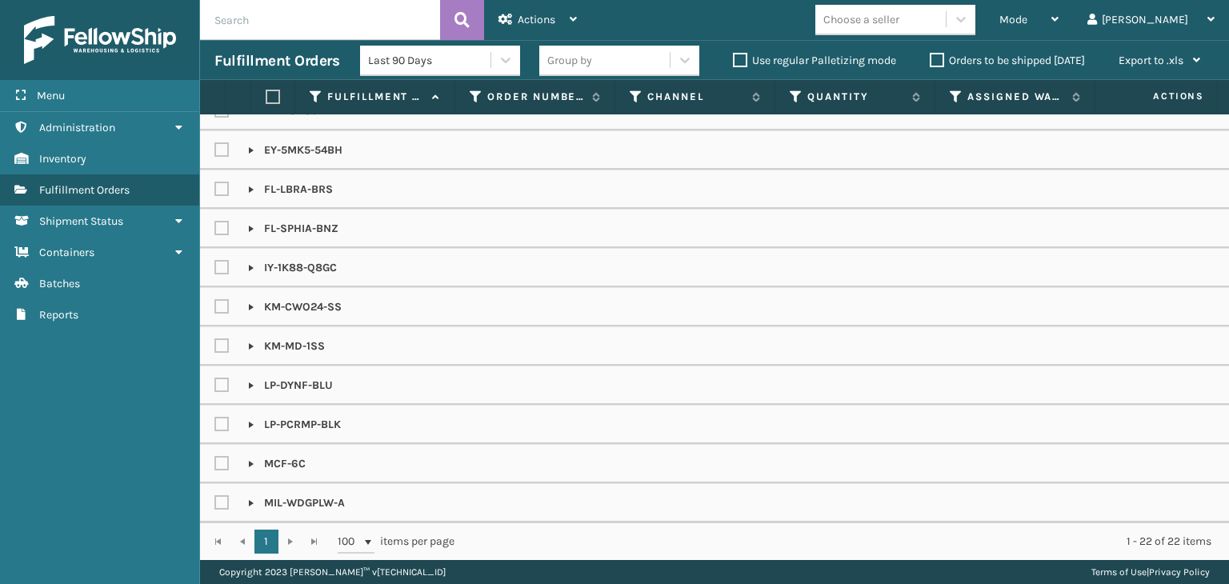
scroll to position [422, 0]
click at [400, 22] on input "text" at bounding box center [320, 20] width 240 height 40
paste input "850040381429"
type input "850040381429"
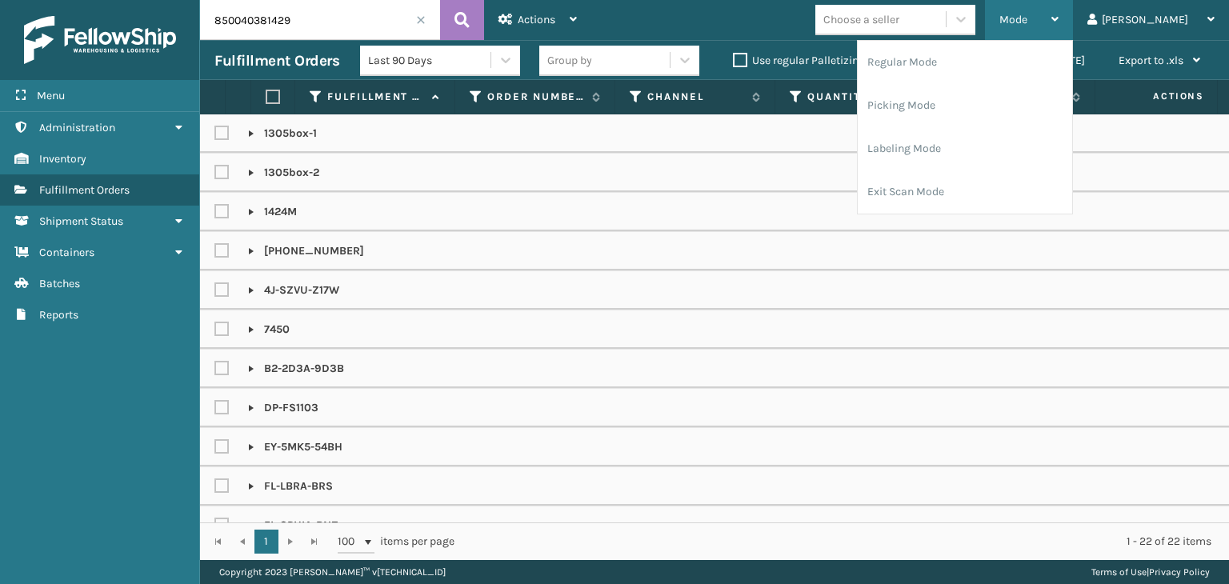
scroll to position [422, 0]
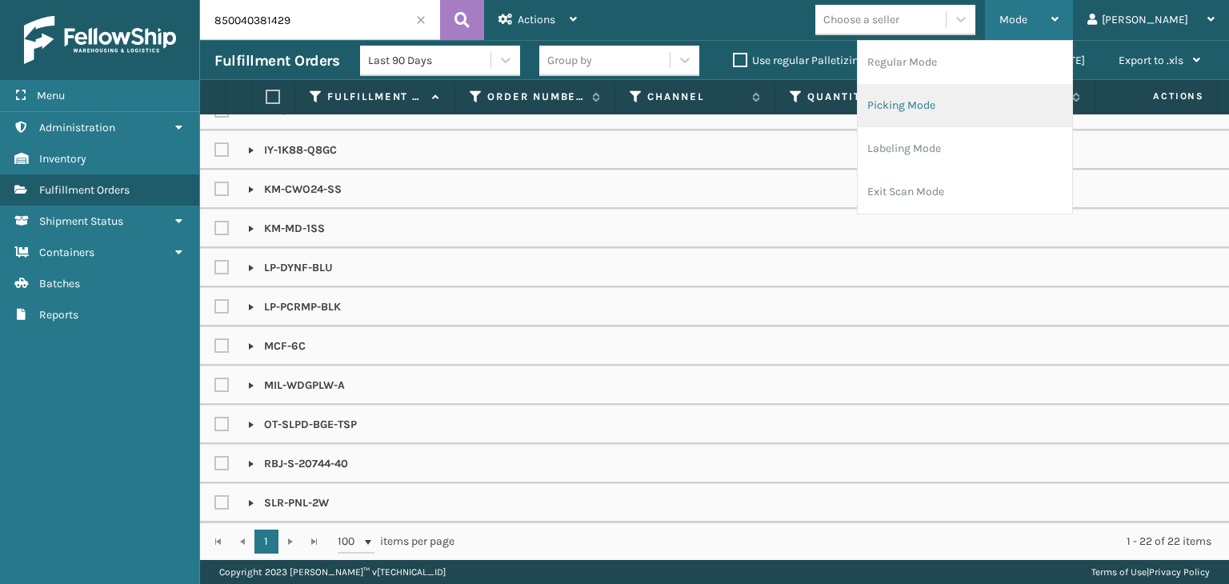
click at [1052, 113] on li "Picking Mode" at bounding box center [965, 105] width 214 height 43
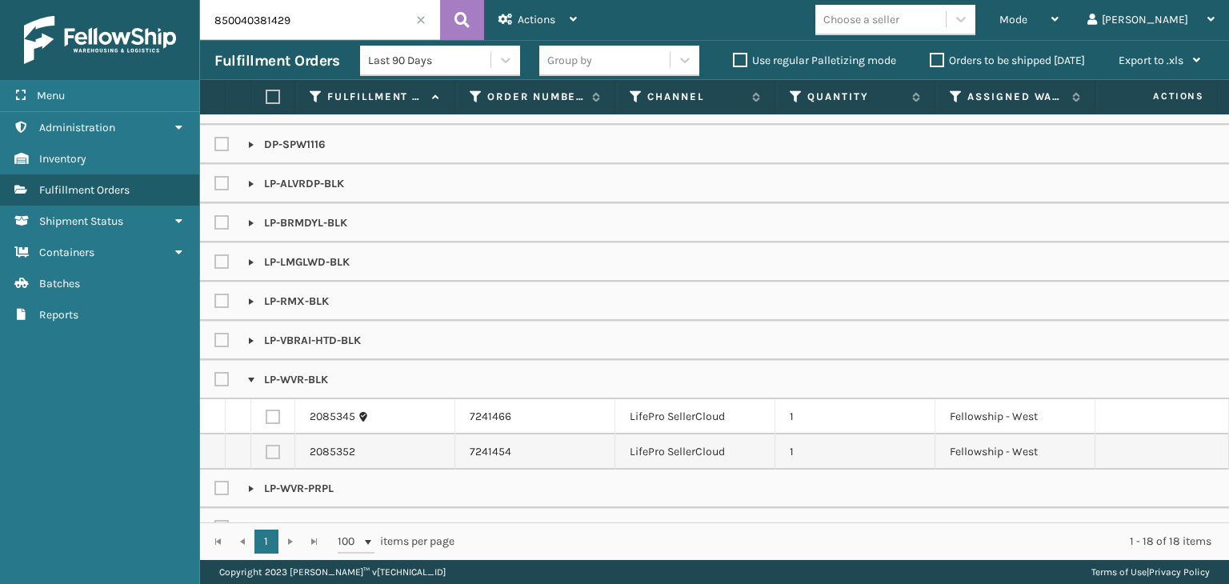
scroll to position [180, 0]
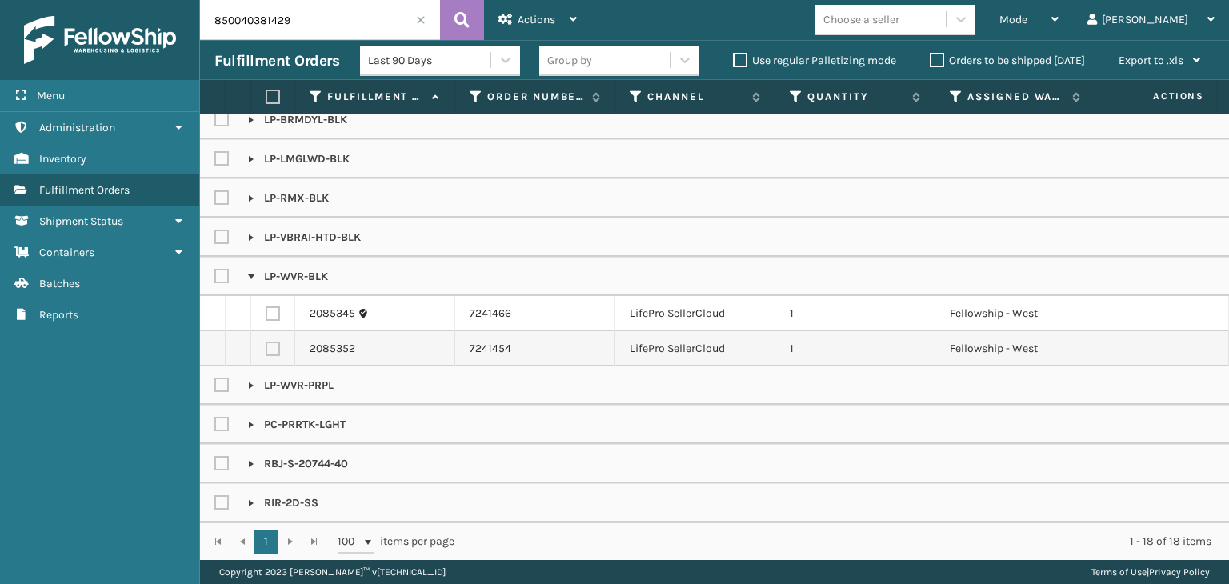
click at [1027, 62] on label "Orders to be shipped [DATE]" at bounding box center [1007, 61] width 155 height 14
click at [930, 62] on input "Orders to be shipped [DATE]" at bounding box center [930, 56] width 1 height 10
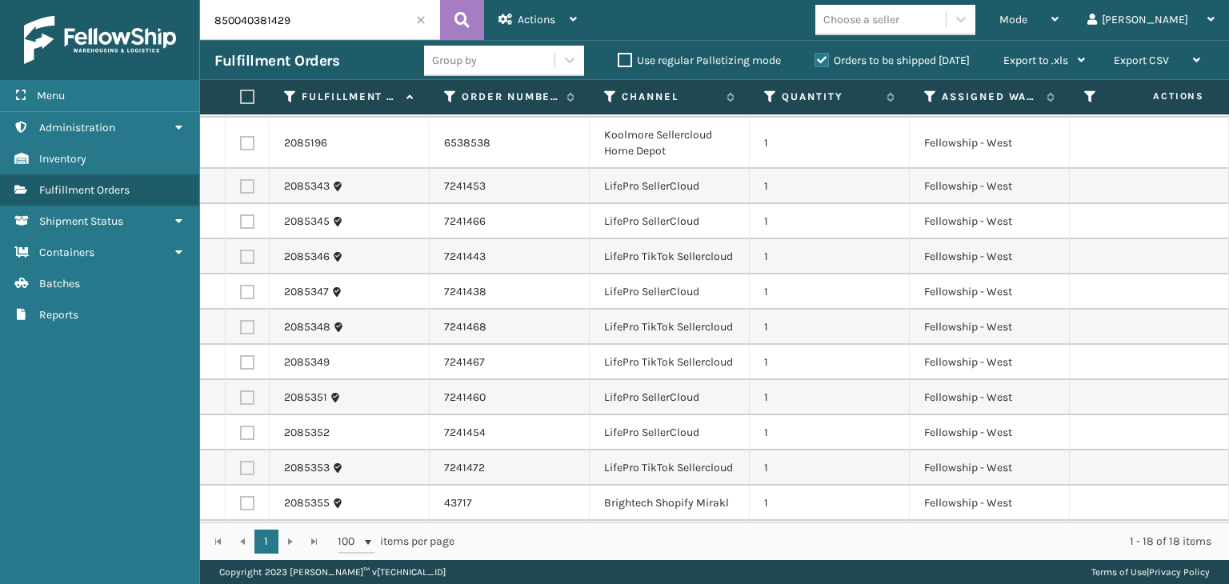
scroll to position [285, 0]
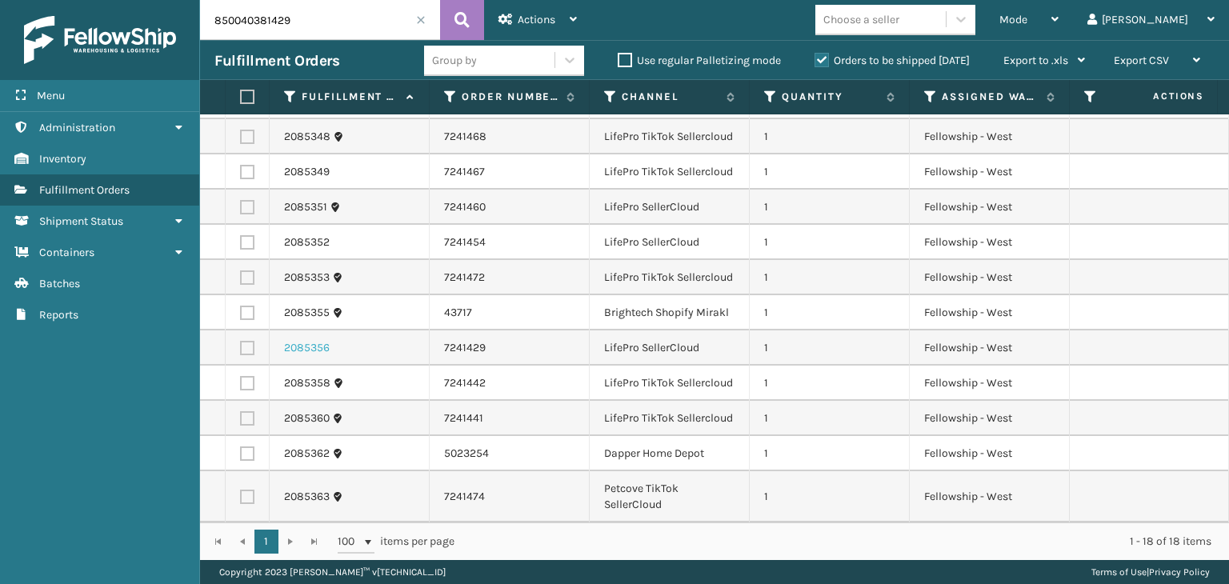
click at [295, 340] on link "2085356" at bounding box center [307, 348] width 46 height 16
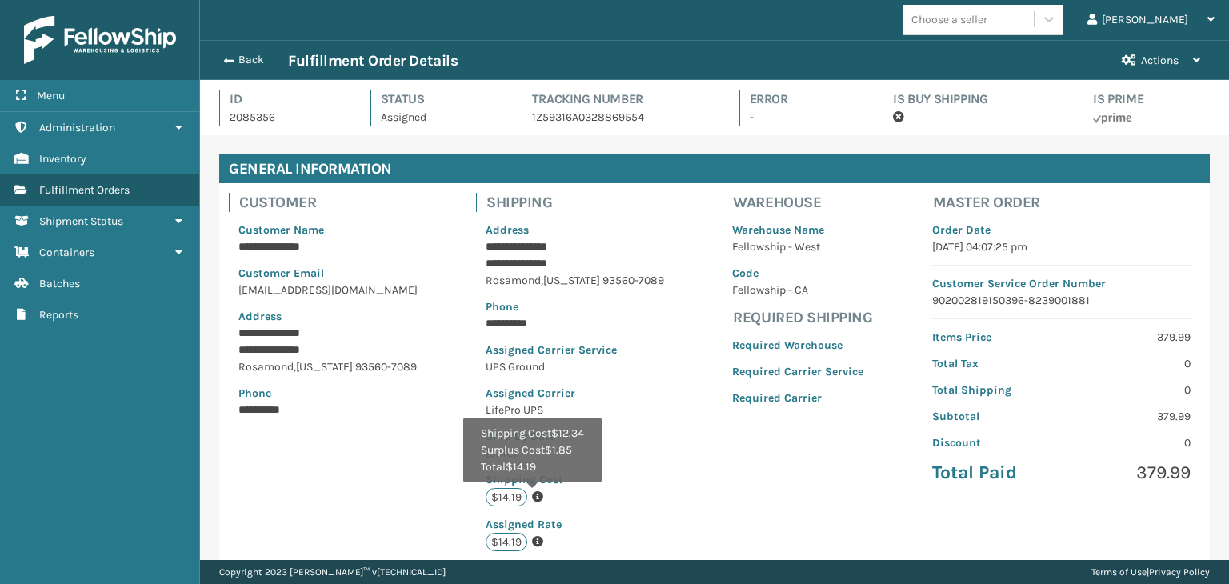
scroll to position [38, 1028]
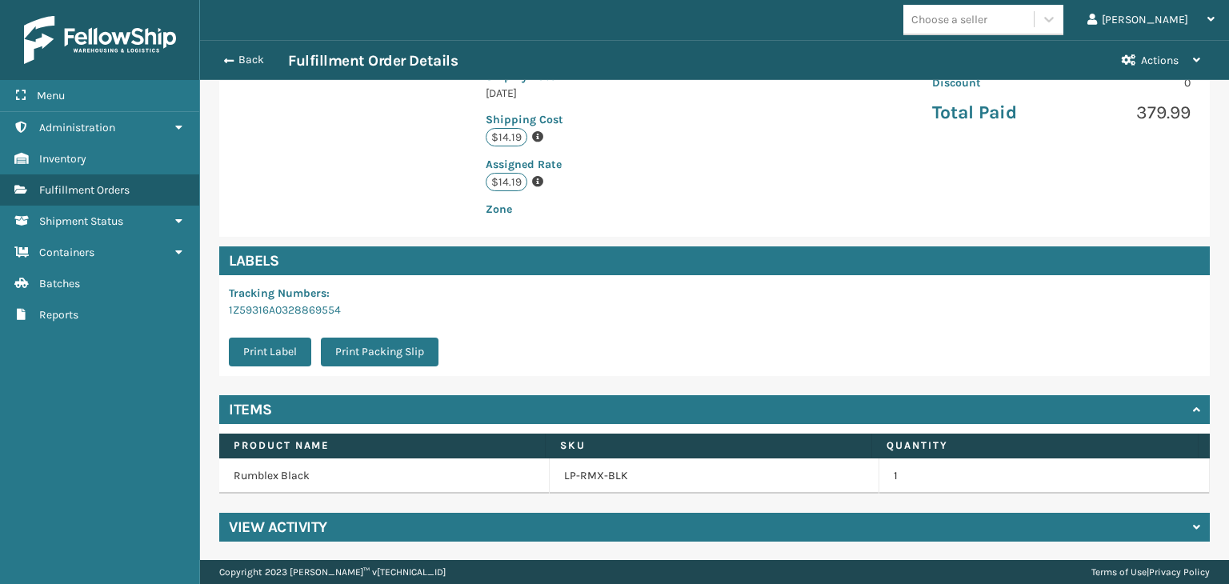
click at [402, 520] on div "View Activity" at bounding box center [714, 527] width 990 height 29
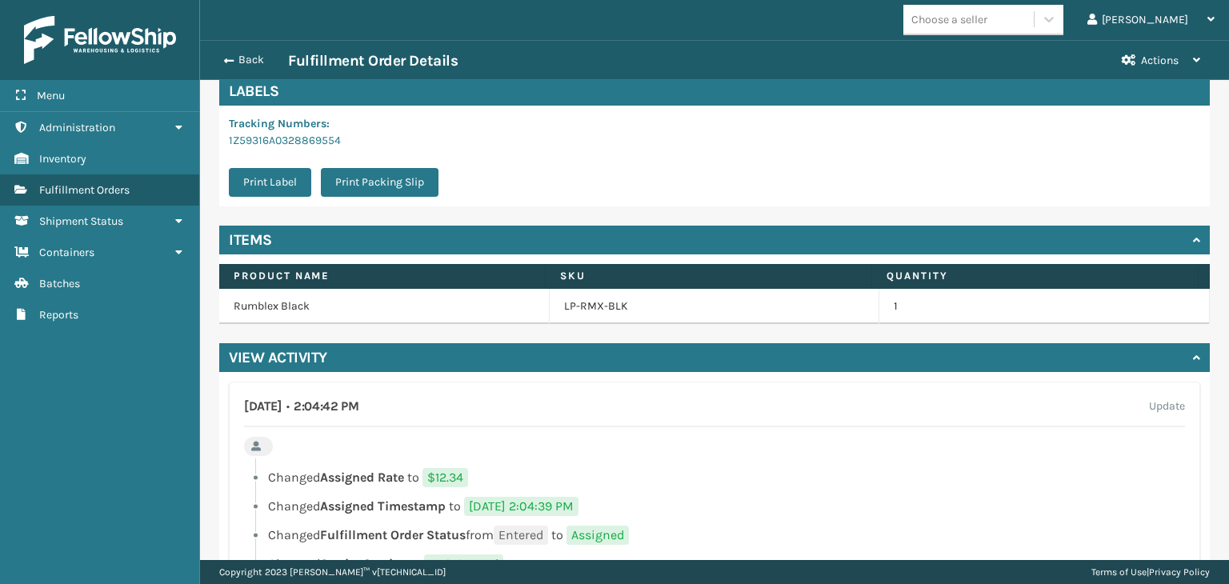
scroll to position [587, 0]
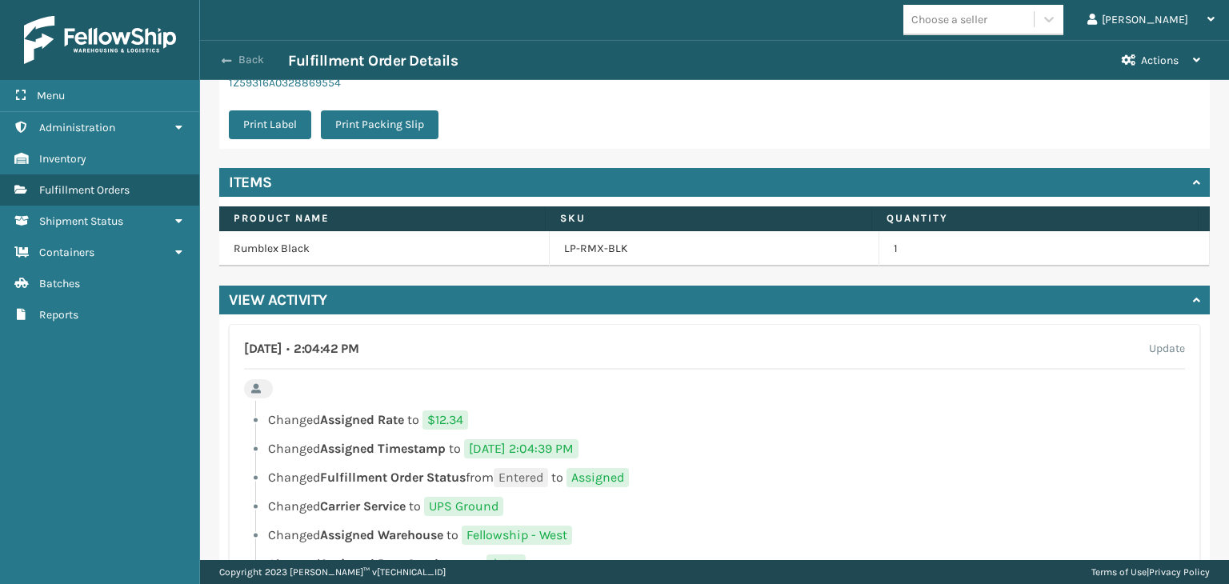
click at [238, 65] on button "Back" at bounding box center [251, 60] width 74 height 14
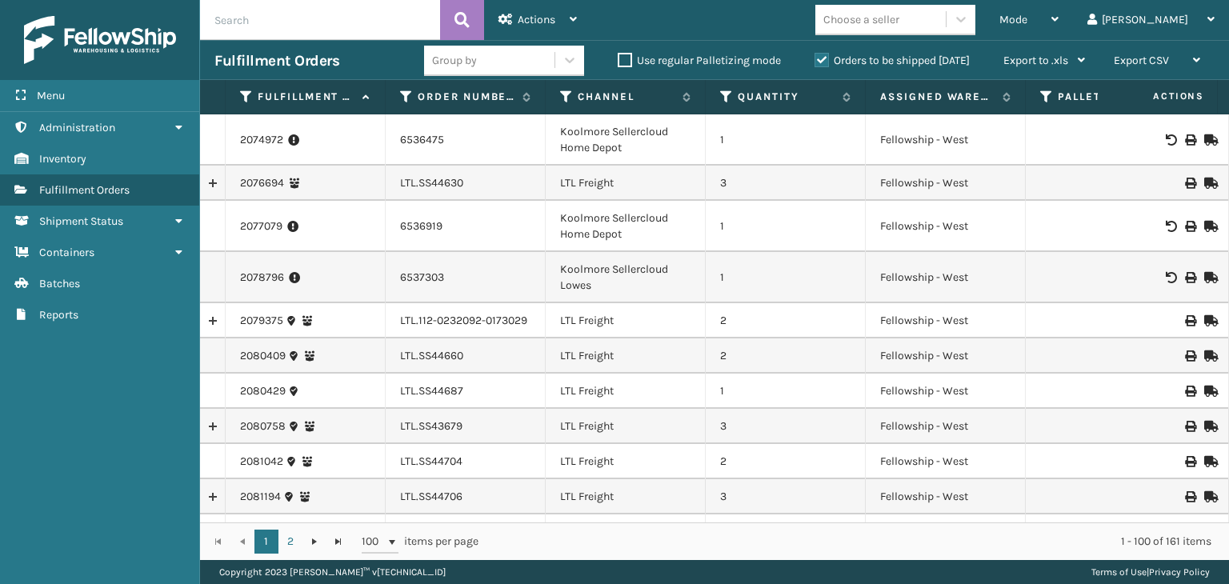
click at [430, 12] on input "text" at bounding box center [320, 20] width 240 height 40
type input "1ZXH04530384873421"
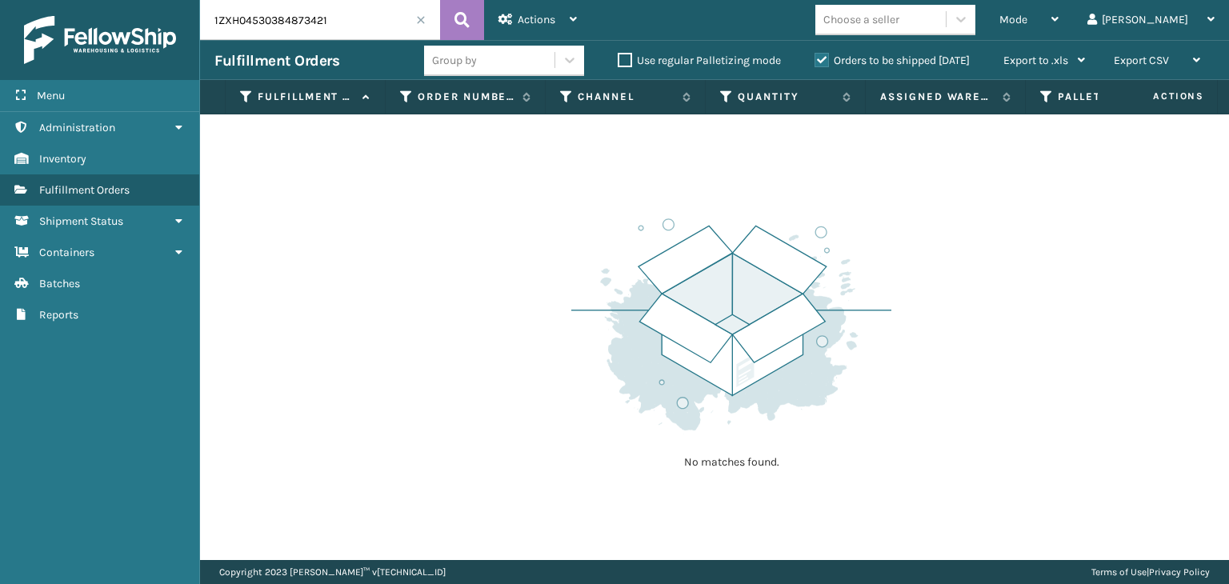
click at [904, 62] on label "Orders to be shipped [DATE]" at bounding box center [891, 61] width 155 height 14
click at [815, 62] on input "Orders to be shipped [DATE]" at bounding box center [814, 56] width 1 height 10
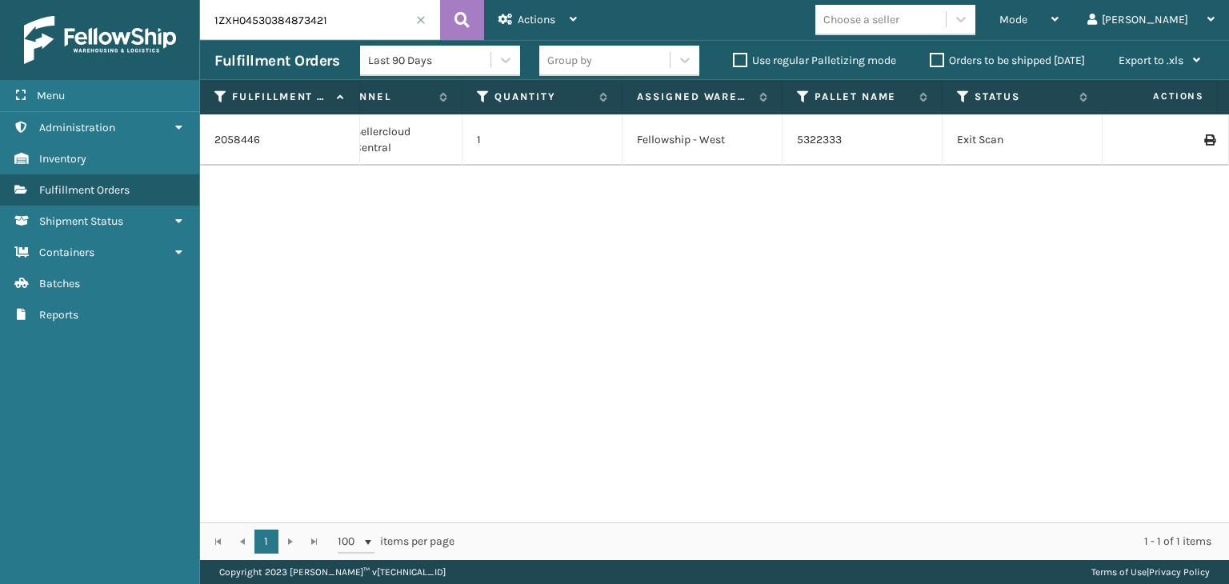
scroll to position [0, 231]
